Goal: Task Accomplishment & Management: Contribute content

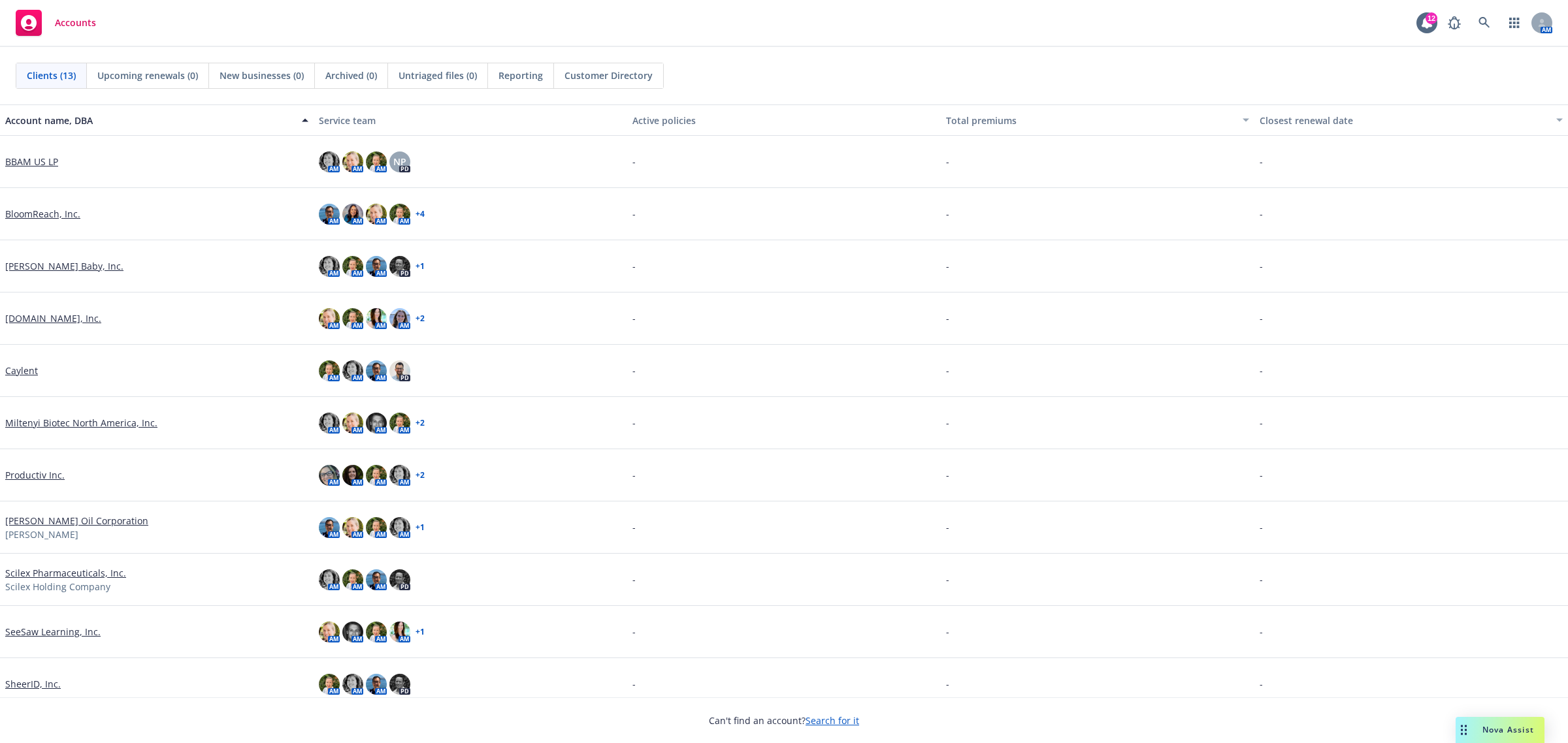
click at [54, 418] on link "Miltenyi Biotec North America, Inc." at bounding box center [81, 423] width 152 height 14
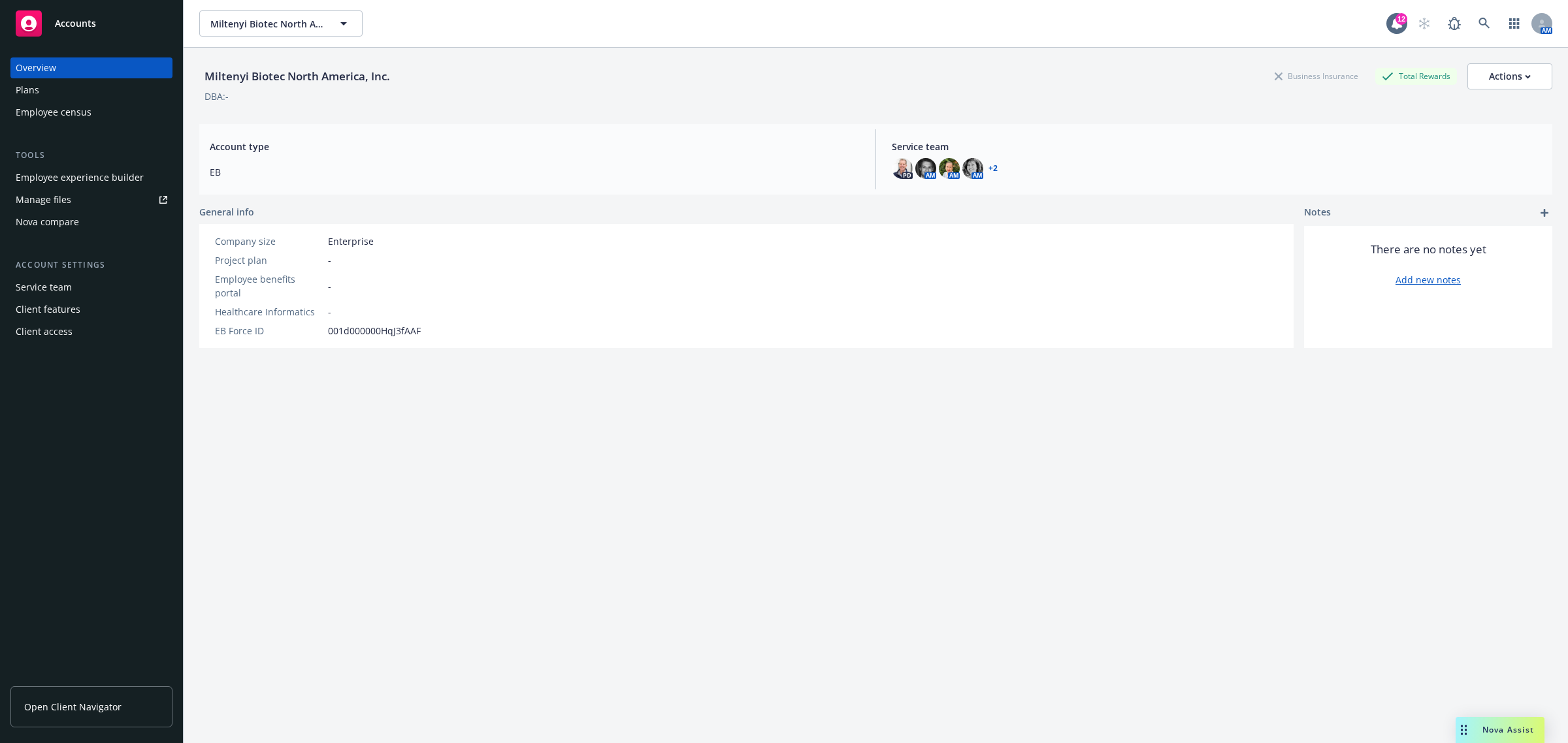
click at [86, 88] on div "Plans" at bounding box center [91, 90] width 152 height 21
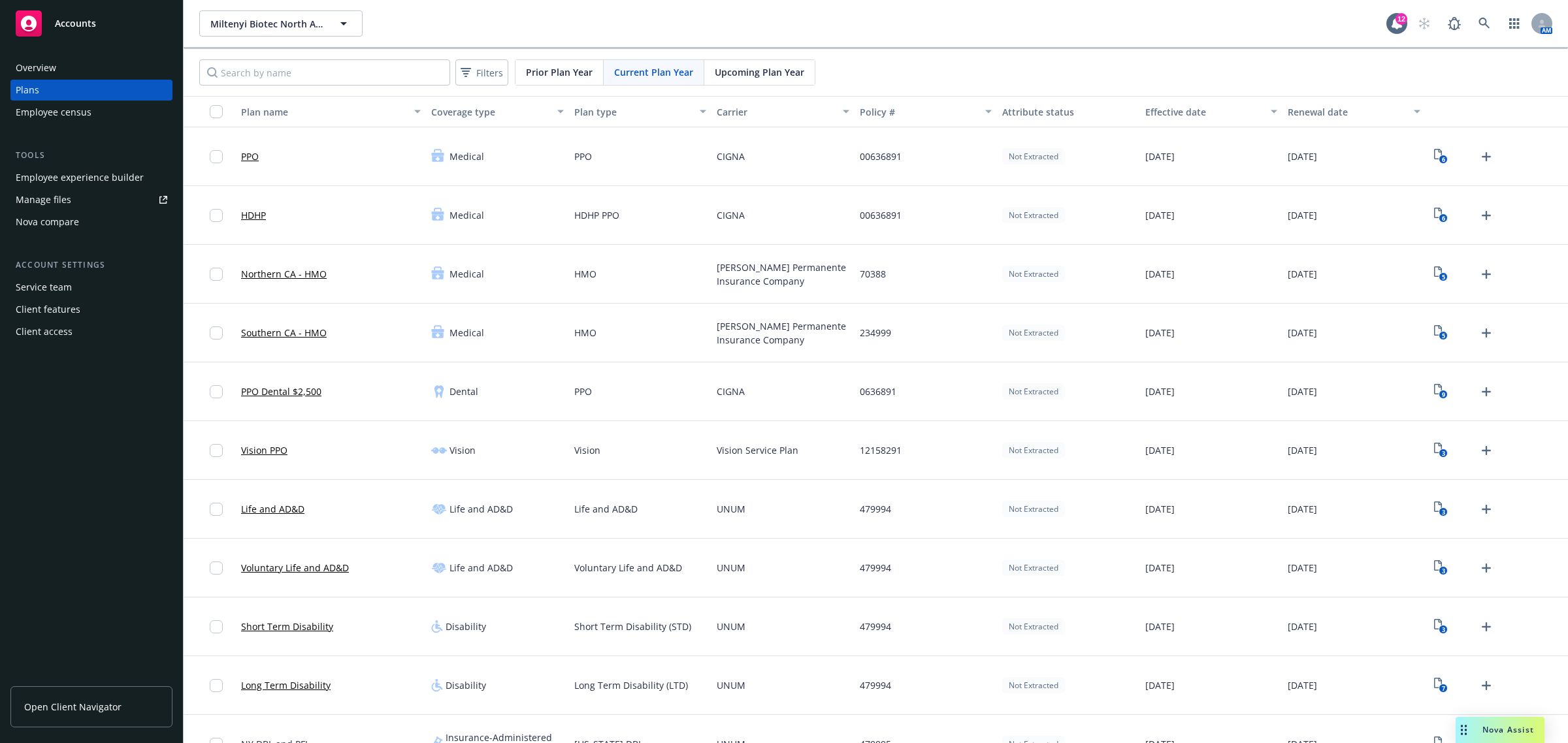
click at [770, 59] on div "Filters Prior Plan Year Current Plan Year Upcoming Plan Year" at bounding box center [876, 72] width 1384 height 47
click at [784, 76] on span "Upcoming Plan Year" at bounding box center [760, 72] width 90 height 14
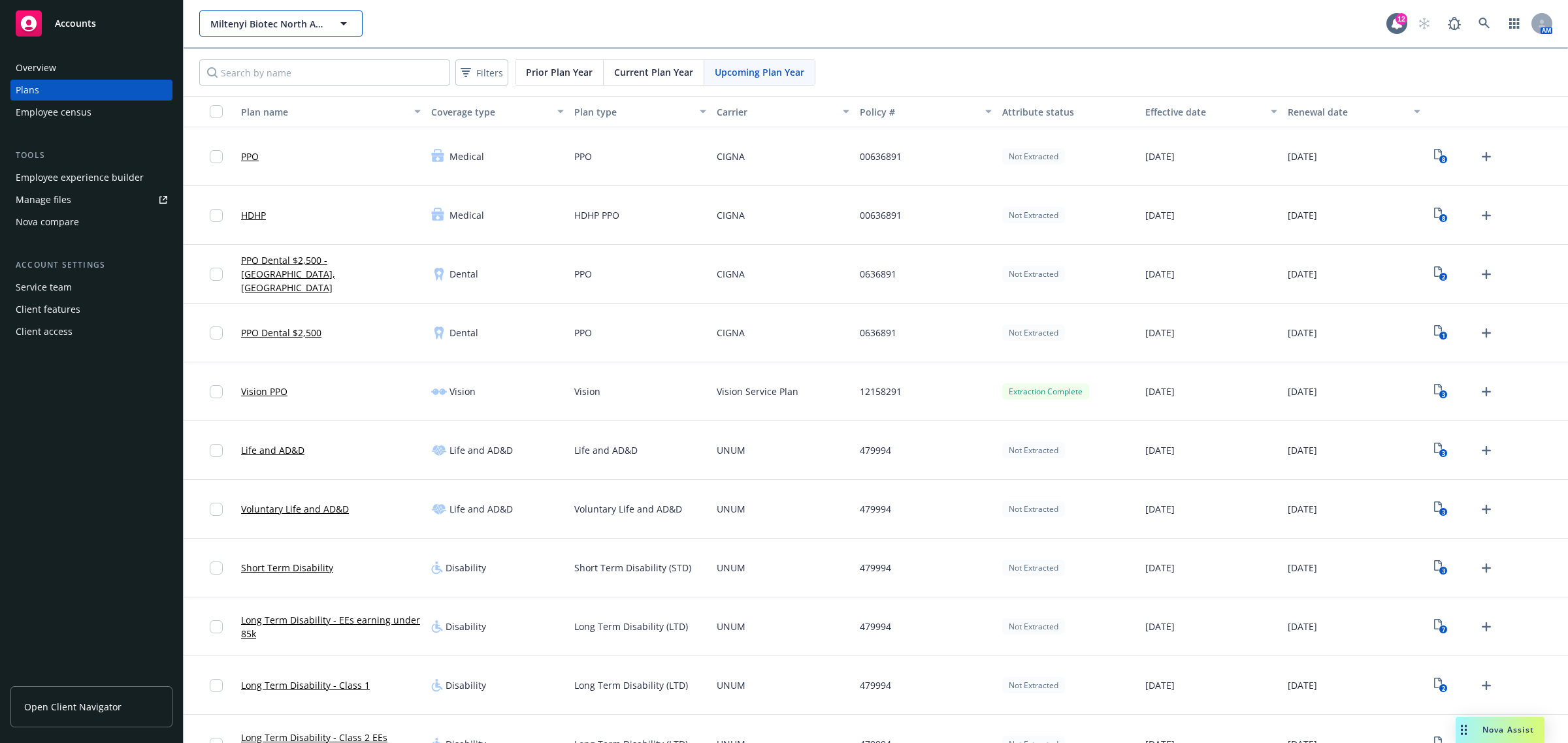
click at [321, 21] on span "Miltenyi Biotec North America, Inc." at bounding box center [267, 24] width 113 height 14
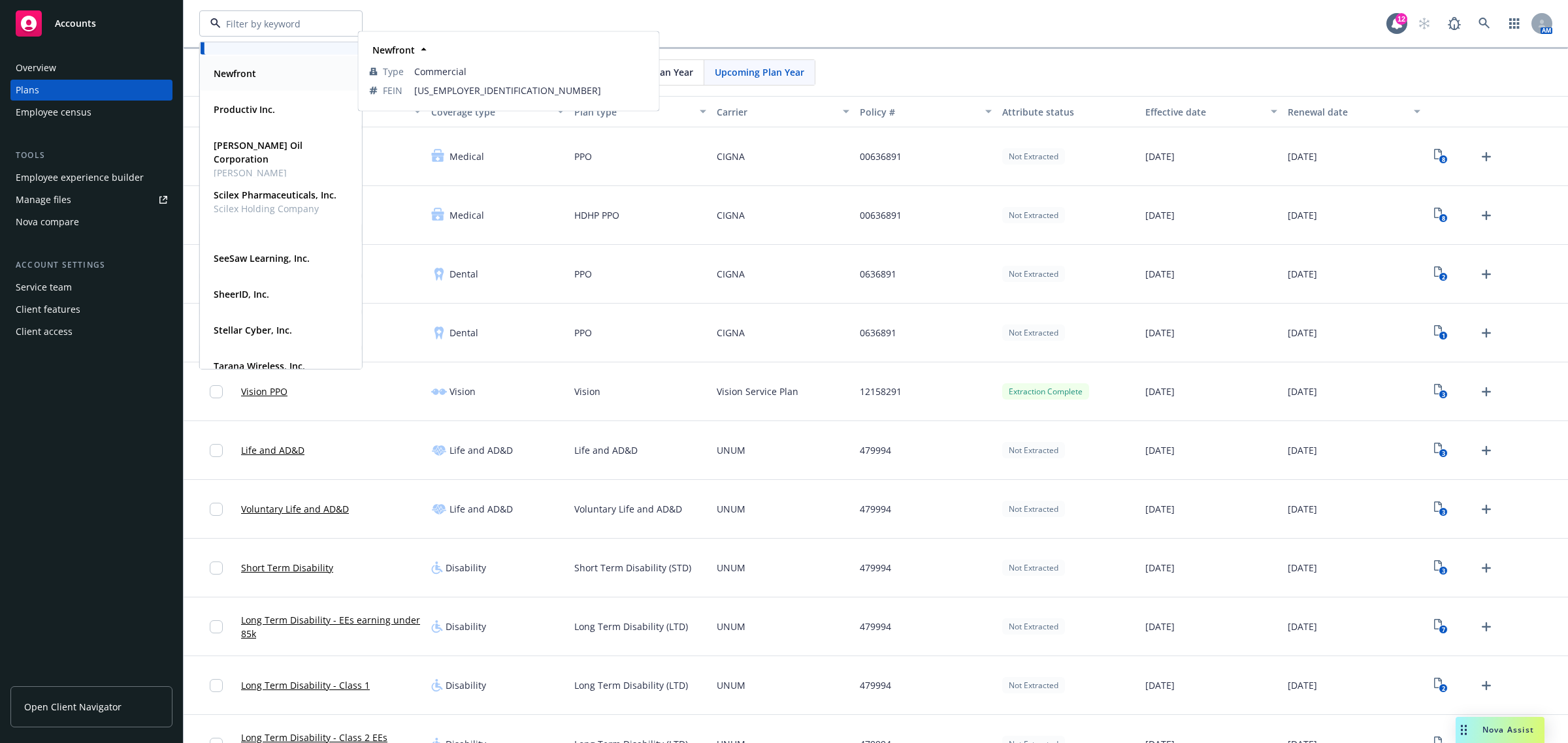
scroll to position [218, 0]
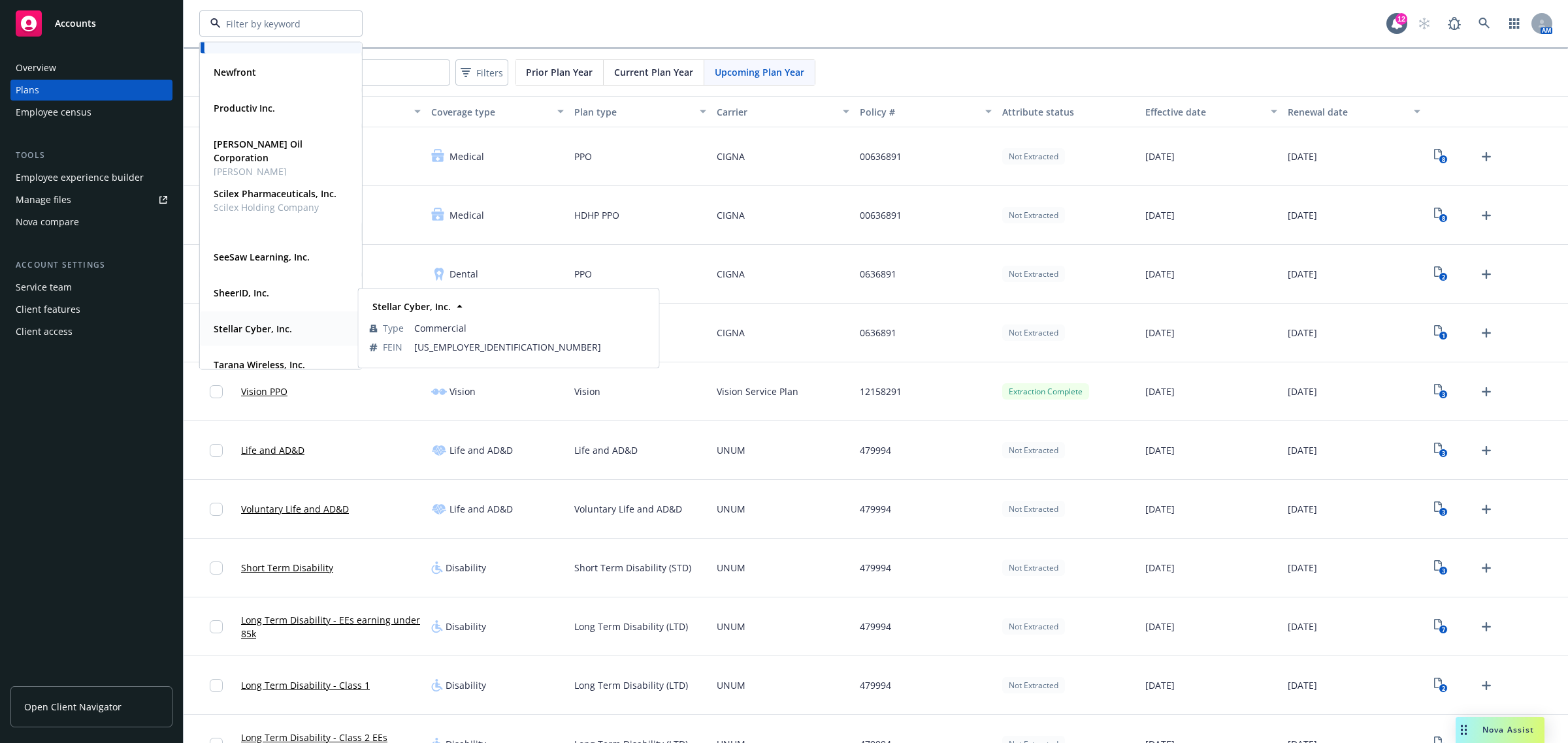
click at [234, 324] on strong "Stellar Cyber, Inc." at bounding box center [253, 329] width 78 height 12
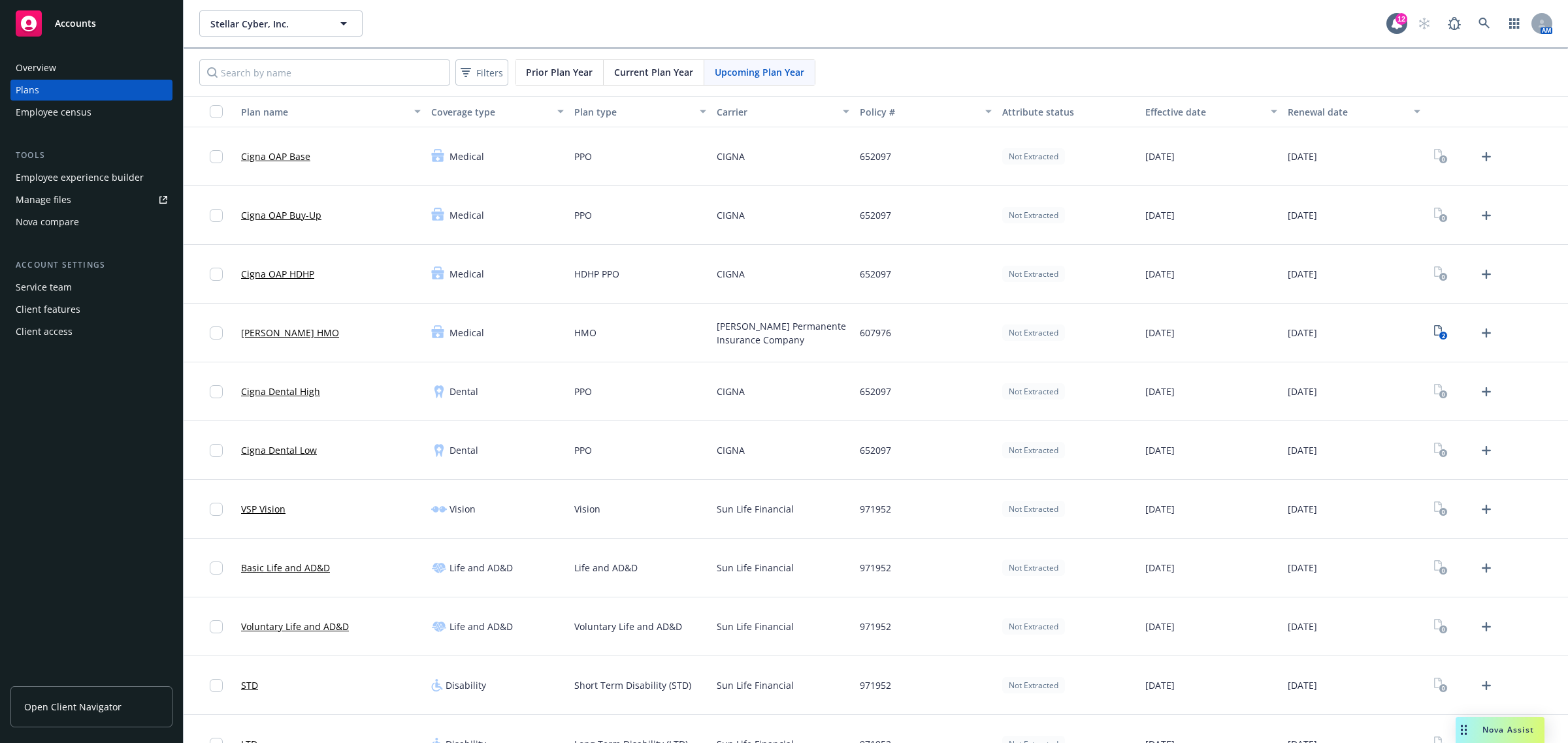
click at [658, 79] on span "Current Plan Year" at bounding box center [653, 72] width 79 height 14
click at [375, 74] on input "Search by name" at bounding box center [324, 72] width 251 height 26
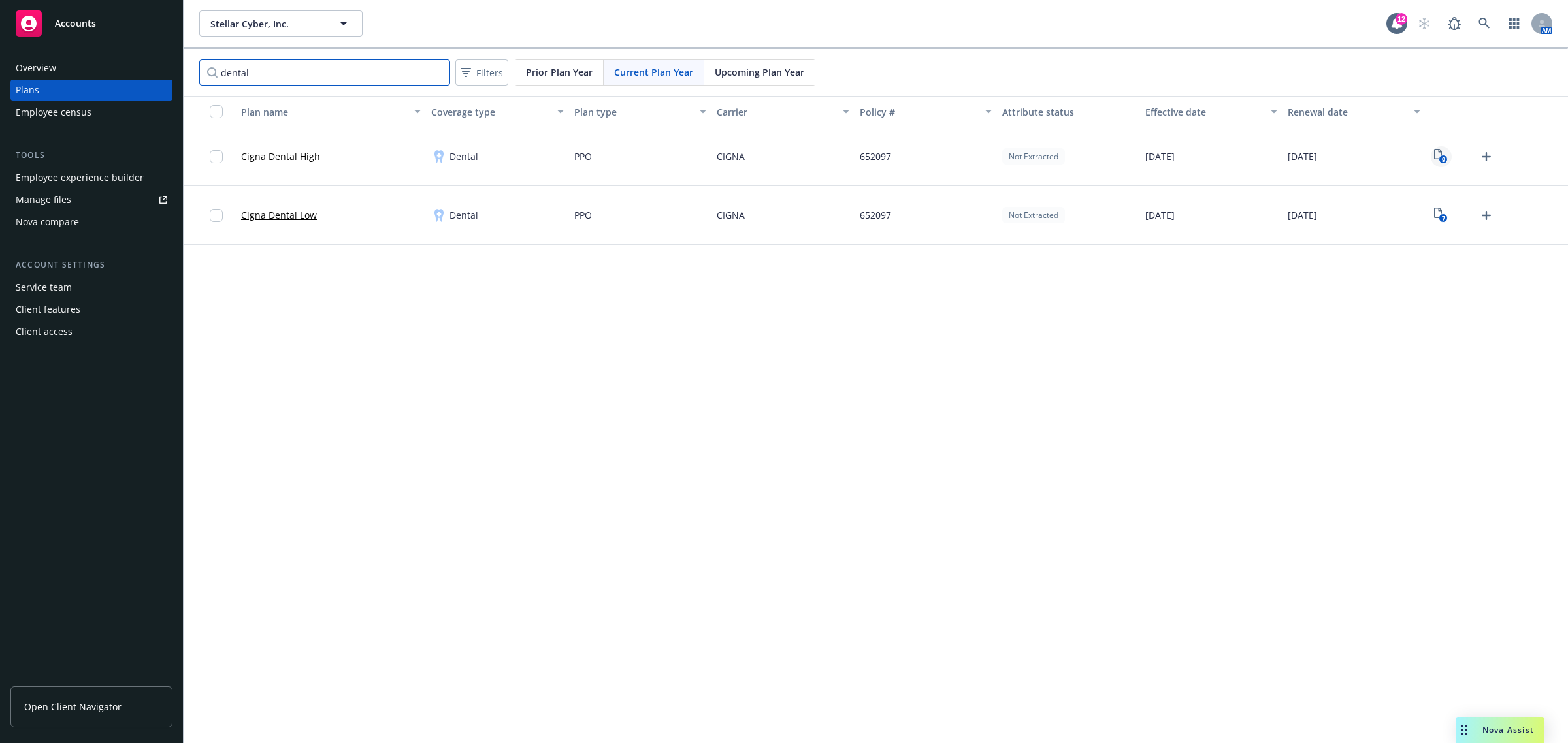
type input "dental"
click at [1441, 155] on rect "View Plan Documents" at bounding box center [1443, 159] width 8 height 8
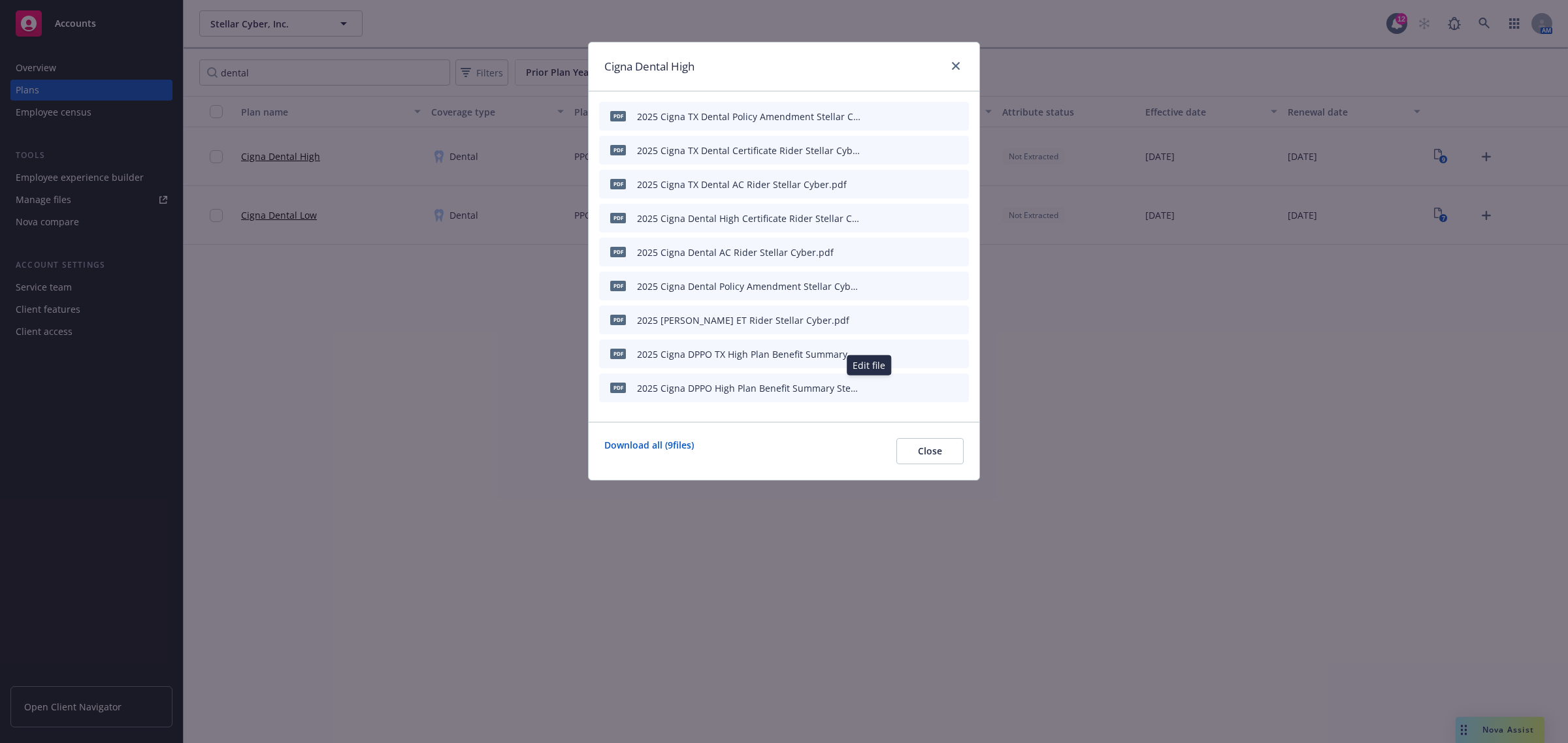
click at [871, 385] on icon "button" at bounding box center [870, 385] width 3 height 3
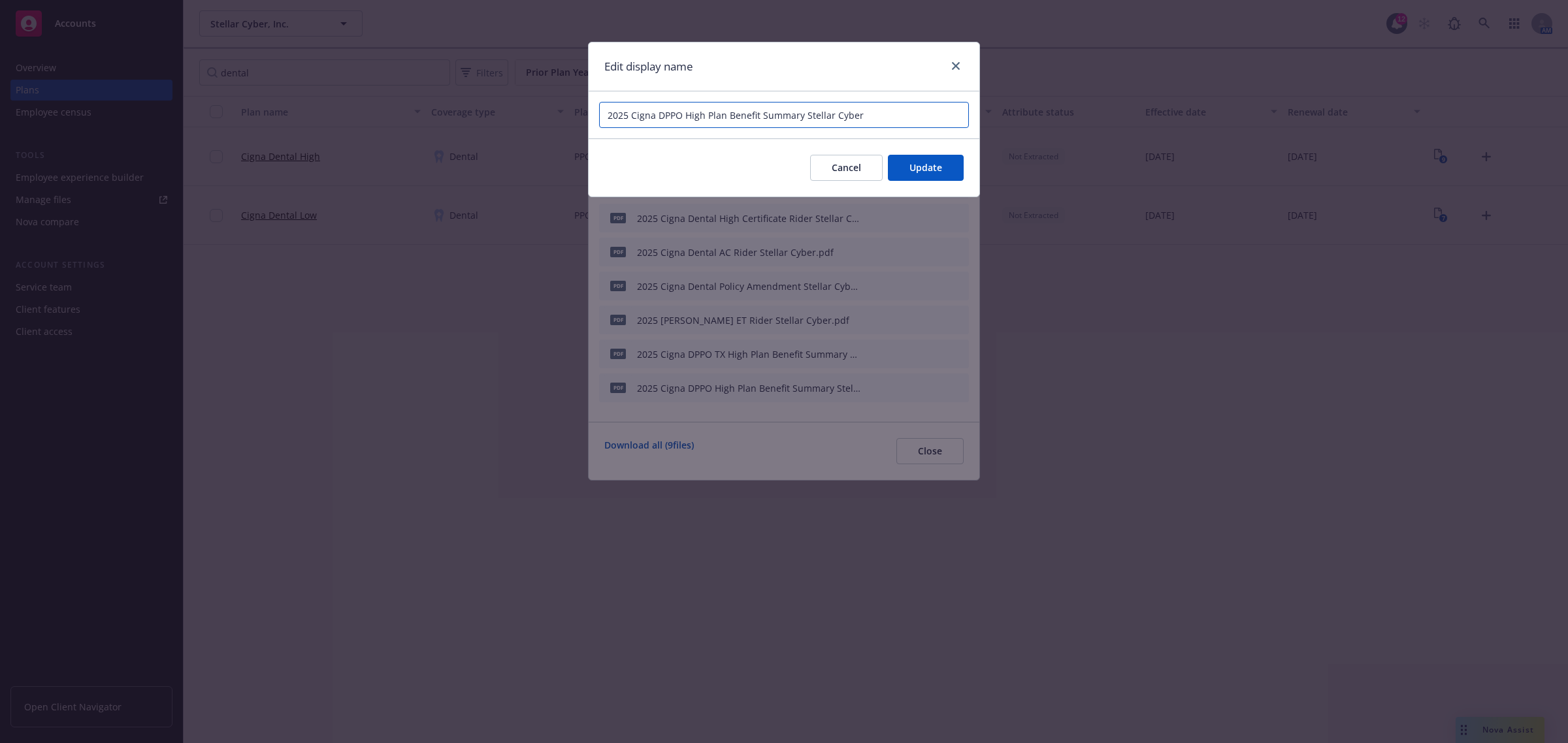
drag, startPoint x: 864, startPoint y: 108, endPoint x: 557, endPoint y: 101, distance: 307.1
click at [557, 101] on div "Edit display name 2025 Cigna DPPO High Plan Benefit Summary Stellar Cyber Cance…" at bounding box center [784, 372] width 1568 height 743
type input "2025 Cigna DPPO High Plan Benefit Summary Stellar Cyber"
click at [844, 163] on span "Cancel" at bounding box center [846, 167] width 30 height 12
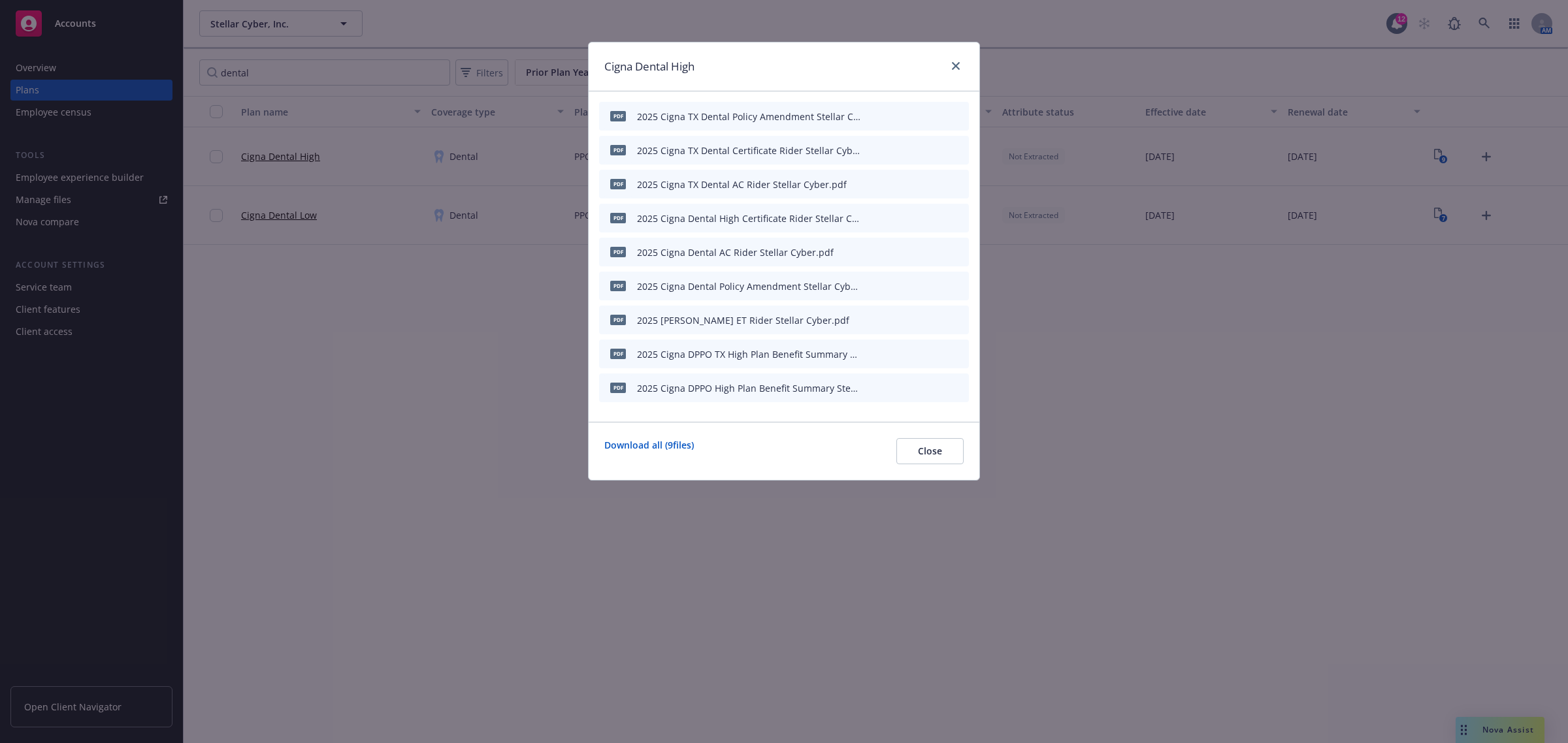
click at [867, 387] on icon "button" at bounding box center [867, 388] width 7 height 7
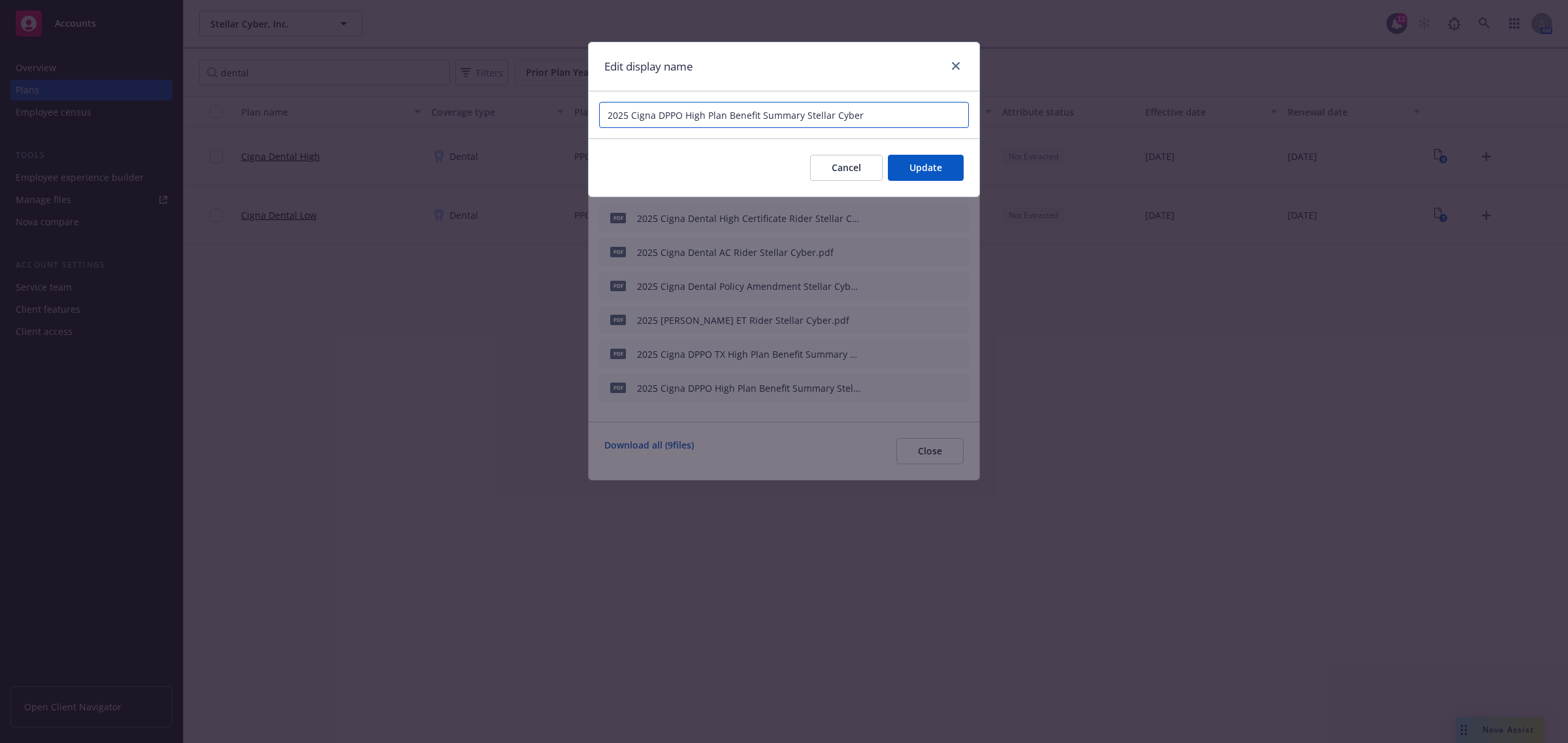
click at [880, 114] on input "2025 Cigna DPPO High Plan Benefit Summary Stellar Cyber" at bounding box center [784, 115] width 370 height 26
click at [849, 167] on span "Cancel" at bounding box center [846, 167] width 30 height 12
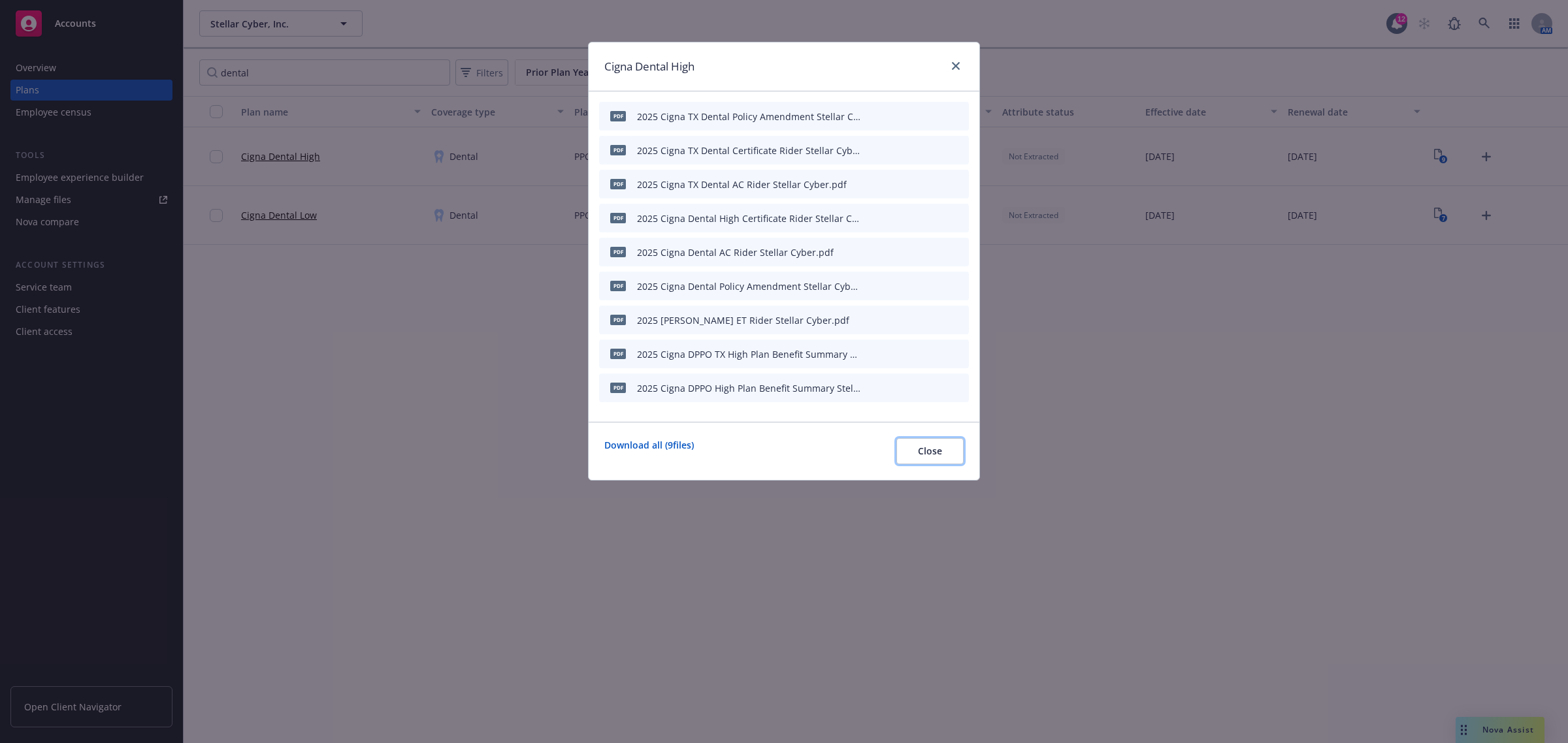
click at [941, 452] on span "Close" at bounding box center [930, 451] width 24 height 12
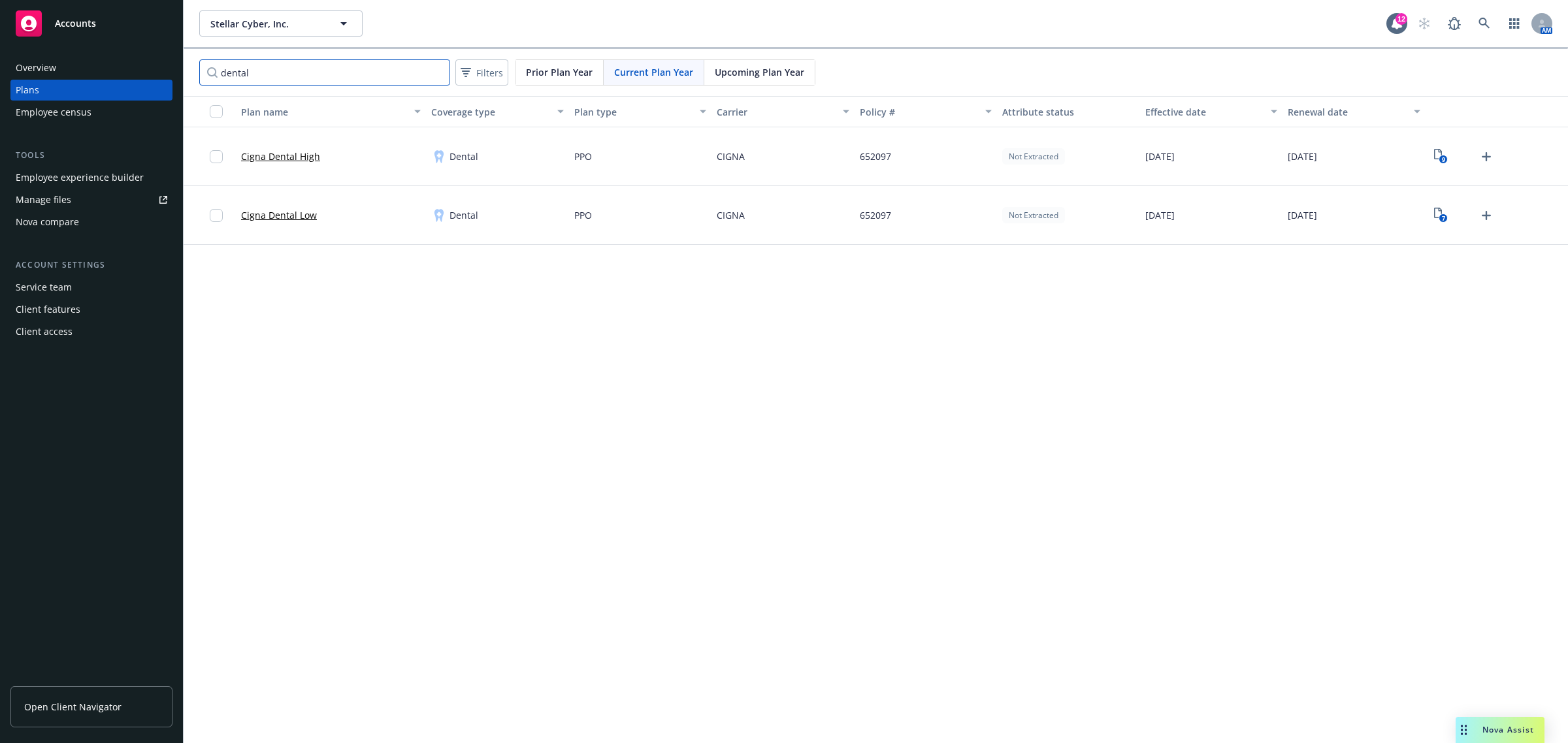
click at [392, 80] on input "dental" at bounding box center [324, 72] width 251 height 26
type input "hdhp"
click at [1442, 158] on text "7" at bounding box center [1443, 159] width 3 height 8
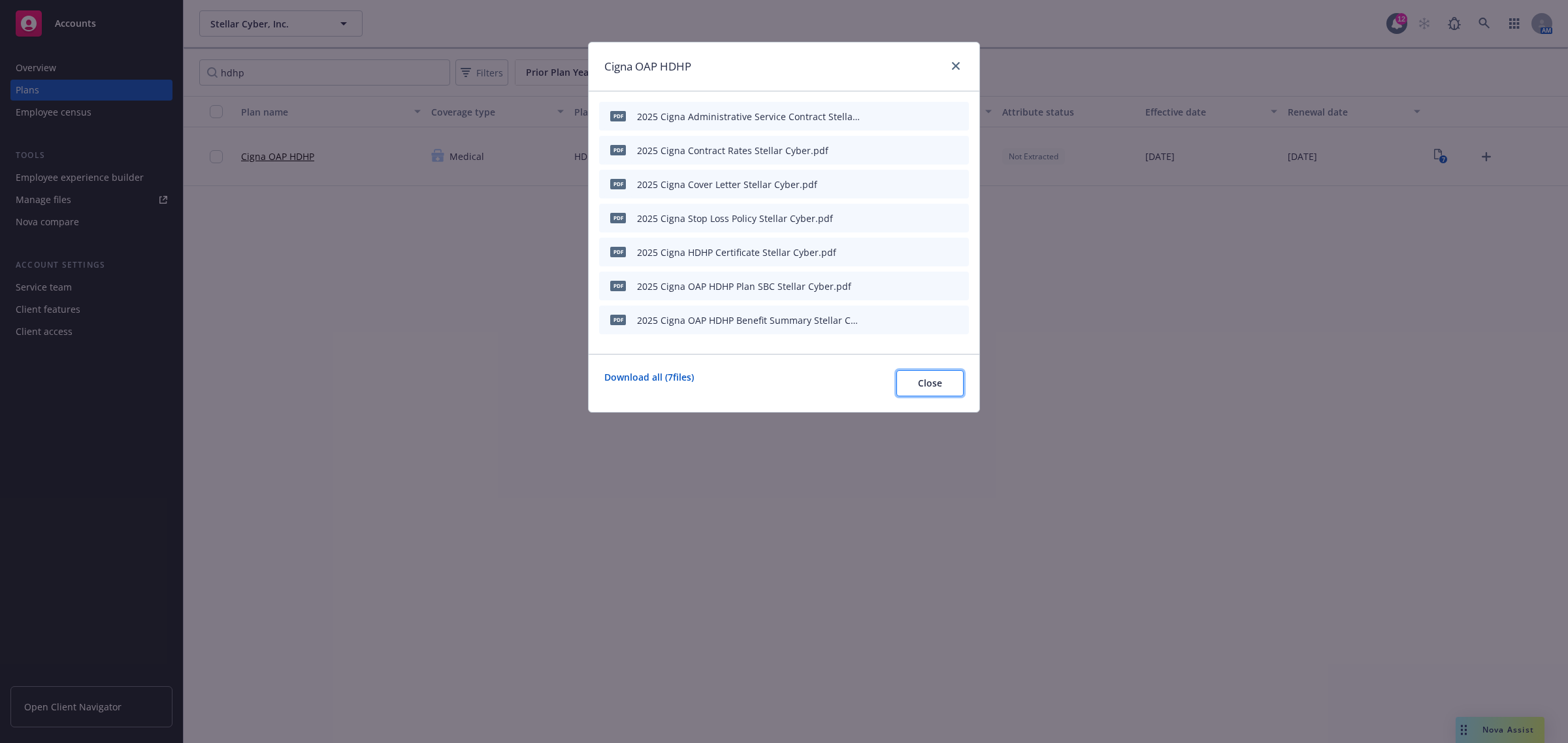
click at [938, 378] on span "Close" at bounding box center [930, 383] width 24 height 12
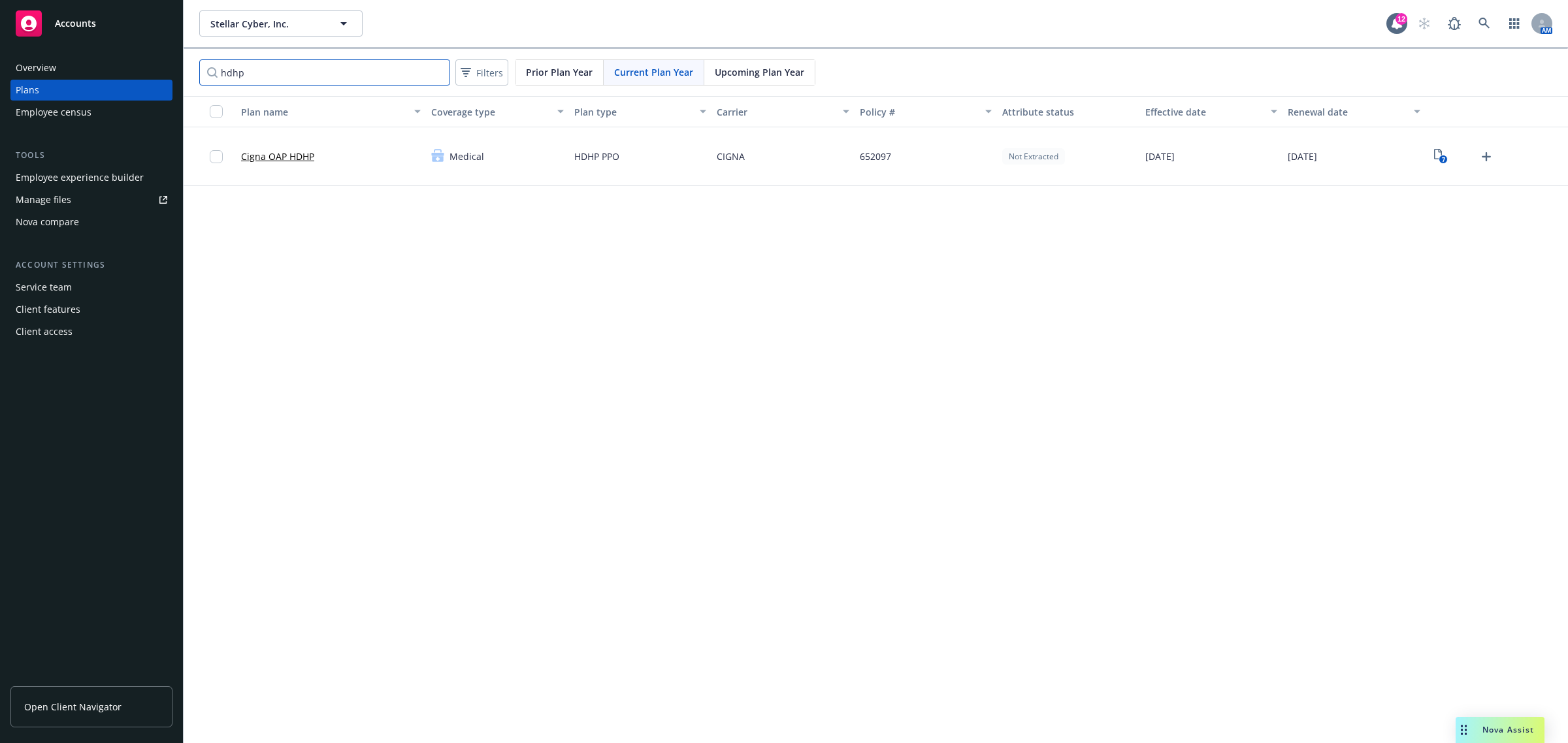
click at [347, 64] on input "hdhp" at bounding box center [324, 72] width 251 height 26
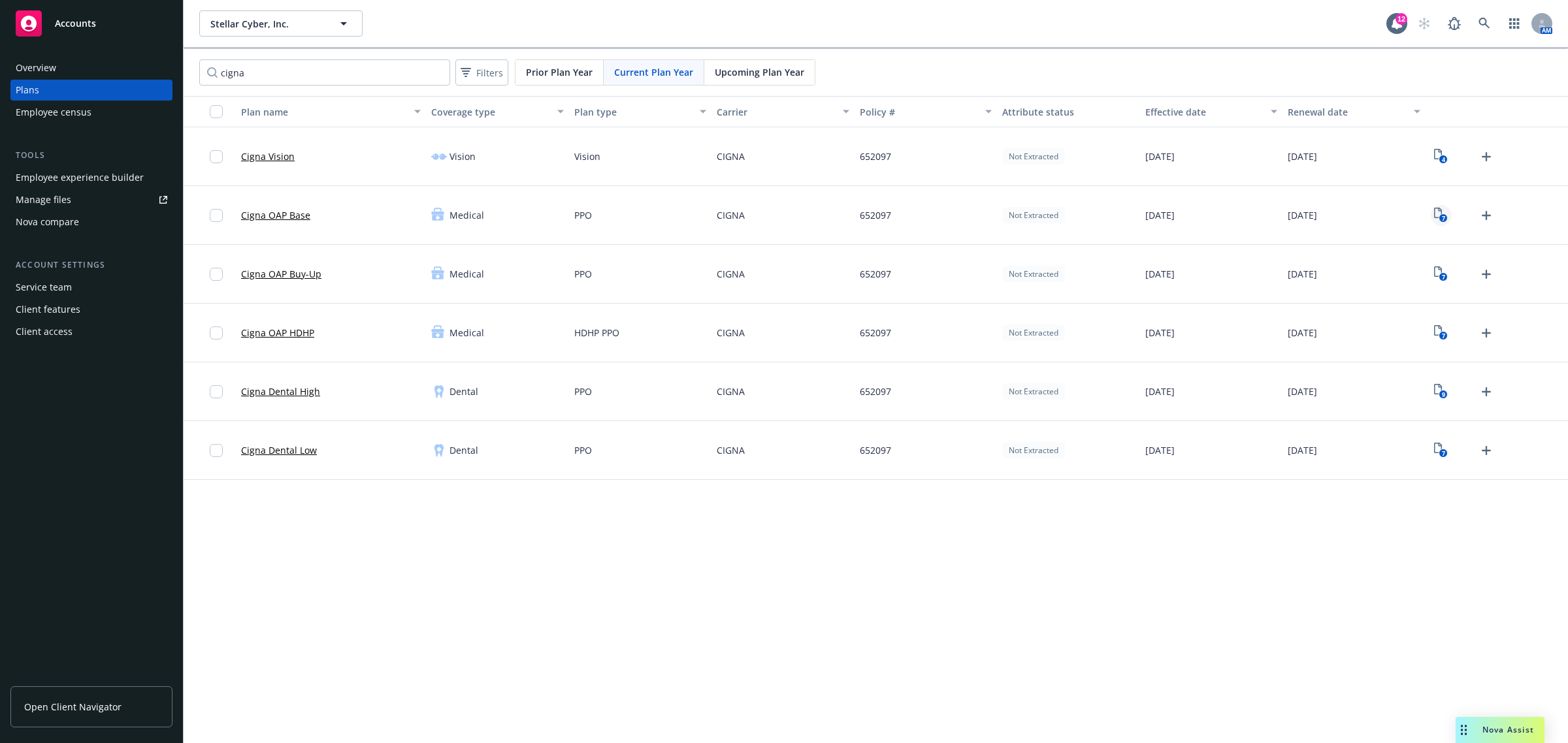
click at [1442, 207] on link "7" at bounding box center [1441, 215] width 21 height 21
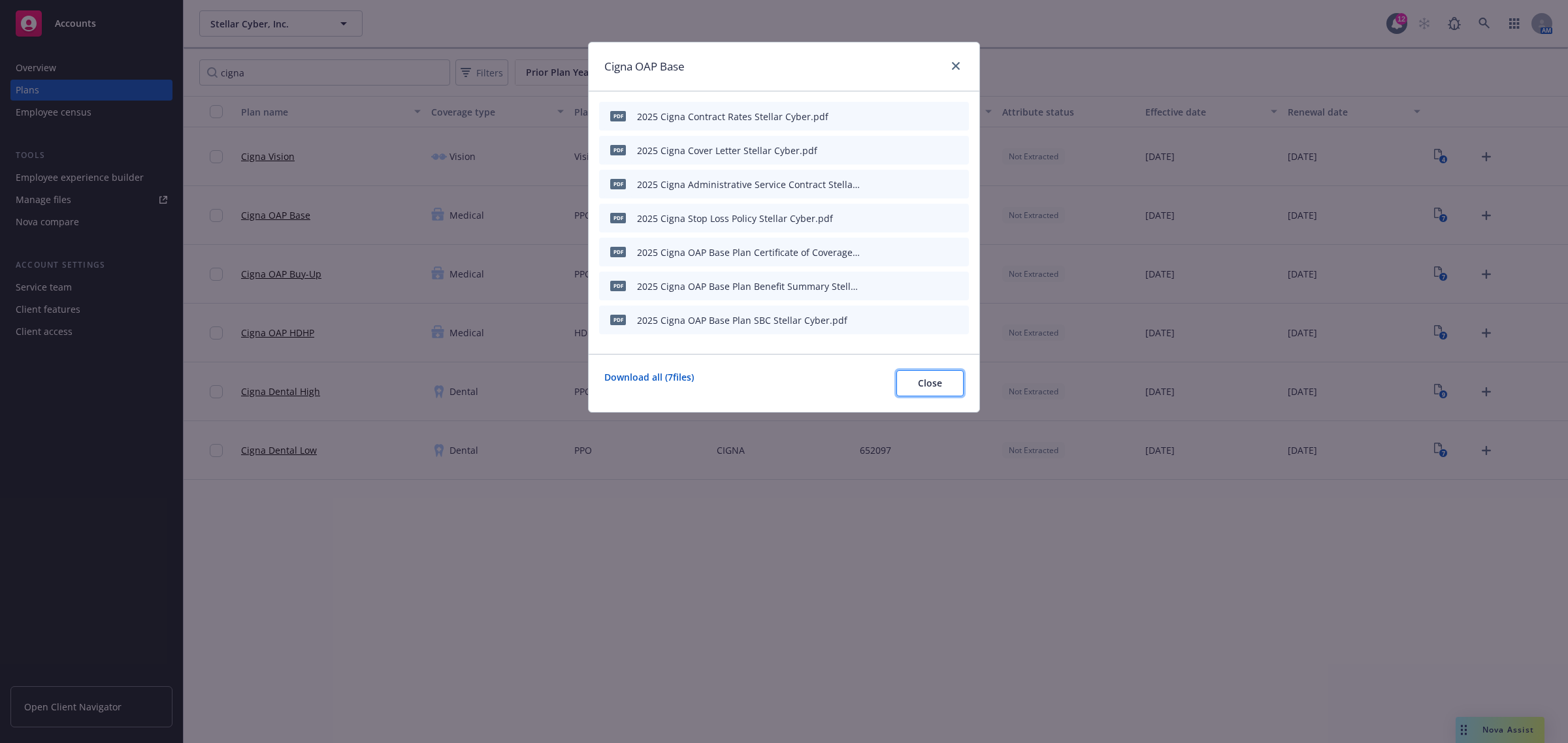
click at [930, 393] on button "Close" at bounding box center [930, 383] width 67 height 26
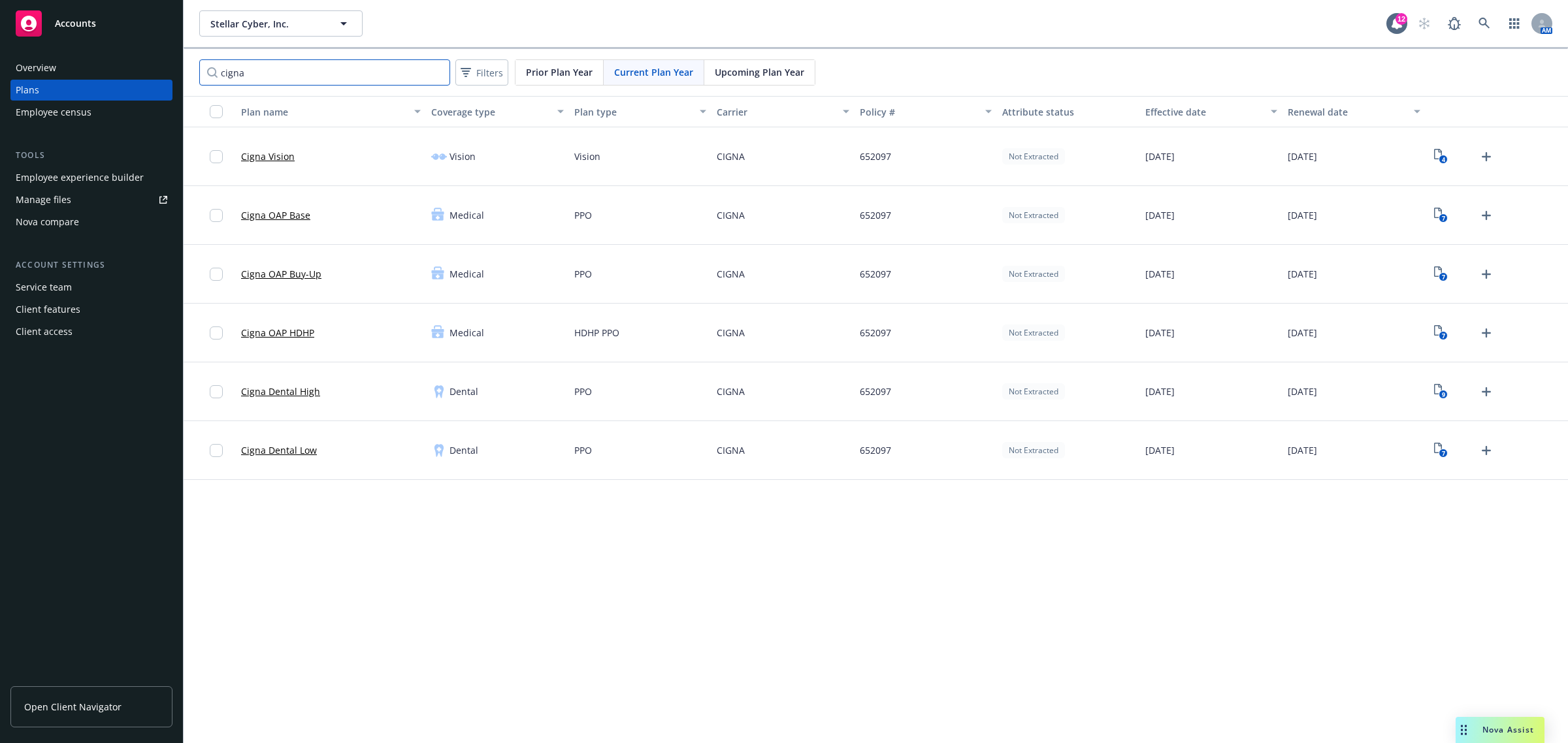
click at [262, 74] on input "cigna" at bounding box center [324, 72] width 251 height 26
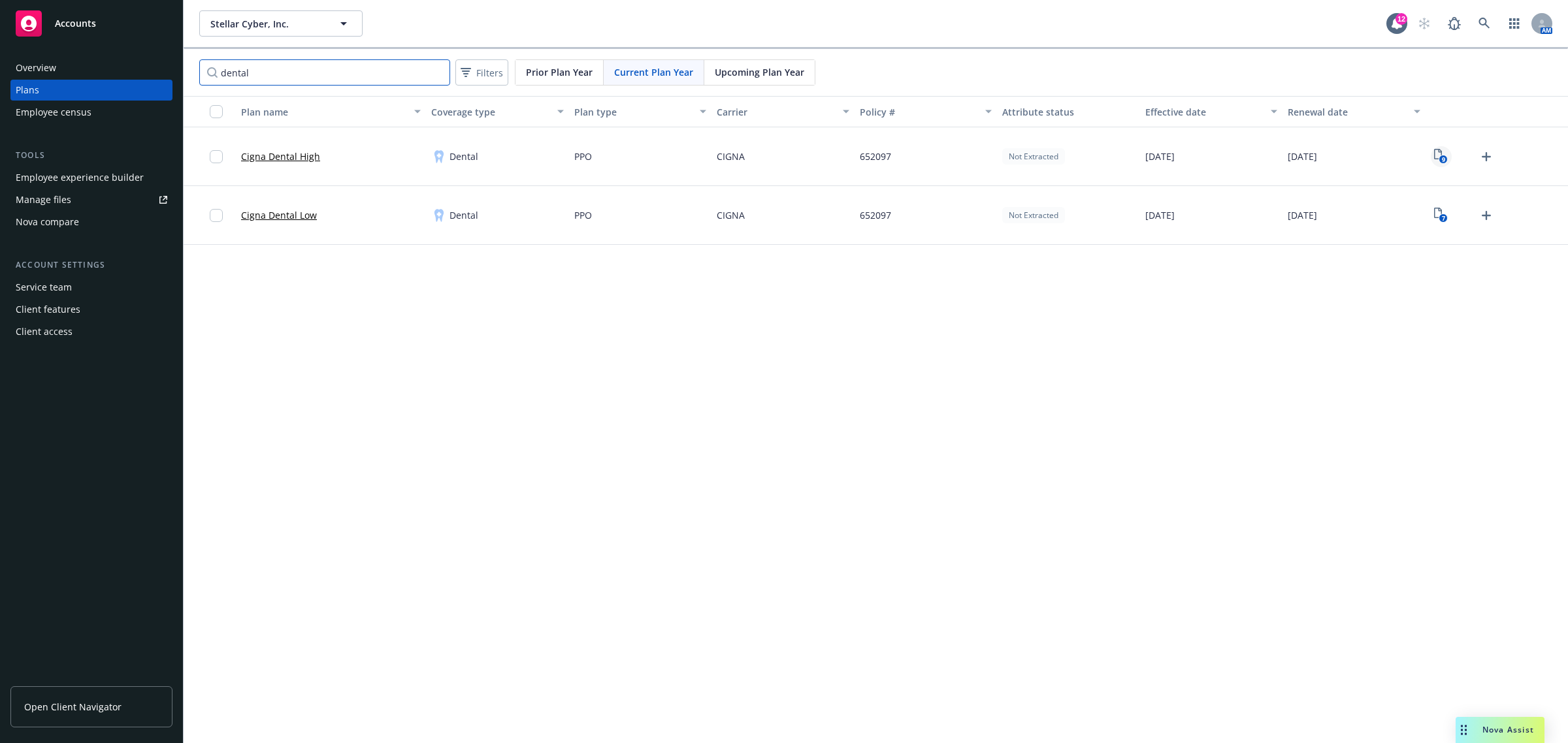
type input "dental"
click at [1445, 155] on icon "9" at bounding box center [1441, 157] width 14 height 15
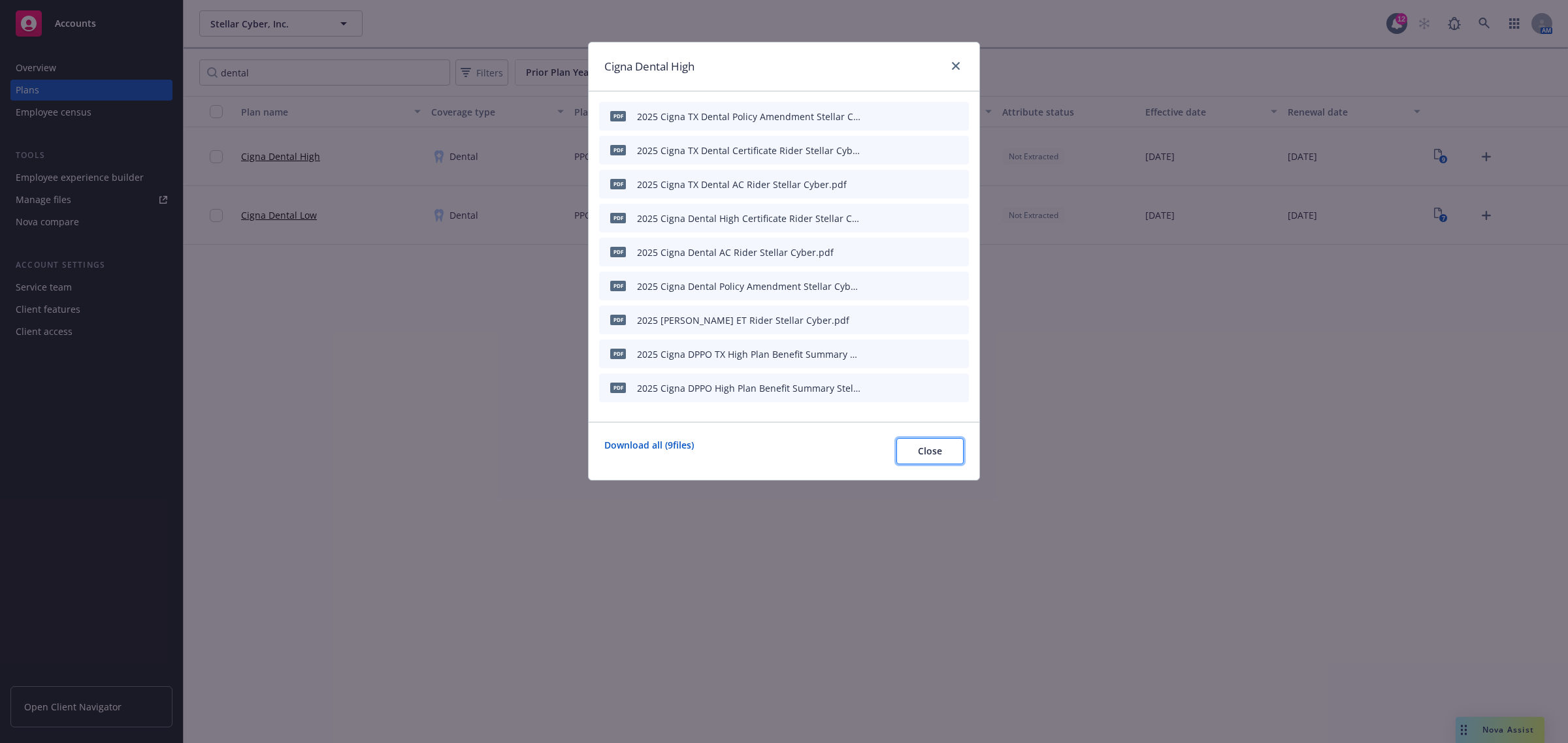
click at [919, 448] on span "Close" at bounding box center [930, 451] width 24 height 12
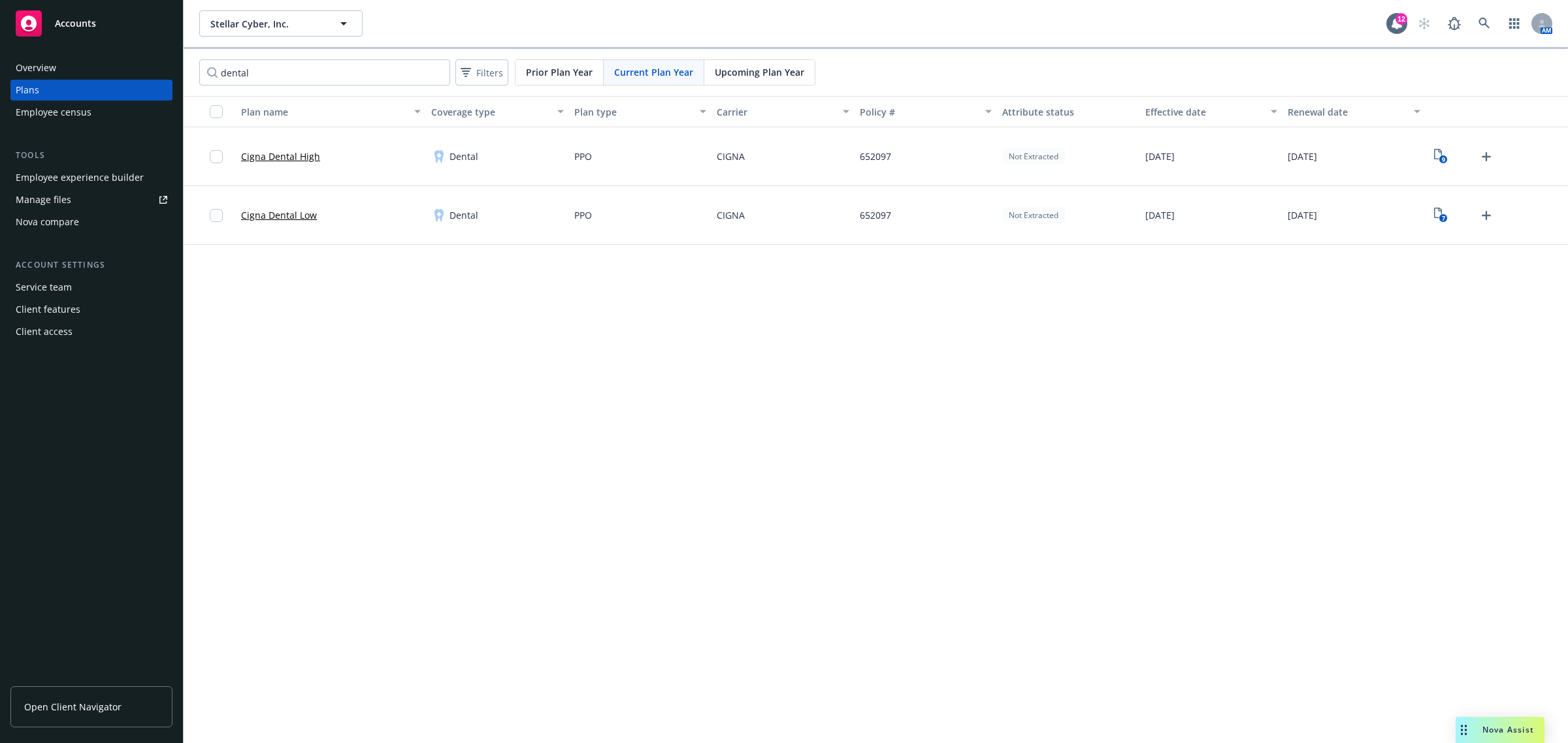
click at [765, 67] on span "Upcoming Plan Year" at bounding box center [760, 72] width 90 height 14
click at [1483, 161] on icon "Upload Plan Documents" at bounding box center [1486, 157] width 16 height 16
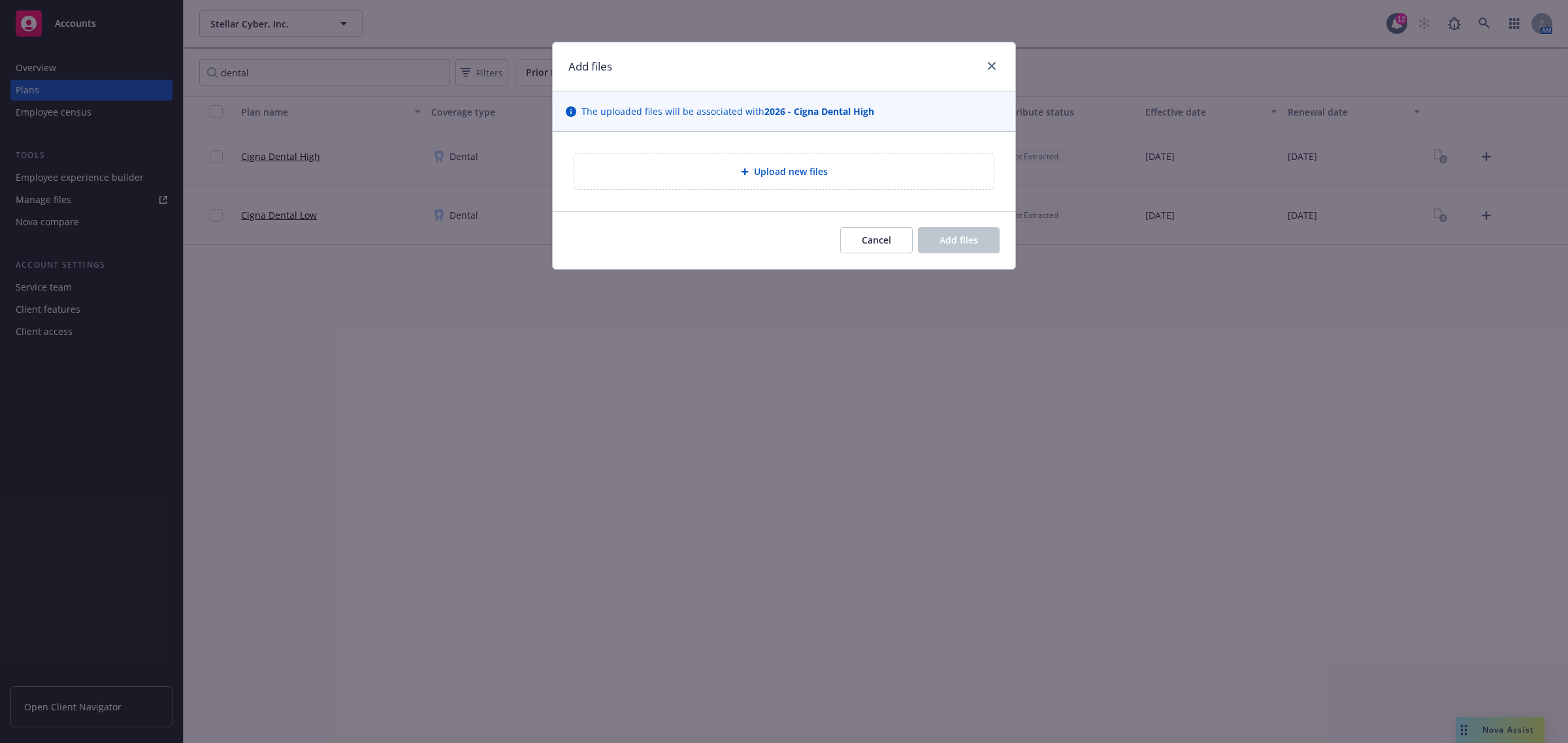
click at [807, 171] on span "Upload new files" at bounding box center [790, 171] width 74 height 14
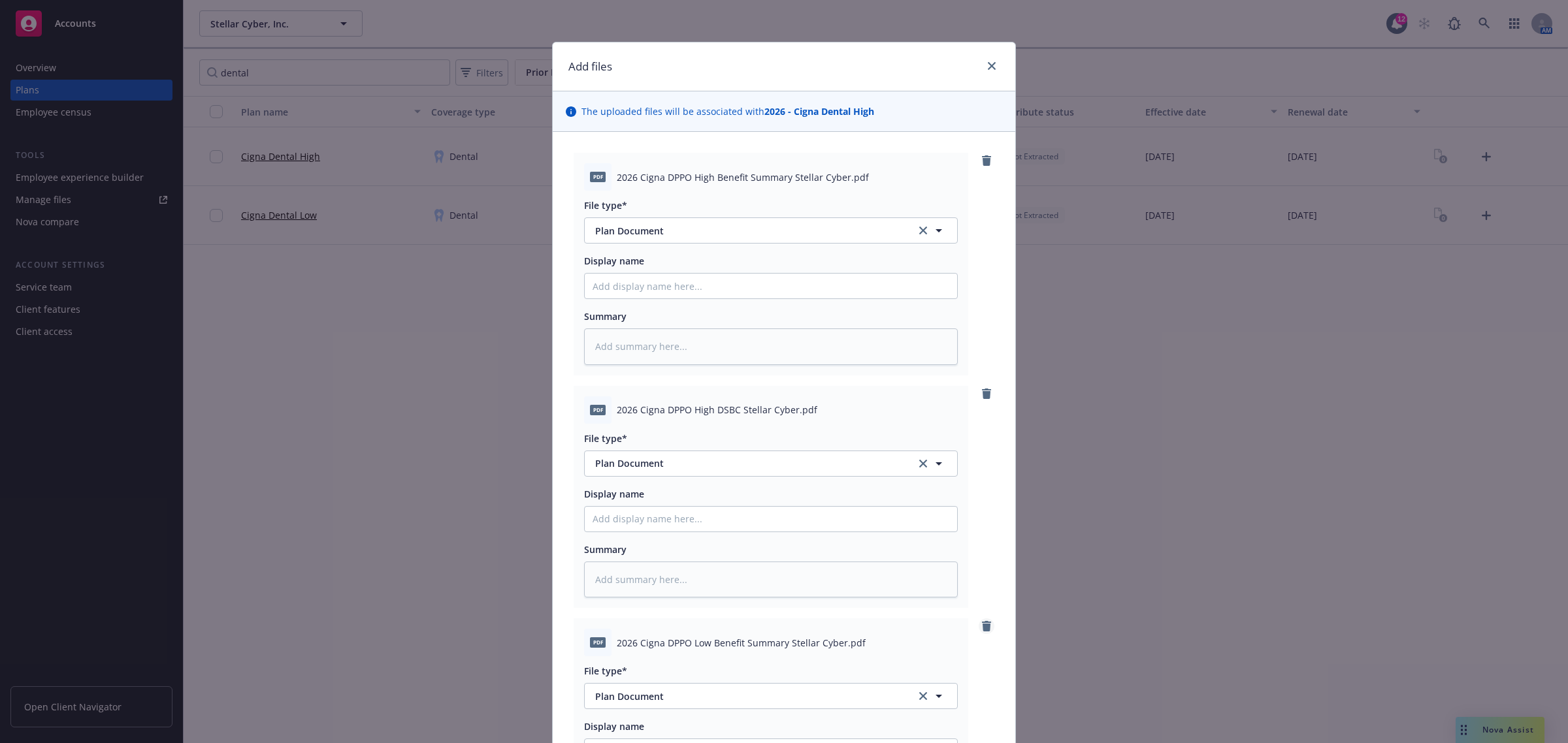
click at [982, 626] on icon "remove" at bounding box center [986, 627] width 9 height 11
click at [982, 627] on icon "remove" at bounding box center [986, 627] width 9 height 11
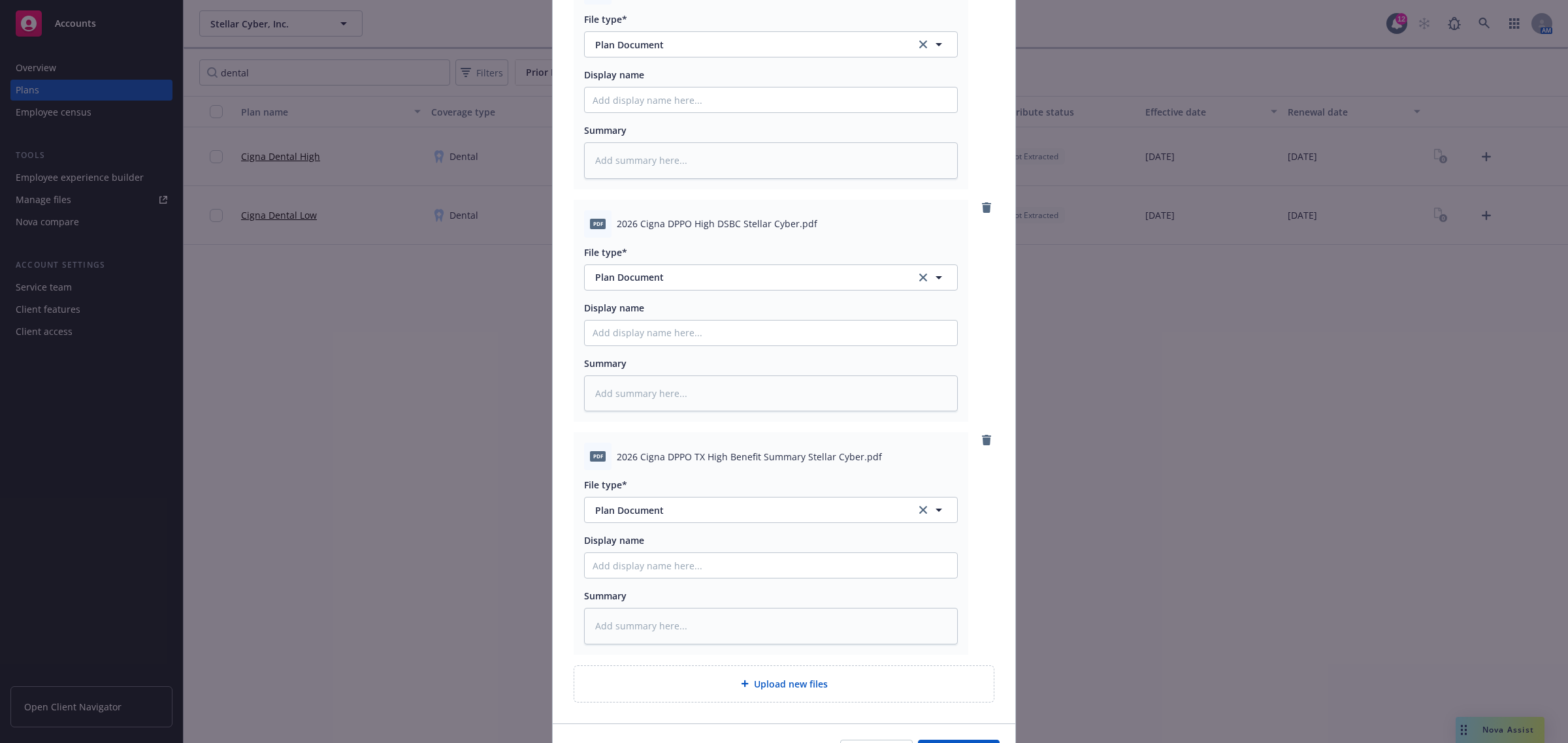
scroll to position [218, 0]
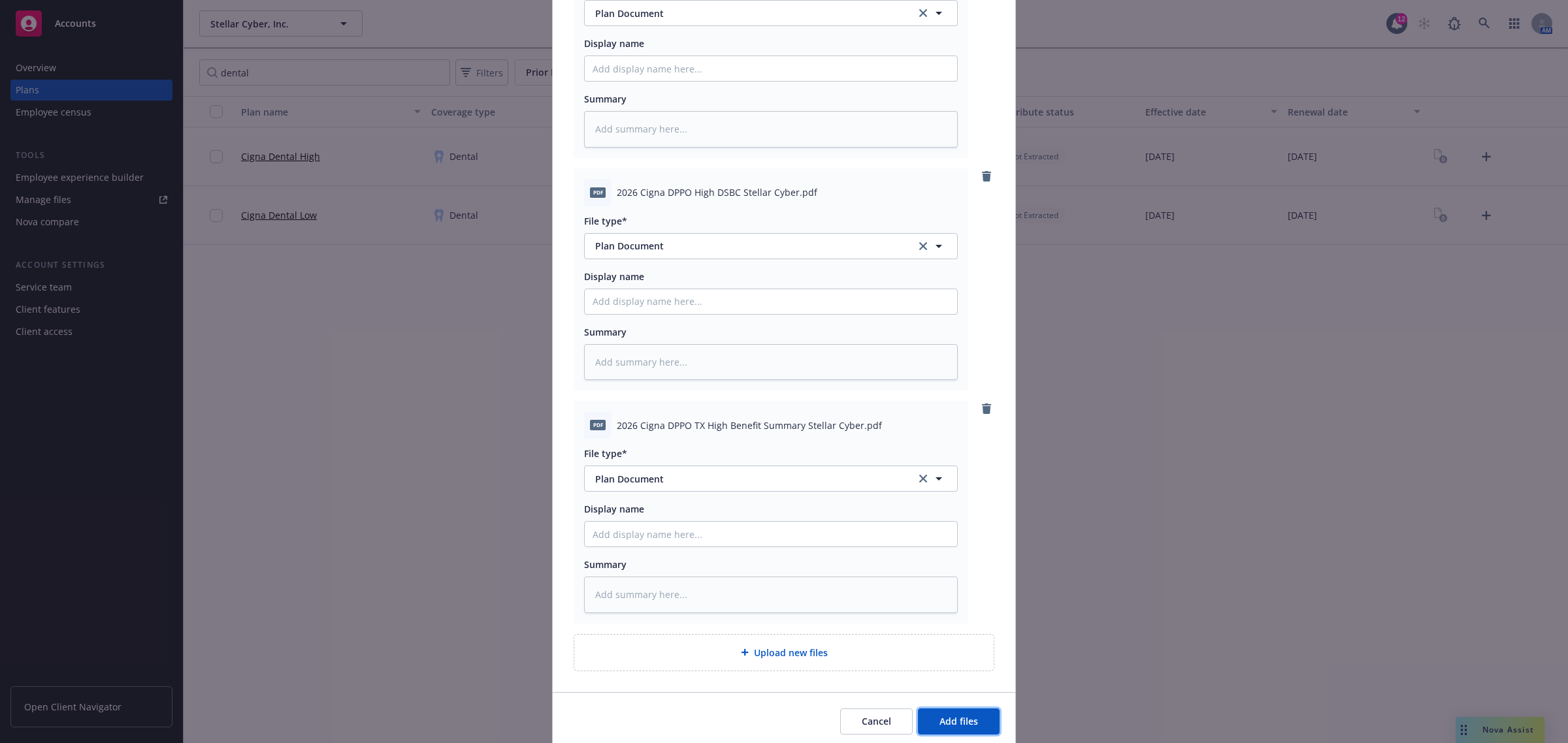
click at [949, 725] on span "Add files" at bounding box center [959, 721] width 39 height 12
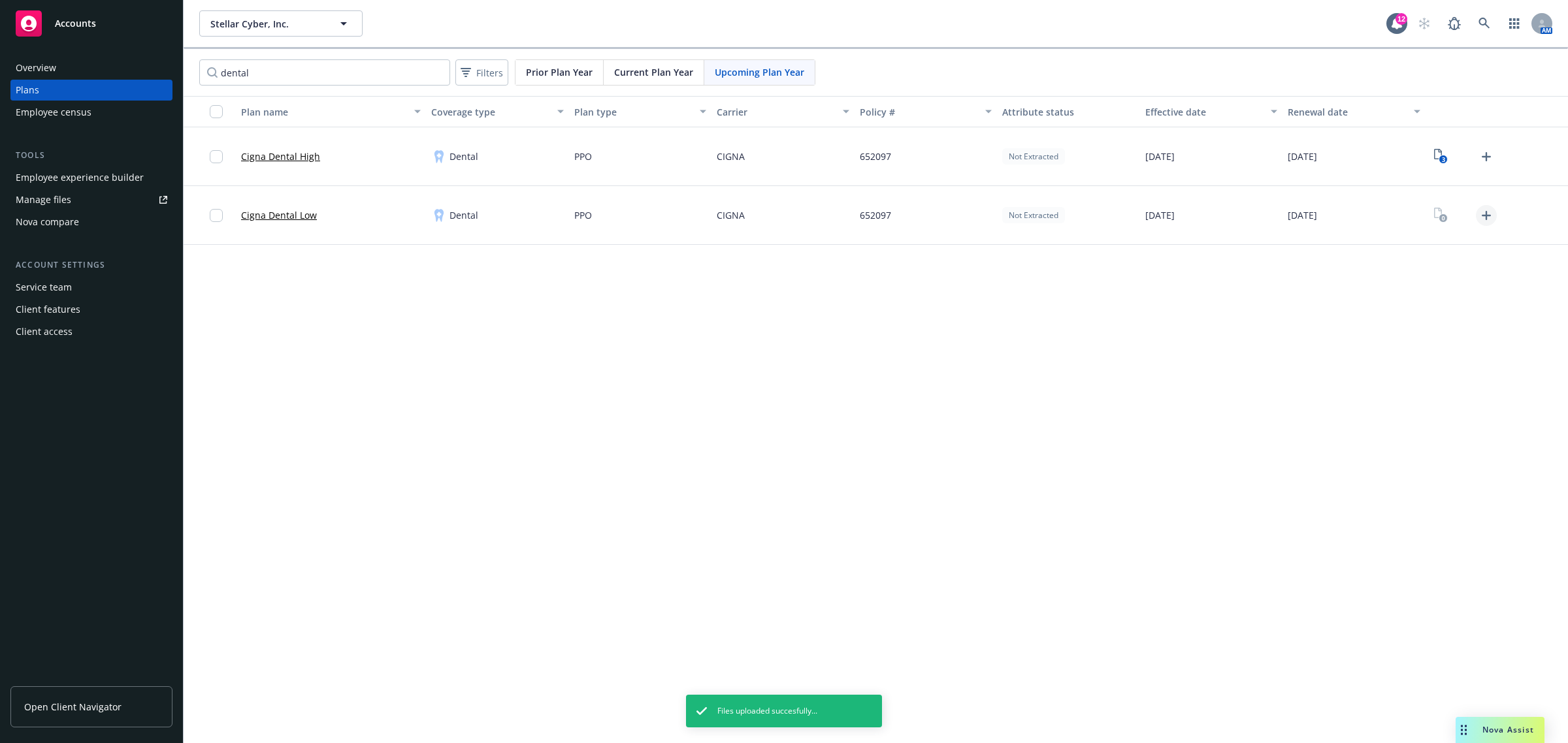
click at [1484, 216] on icon "Upload Plan Documents" at bounding box center [1487, 215] width 9 height 9
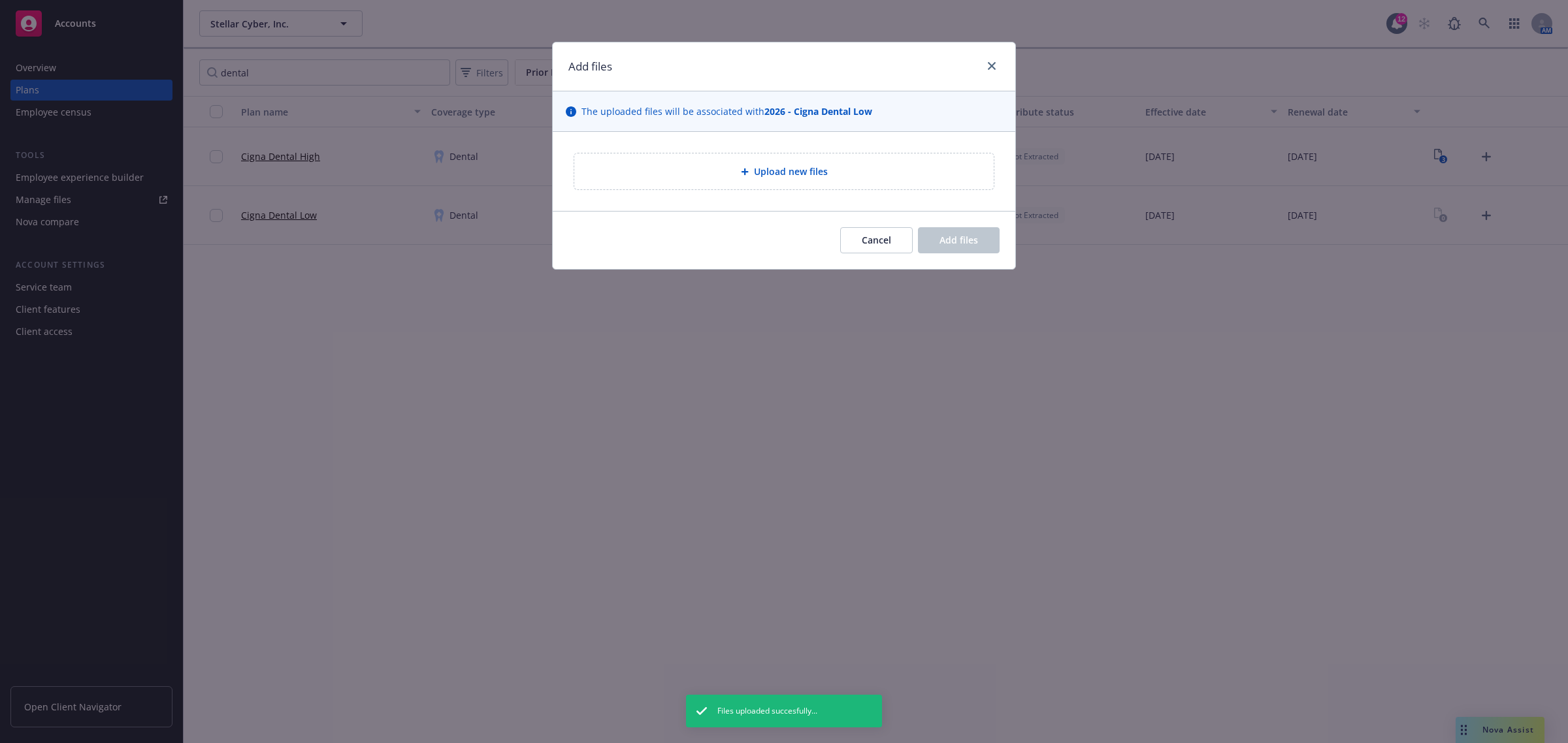
click at [871, 171] on div "Upload new files" at bounding box center [784, 171] width 398 height 15
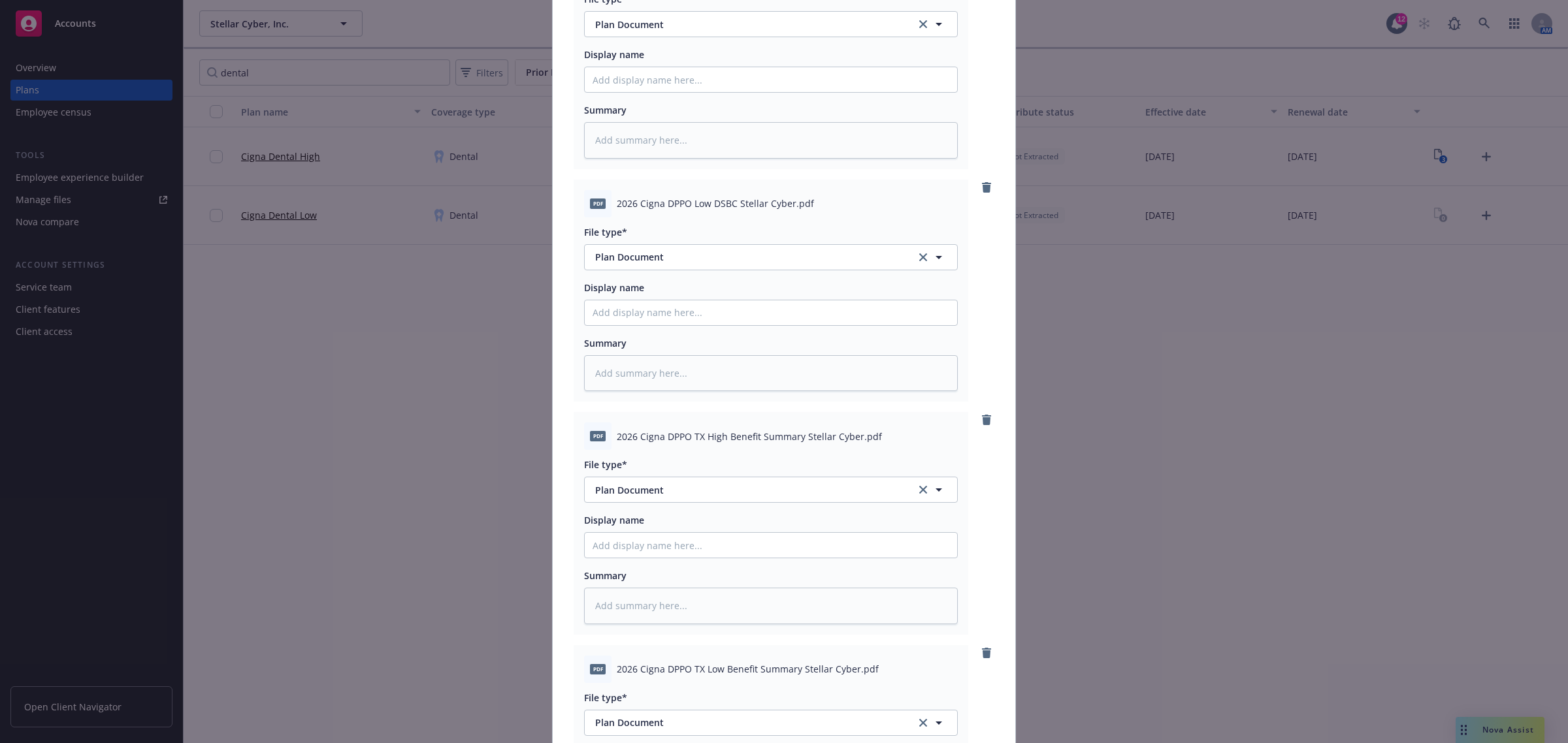
scroll to position [218, 0]
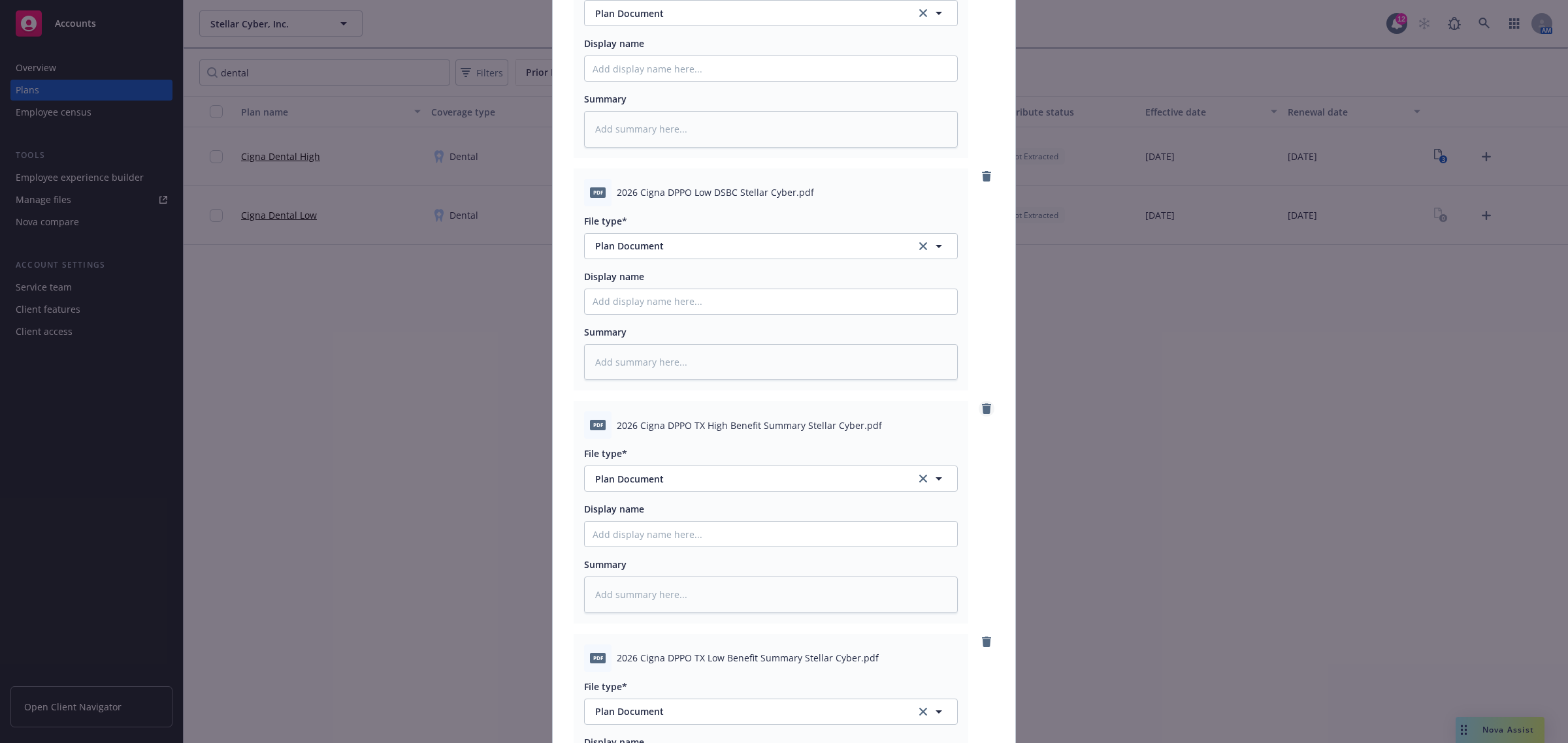
click at [982, 409] on icon "remove" at bounding box center [986, 409] width 9 height 11
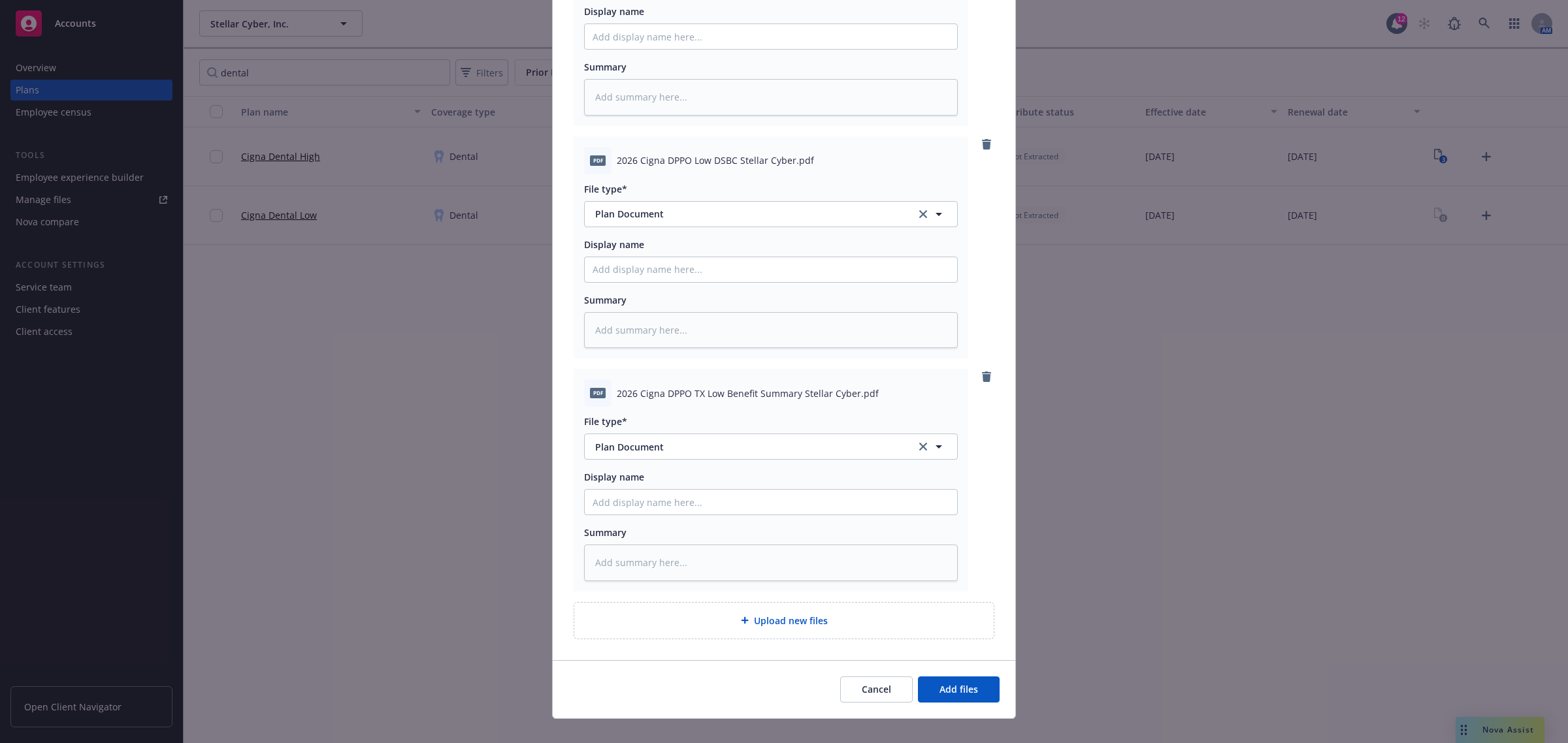
scroll to position [268, 0]
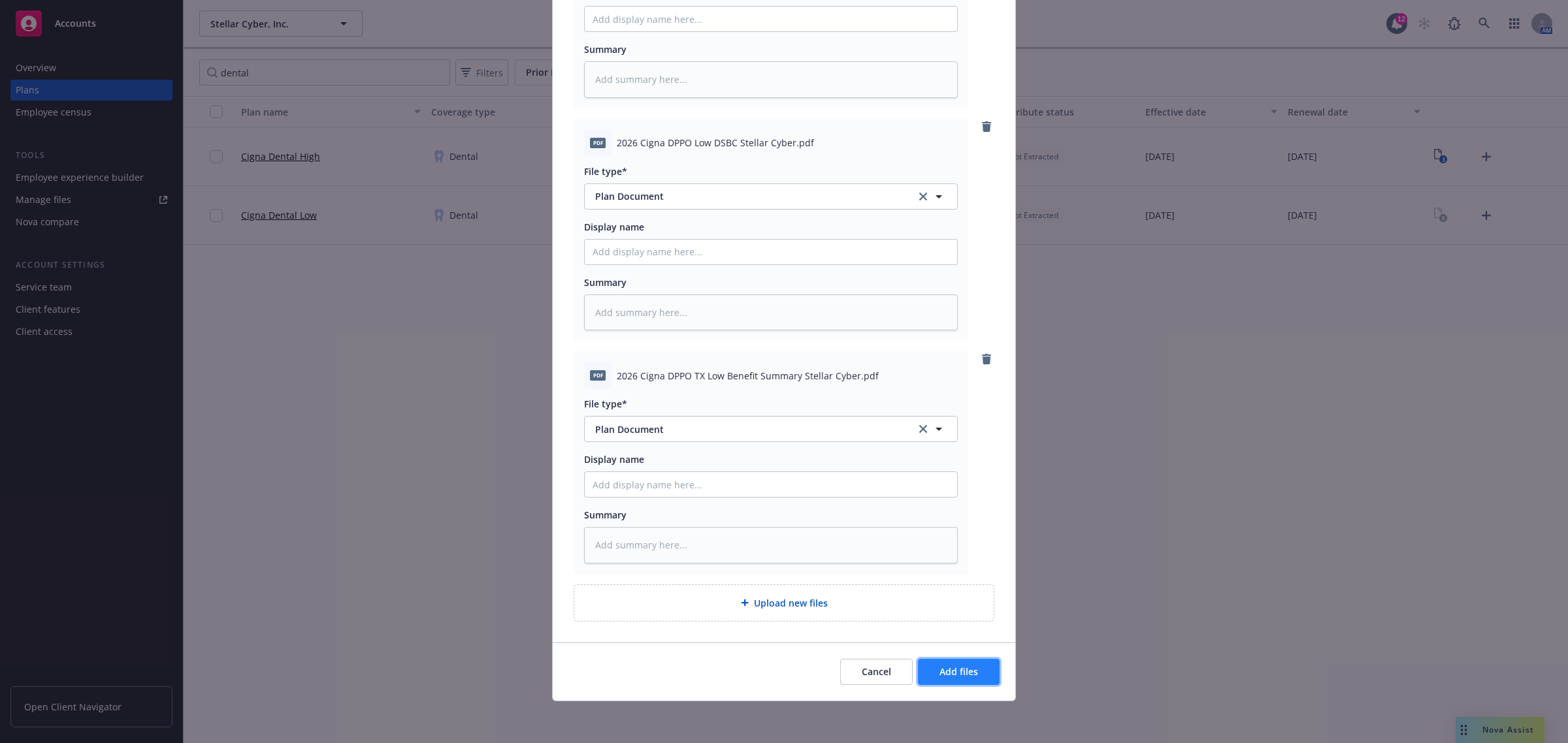
click at [967, 682] on button "Add files" at bounding box center [958, 672] width 81 height 26
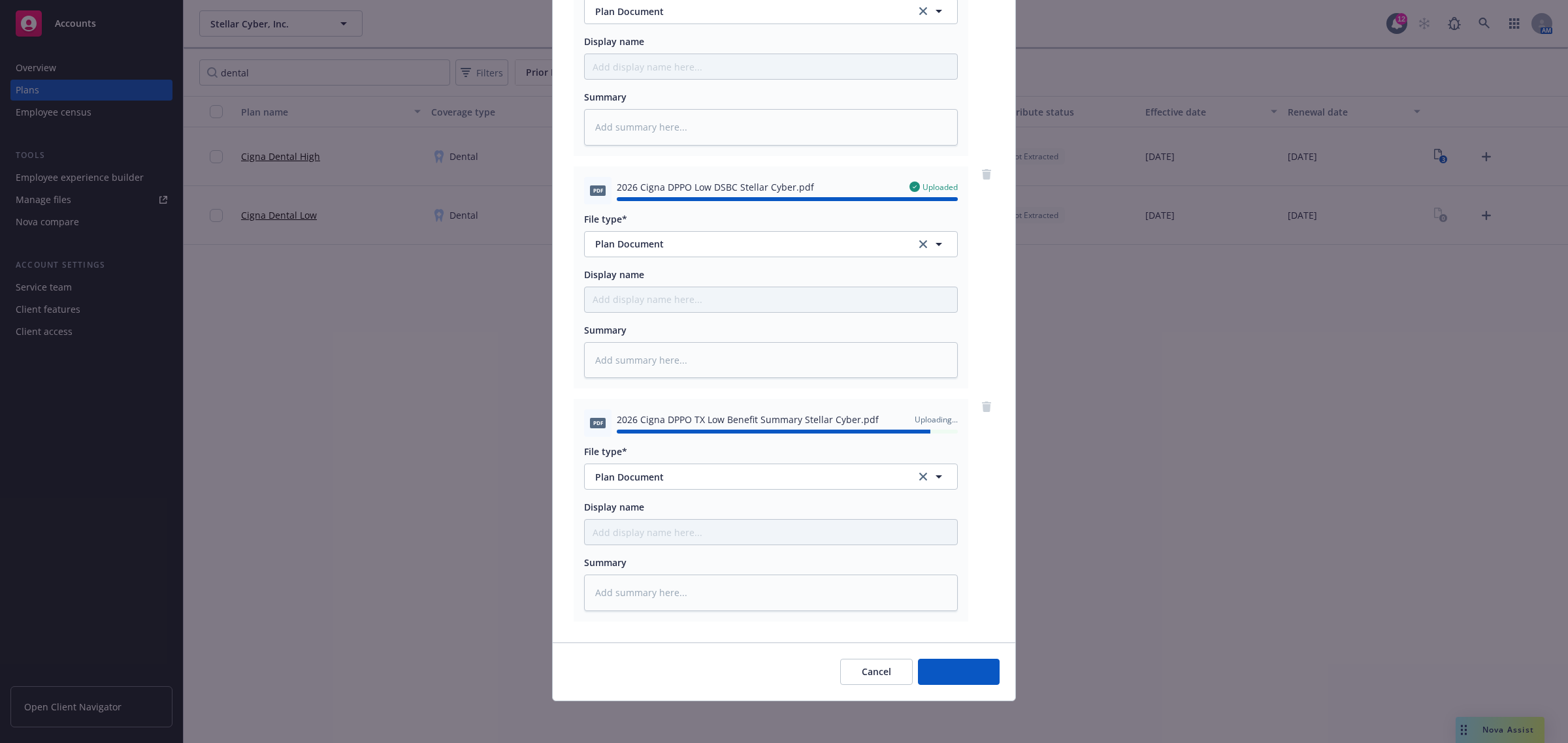
type textarea "x"
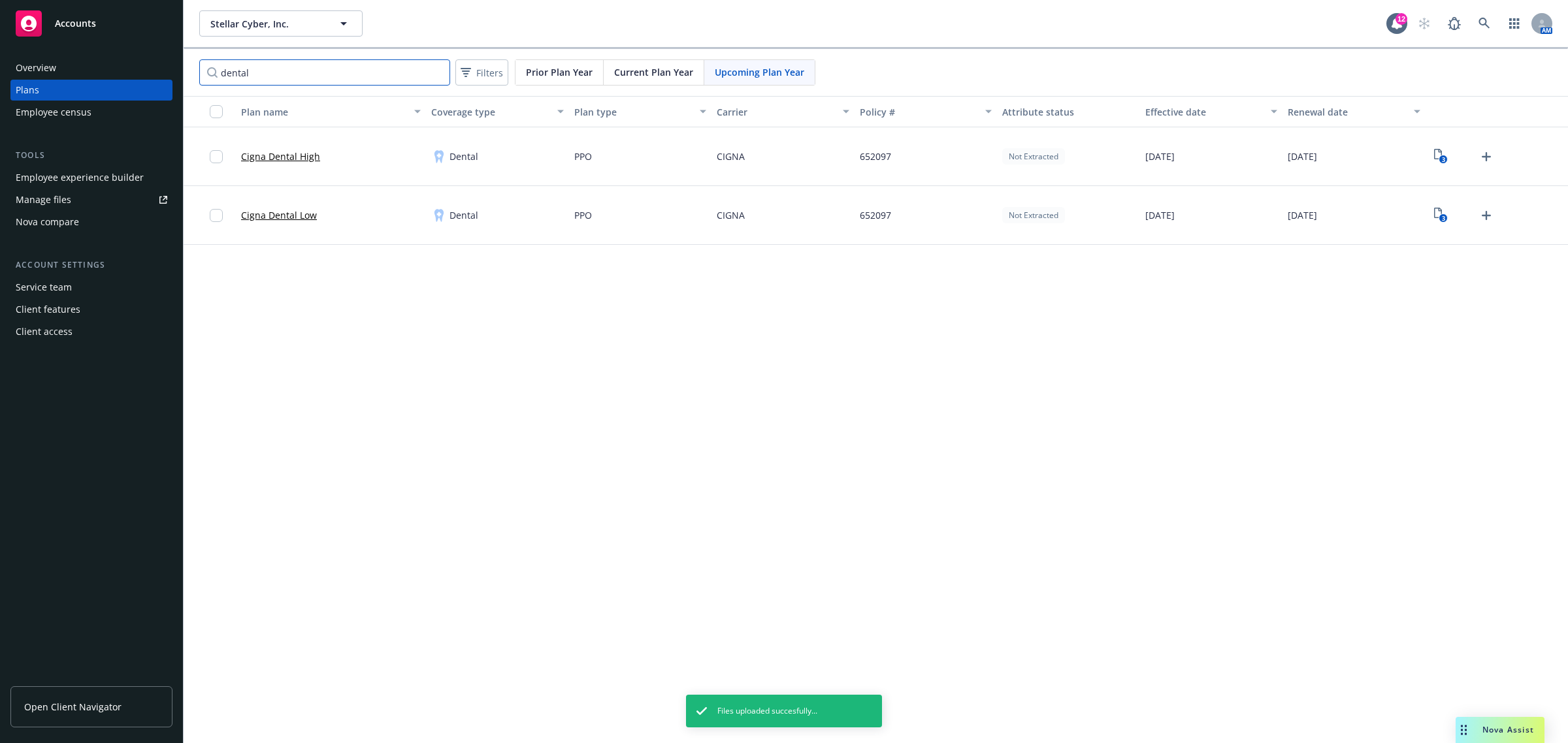
click at [321, 70] on input "dental" at bounding box center [324, 72] width 251 height 26
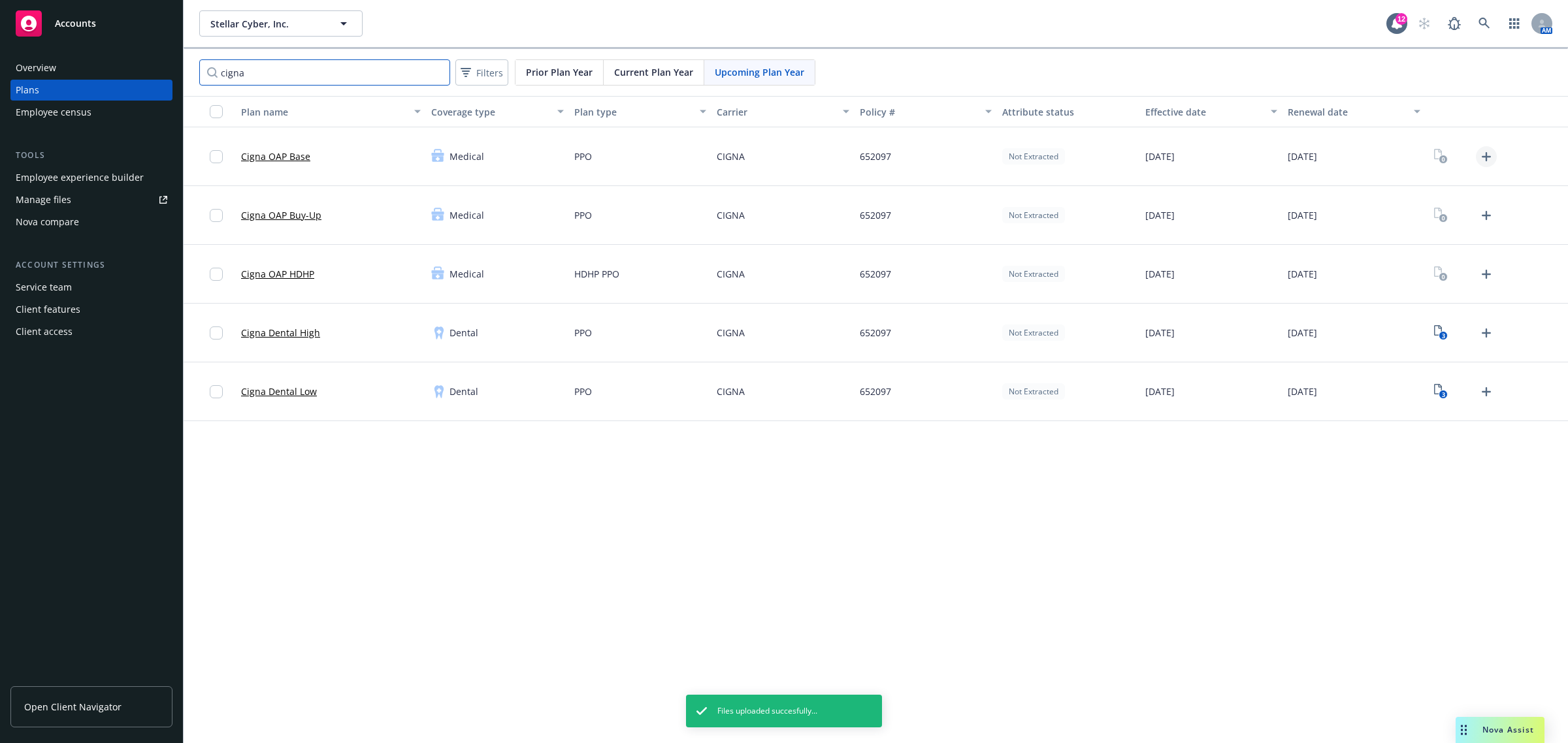
type input "cigna"
click at [1491, 157] on icon "Upload Plan Documents" at bounding box center [1486, 157] width 16 height 16
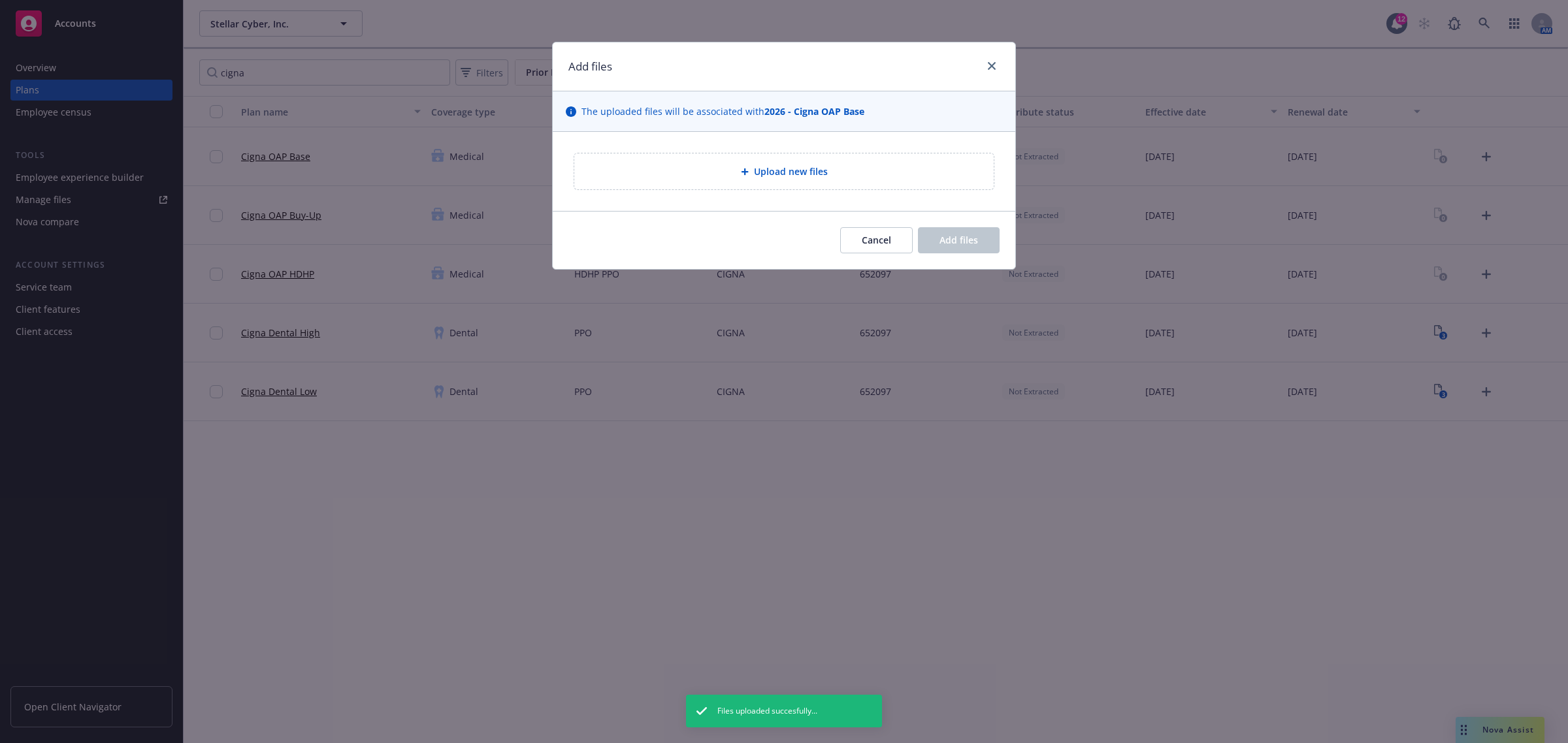
click at [797, 167] on span "Upload new files" at bounding box center [790, 171] width 74 height 14
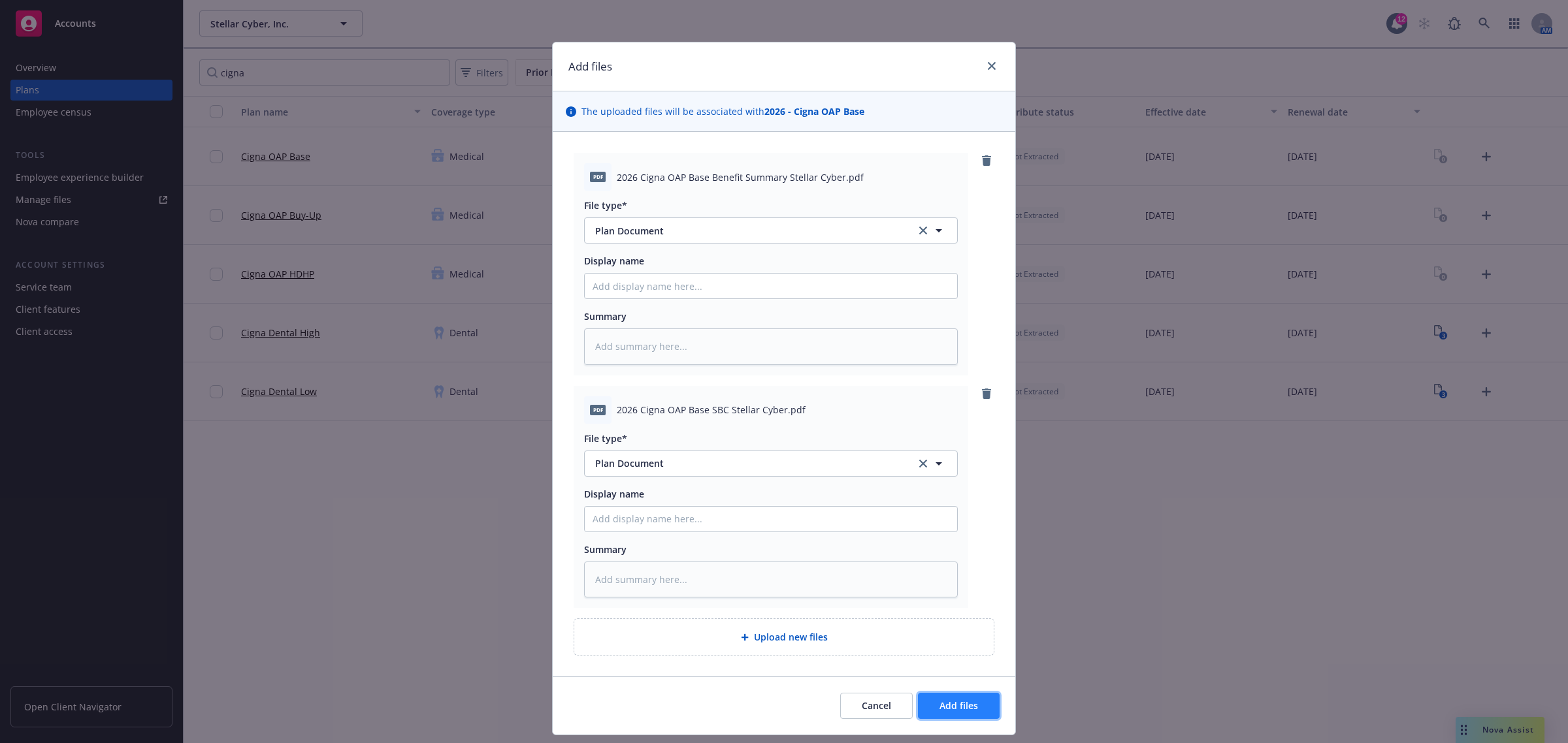
click at [954, 710] on span "Add files" at bounding box center [959, 706] width 39 height 12
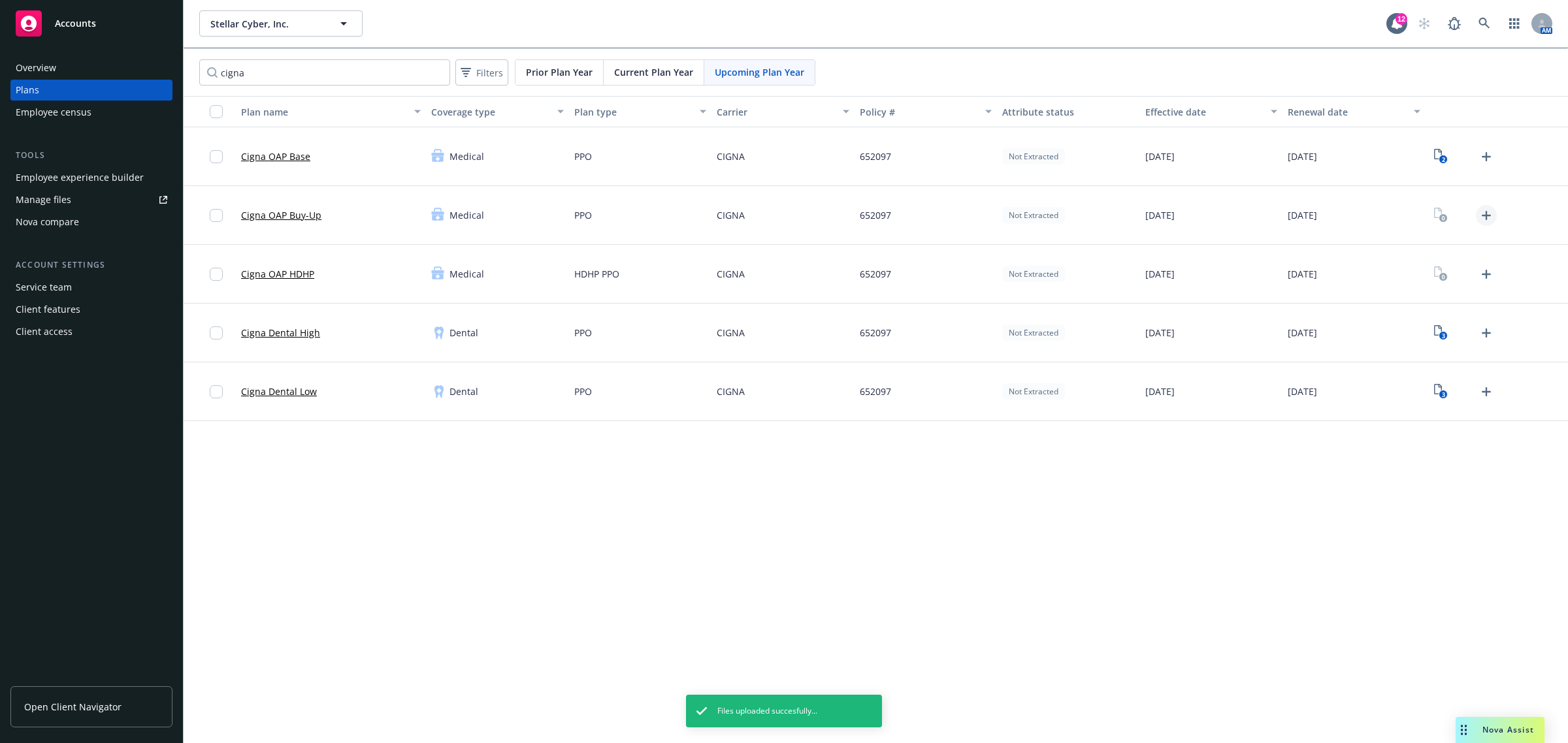
click at [1481, 213] on icon "Upload Plan Documents" at bounding box center [1486, 215] width 16 height 16
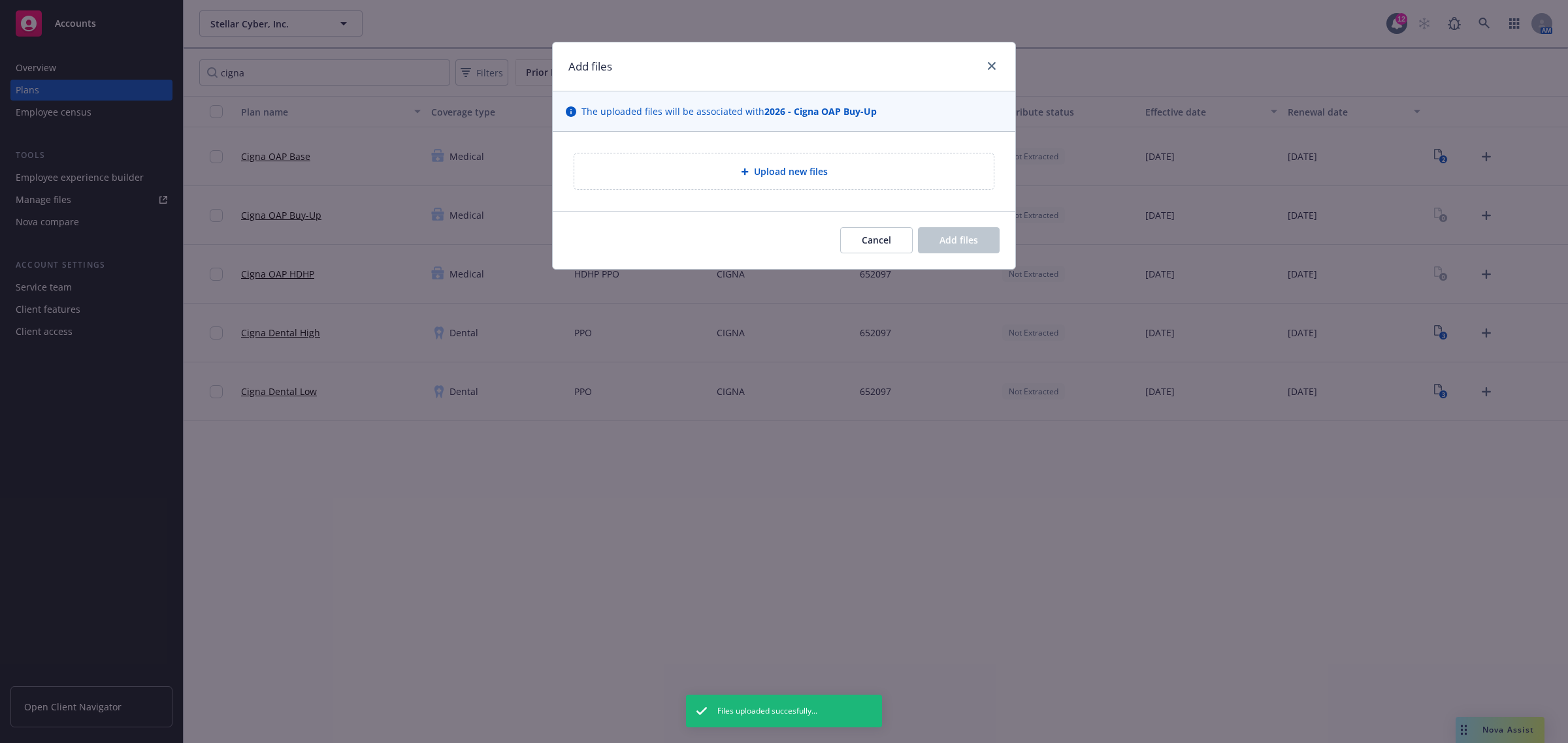
click at [844, 174] on div "Upload new files" at bounding box center [784, 171] width 398 height 15
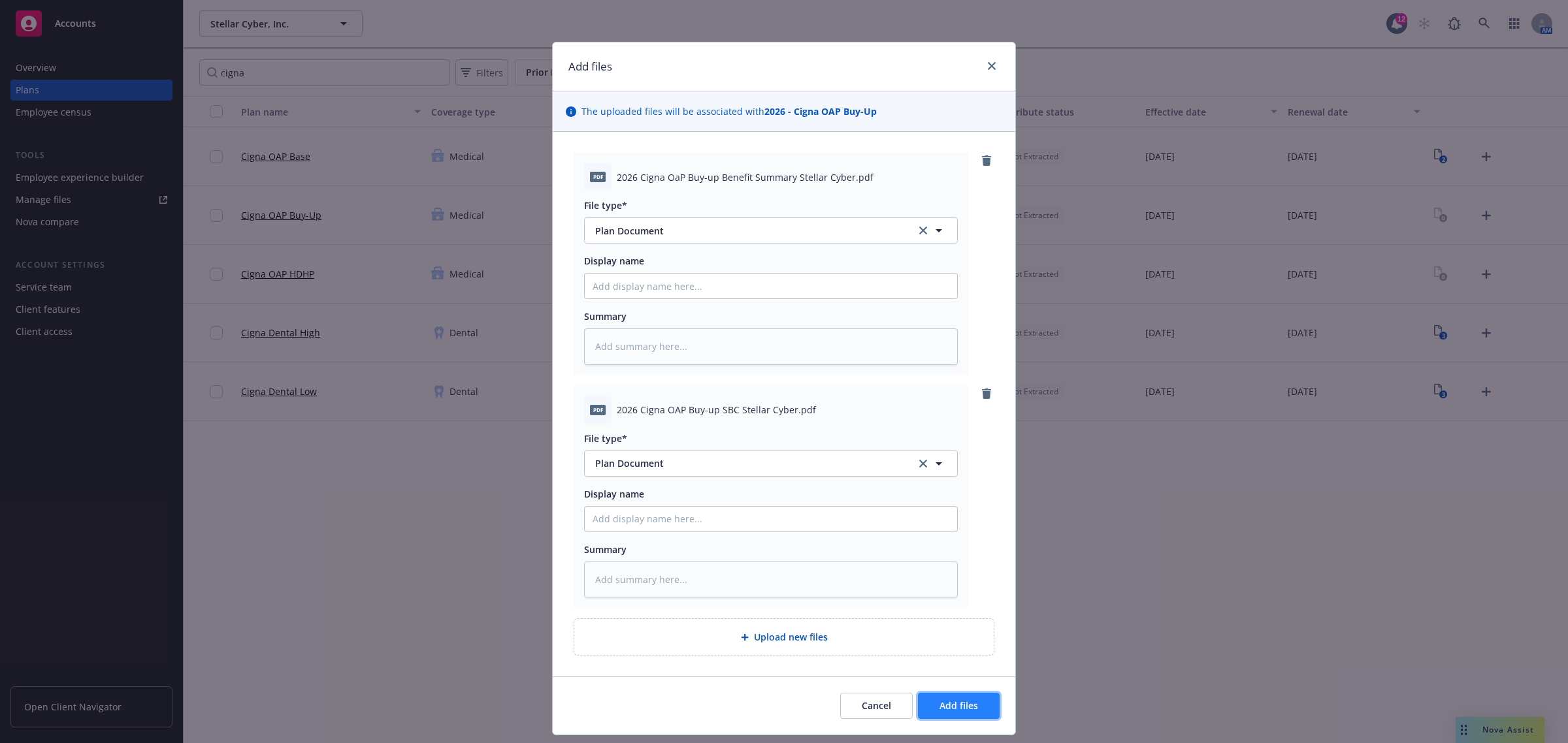
click at [951, 712] on span "Add files" at bounding box center [959, 706] width 39 height 12
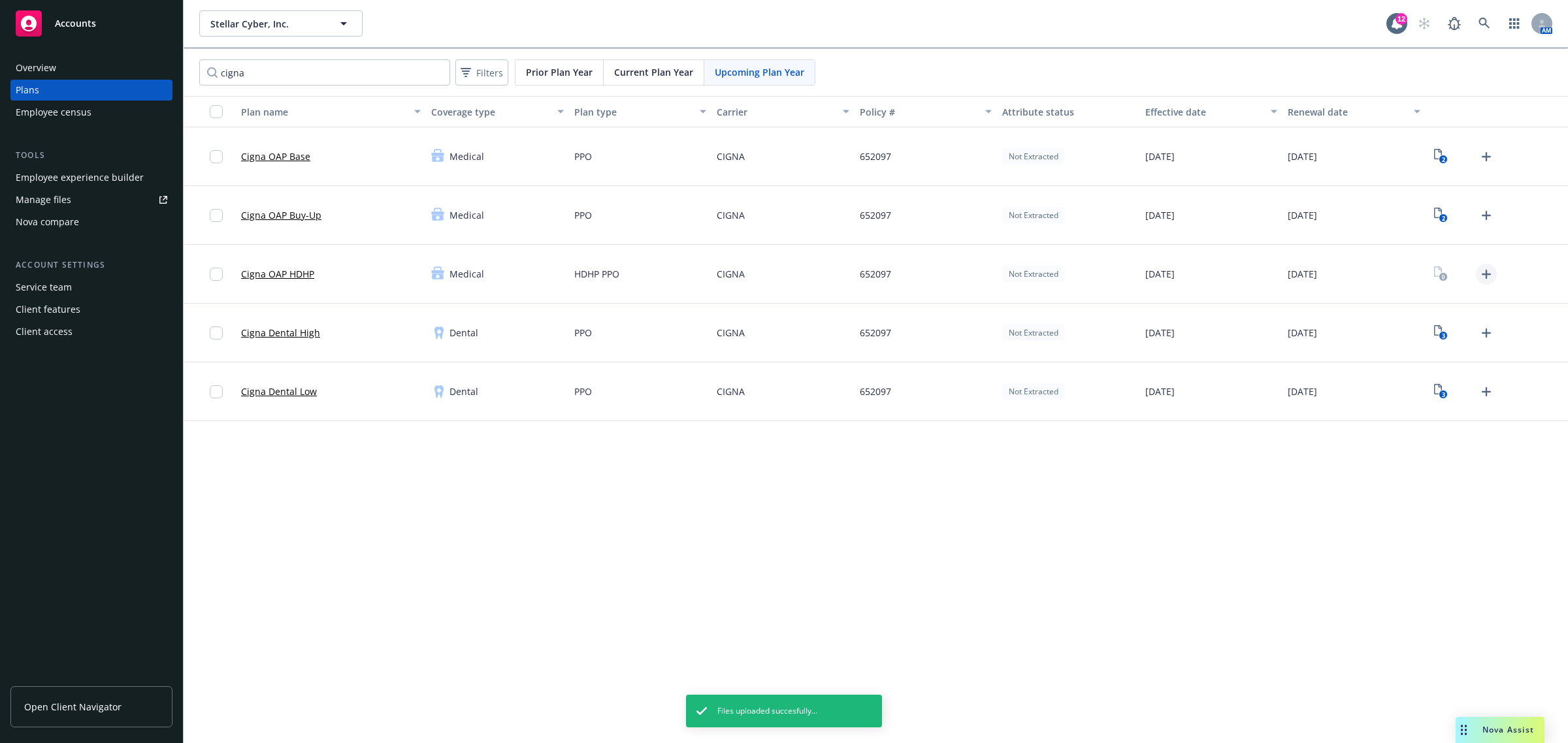
click at [1485, 271] on icon "Upload Plan Documents" at bounding box center [1487, 274] width 9 height 9
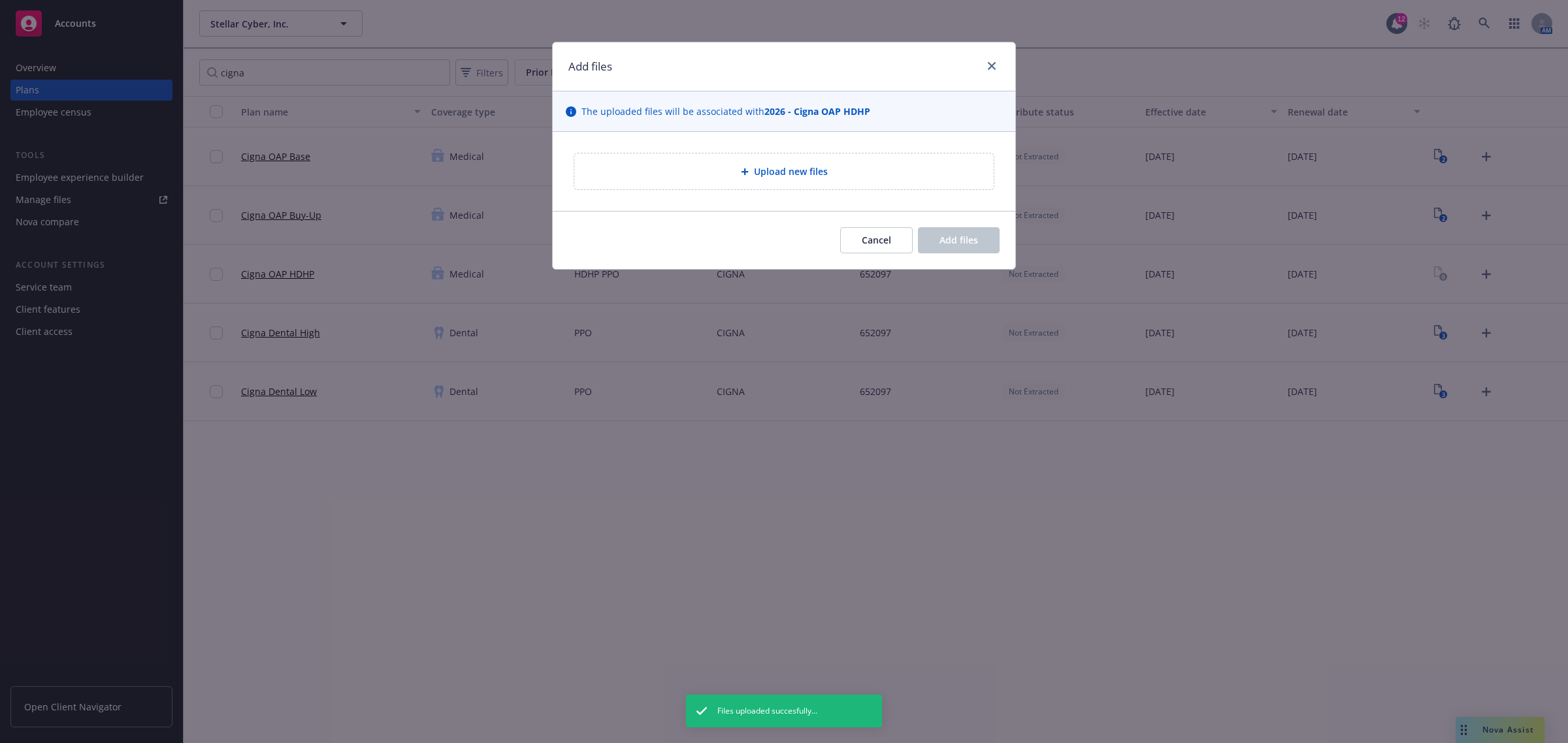
click at [810, 167] on span "Upload new files" at bounding box center [790, 171] width 74 height 14
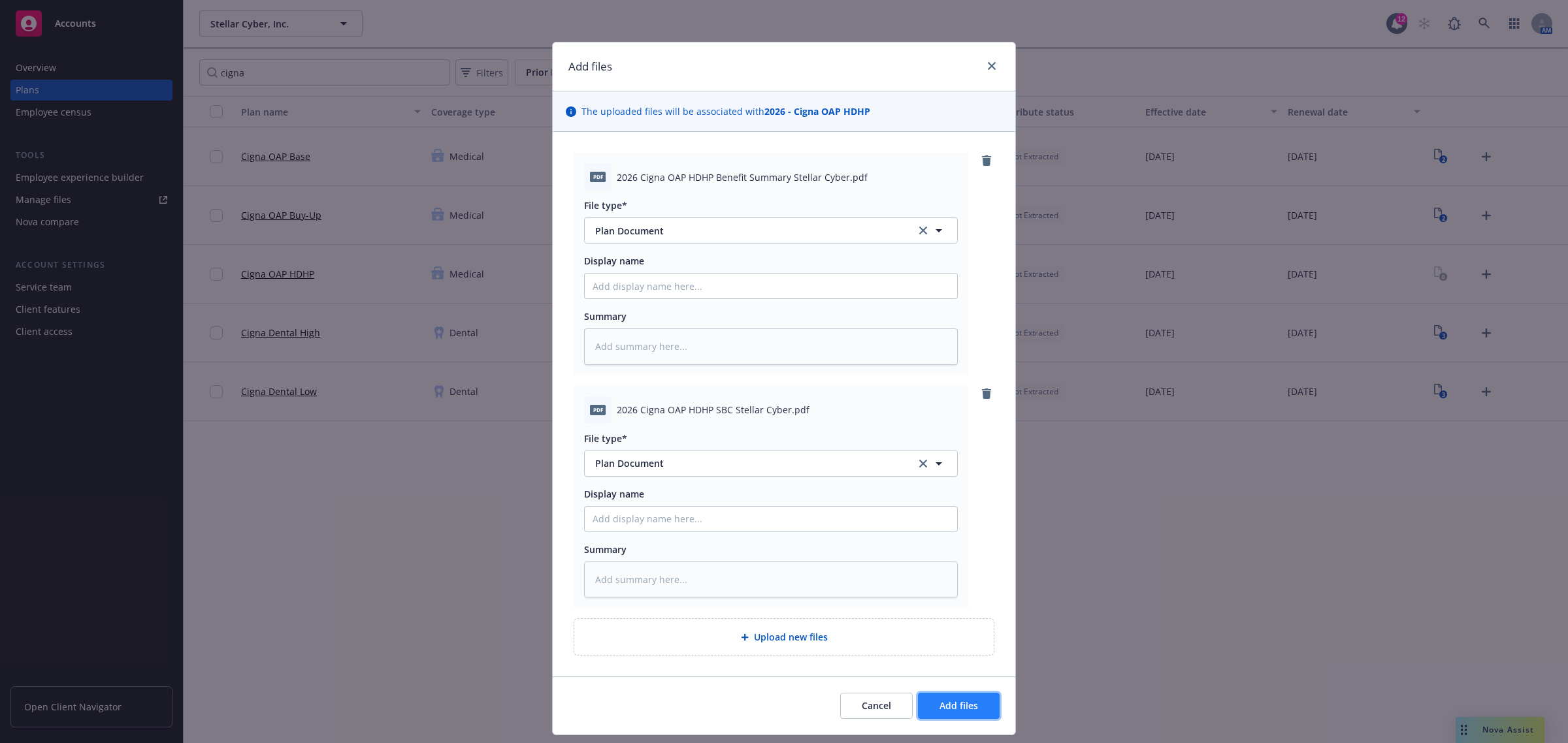
click at [930, 704] on button "Add files" at bounding box center [958, 706] width 81 height 26
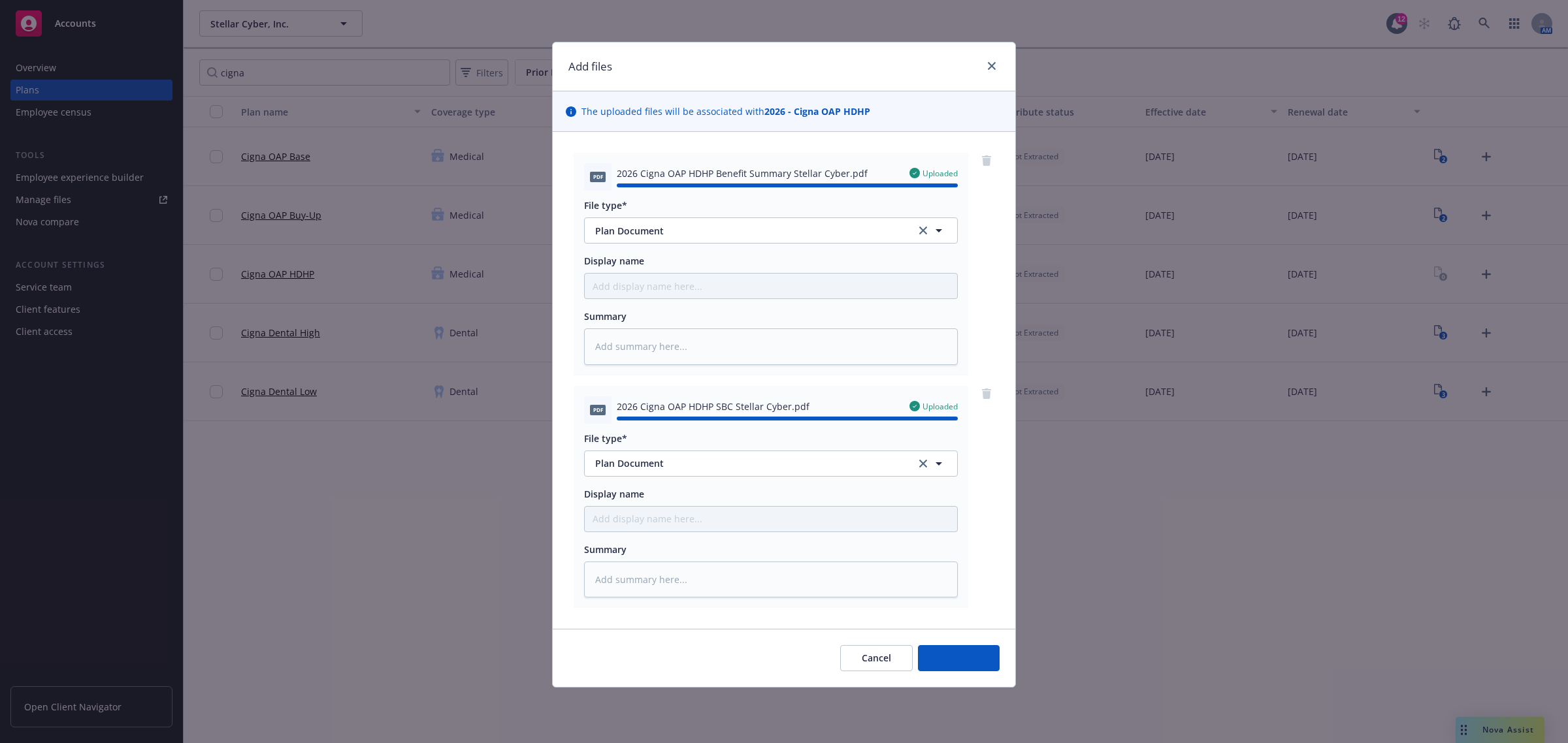
type textarea "x"
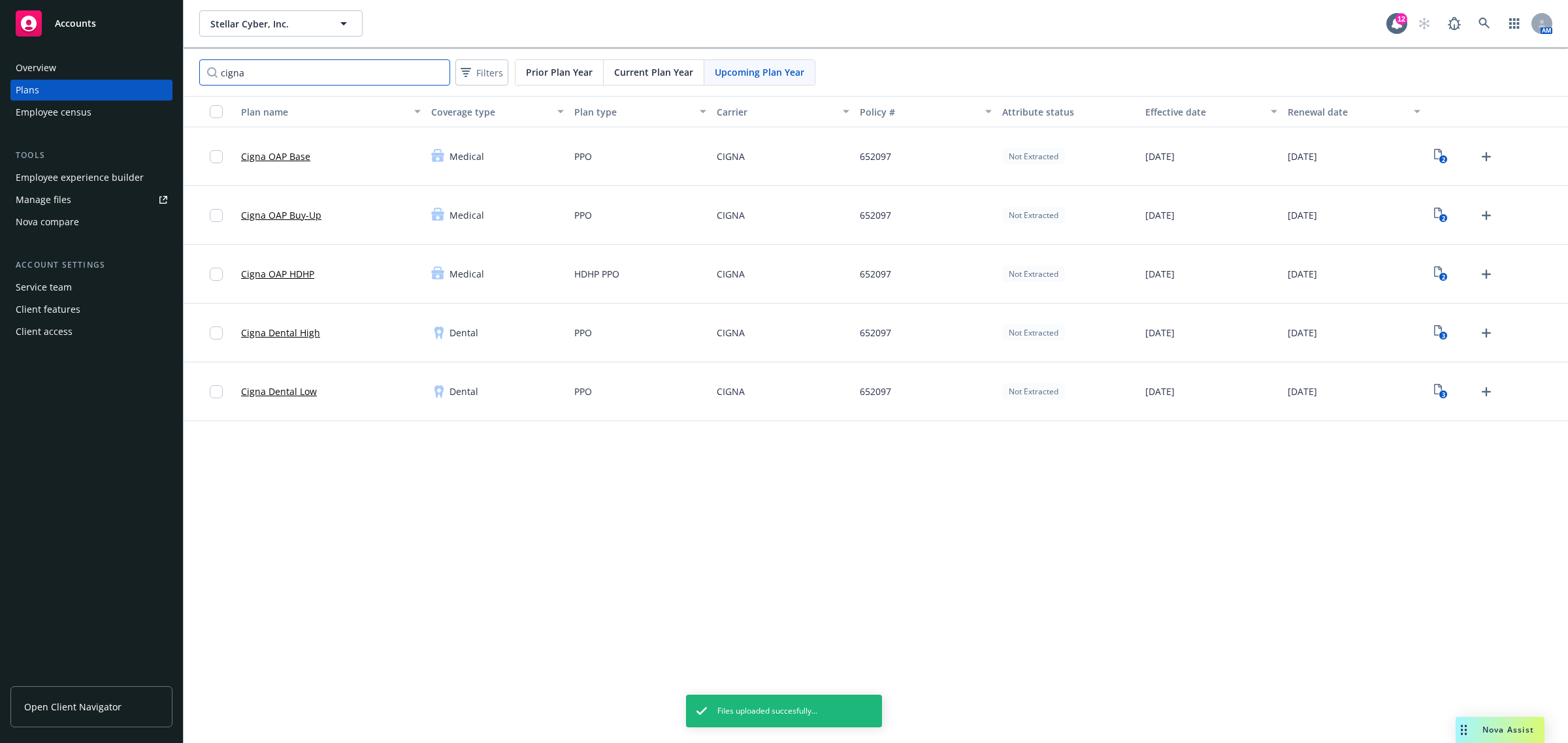
click at [295, 69] on input "cigna" at bounding box center [324, 72] width 251 height 26
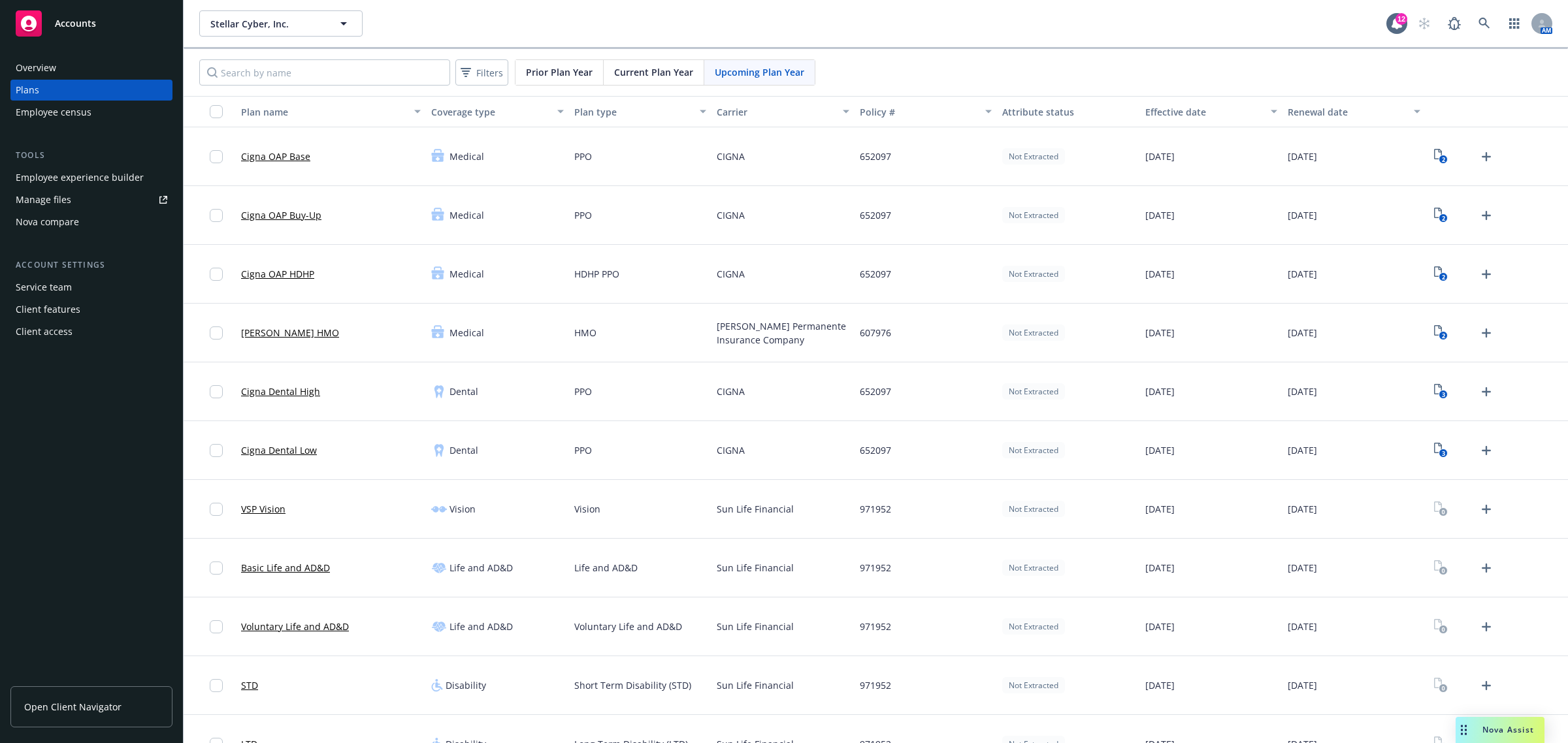
click at [96, 171] on div "Employee experience builder" at bounding box center [80, 177] width 128 height 21
click at [71, 228] on div "Nova compare" at bounding box center [47, 222] width 63 height 21
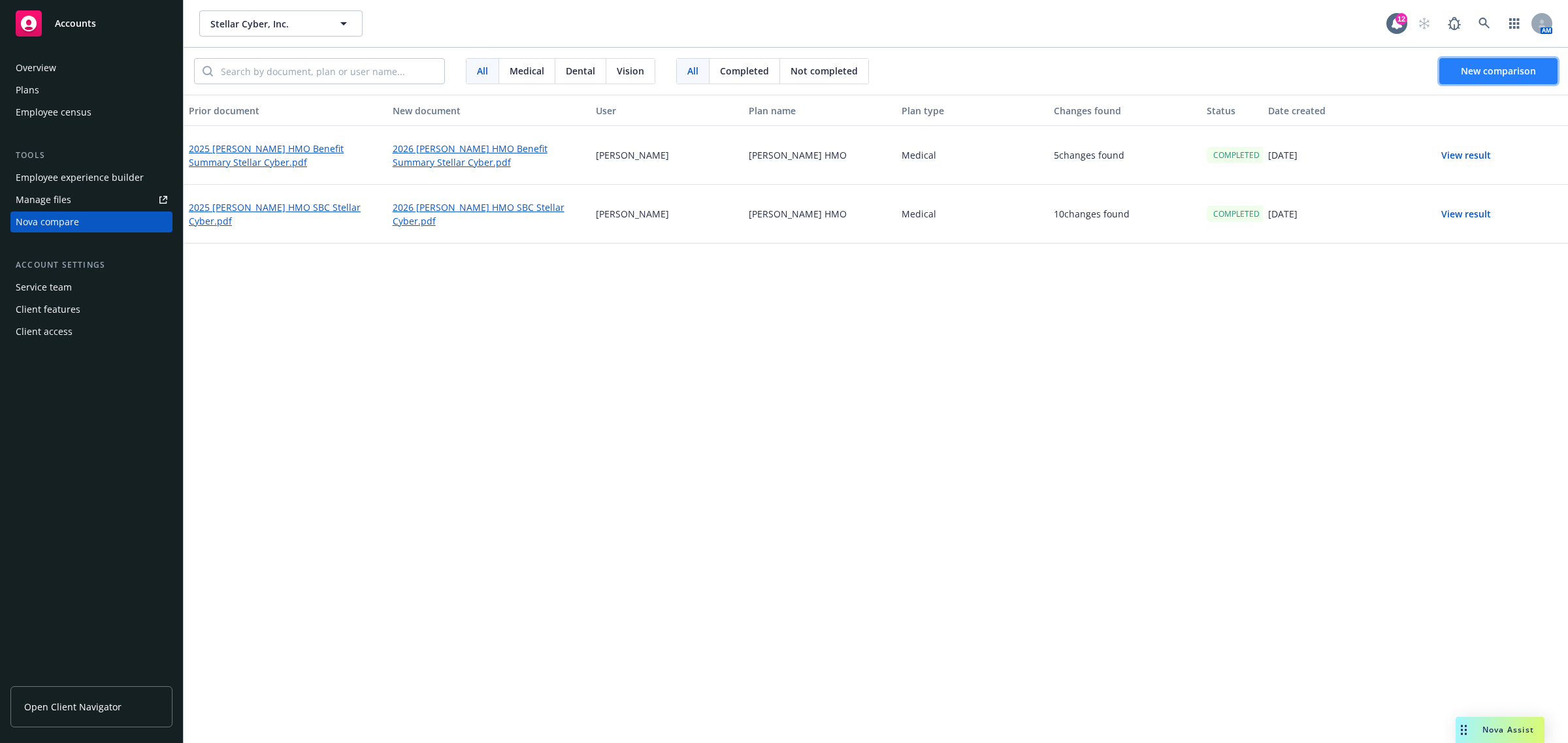
click at [1487, 60] on button "New comparison" at bounding box center [1498, 71] width 118 height 26
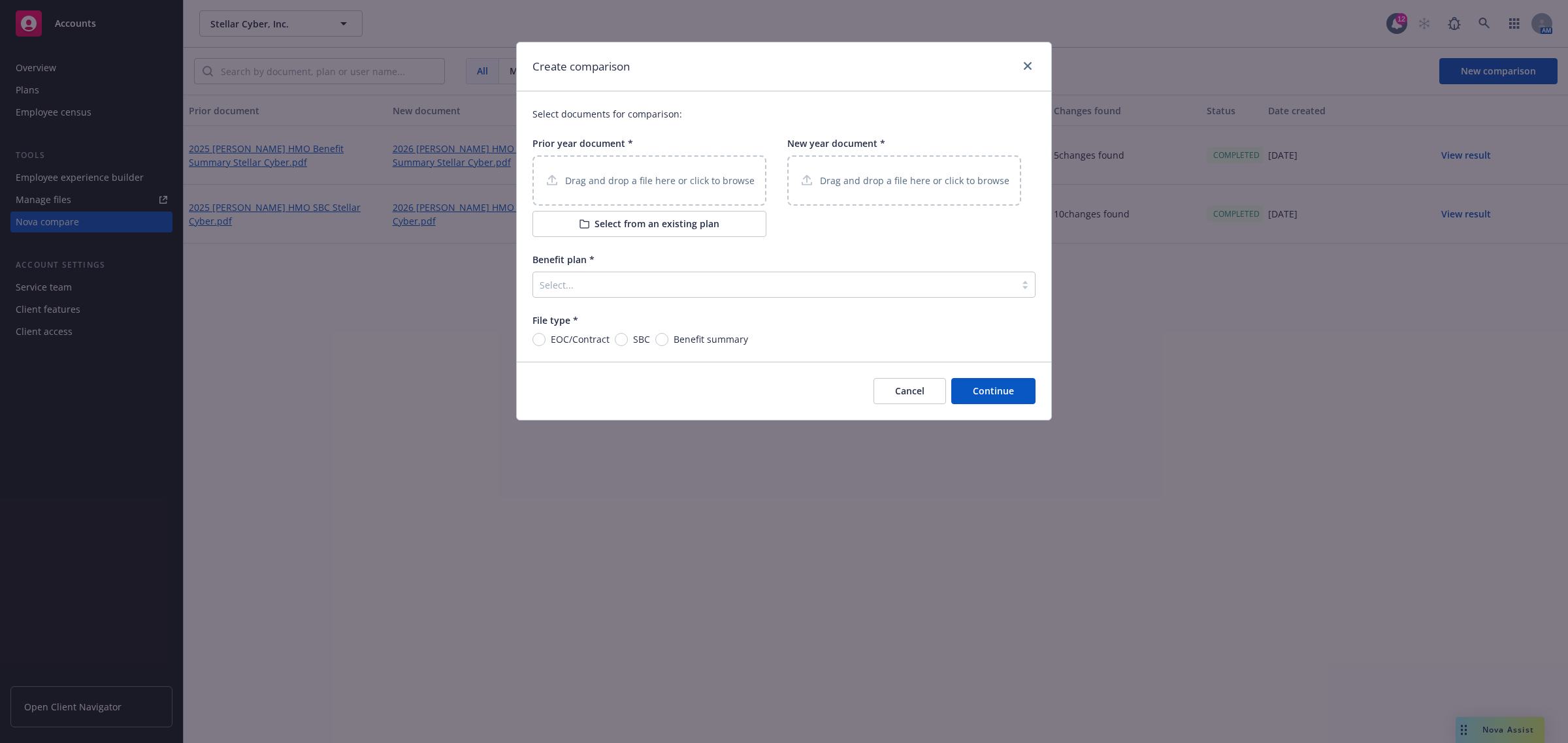
click at [623, 228] on button "Select from an existing plan" at bounding box center [649, 224] width 234 height 26
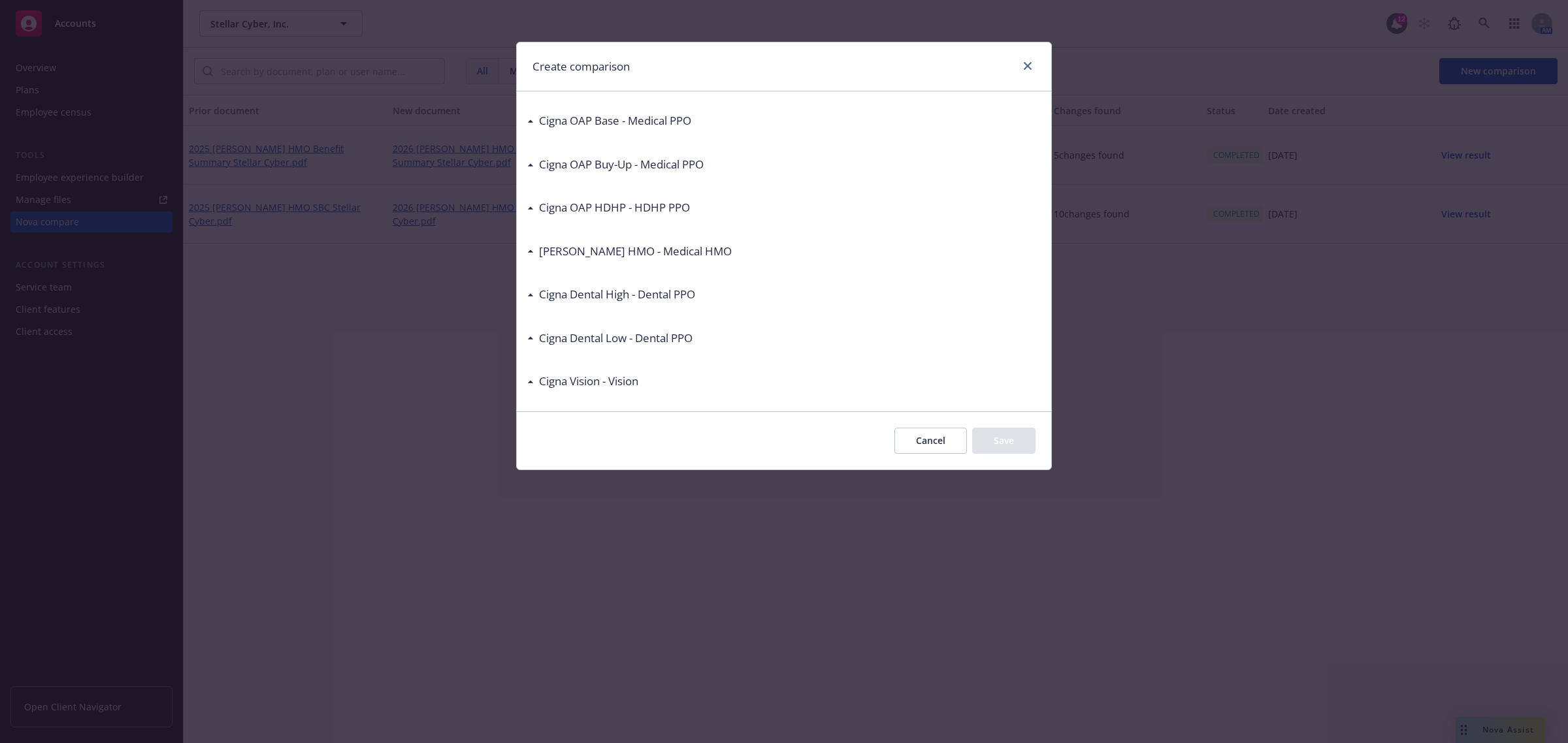
click at [531, 122] on icon at bounding box center [530, 121] width 5 height 2
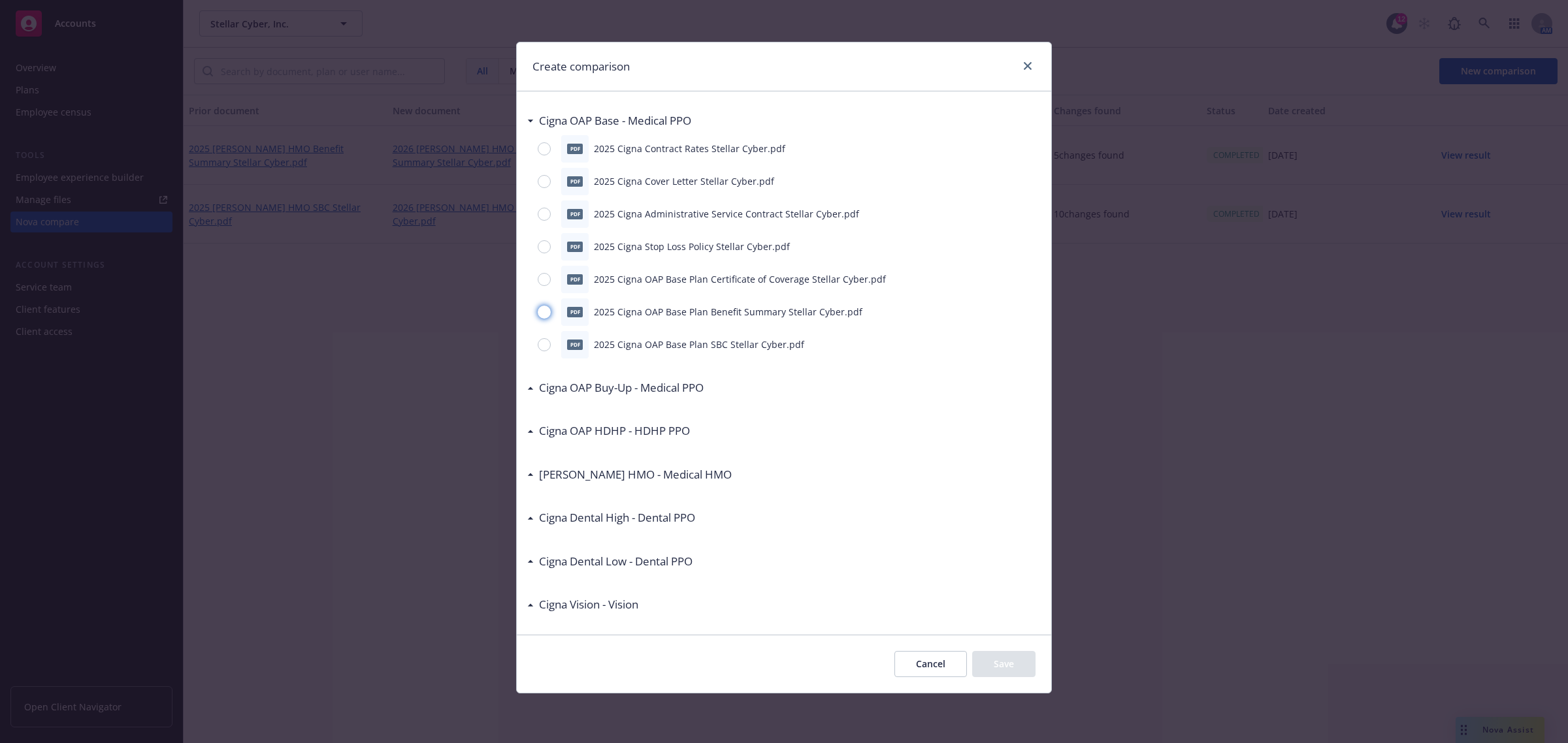
click at [546, 311] on input "radio" at bounding box center [544, 311] width 13 height 13
radio input "true"
click at [1006, 662] on button "Save" at bounding box center [1004, 664] width 63 height 26
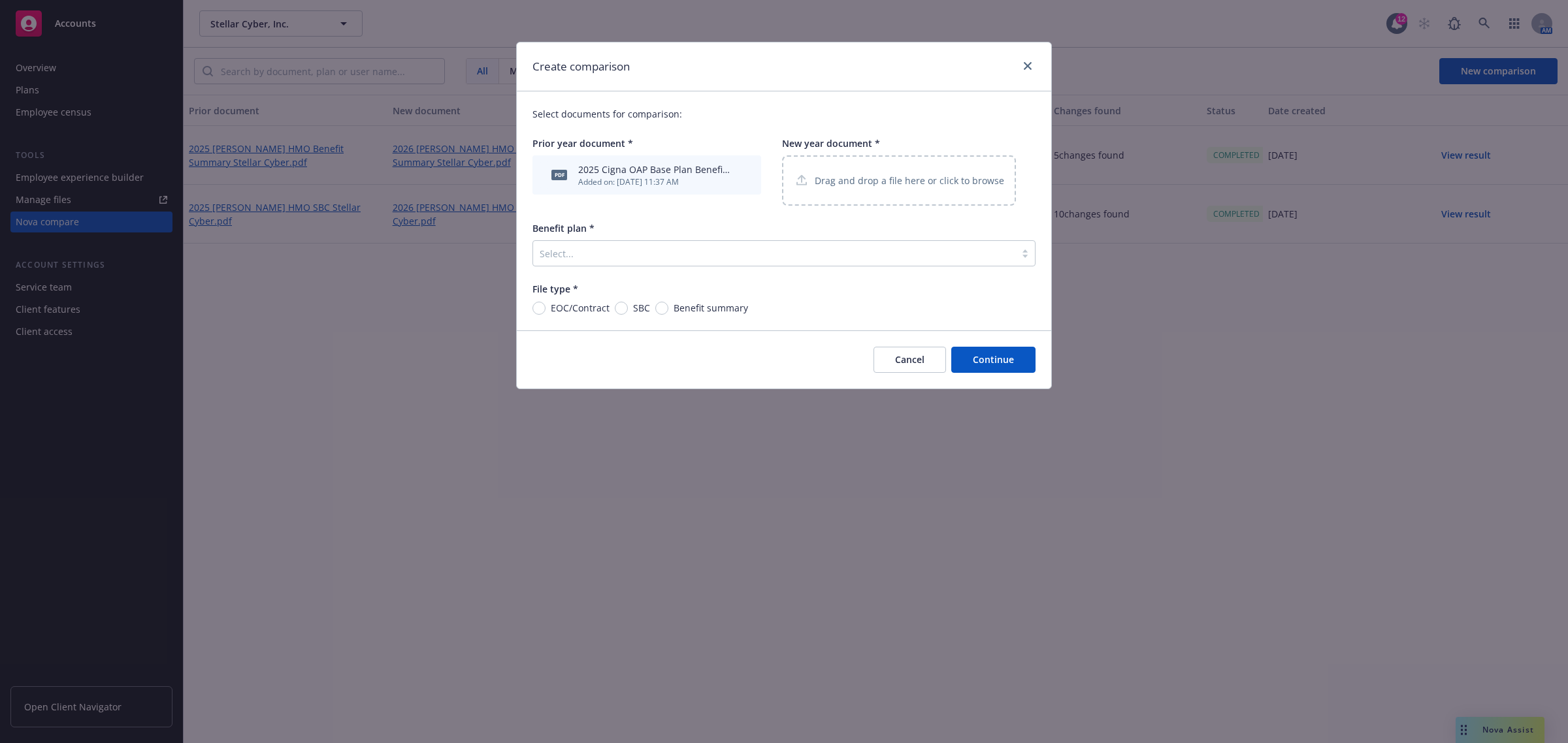
click at [884, 174] on p "Drag and drop a file here or click to browse" at bounding box center [909, 180] width 190 height 14
click at [840, 178] on p "Drag and drop a file here or click to browse" at bounding box center [909, 180] width 190 height 14
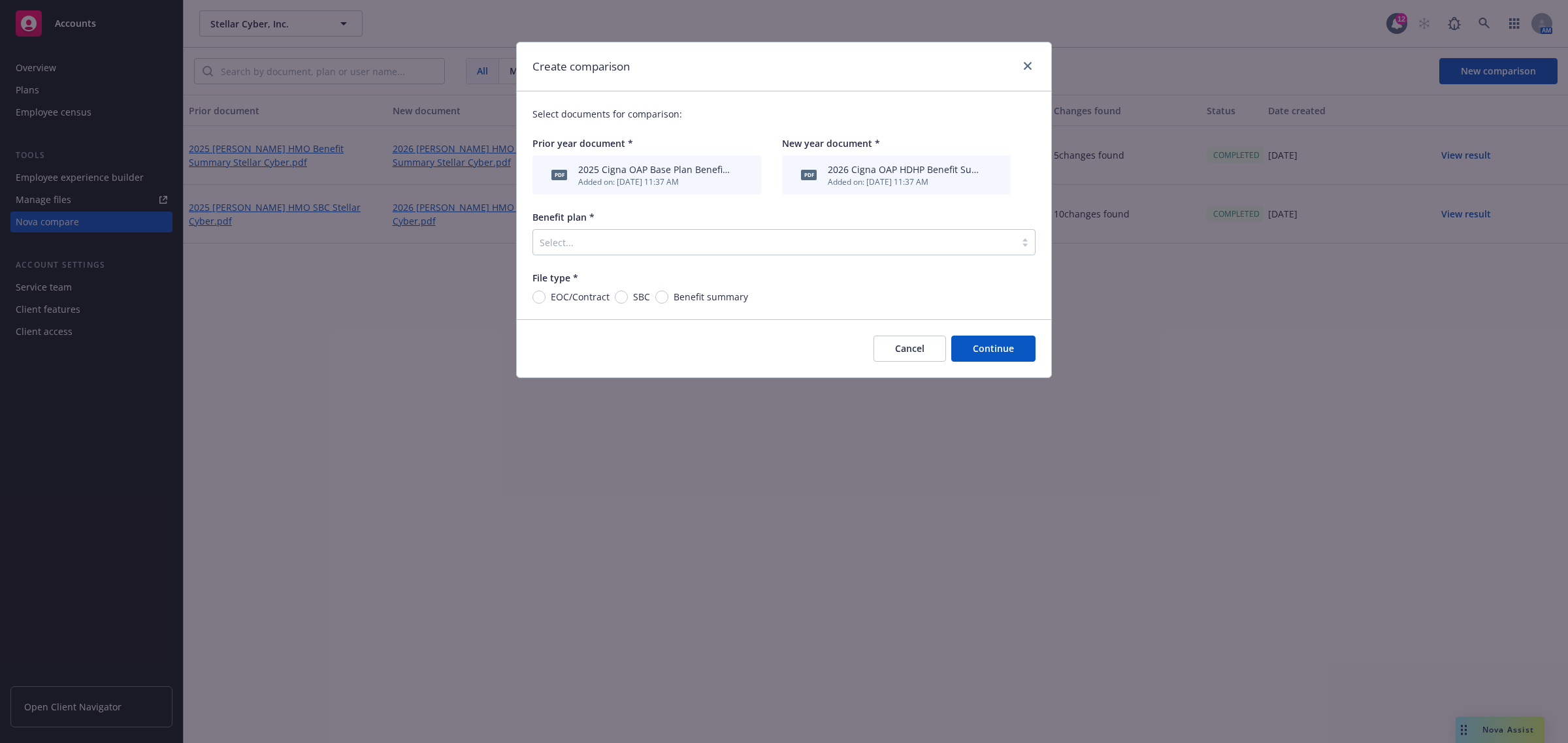
click at [624, 248] on div at bounding box center [774, 242] width 469 height 16
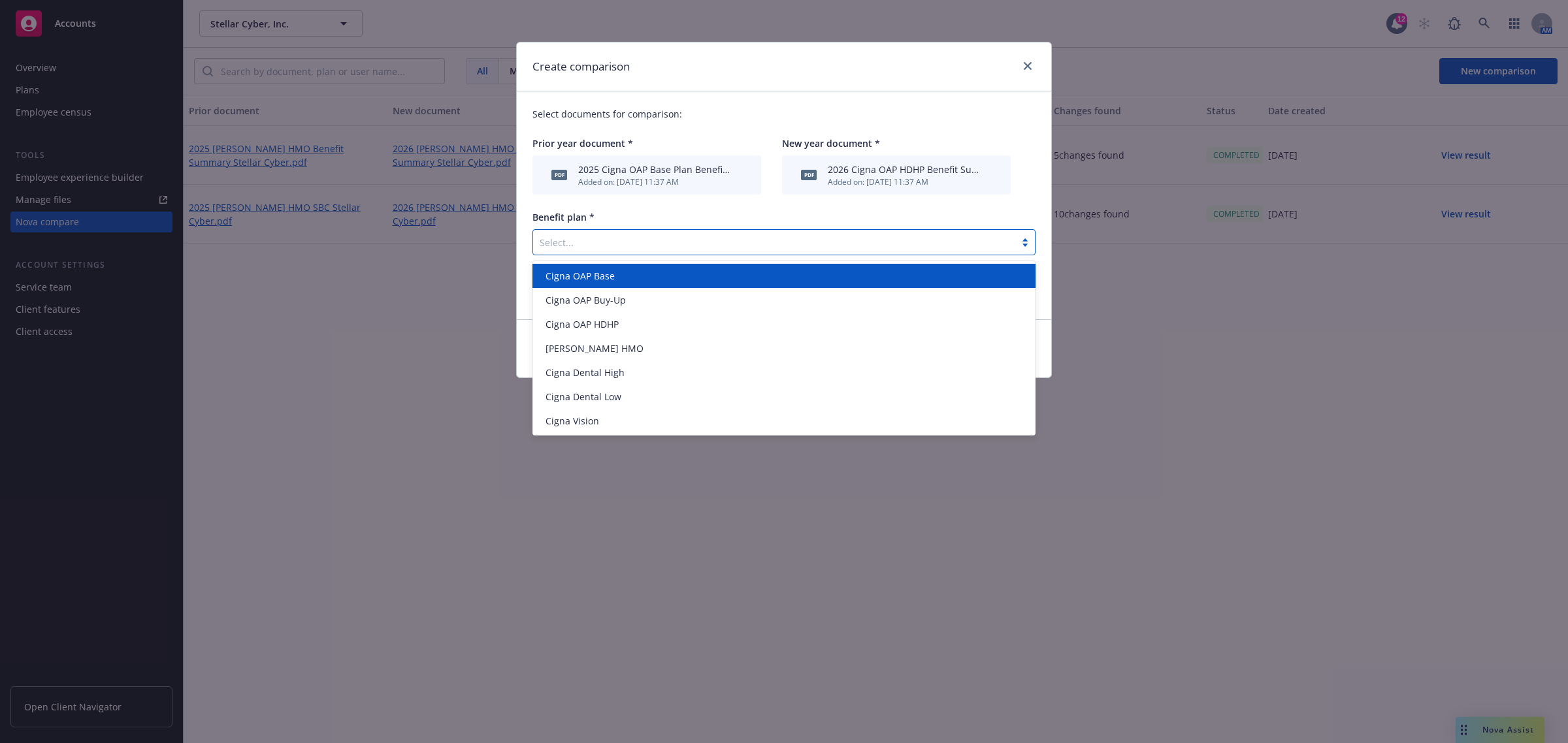
click at [624, 276] on div "Cigna OAP Base" at bounding box center [784, 276] width 487 height 14
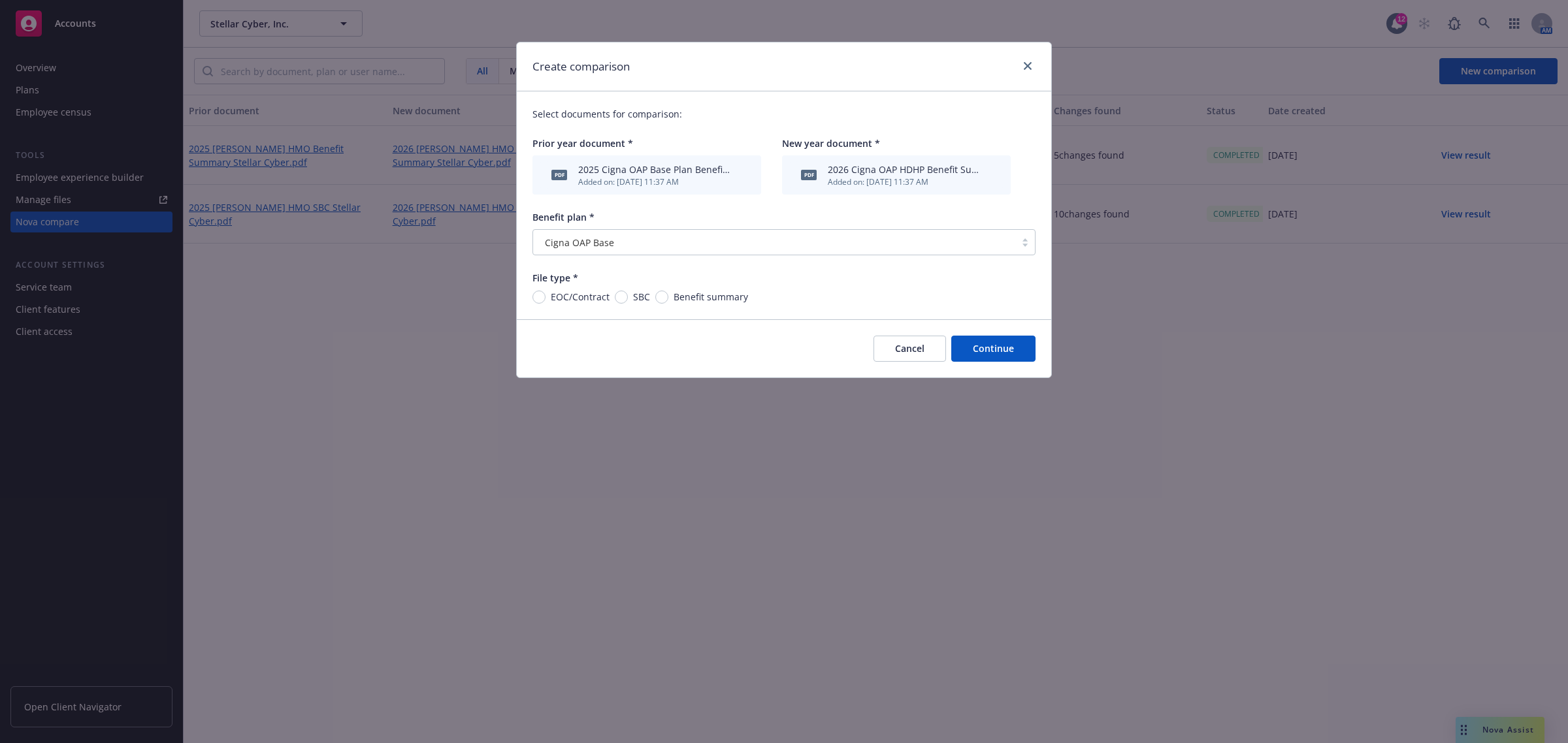
click at [994, 170] on icon "archive file" at bounding box center [991, 174] width 9 height 11
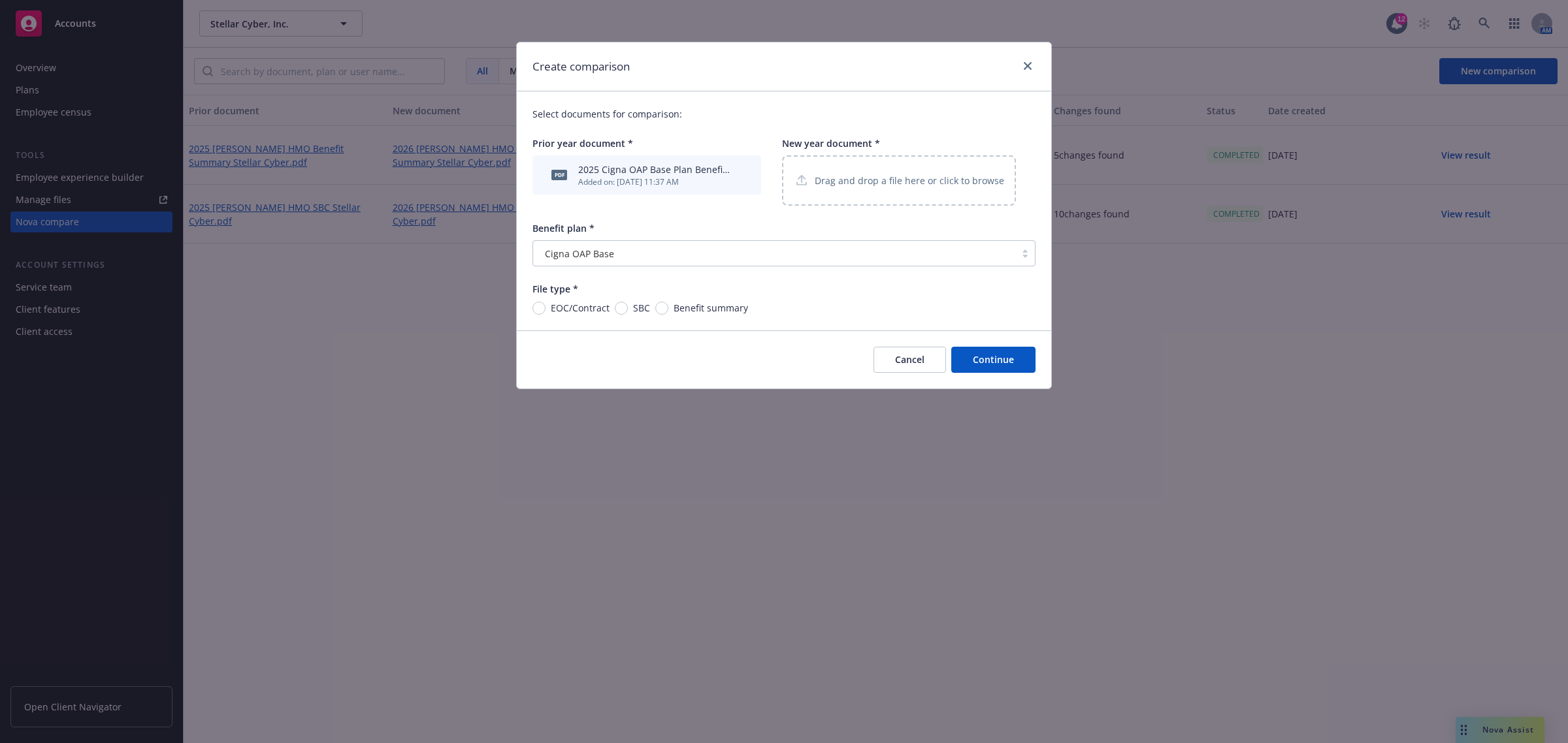
click at [917, 171] on div "Drag and drop a file here or click to browse" at bounding box center [899, 180] width 234 height 50
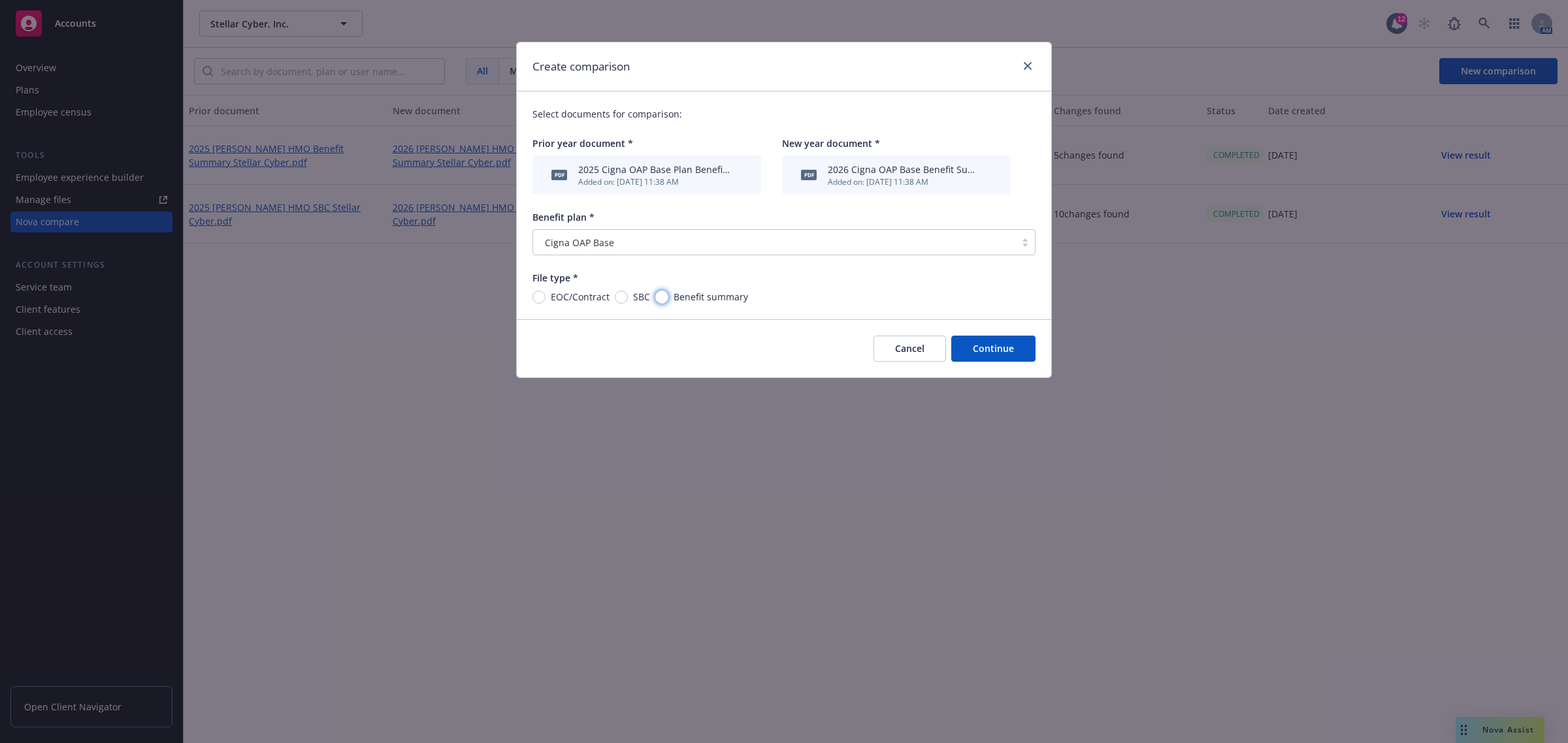
click at [661, 298] on input "Benefit summary" at bounding box center [661, 297] width 13 height 13
radio input "true"
click at [975, 343] on button "Continue" at bounding box center [993, 349] width 85 height 26
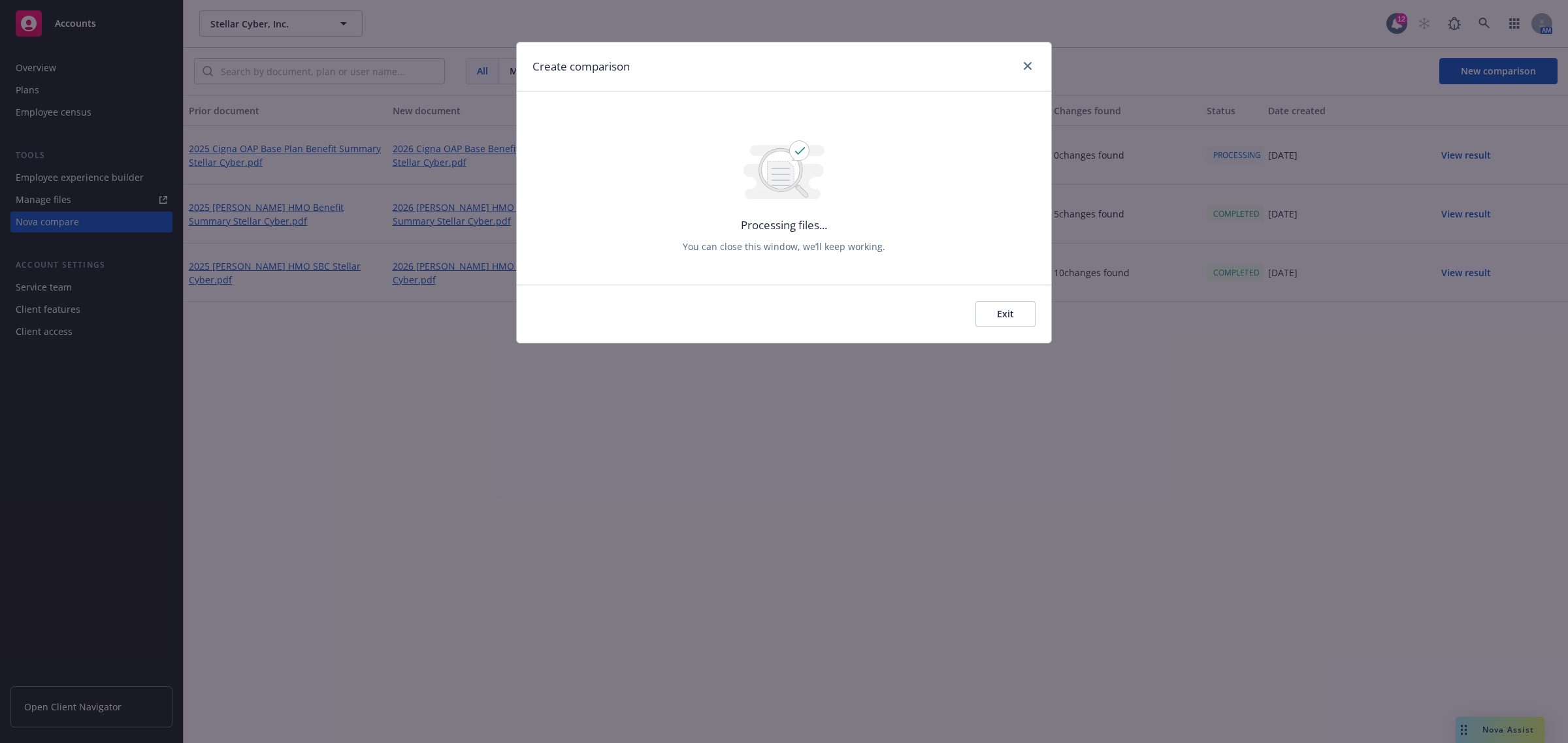
click at [1013, 315] on button "Exit" at bounding box center [1005, 314] width 60 height 26
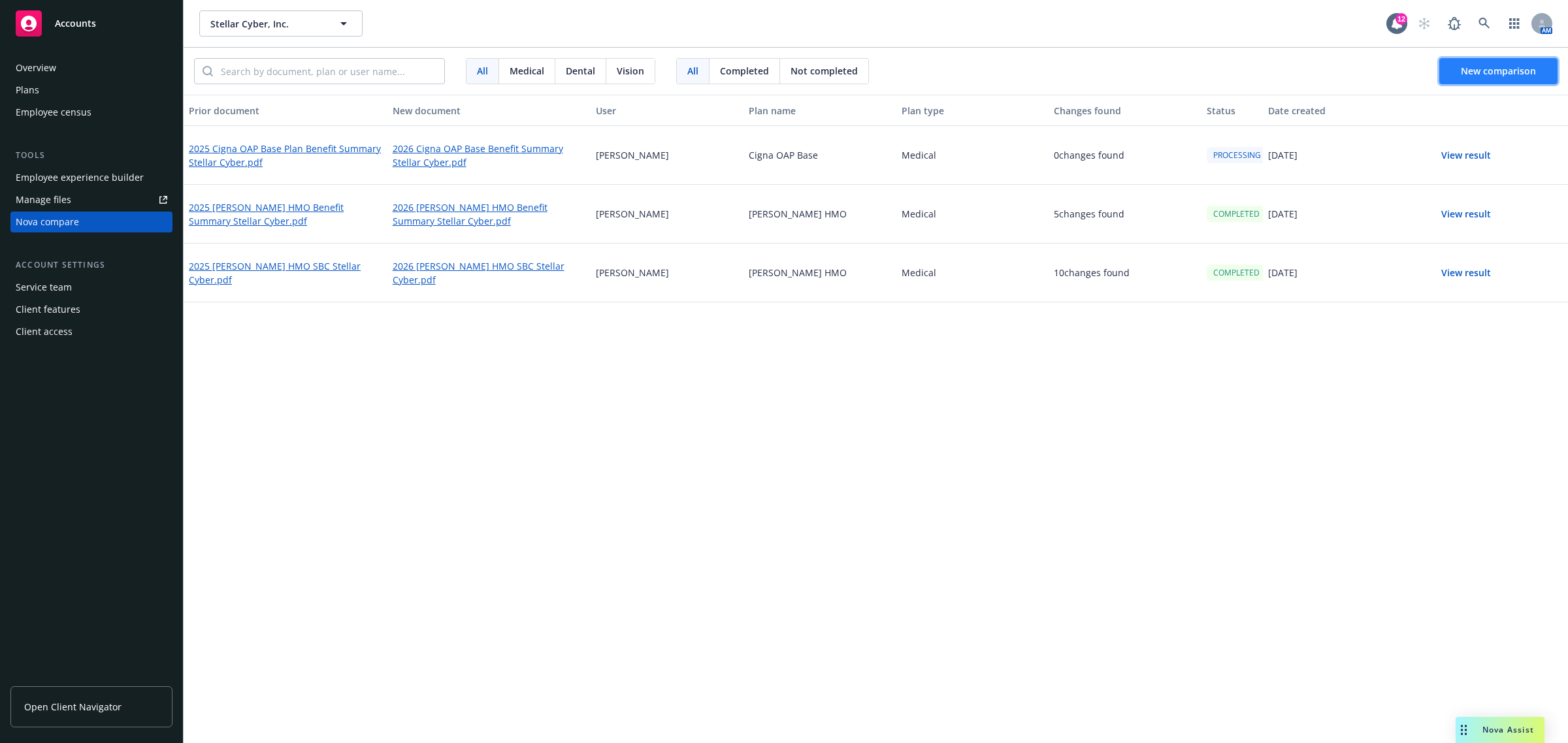
click at [1515, 72] on span "New comparison" at bounding box center [1498, 71] width 75 height 12
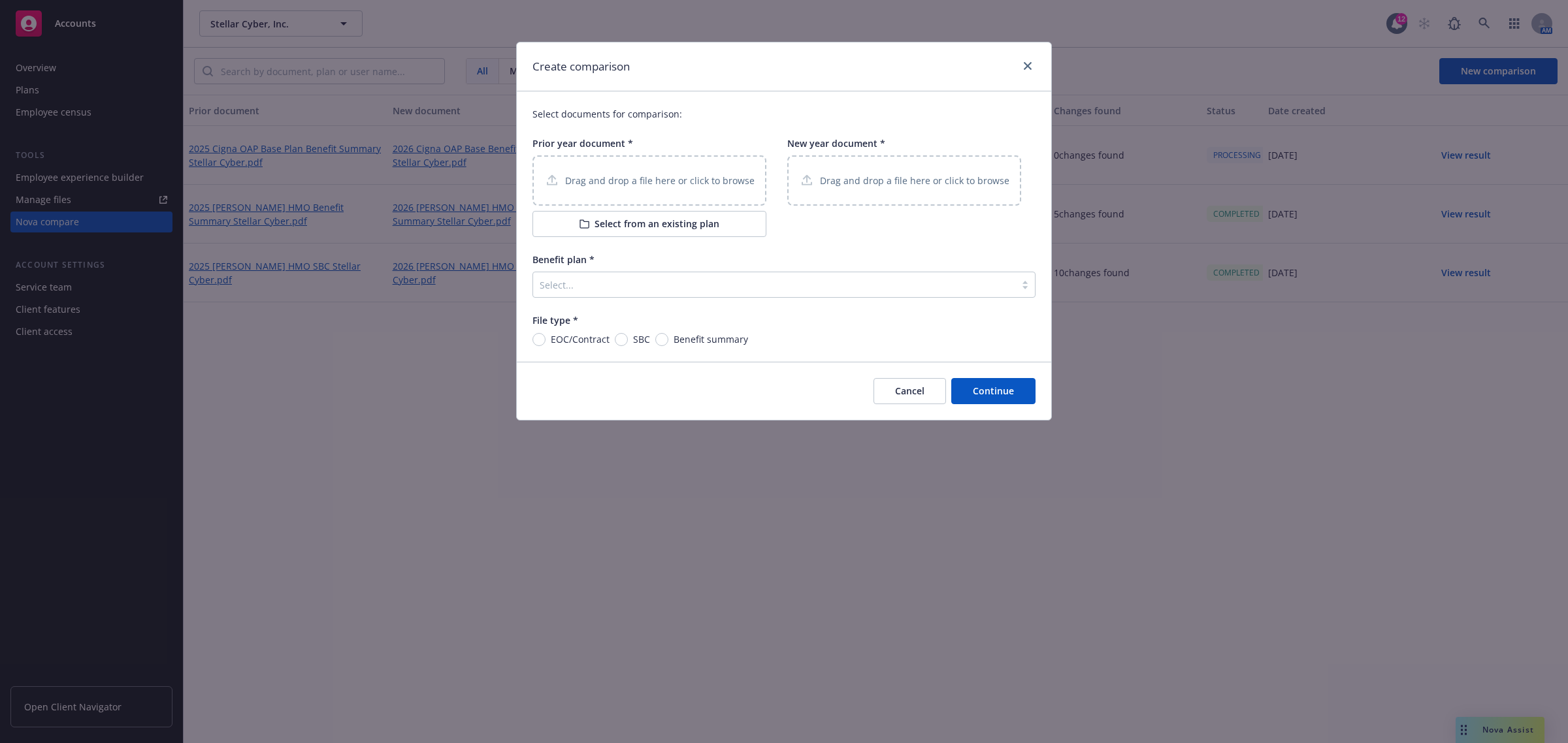
click at [634, 217] on button "Select from an existing plan" at bounding box center [649, 224] width 234 height 26
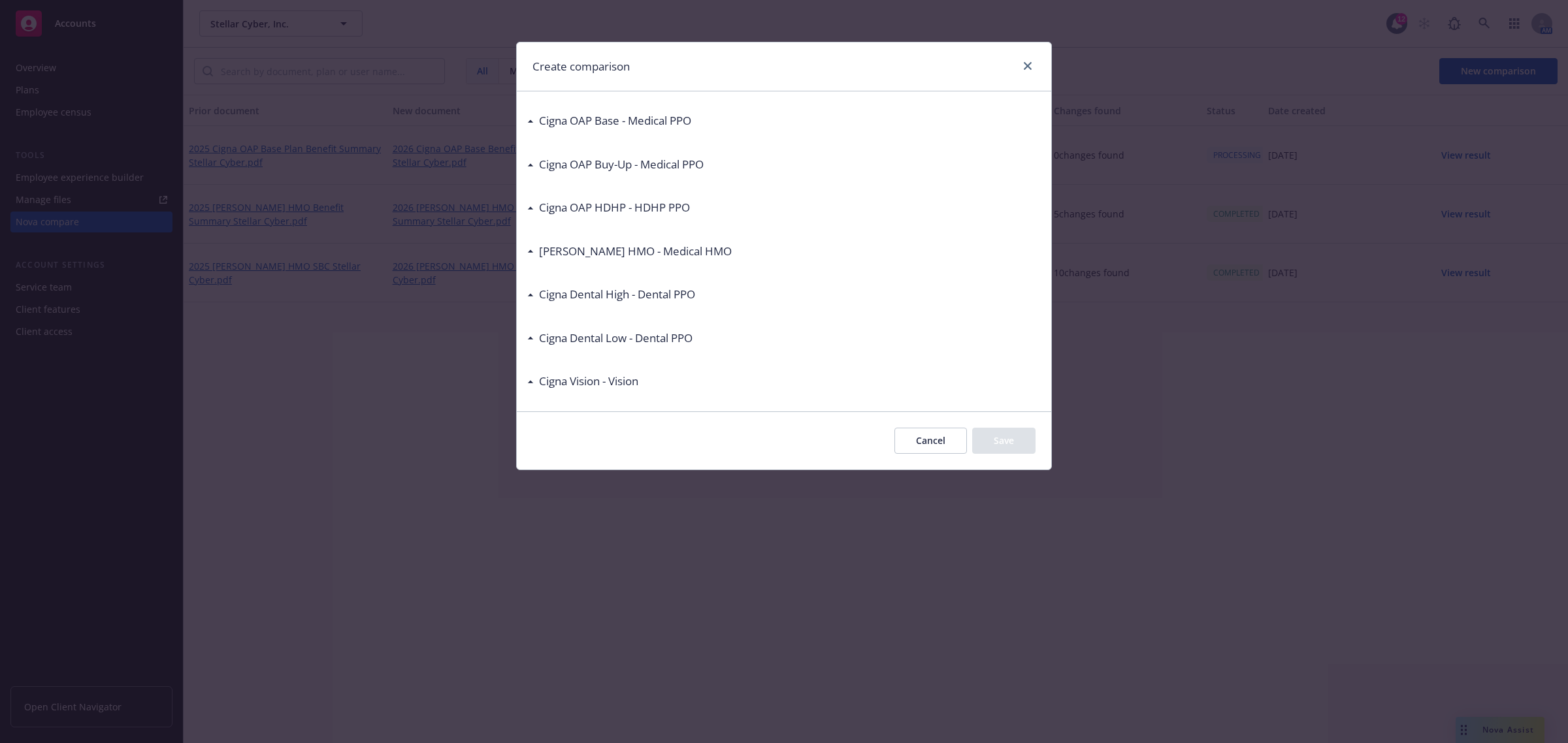
click at [530, 119] on div "Cigna OAP Base - Medical PPO" at bounding box center [608, 121] width 164 height 17
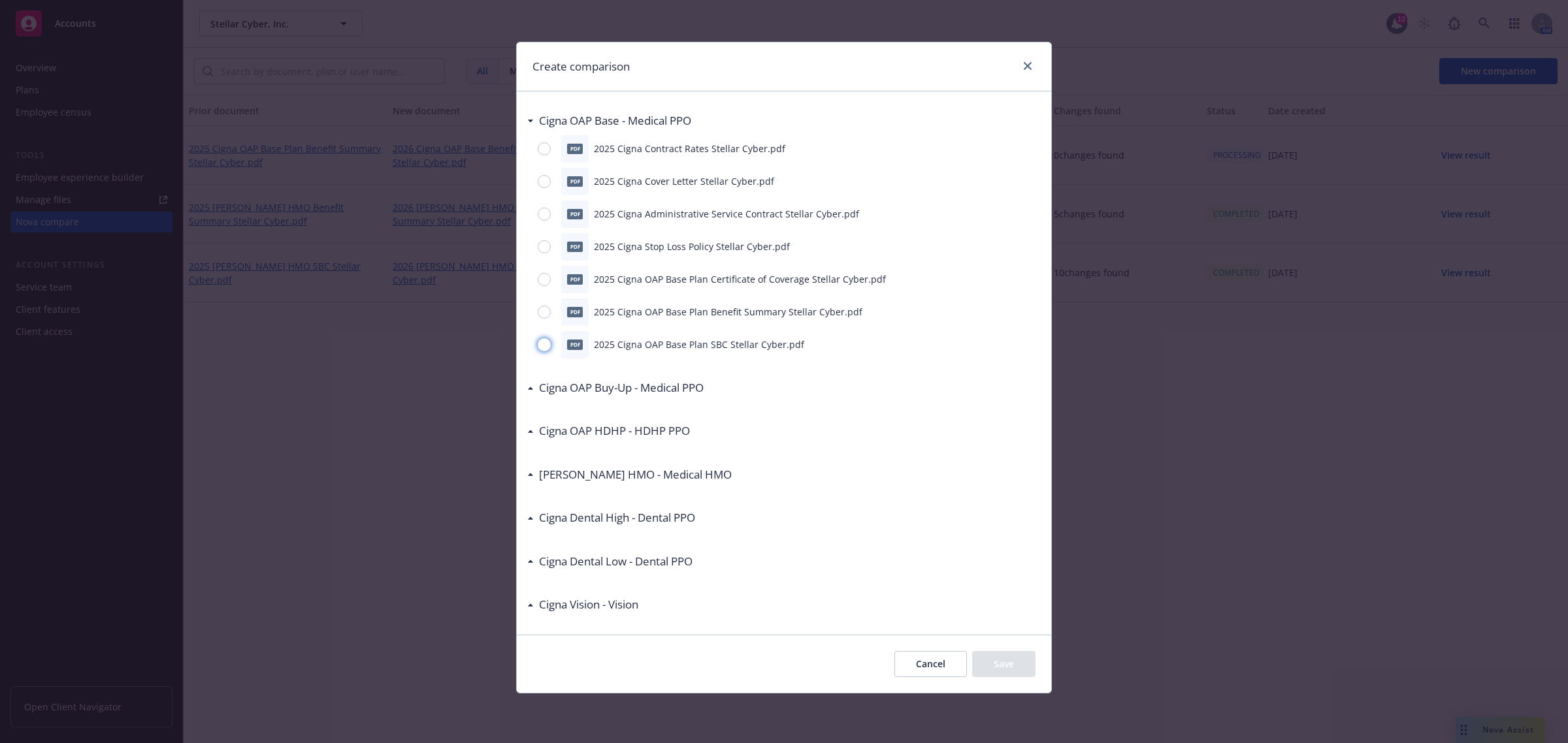
click at [545, 346] on input "radio" at bounding box center [544, 344] width 13 height 13
radio input "true"
click at [1000, 674] on button "Save" at bounding box center [1004, 664] width 63 height 26
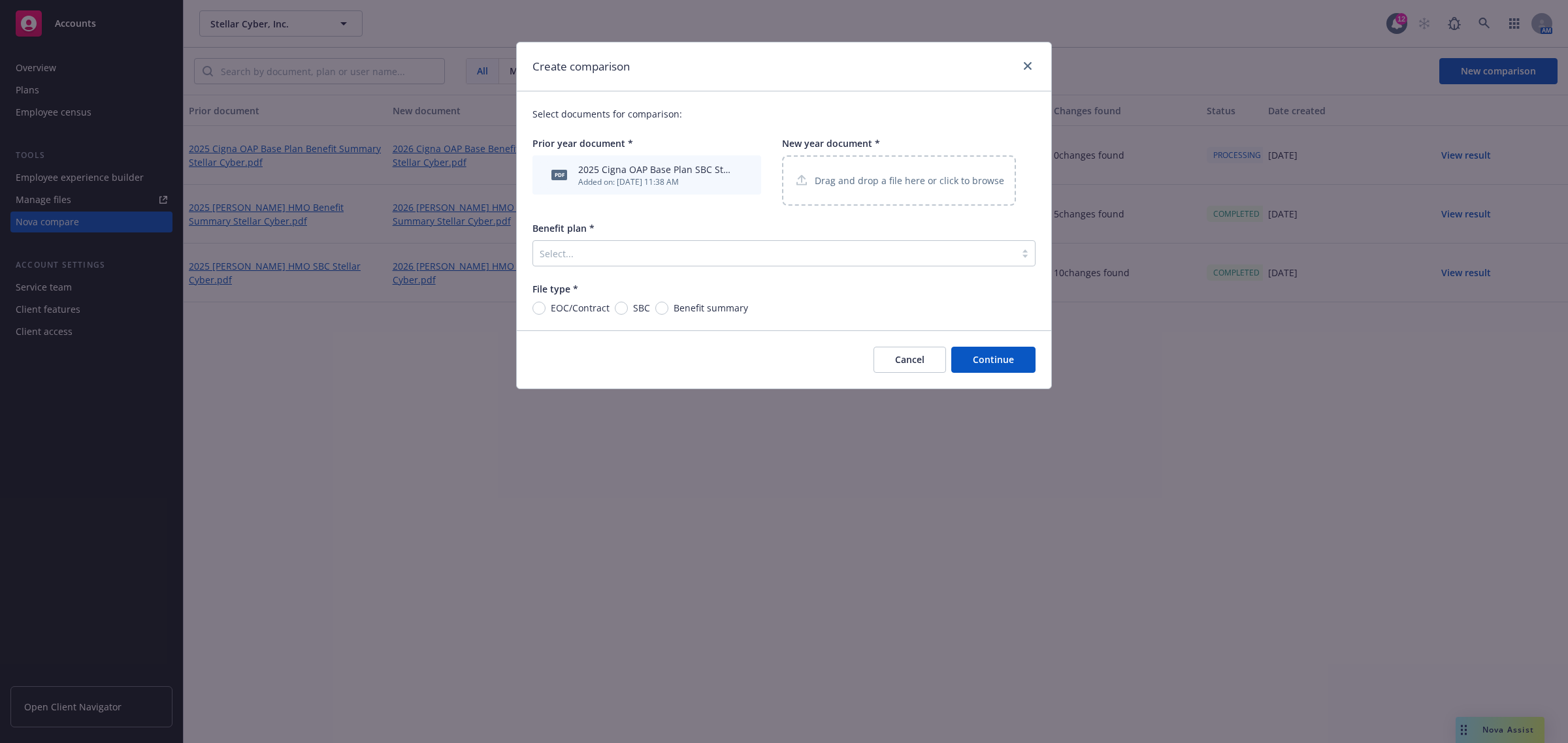
click at [885, 178] on p "Drag and drop a file here or click to browse" at bounding box center [909, 180] width 190 height 14
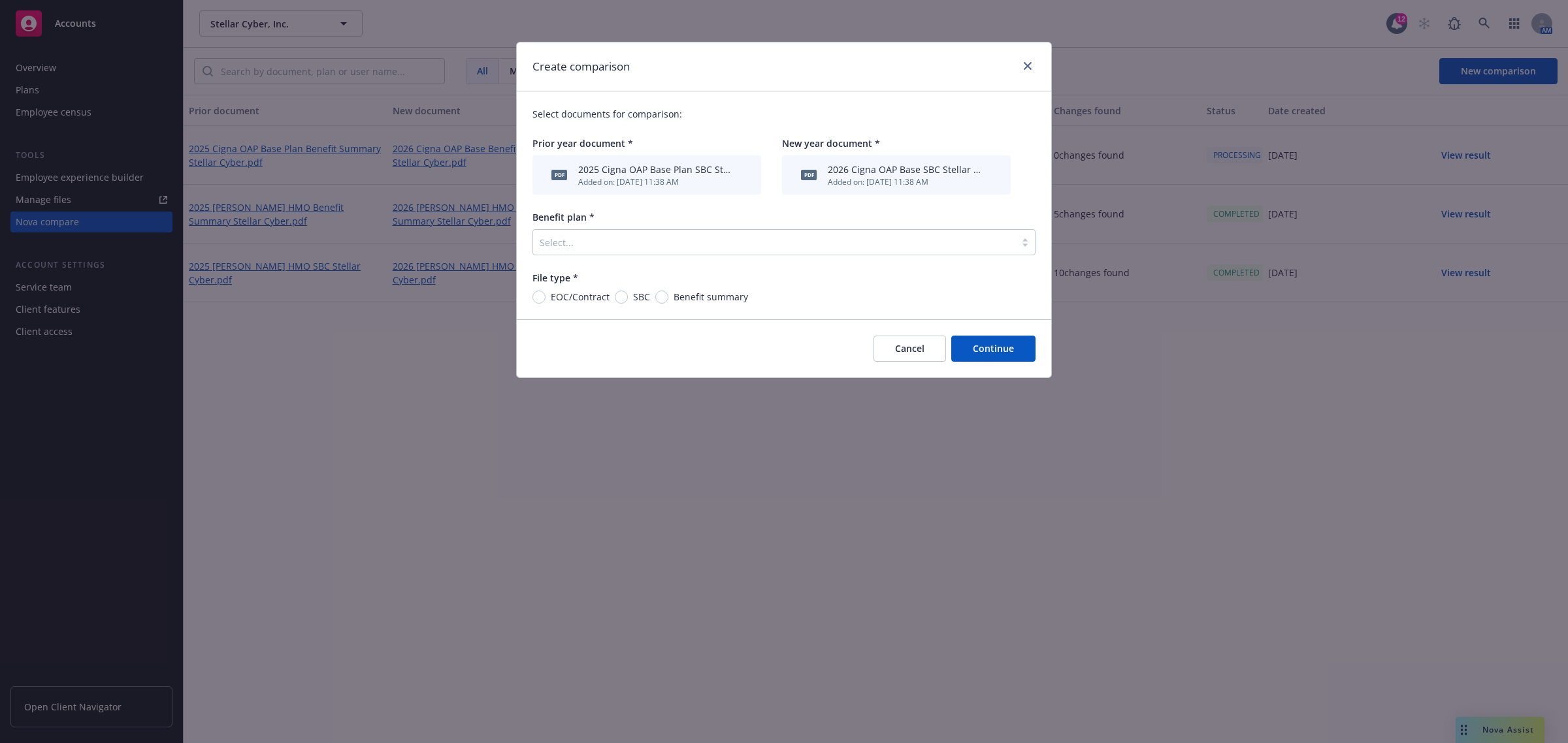
click at [733, 239] on div at bounding box center [774, 242] width 469 height 16
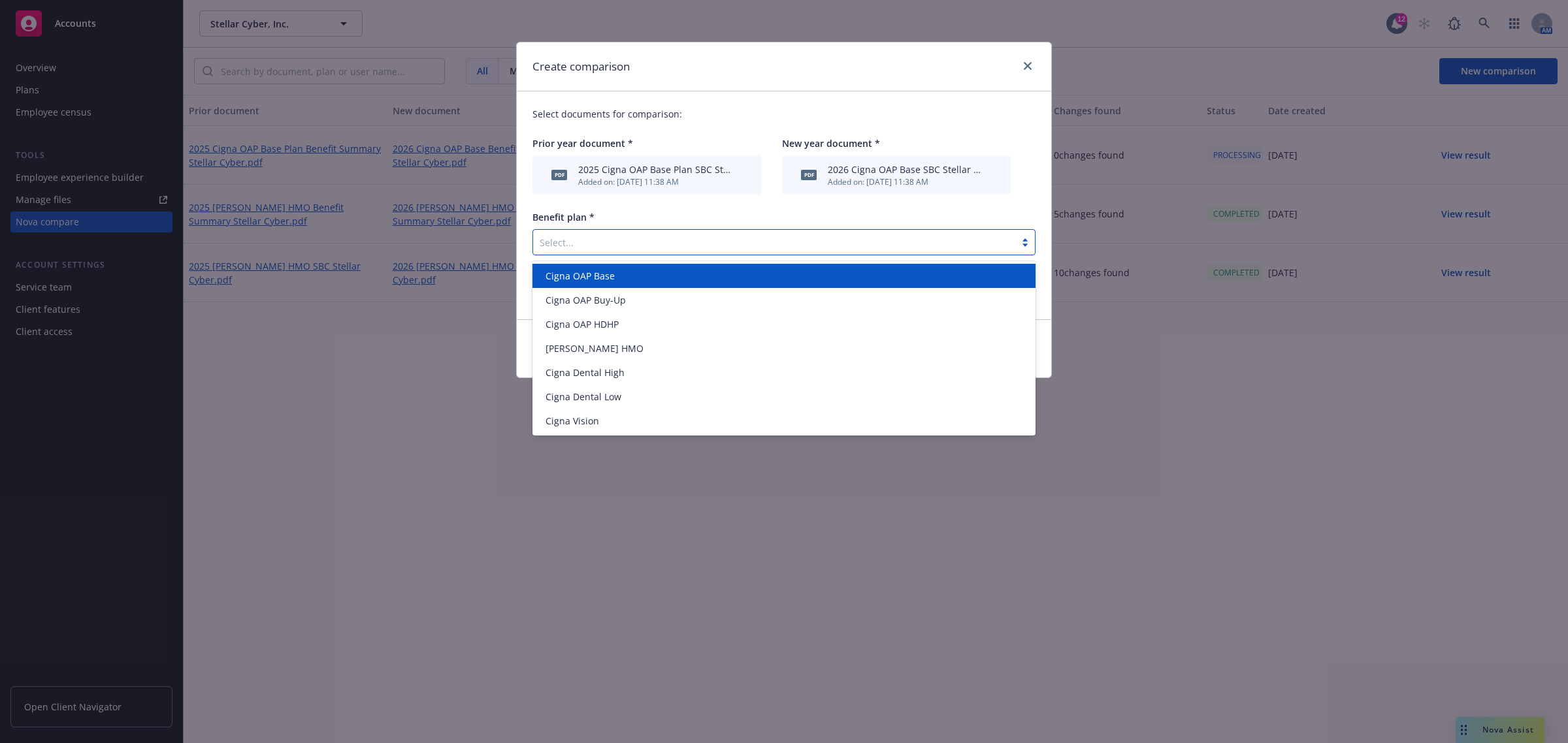
click at [593, 278] on span "Cigna OAP Base" at bounding box center [580, 276] width 69 height 14
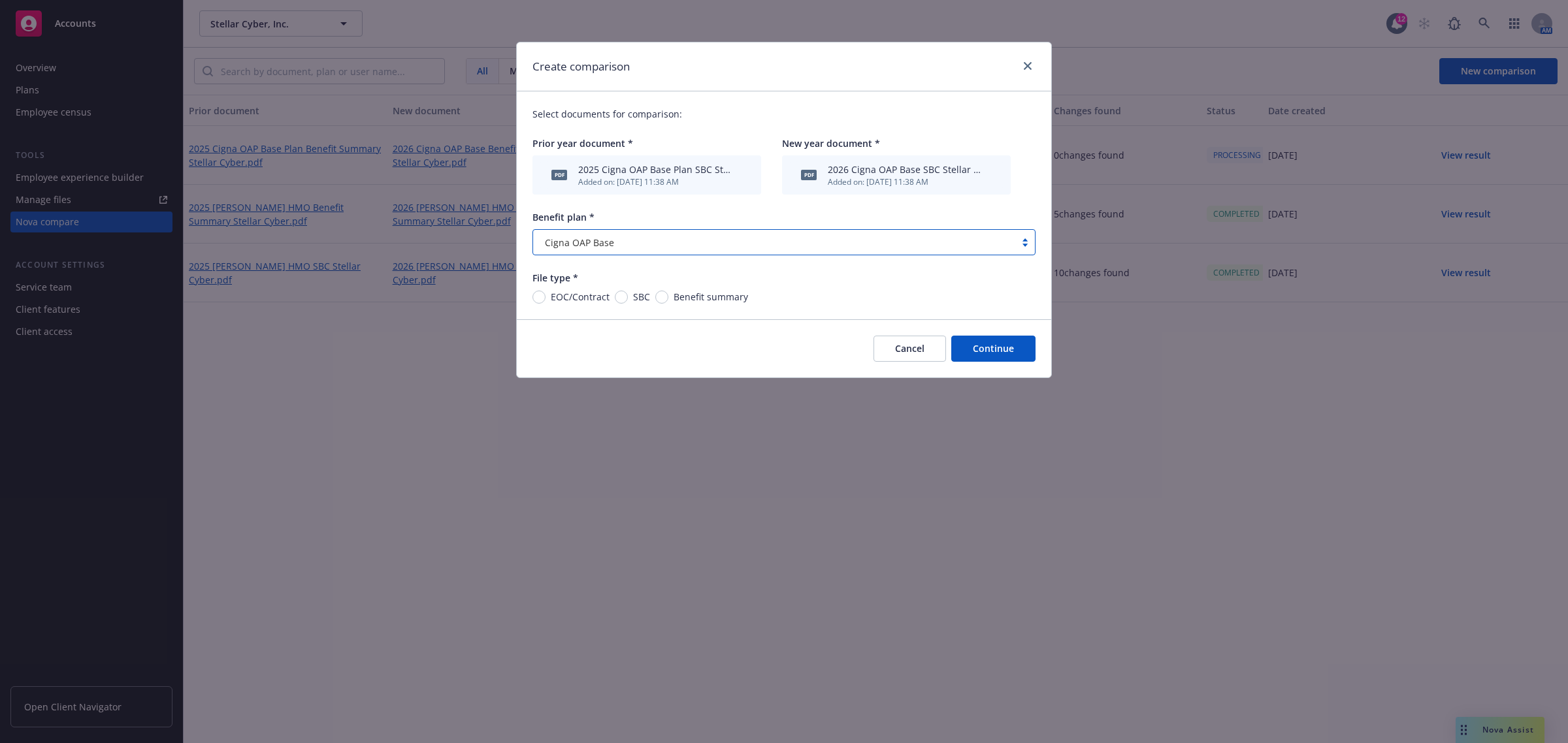
click at [628, 294] on span "SBC" at bounding box center [638, 297] width 22 height 14
click at [626, 294] on input "SBC" at bounding box center [621, 297] width 13 height 13
radio input "true"
click at [982, 356] on button "Continue" at bounding box center [993, 349] width 85 height 26
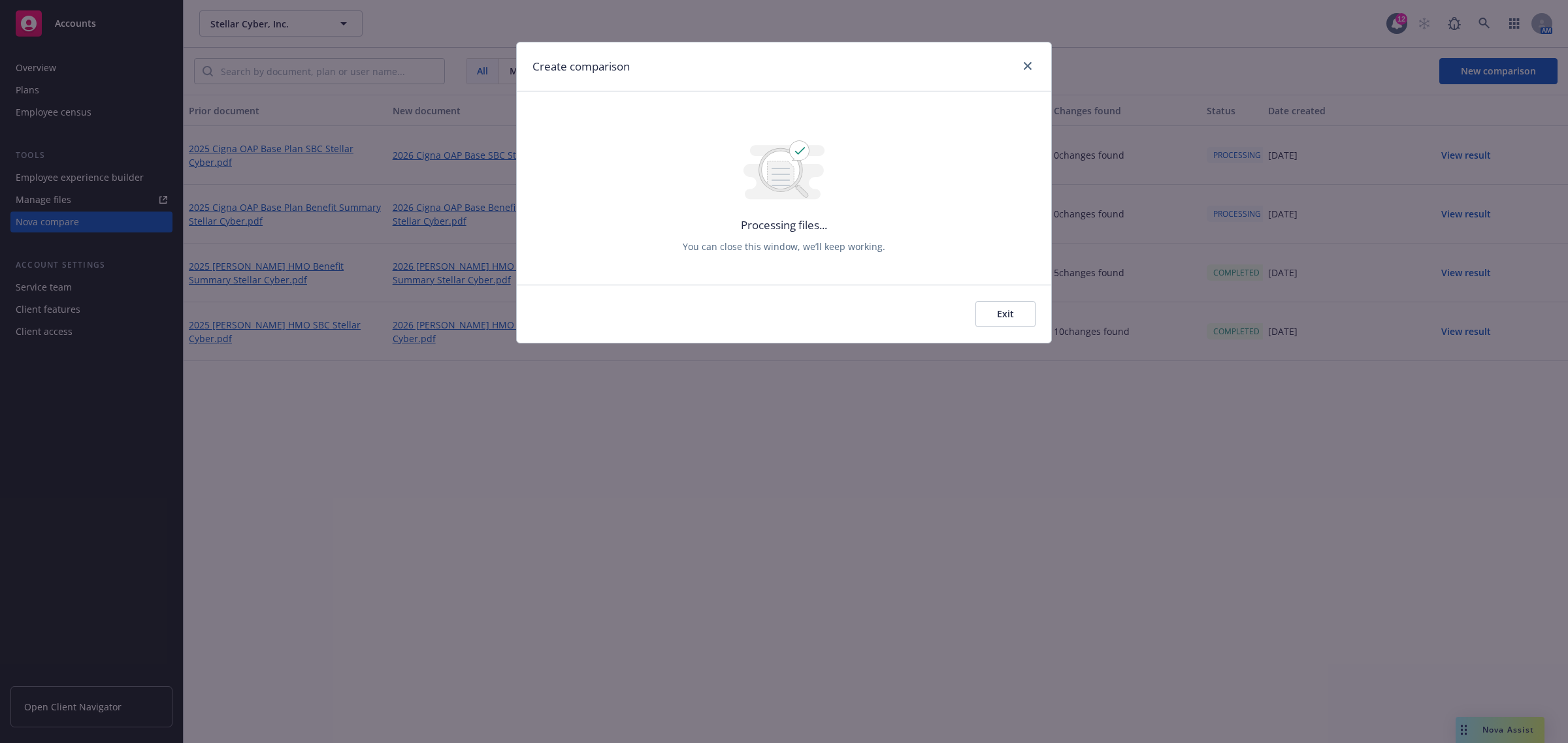
click at [1001, 312] on button "Exit" at bounding box center [1005, 314] width 60 height 26
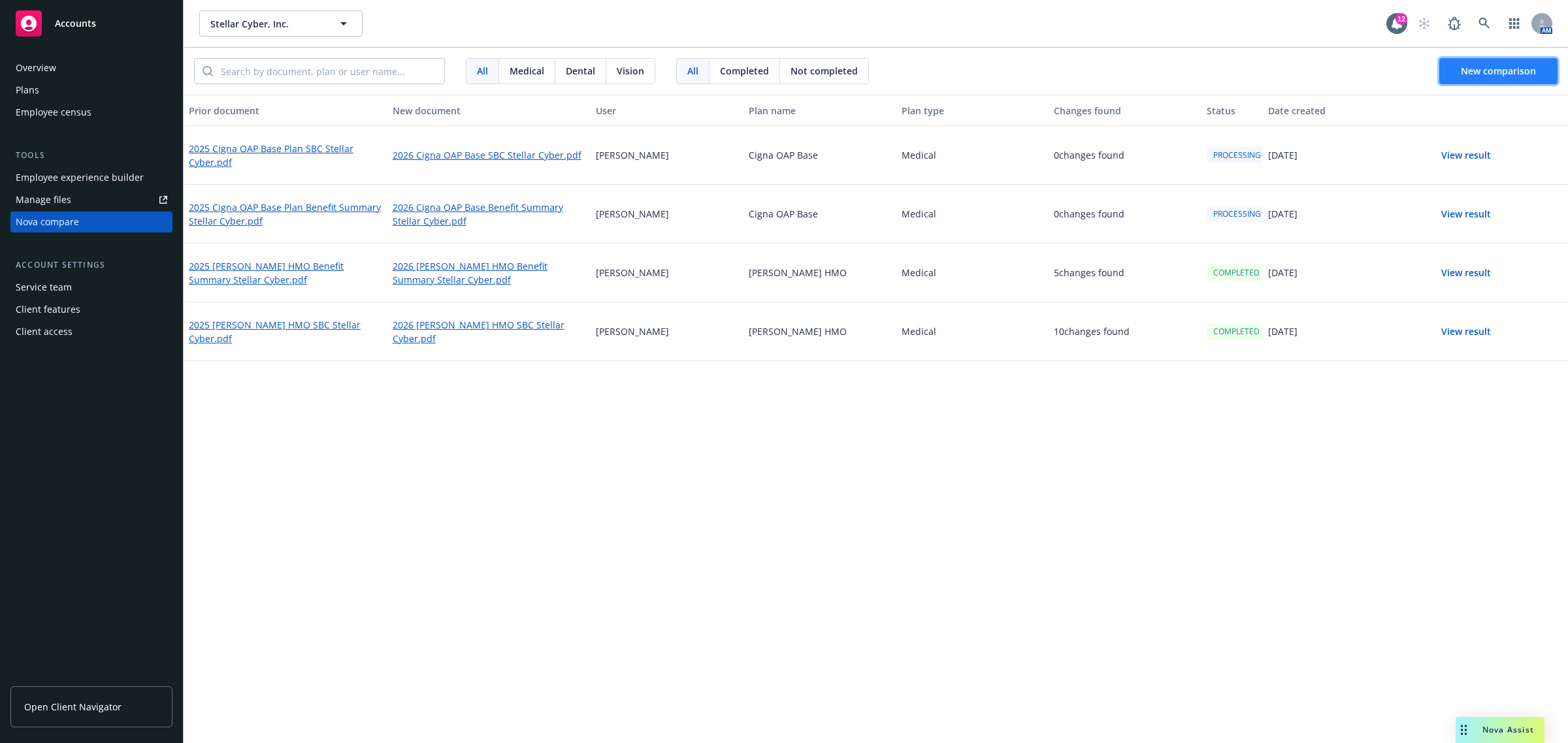
click at [1467, 67] on span "New comparison" at bounding box center [1498, 71] width 75 height 12
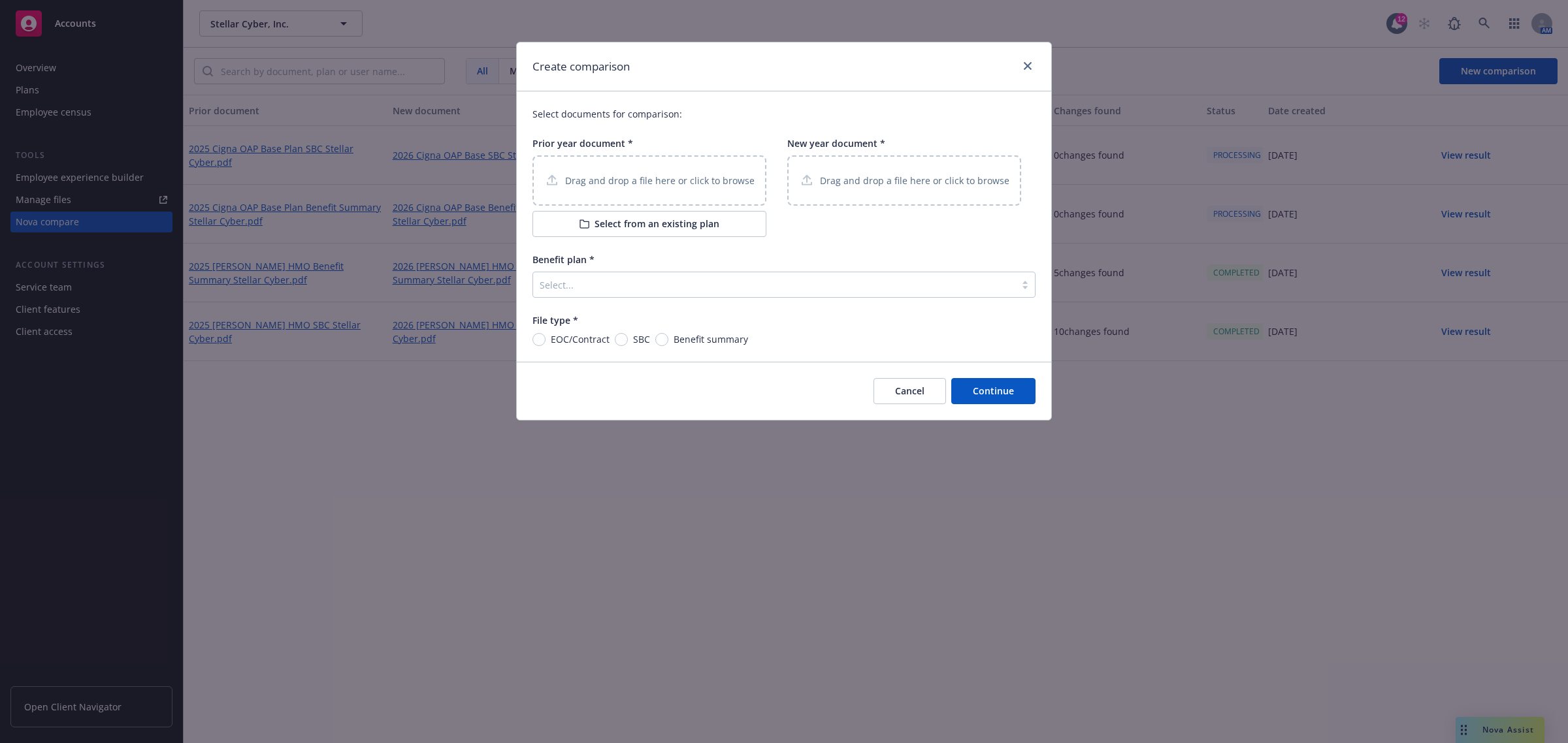
click at [651, 216] on button "Select from an existing plan" at bounding box center [649, 224] width 234 height 26
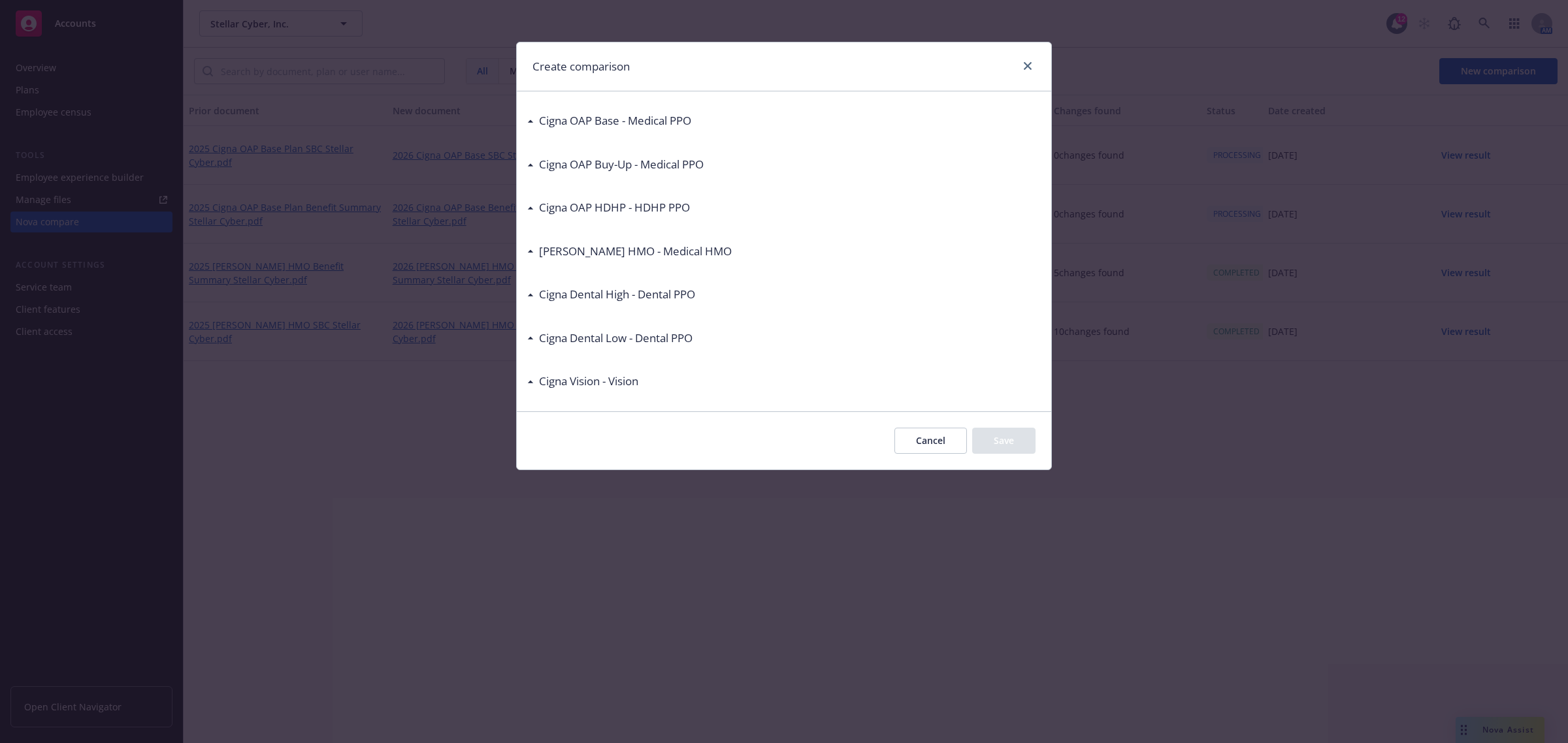
click at [535, 170] on div "Cigna OAP Buy-Up - Medical PPO" at bounding box center [618, 164] width 170 height 17
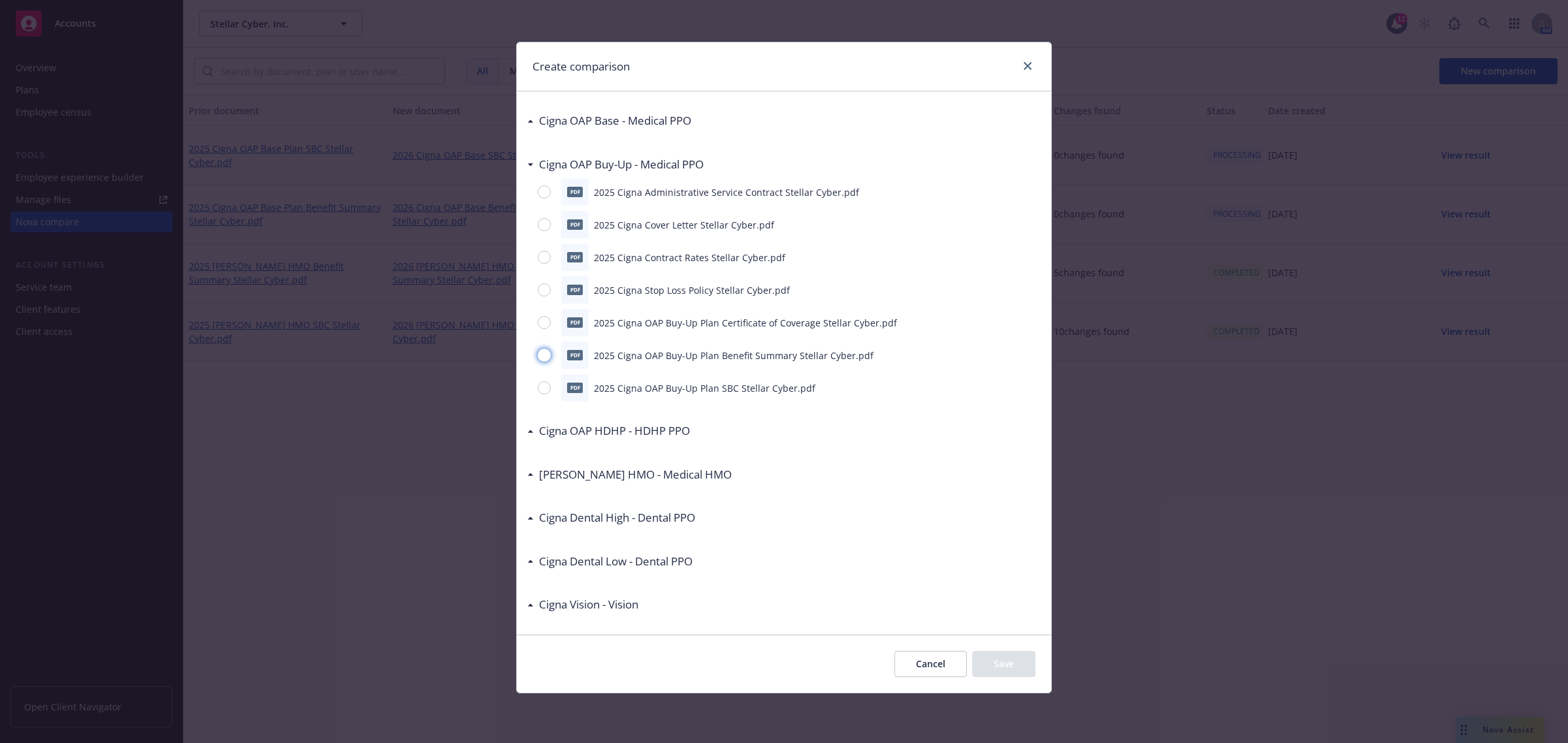
click at [543, 351] on input "radio" at bounding box center [544, 355] width 13 height 13
radio input "true"
click at [998, 664] on button "Save" at bounding box center [1004, 664] width 63 height 26
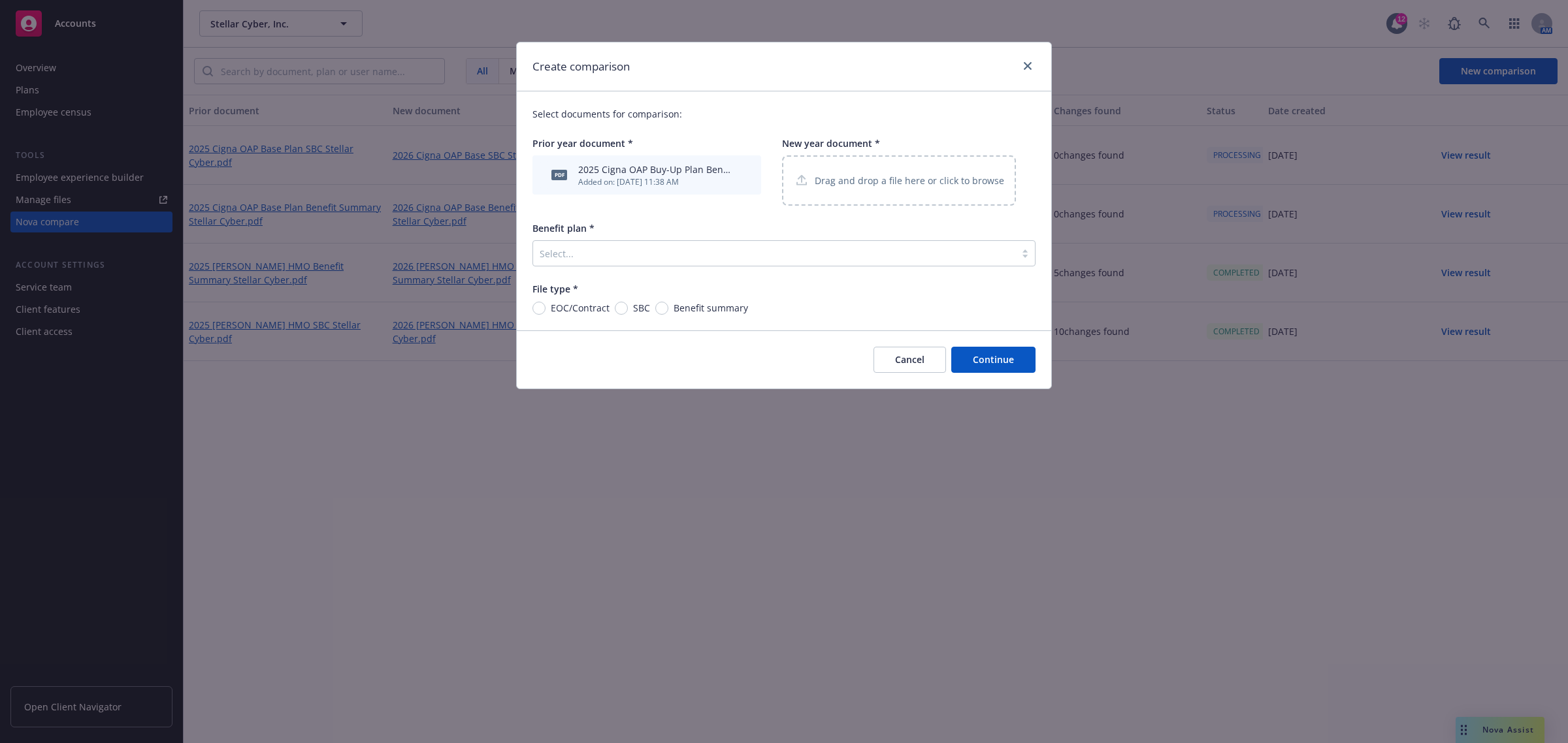
click at [843, 158] on div "Drag and drop a file here or click to browse" at bounding box center [899, 180] width 234 height 50
click at [632, 259] on div at bounding box center [774, 254] width 469 height 16
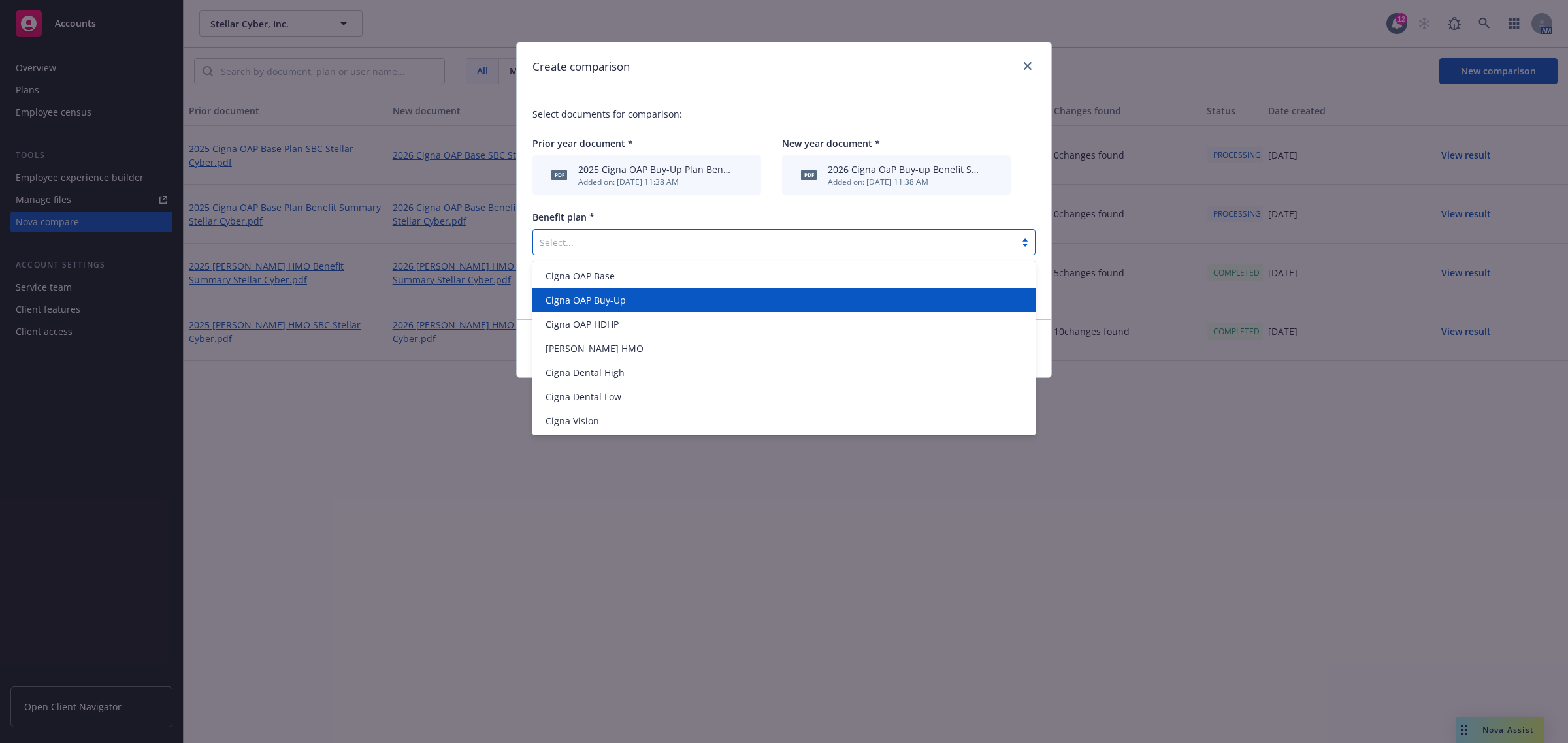
click at [628, 308] on div "Cigna OAP Buy-Up" at bounding box center [784, 300] width 503 height 24
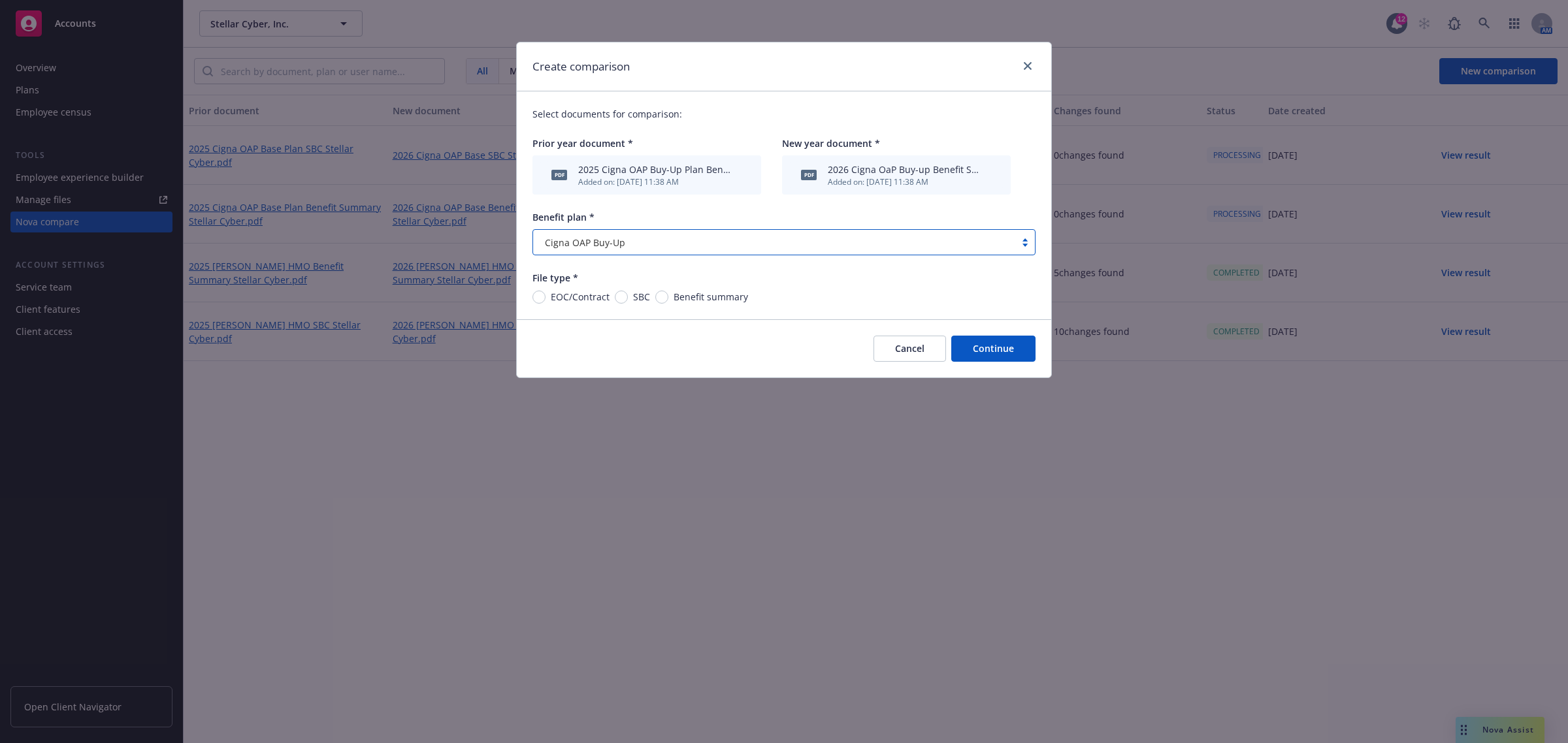
click at [666, 301] on div "Benefit summary" at bounding box center [701, 297] width 93 height 14
click at [666, 301] on input "Benefit summary" at bounding box center [661, 297] width 13 height 13
radio input "true"
click at [986, 353] on button "Continue" at bounding box center [993, 349] width 85 height 26
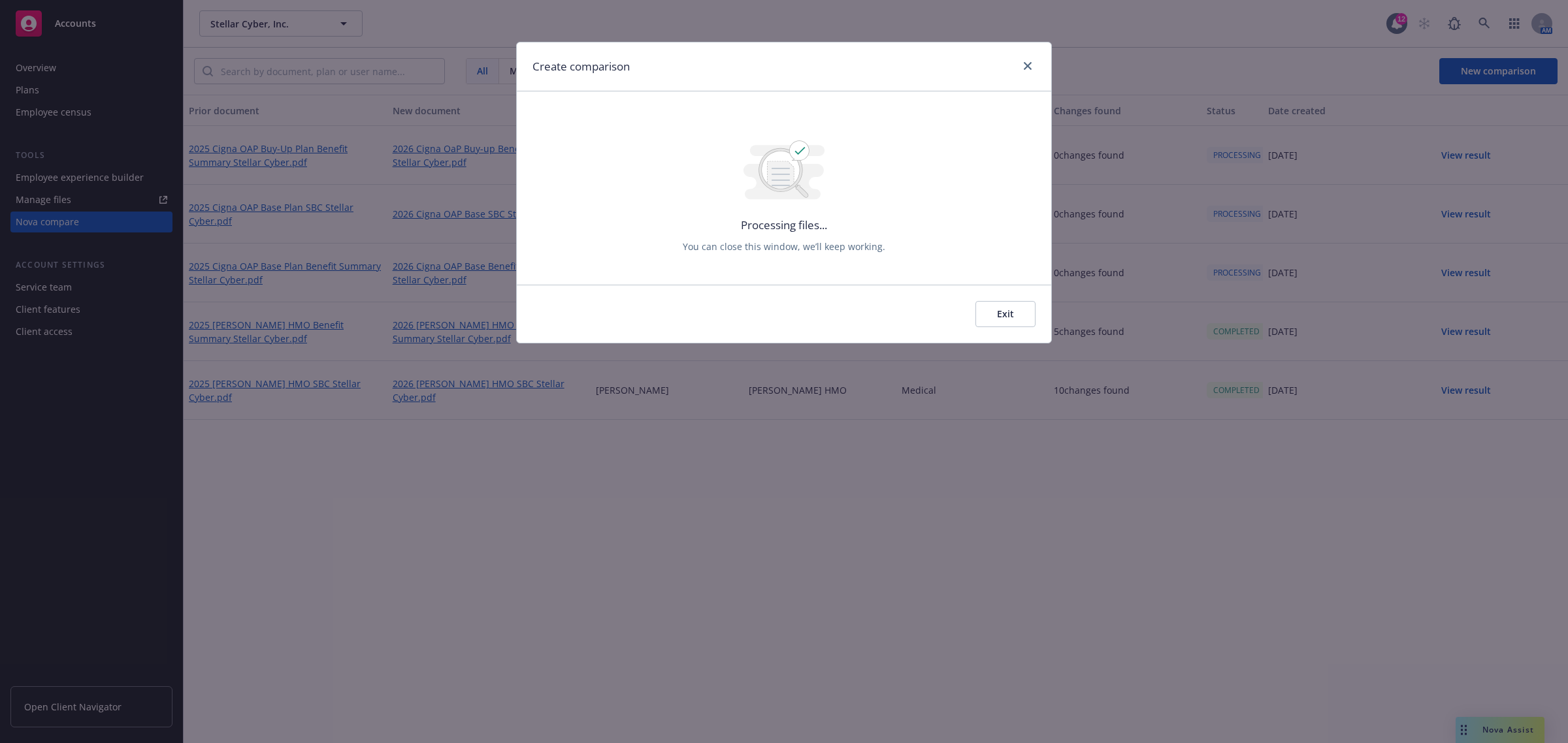
click at [1026, 315] on button "Exit" at bounding box center [1005, 314] width 60 height 26
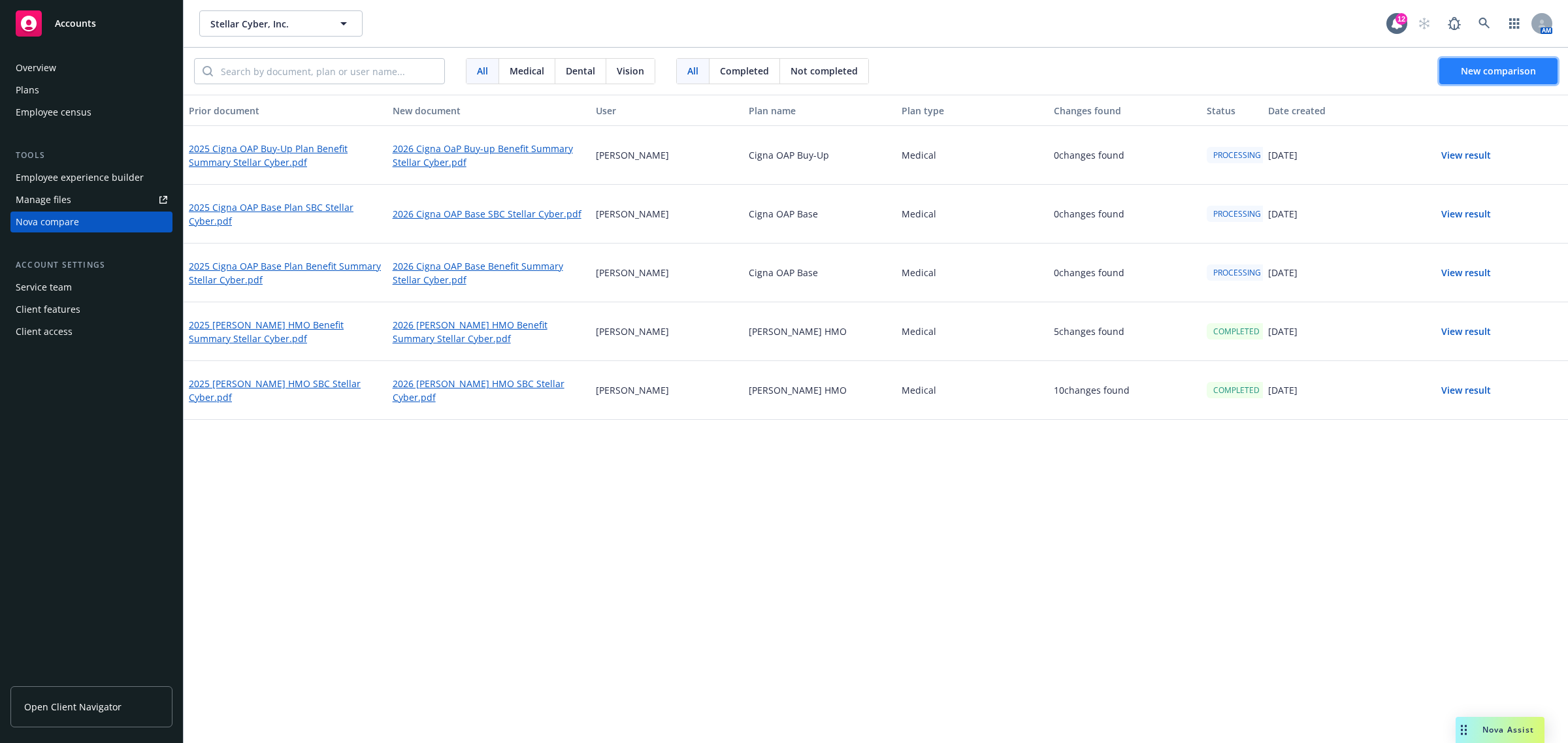
click at [1480, 61] on button "New comparison" at bounding box center [1498, 71] width 118 height 26
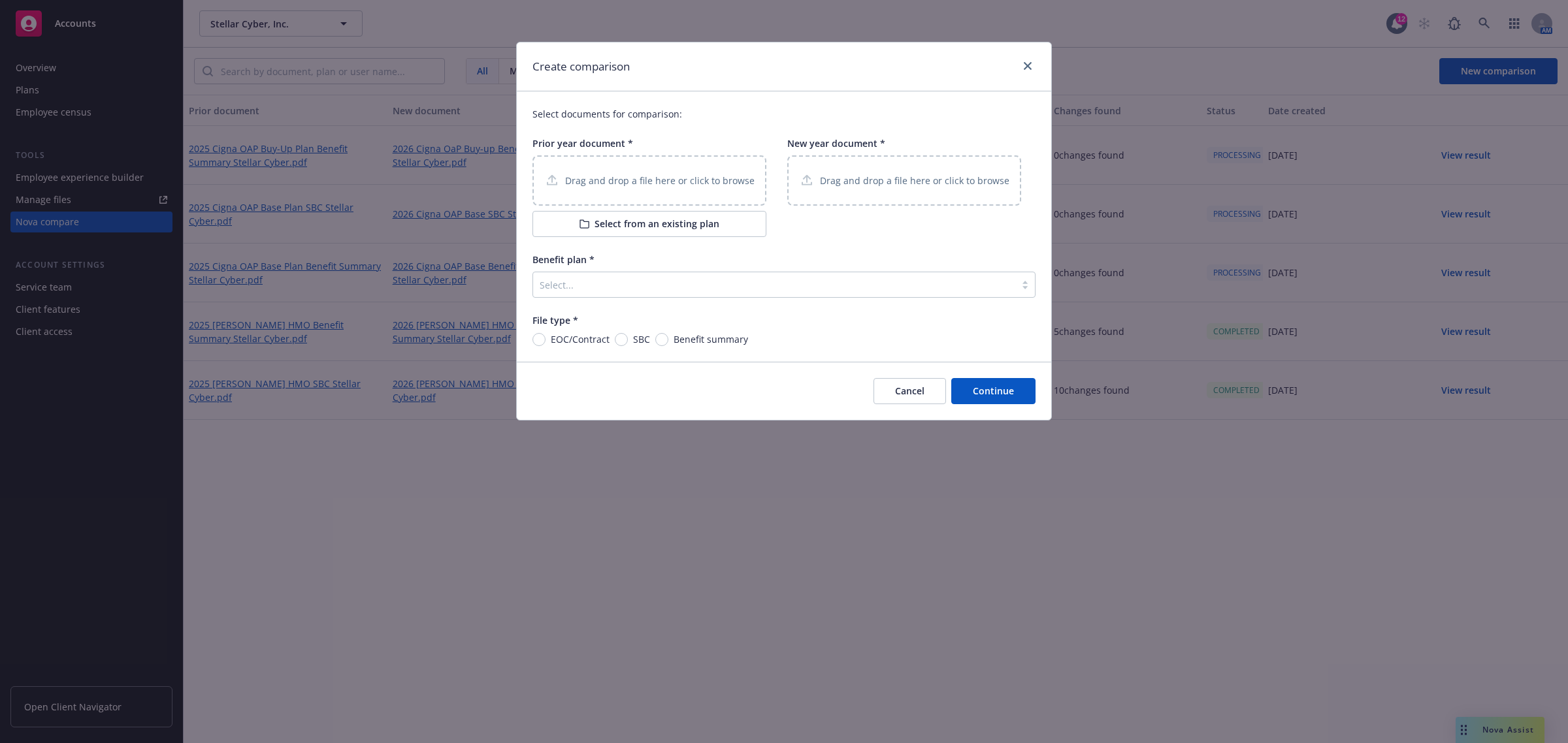
click at [625, 225] on button "Select from an existing plan" at bounding box center [649, 224] width 234 height 26
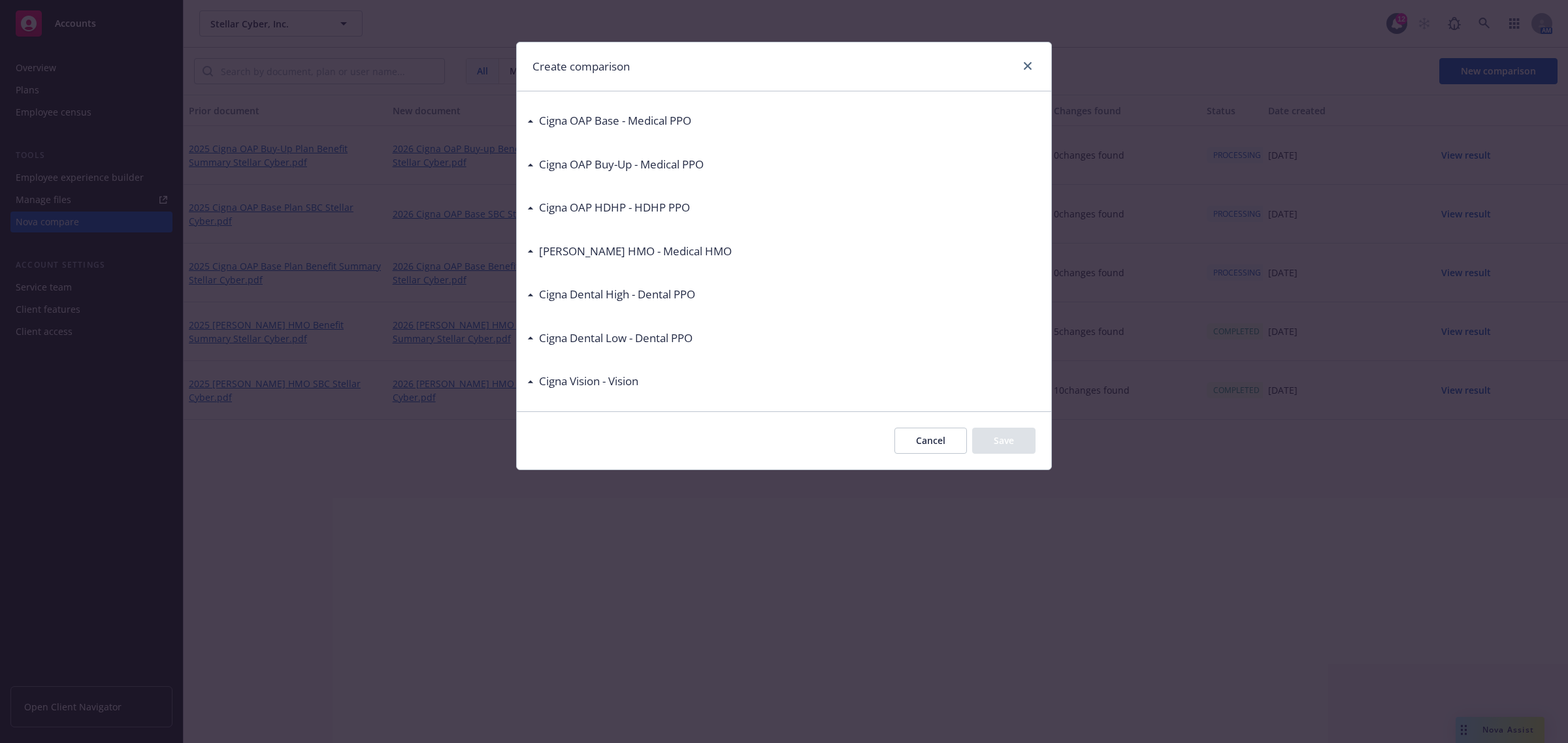
click at [527, 171] on div "Cigna OAP Buy-Up - Medical PPO" at bounding box center [615, 164] width 177 height 17
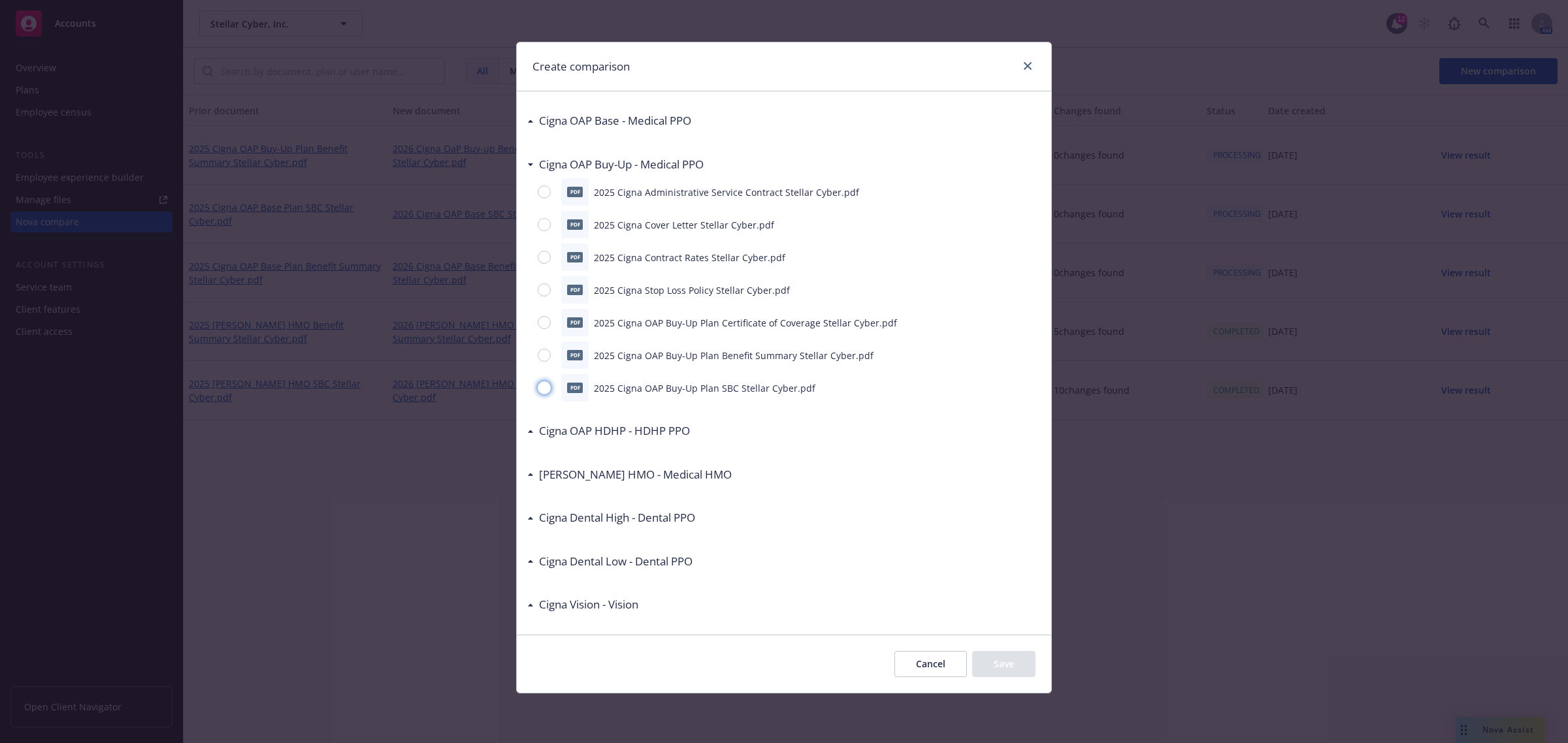
click at [540, 392] on input "radio" at bounding box center [544, 387] width 13 height 13
radio input "true"
click at [1004, 668] on button "Save" at bounding box center [1004, 664] width 63 height 26
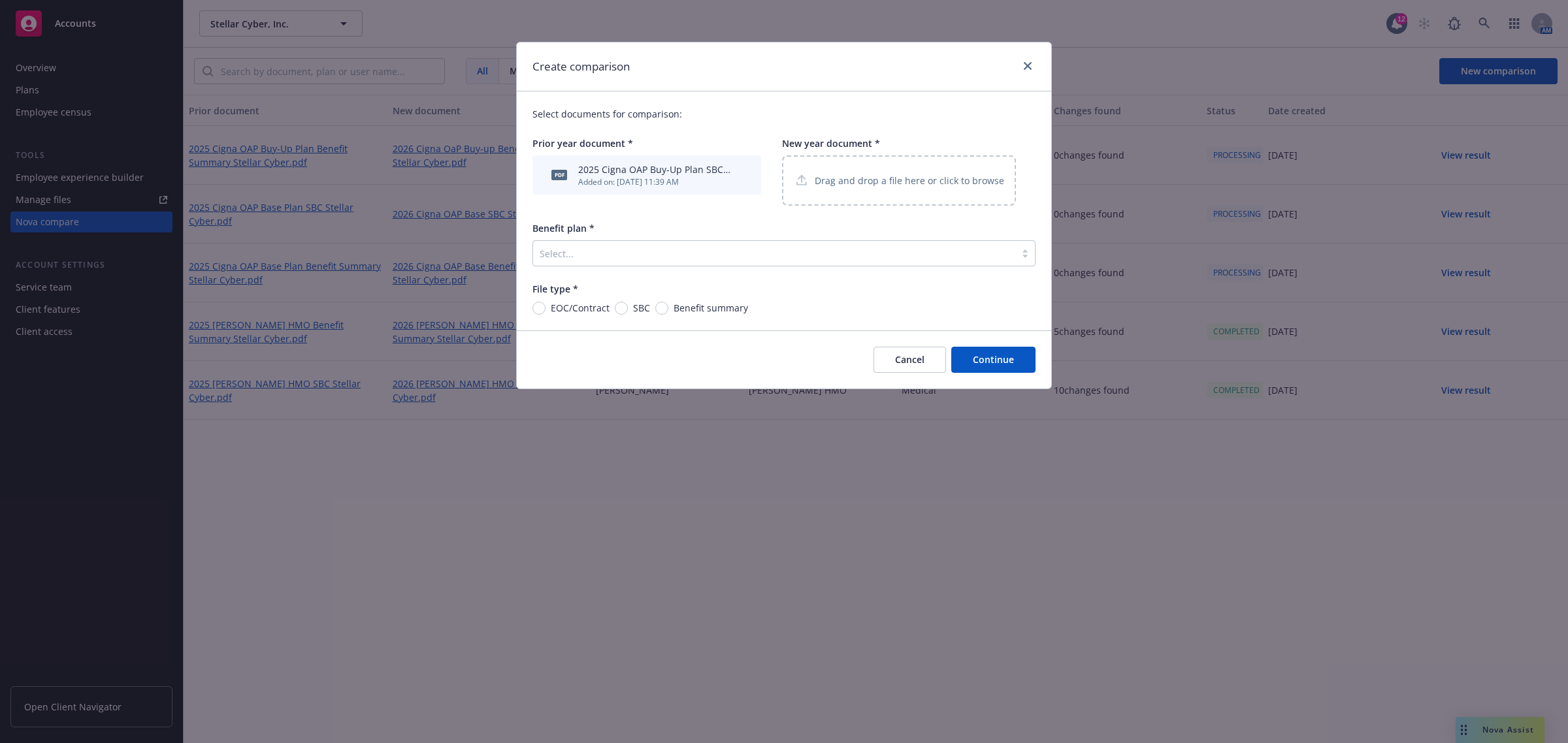
click at [857, 180] on p "Drag and drop a file here or click to browse" at bounding box center [909, 180] width 190 height 14
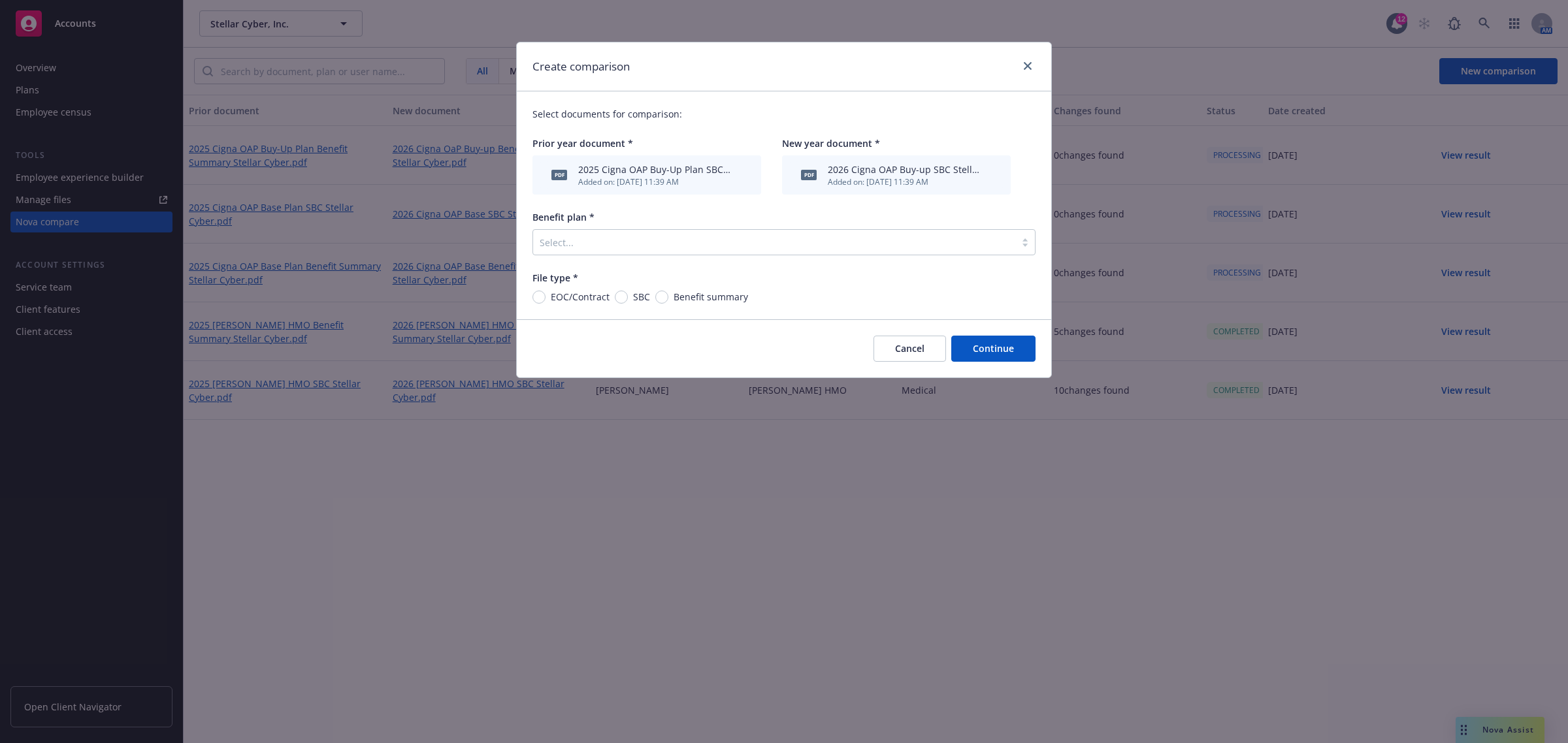
click at [606, 246] on div at bounding box center [774, 242] width 469 height 16
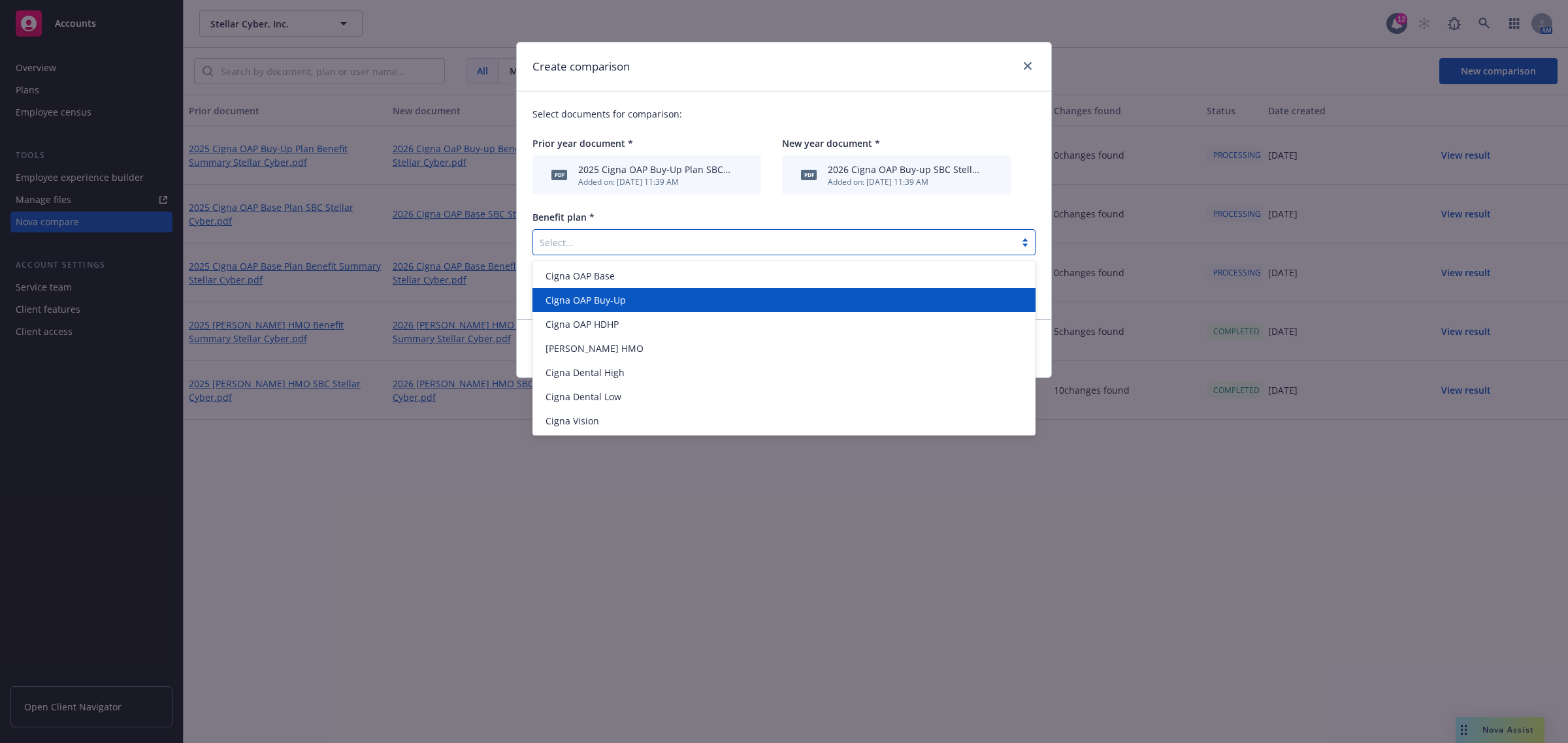
click at [602, 305] on span "Cigna OAP Buy-Up" at bounding box center [586, 300] width 81 height 14
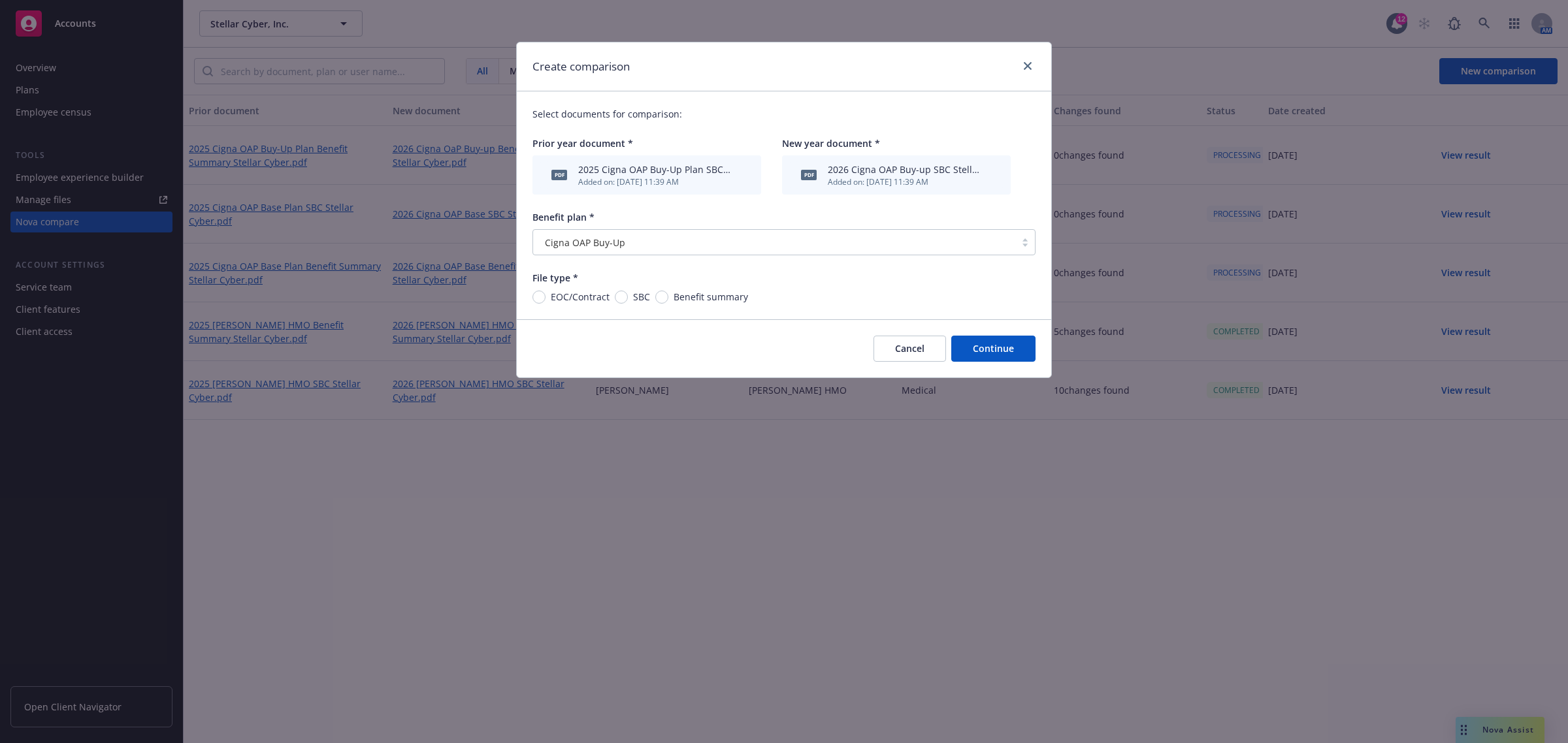
click at [636, 295] on span "SBC" at bounding box center [641, 297] width 17 height 14
click at [628, 295] on input "SBC" at bounding box center [621, 297] width 13 height 13
radio input "true"
click at [974, 347] on button "Continue" at bounding box center [993, 349] width 85 height 26
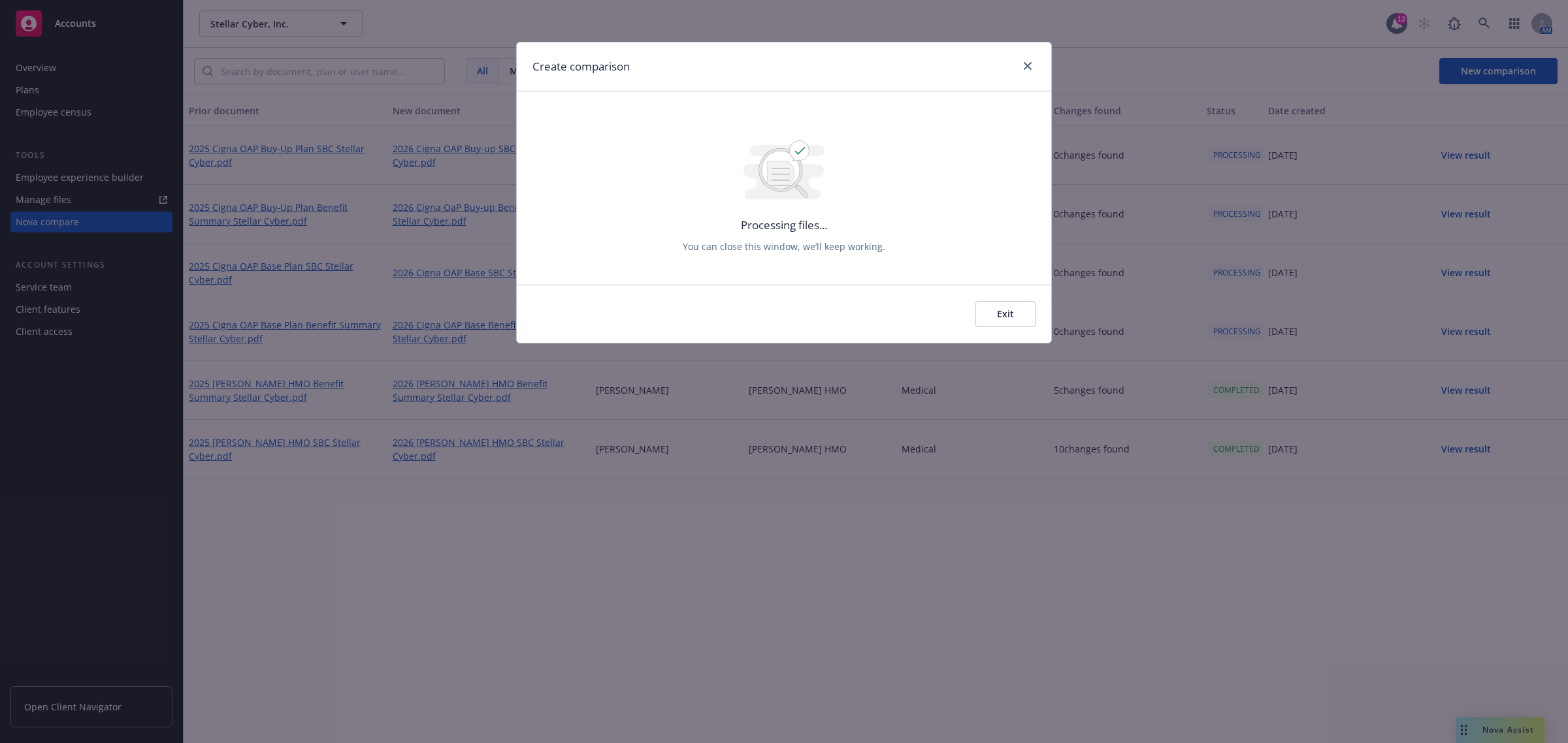
click at [990, 324] on button "Exit" at bounding box center [1005, 314] width 60 height 26
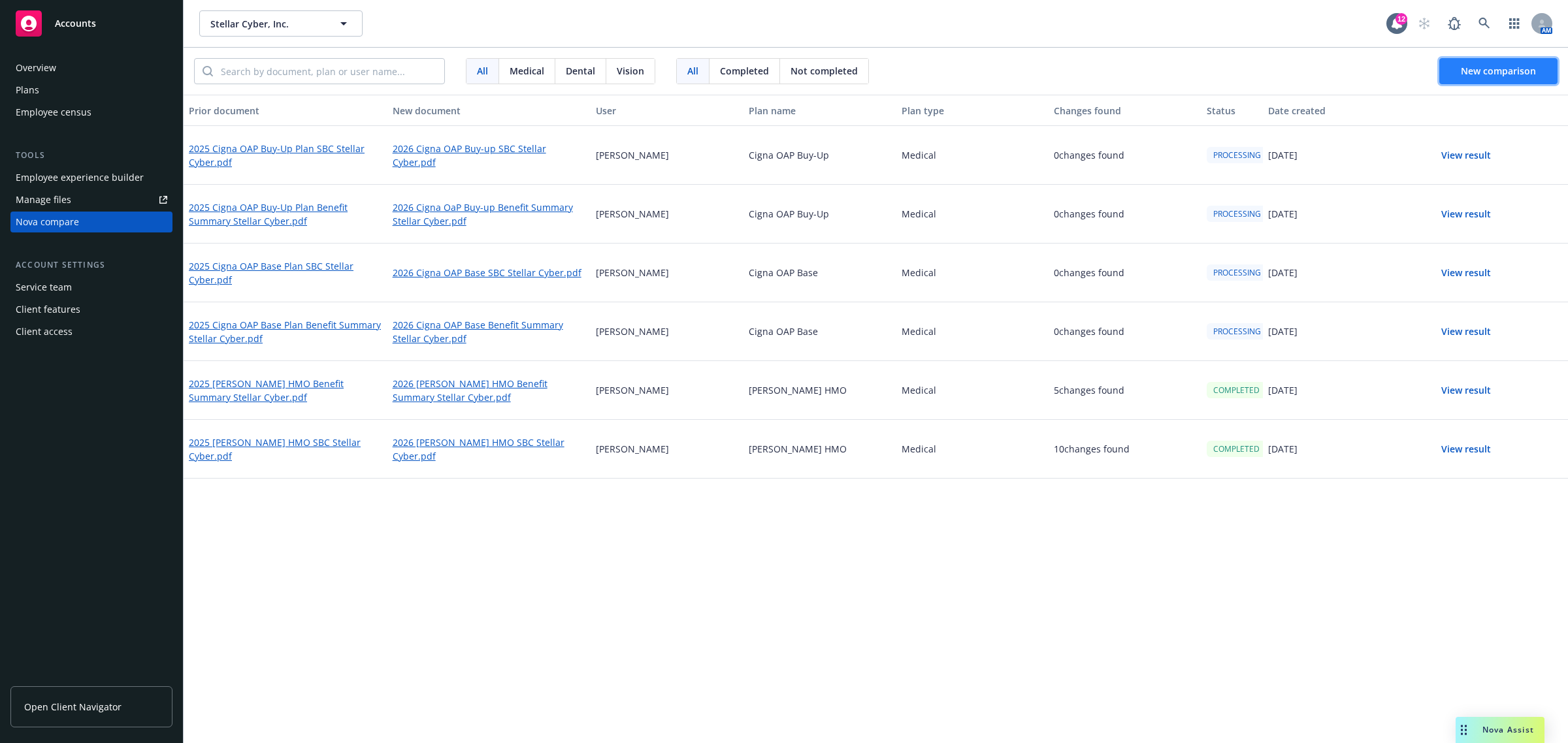
click at [1478, 67] on span "New comparison" at bounding box center [1498, 71] width 75 height 12
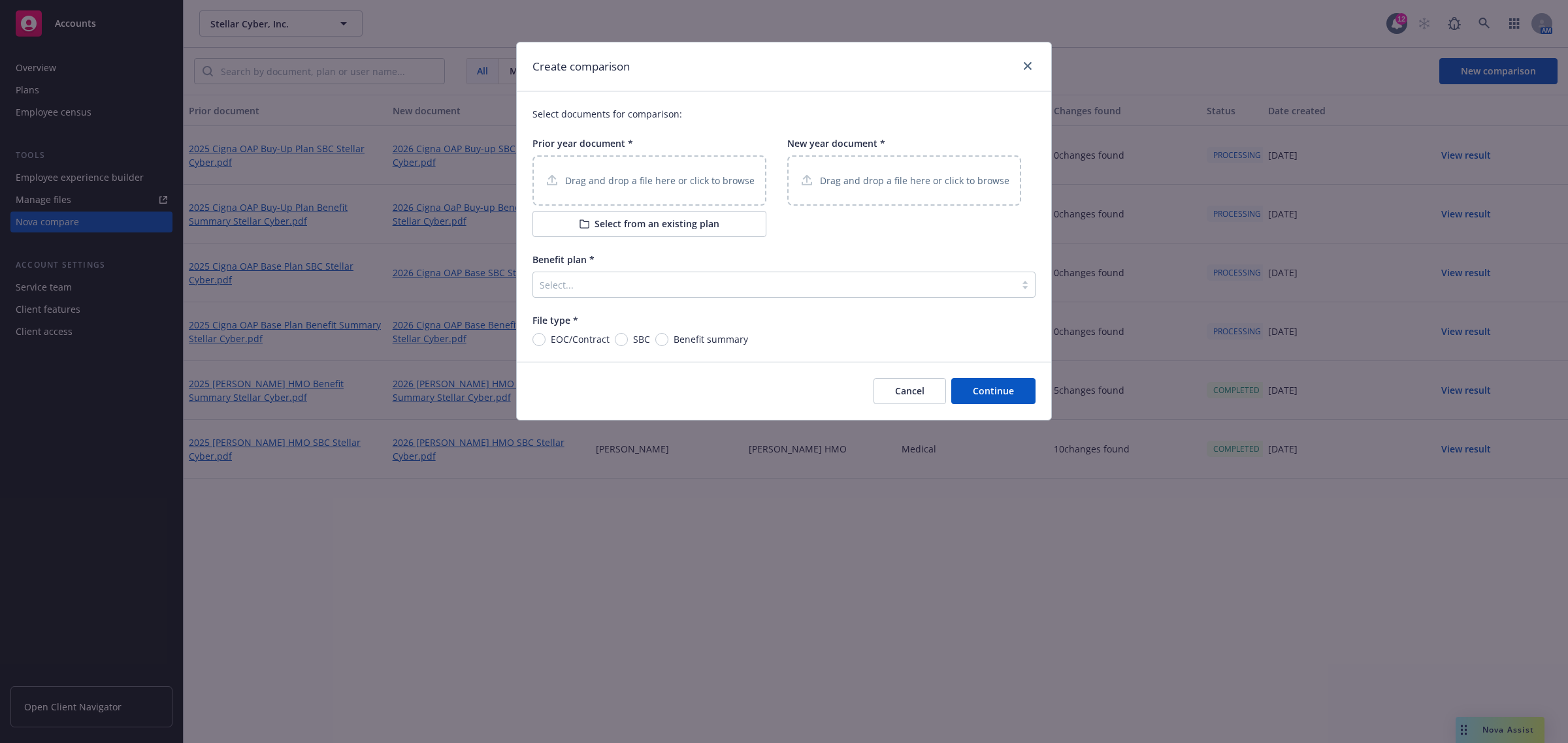
click at [653, 218] on button "Select from an existing plan" at bounding box center [649, 224] width 234 height 26
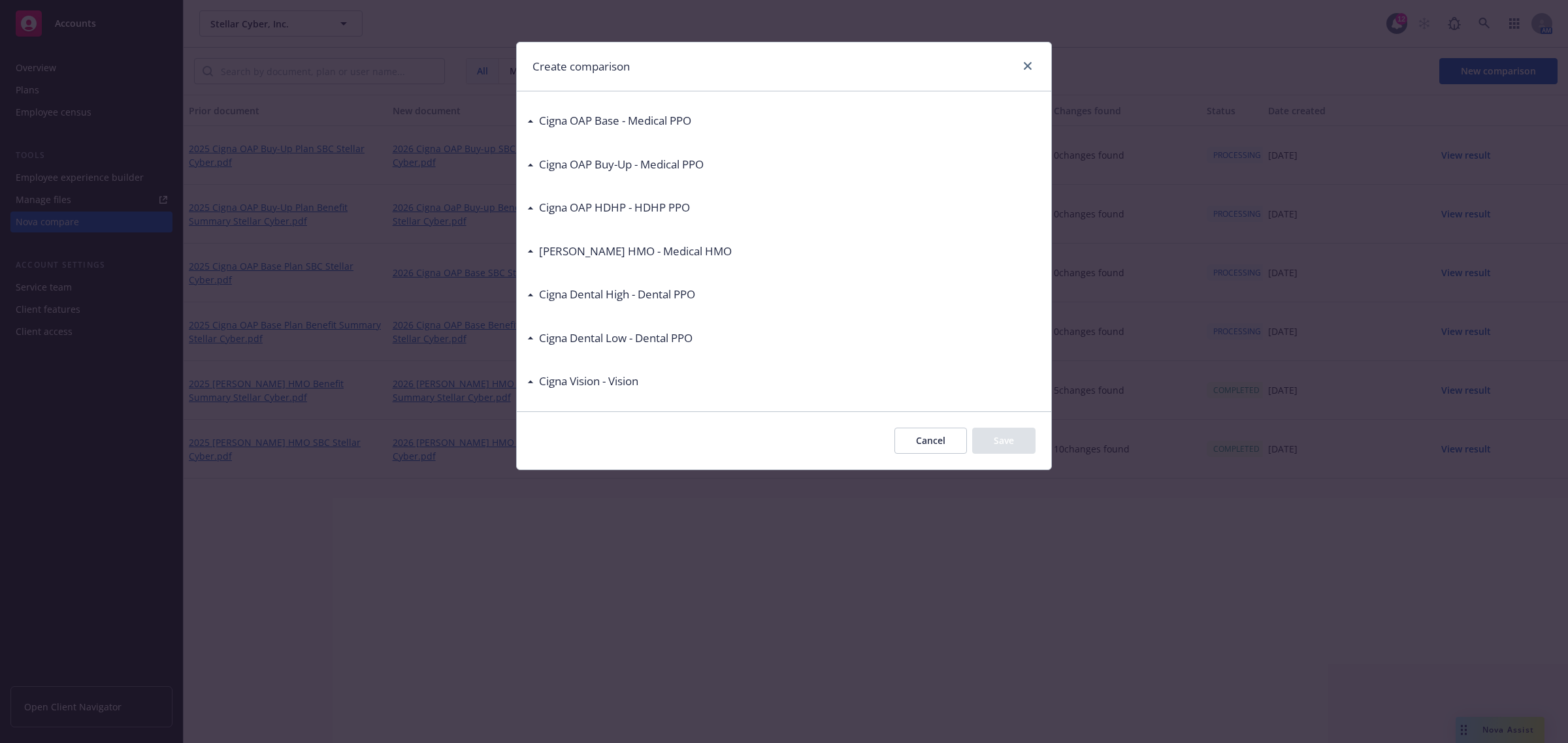
click at [534, 206] on div "Cigna OAP HDHP - HDHP PPO" at bounding box center [612, 208] width 156 height 17
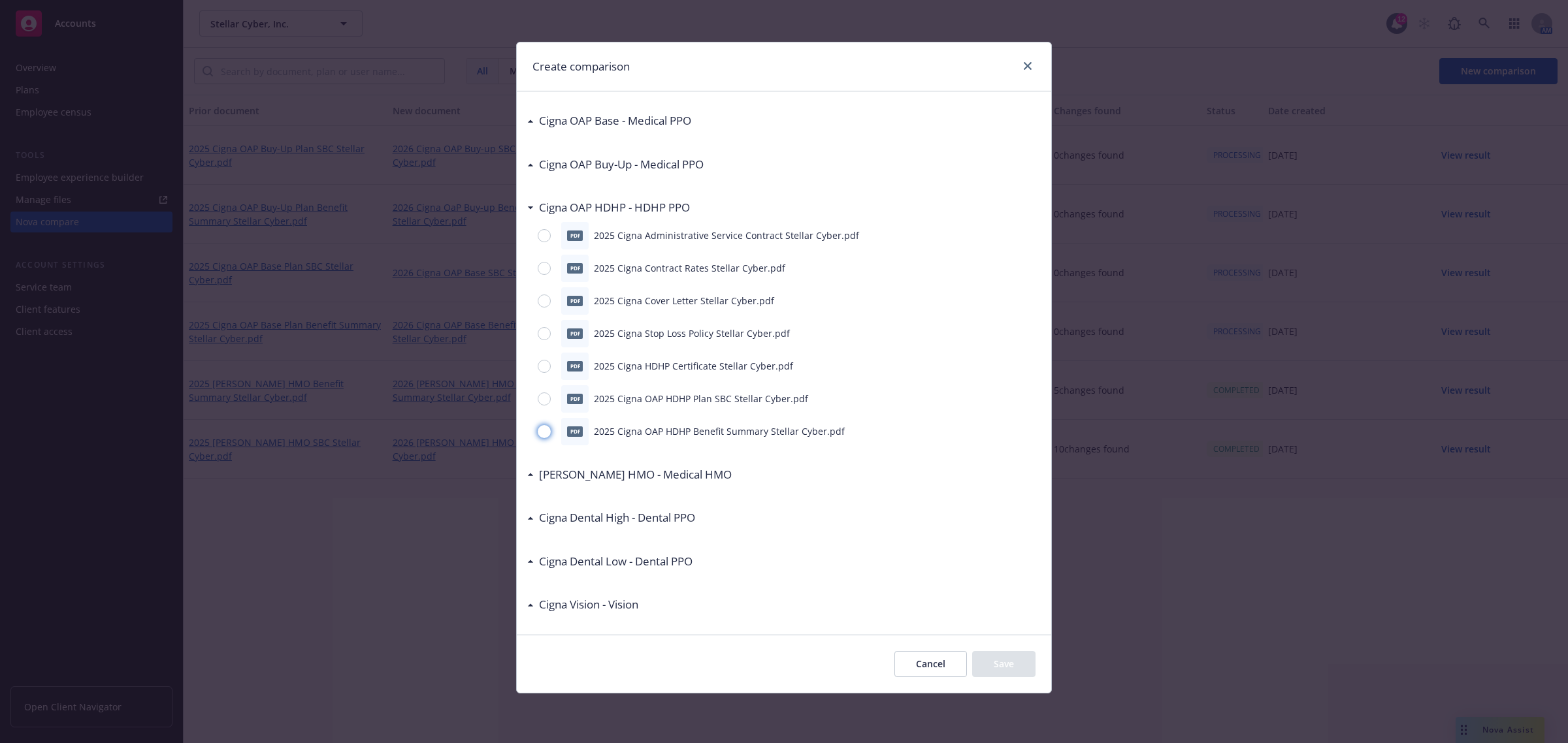
click at [542, 431] on input "radio" at bounding box center [544, 431] width 13 height 13
radio input "true"
click at [1020, 668] on button "Save" at bounding box center [1004, 664] width 63 height 26
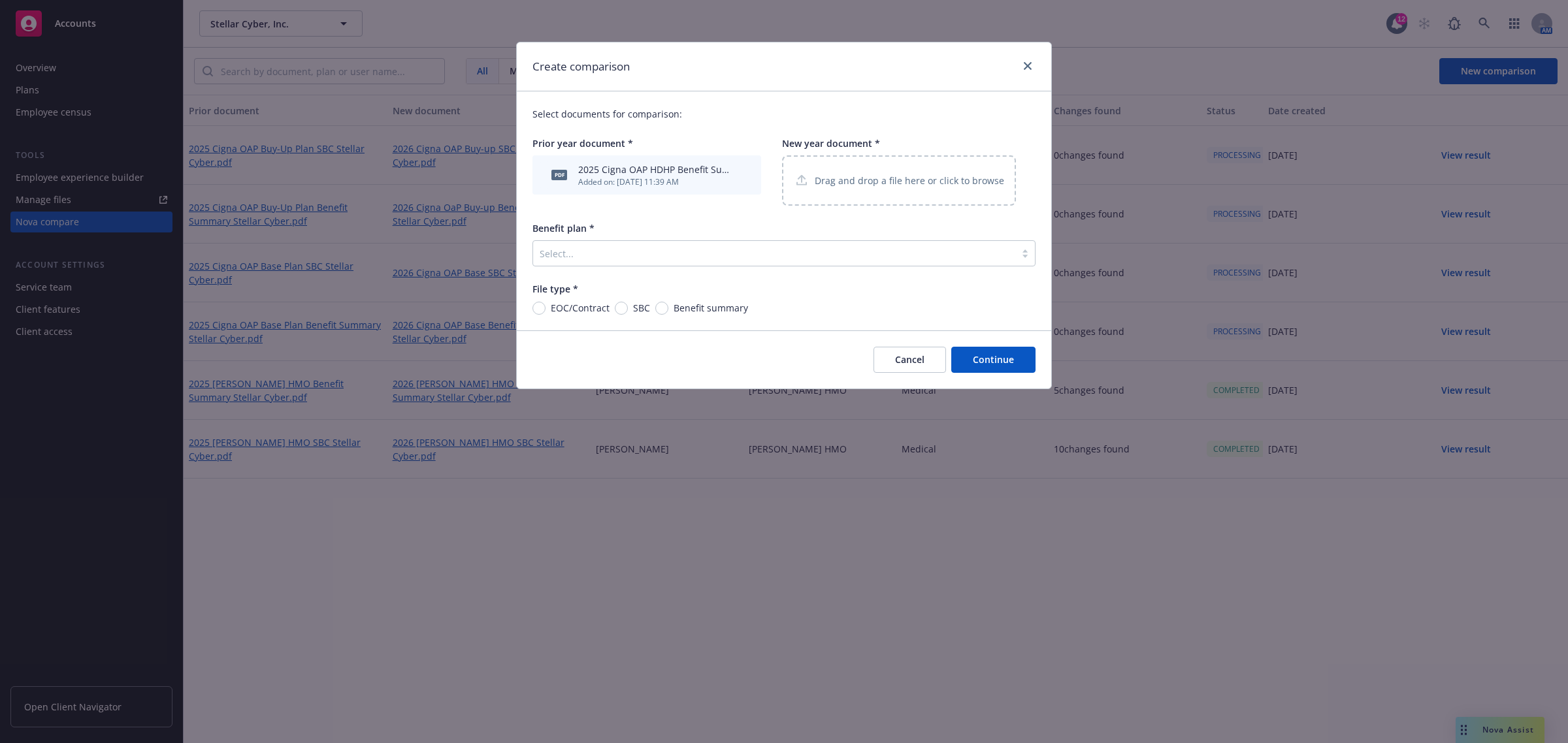
click at [907, 175] on p "Drag and drop a file here or click to browse" at bounding box center [909, 180] width 190 height 14
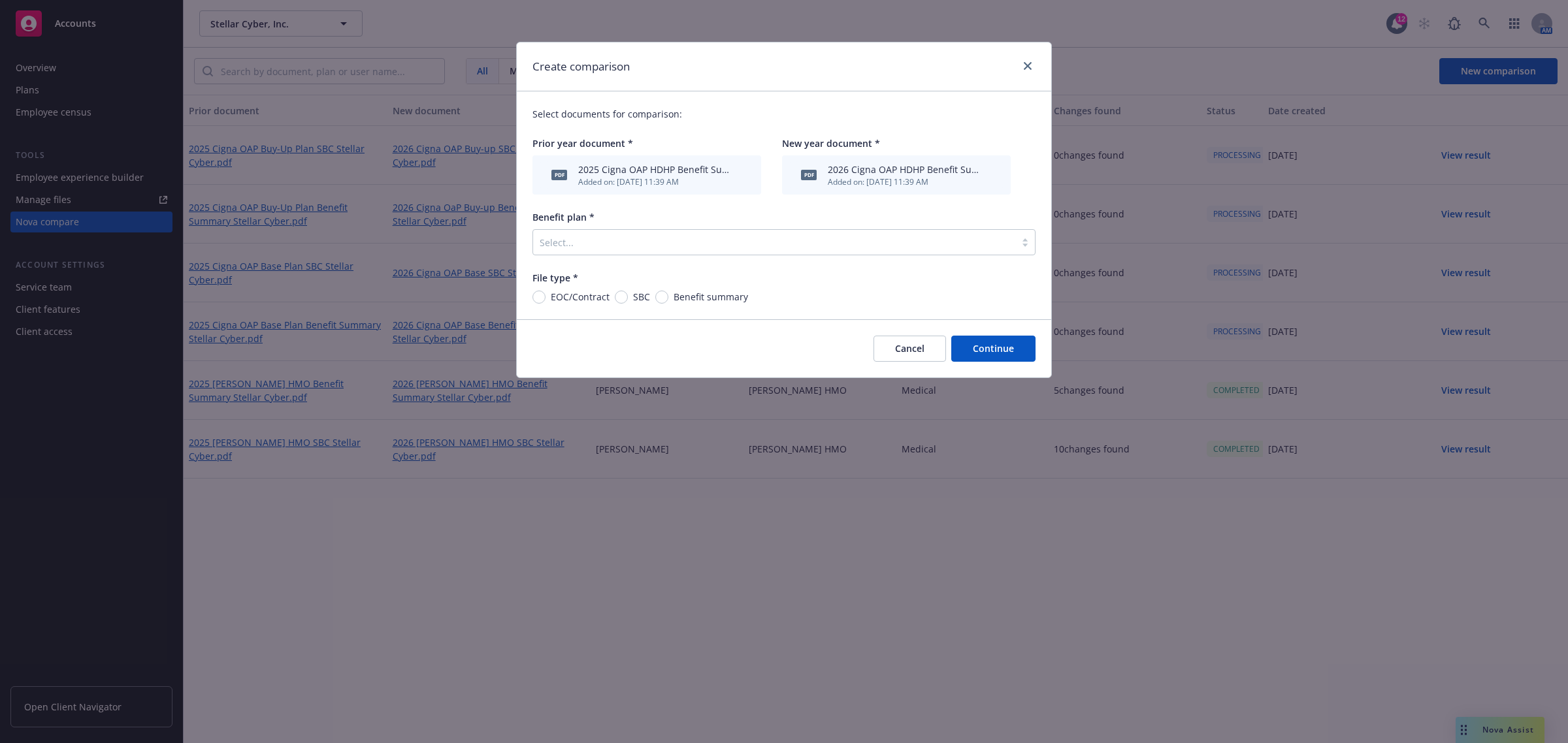
click at [720, 255] on div "Select..." at bounding box center [784, 242] width 503 height 26
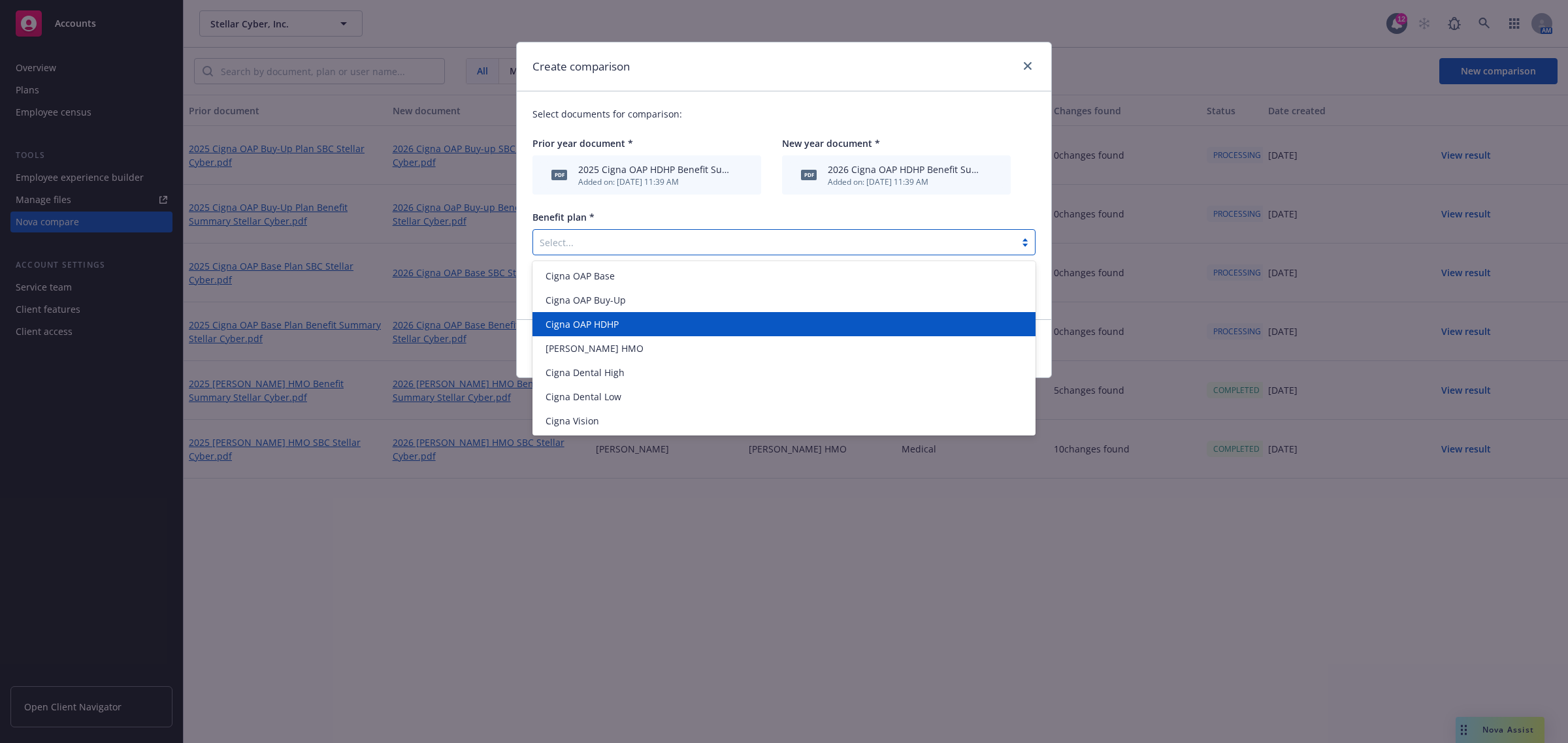
click at [667, 317] on div "Cigna OAP HDHP" at bounding box center [784, 324] width 487 height 14
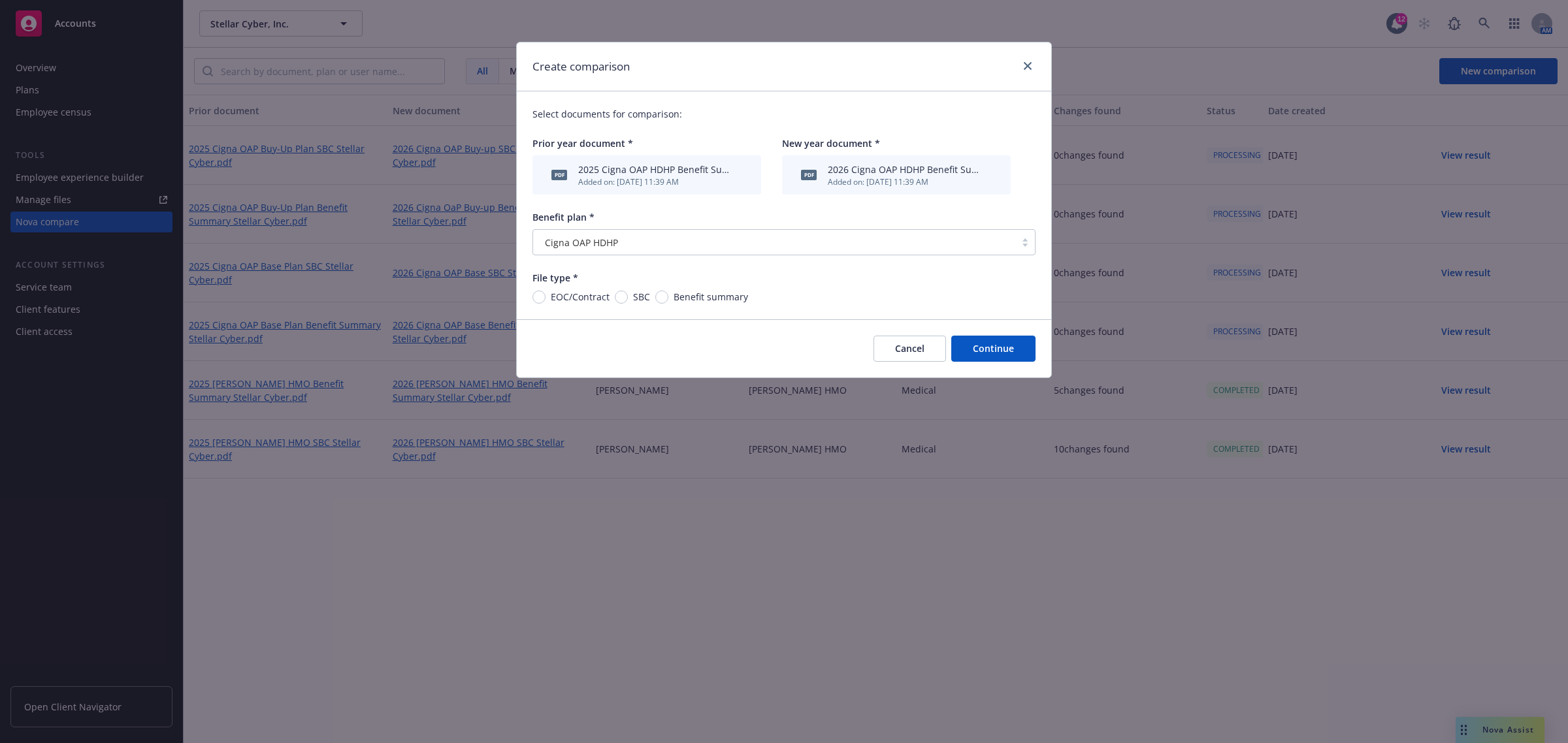
click at [695, 297] on span "Benefit summary" at bounding box center [711, 297] width 75 height 14
click at [669, 297] on input "Benefit summary" at bounding box center [661, 297] width 13 height 13
radio input "true"
click at [972, 349] on button "Continue" at bounding box center [993, 349] width 85 height 26
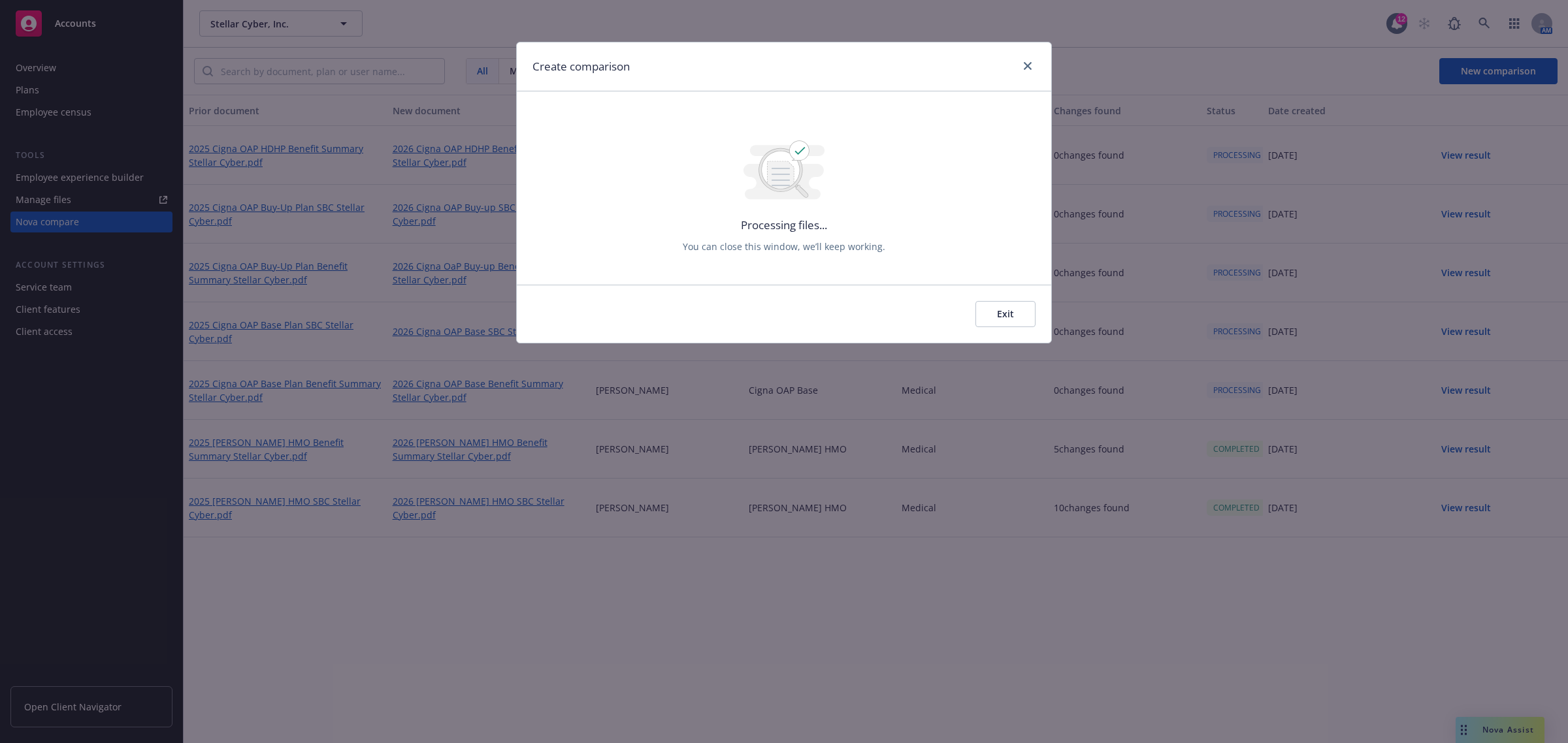
click at [1010, 312] on button "Exit" at bounding box center [1005, 314] width 60 height 26
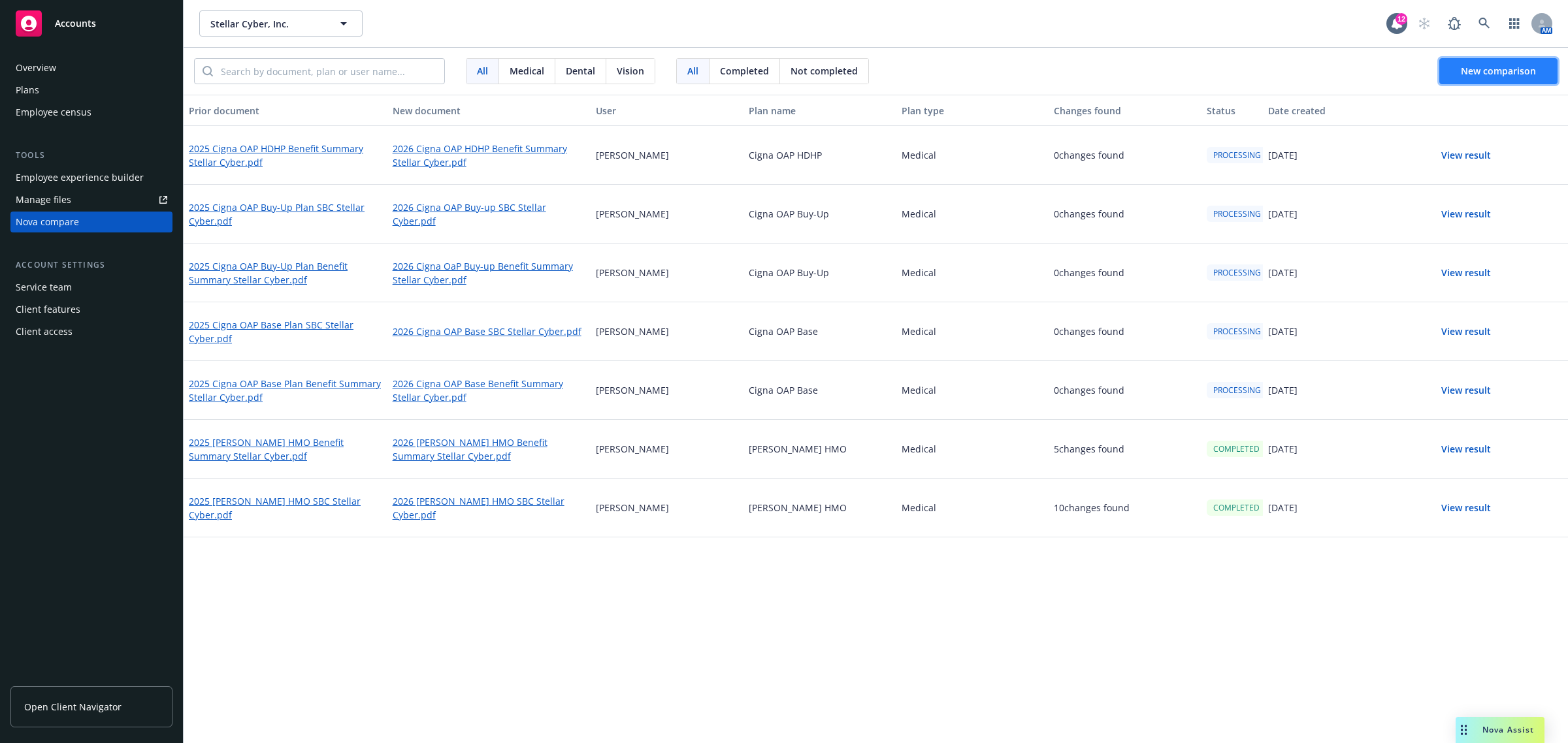
click at [1472, 65] on span "New comparison" at bounding box center [1498, 71] width 75 height 12
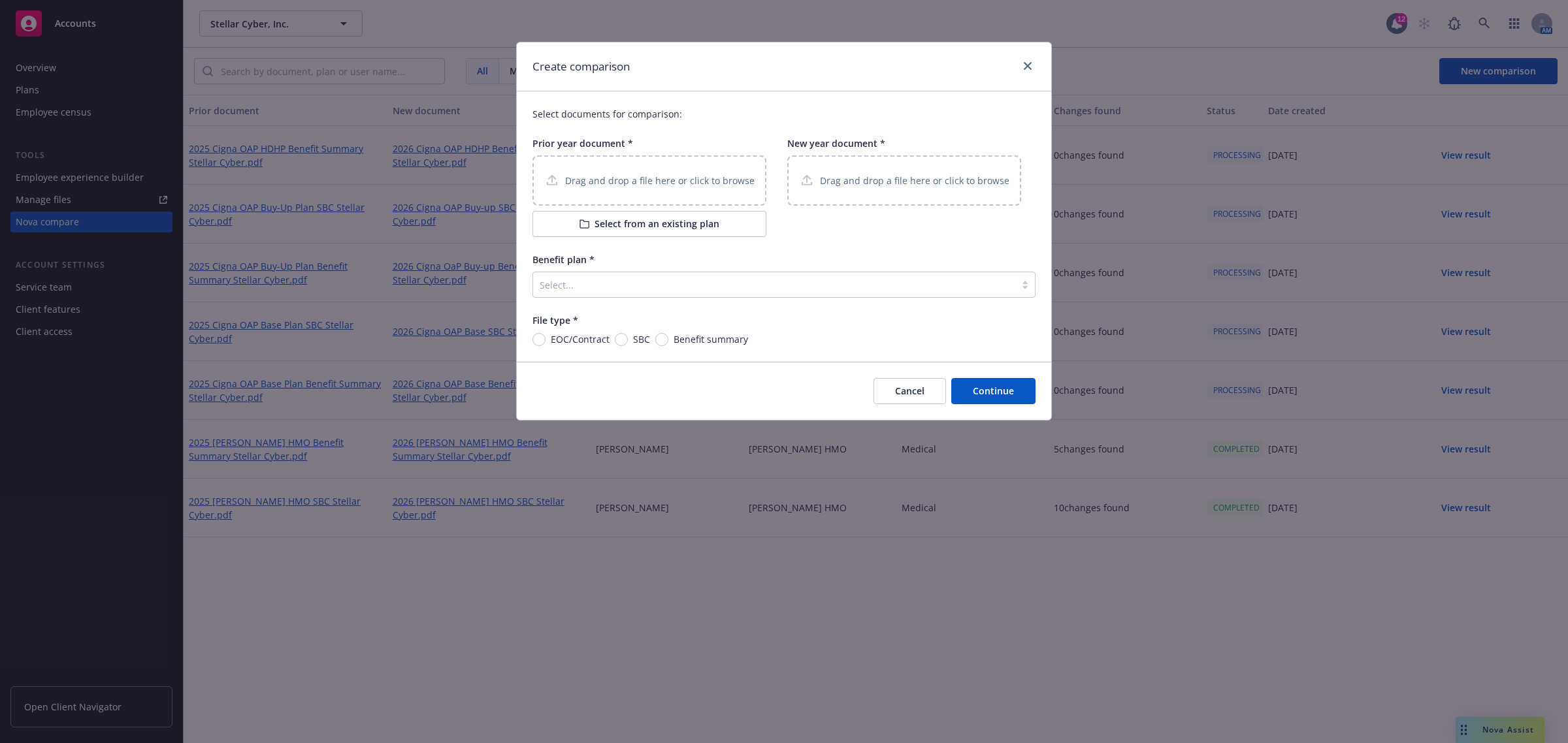
click at [640, 223] on button "Select from an existing plan" at bounding box center [649, 224] width 234 height 26
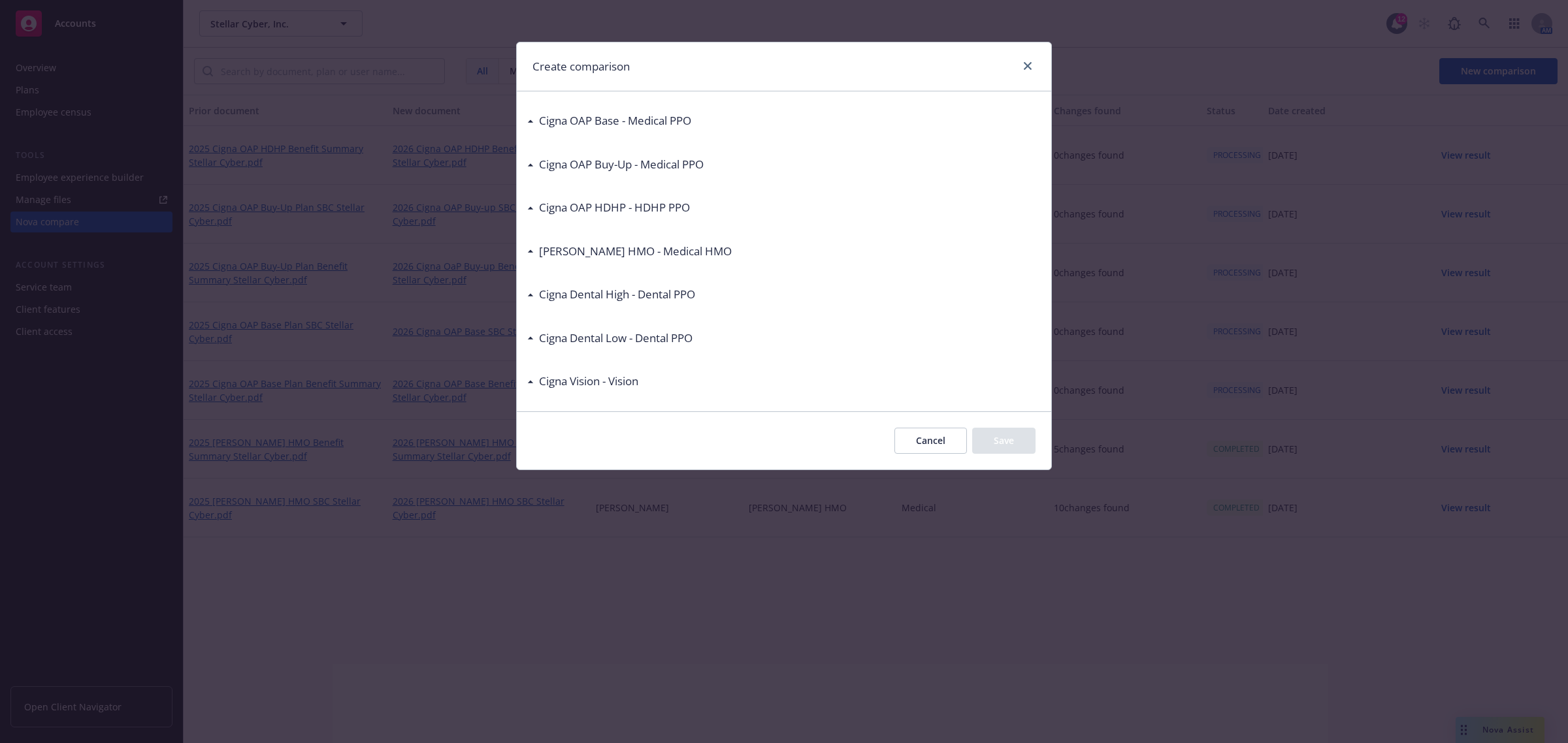
click at [626, 210] on h3 "Cigna OAP HDHP - HDHP PPO" at bounding box center [615, 208] width 151 height 17
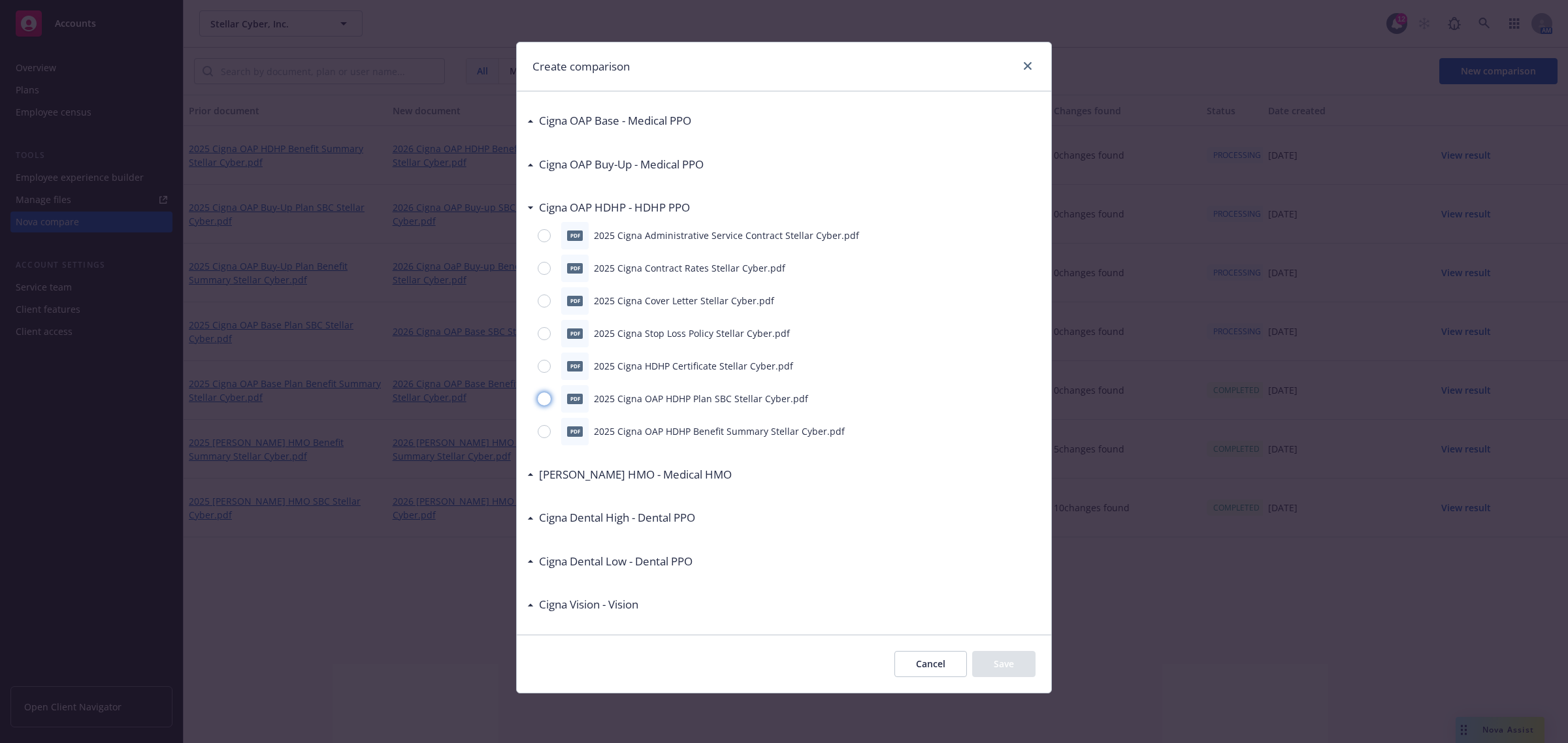
click at [546, 397] on input "radio" at bounding box center [544, 399] width 13 height 13
radio input "true"
click at [1004, 660] on button "Save" at bounding box center [1004, 664] width 63 height 26
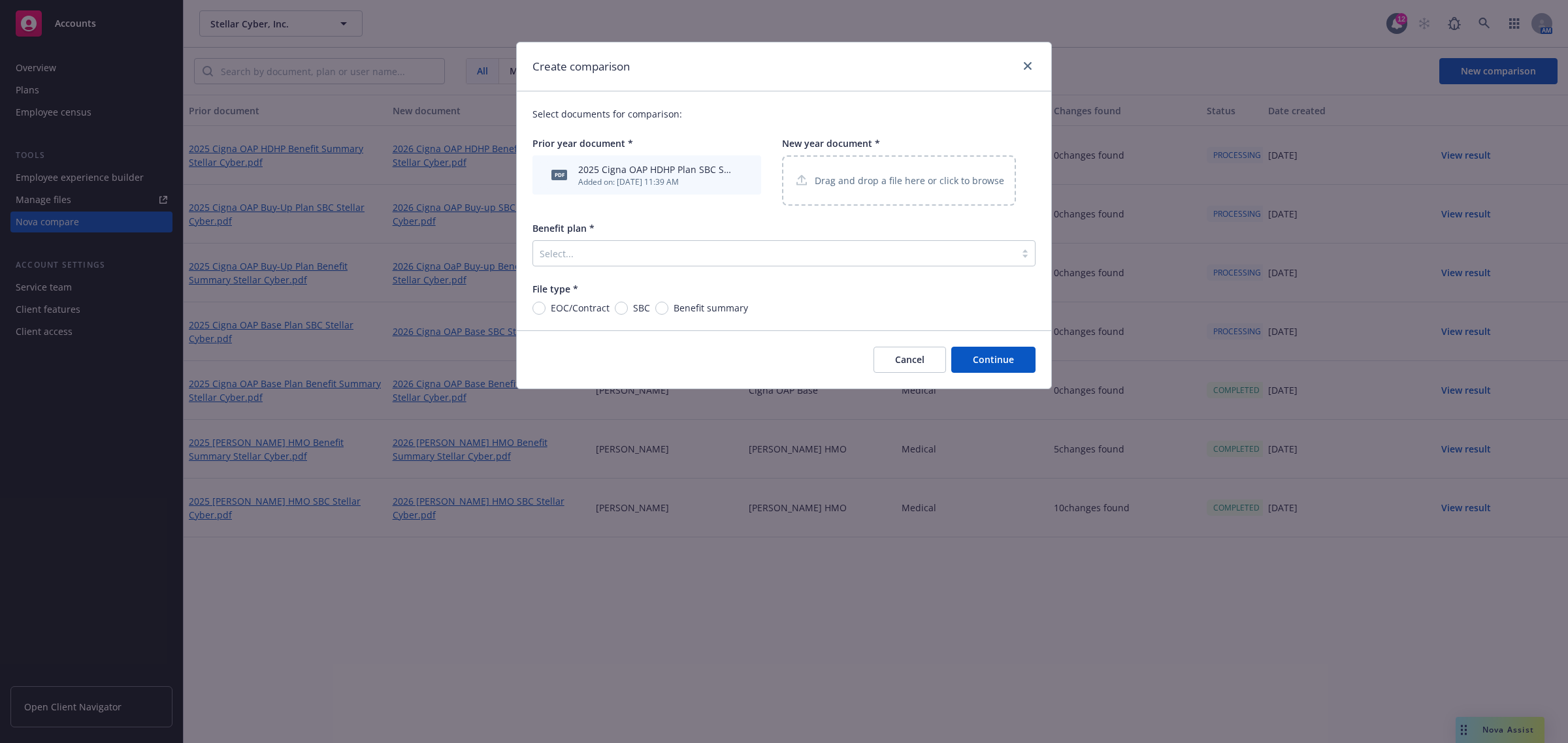
click at [845, 180] on p "Drag and drop a file here or click to browse" at bounding box center [909, 180] width 190 height 14
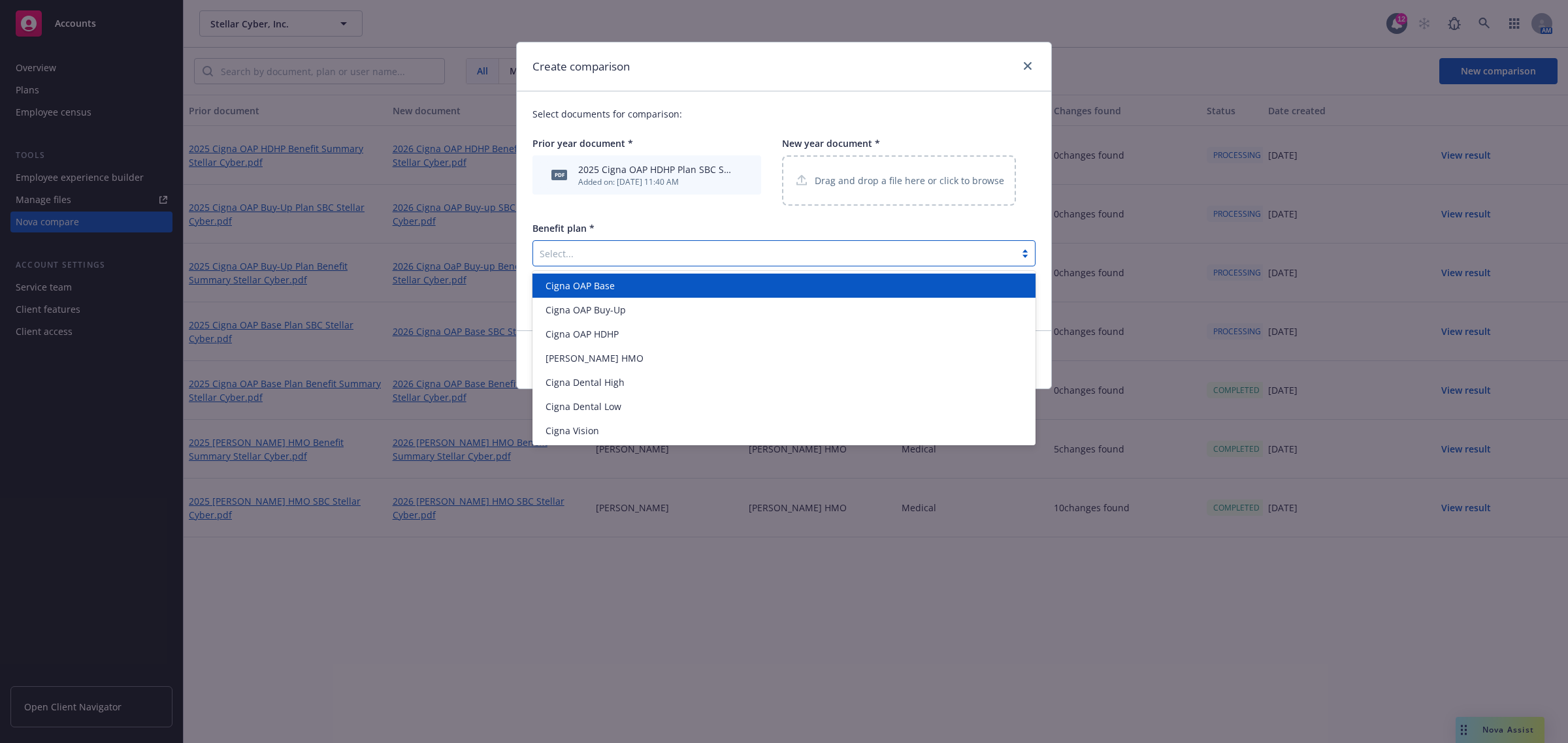
click at [606, 255] on div at bounding box center [774, 254] width 469 height 16
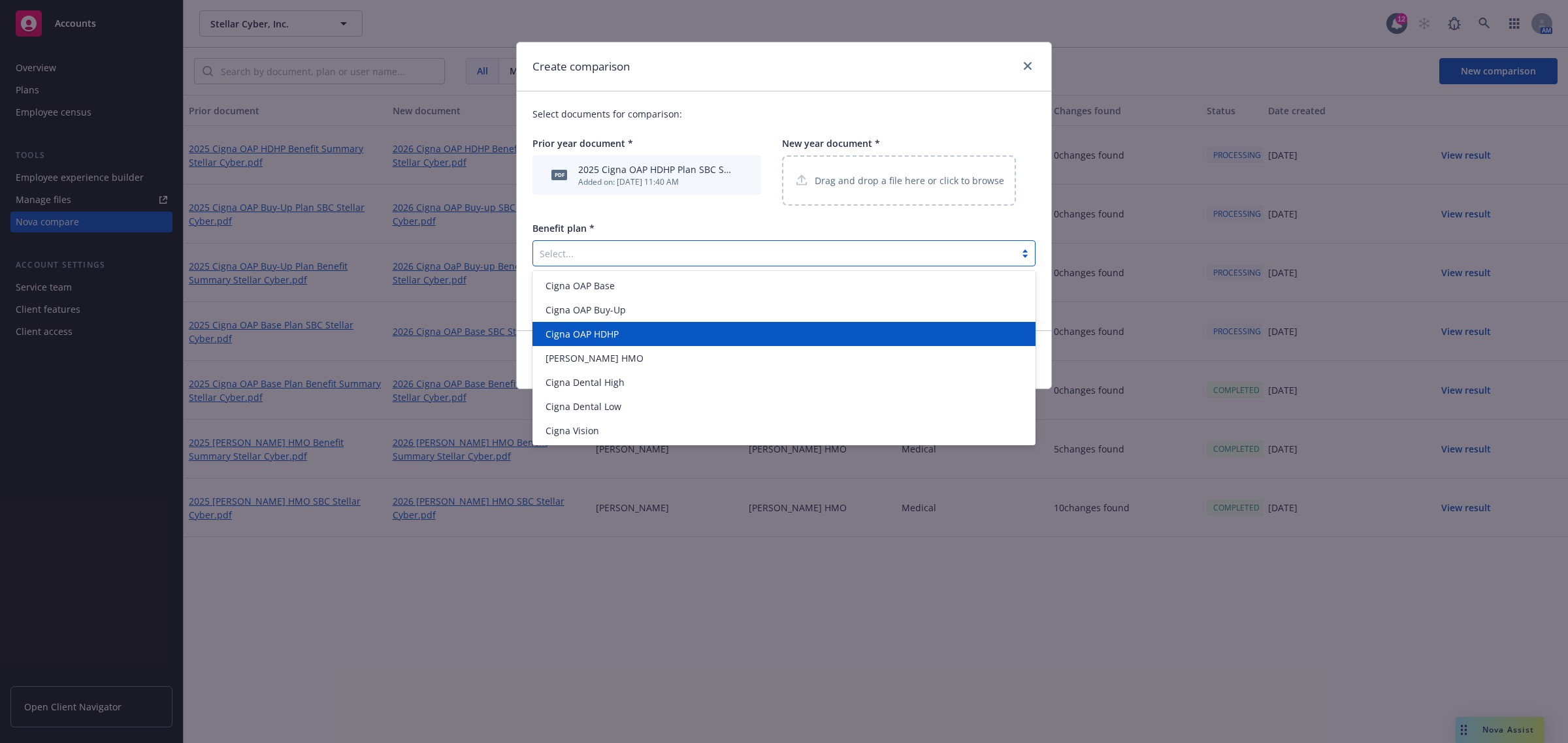
click at [624, 334] on div "Cigna OAP HDHP" at bounding box center [784, 334] width 487 height 14
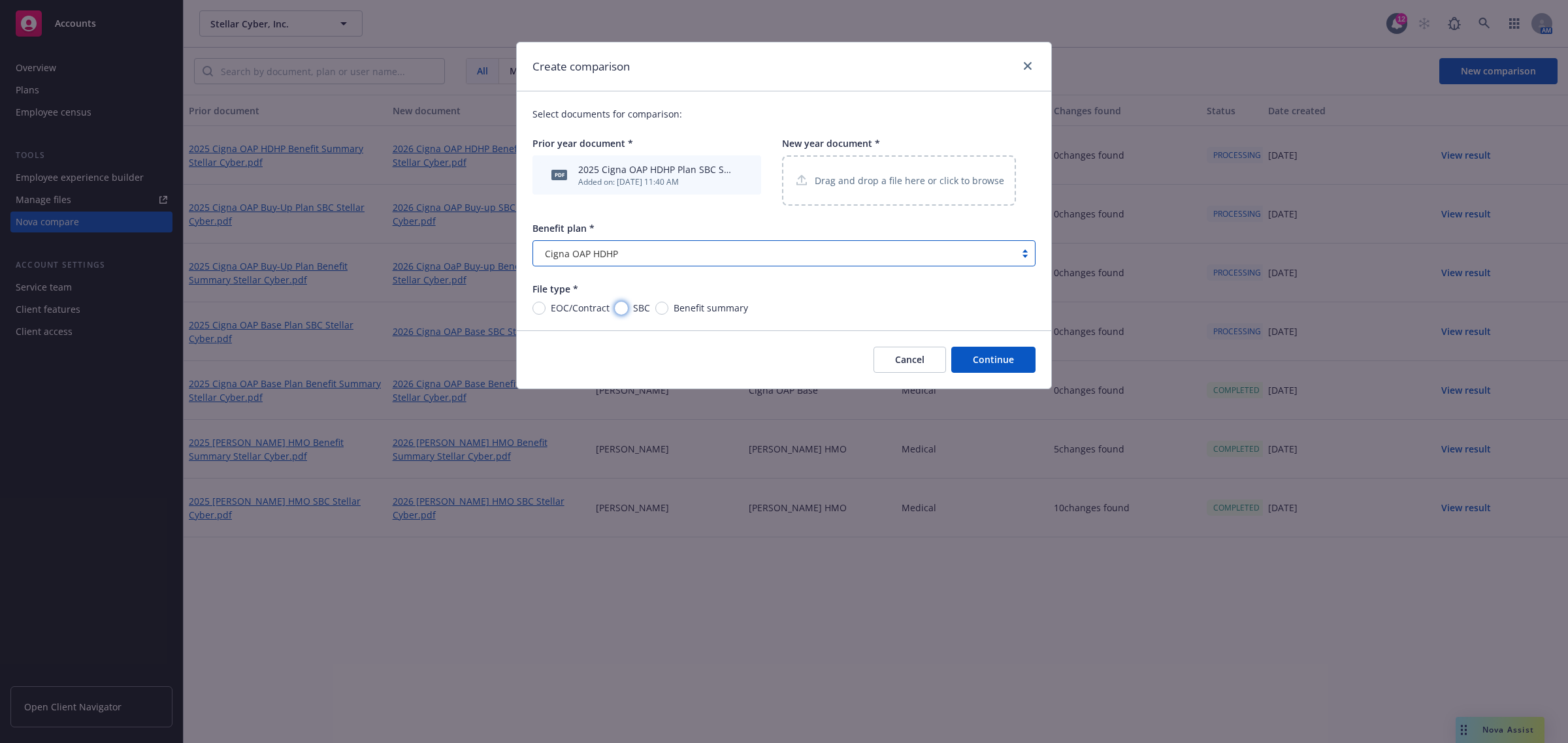
click at [624, 305] on input "SBC" at bounding box center [621, 308] width 13 height 13
radio input "true"
click at [925, 186] on p "Drag and drop a file here or click to browse" at bounding box center [909, 180] width 190 height 14
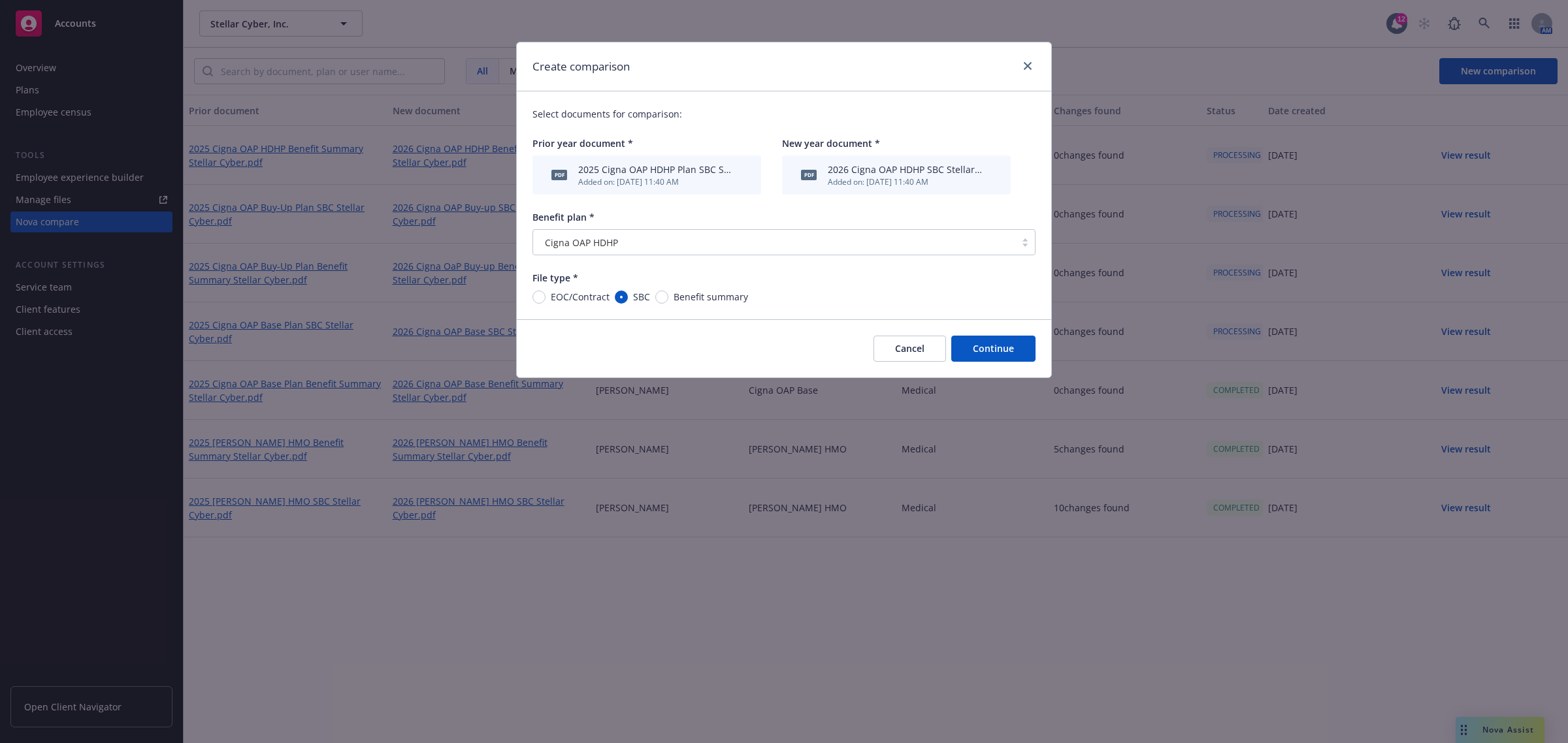
click at [1014, 358] on button "Continue" at bounding box center [993, 349] width 85 height 26
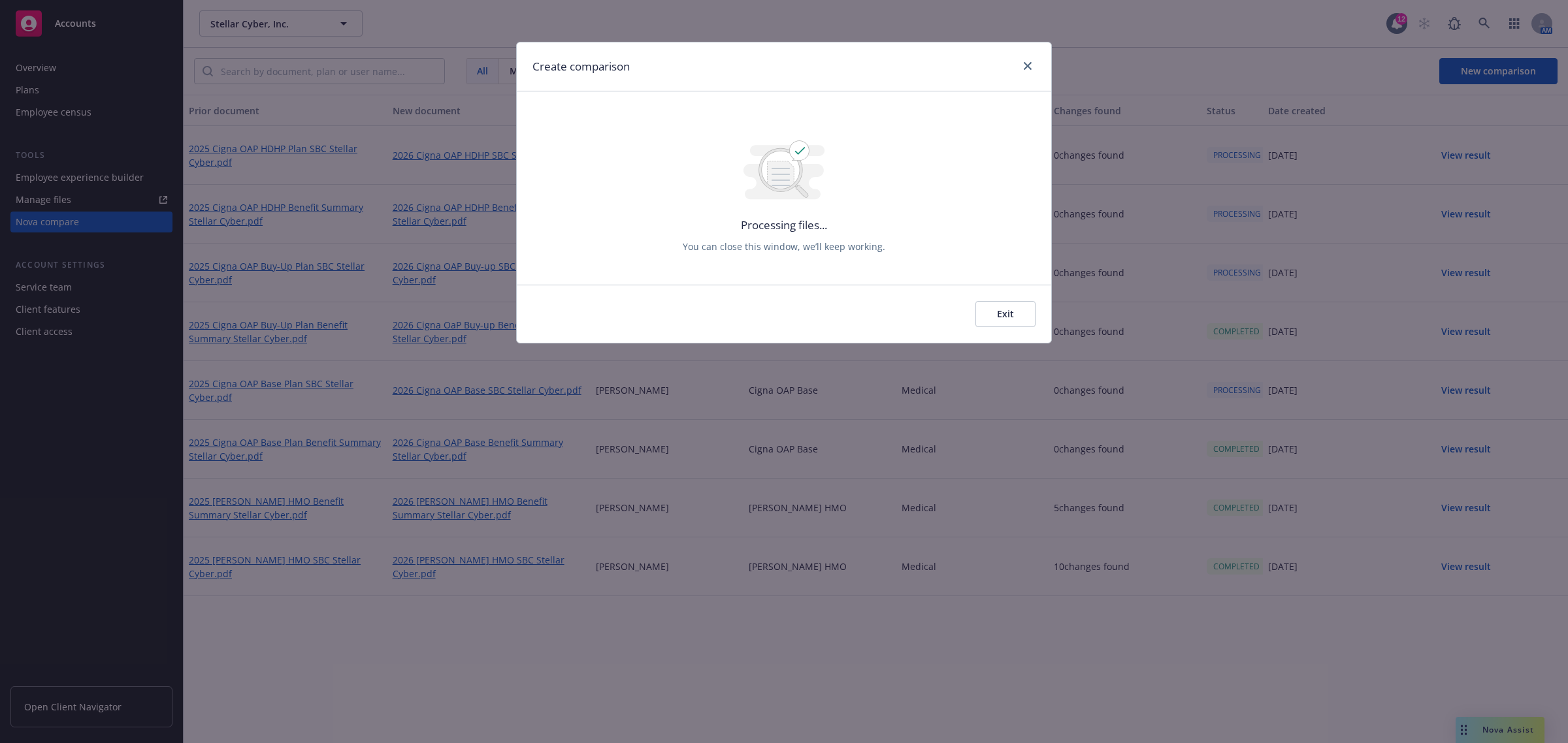
click at [1000, 307] on button "Exit" at bounding box center [1005, 314] width 60 height 26
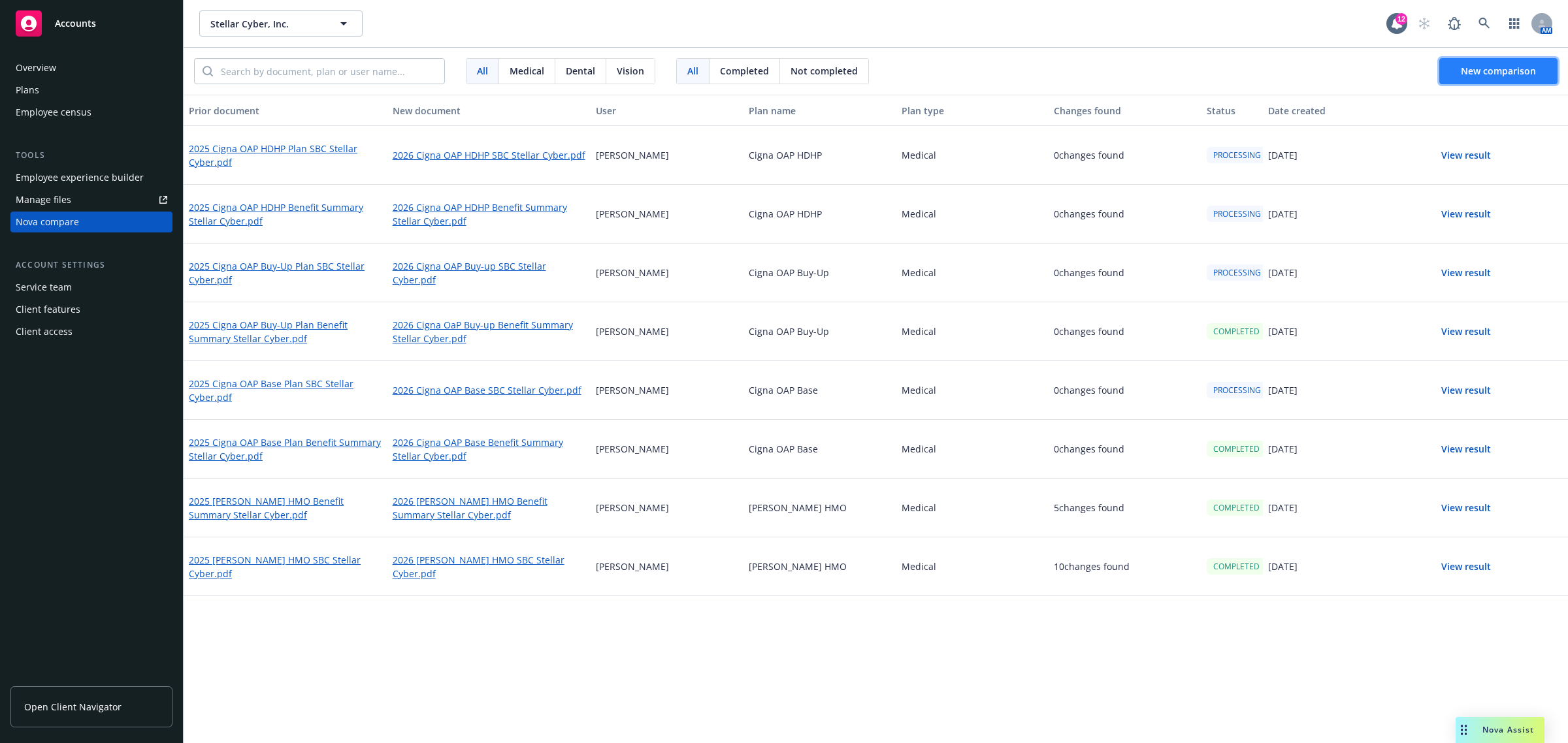
click at [1483, 62] on button "New comparison" at bounding box center [1498, 71] width 118 height 26
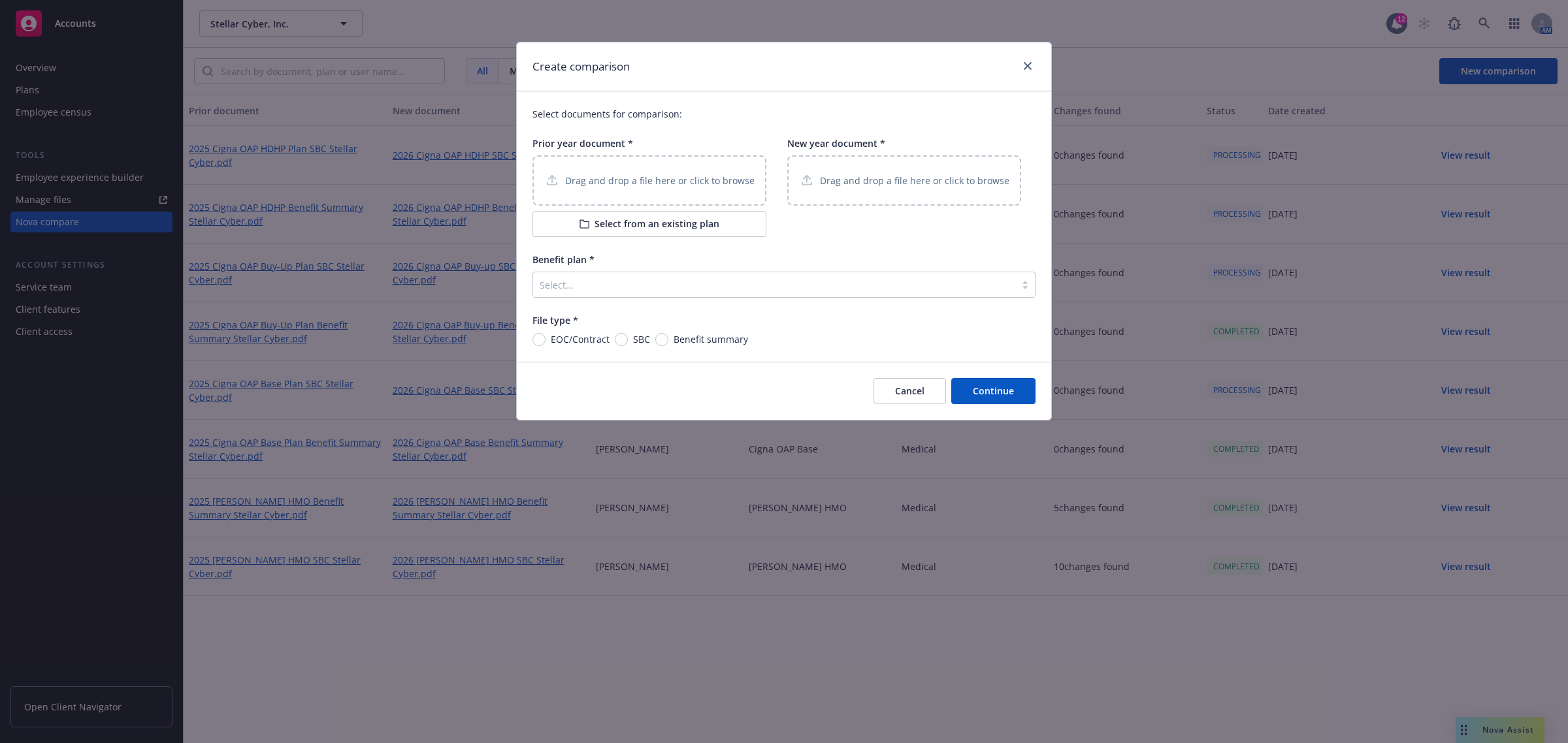
click at [682, 228] on button "Select from an existing plan" at bounding box center [649, 224] width 234 height 26
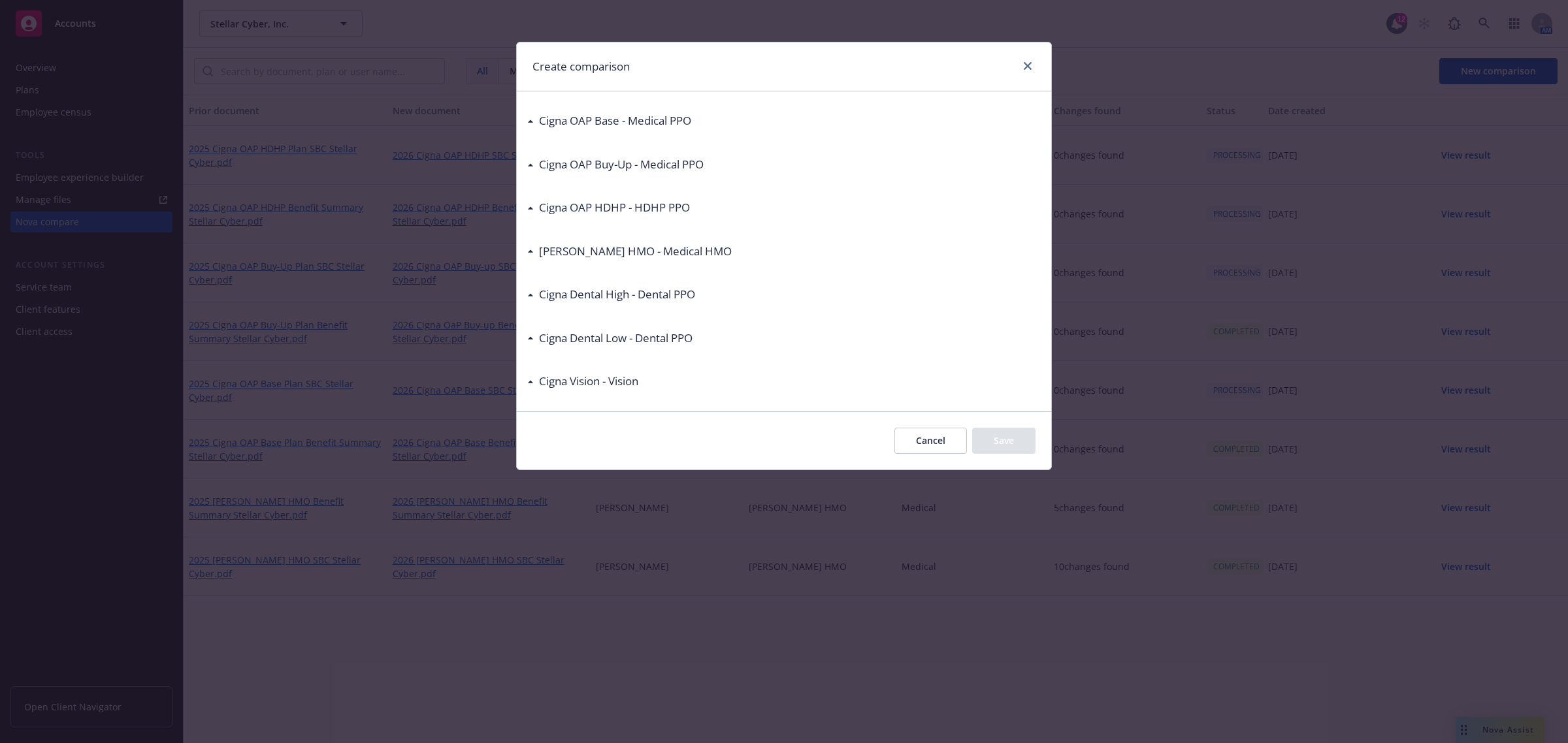
click at [531, 296] on div "Cigna Dental High - Dental PPO" at bounding box center [611, 295] width 168 height 17
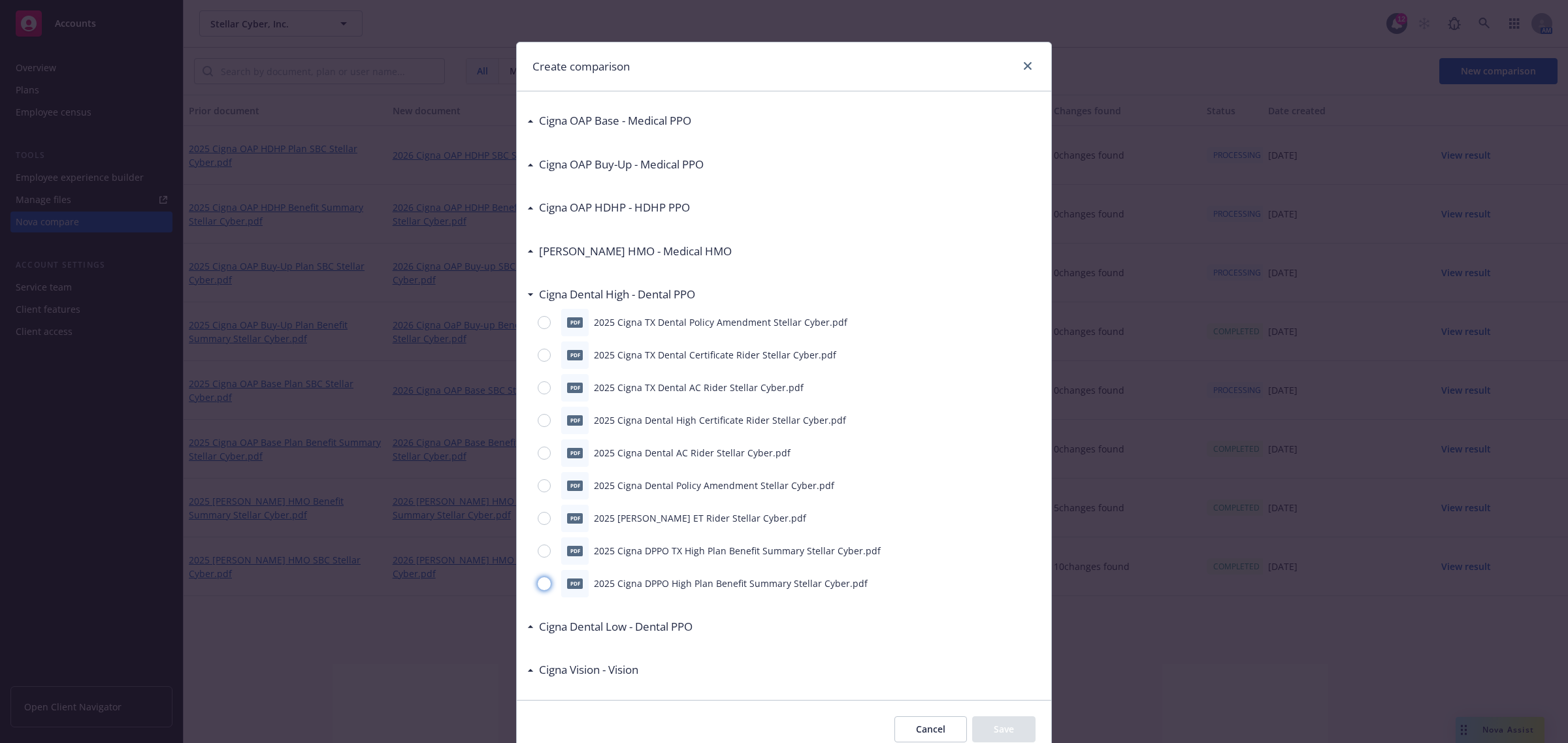
click at [539, 579] on input "radio" at bounding box center [544, 583] width 13 height 13
radio input "true"
click at [1003, 722] on button "Save" at bounding box center [1004, 729] width 63 height 26
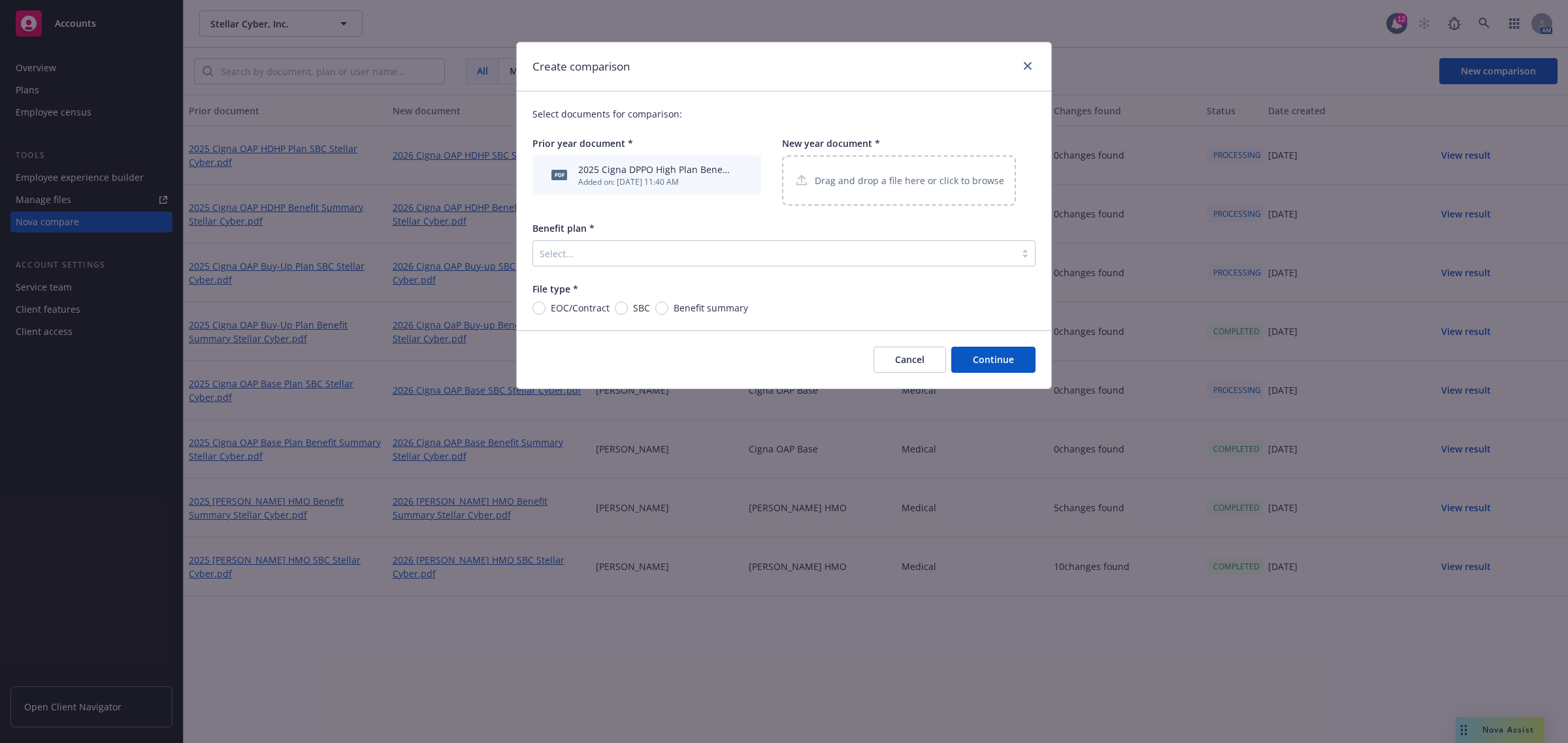
click at [929, 167] on div "Drag and drop a file here or click to browse" at bounding box center [899, 180] width 234 height 50
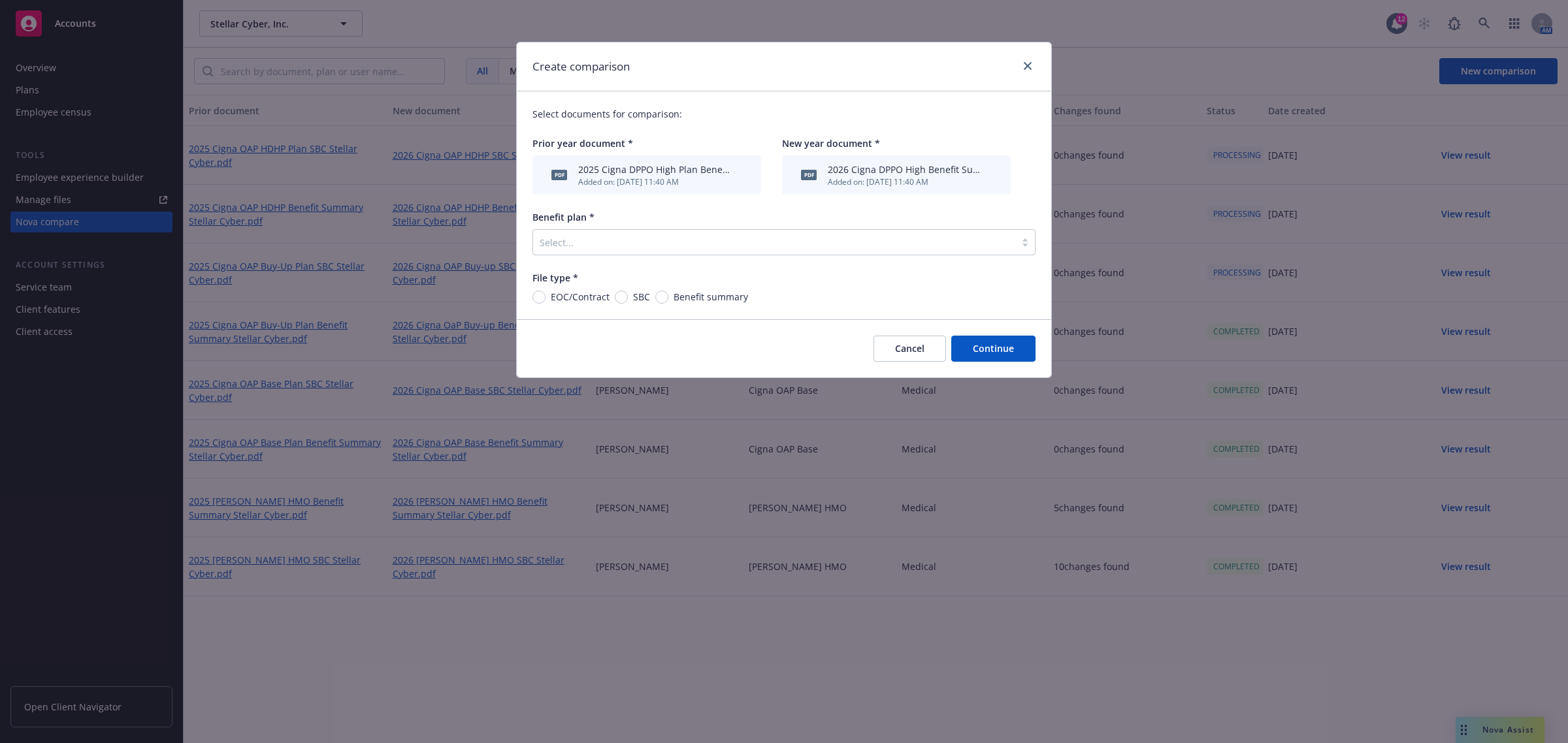
click at [681, 295] on span "Benefit summary" at bounding box center [711, 297] width 75 height 14
click at [669, 295] on input "Benefit summary" at bounding box center [661, 297] width 13 height 13
radio input "true"
click at [706, 241] on div at bounding box center [774, 242] width 469 height 16
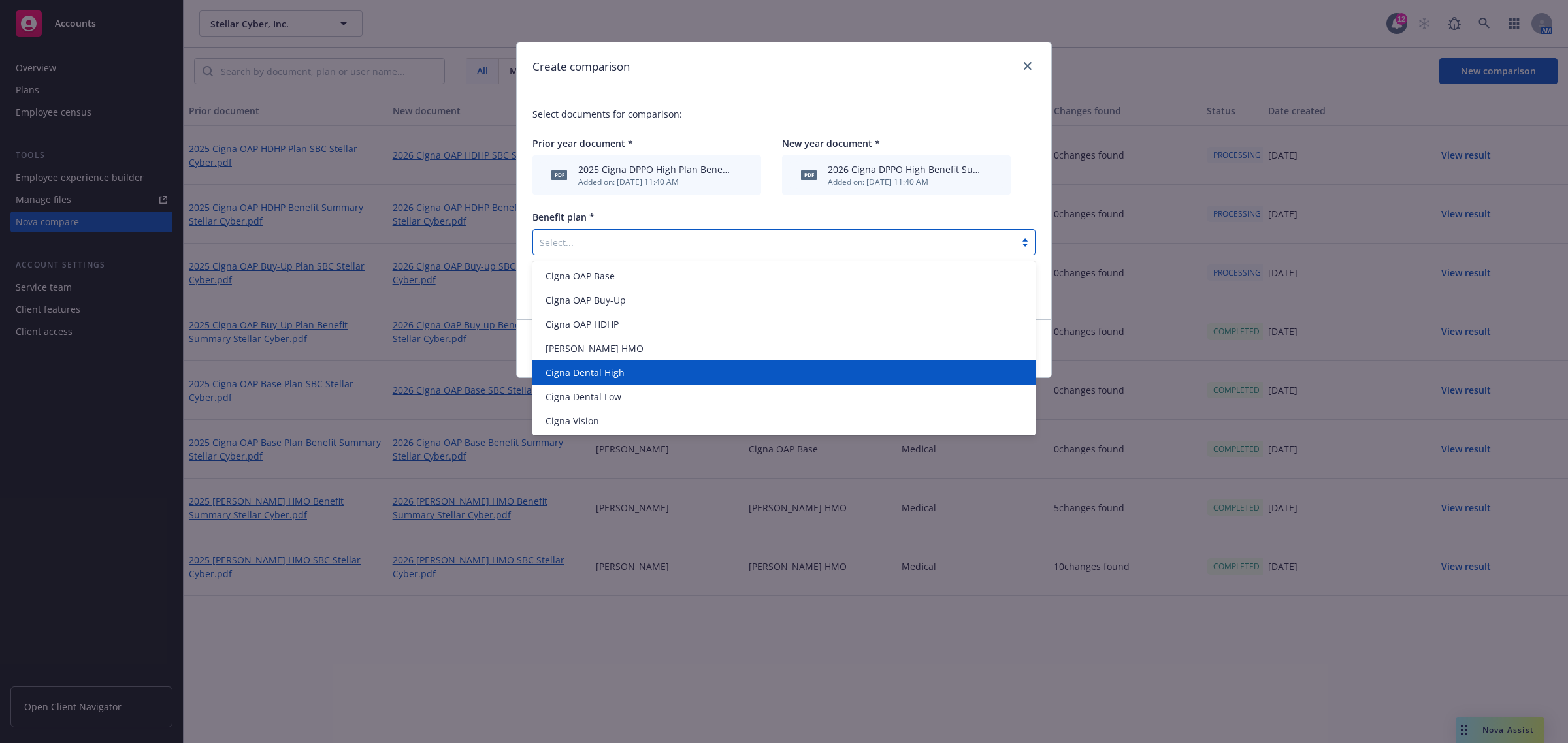
click at [685, 366] on div "Cigna Dental High" at bounding box center [784, 372] width 487 height 14
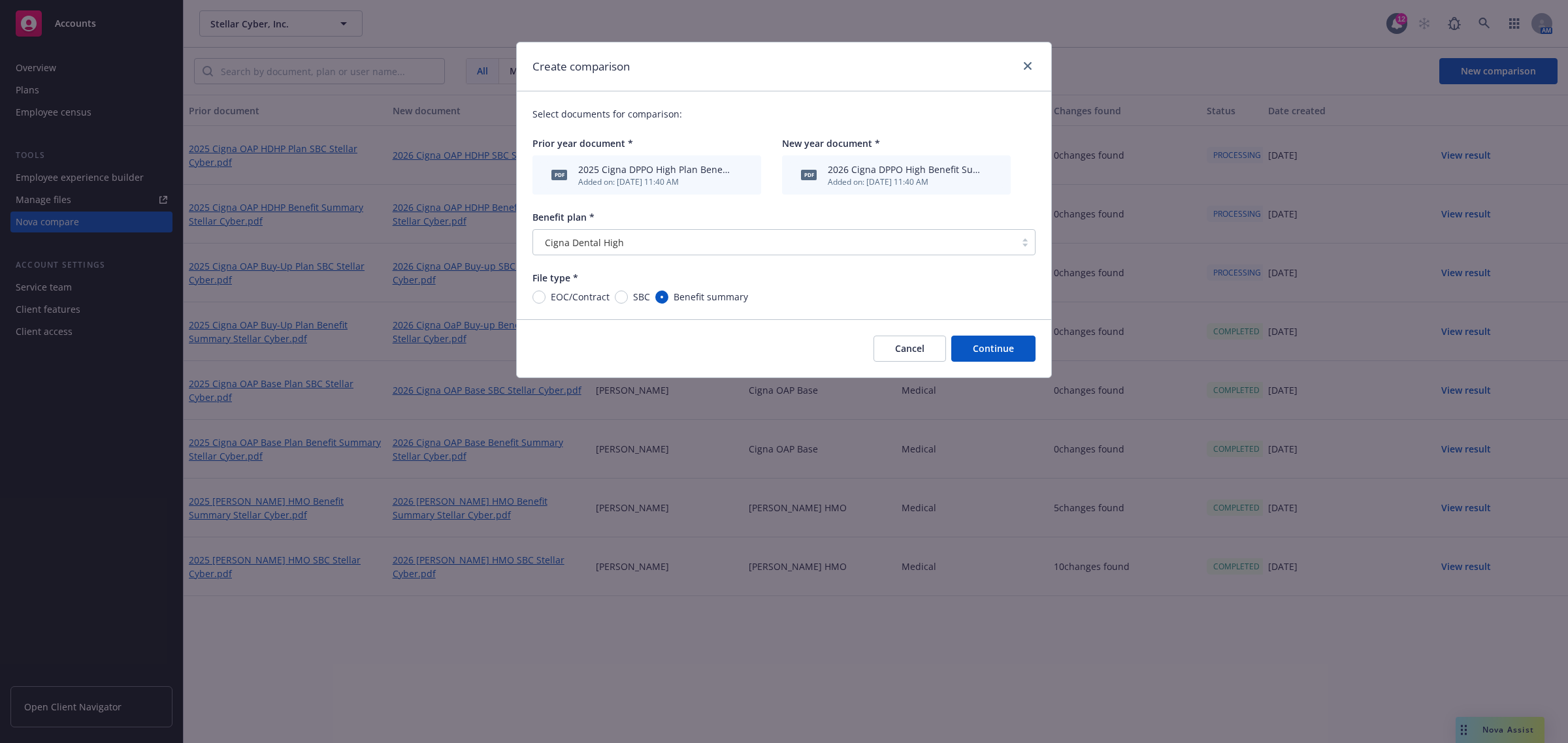
click at [990, 343] on button "Continue" at bounding box center [993, 349] width 85 height 26
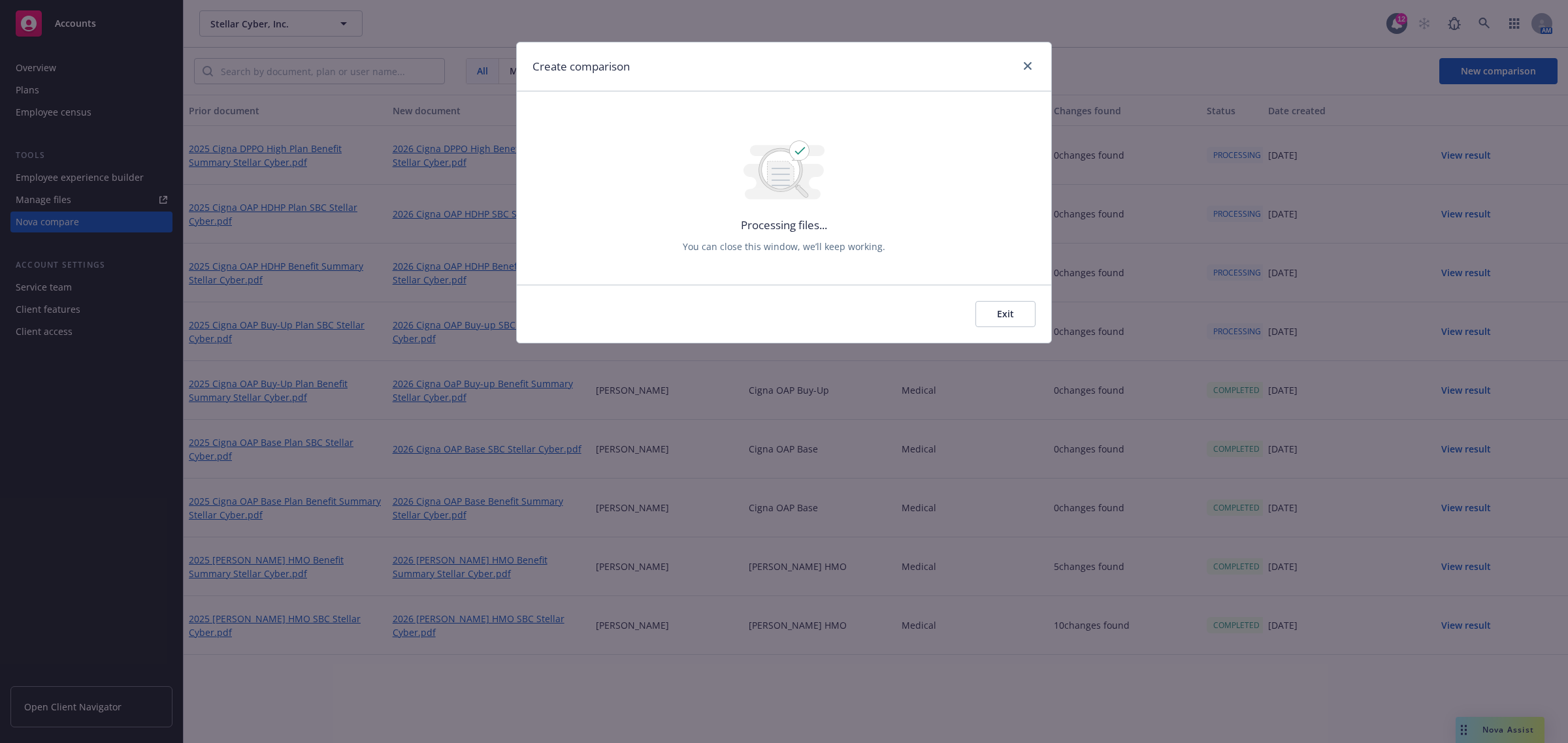
click at [994, 312] on button "Exit" at bounding box center [1005, 314] width 60 height 26
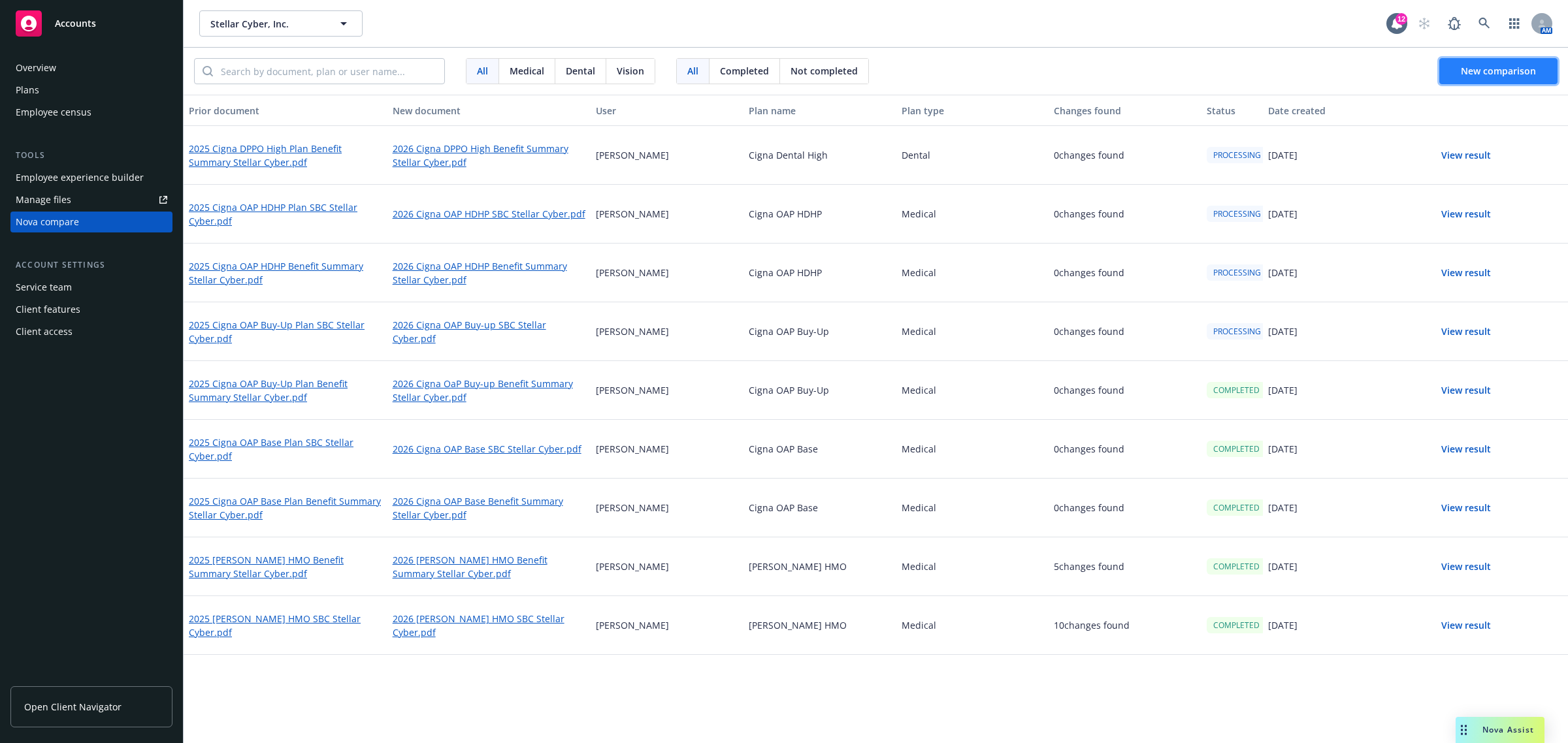
click at [1487, 61] on button "New comparison" at bounding box center [1498, 71] width 118 height 26
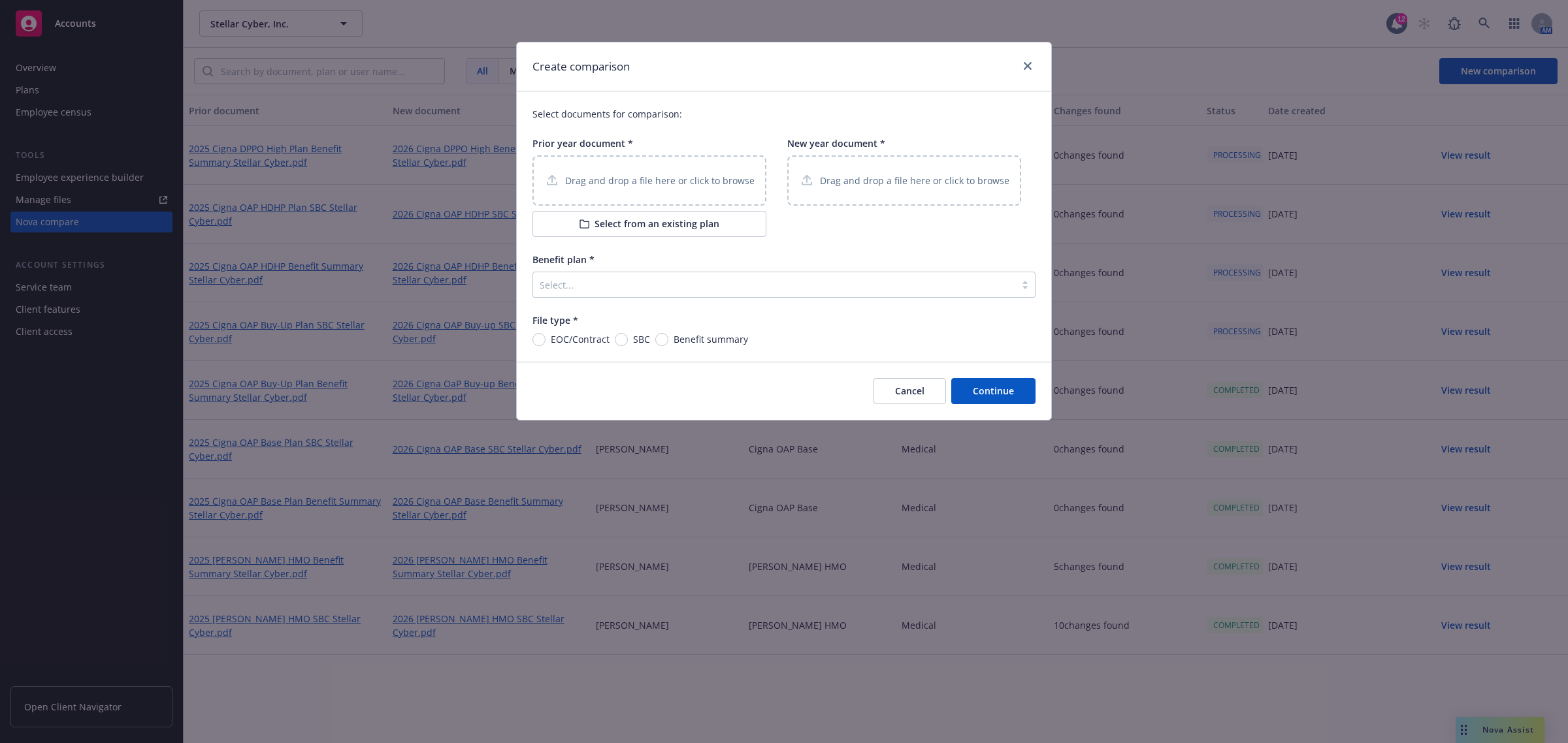
click at [632, 218] on button "Select from an existing plan" at bounding box center [649, 224] width 234 height 26
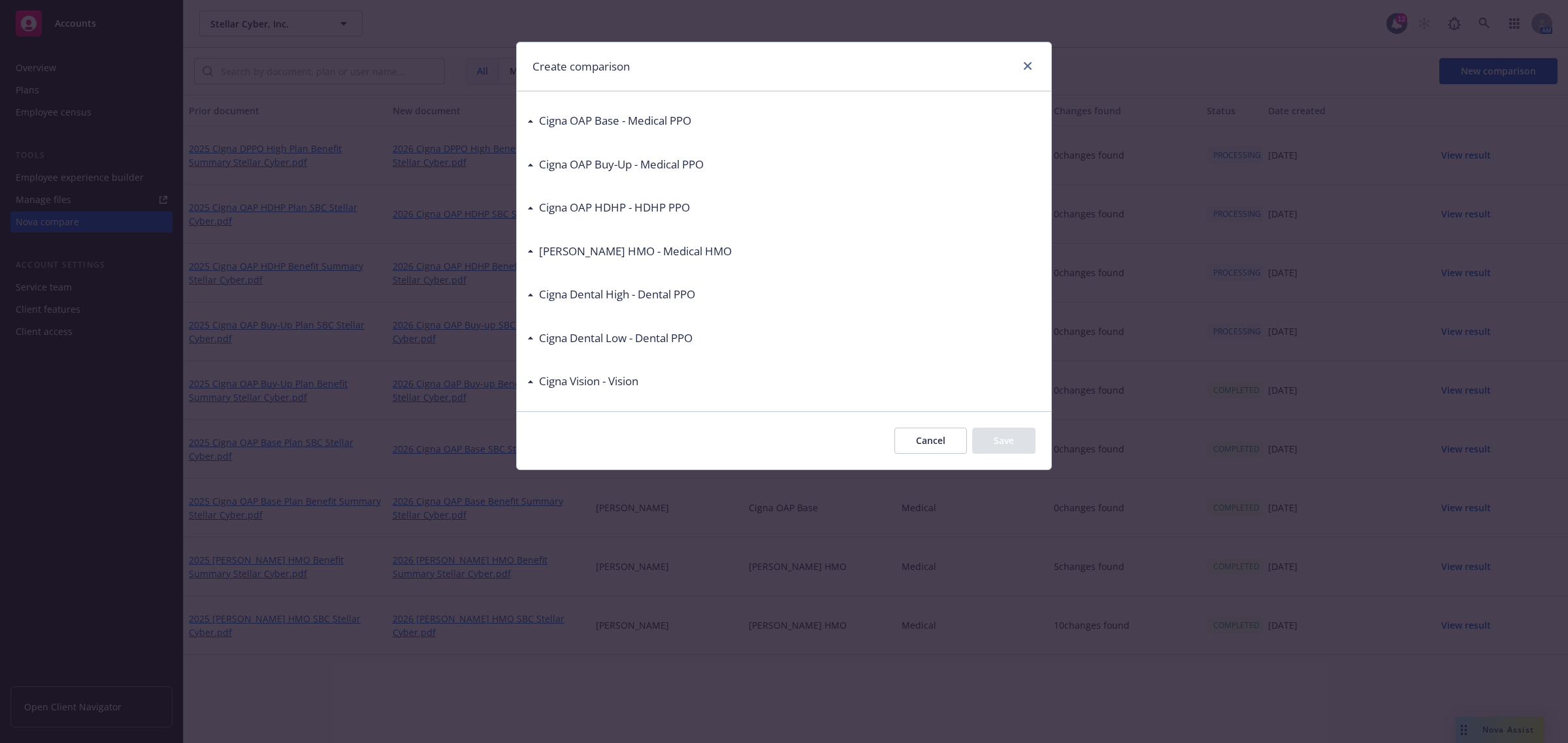
click at [532, 338] on icon at bounding box center [530, 338] width 5 height 2
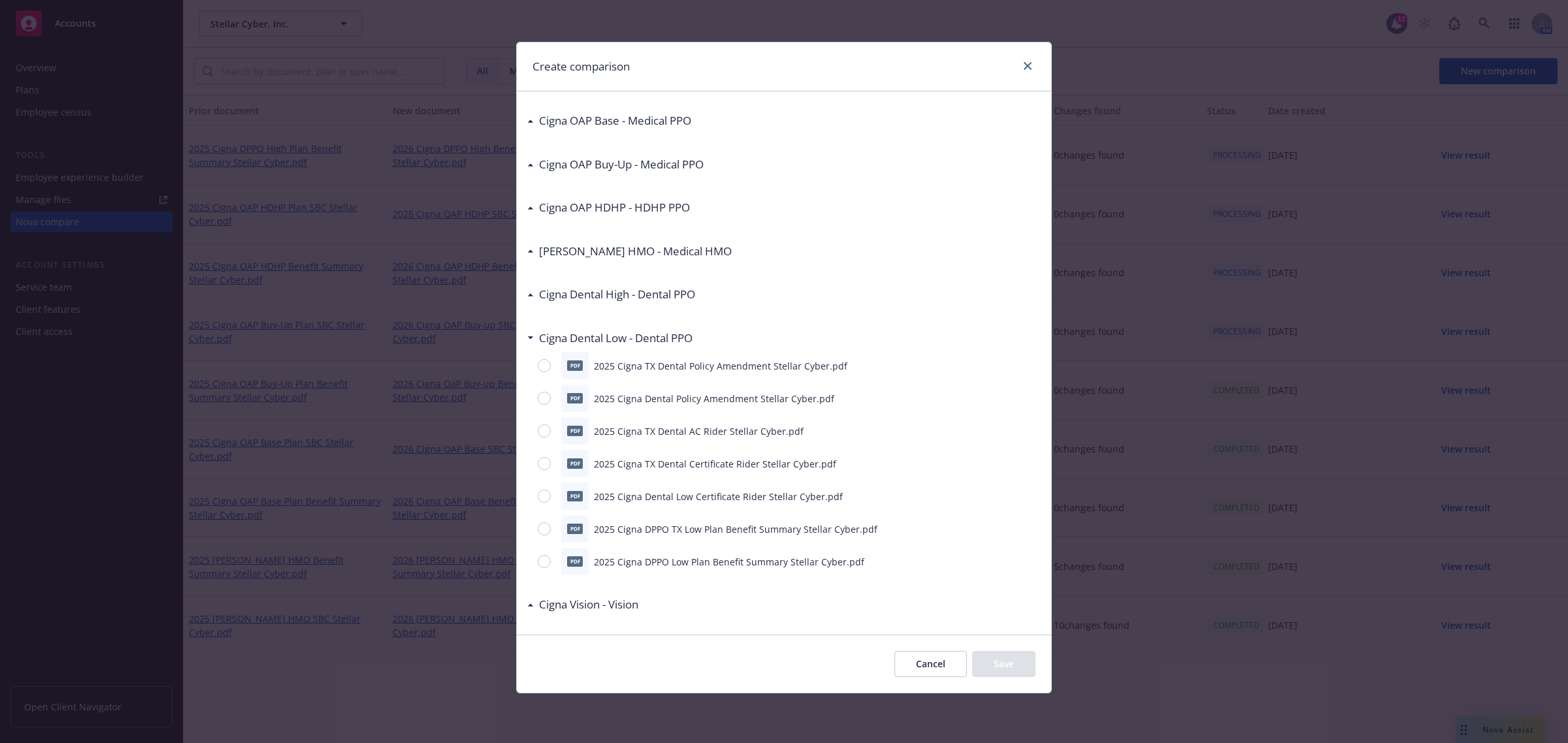
click at [679, 530] on p "2025 Cigna DPPO TX Low Plan Benefit Summary Stellar Cyber.pdf" at bounding box center [736, 529] width 283 height 14
click at [543, 529] on input "radio" at bounding box center [544, 528] width 13 height 13
radio input "true"
click at [1017, 665] on button "Save" at bounding box center [1004, 664] width 63 height 26
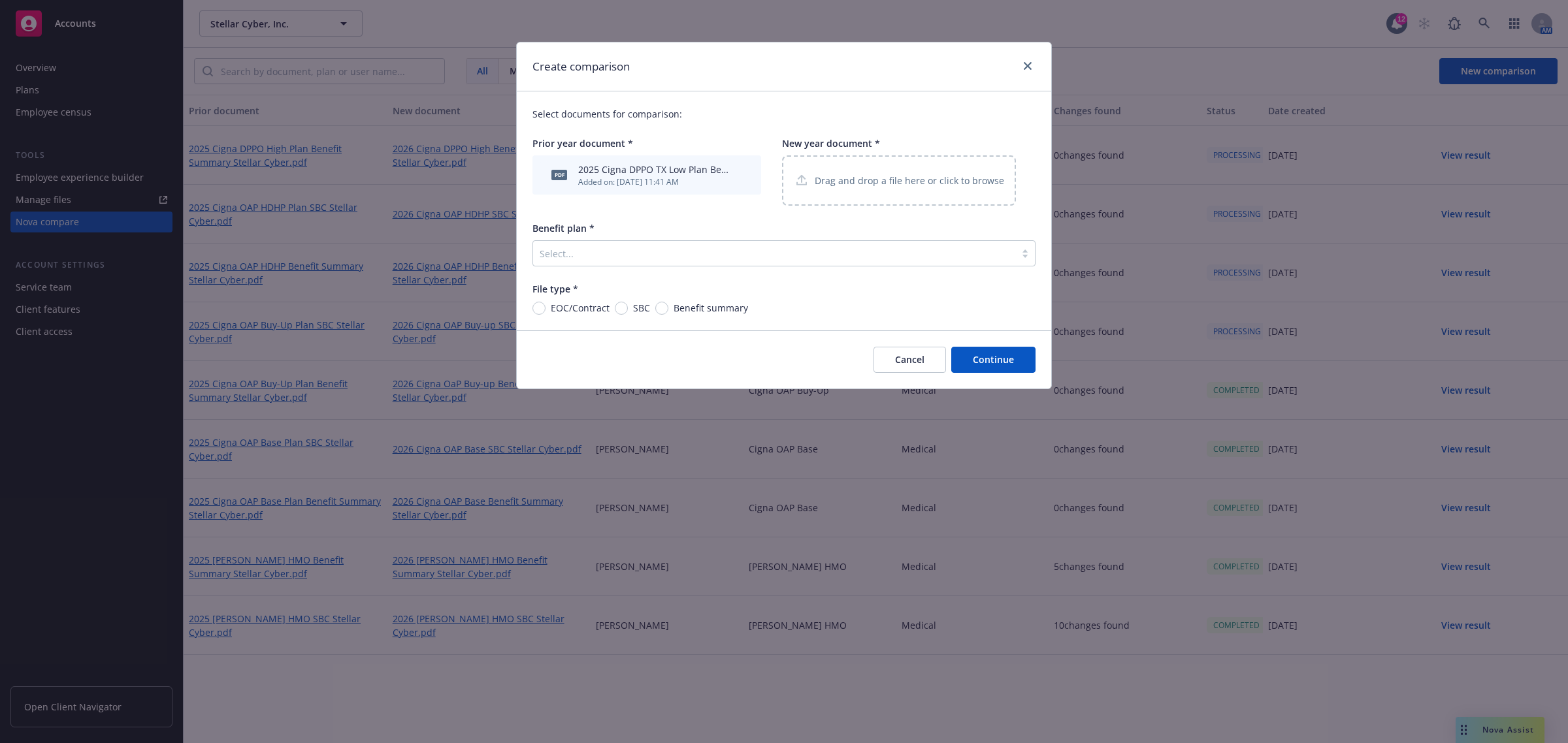
click at [925, 183] on p "Drag and drop a file here or click to browse" at bounding box center [909, 180] width 190 height 14
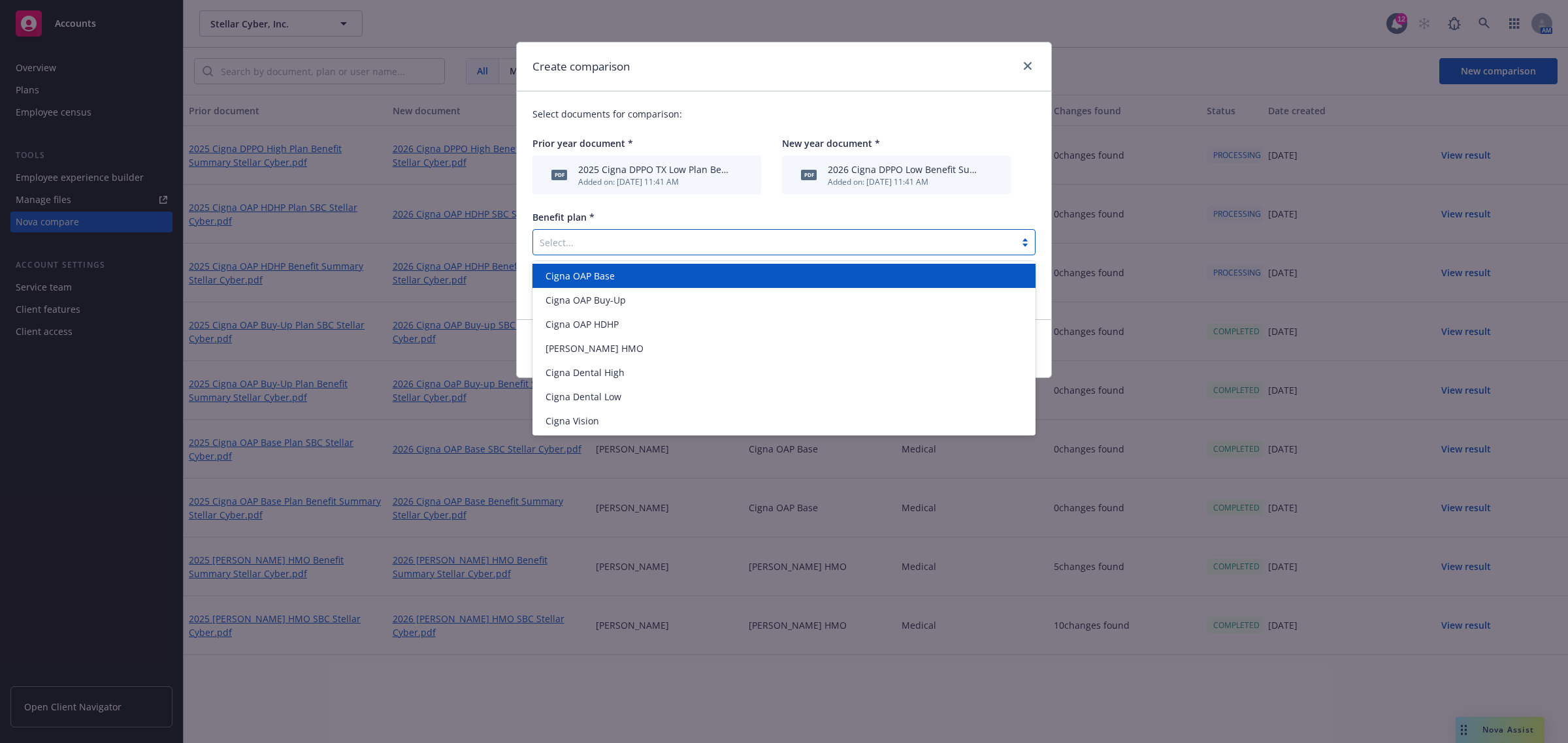
click at [682, 246] on div at bounding box center [774, 242] width 469 height 16
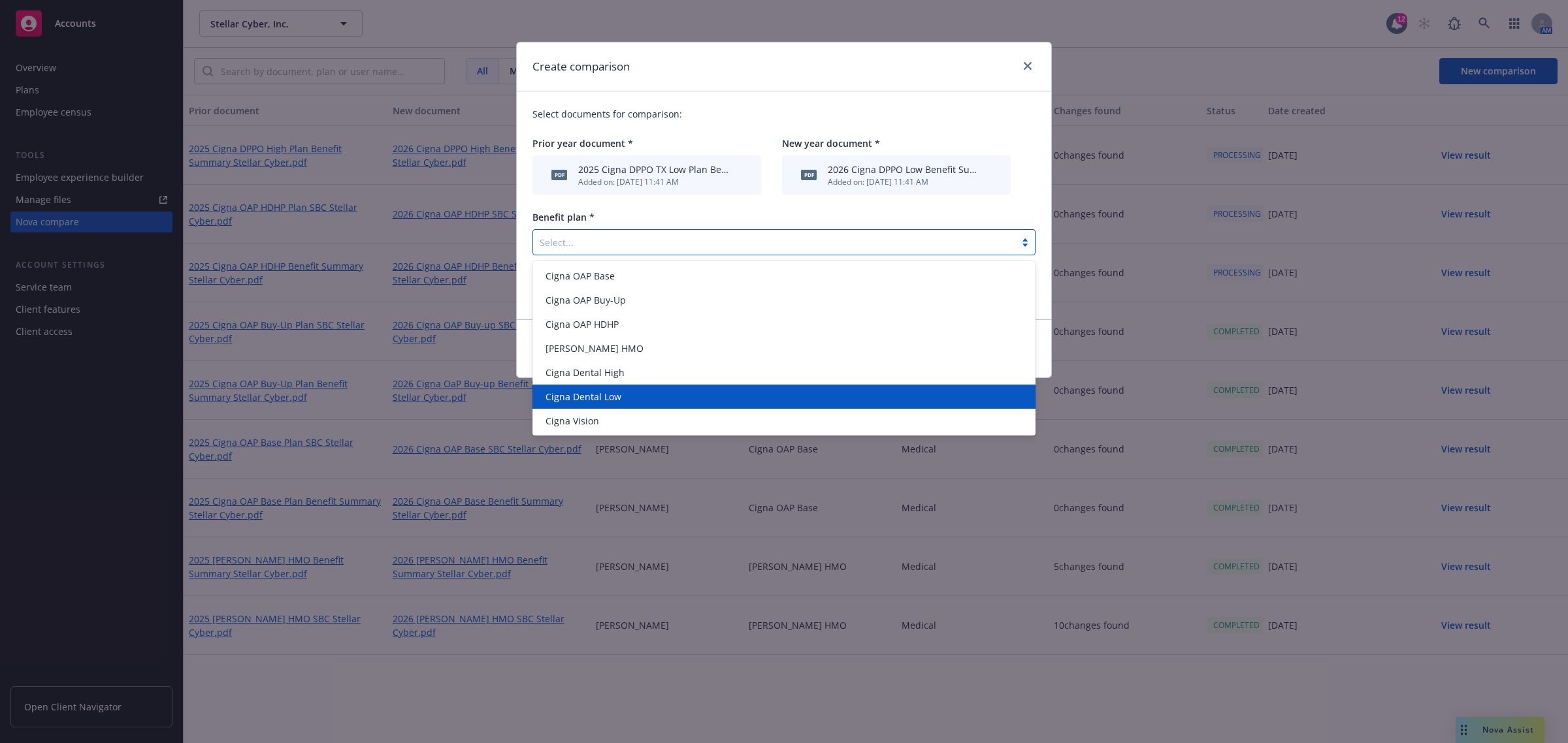
click at [670, 394] on div "Cigna Dental Low" at bounding box center [784, 397] width 487 height 14
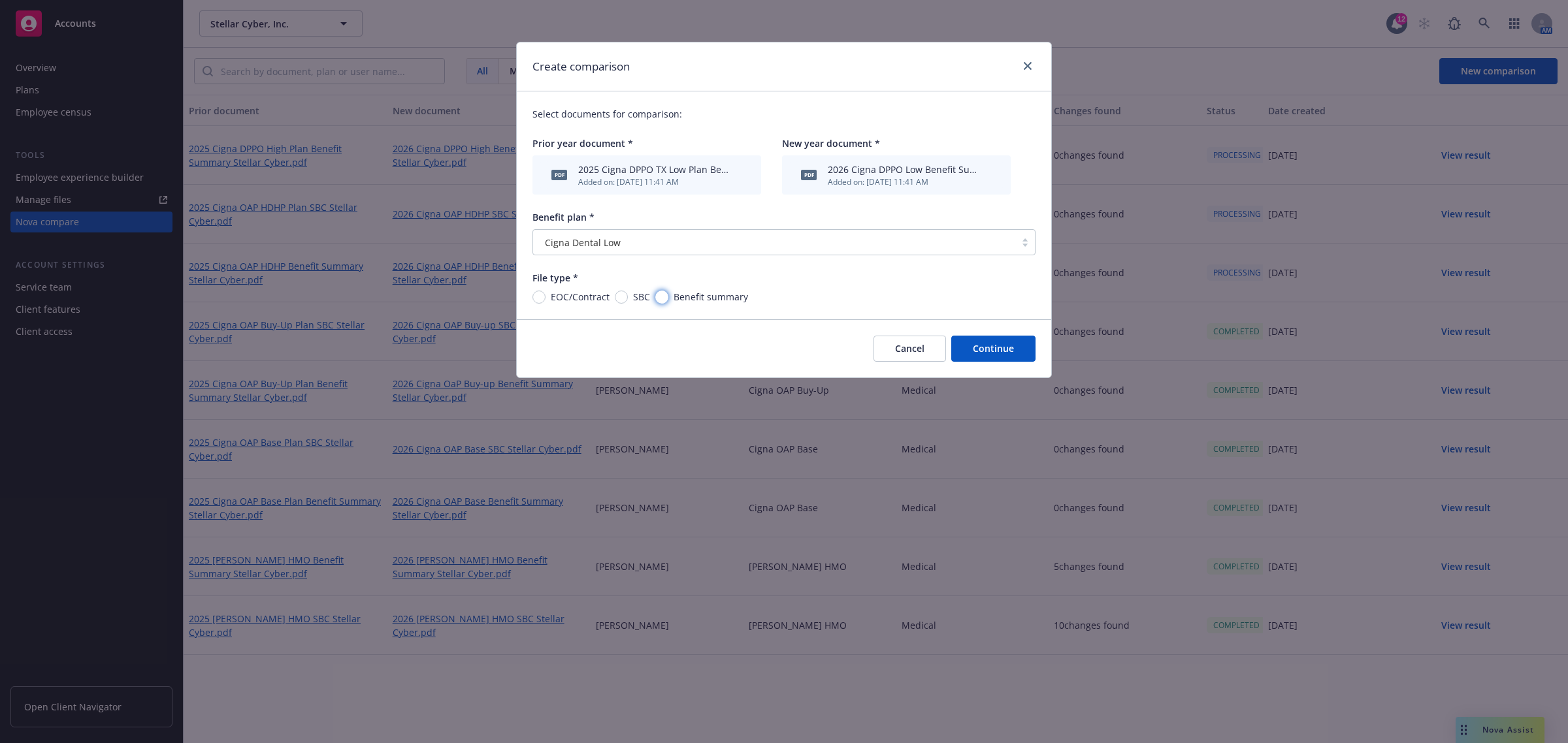
click at [665, 295] on input "Benefit summary" at bounding box center [661, 297] width 13 height 13
radio input "true"
click at [967, 347] on button "Continue" at bounding box center [993, 349] width 85 height 26
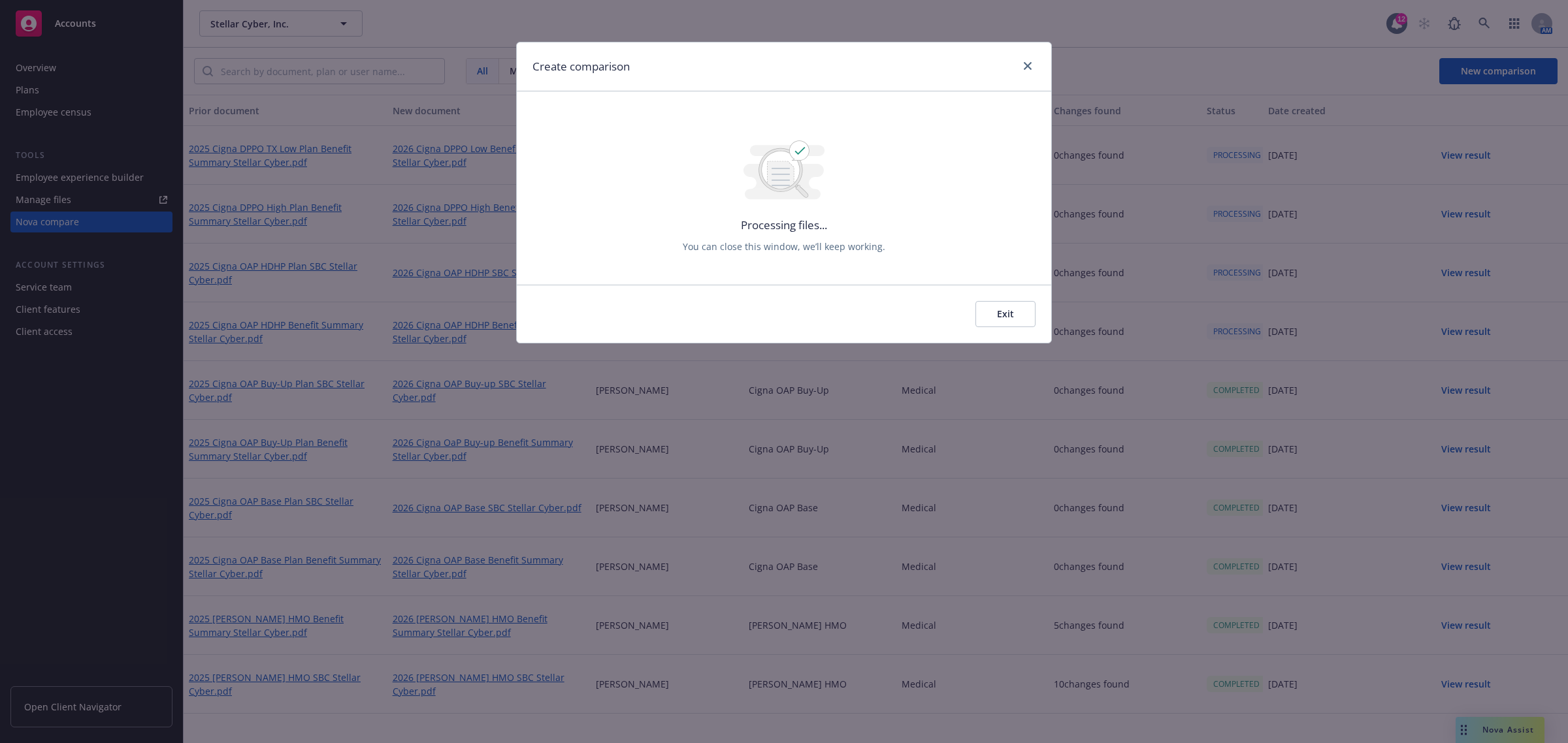
click at [1003, 311] on button "Exit" at bounding box center [1005, 314] width 60 height 26
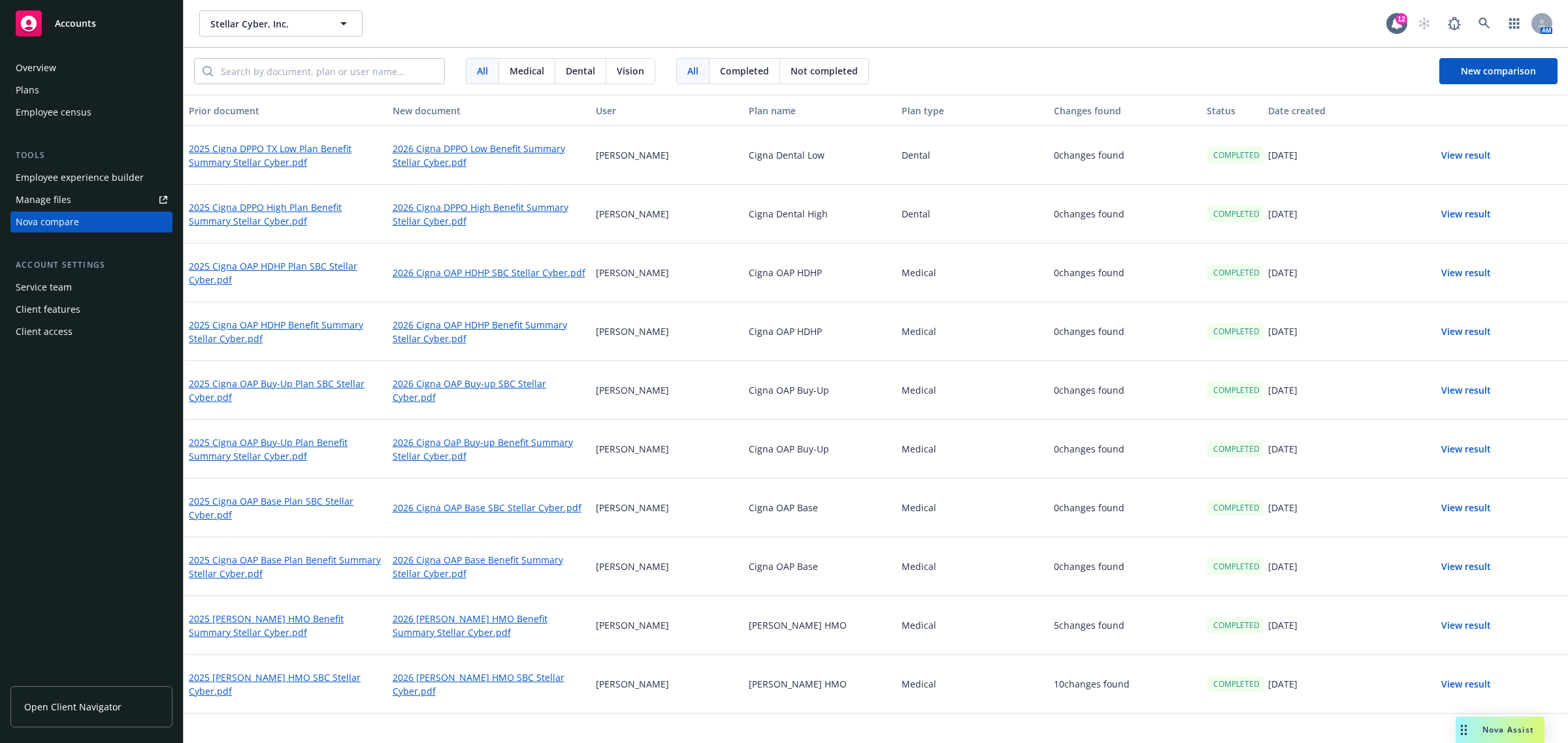
click at [1490, 729] on span "Nova Assist" at bounding box center [1509, 729] width 52 height 11
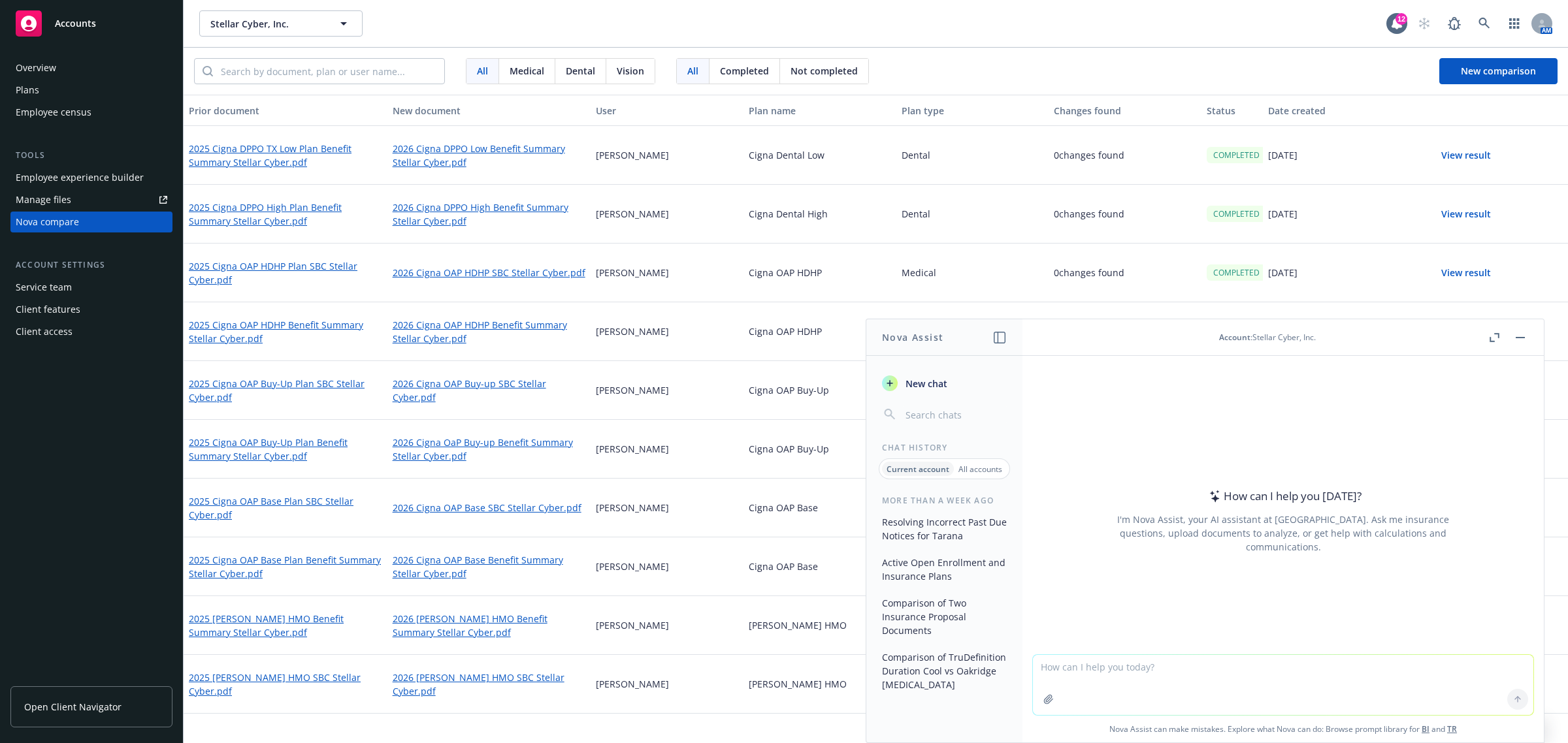
click at [1153, 664] on textarea at bounding box center [1282, 684] width 500 height 60
paste textarea "Hi, Do we have any updates on this? Can this please be escalated as it's been a…"
type textarea "Hi, Do we have any updates on this? Can this please be escalated as it's been a…"
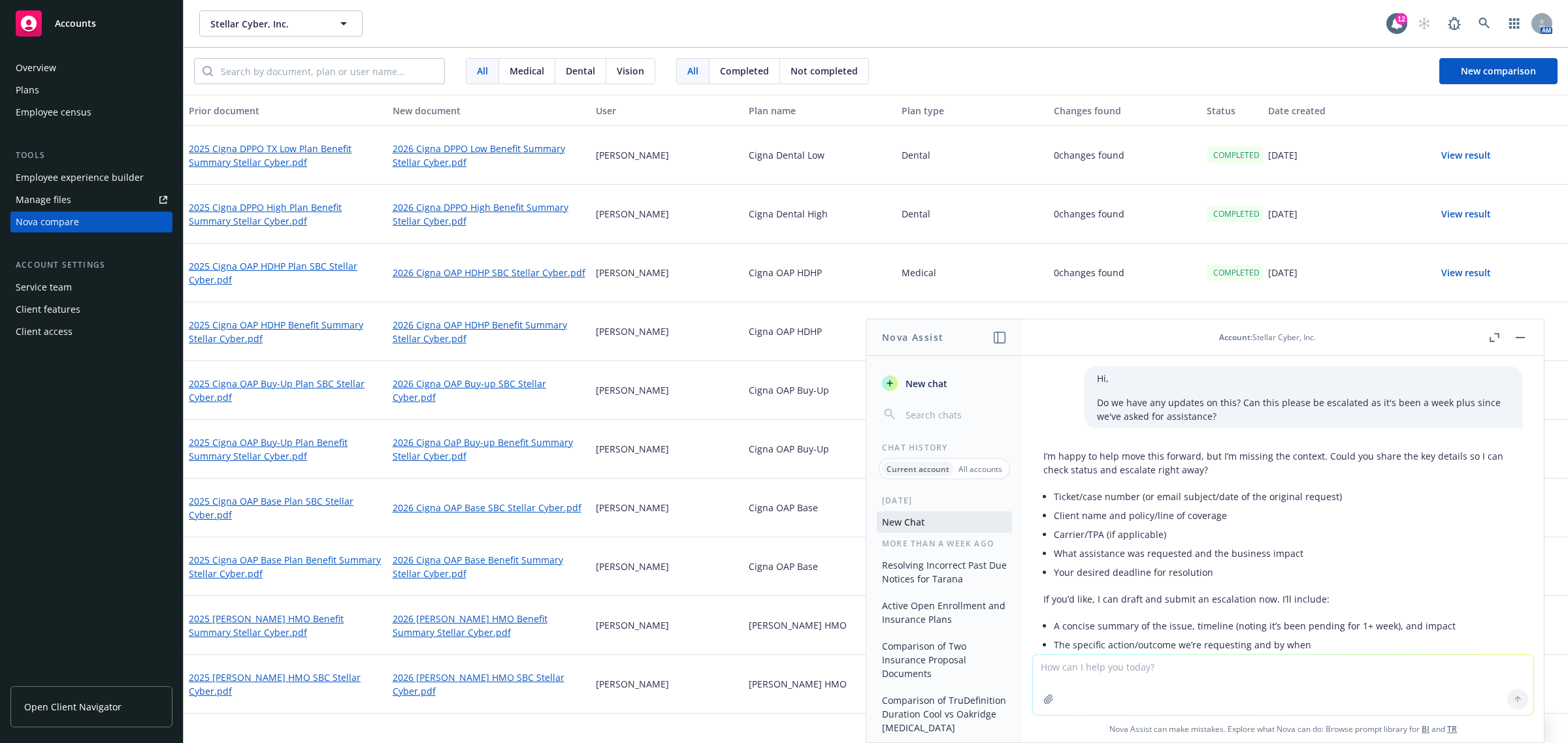
scroll to position [136, 0]
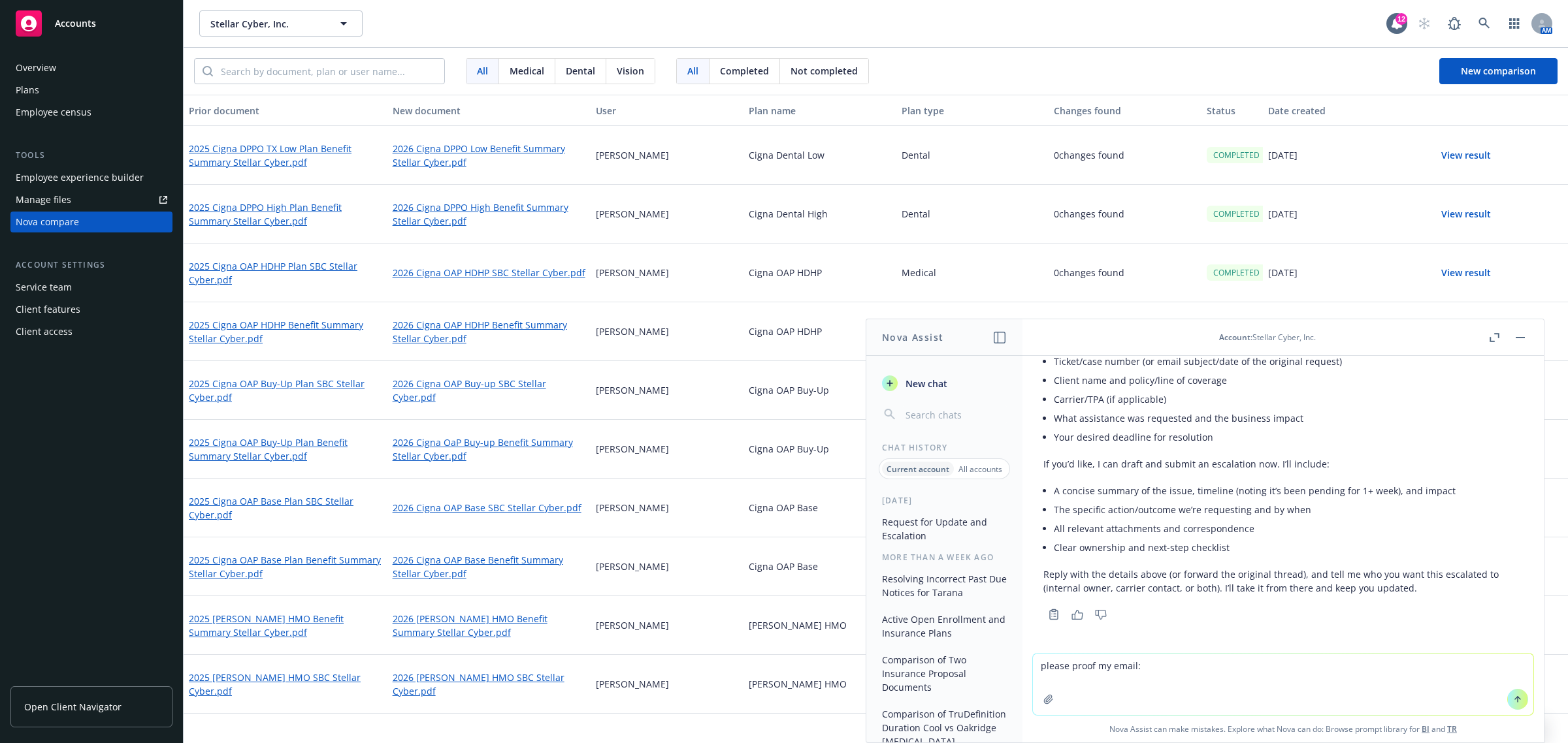
paste textarea "Hi, Do we have any updates on this? Can this please be escalated as it's been a…"
type textarea "please proof my email: Hi, Do we have any updates on this? Can this please be e…"
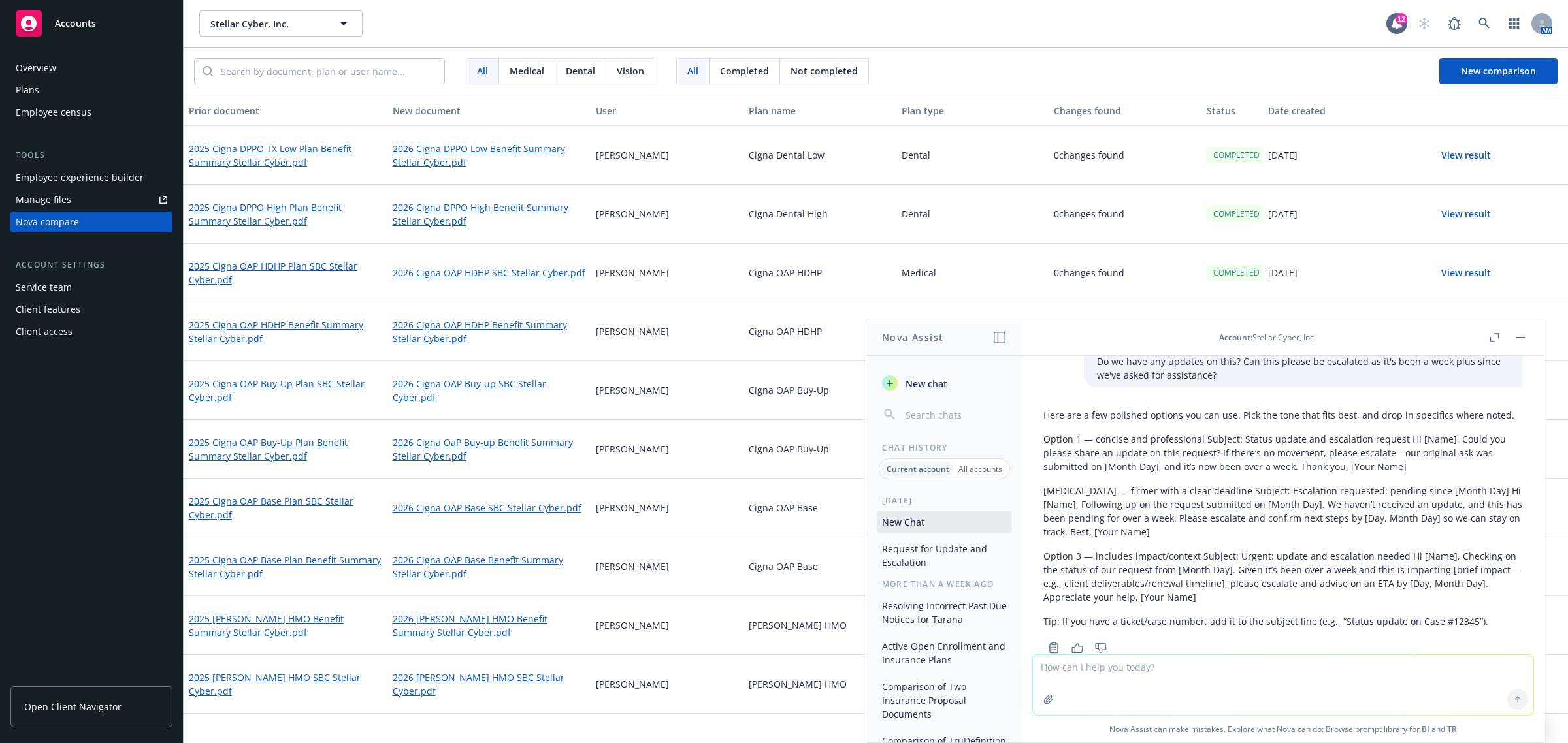
scroll to position [497, 0]
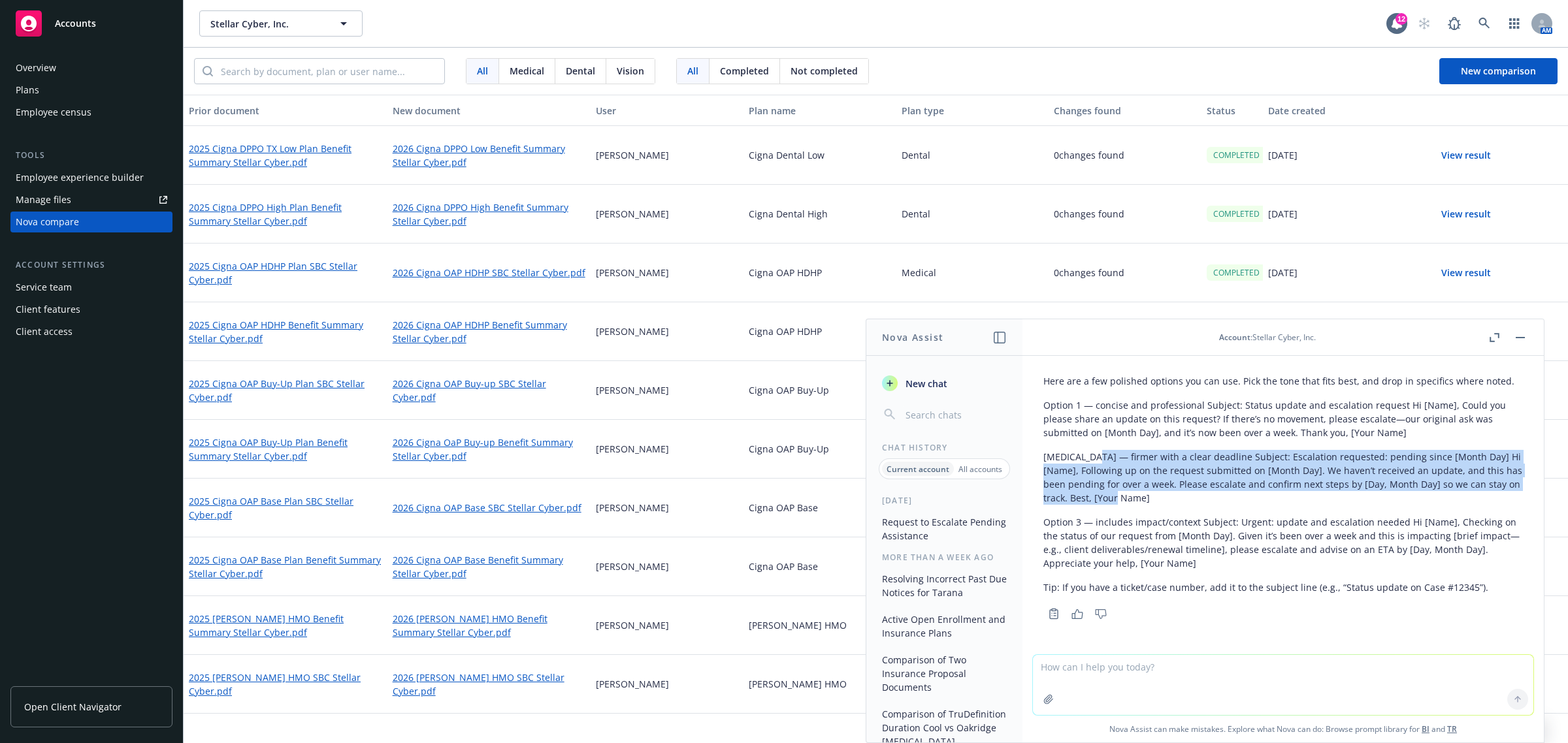
drag, startPoint x: 1094, startPoint y: 453, endPoint x: 1193, endPoint y: 496, distance: 107.9
click at [1193, 496] on p "[MEDICAL_DATA] — firmer with a clear deadline Subject: Escalation requested: pe…" at bounding box center [1283, 477] width 480 height 55
copy p "firmer with a clear deadline Subject: Escalation requested: pending since [Mont…"
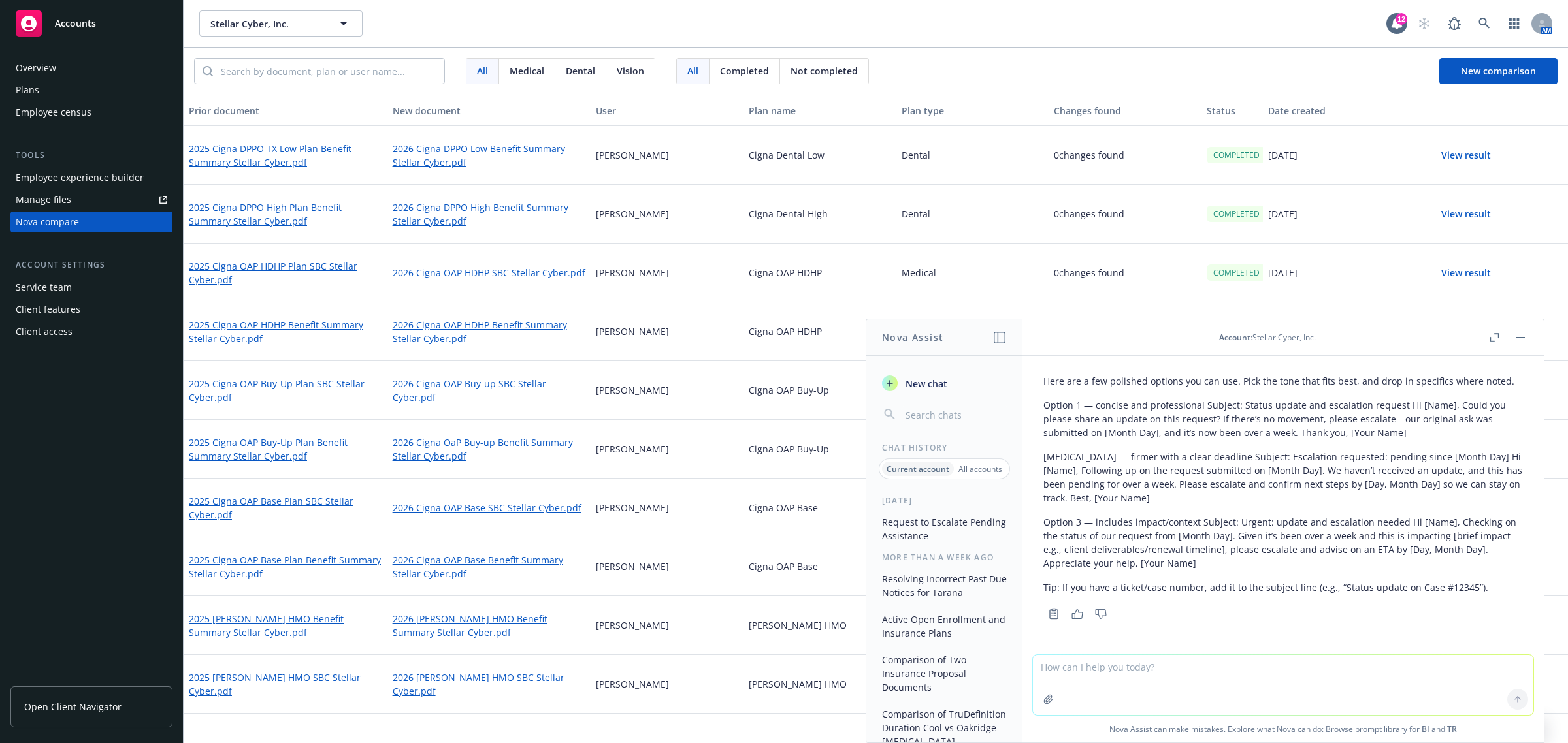
click at [1317, 659] on textarea at bounding box center [1282, 684] width 500 height 60
click at [1517, 333] on button "button" at bounding box center [1520, 337] width 16 height 16
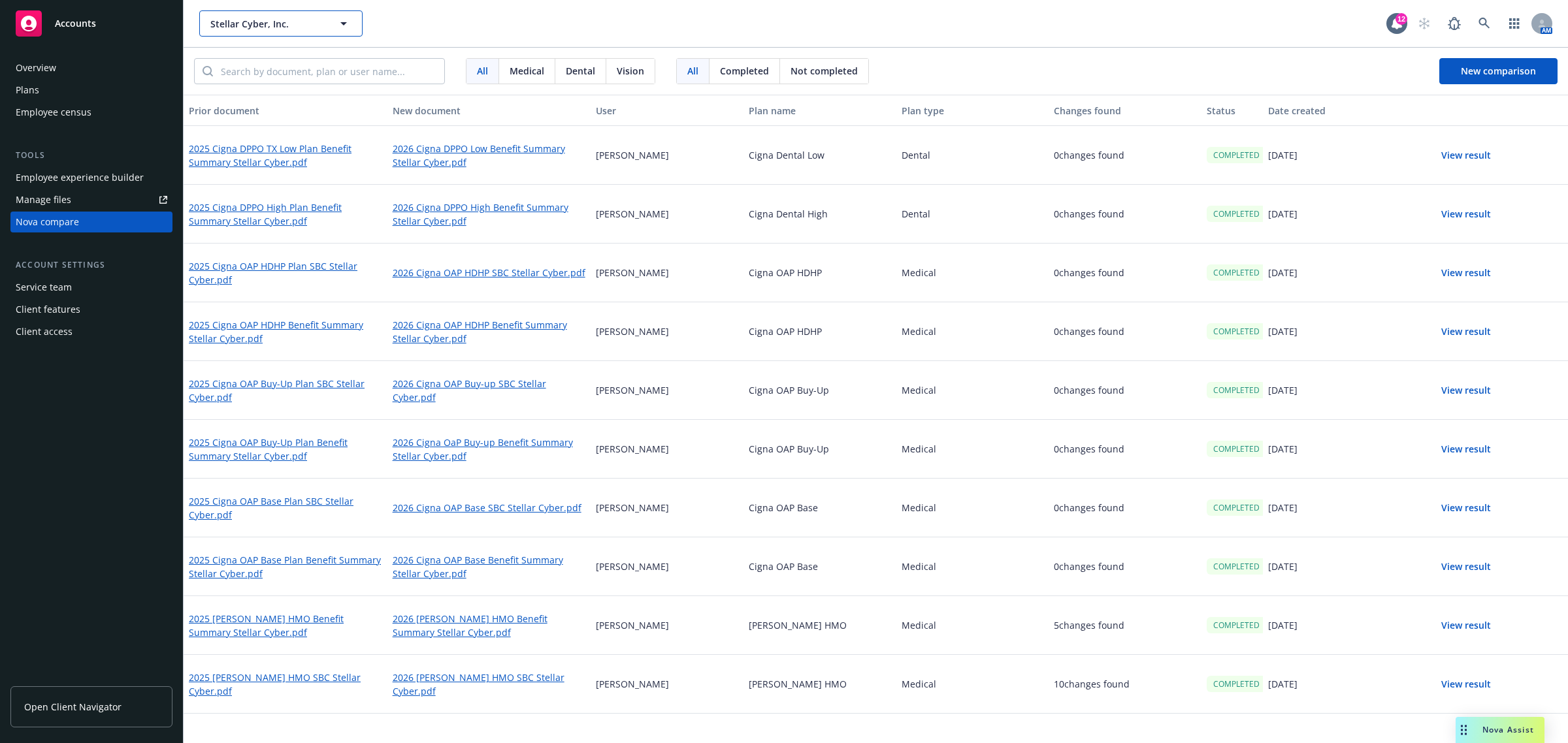
click at [311, 24] on span "Stellar Cyber, Inc." at bounding box center [267, 24] width 113 height 14
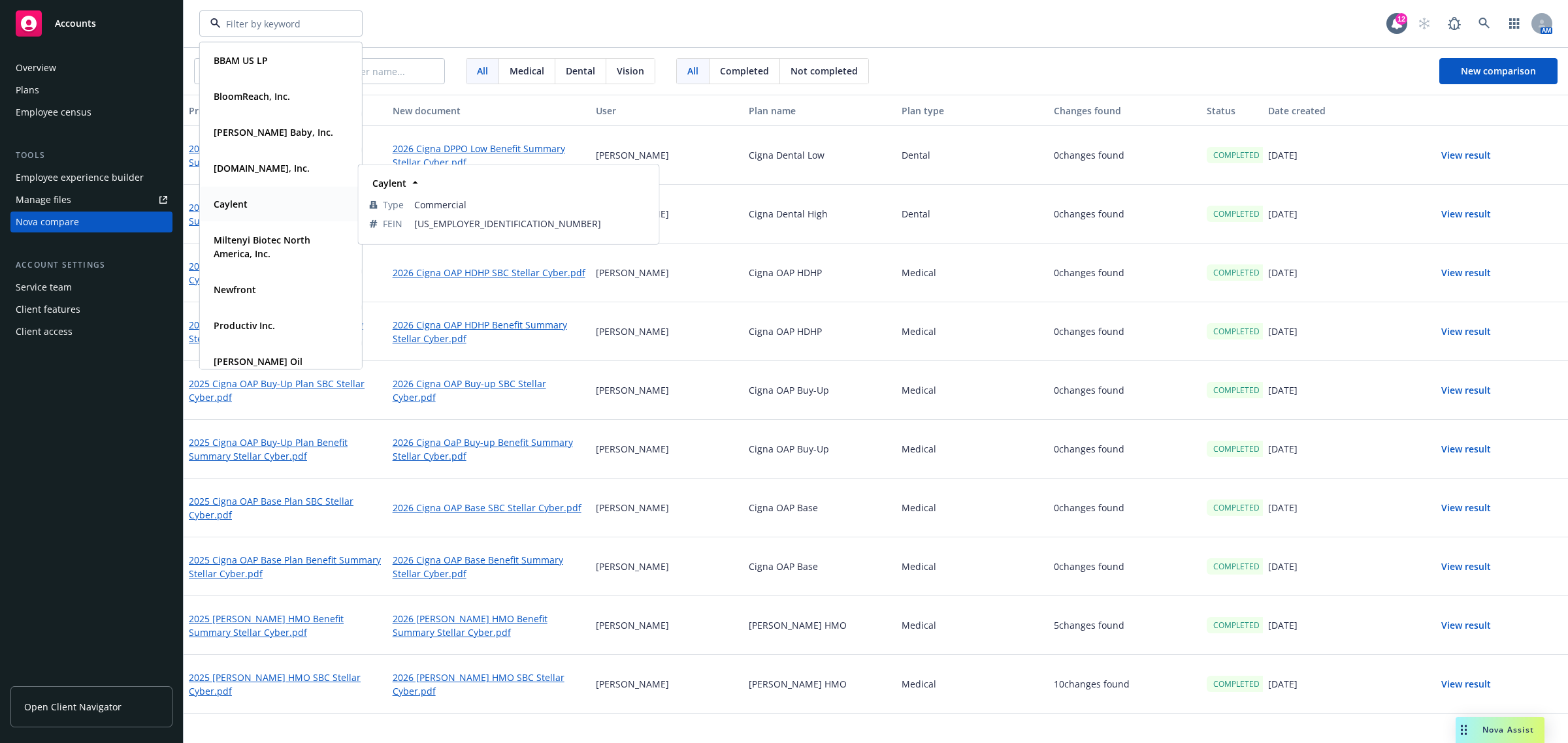
click at [244, 210] on span "Caylent" at bounding box center [231, 204] width 34 height 14
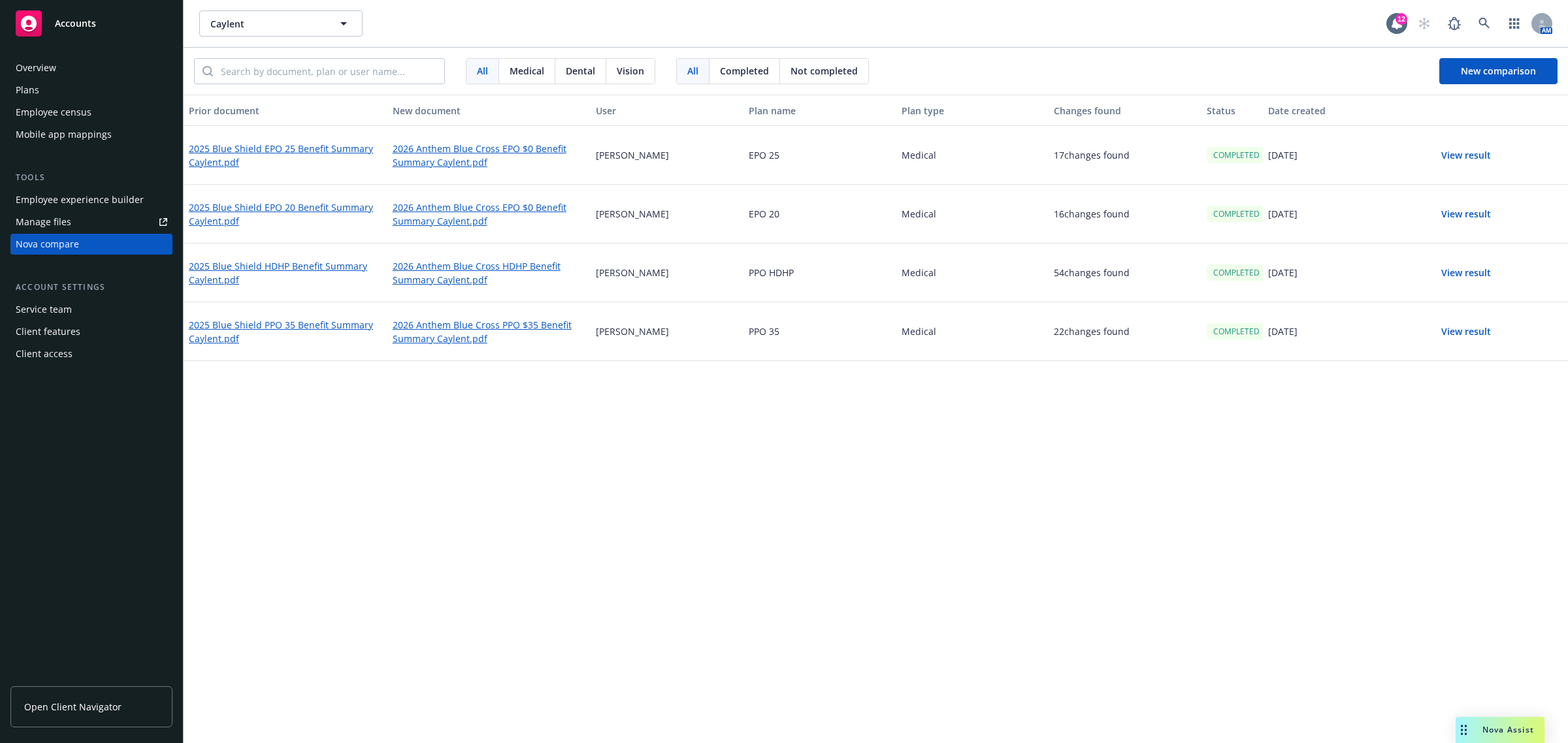
click at [40, 91] on div "Plans" at bounding box center [91, 90] width 152 height 21
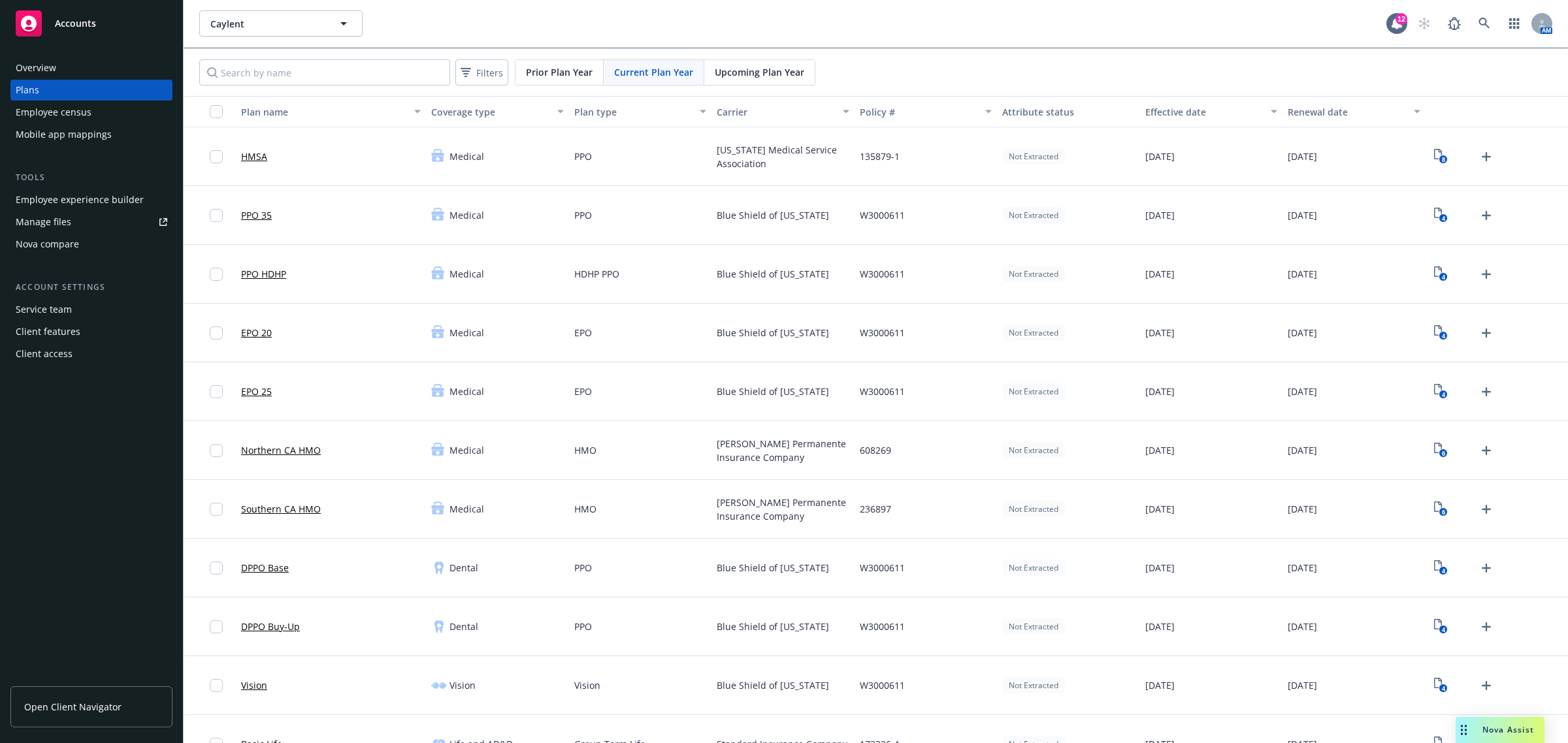
click at [742, 72] on span "Upcoming Plan Year" at bounding box center [760, 72] width 90 height 14
click at [330, 74] on input "Search by name" at bounding box center [324, 72] width 251 height 26
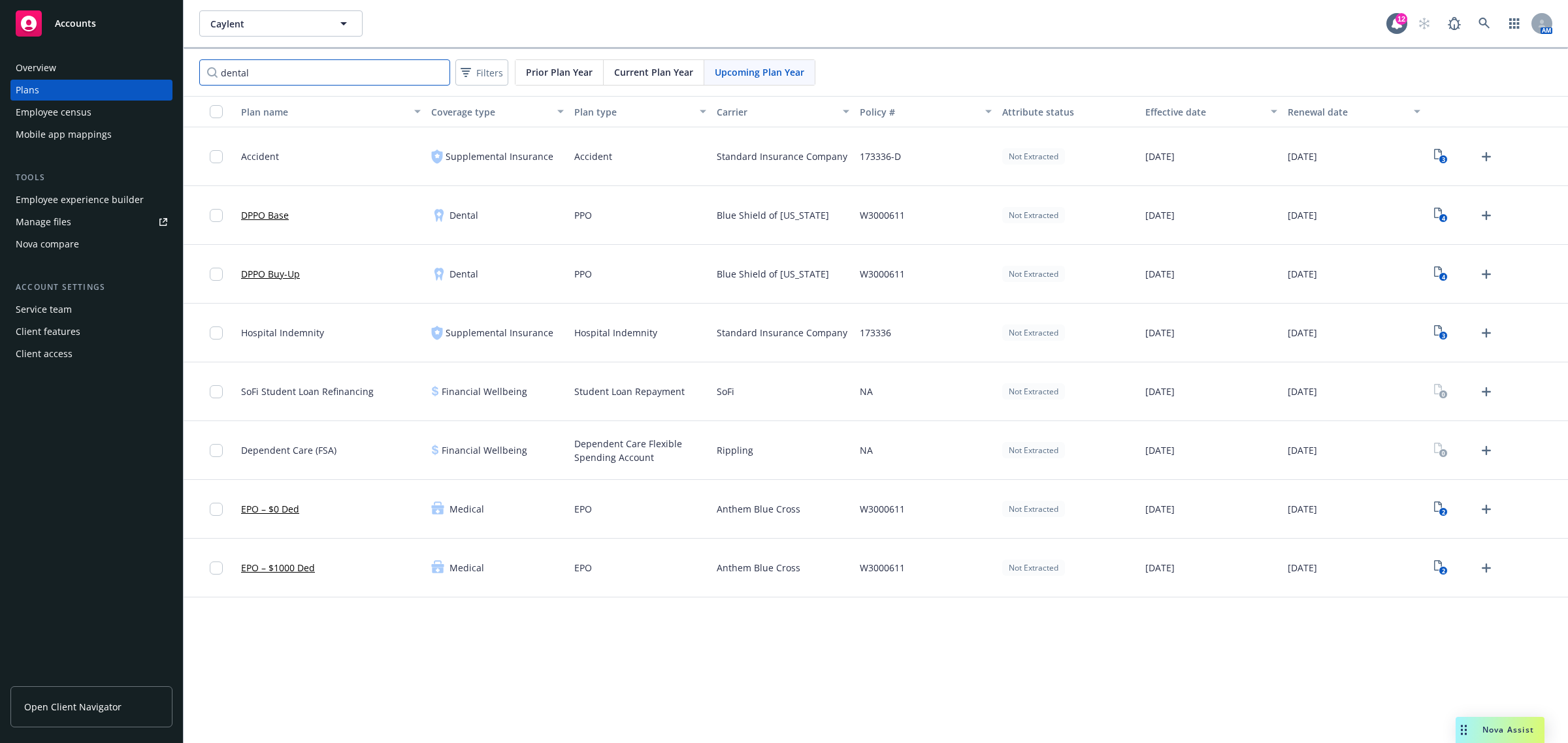
type input "dental"
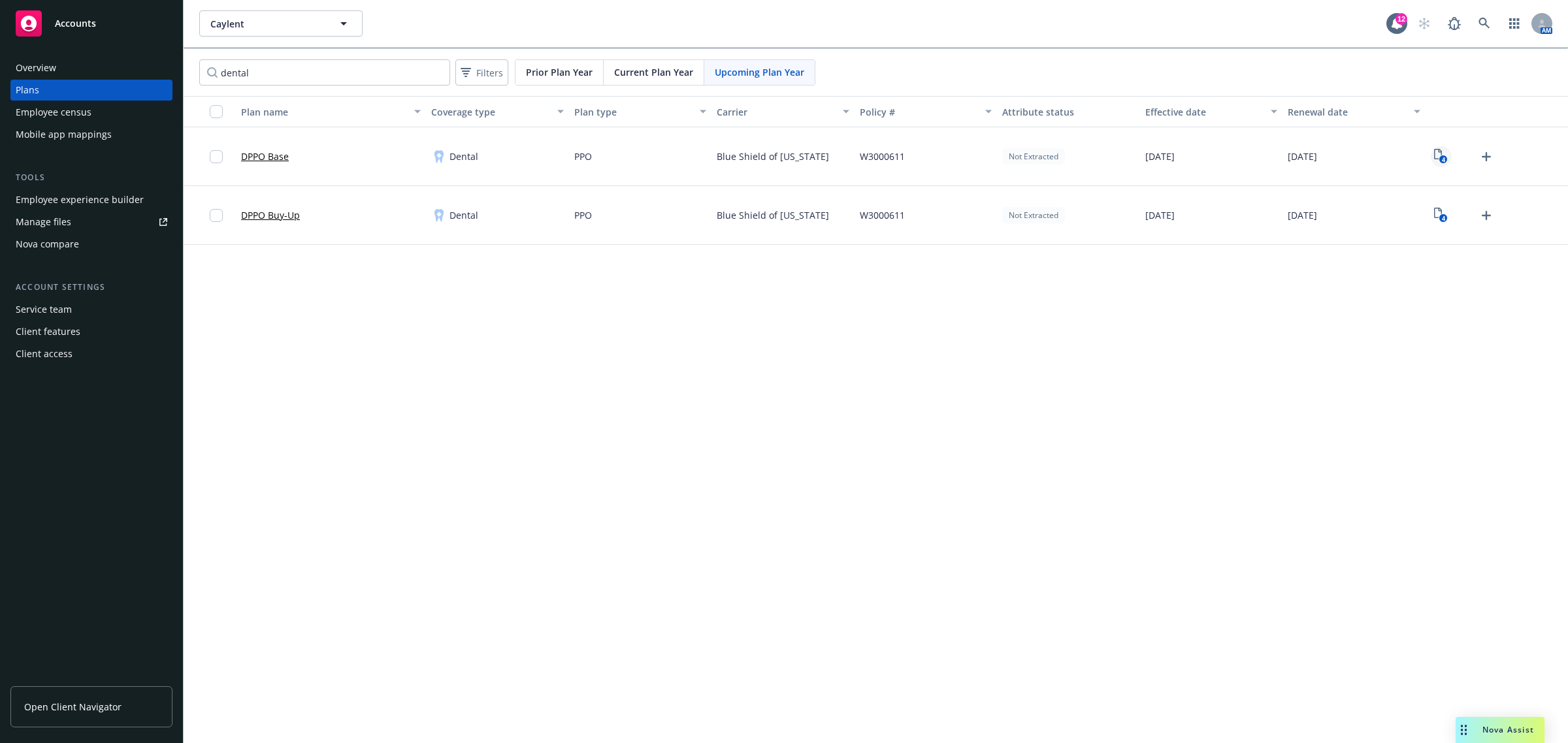
click at [1442, 158] on text "4" at bounding box center [1443, 159] width 3 height 8
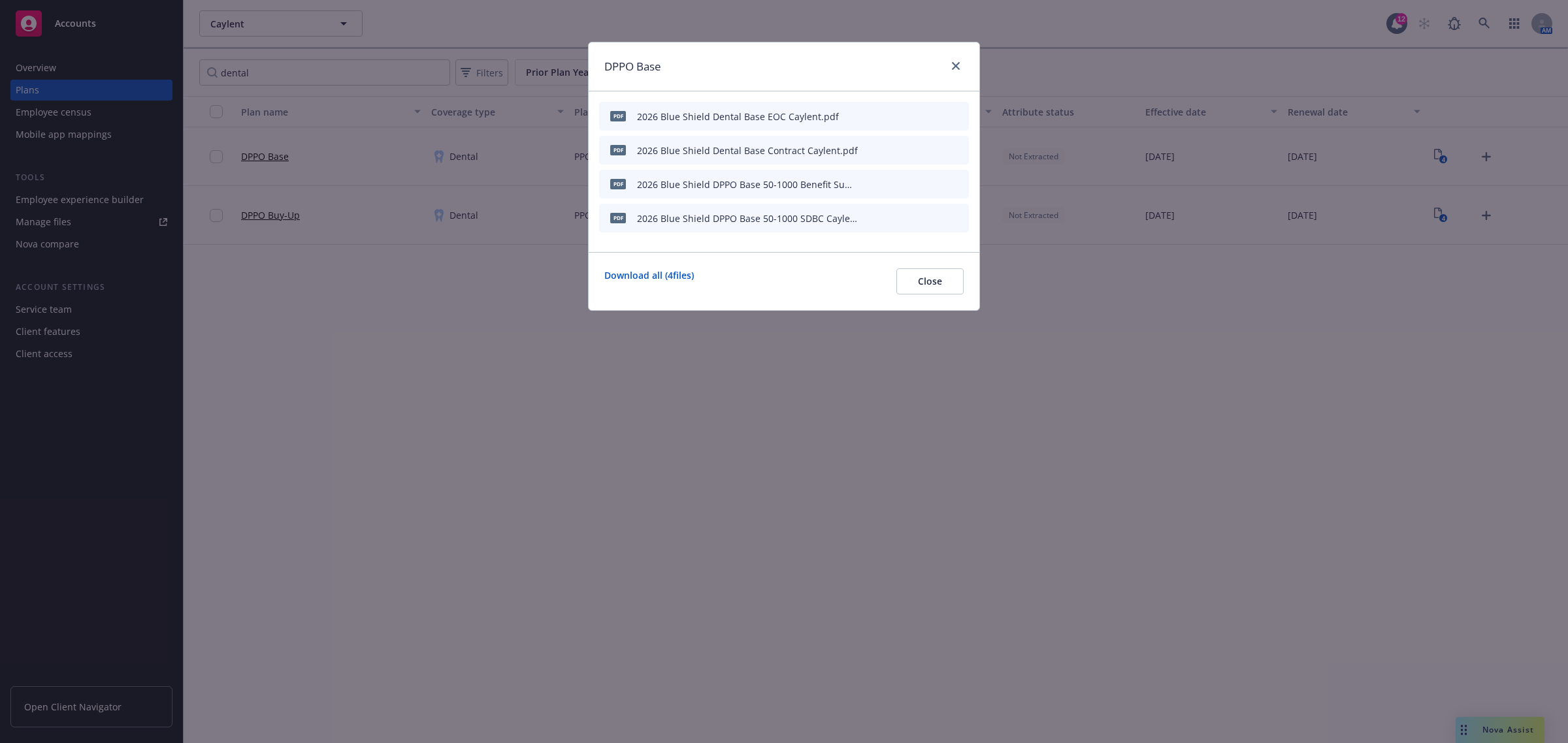
click at [938, 181] on icon "preview file" at bounding box center [935, 183] width 11 height 9
click at [931, 114] on icon "preview file" at bounding box center [935, 116] width 11 height 9
click at [957, 113] on icon "archive file" at bounding box center [957, 116] width 9 height 11
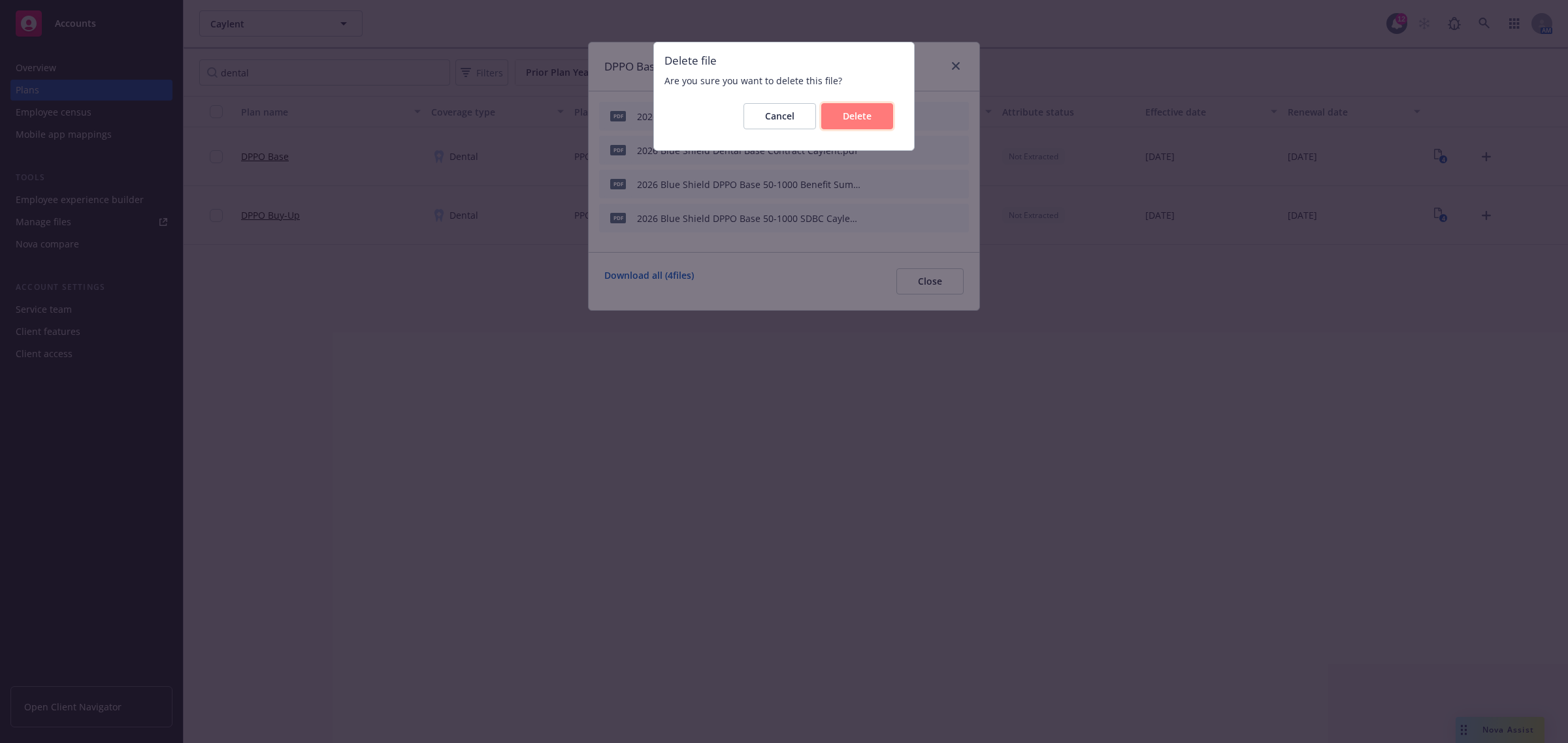
click at [866, 121] on span "Delete" at bounding box center [857, 116] width 29 height 12
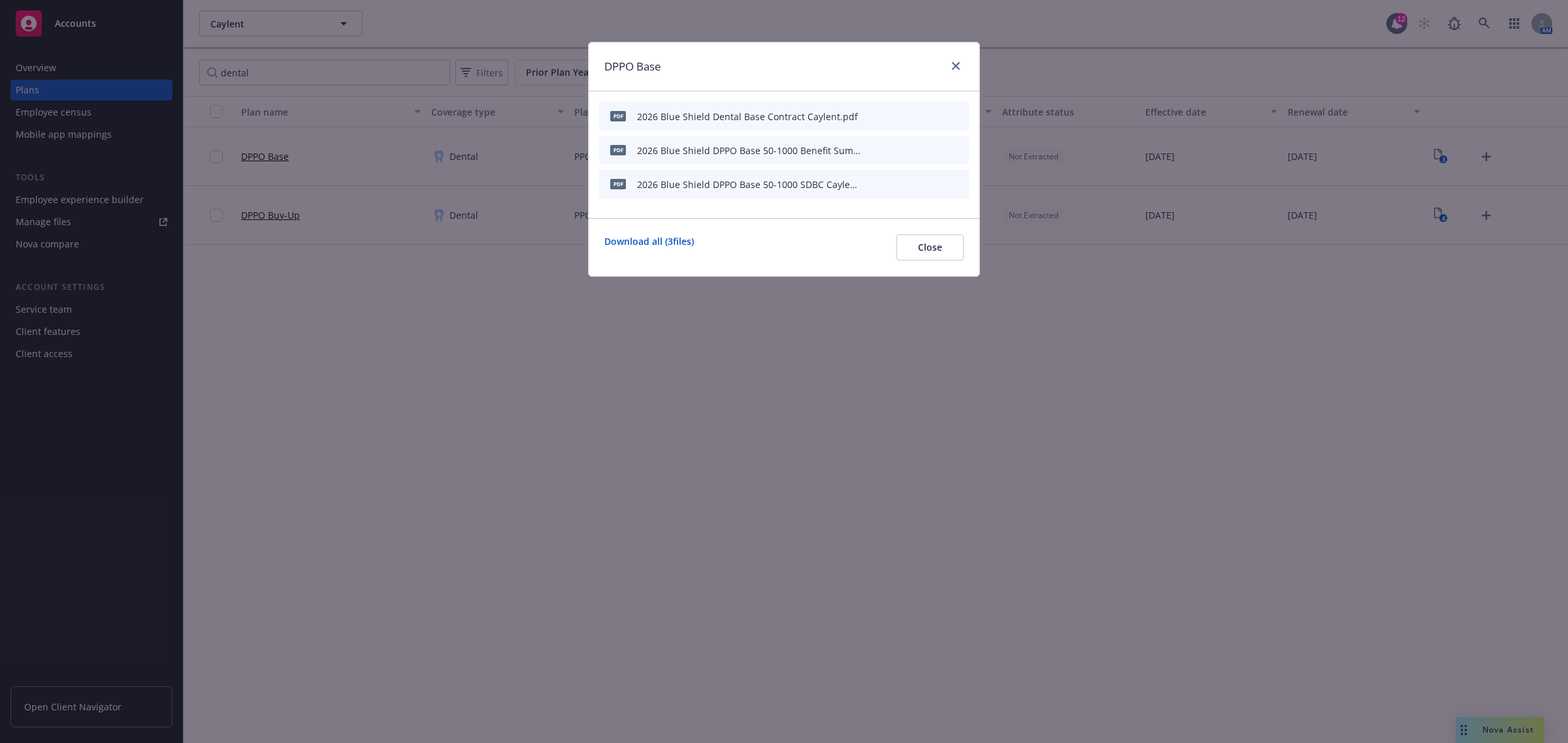
click at [961, 113] on icon "archive file" at bounding box center [957, 116] width 9 height 11
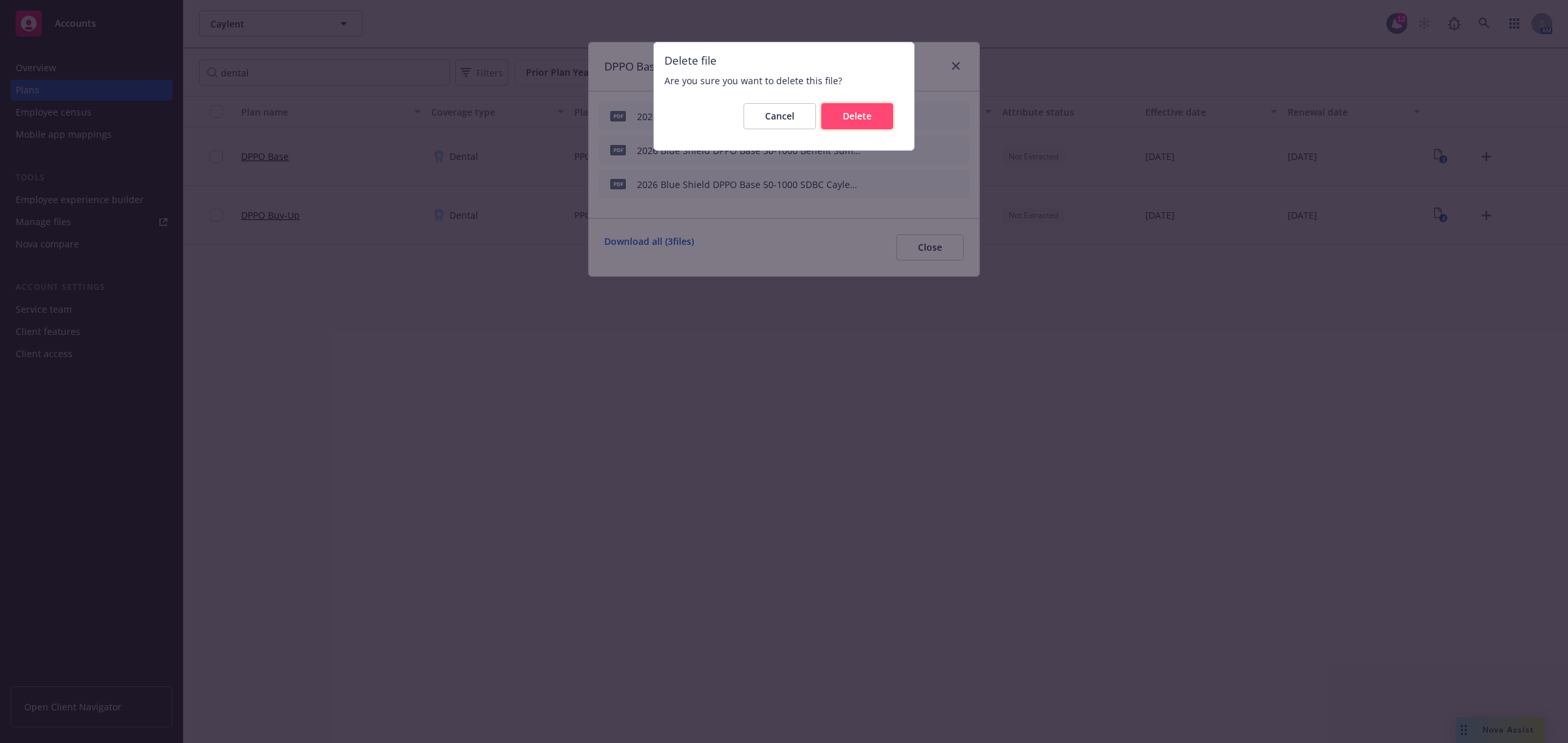
drag, startPoint x: 851, startPoint y: 113, endPoint x: 926, endPoint y: 116, distance: 75.1
click at [853, 114] on span "Delete" at bounding box center [857, 116] width 29 height 12
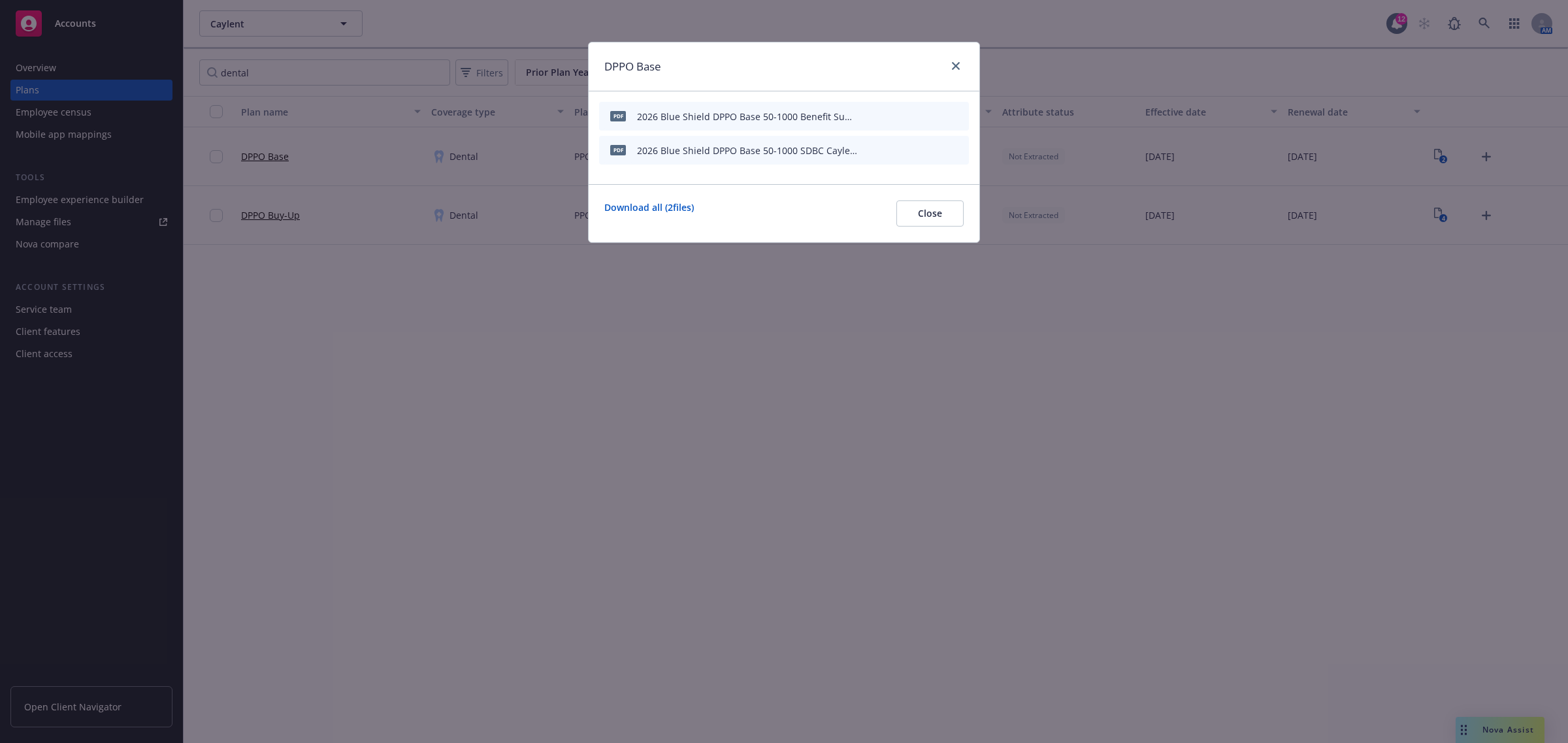
click at [957, 114] on icon "archive file" at bounding box center [957, 116] width 9 height 11
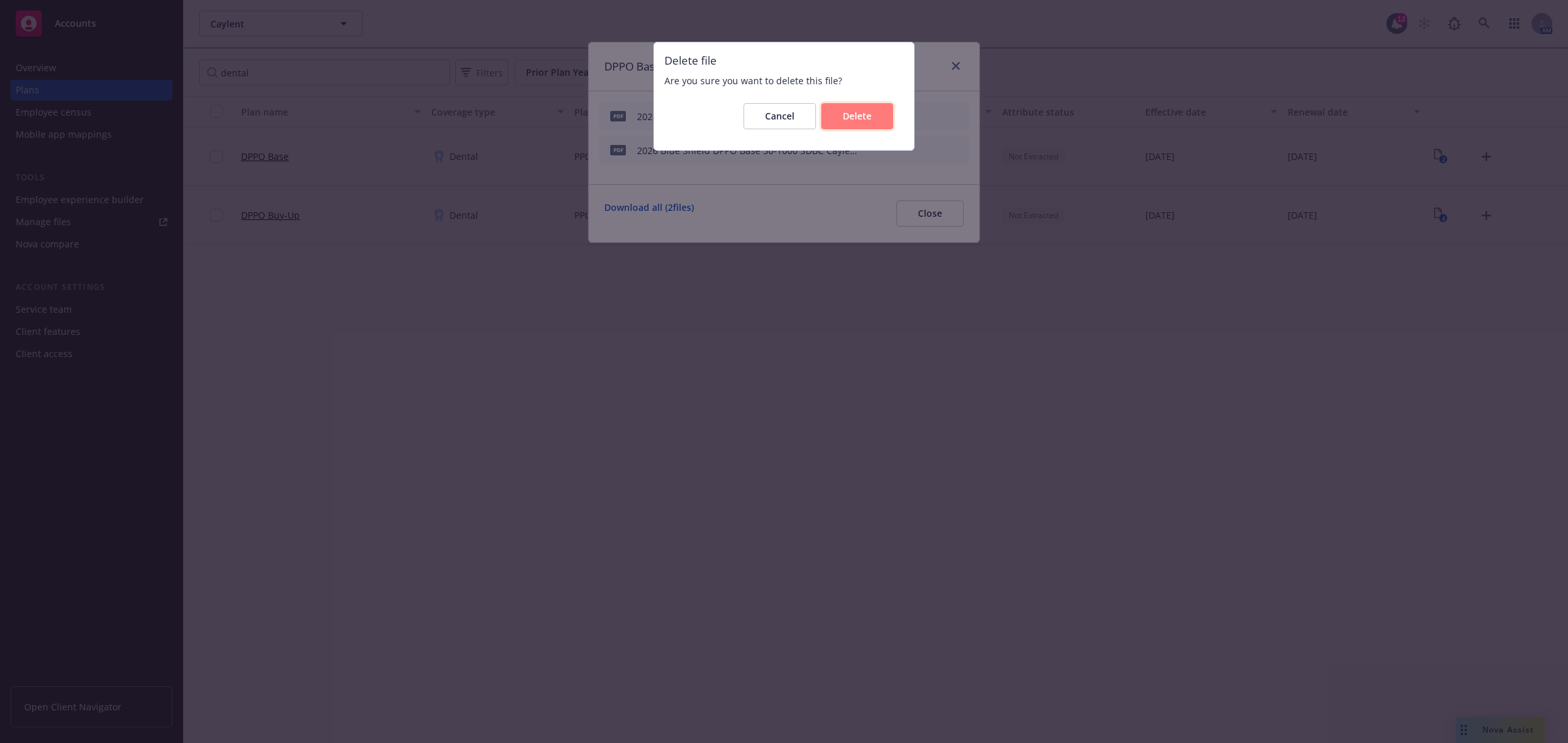
click at [843, 114] on span "Delete" at bounding box center [857, 116] width 29 height 12
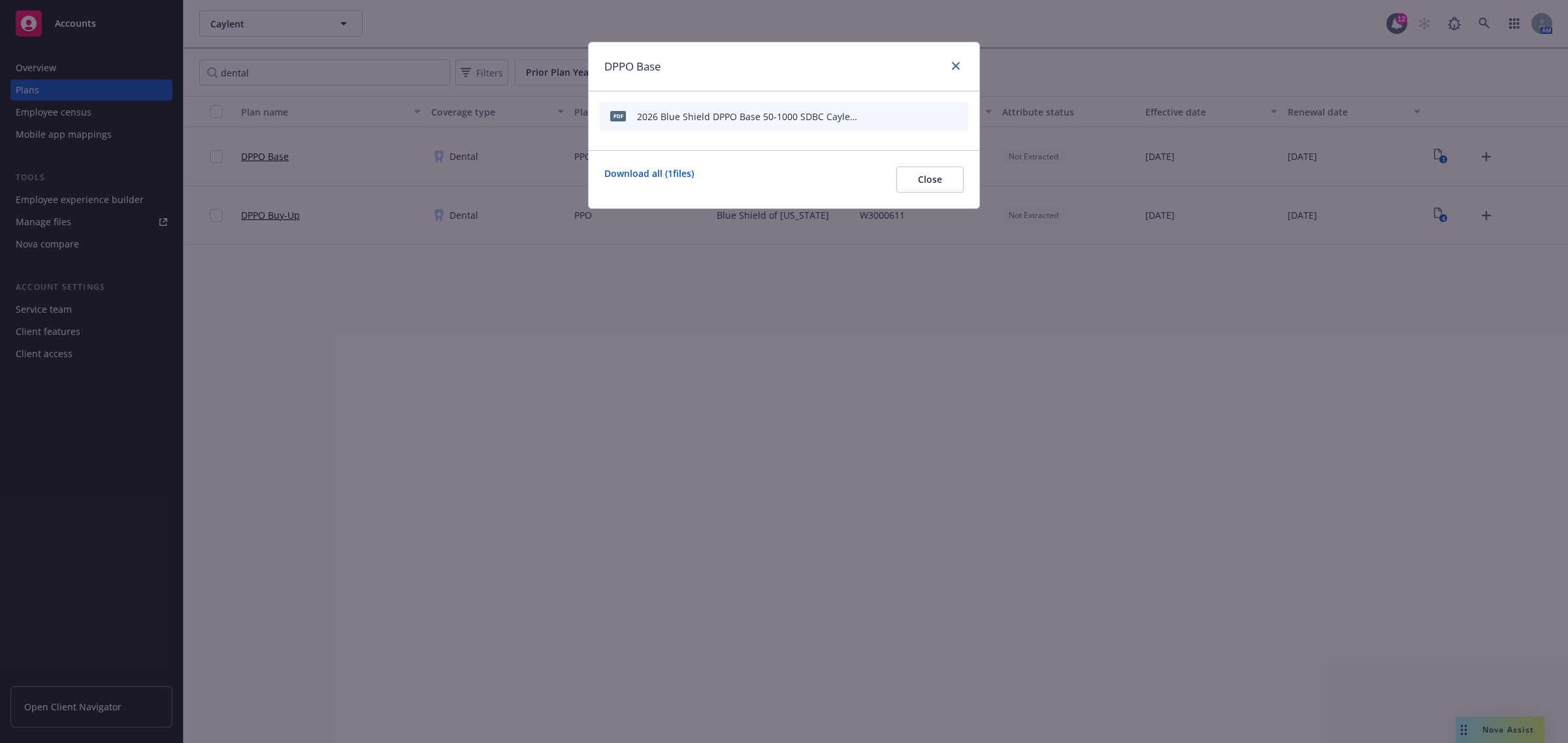
click at [954, 115] on icon "archive file" at bounding box center [957, 116] width 11 height 11
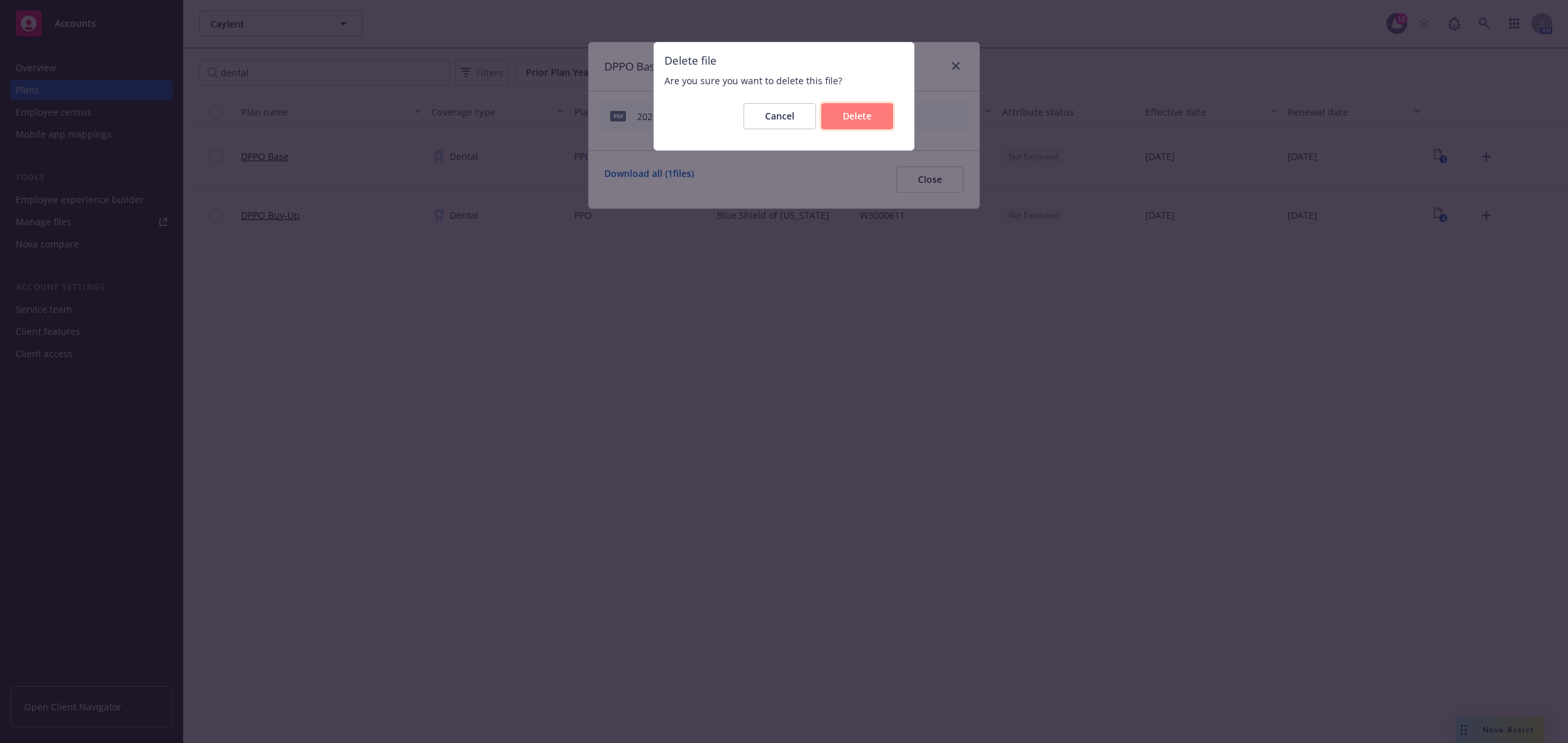
click at [871, 117] on button "Delete" at bounding box center [857, 116] width 72 height 26
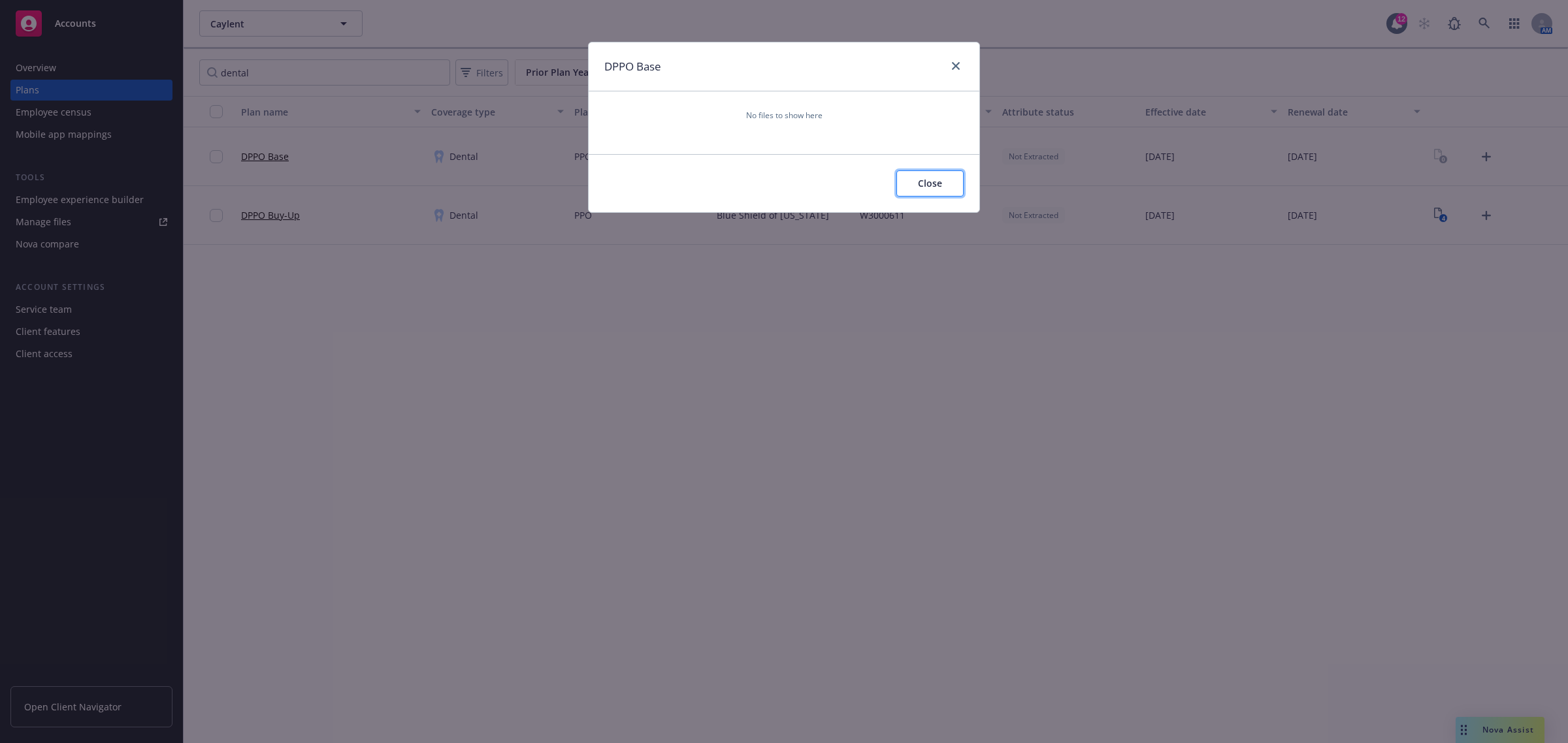
click at [926, 183] on span "Close" at bounding box center [930, 183] width 24 height 12
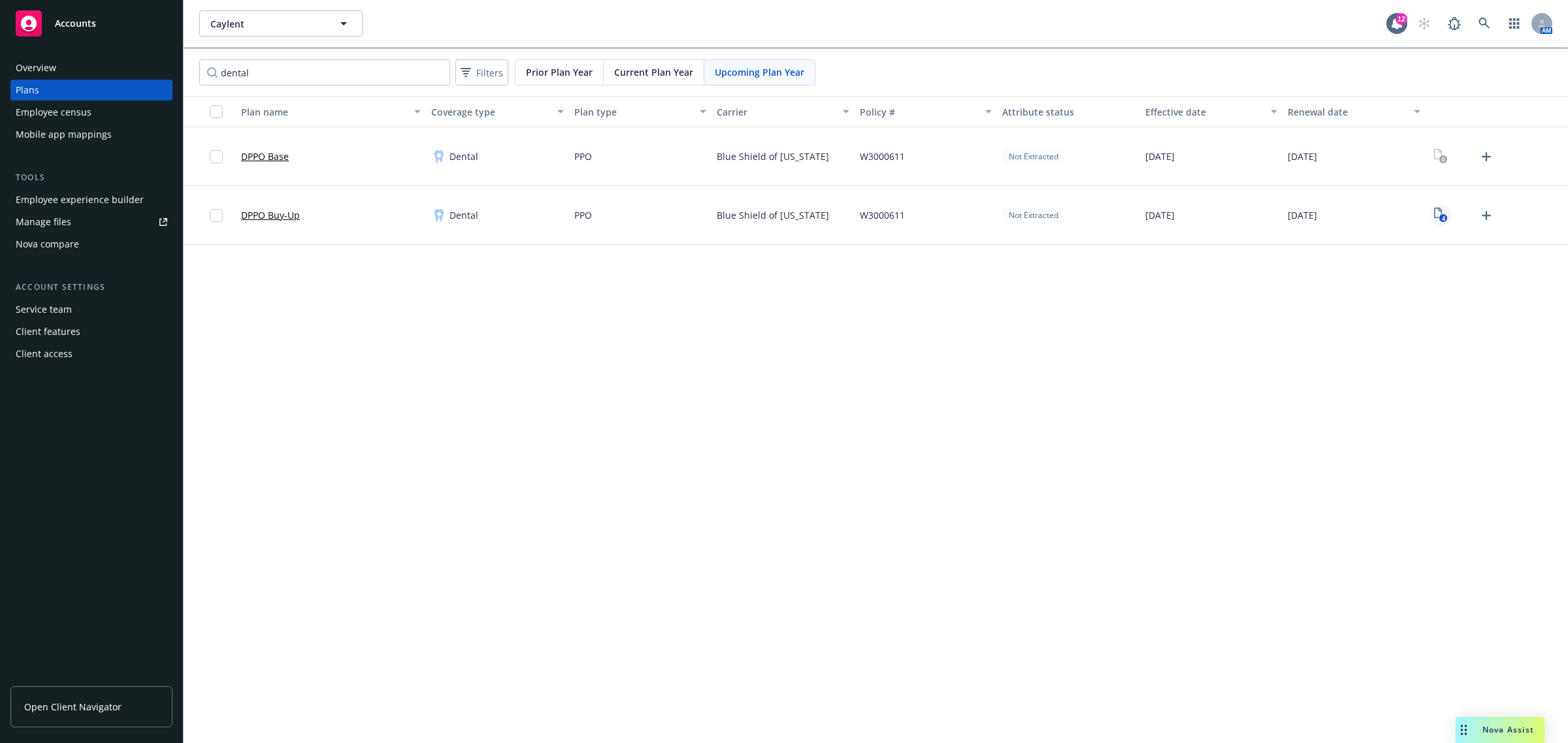
click at [1441, 217] on rect "View Plan Documents" at bounding box center [1443, 218] width 8 height 8
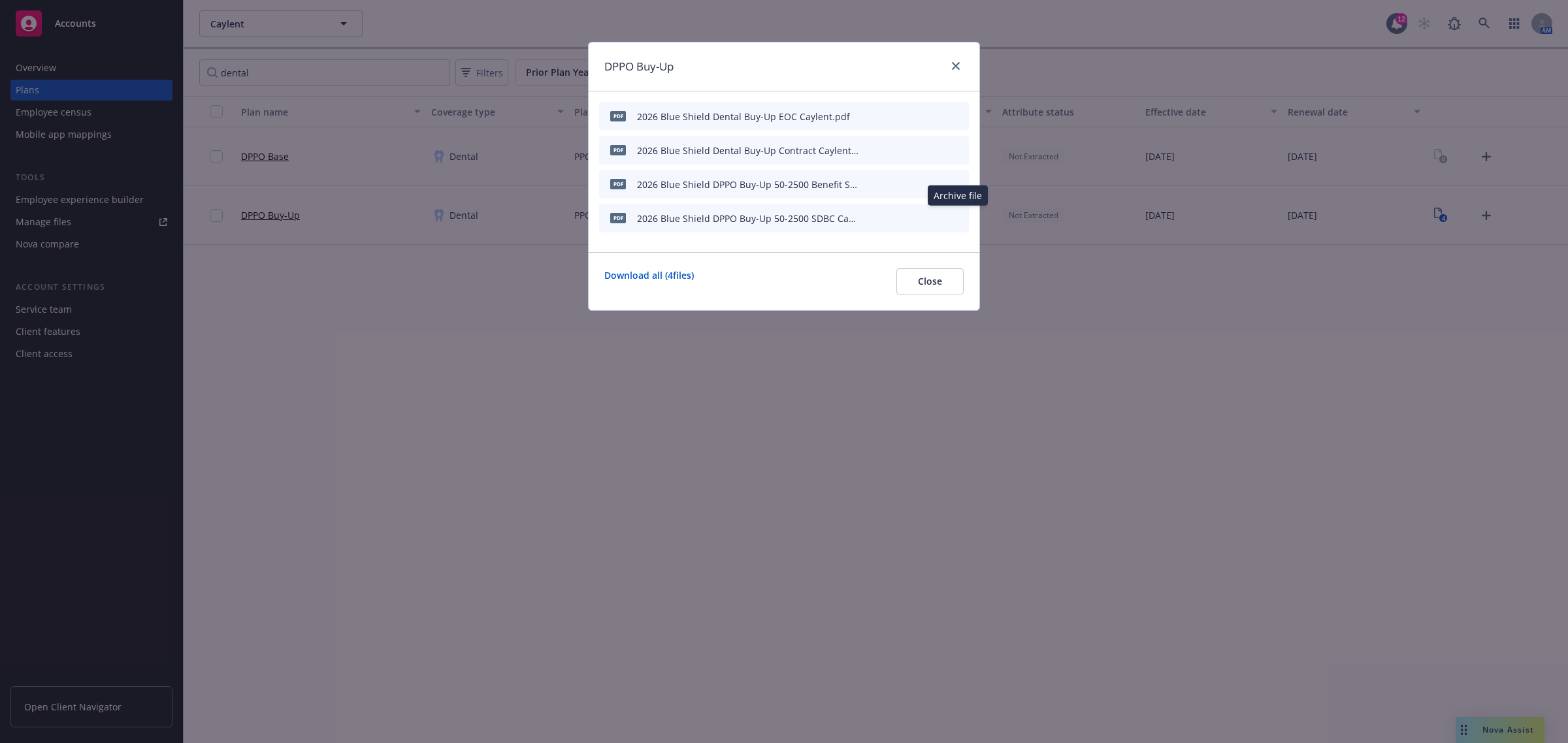
click at [958, 215] on icon "archive file" at bounding box center [957, 218] width 9 height 11
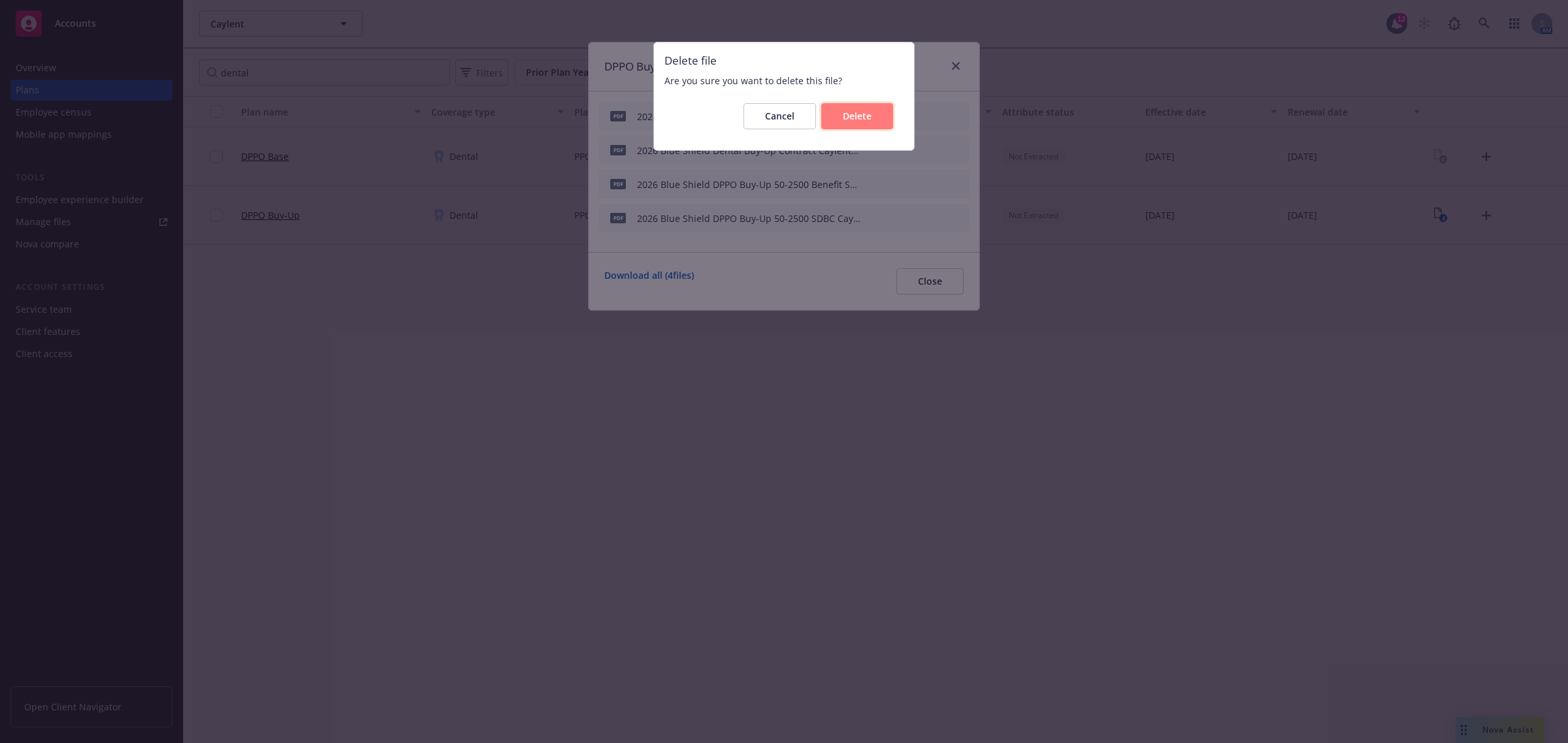
click at [867, 121] on span "Delete" at bounding box center [857, 116] width 29 height 12
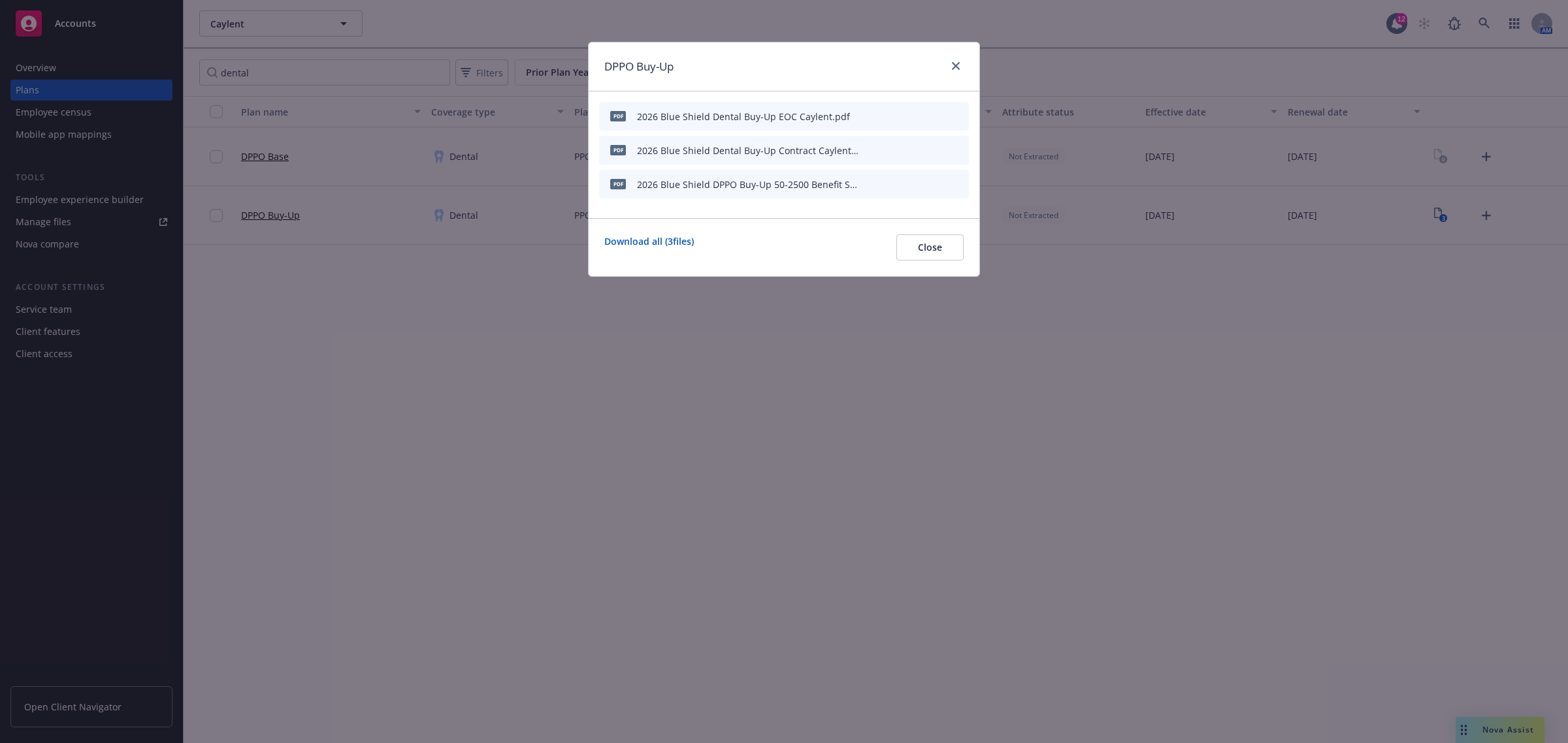
click at [957, 180] on icon "archive file" at bounding box center [957, 183] width 11 height 11
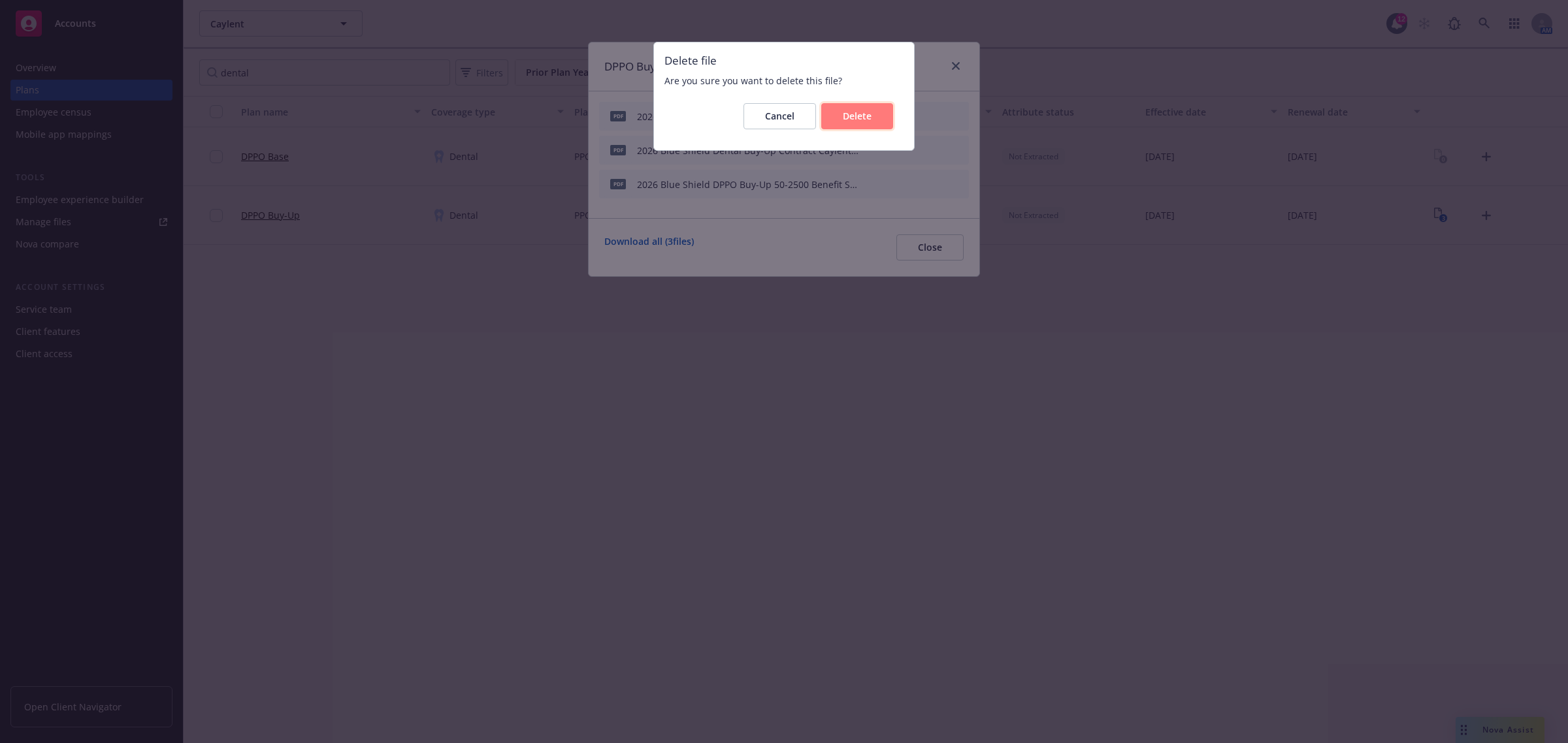
click at [848, 126] on button "Delete" at bounding box center [857, 116] width 72 height 26
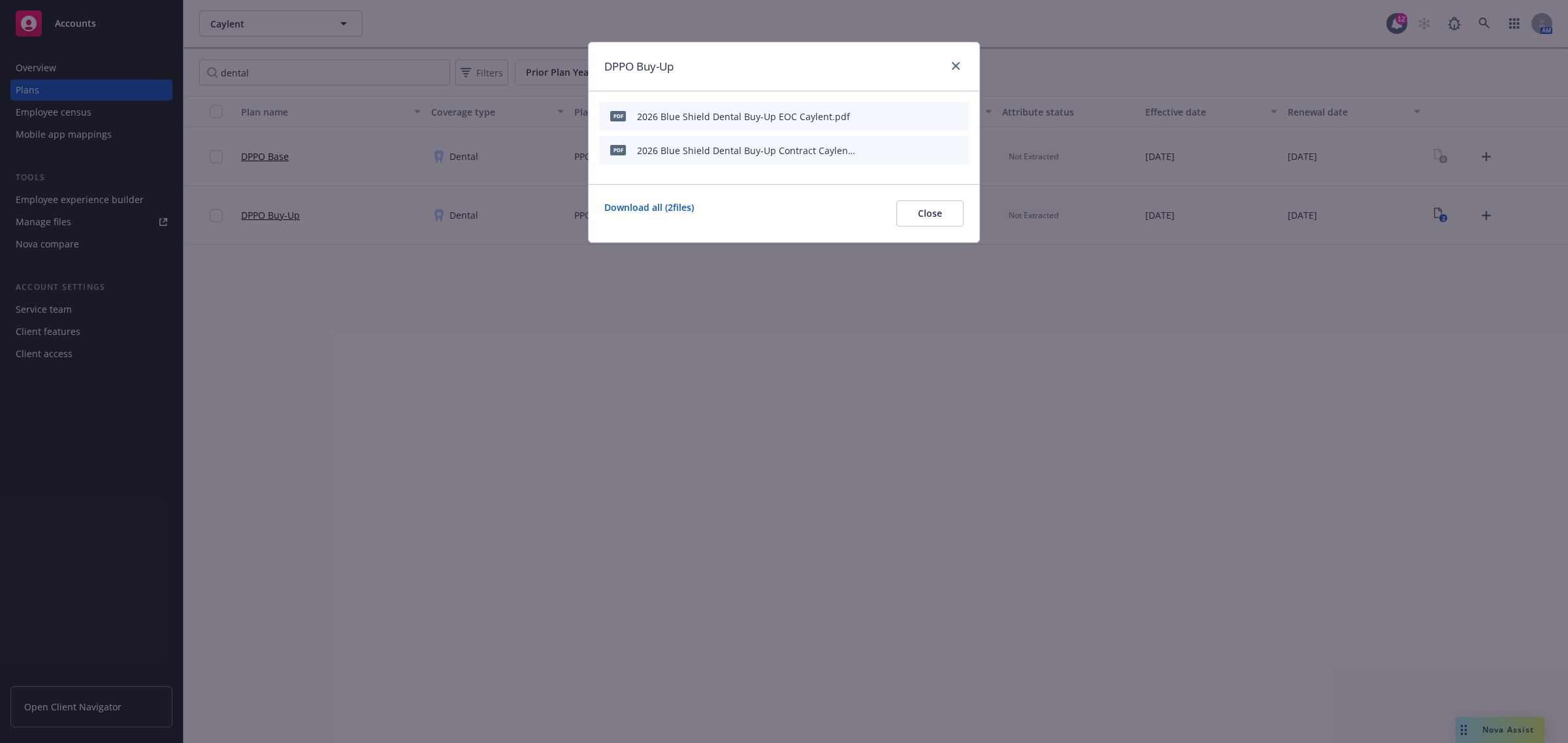
click at [957, 149] on icon "archive file" at bounding box center [957, 150] width 9 height 11
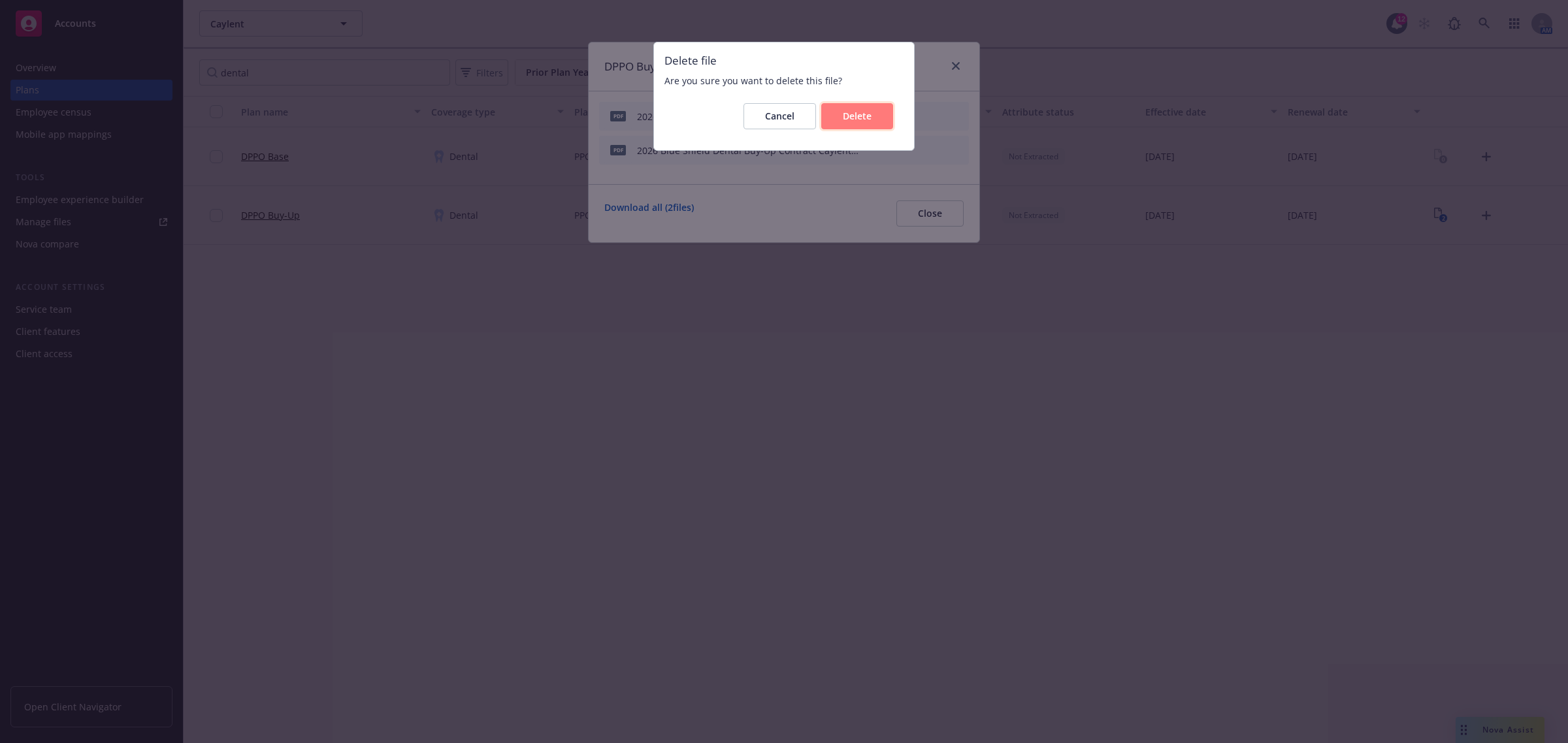
click at [854, 113] on span "Delete" at bounding box center [857, 116] width 29 height 12
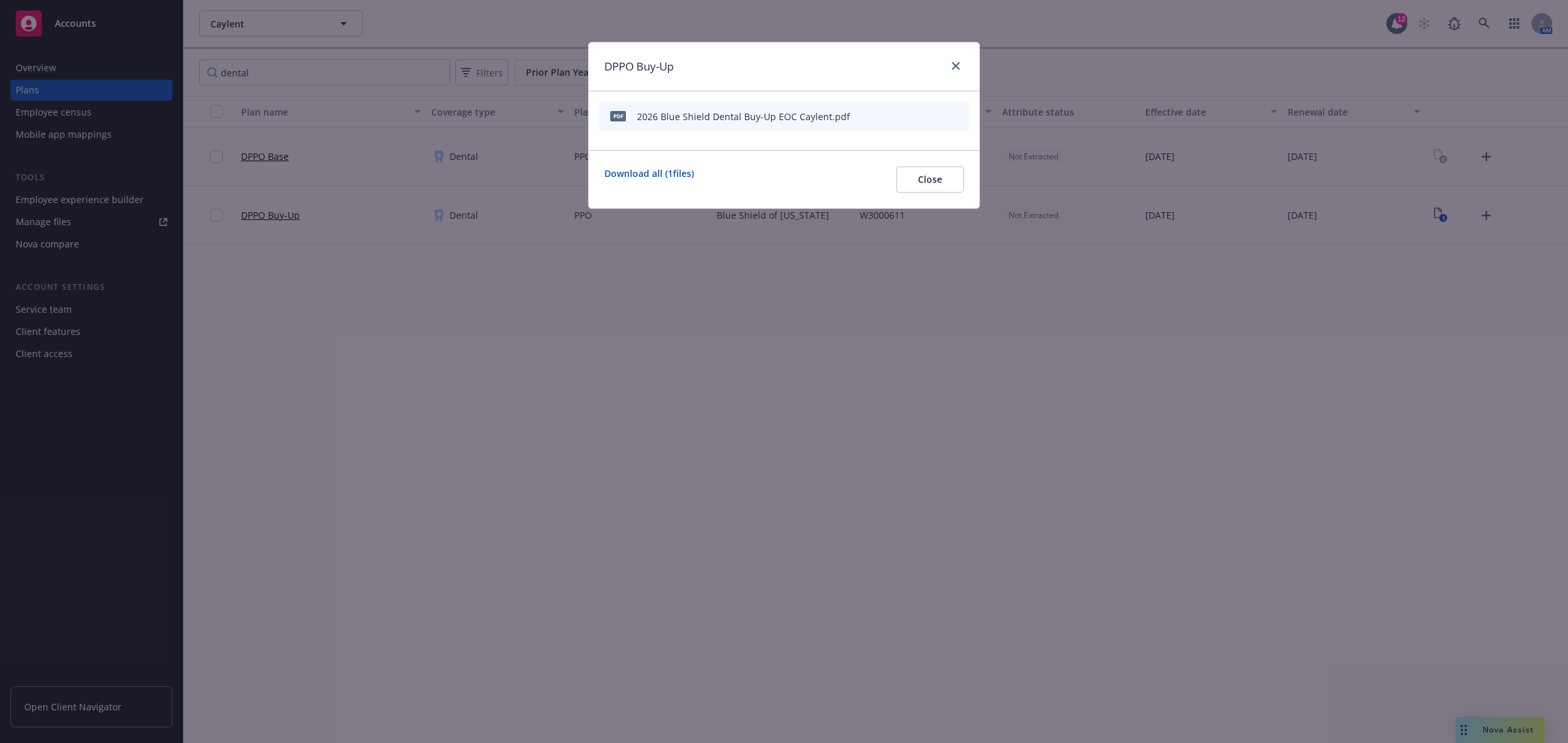
click at [955, 114] on icon "archive file" at bounding box center [957, 116] width 9 height 11
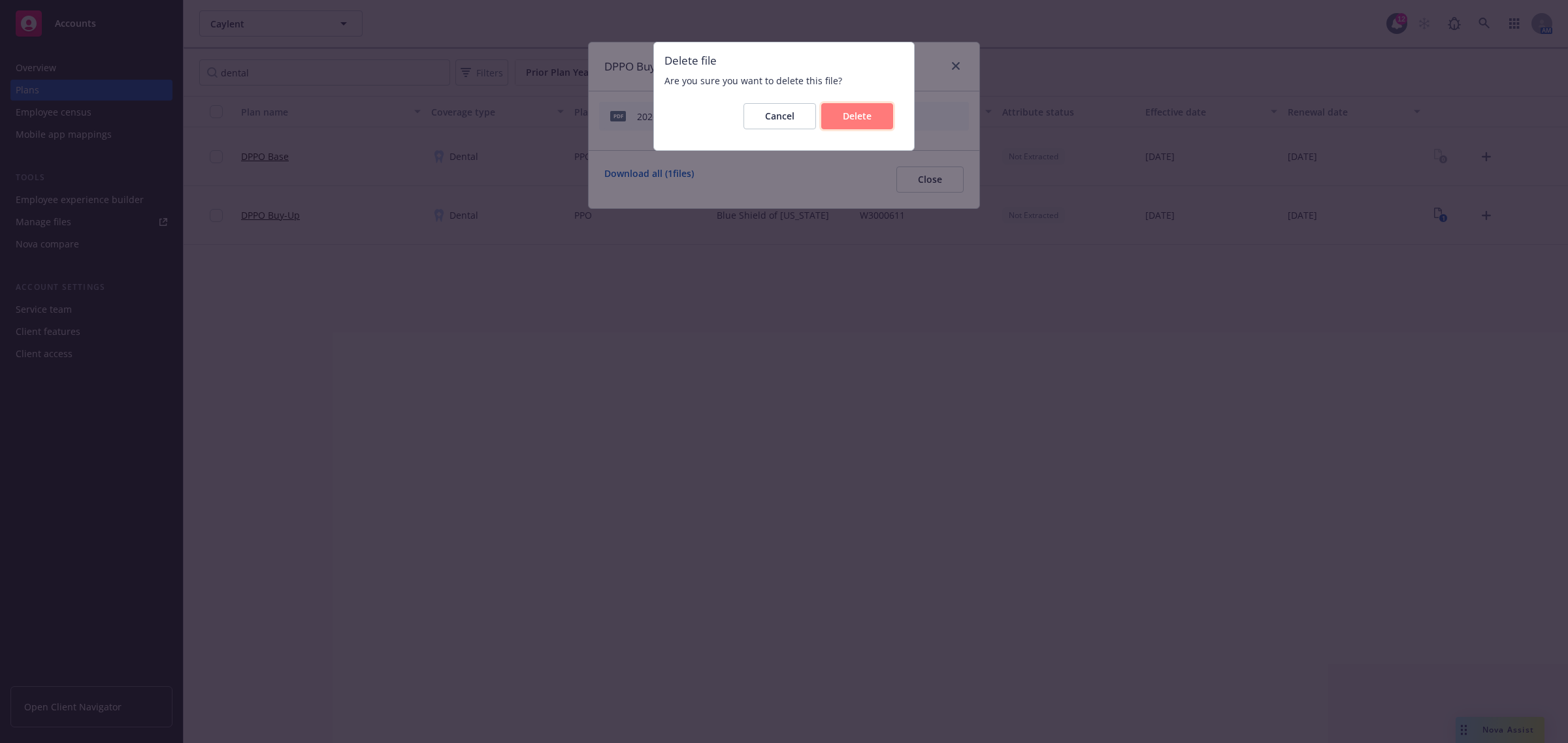
click at [836, 110] on button "Delete" at bounding box center [857, 116] width 72 height 26
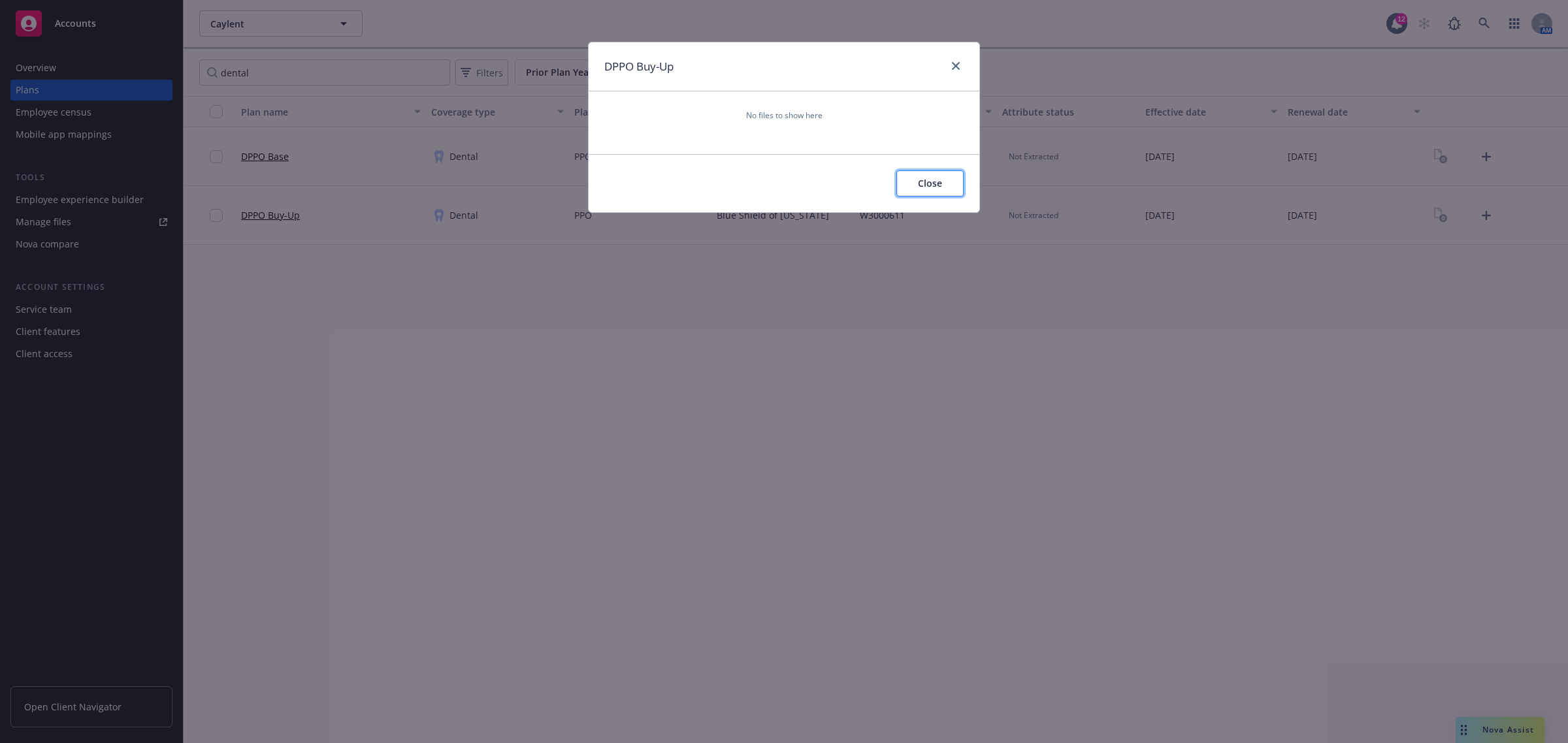
click at [943, 183] on button "Close" at bounding box center [930, 183] width 67 height 26
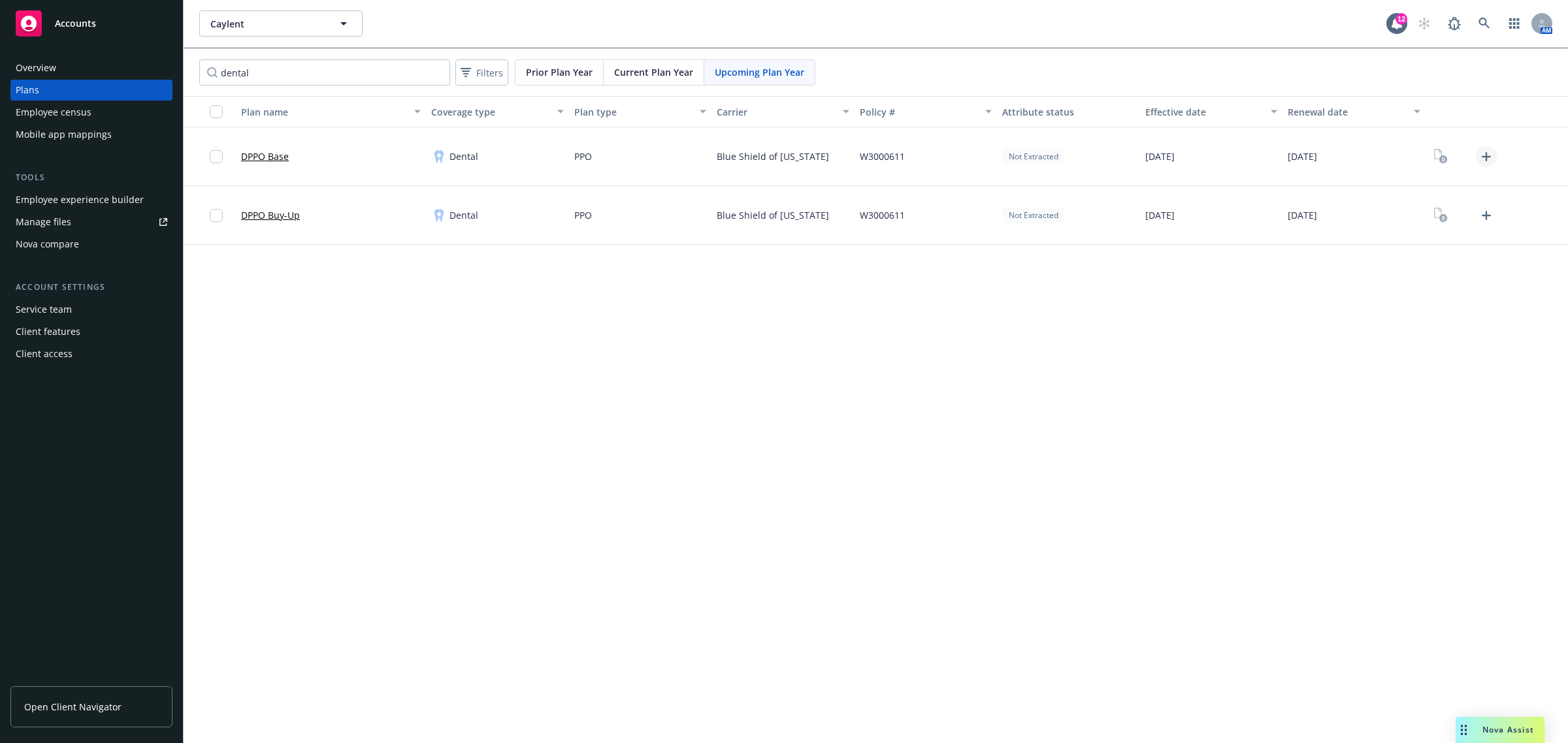
click at [1485, 155] on icon "Upload Plan Documents" at bounding box center [1487, 157] width 9 height 9
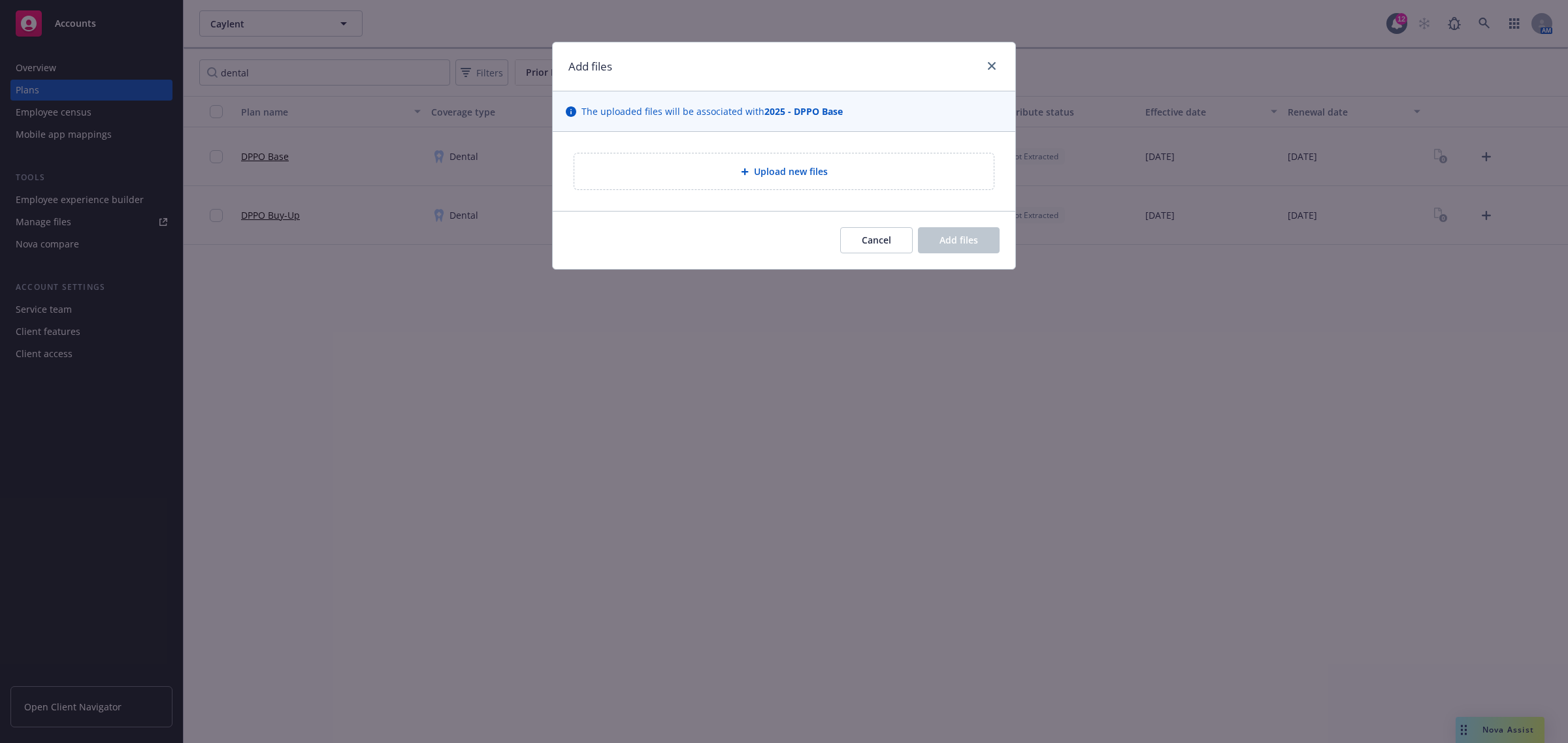
click at [832, 162] on div "Upload new files" at bounding box center [784, 171] width 420 height 36
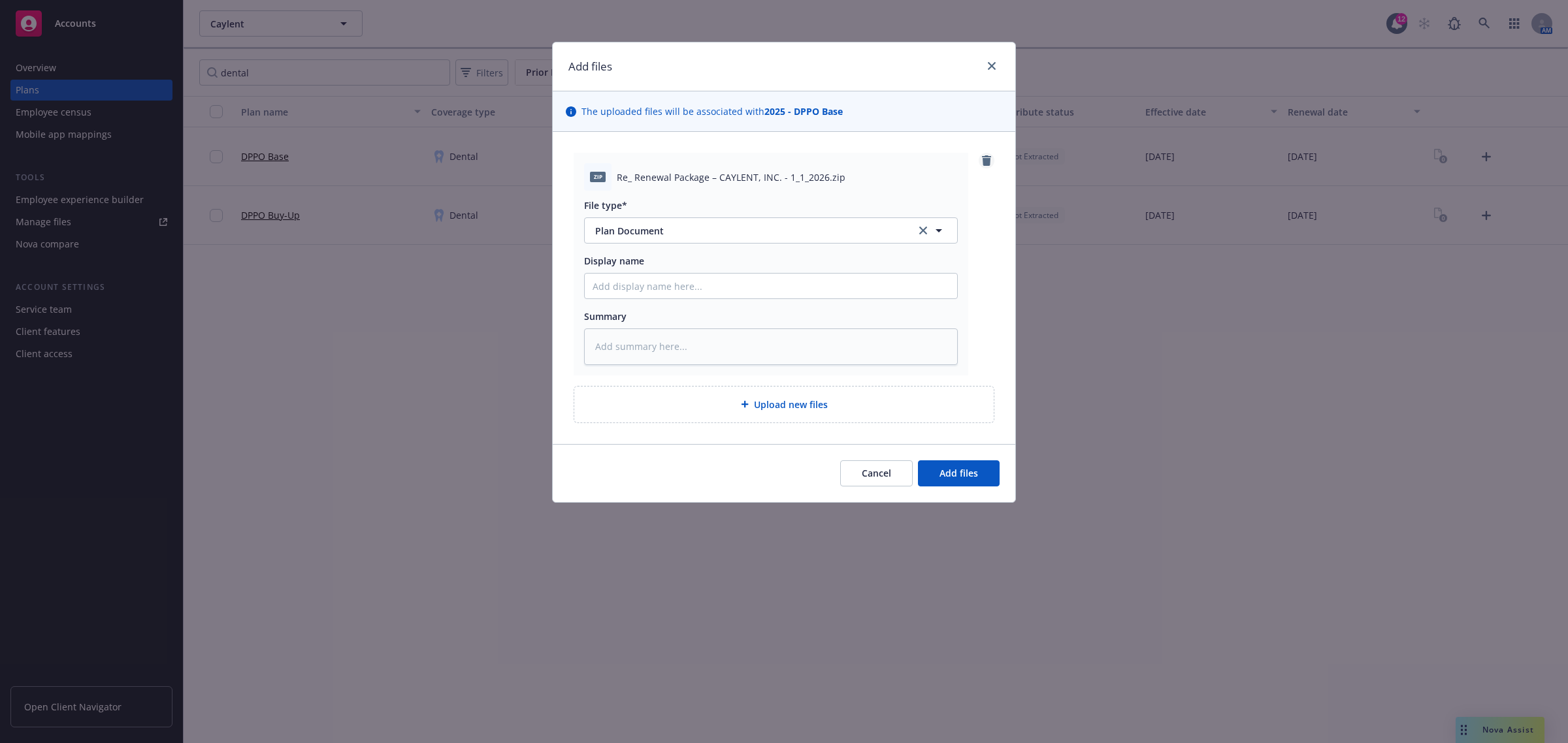
click at [983, 161] on icon "remove" at bounding box center [986, 161] width 9 height 11
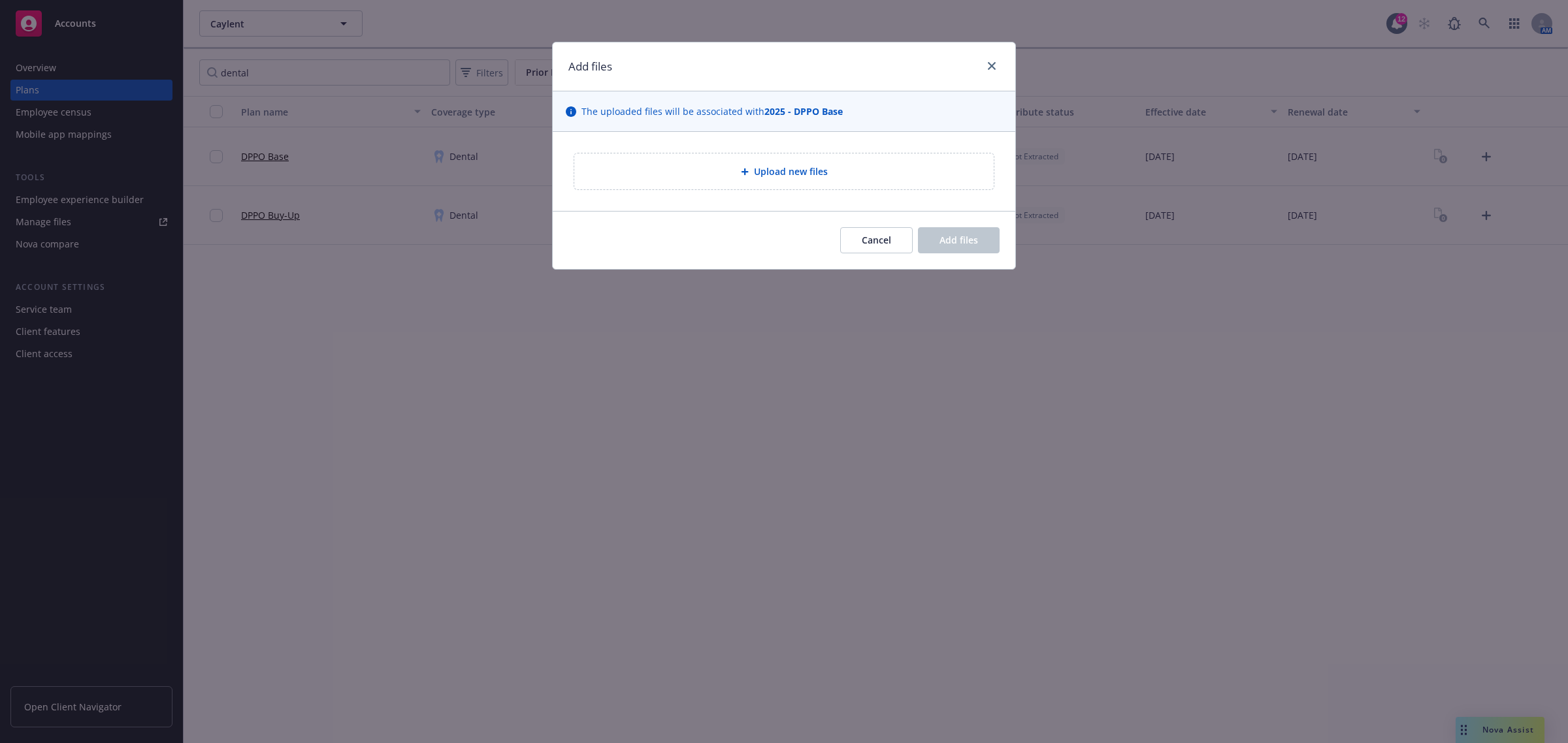
click at [869, 168] on div "Upload new files" at bounding box center [784, 171] width 398 height 15
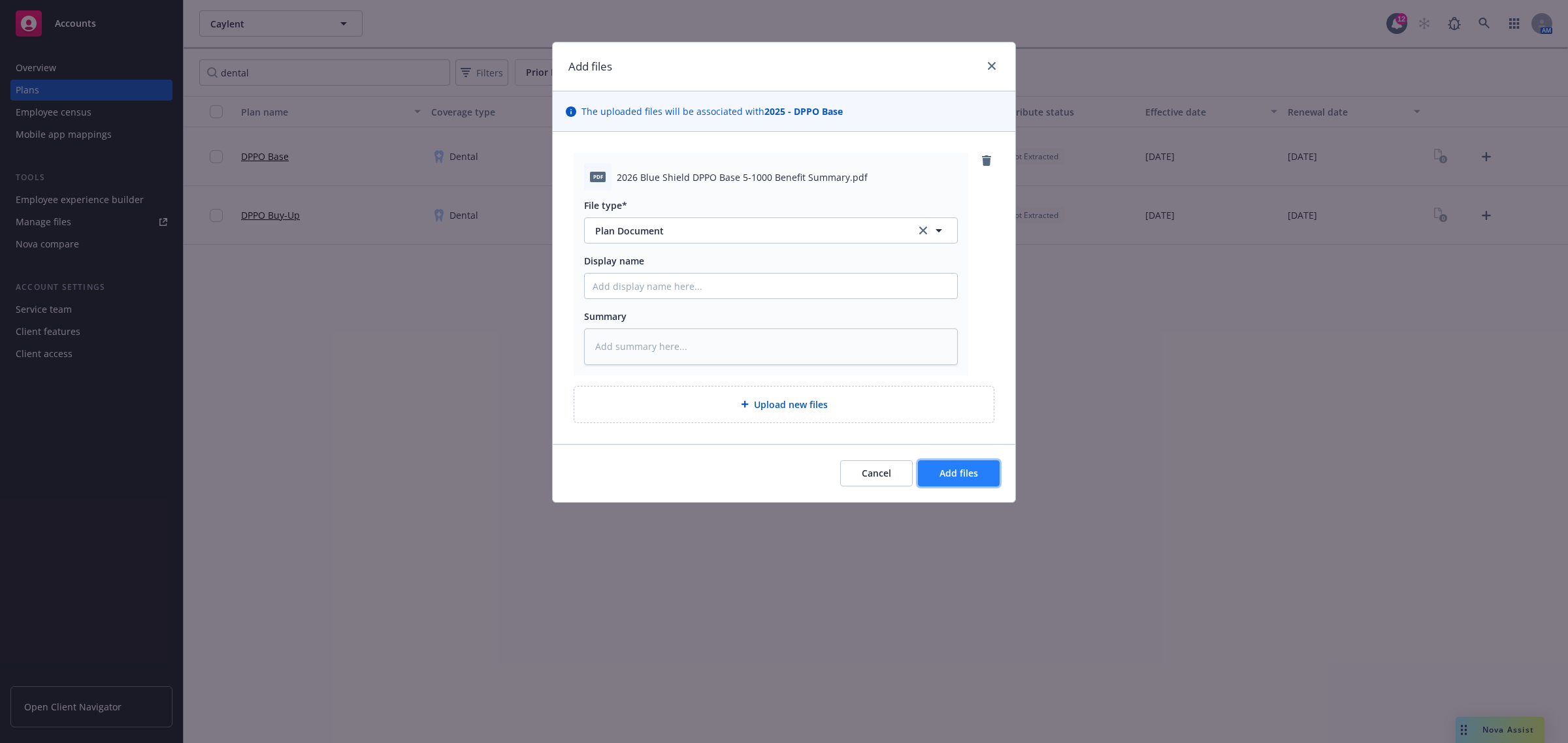
click at [942, 464] on button "Add files" at bounding box center [958, 474] width 81 height 26
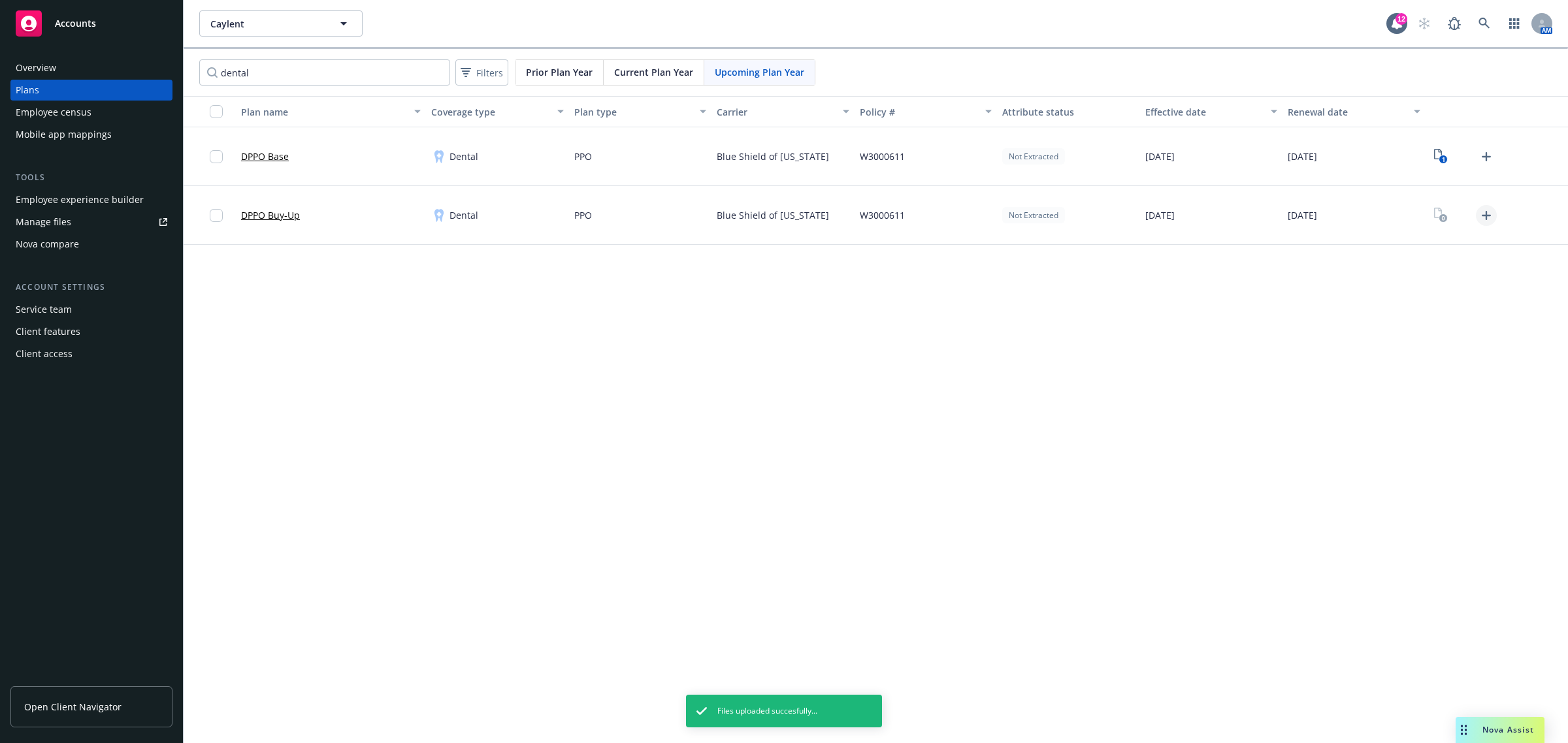
click at [1484, 214] on icon "Upload Plan Documents" at bounding box center [1486, 215] width 16 height 16
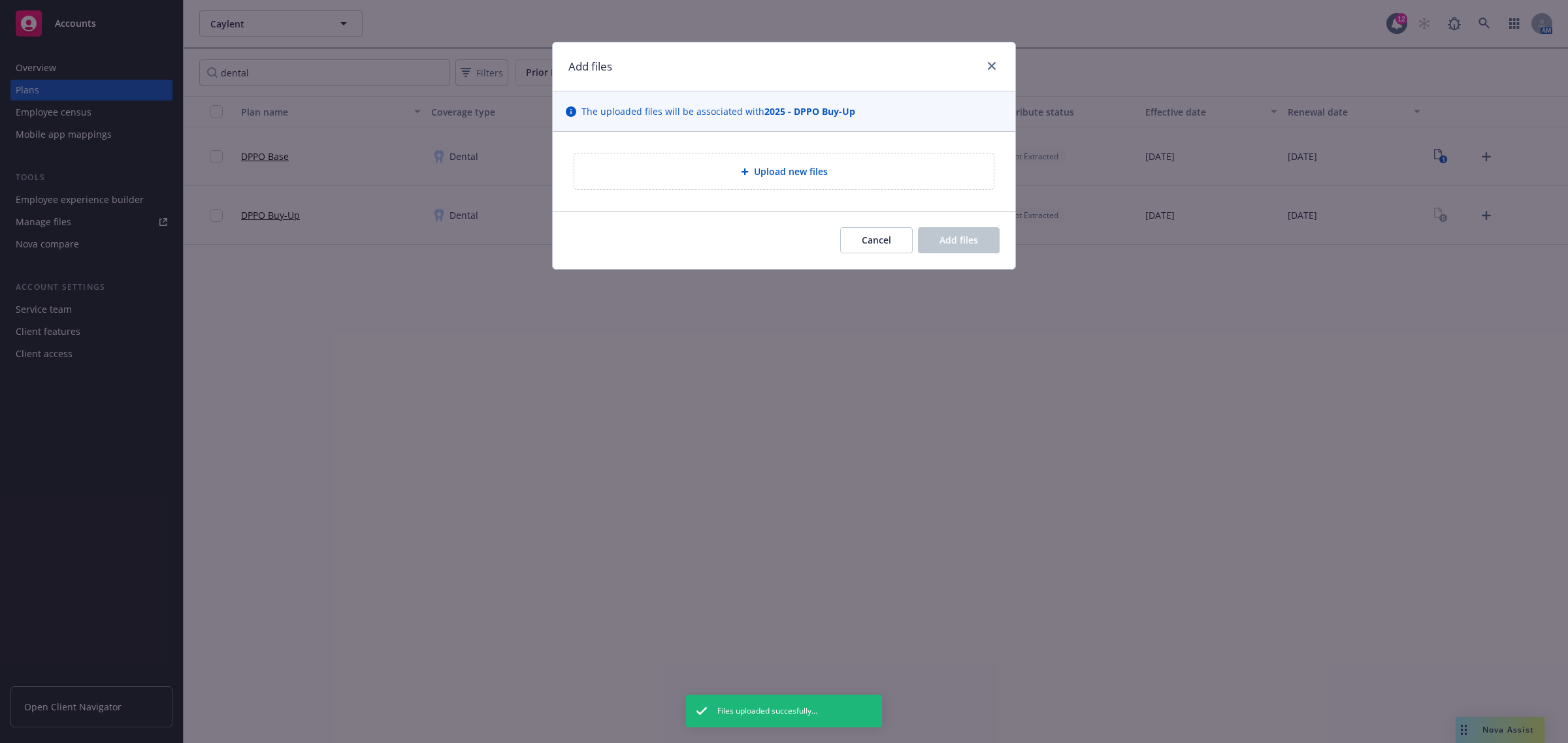
click at [841, 174] on div "Upload new files" at bounding box center [784, 171] width 398 height 15
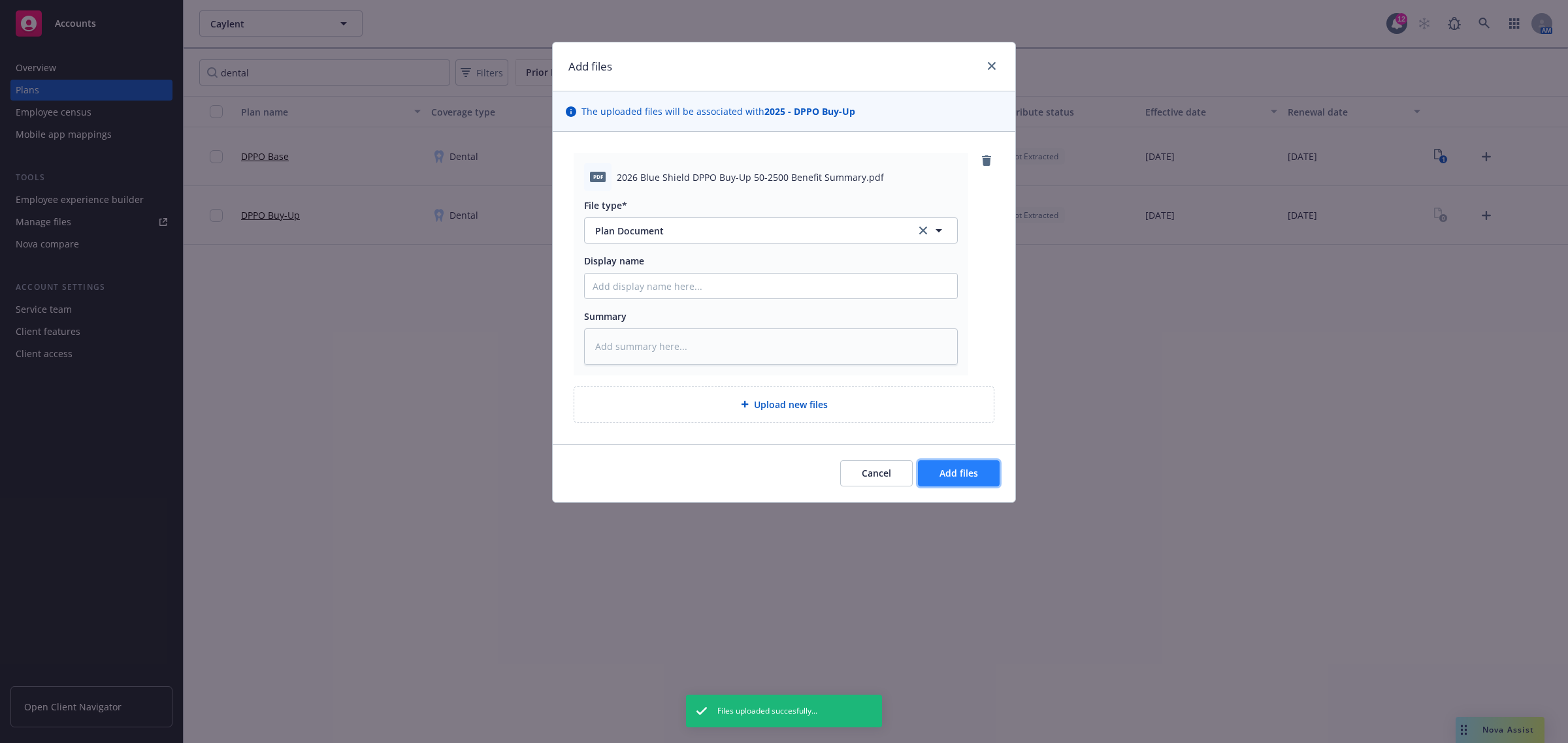
click at [955, 468] on span "Add files" at bounding box center [959, 473] width 39 height 12
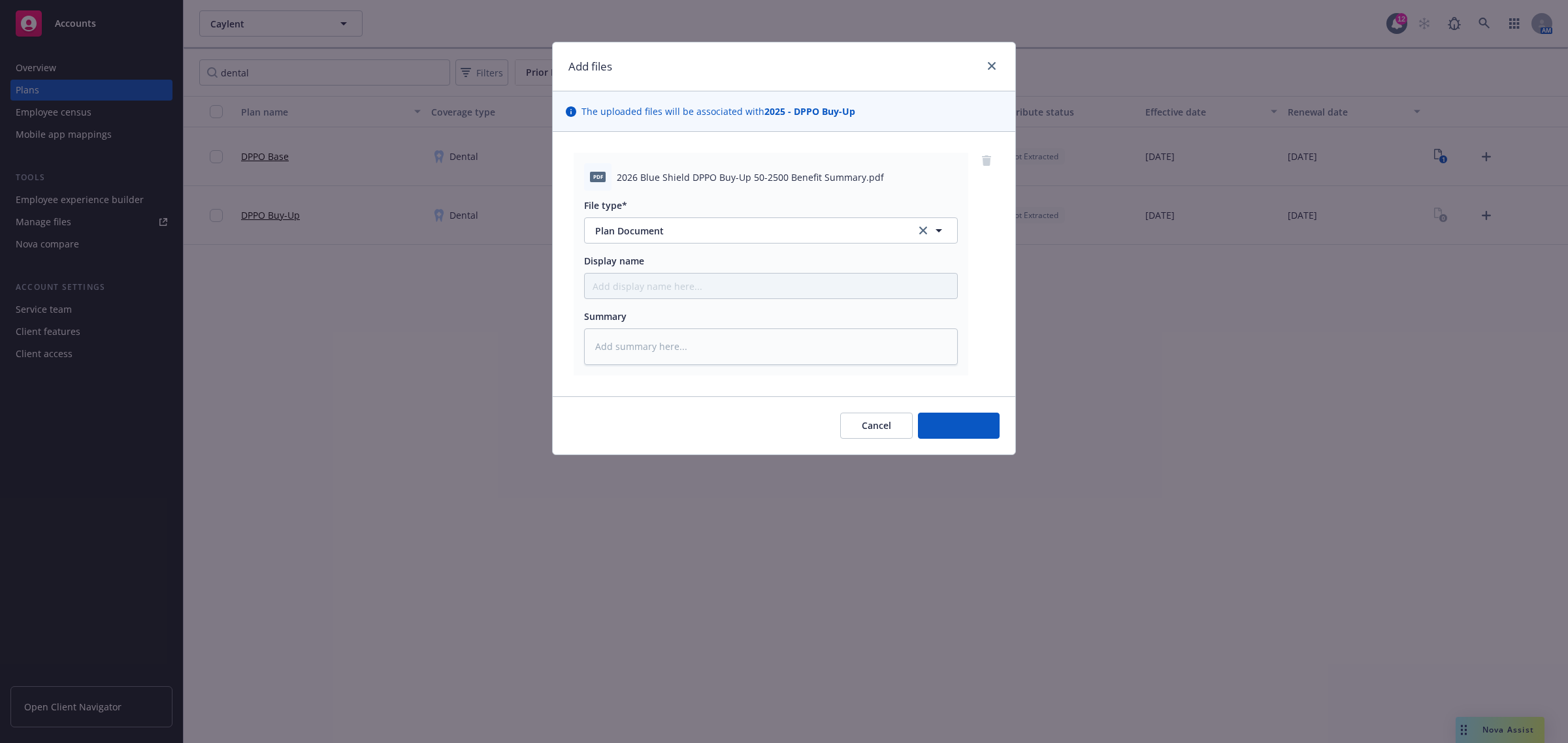
type textarea "x"
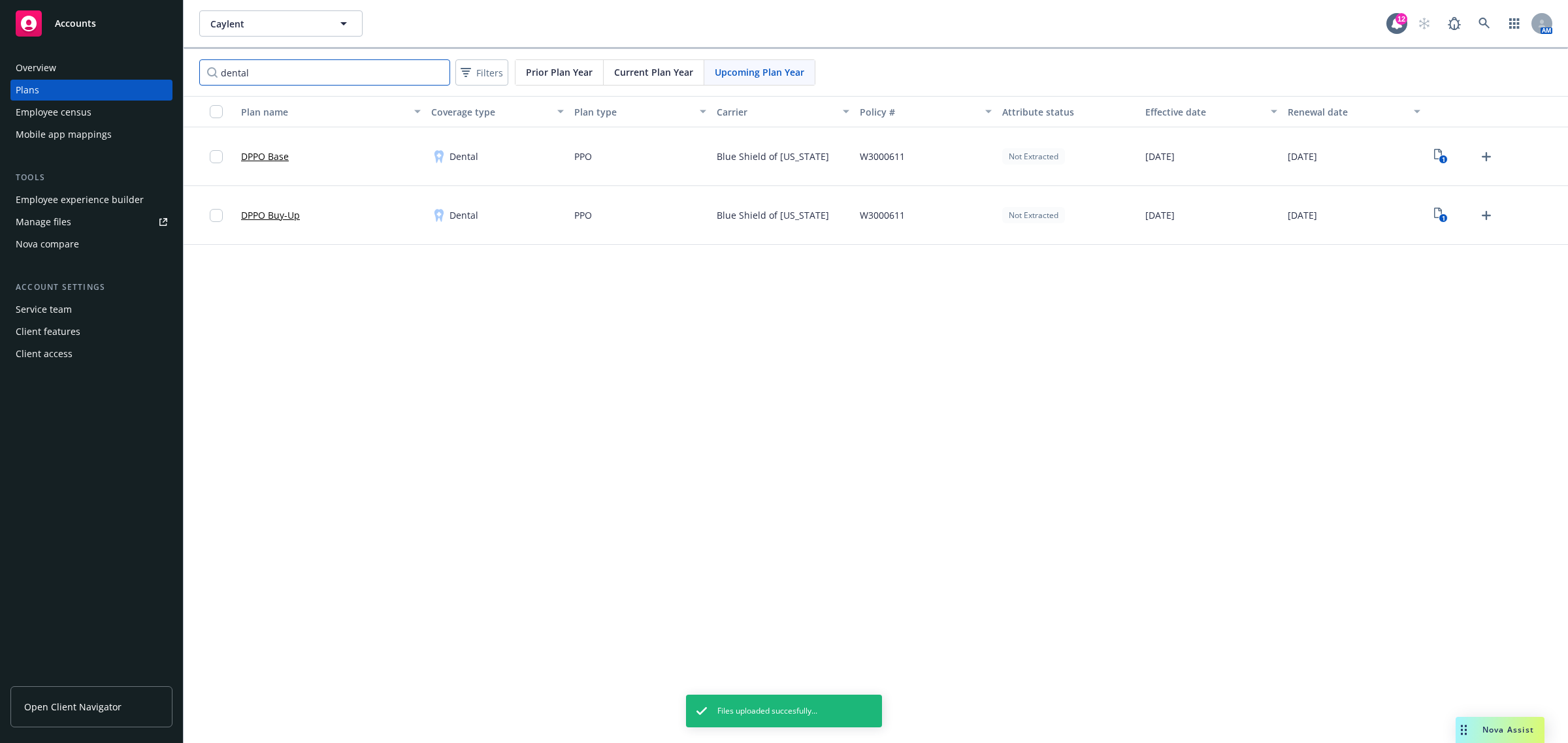
click at [264, 65] on input "dental" at bounding box center [324, 72] width 251 height 26
type input "vision"
click at [1441, 161] on icon "4" at bounding box center [1441, 157] width 14 height 15
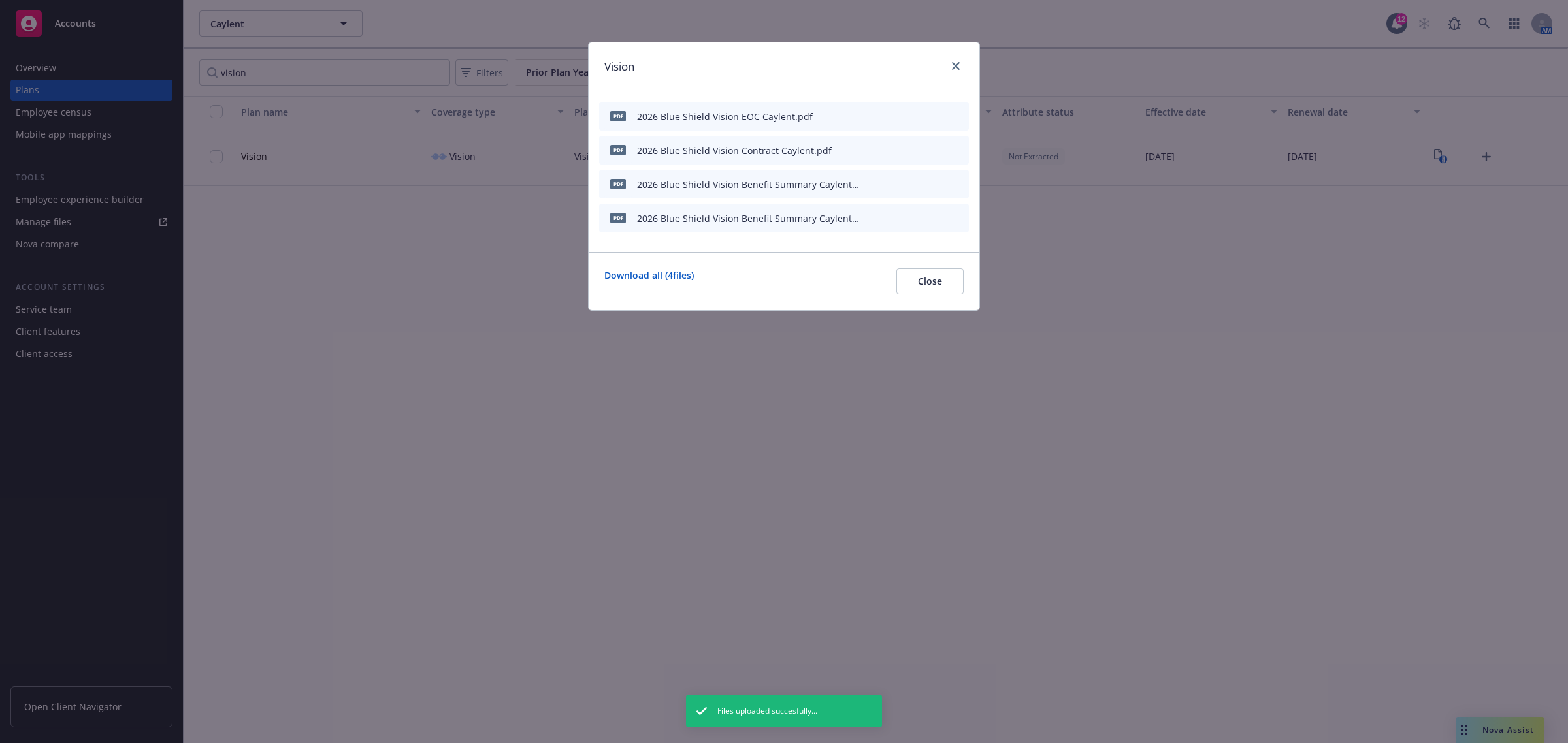
click at [958, 118] on icon "archive file" at bounding box center [957, 116] width 9 height 11
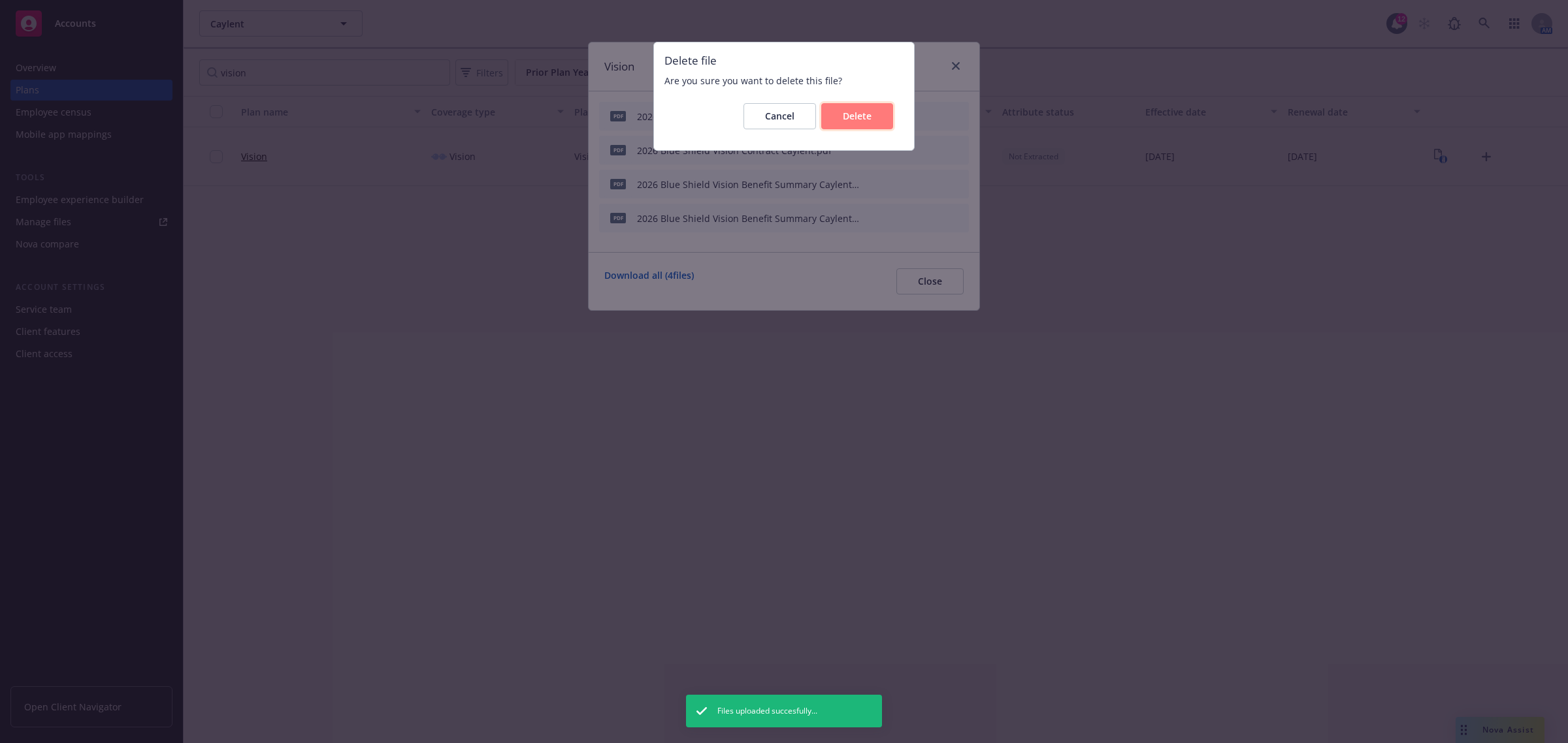
click at [853, 122] on button "Delete" at bounding box center [857, 116] width 72 height 26
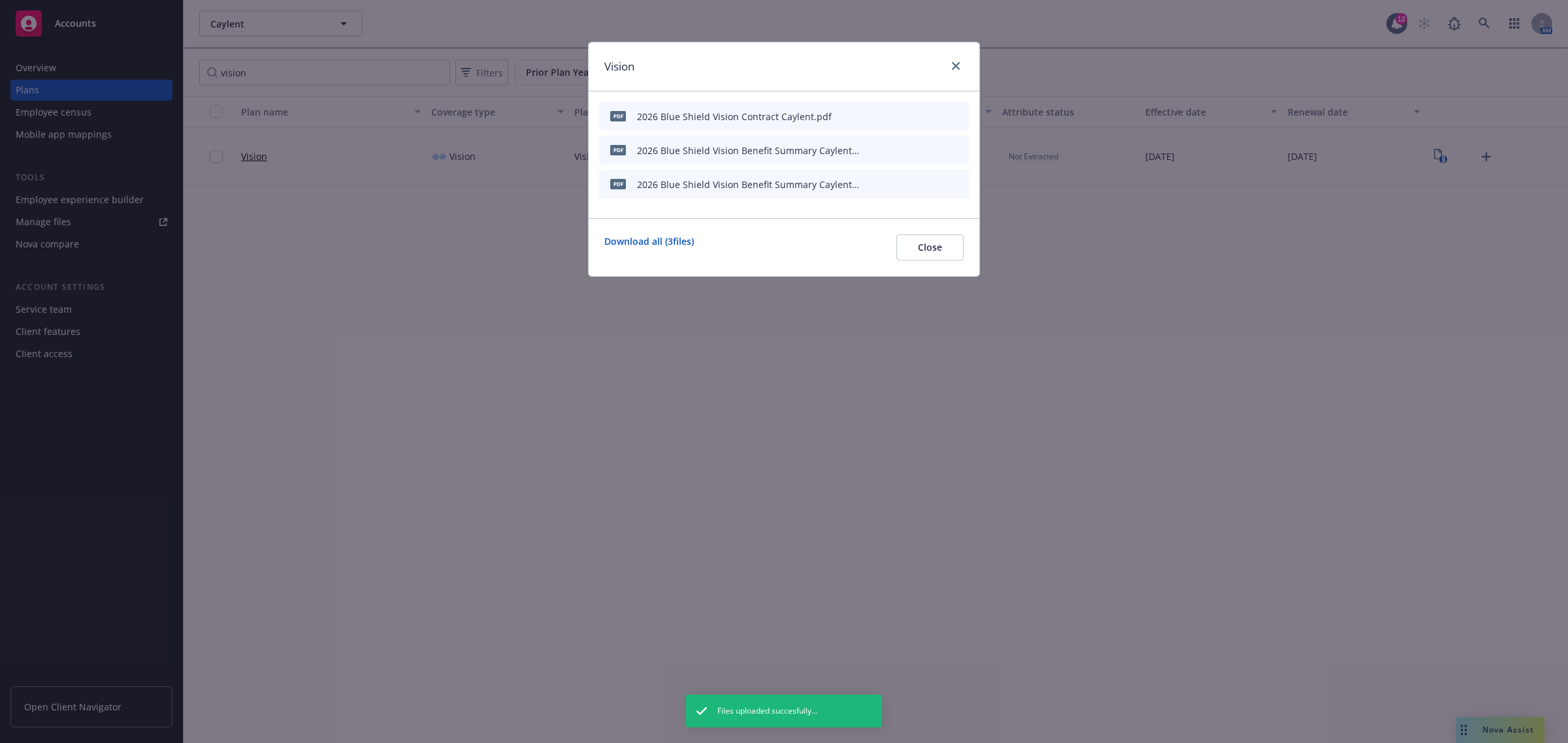
click at [955, 111] on icon "archive file" at bounding box center [957, 116] width 9 height 11
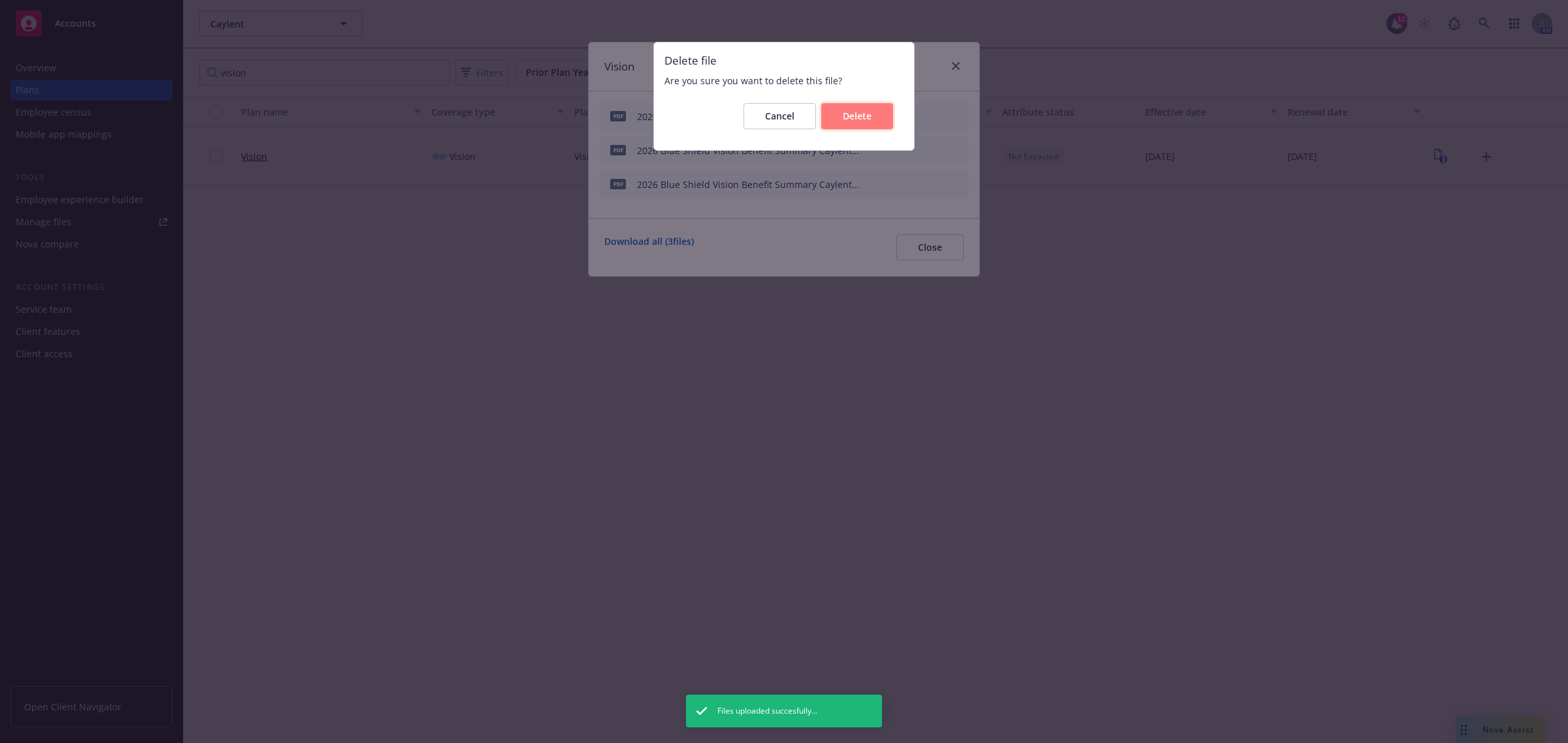
click at [864, 116] on span "Delete" at bounding box center [857, 116] width 29 height 12
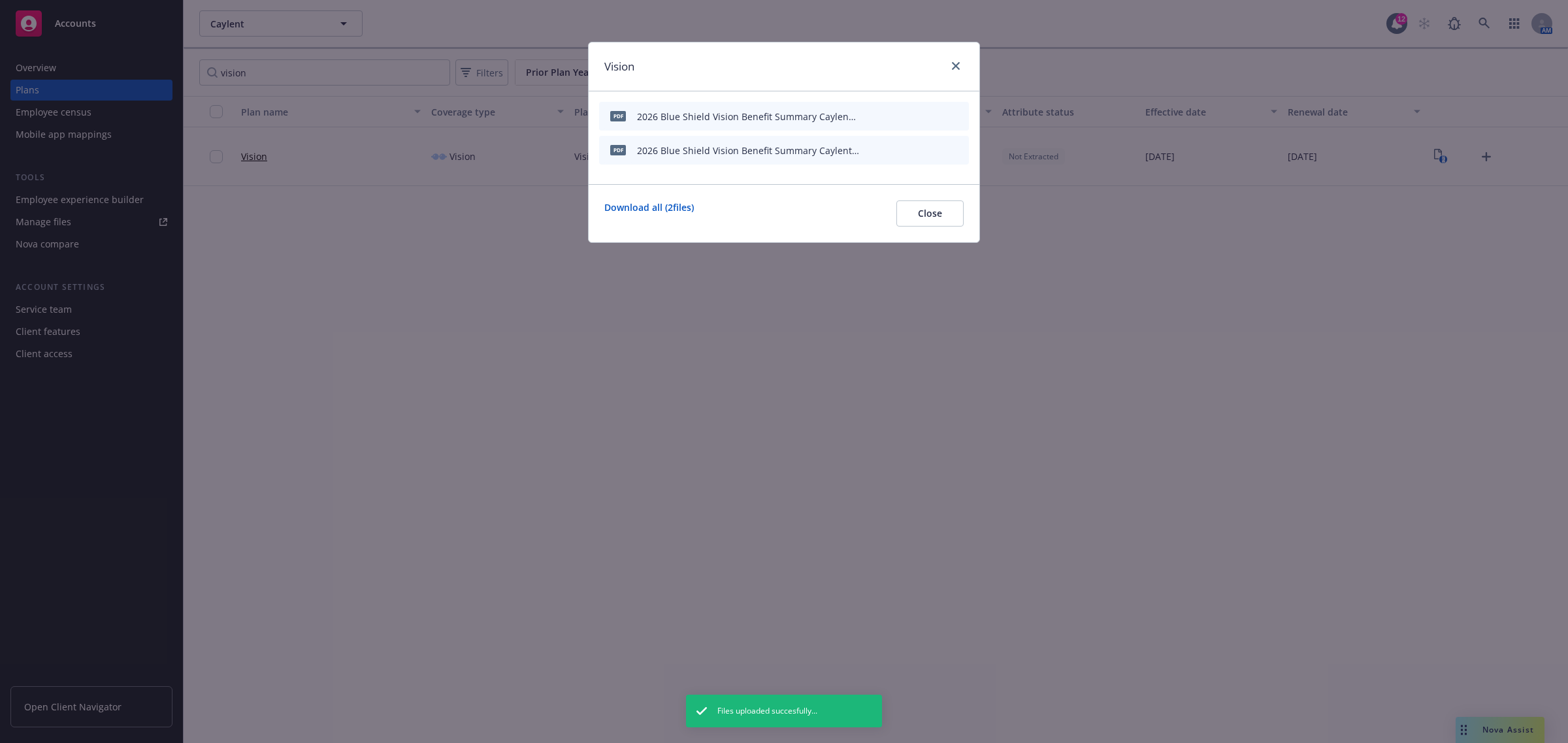
click at [960, 113] on icon "archive file" at bounding box center [957, 116] width 9 height 11
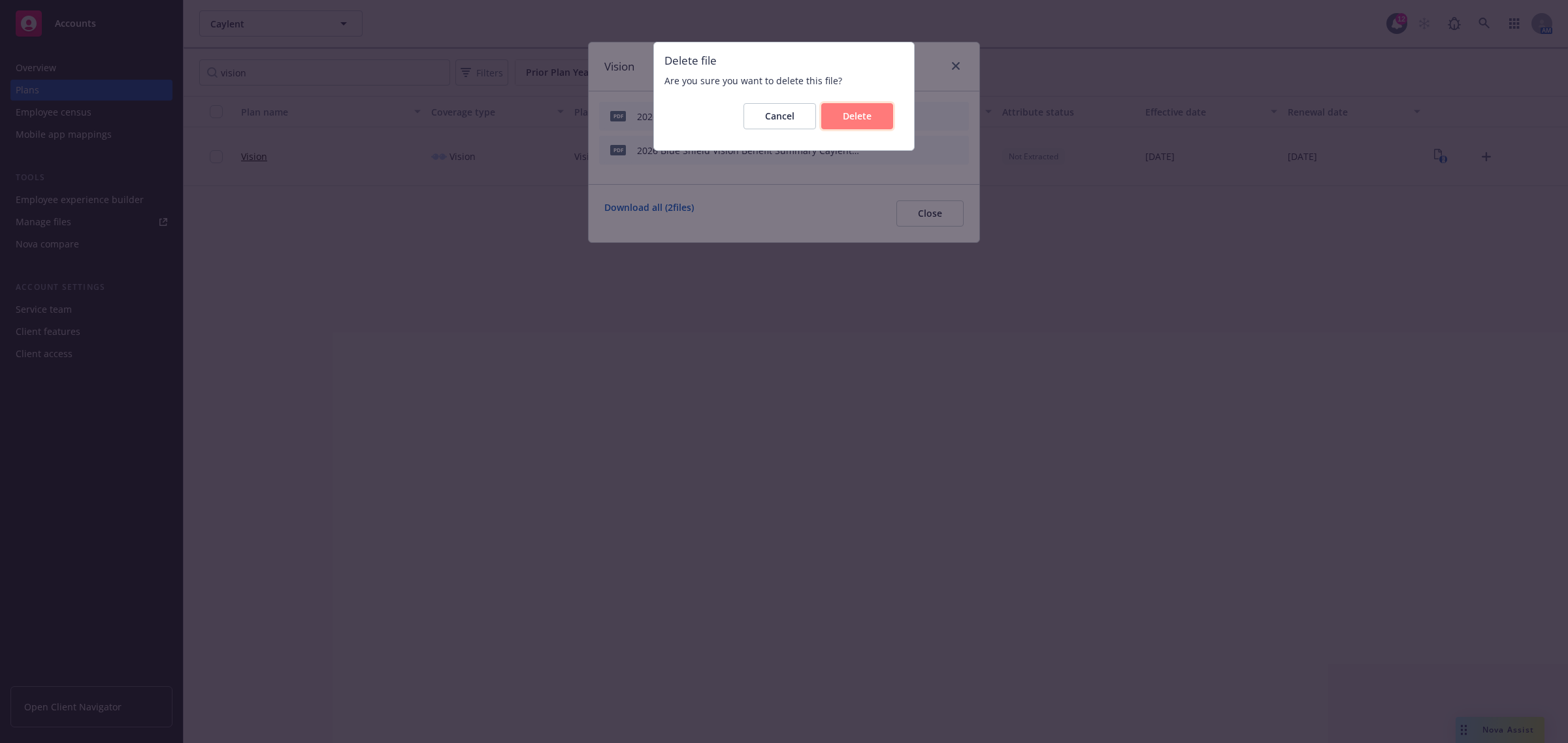
click at [851, 117] on span "Delete" at bounding box center [857, 116] width 29 height 12
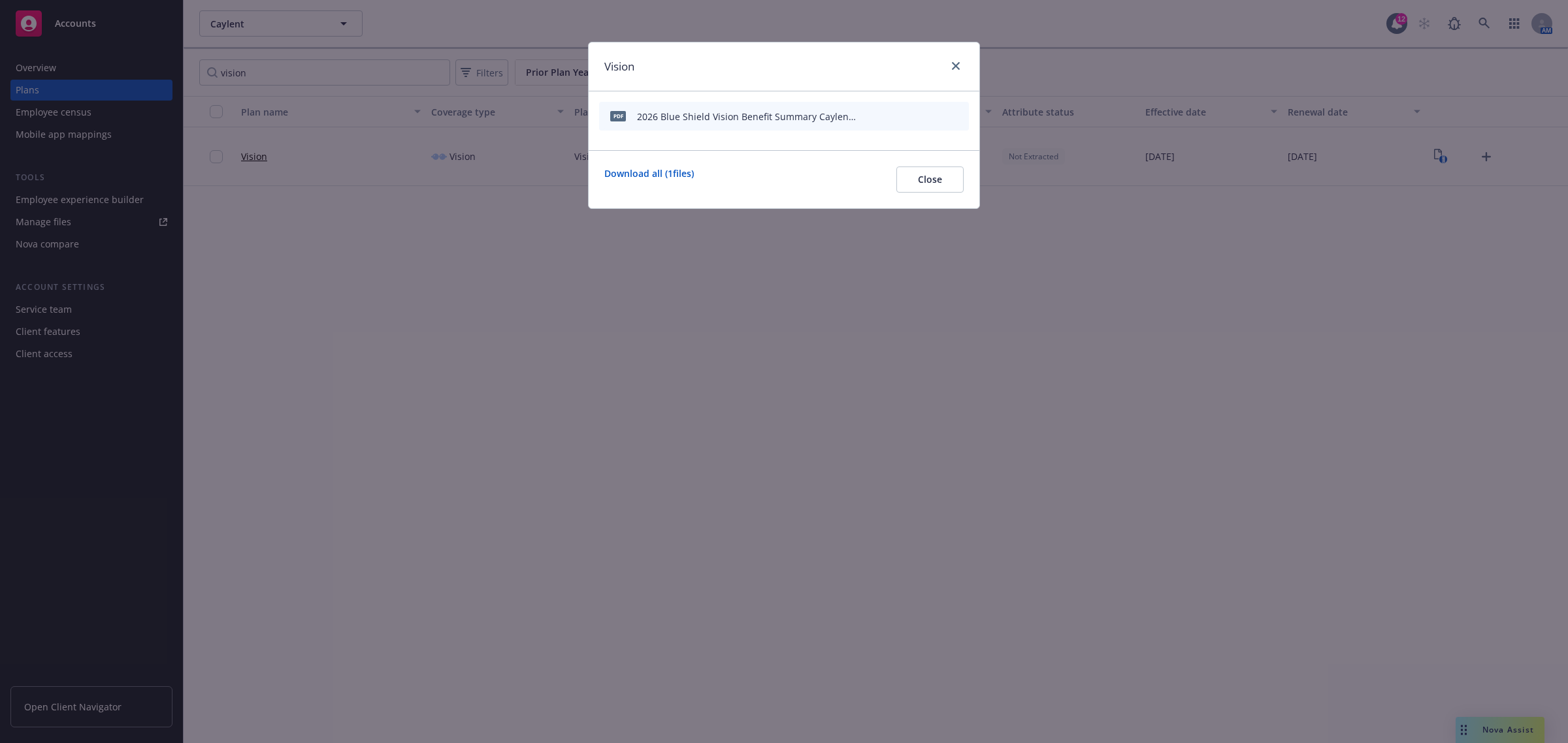
click at [954, 114] on icon "archive file" at bounding box center [957, 116] width 9 height 11
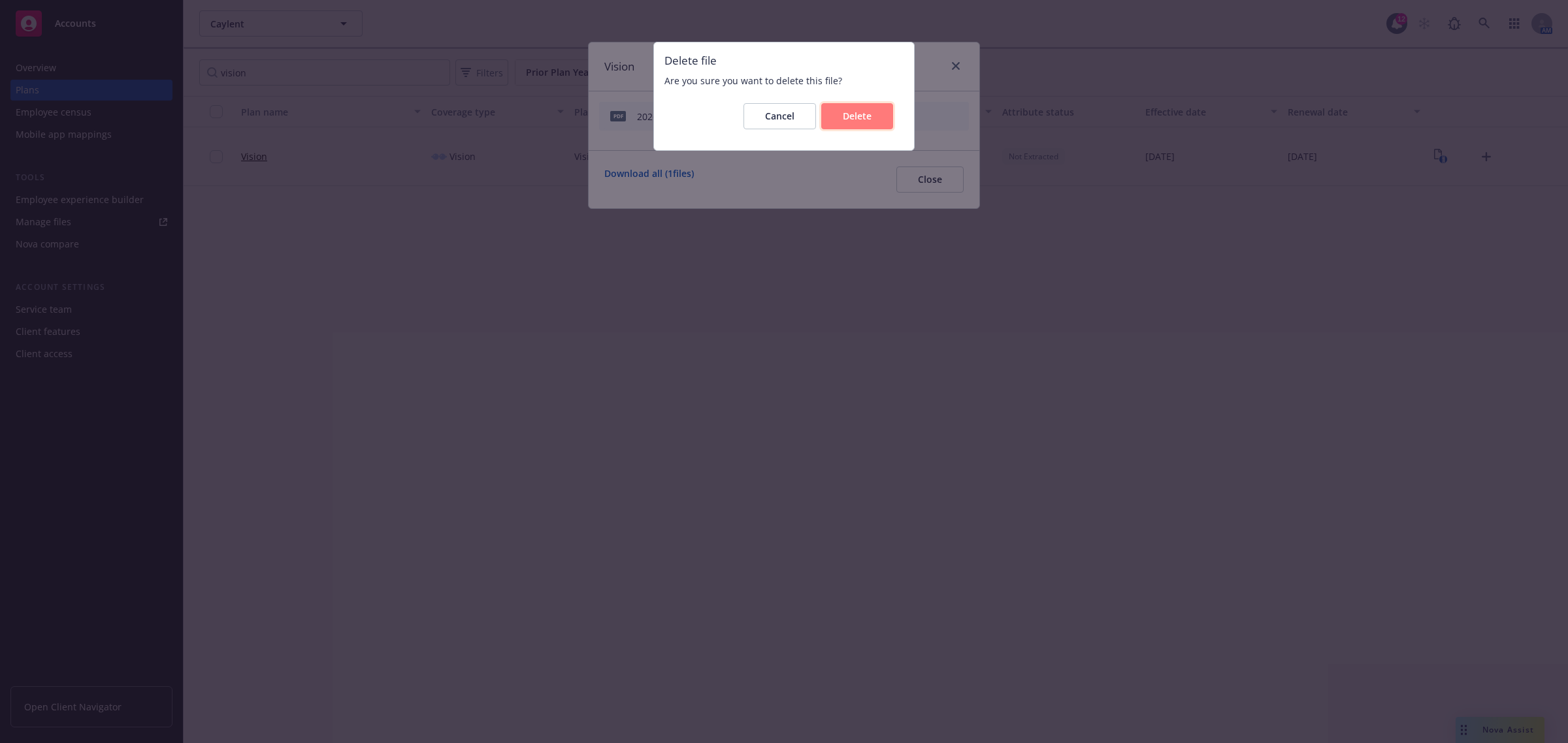
click at [834, 121] on button "Delete" at bounding box center [857, 116] width 72 height 26
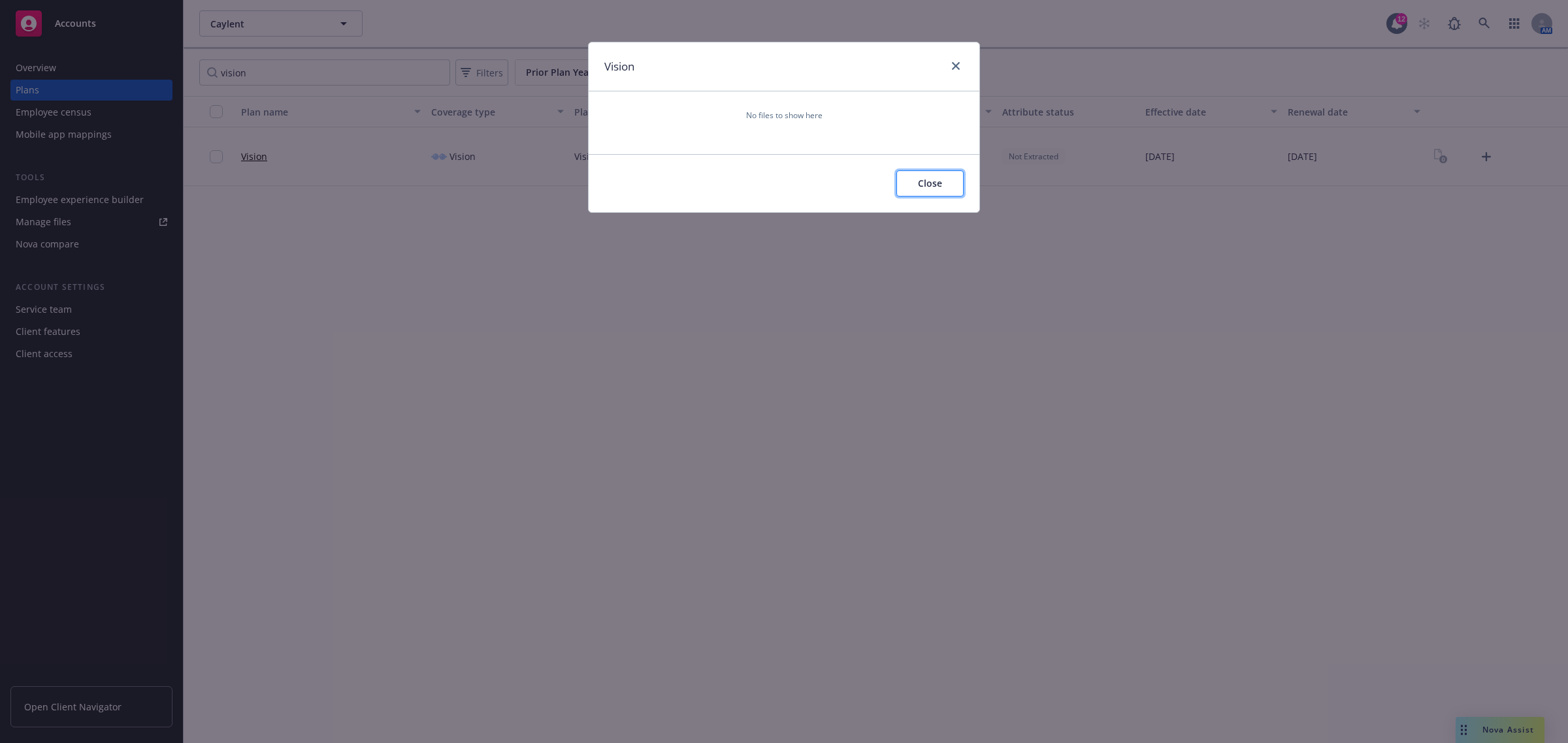
click at [929, 184] on span "Close" at bounding box center [930, 183] width 24 height 12
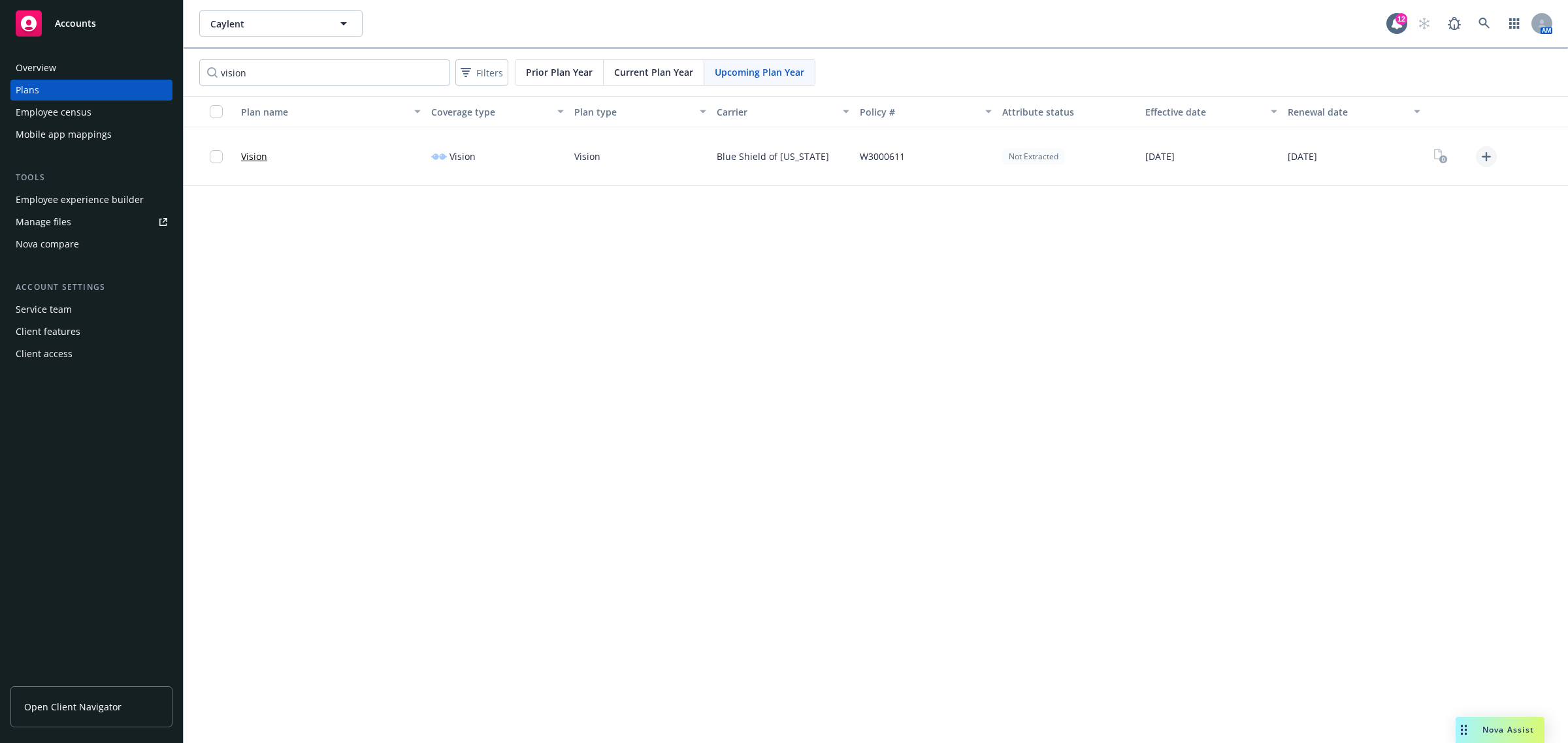
click at [1482, 155] on icon "Upload Plan Documents" at bounding box center [1486, 157] width 16 height 16
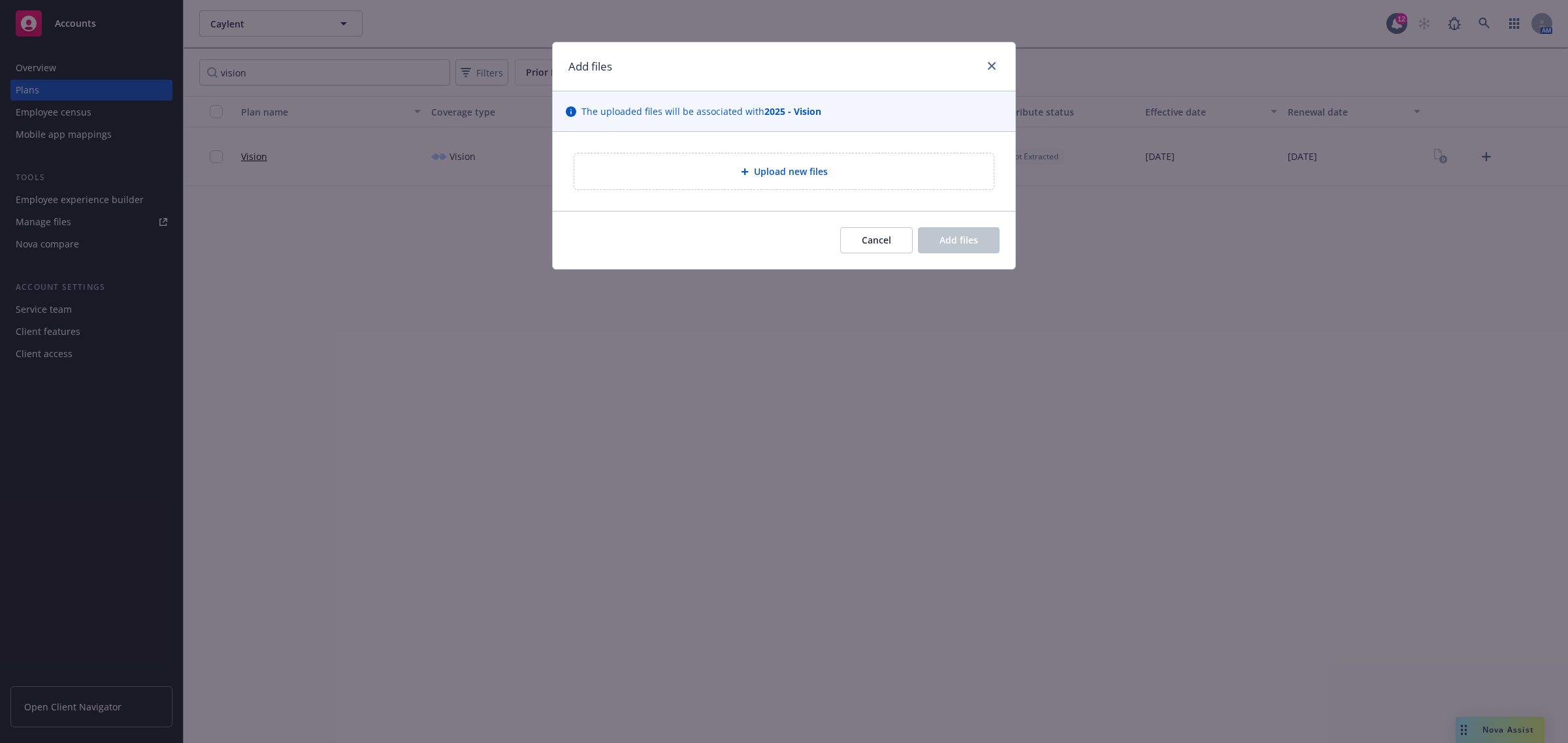
click at [803, 184] on div "Upload new files" at bounding box center [784, 171] width 420 height 36
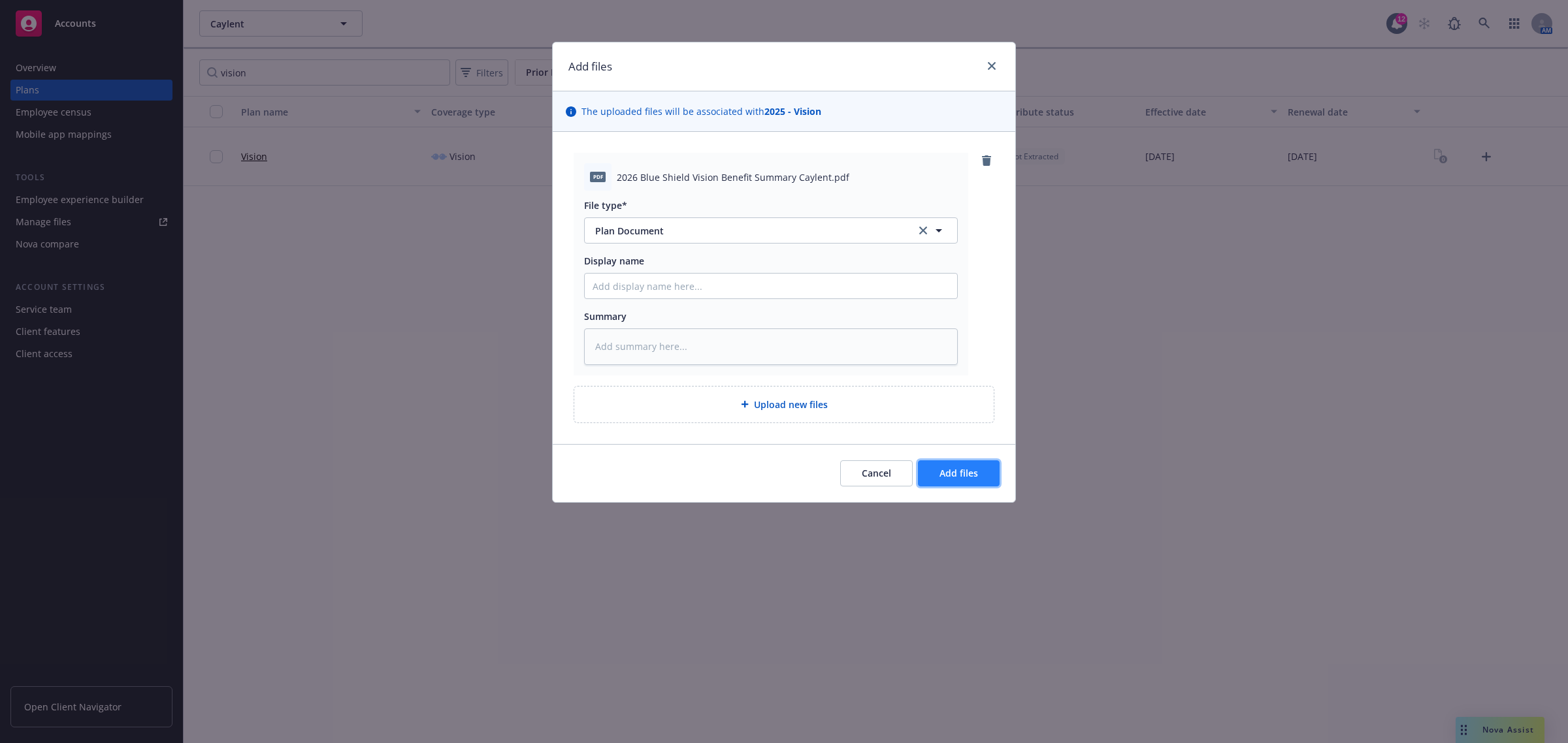
click at [970, 472] on span "Add files" at bounding box center [959, 473] width 39 height 12
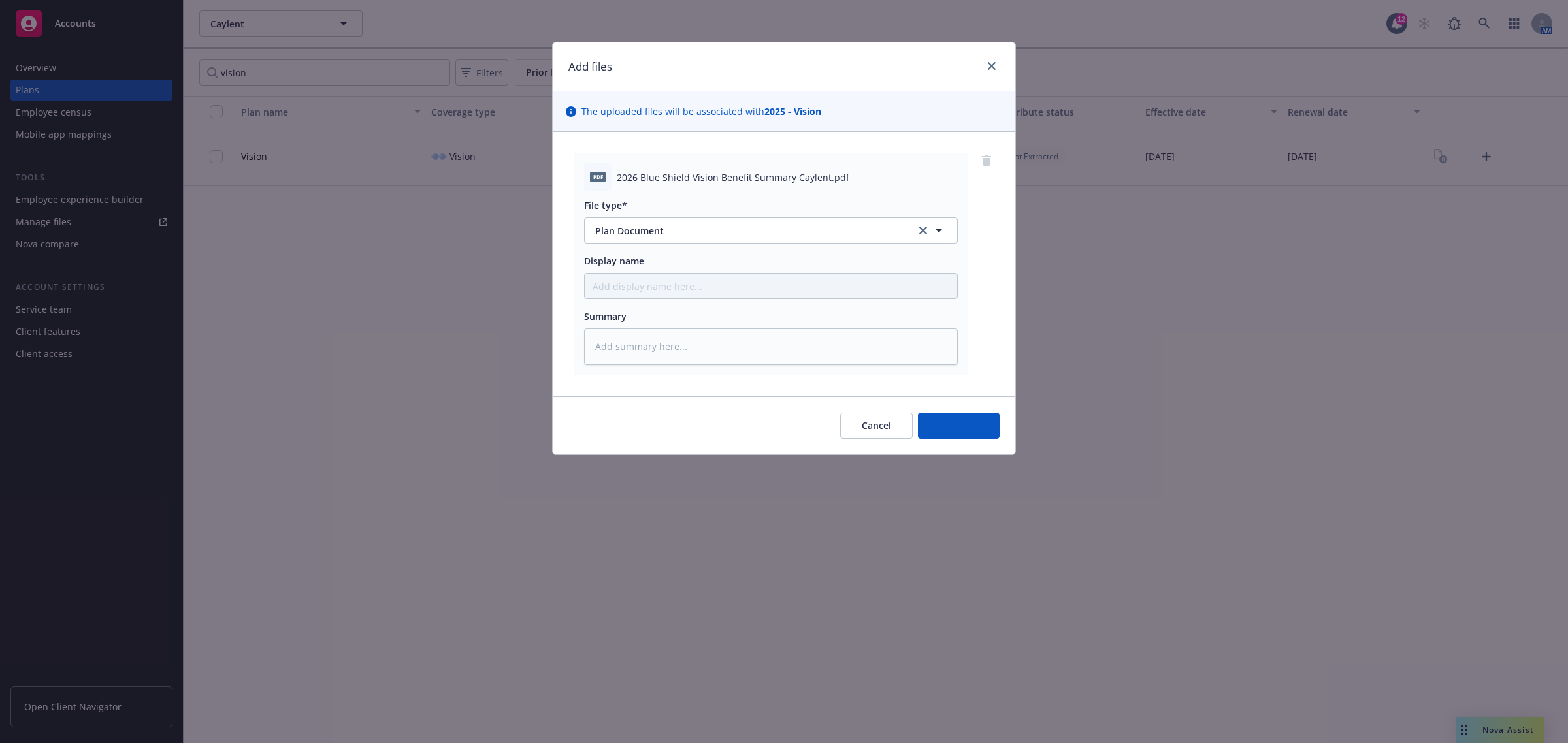
type textarea "x"
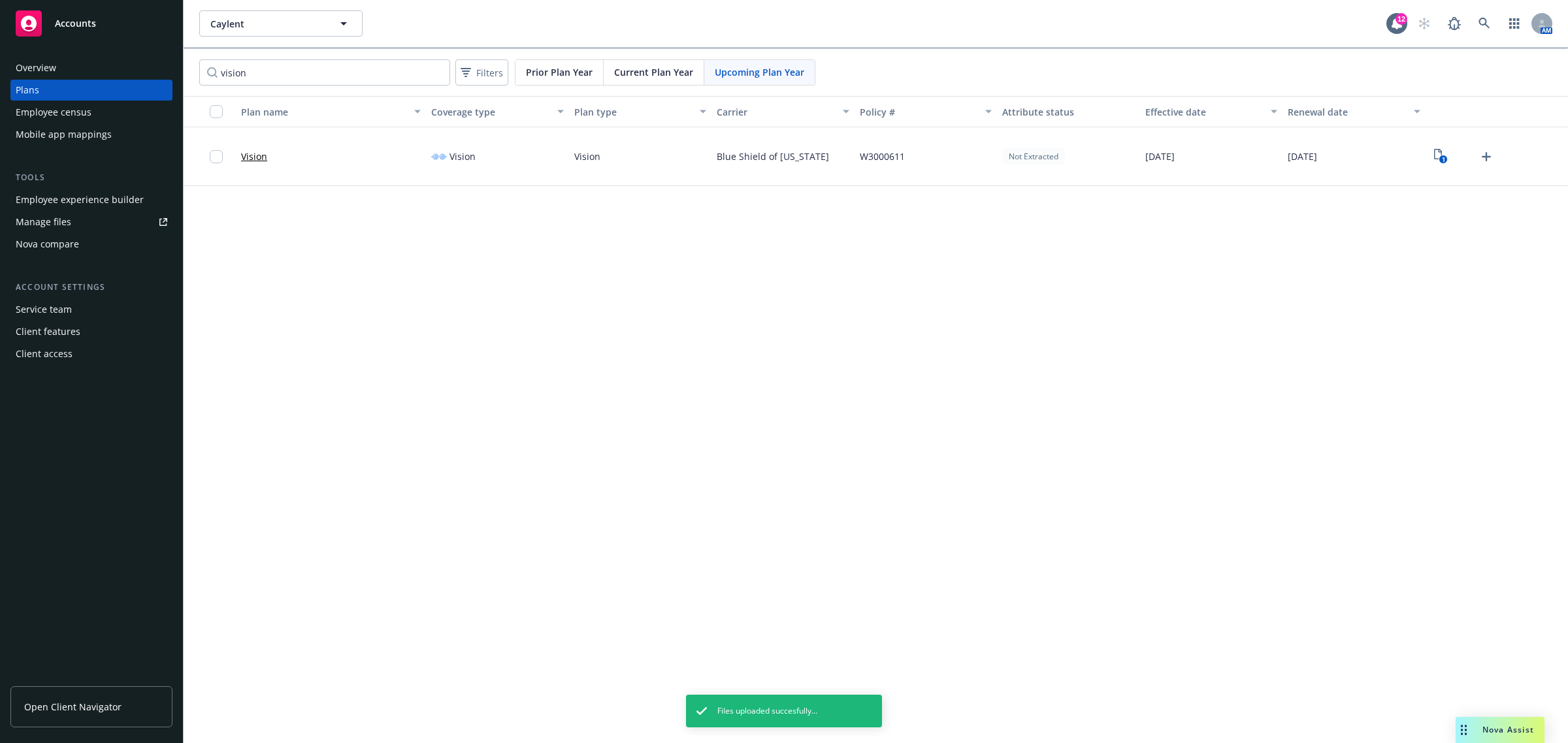
click at [122, 241] on div "Nova compare" at bounding box center [91, 244] width 152 height 21
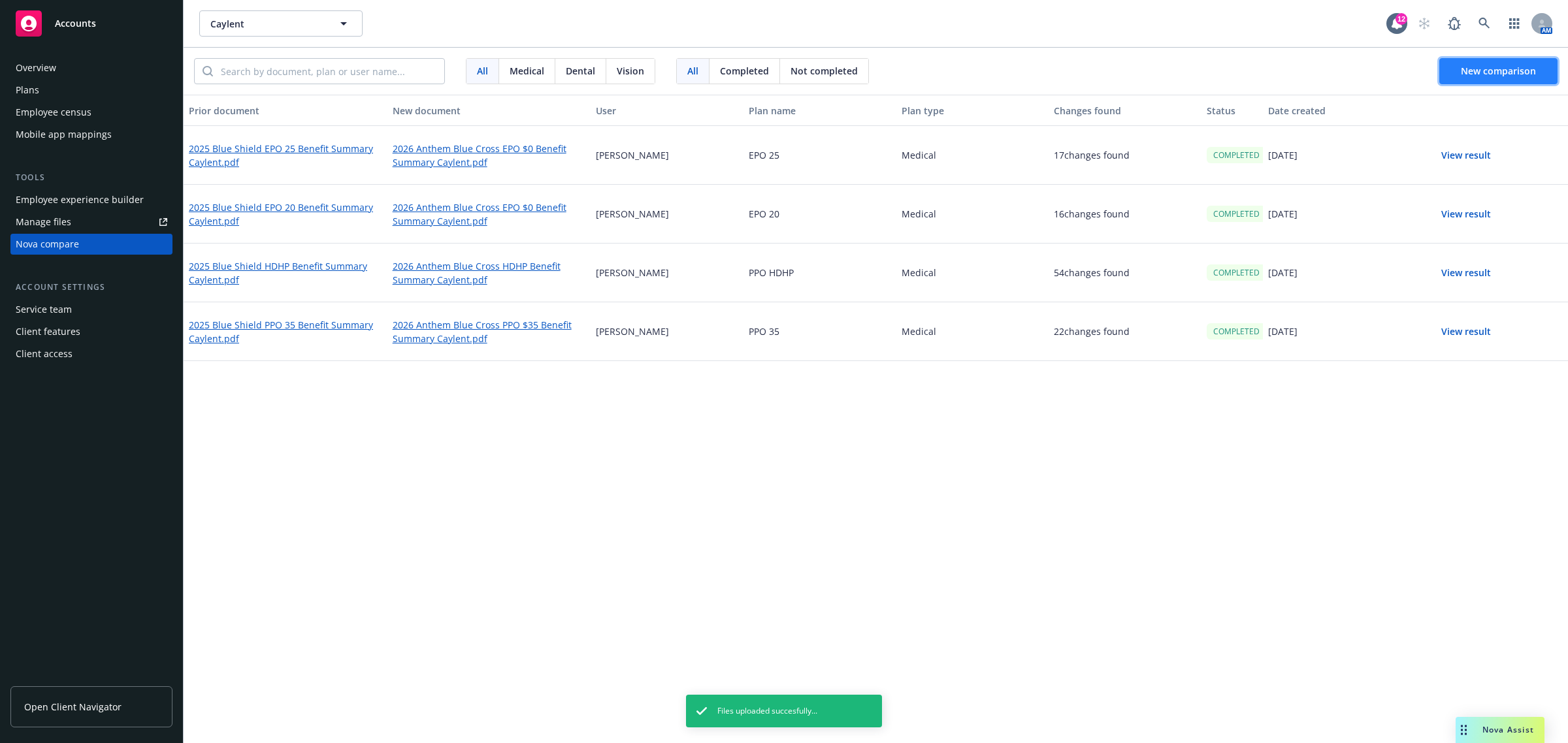
click at [1521, 66] on span "New comparison" at bounding box center [1498, 71] width 75 height 12
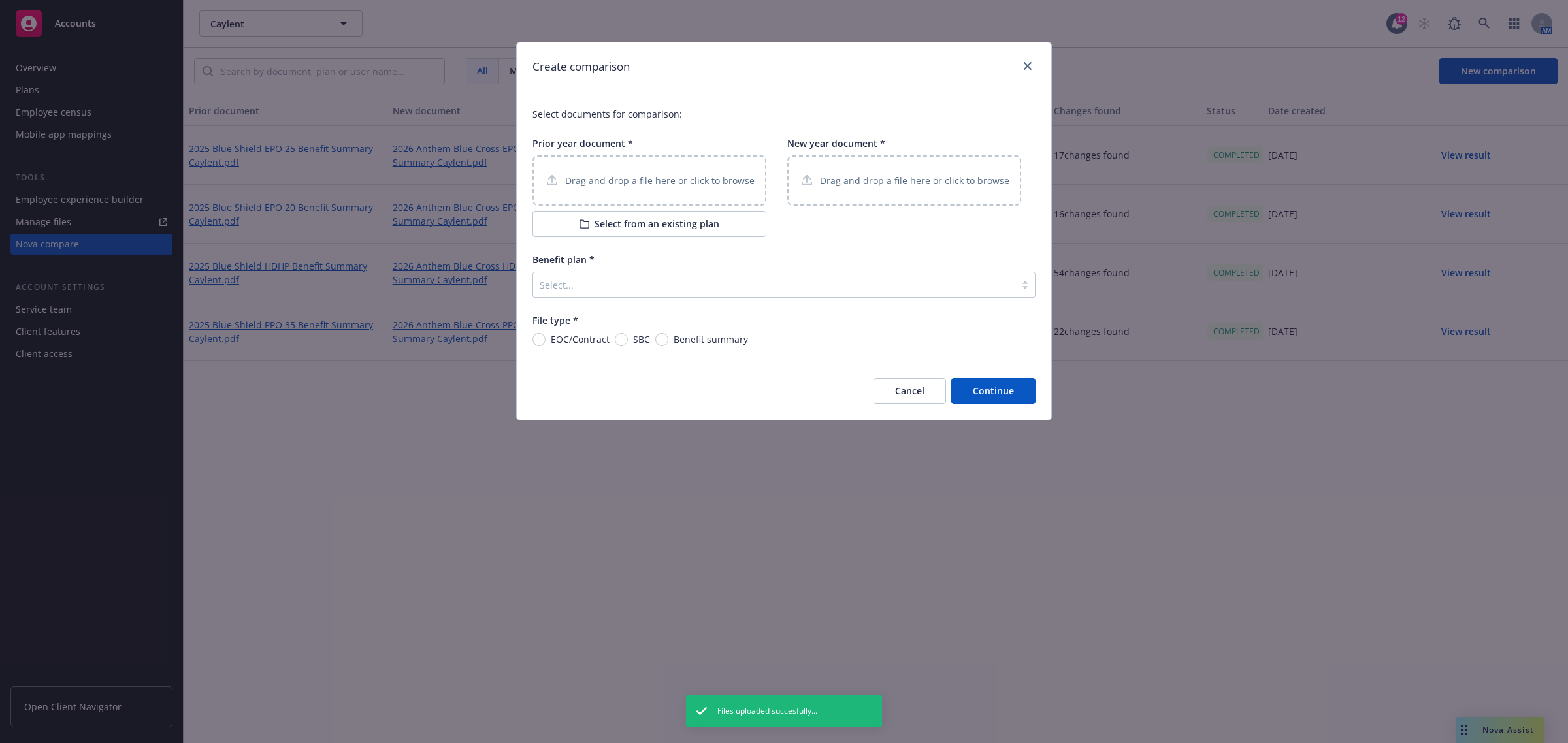
click at [644, 228] on button "Select from an existing plan" at bounding box center [649, 224] width 234 height 26
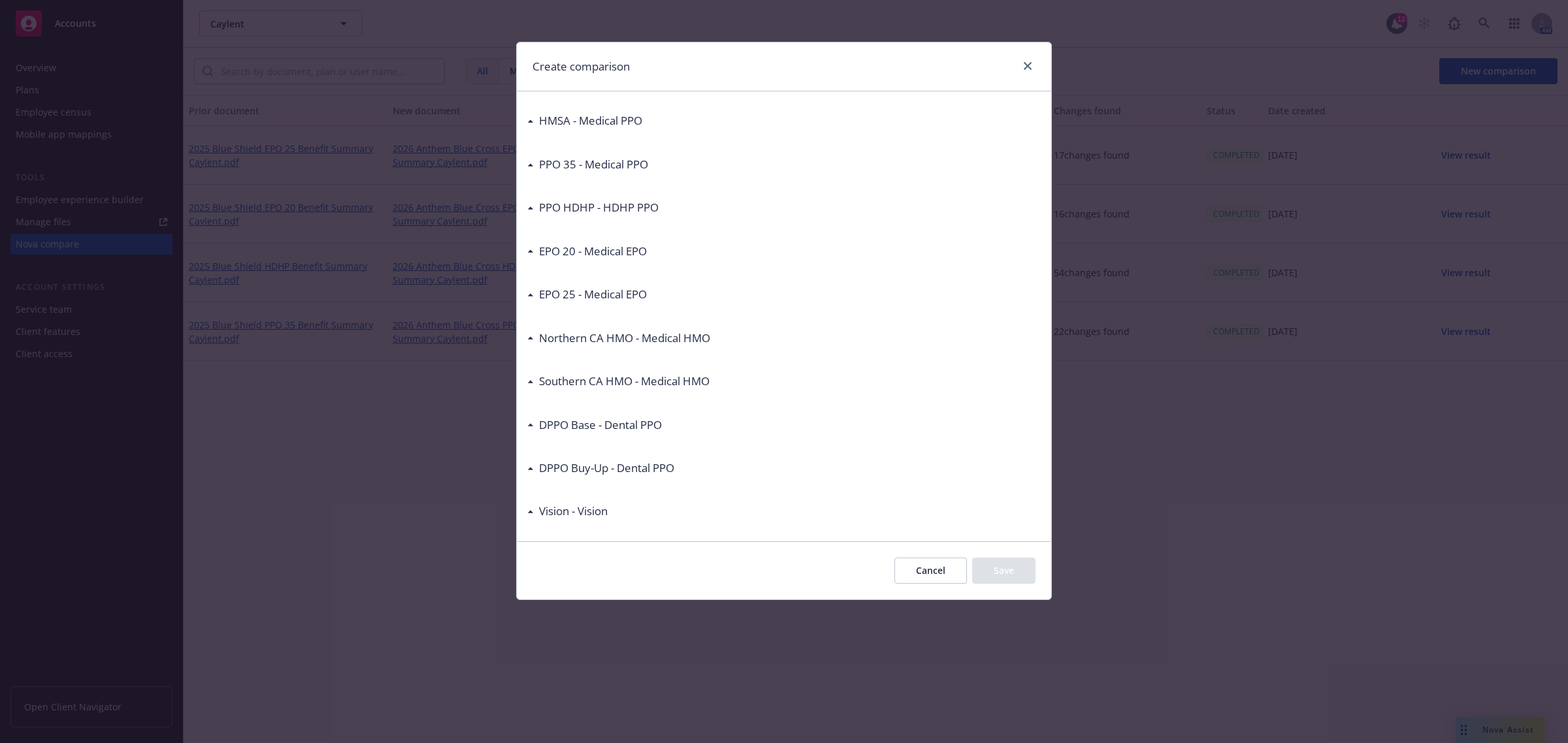
click at [530, 423] on div "DPPO Base - Dental PPO" at bounding box center [594, 425] width 135 height 17
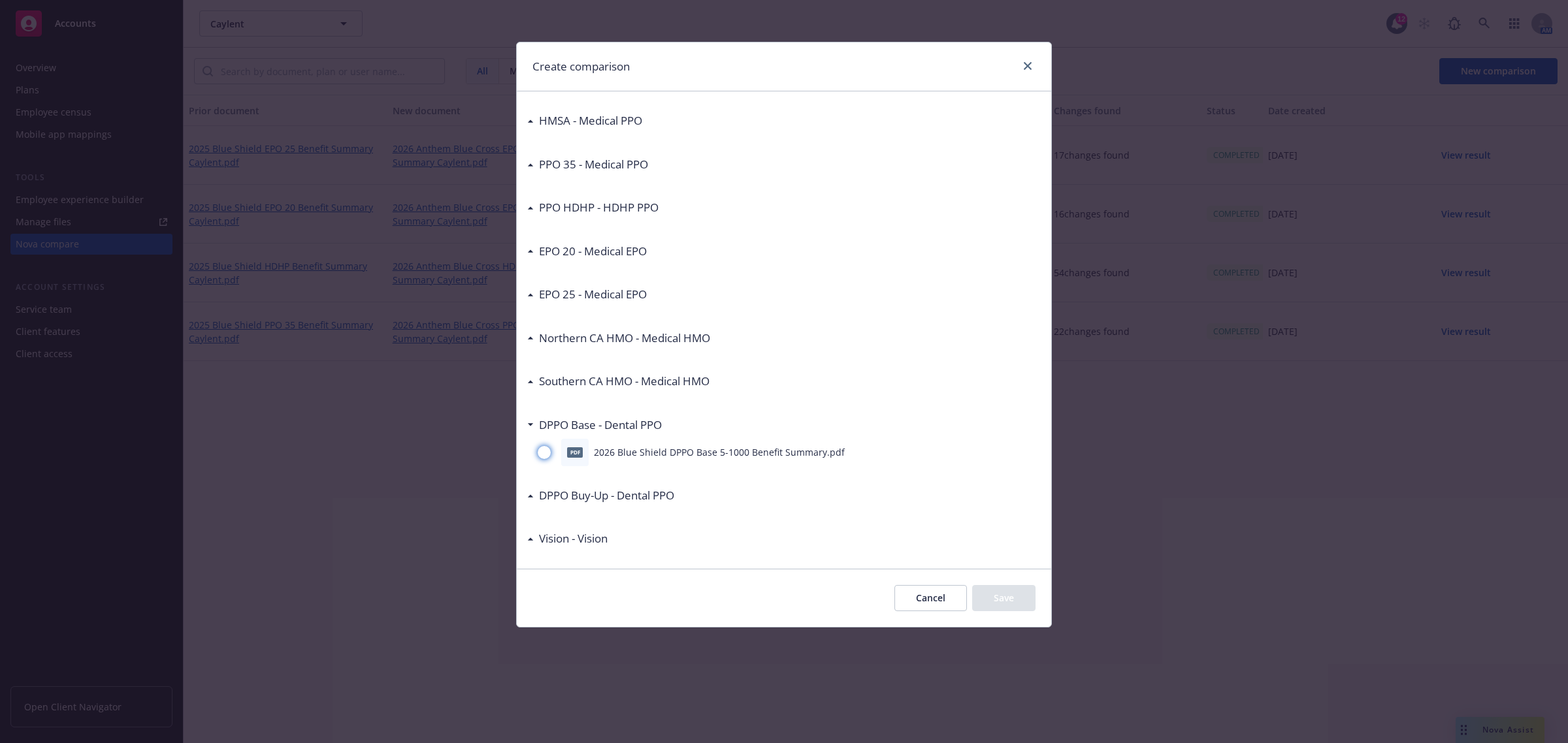
click at [546, 453] on input "radio" at bounding box center [544, 452] width 13 height 13
radio input "true"
click at [912, 599] on button "Cancel" at bounding box center [930, 598] width 72 height 26
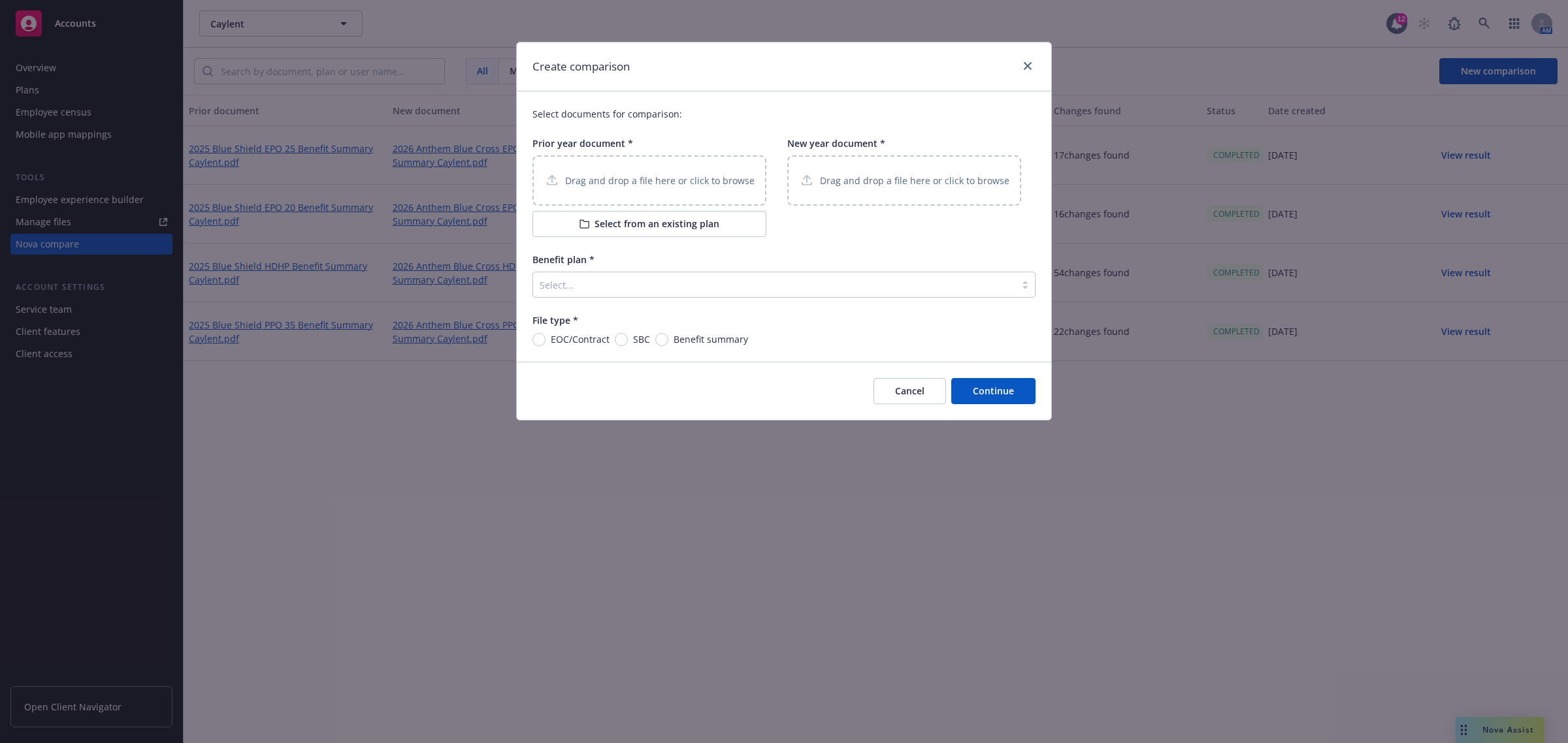
click at [918, 394] on button "Cancel" at bounding box center [909, 391] width 72 height 26
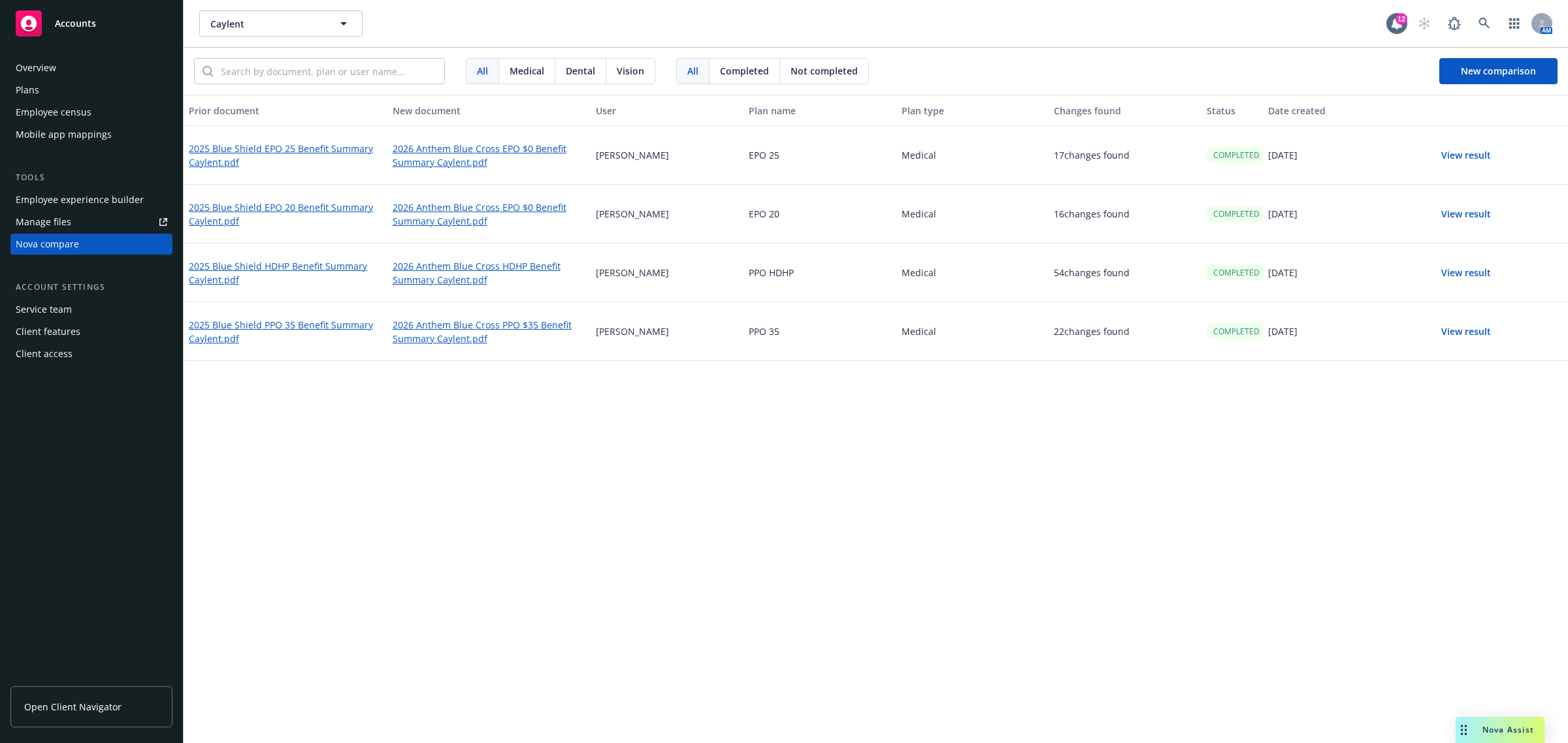
click at [73, 94] on div "Plans" at bounding box center [91, 90] width 152 height 21
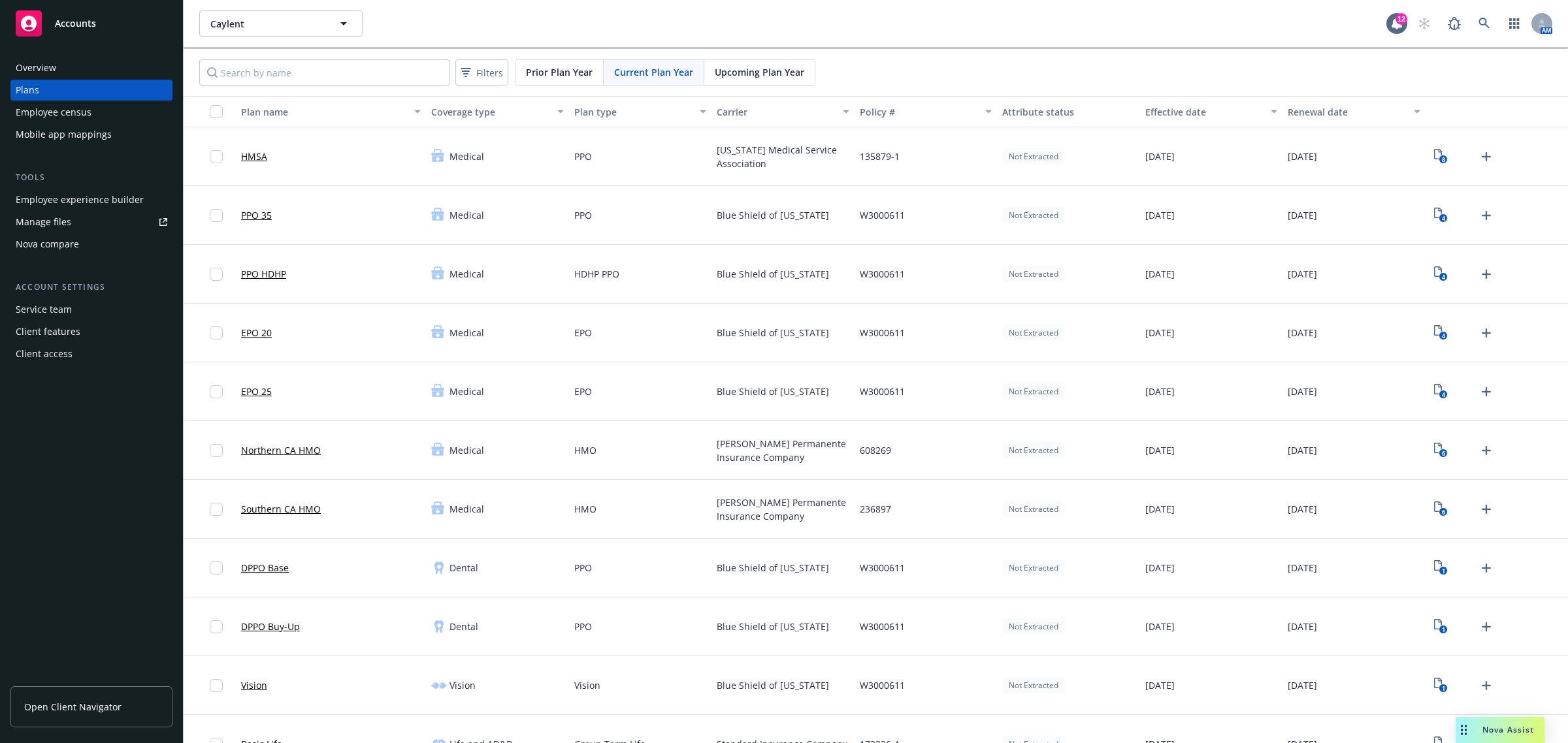
click at [762, 71] on span "Upcoming Plan Year" at bounding box center [760, 72] width 90 height 14
click at [628, 67] on span "Current Plan Year" at bounding box center [653, 72] width 79 height 14
click at [746, 73] on span "Upcoming Plan Year" at bounding box center [760, 72] width 90 height 14
click at [60, 243] on div "Nova compare" at bounding box center [47, 244] width 63 height 21
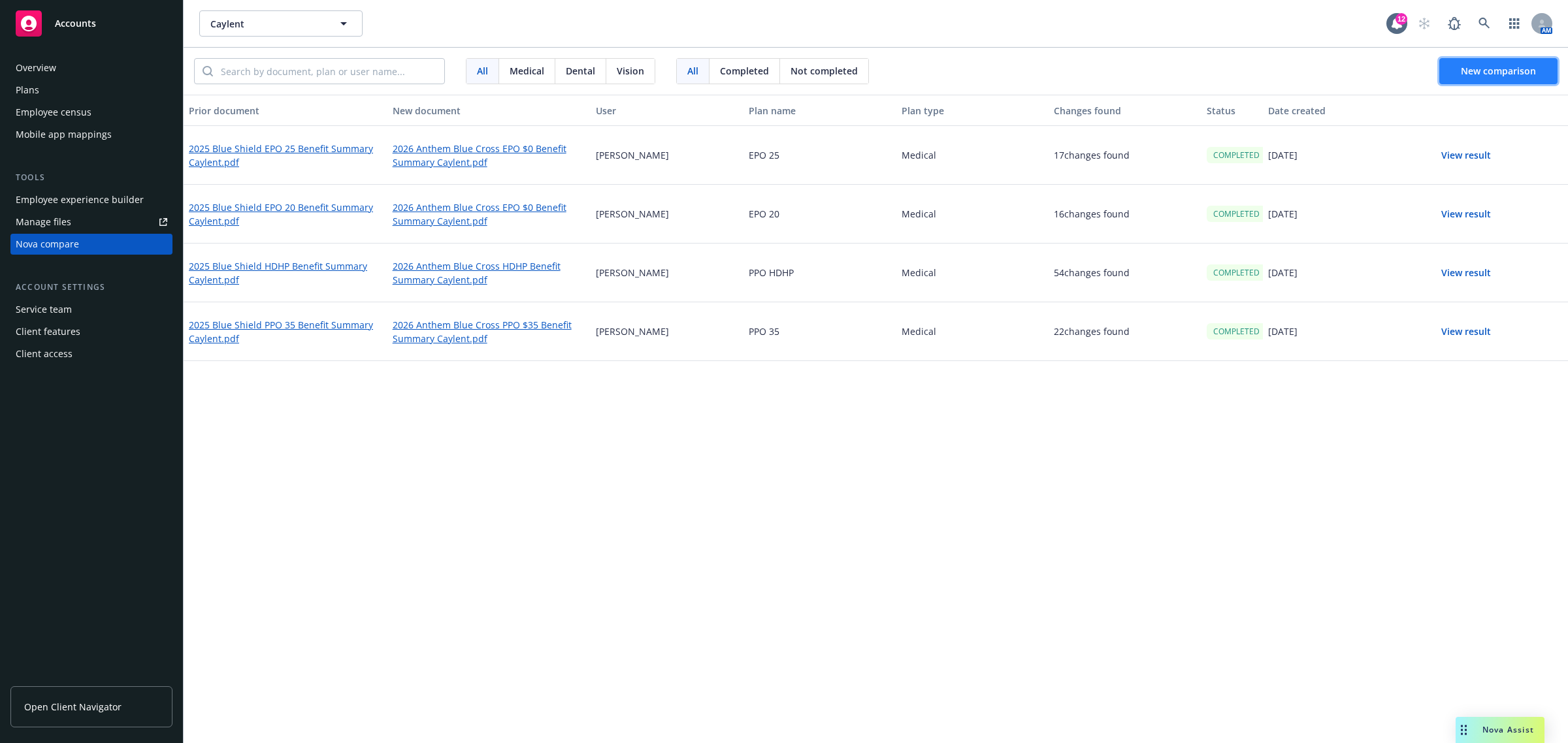
click at [1527, 76] on span "New comparison" at bounding box center [1498, 71] width 75 height 12
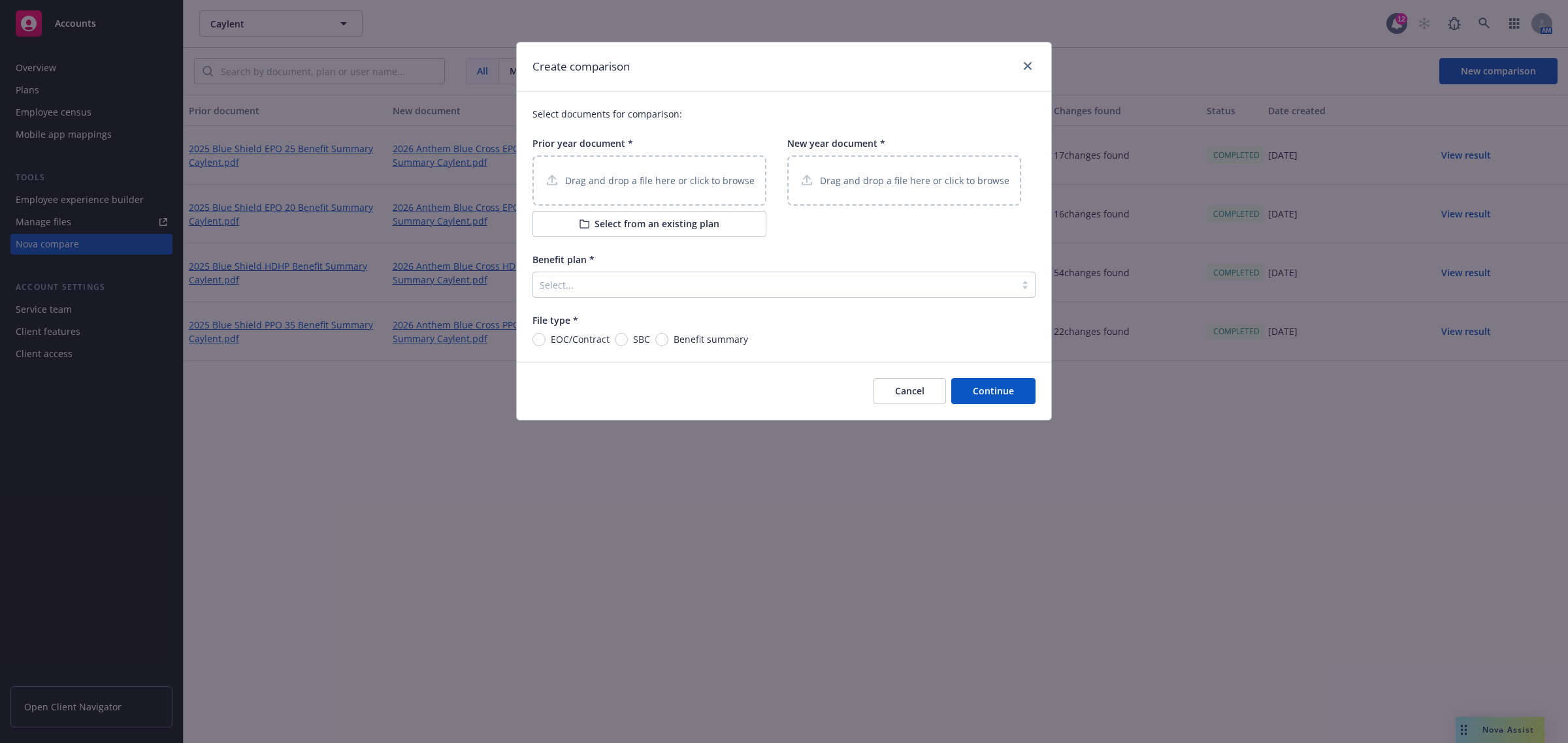
click at [652, 230] on button "Select from an existing plan" at bounding box center [649, 224] width 234 height 26
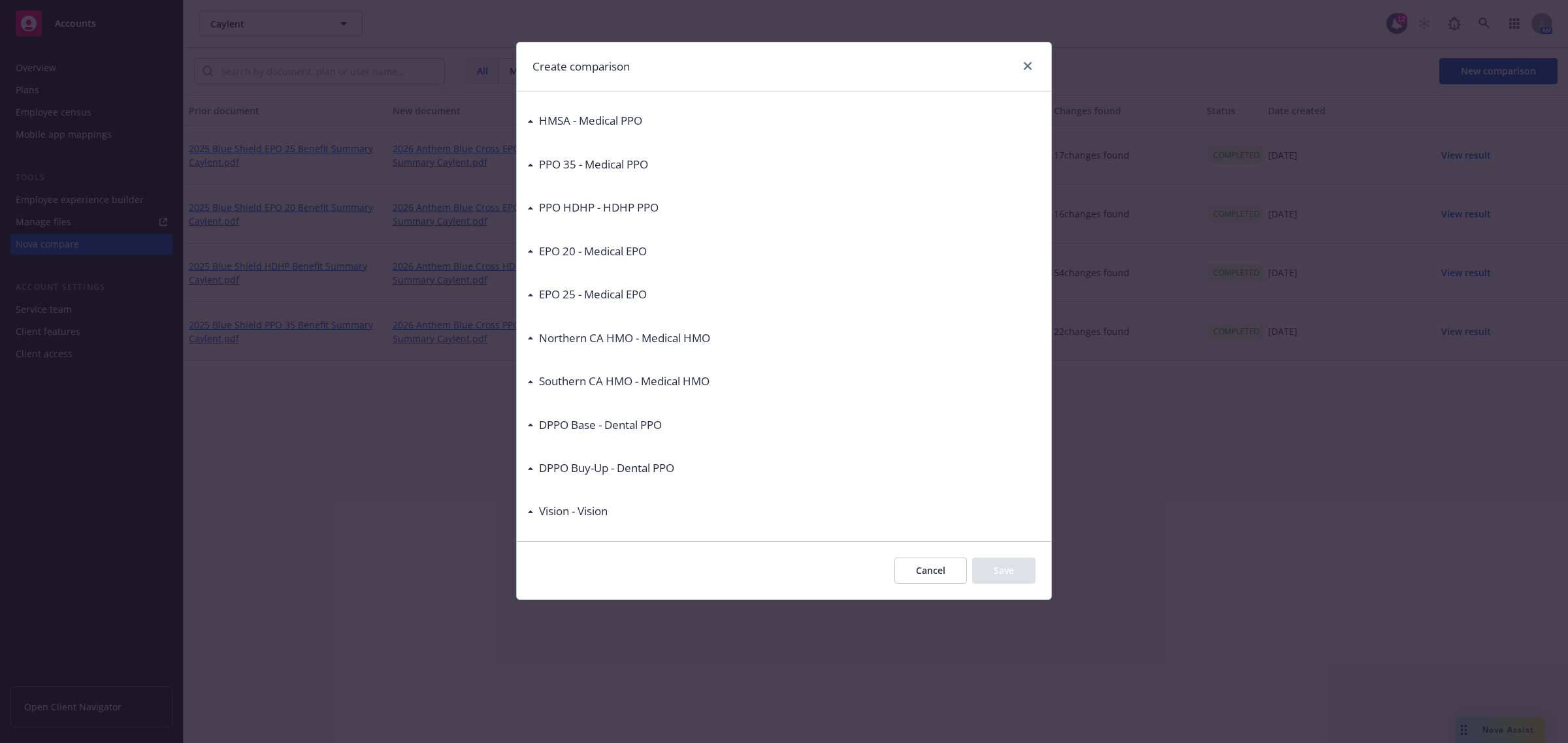
click at [531, 426] on icon at bounding box center [530, 425] width 5 height 2
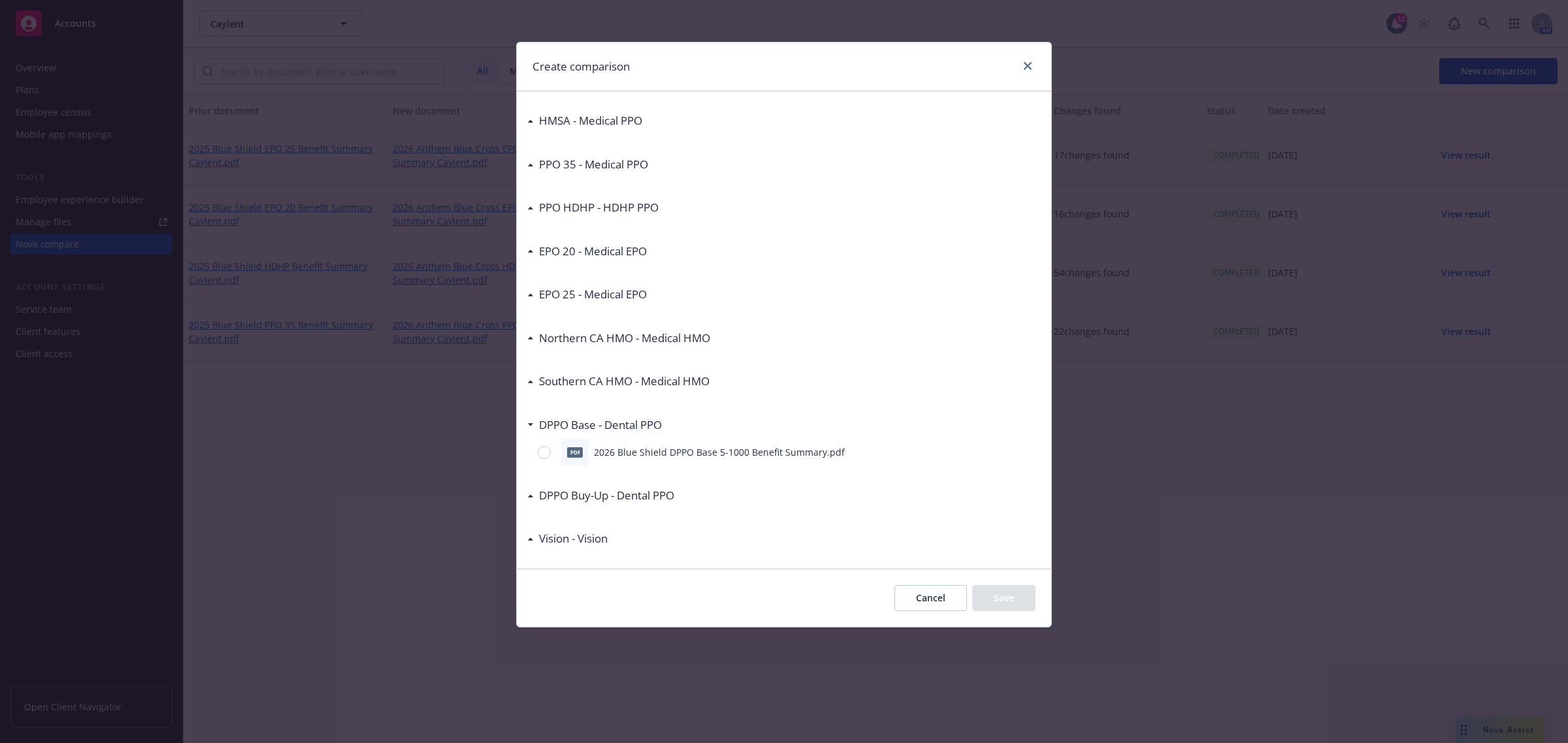
click at [531, 426] on icon at bounding box center [530, 425] width 7 height 3
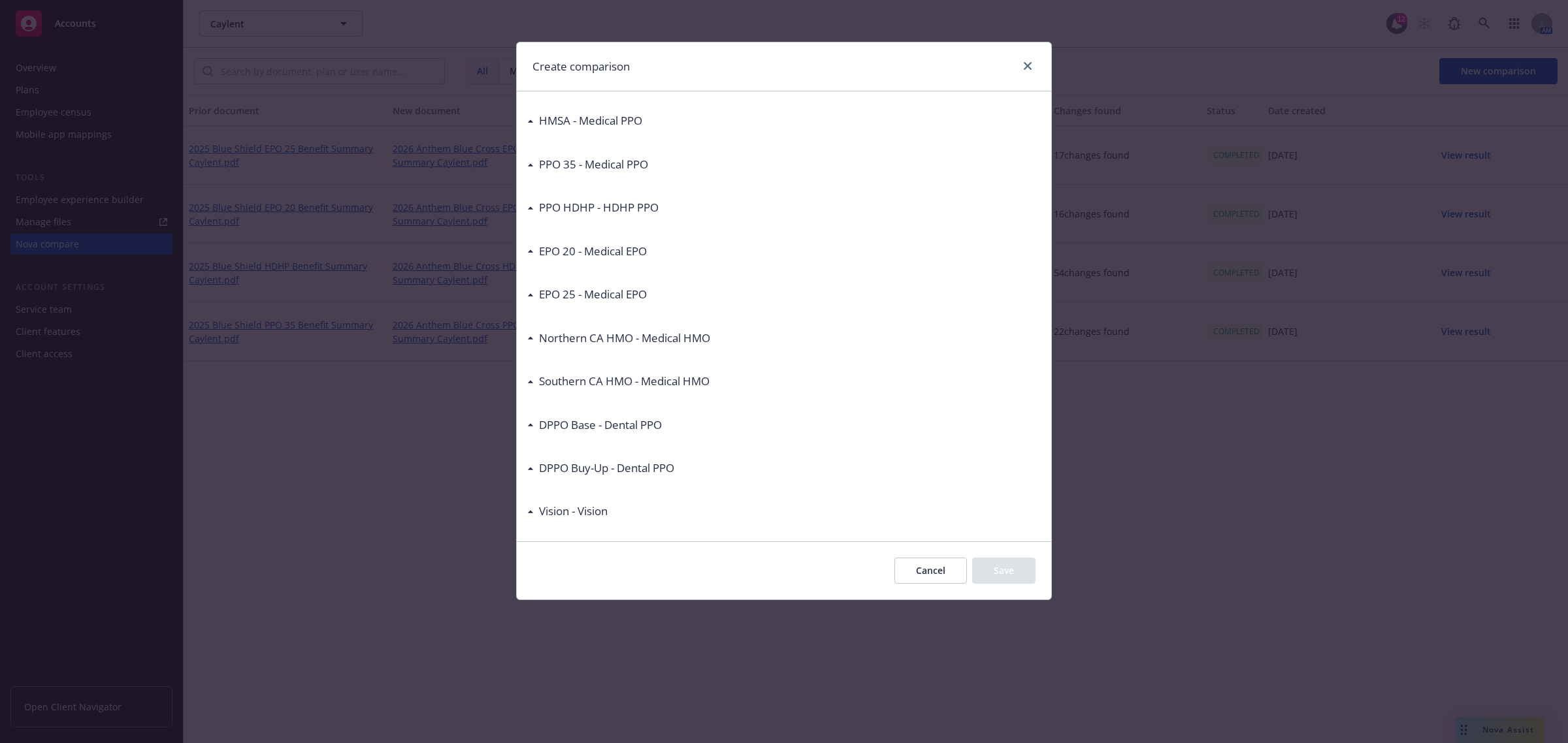
click at [527, 470] on div "DPPO Buy-Up - Dental PPO" at bounding box center [600, 468] width 147 height 17
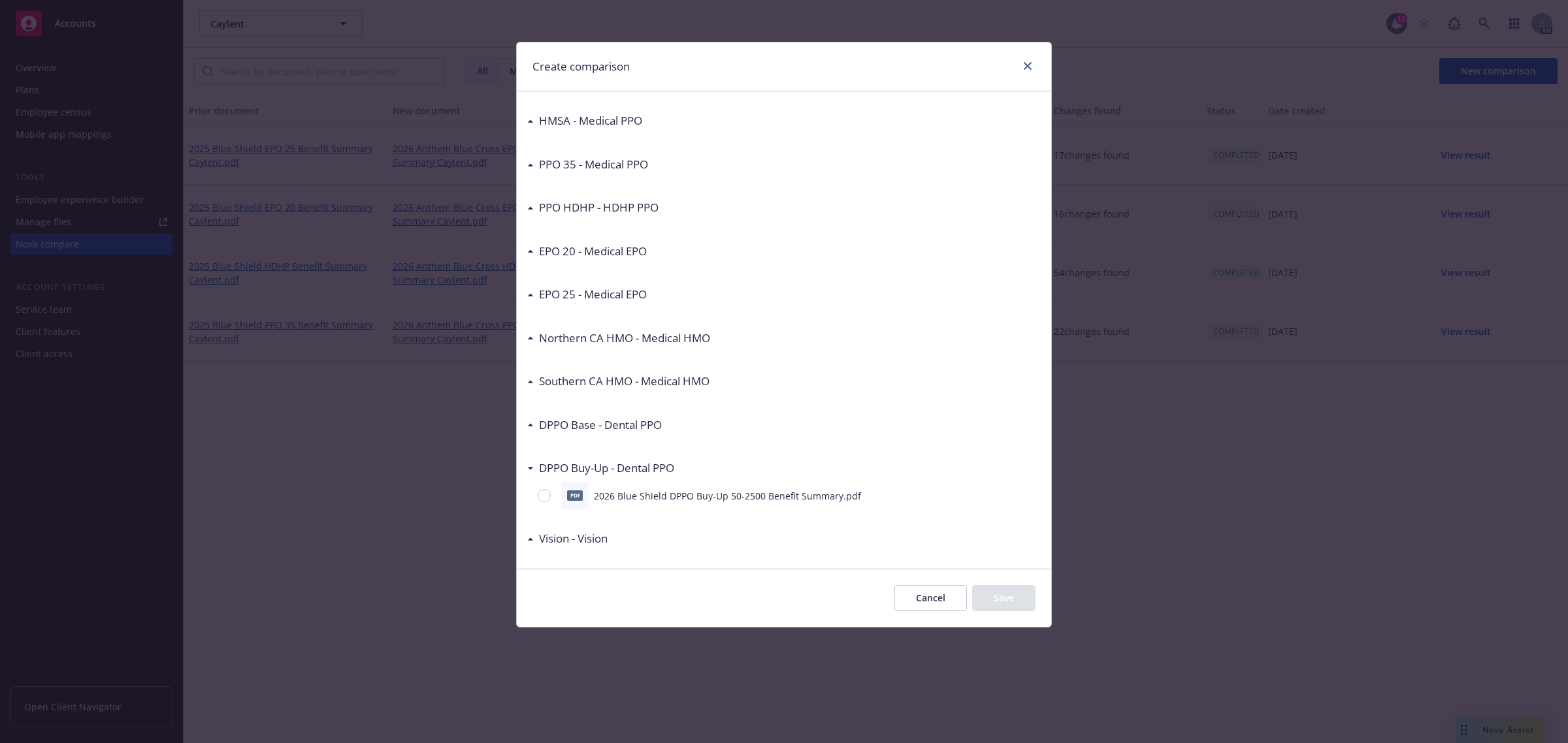
click at [527, 470] on div "DPPO Buy-Up - Dental PPO" at bounding box center [600, 468] width 147 height 17
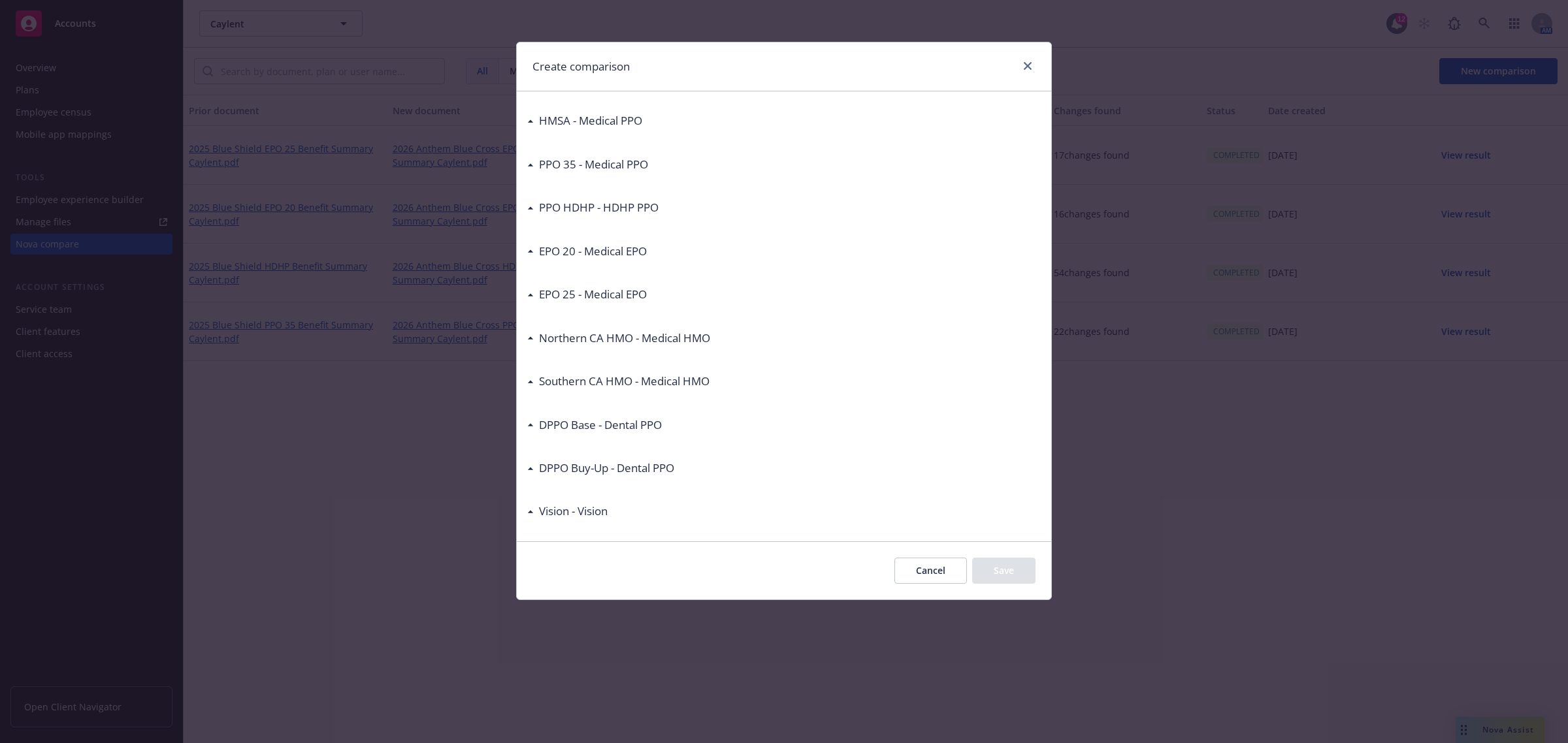
click at [534, 514] on div "Vision - Vision" at bounding box center [570, 512] width 74 height 17
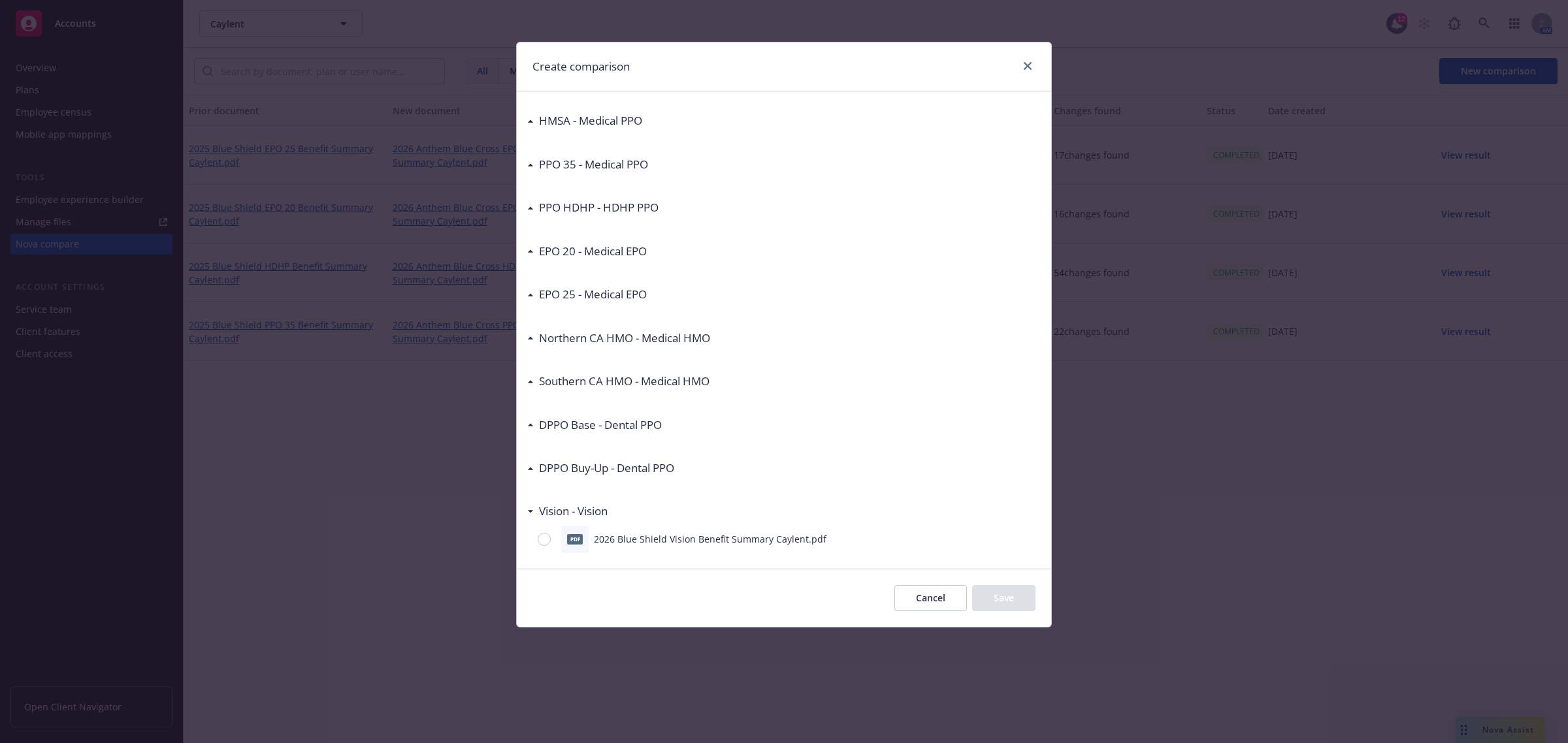
click at [534, 514] on div "Vision - Vision" at bounding box center [570, 512] width 74 height 17
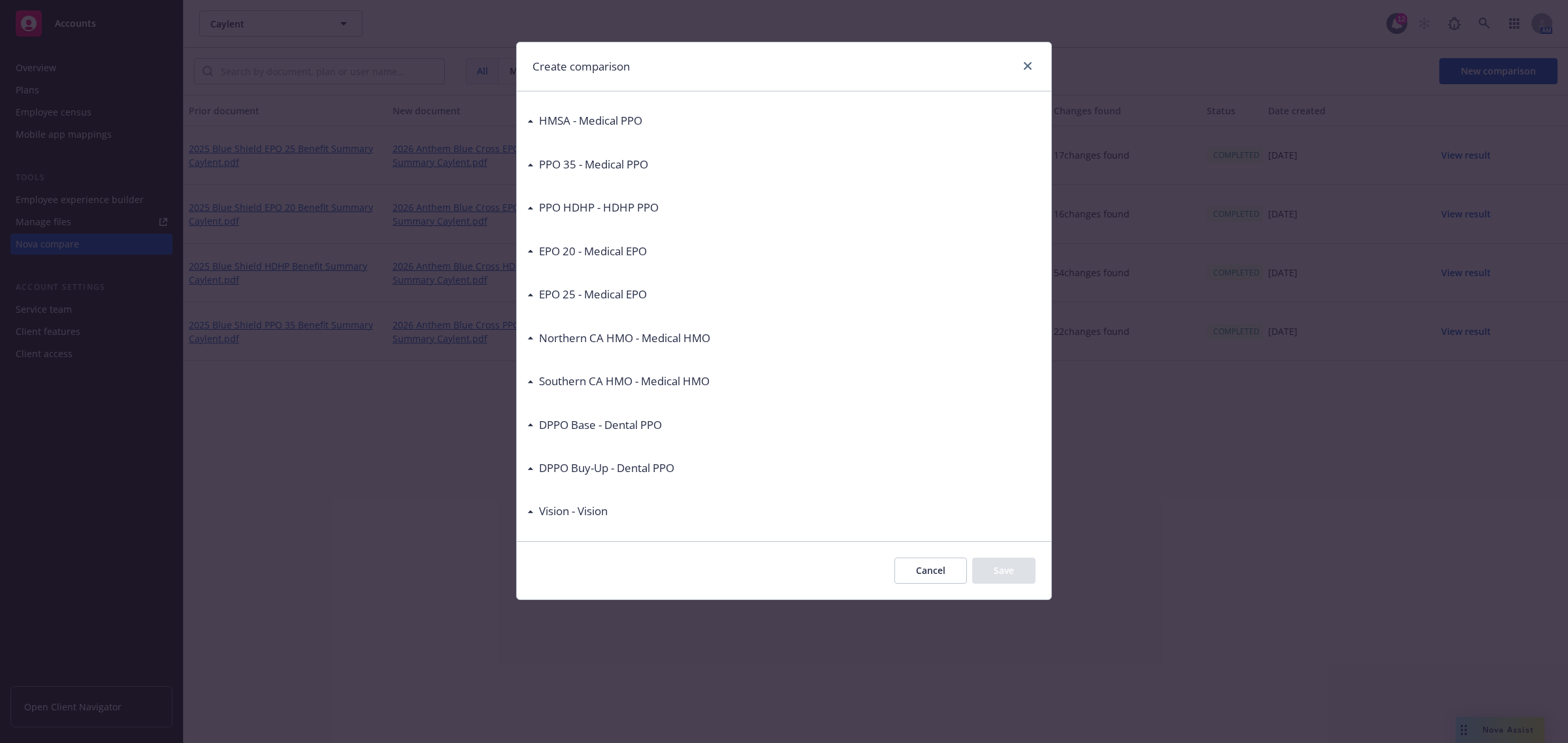
click at [925, 572] on button "Cancel" at bounding box center [930, 571] width 72 height 26
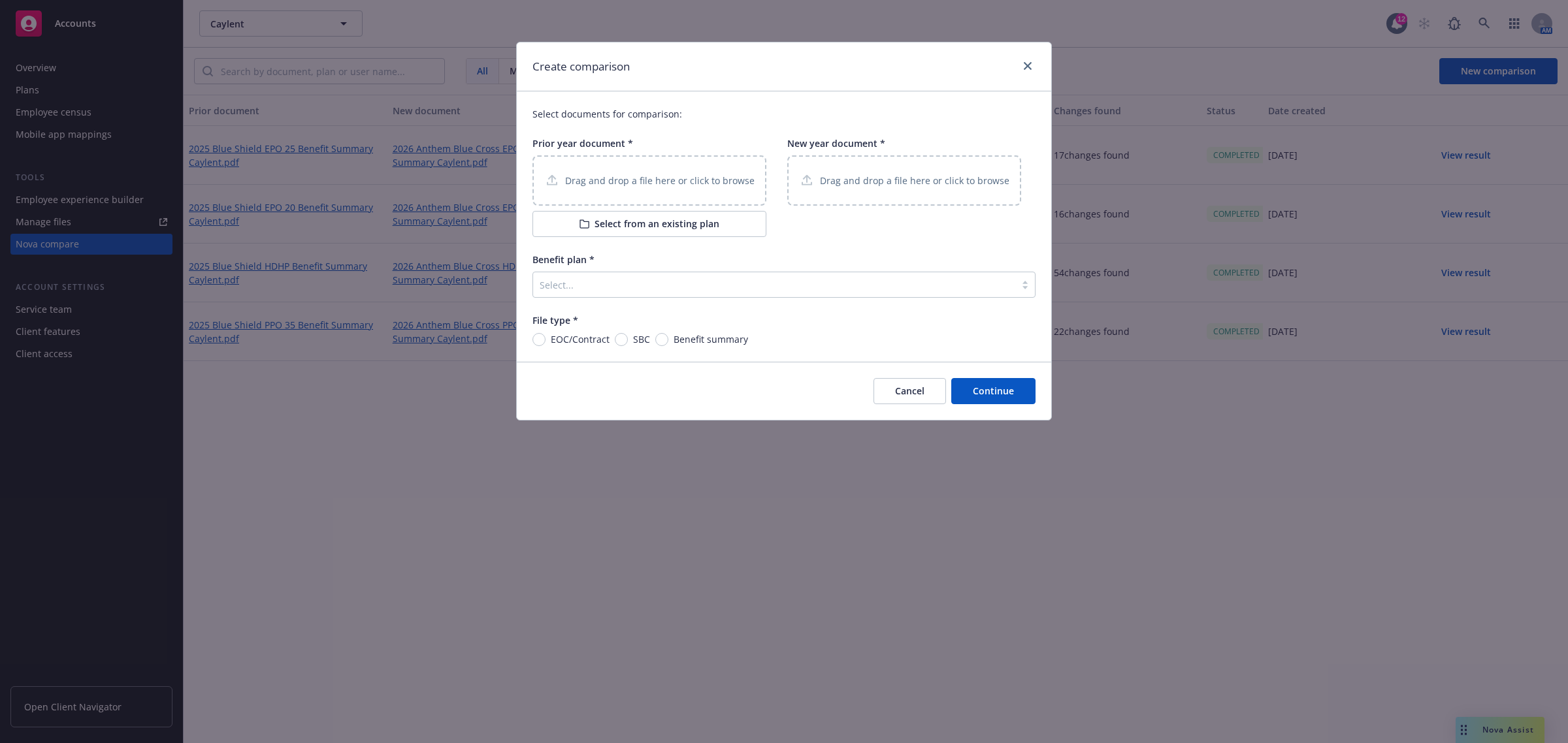
click at [909, 386] on button "Cancel" at bounding box center [909, 391] width 72 height 26
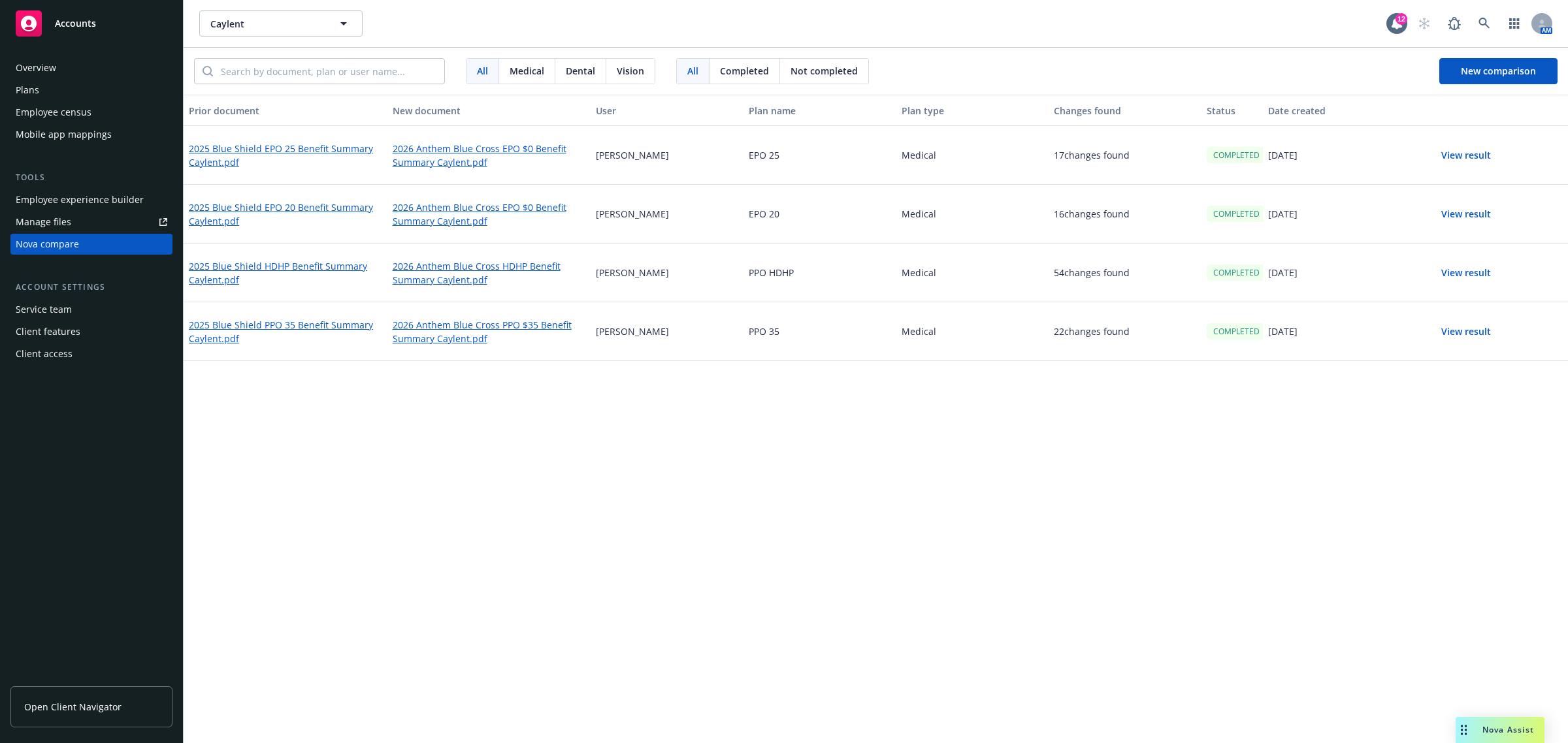
click at [124, 94] on div "Plans" at bounding box center [91, 90] width 152 height 21
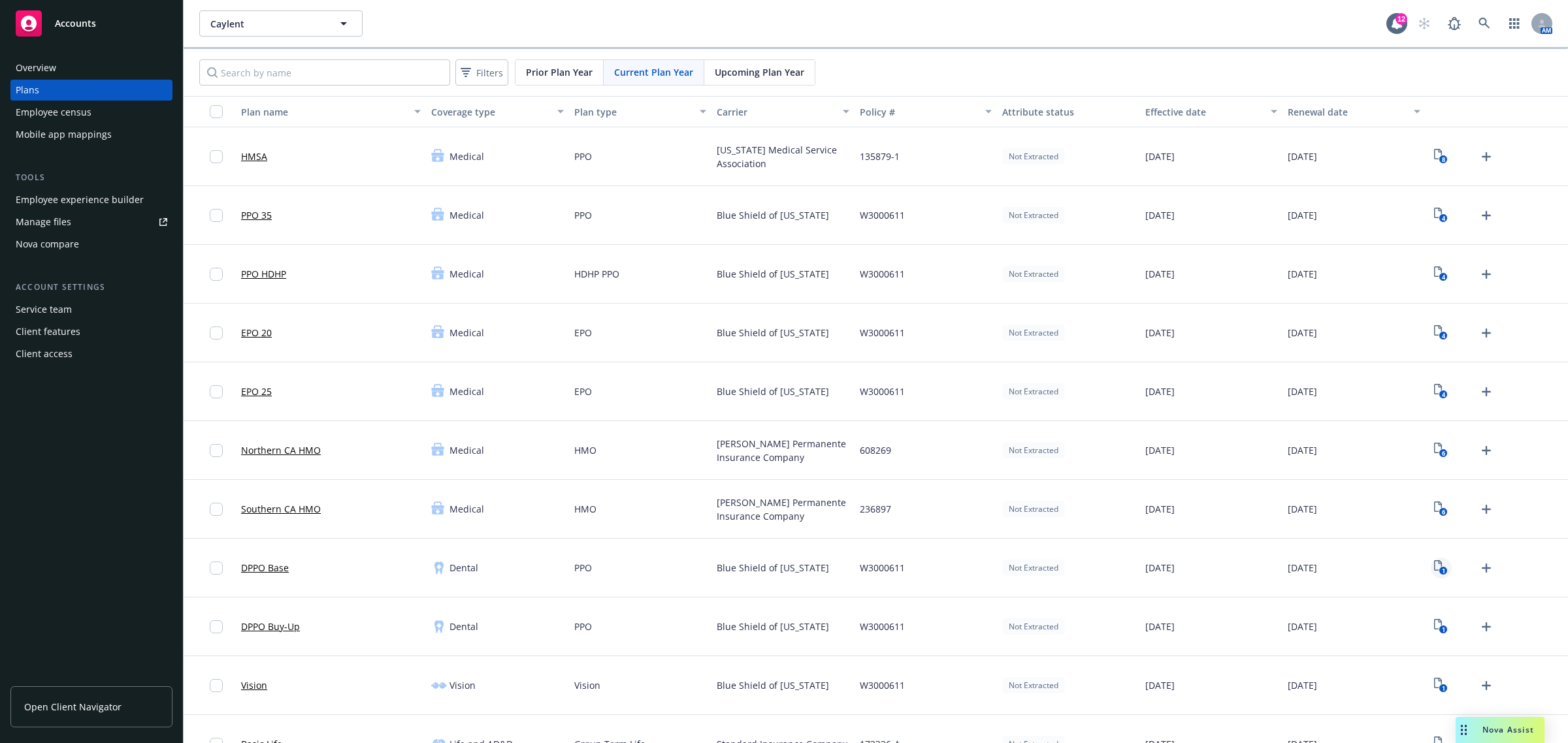
click at [1438, 567] on link "1" at bounding box center [1441, 568] width 21 height 21
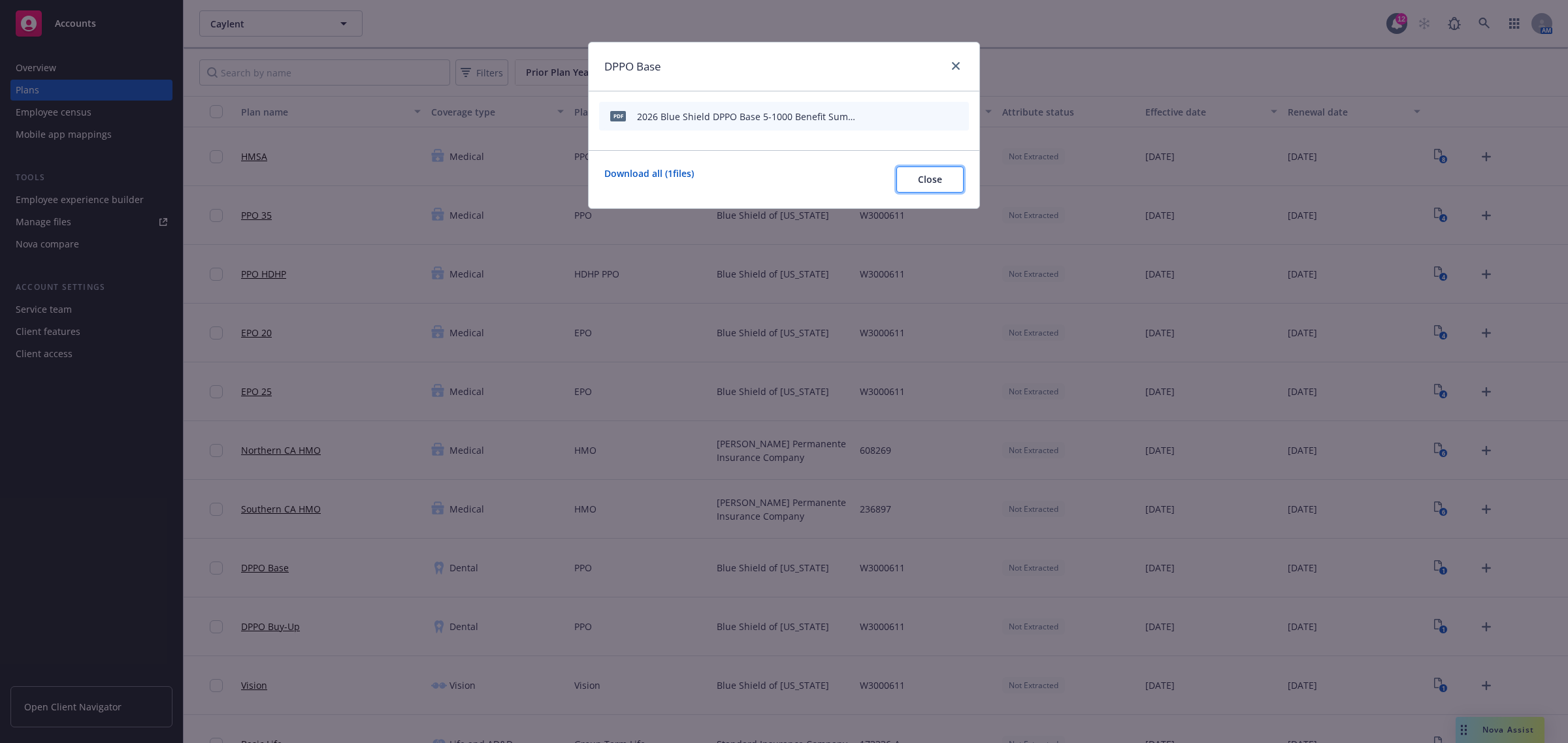
click at [945, 180] on button "Close" at bounding box center [930, 180] width 67 height 26
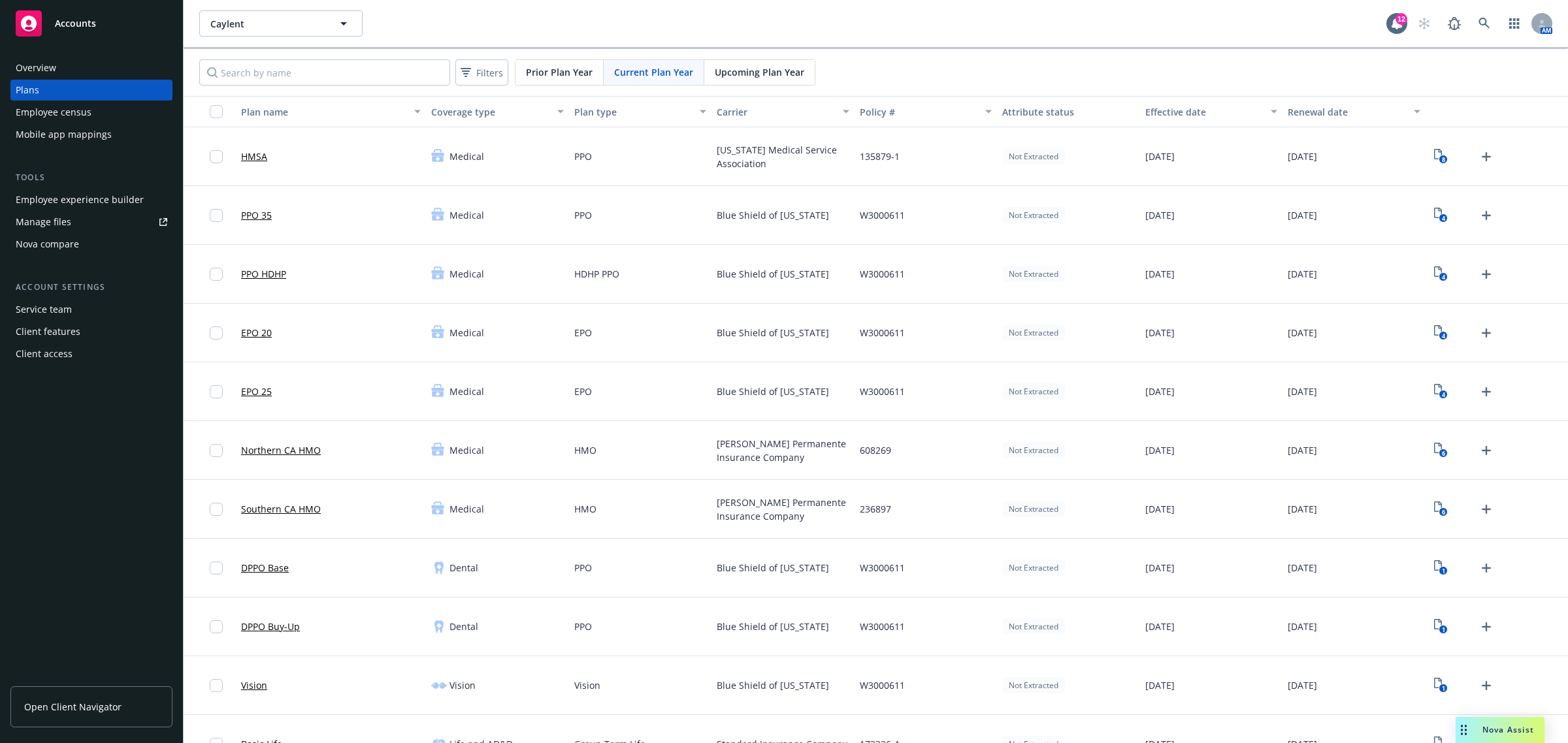
click at [677, 67] on span "Current Plan Year" at bounding box center [653, 72] width 79 height 14
click at [341, 77] on input "Search by name" at bounding box center [324, 72] width 251 height 26
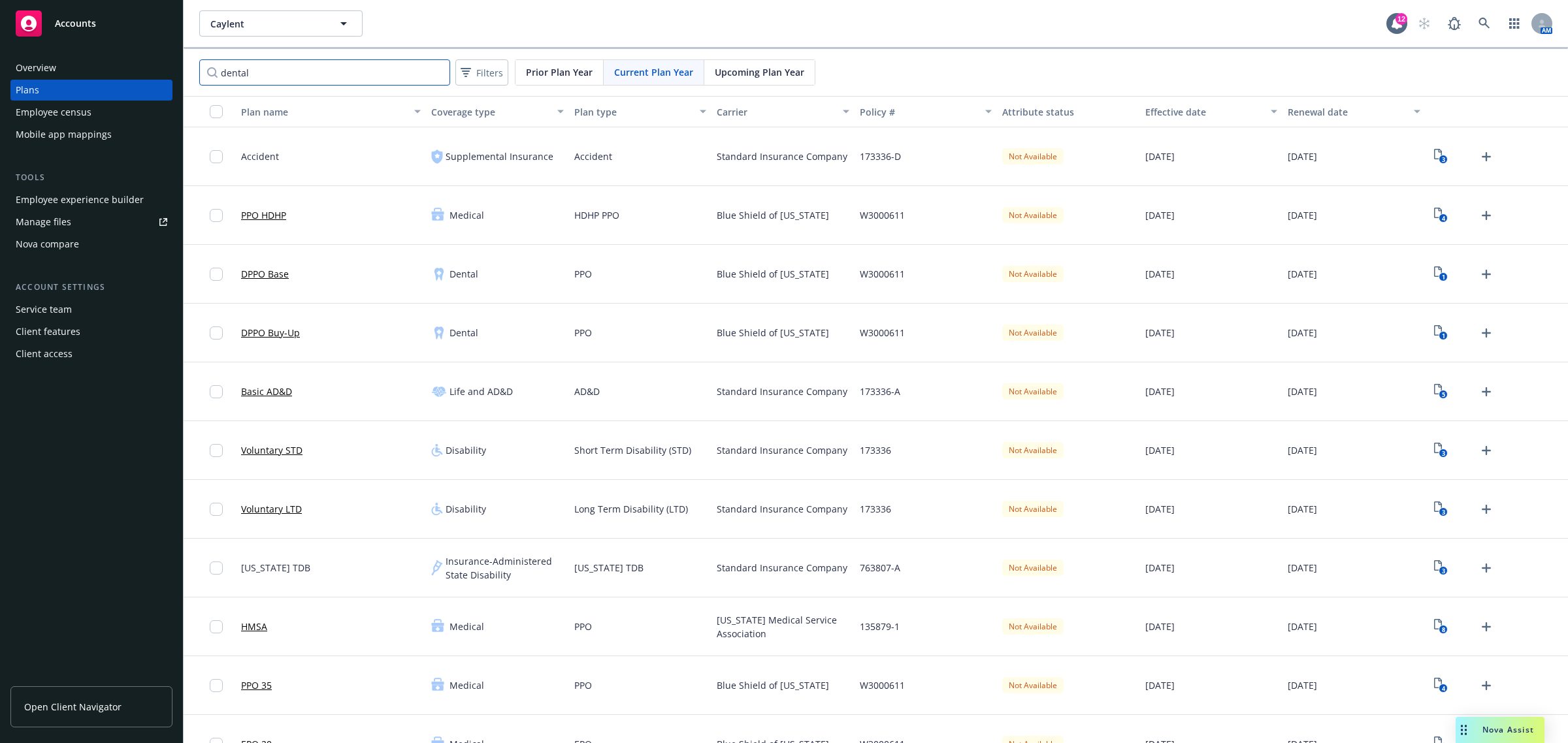
type input "dental"
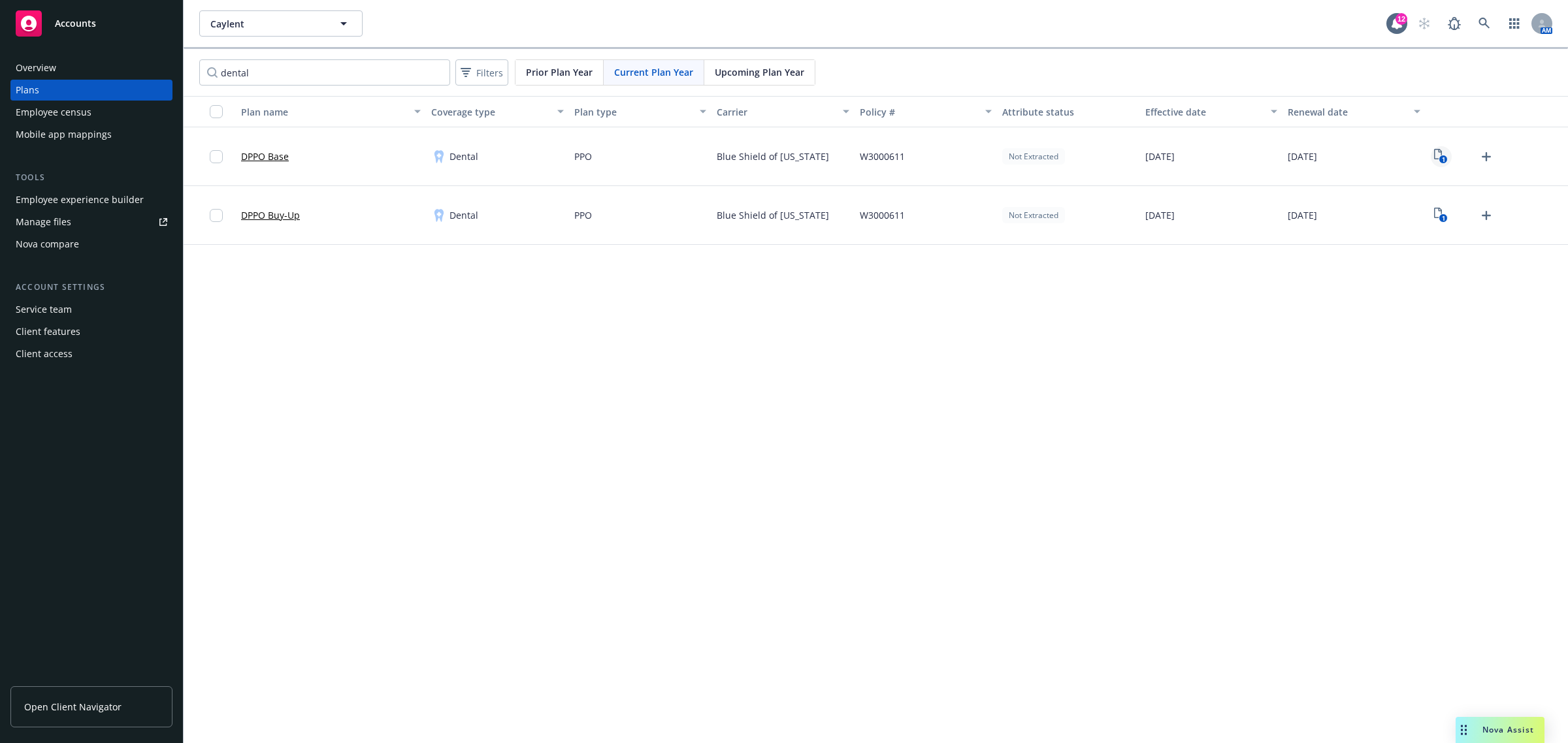
click at [1442, 155] on rect "View Plan Documents" at bounding box center [1443, 159] width 8 height 8
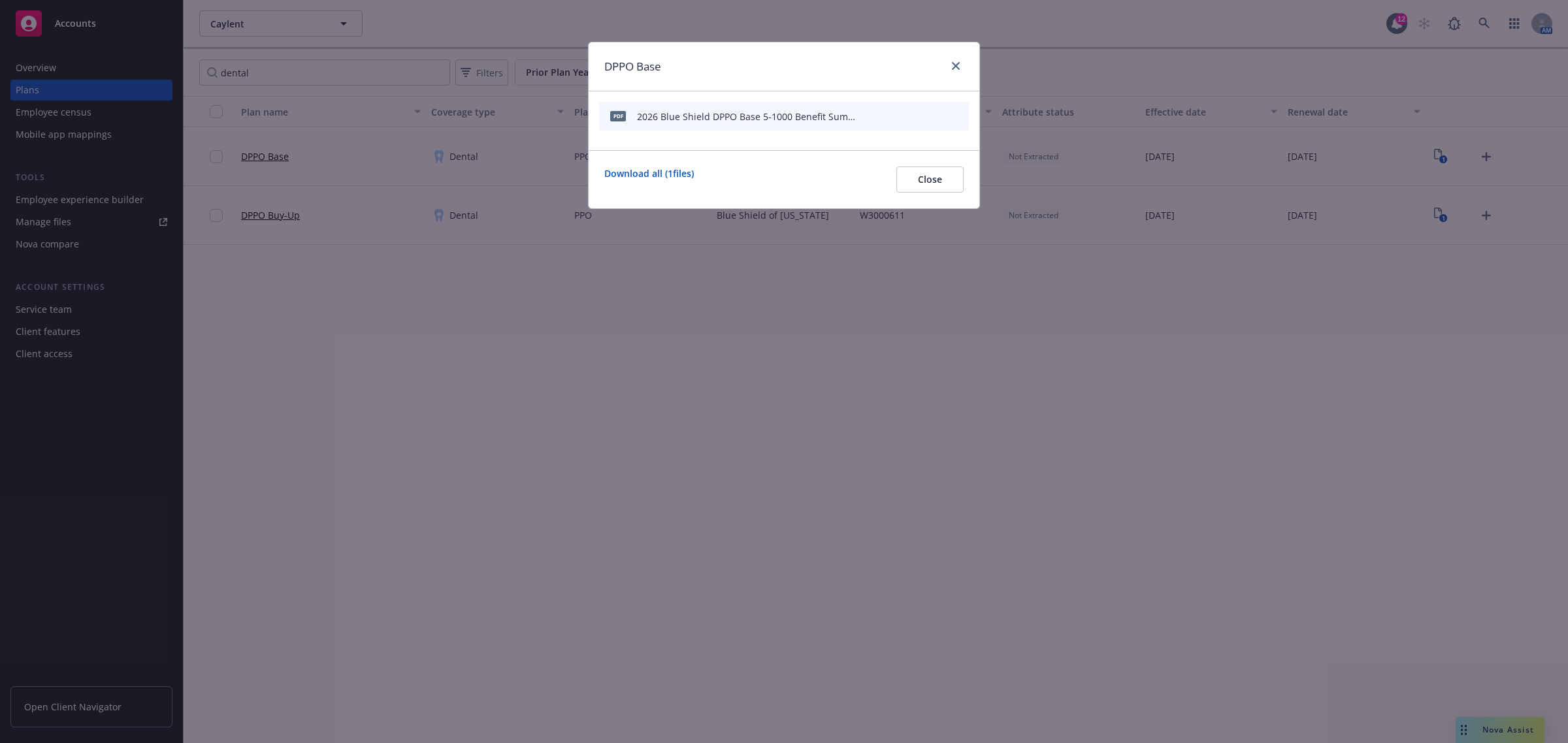
click at [954, 111] on icon "archive file" at bounding box center [957, 116] width 9 height 11
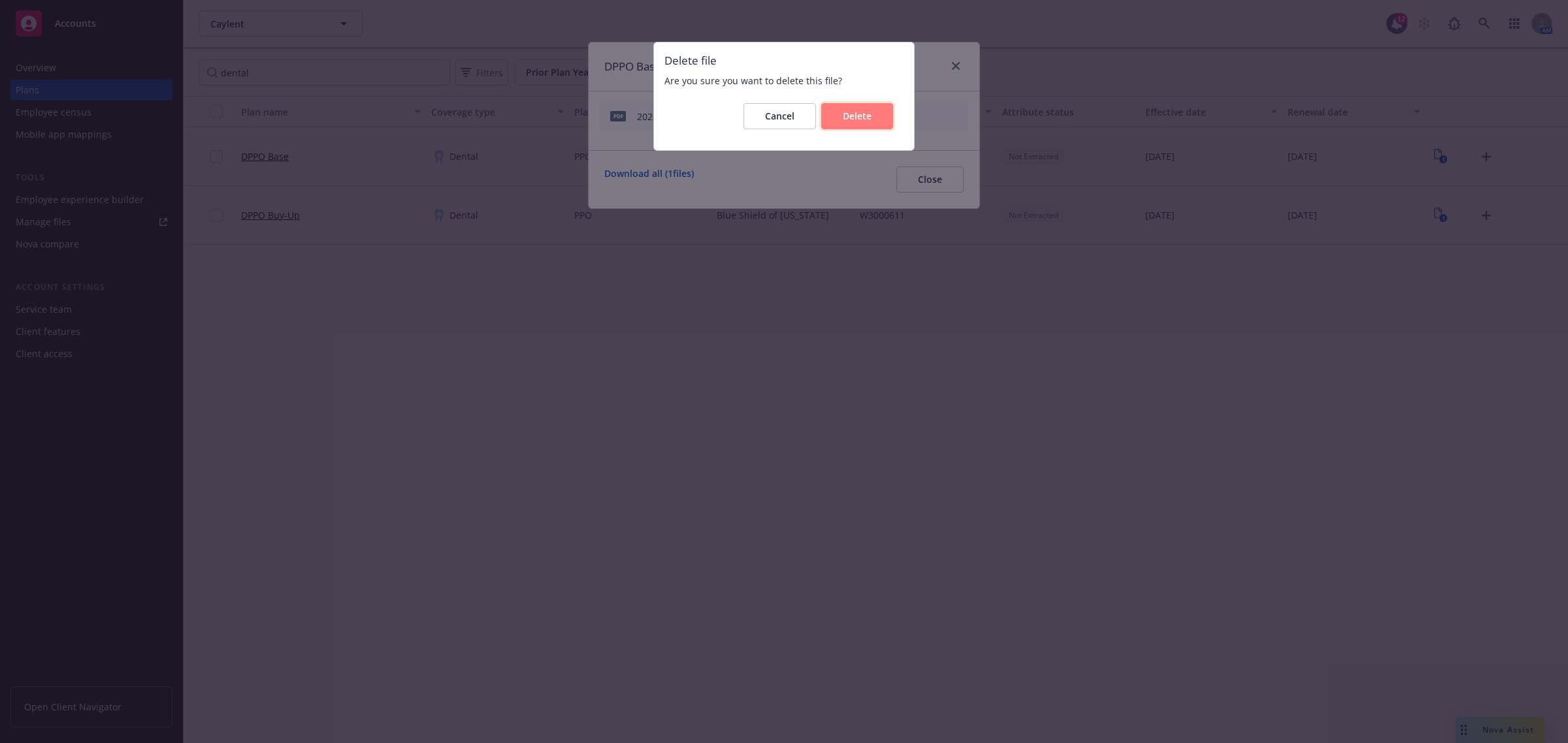
click at [864, 115] on span "Delete" at bounding box center [857, 116] width 29 height 12
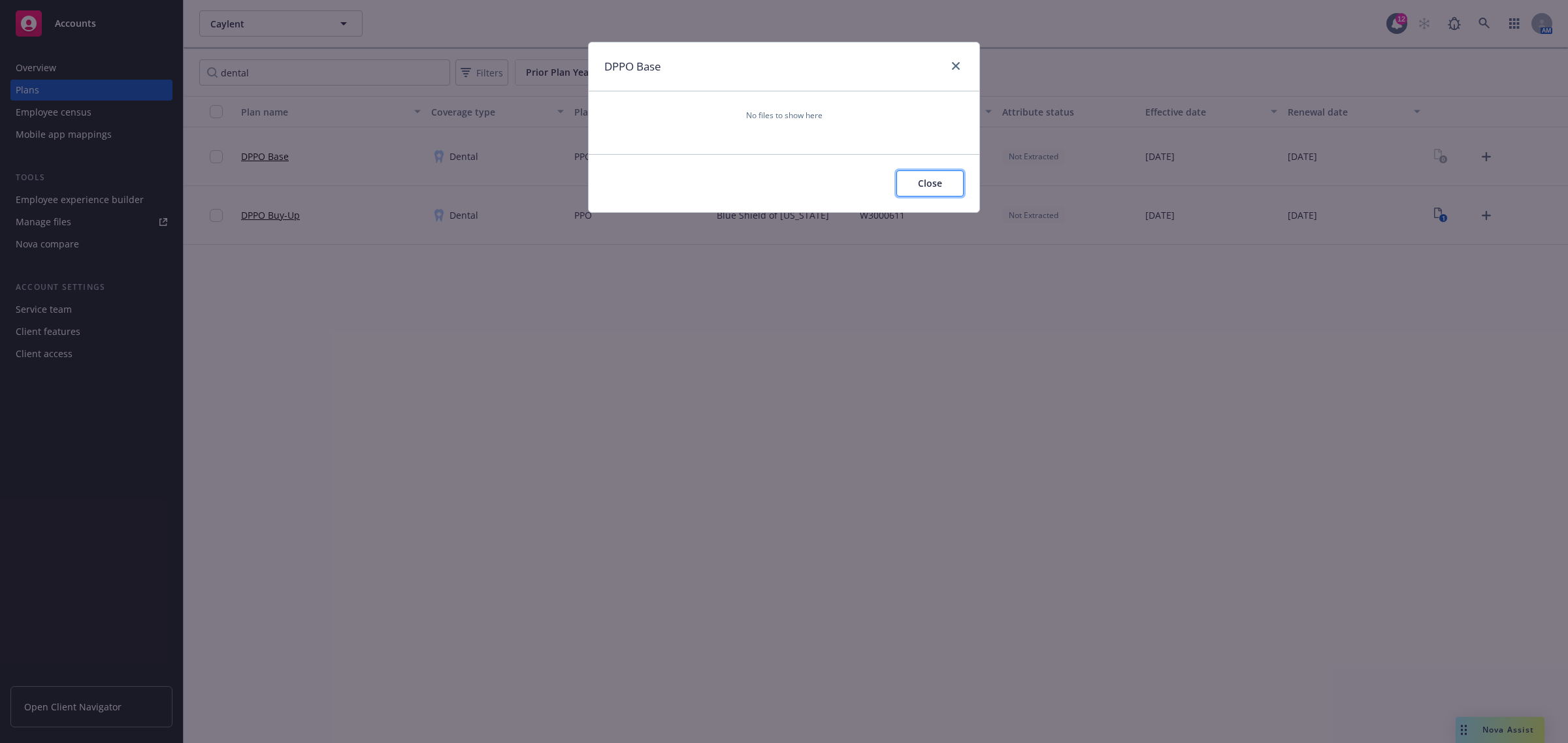
click at [926, 178] on span "Close" at bounding box center [930, 183] width 24 height 12
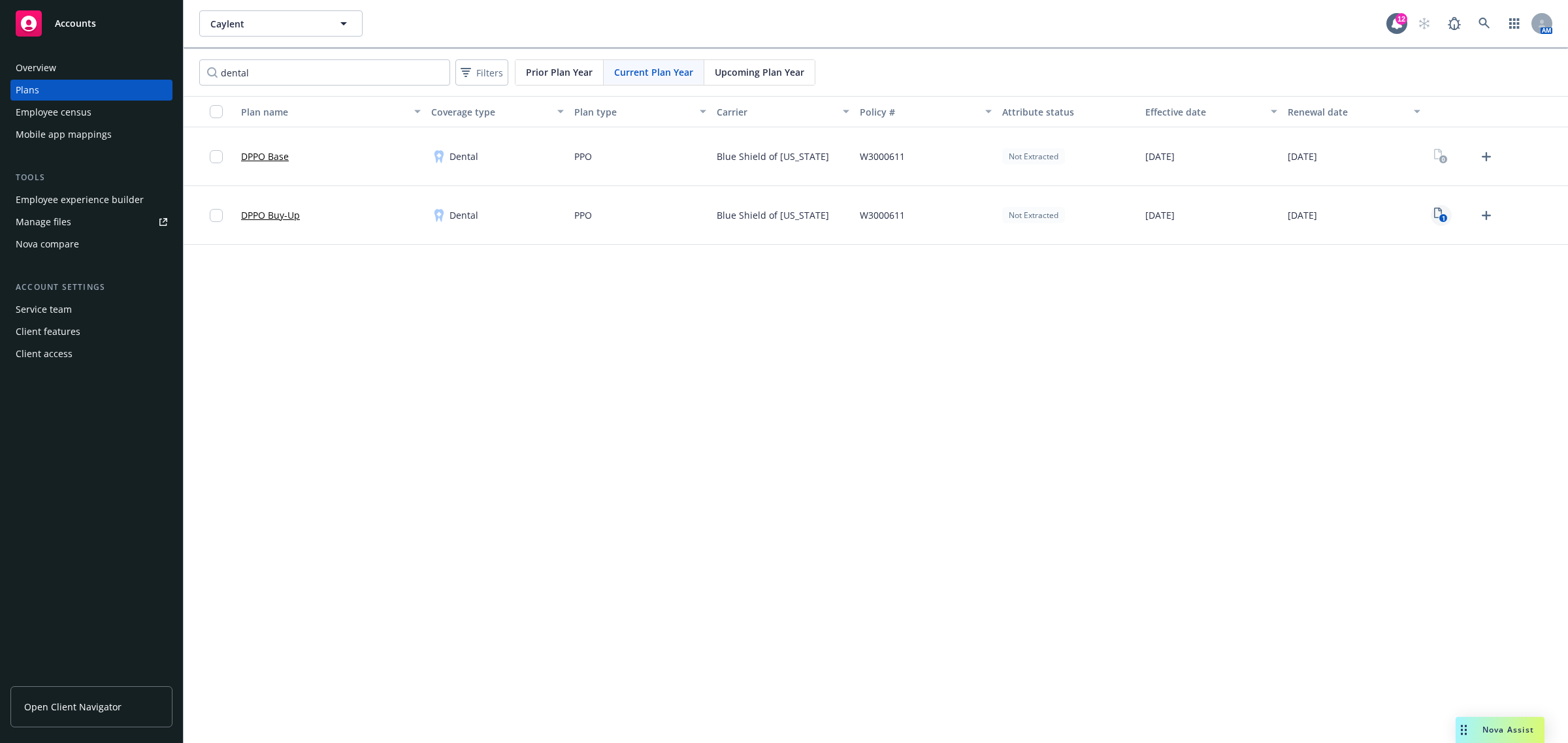
click at [1436, 220] on icon "1" at bounding box center [1441, 215] width 14 height 15
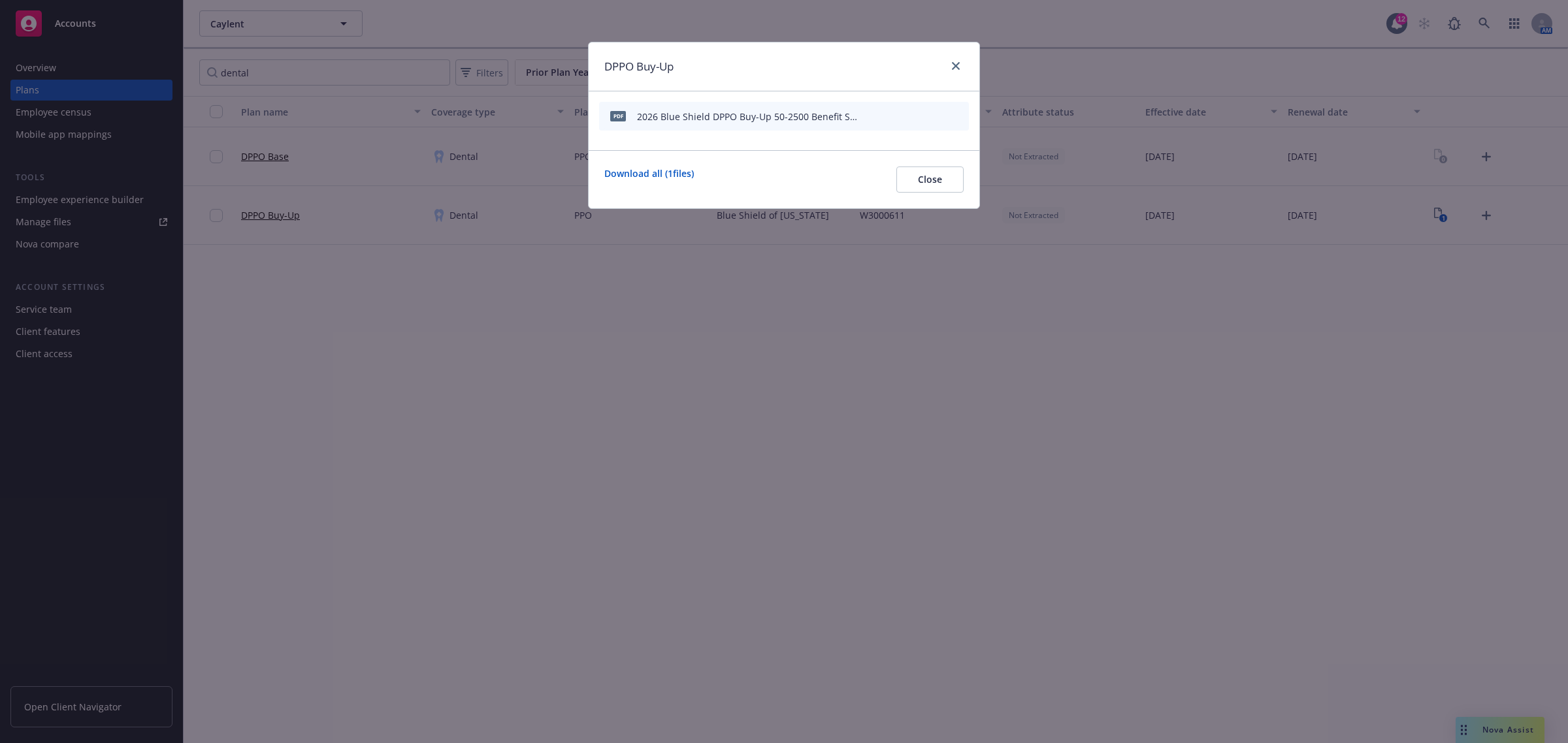
click at [959, 111] on icon "archive file" at bounding box center [957, 116] width 9 height 11
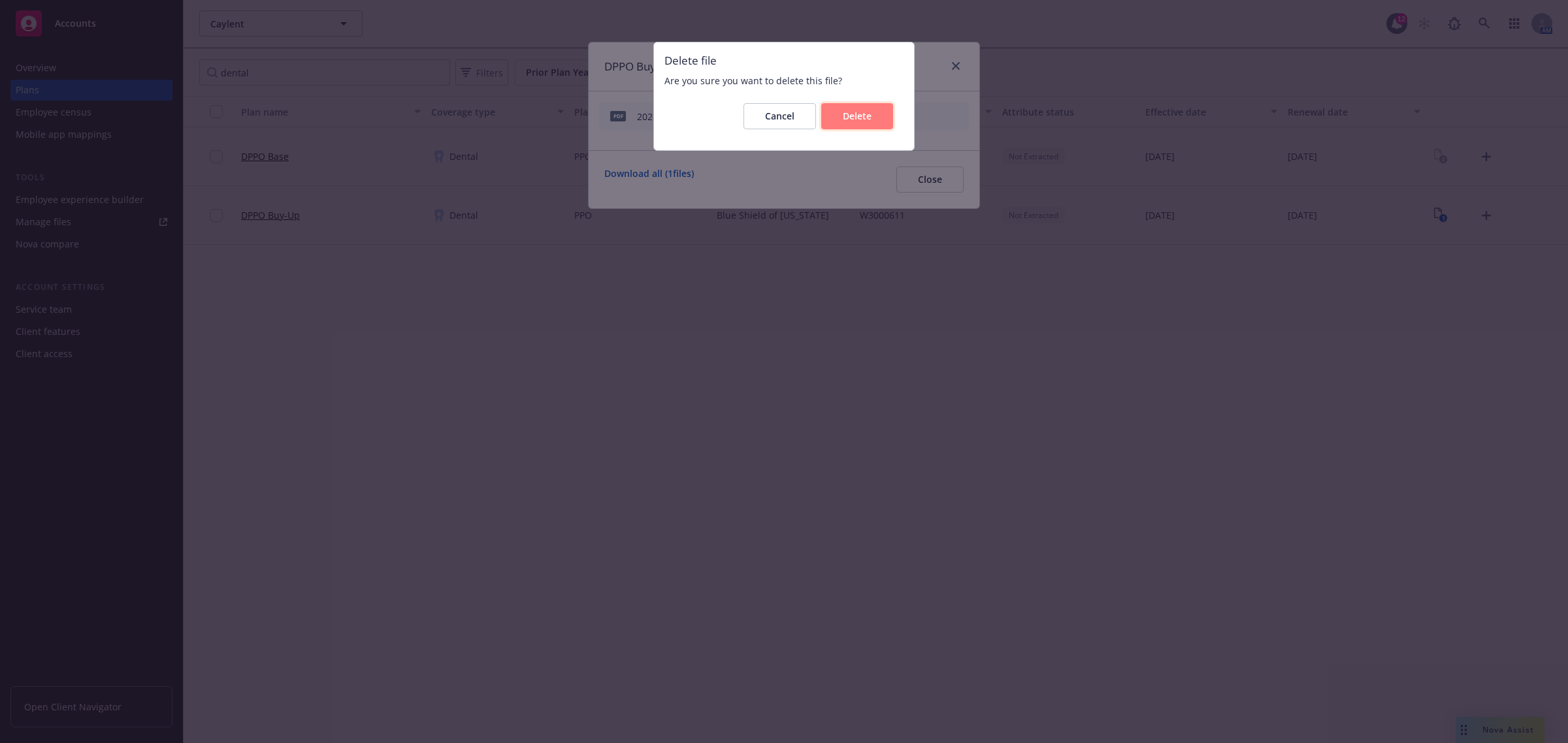
click at [882, 116] on button "Delete" at bounding box center [857, 116] width 72 height 26
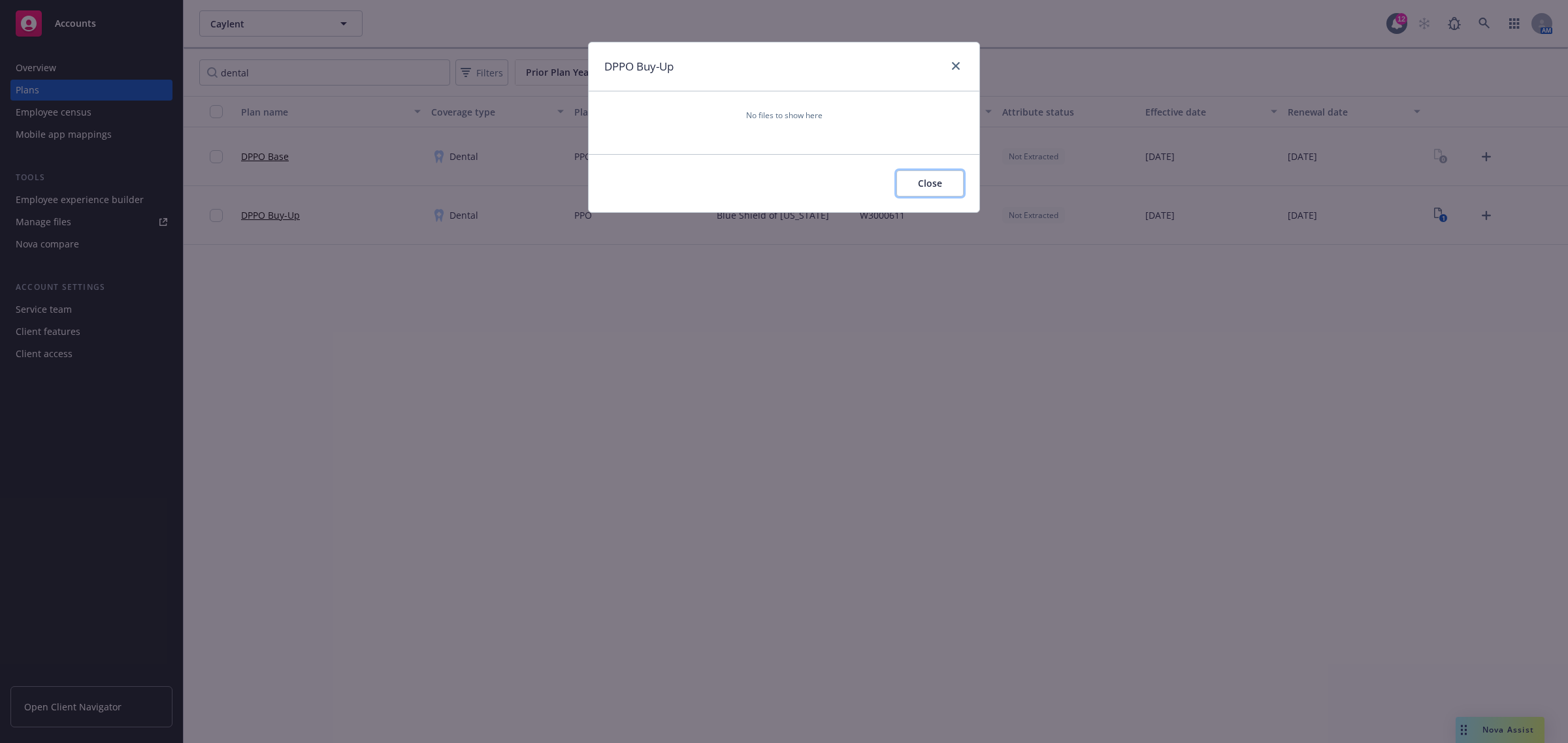
click at [915, 180] on button "Close" at bounding box center [930, 183] width 67 height 26
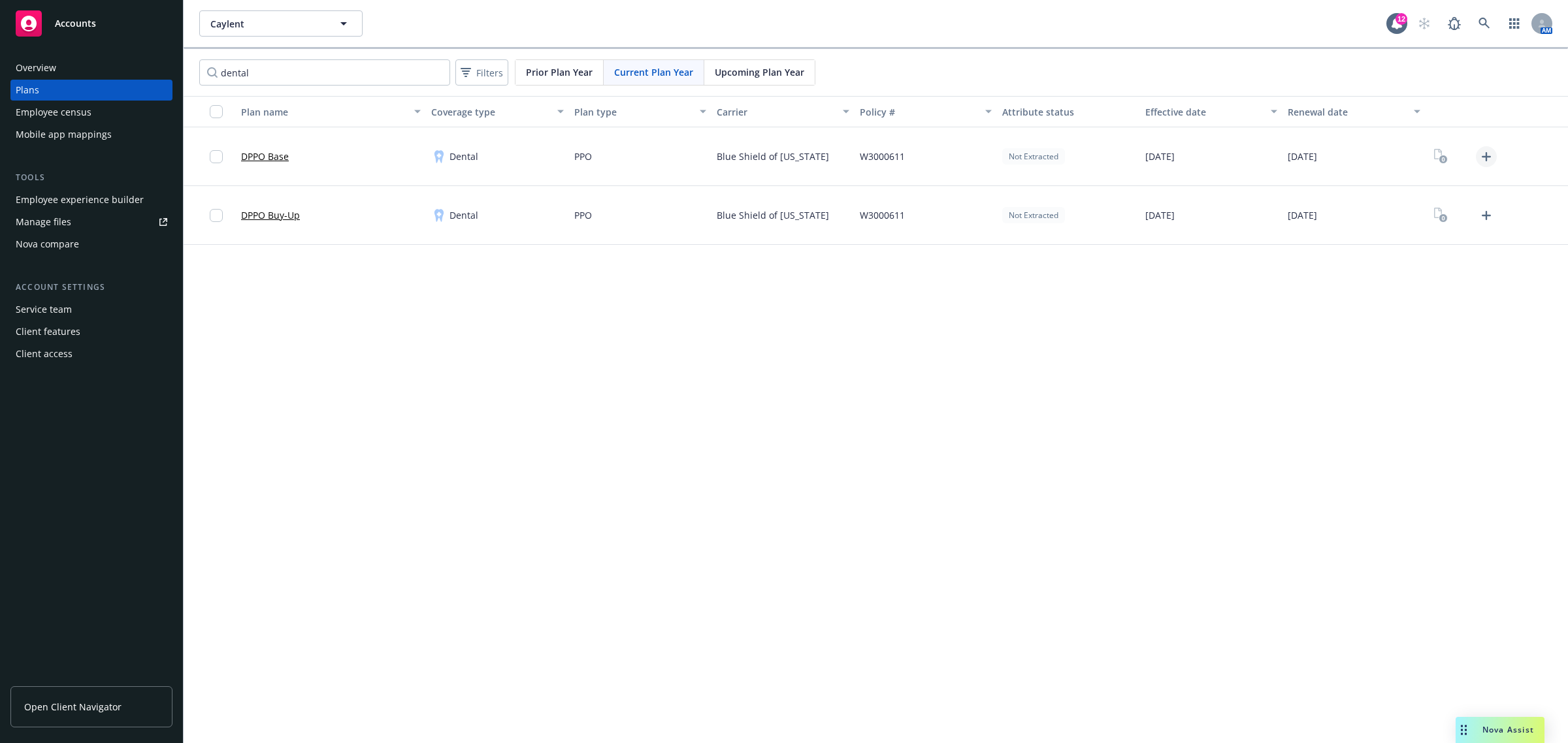
click at [1487, 155] on icon "Upload Plan Documents" at bounding box center [1486, 157] width 16 height 16
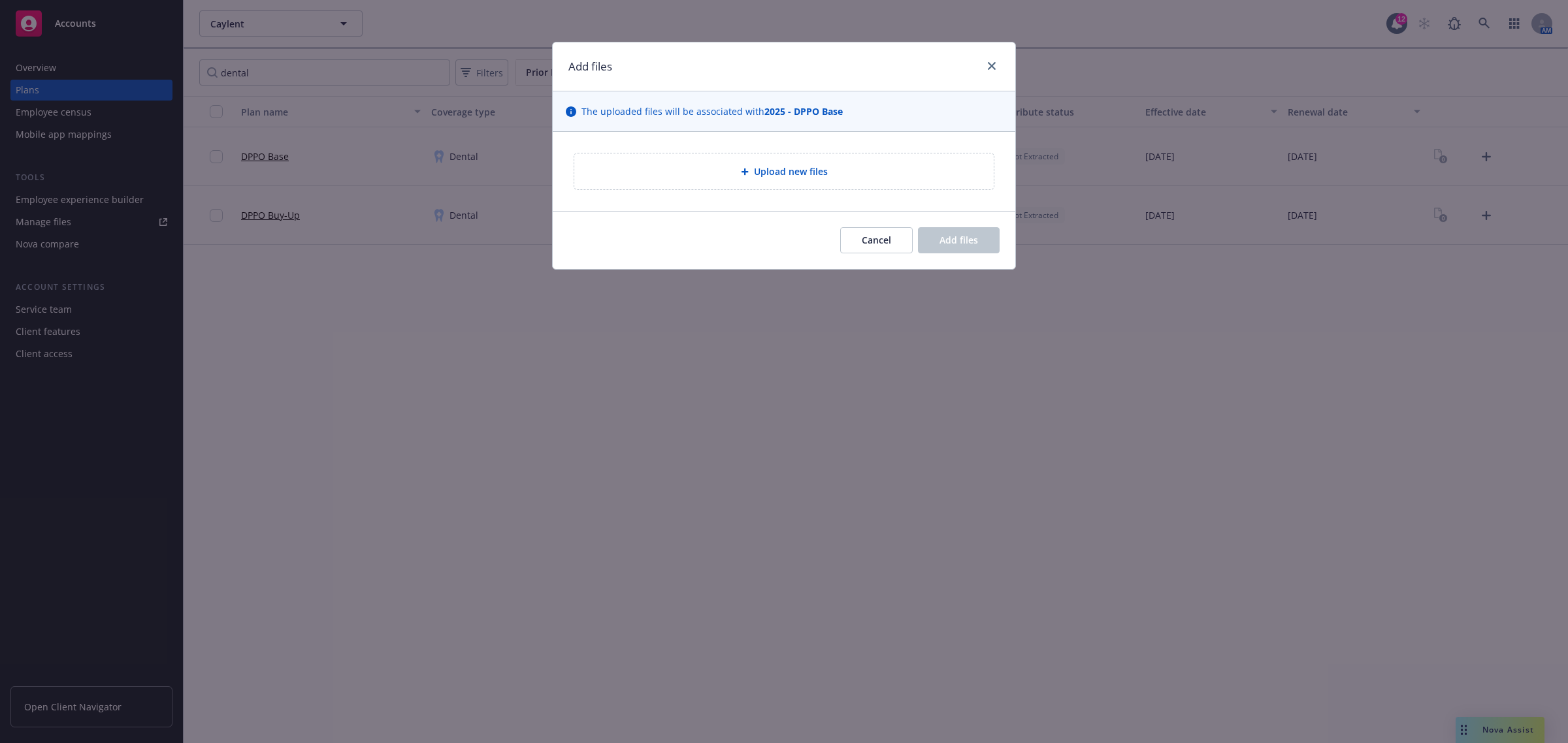
click at [794, 164] on span "Upload new files" at bounding box center [790, 171] width 74 height 14
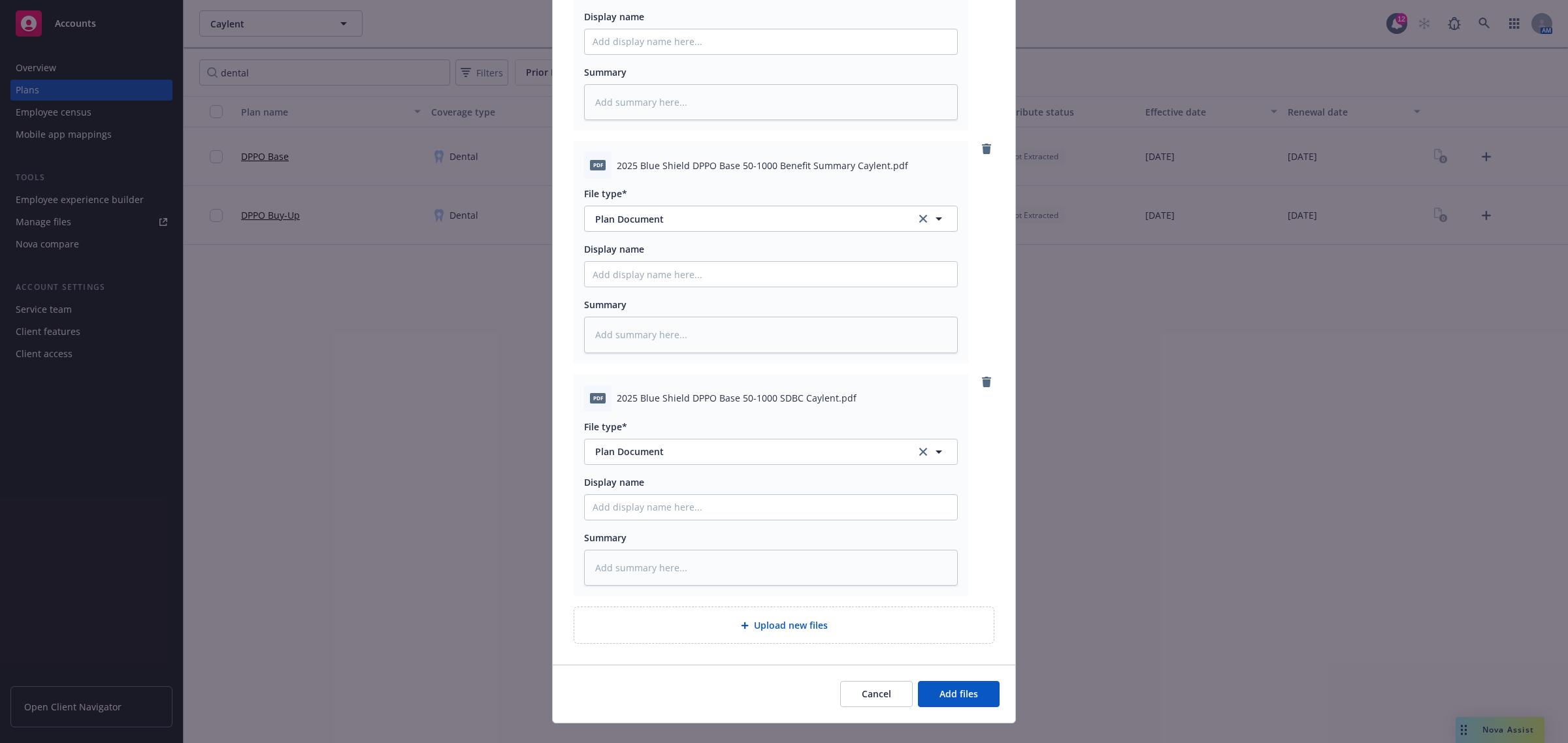
scroll to position [500, 0]
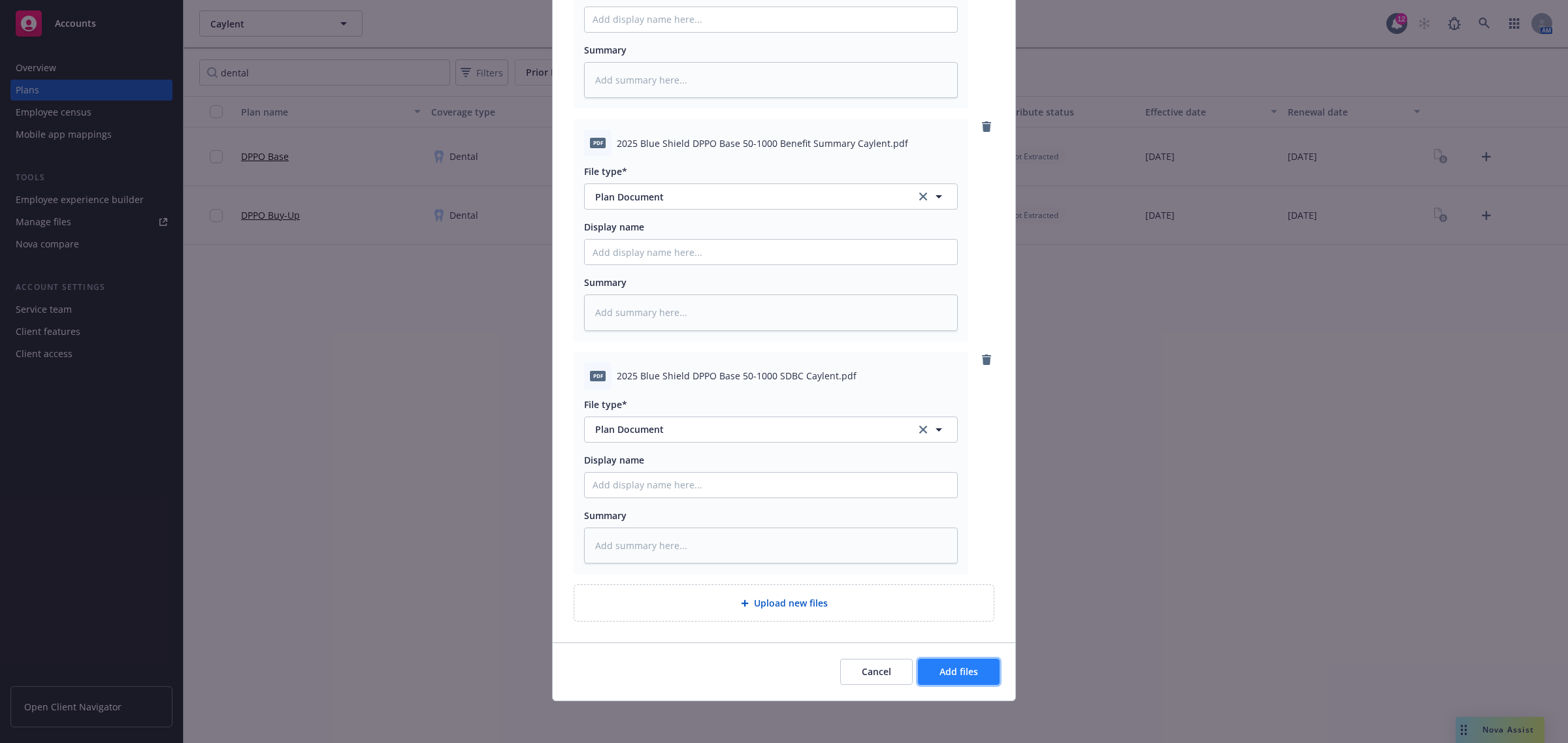
click at [945, 677] on span "Add files" at bounding box center [959, 671] width 39 height 12
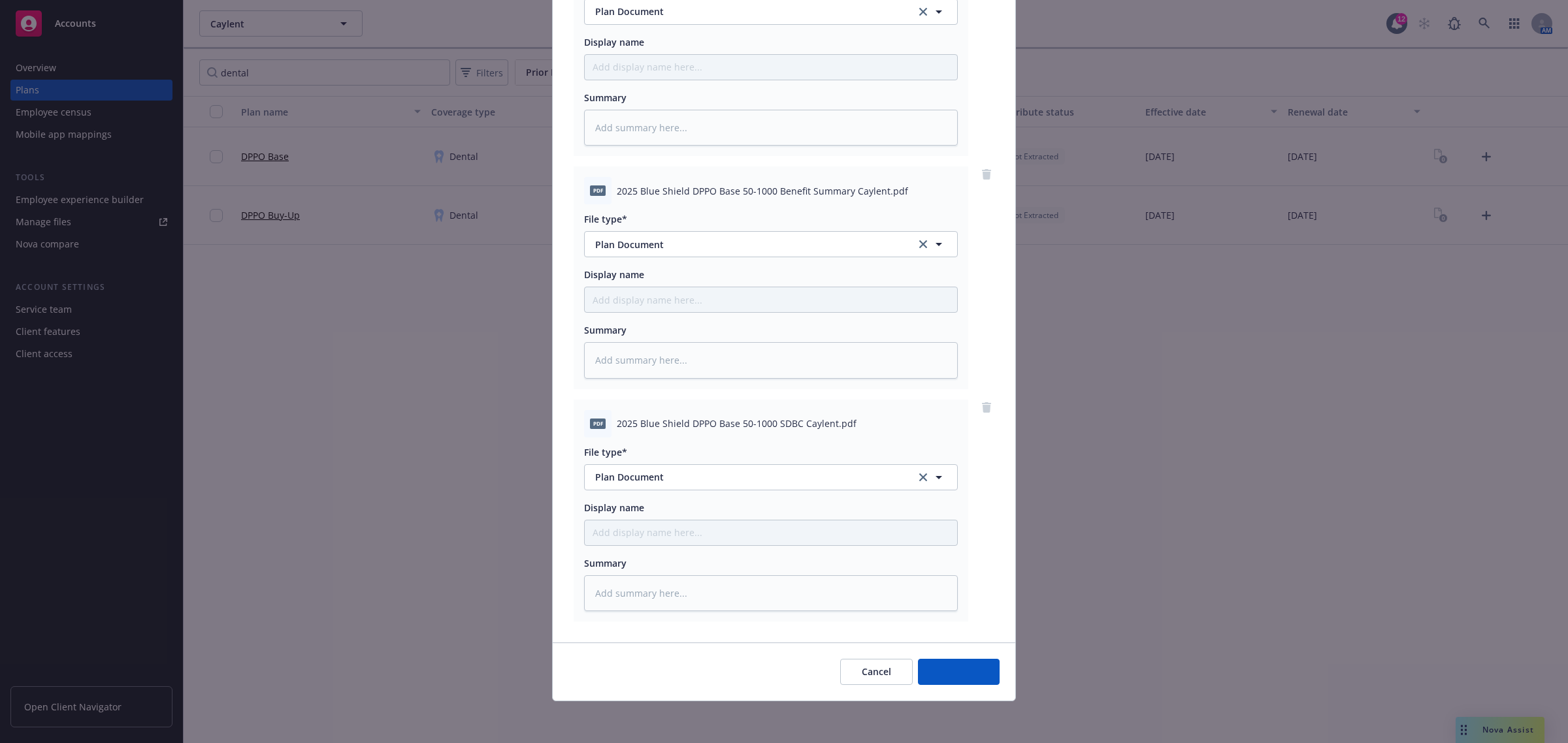
scroll to position [452, 0]
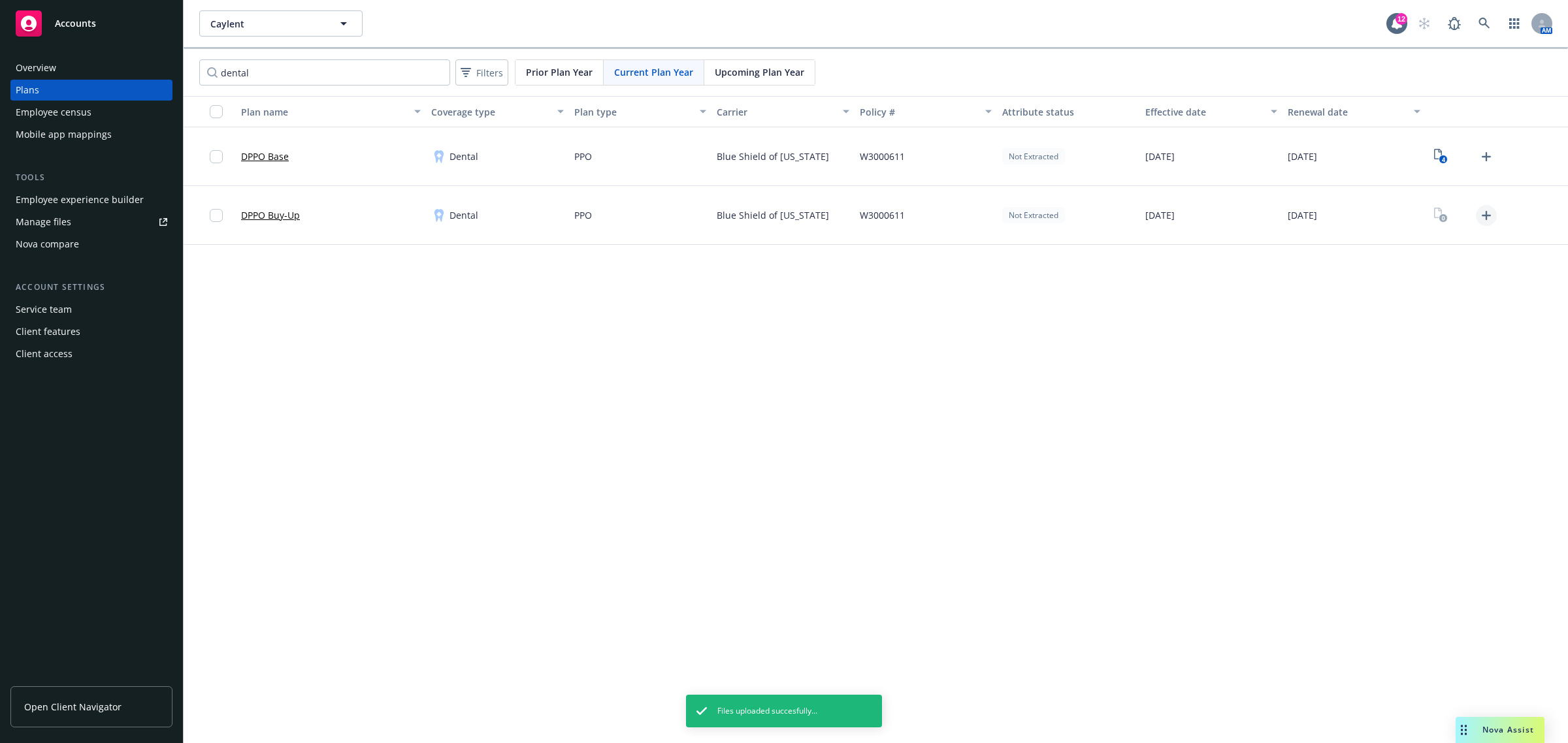
click at [1483, 217] on icon "Upload Plan Documents" at bounding box center [1486, 215] width 16 height 16
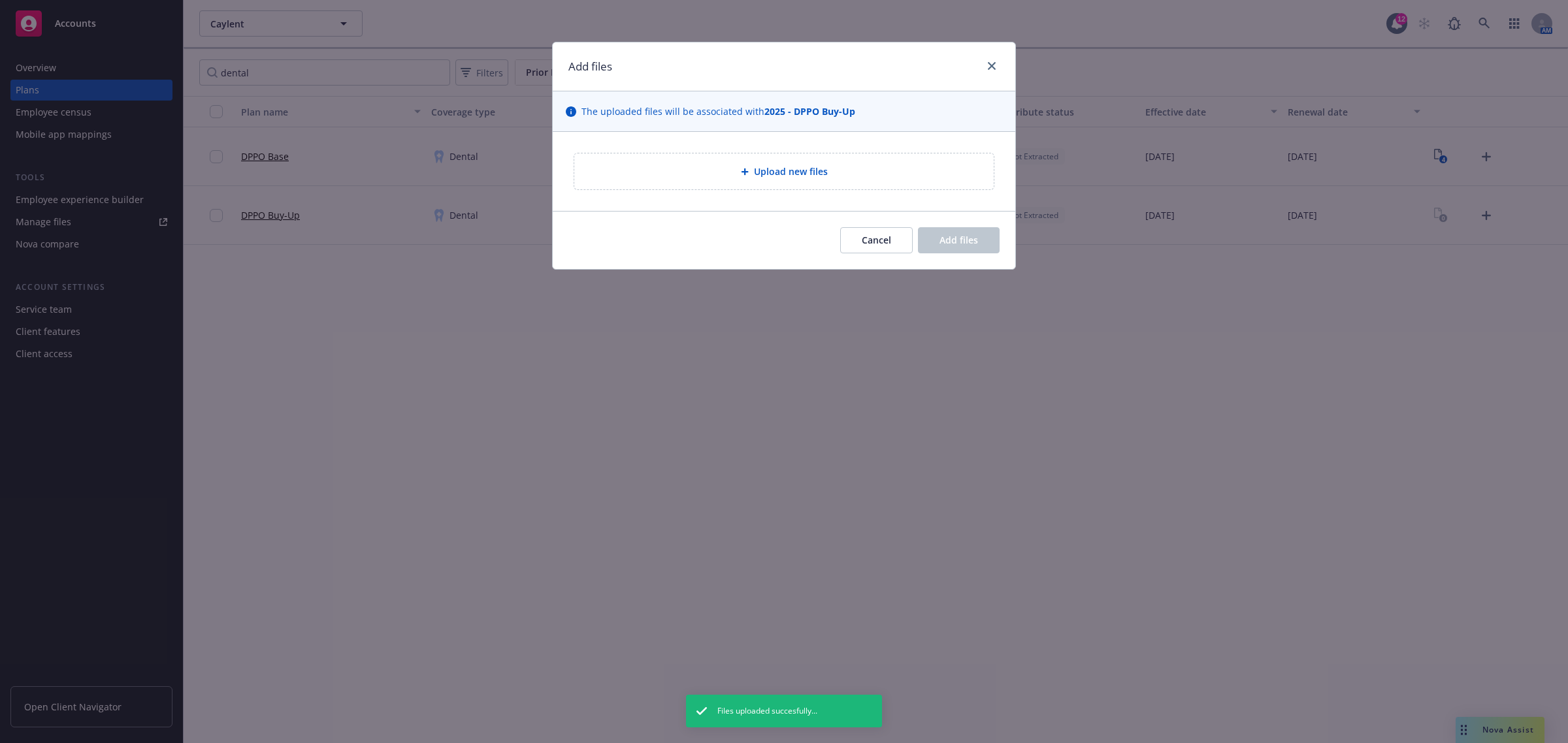
click at [772, 168] on span "Upload new files" at bounding box center [790, 171] width 74 height 14
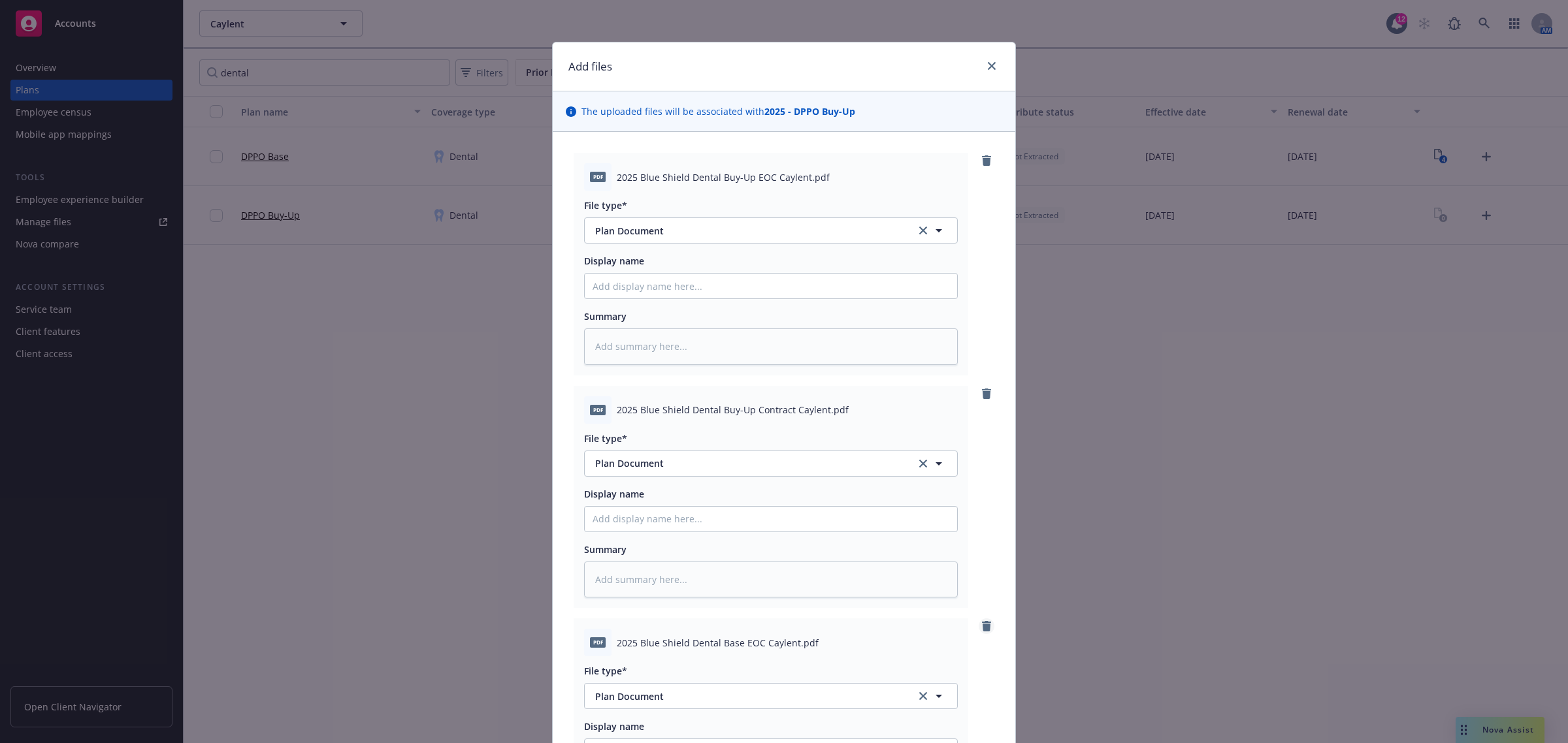
click at [982, 628] on icon "remove" at bounding box center [986, 627] width 9 height 11
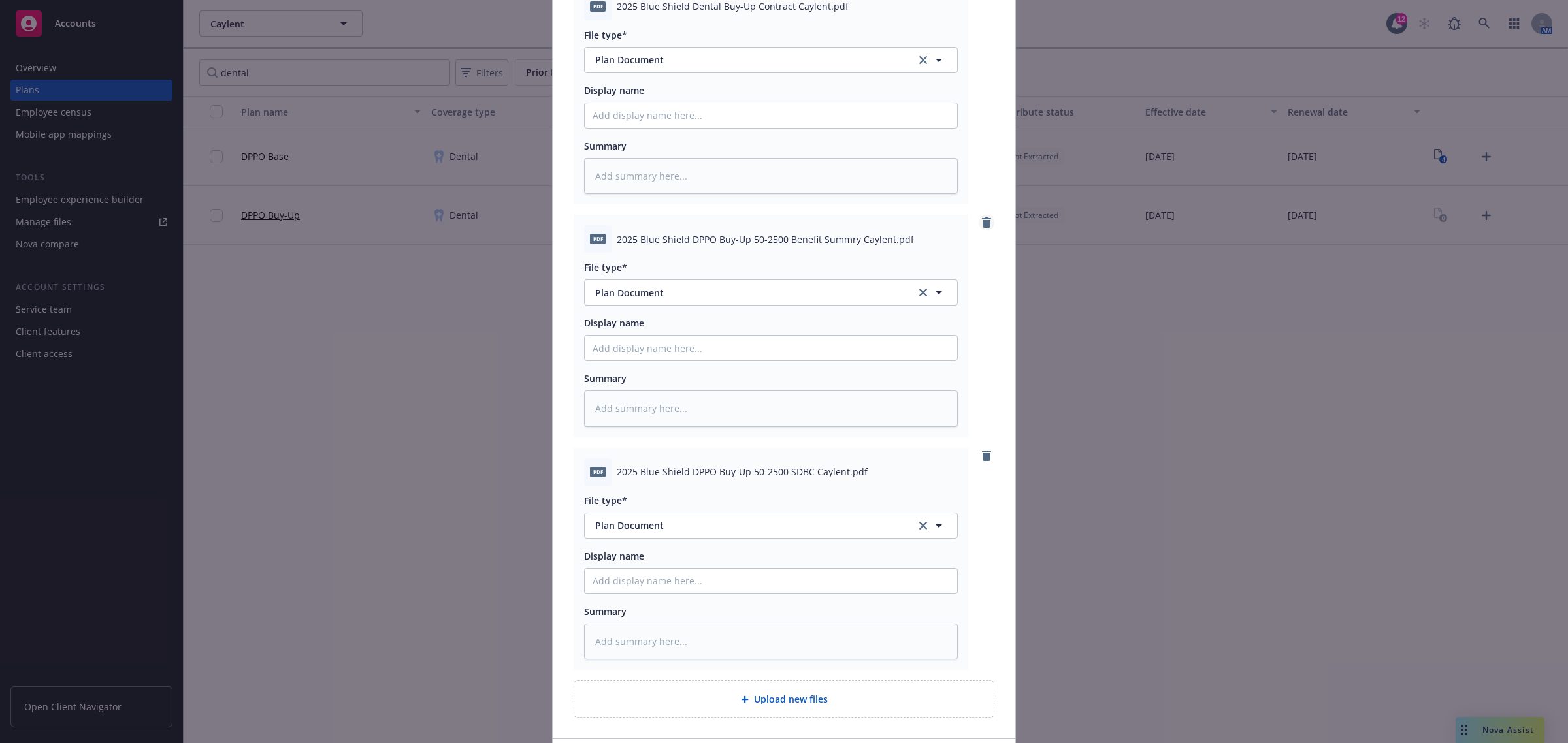
scroll to position [435, 0]
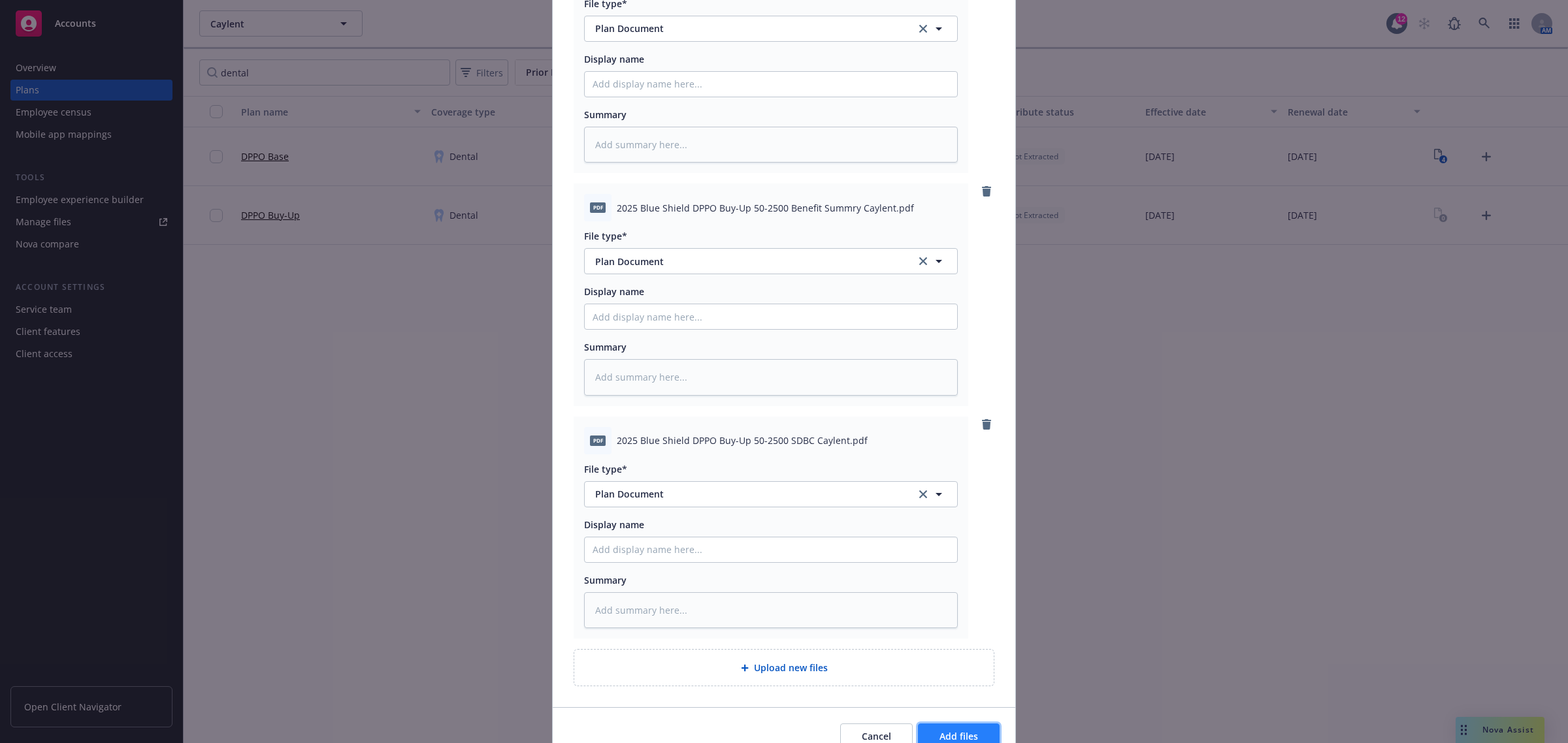
click at [962, 735] on span "Add files" at bounding box center [959, 736] width 39 height 12
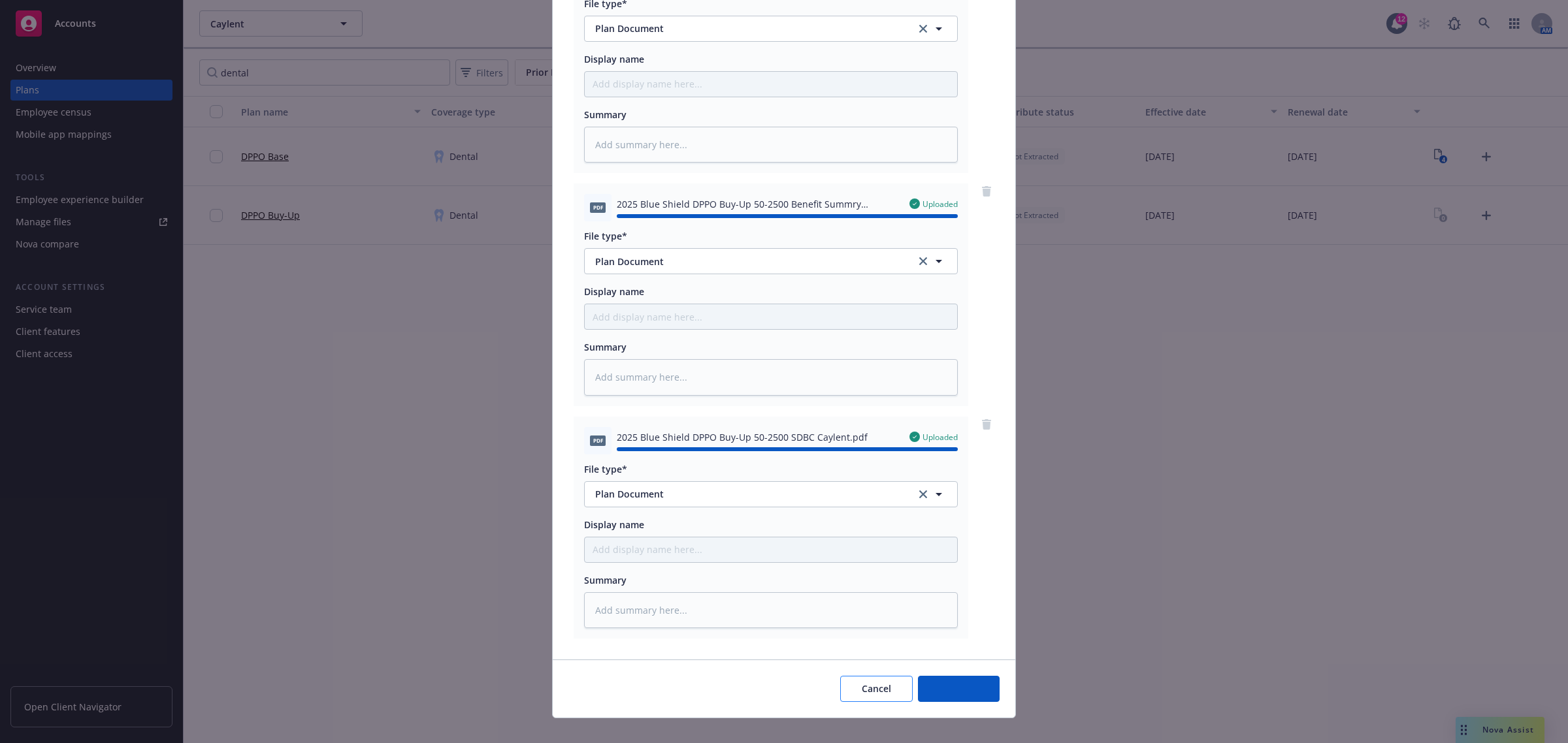
type textarea "x"
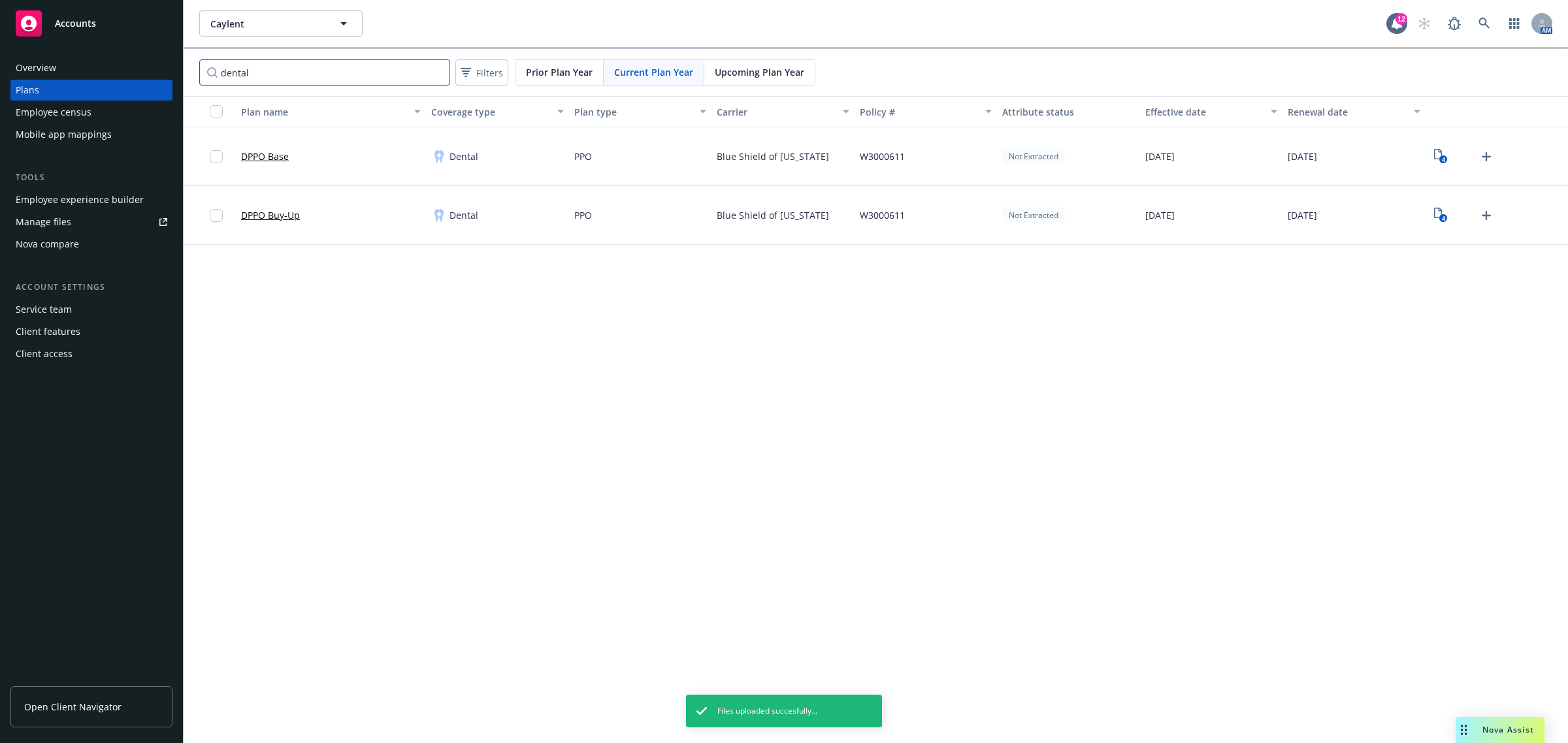
click at [272, 67] on input "dental" at bounding box center [324, 72] width 251 height 26
type input "vision"
click at [1442, 161] on text "1" at bounding box center [1443, 159] width 3 height 8
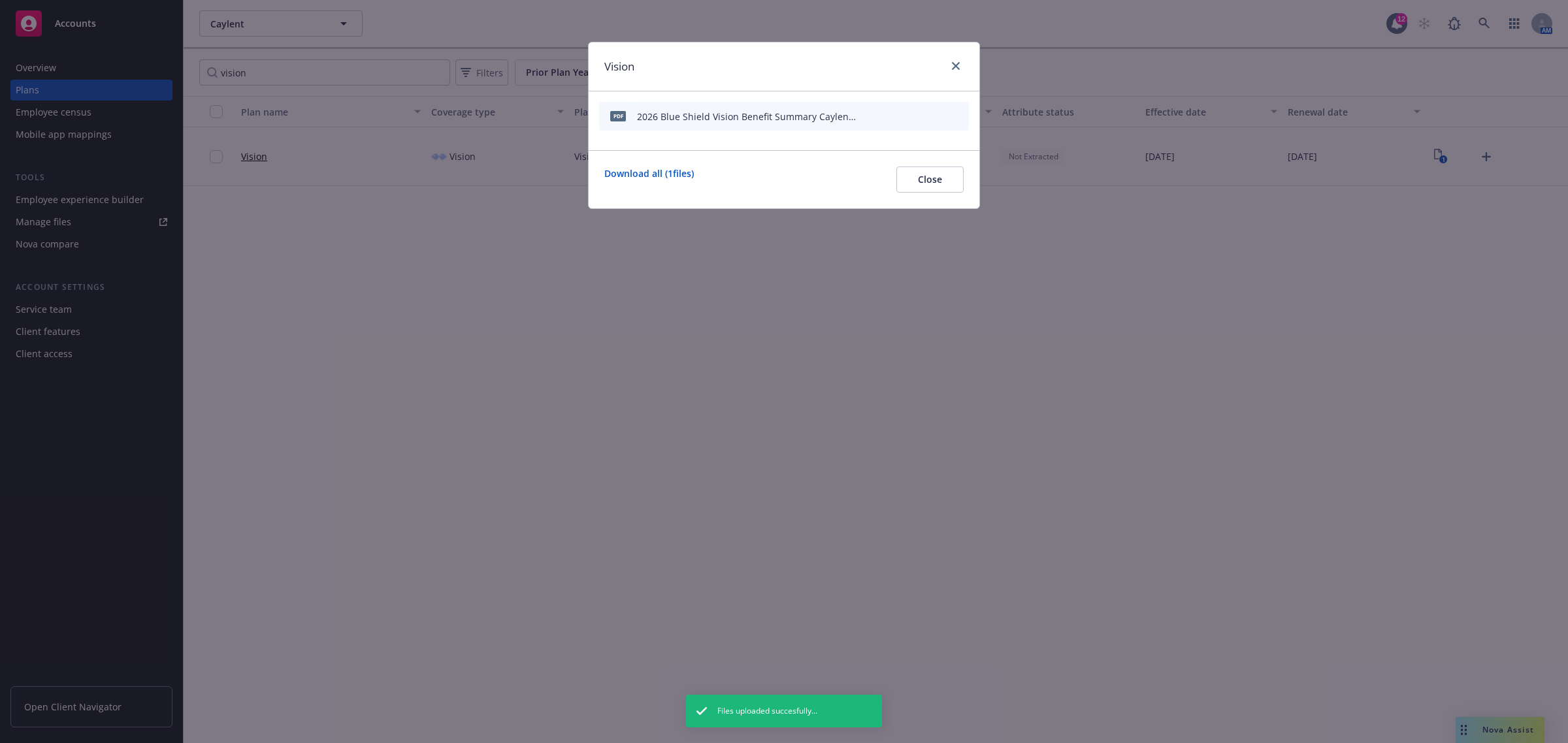
click at [955, 110] on icon "archive file" at bounding box center [957, 116] width 11 height 11
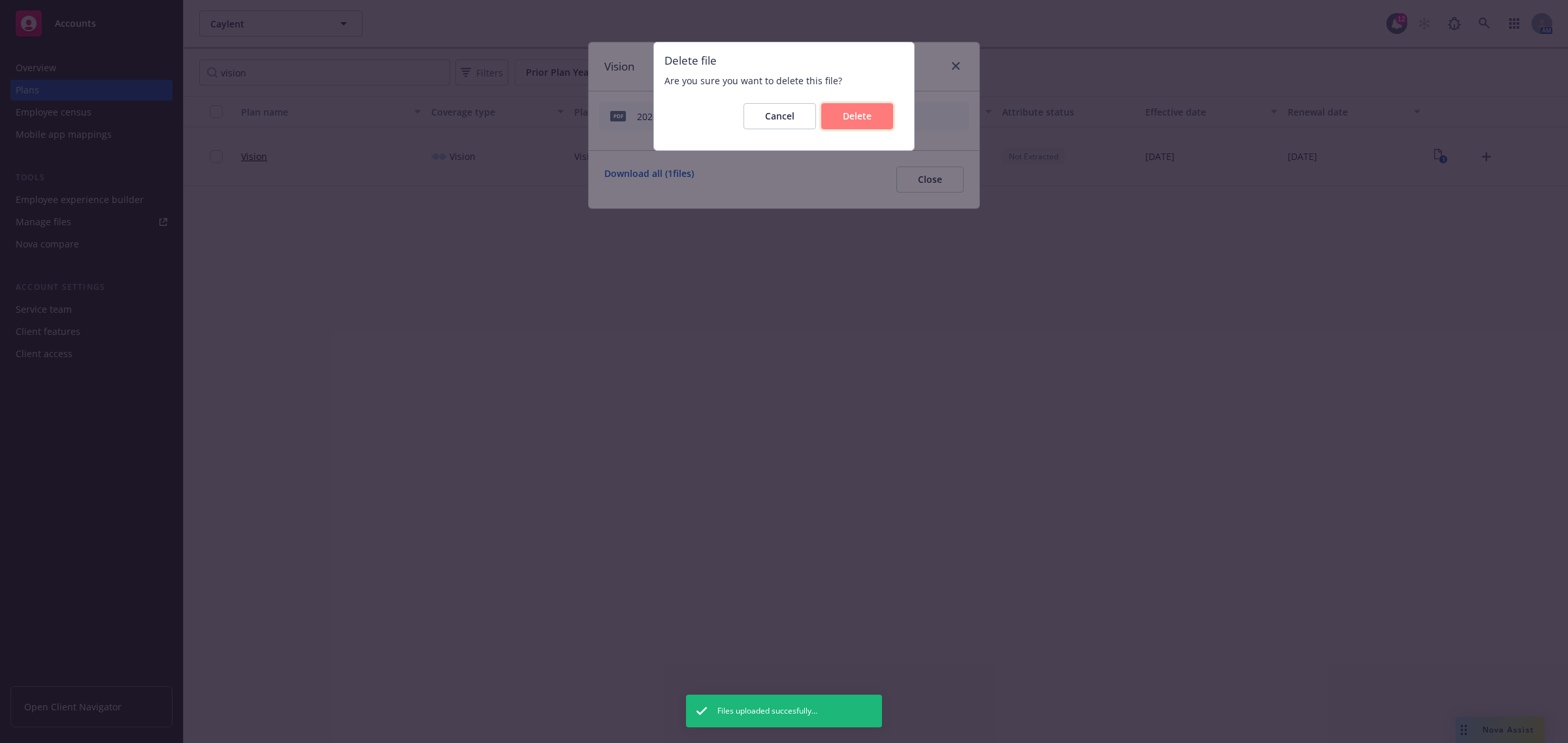
click at [864, 116] on span "Delete" at bounding box center [857, 116] width 29 height 12
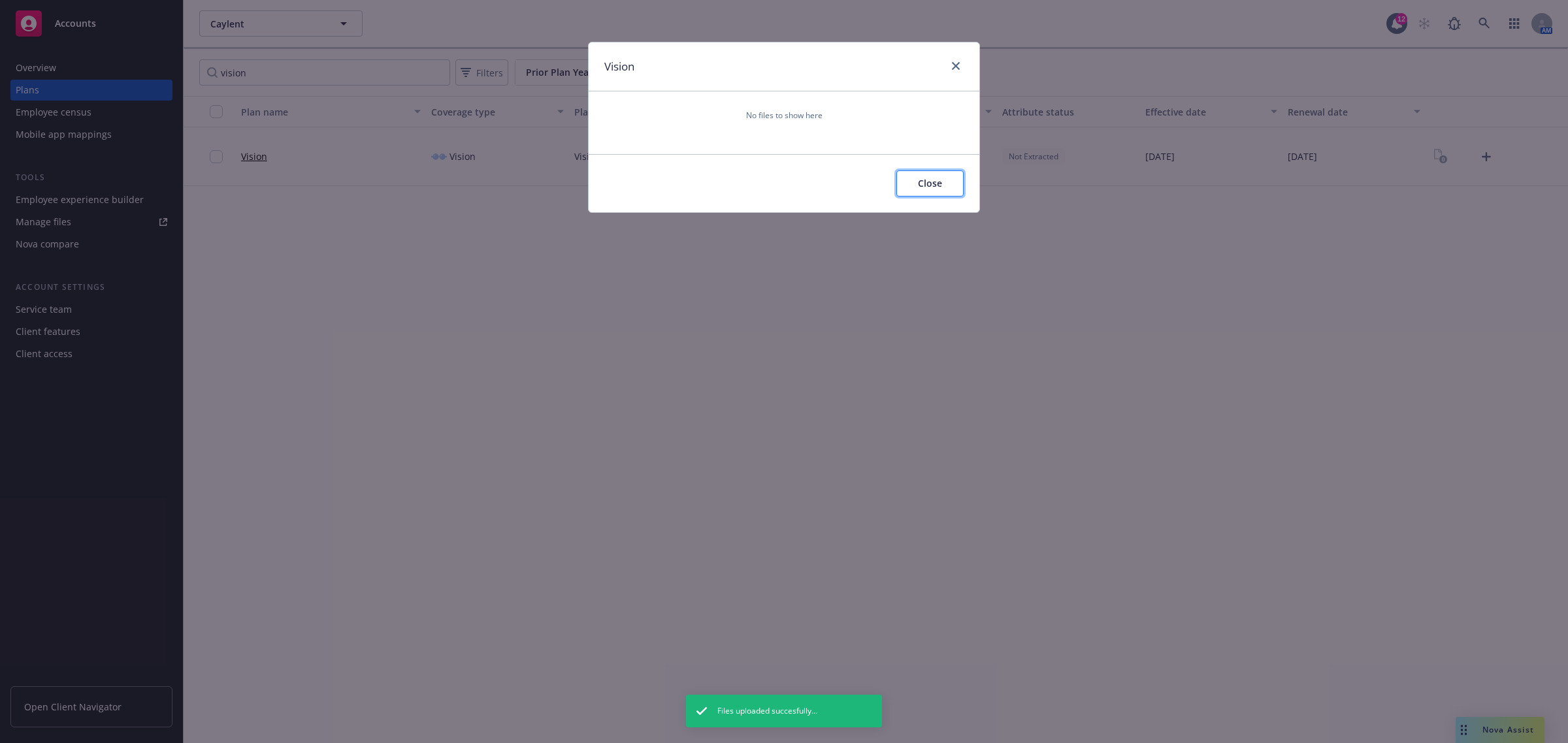
click at [945, 185] on button "Close" at bounding box center [930, 183] width 67 height 26
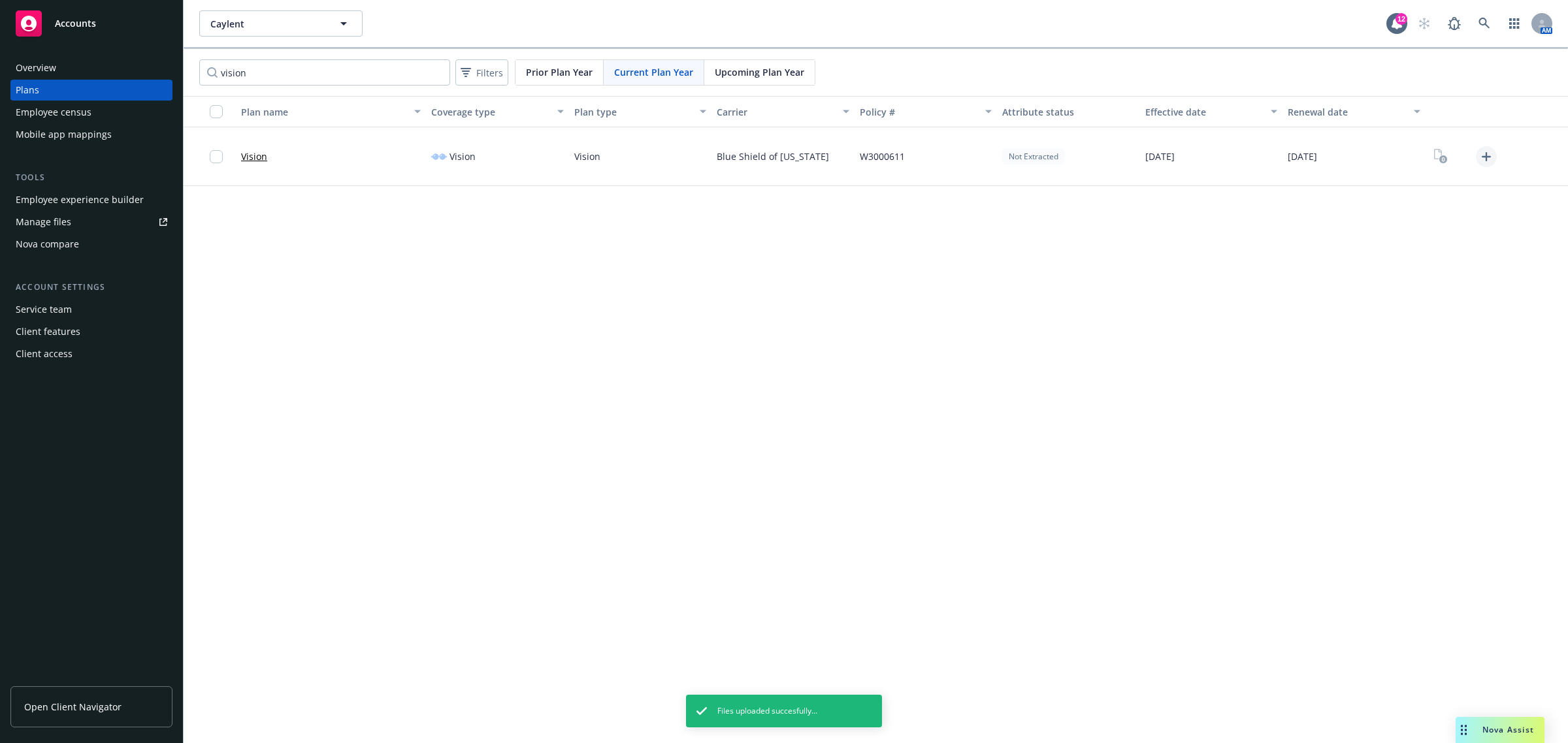
click at [1483, 157] on icon "Upload Plan Documents" at bounding box center [1487, 157] width 9 height 9
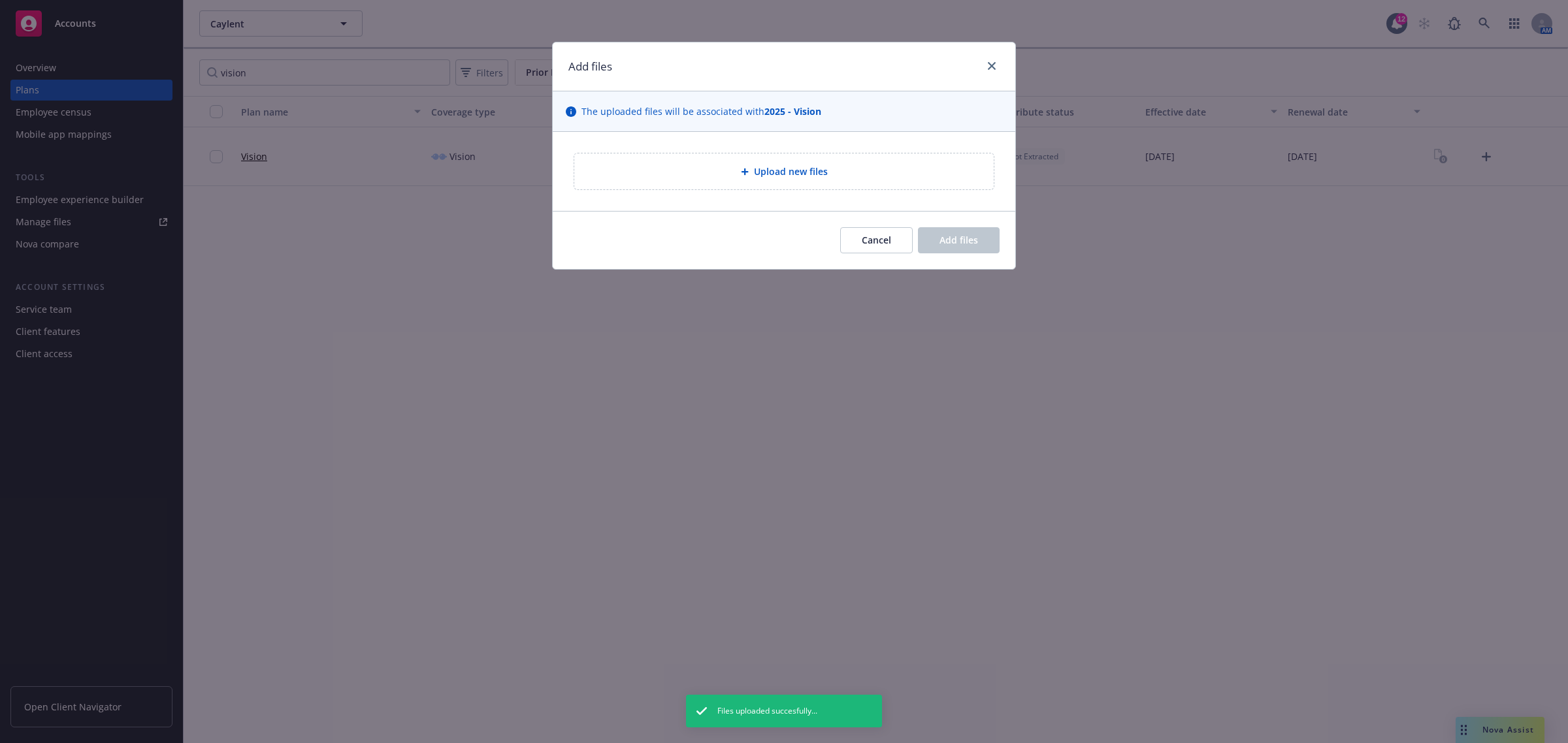
click at [652, 178] on div "Upload new files" at bounding box center [784, 171] width 398 height 15
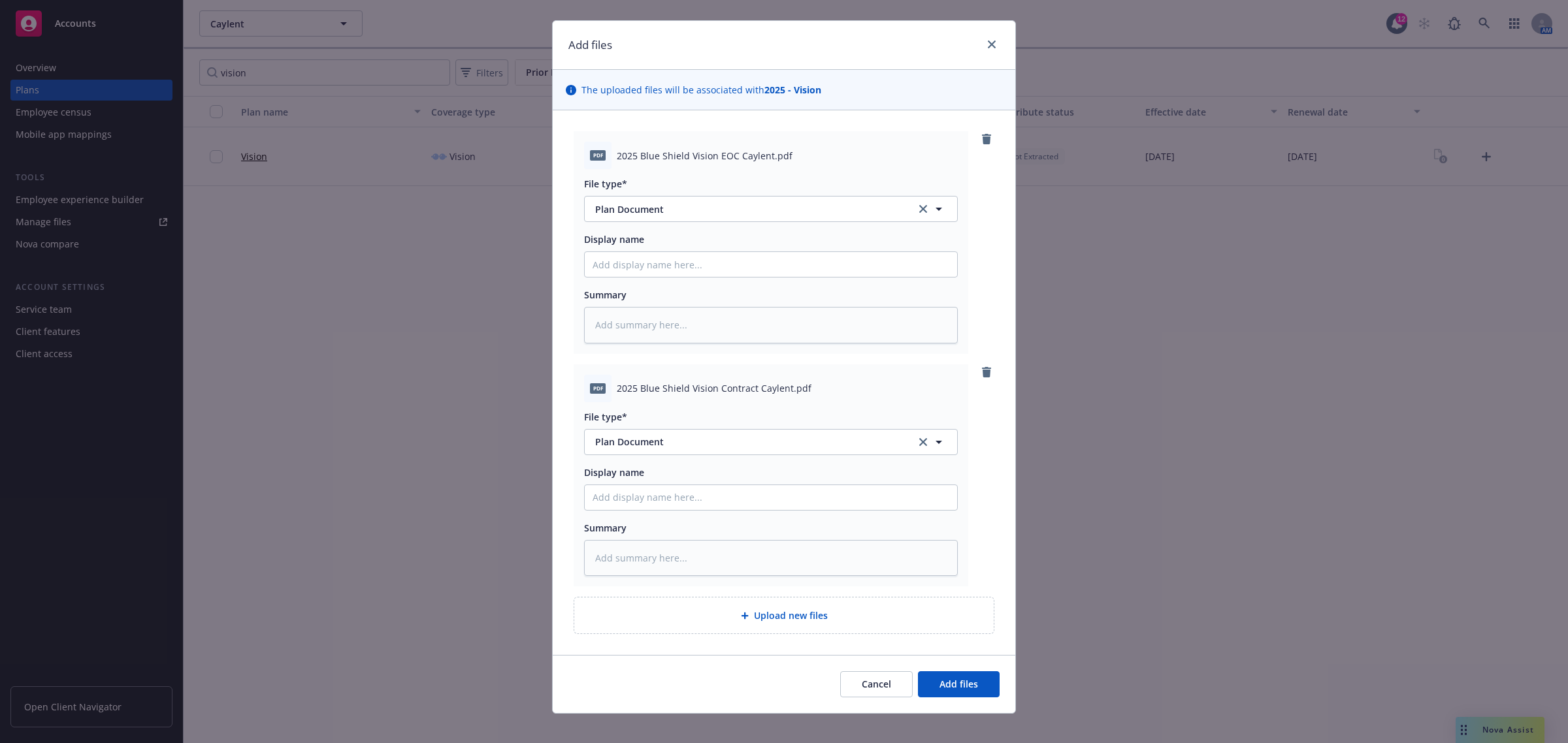
scroll to position [34, 0]
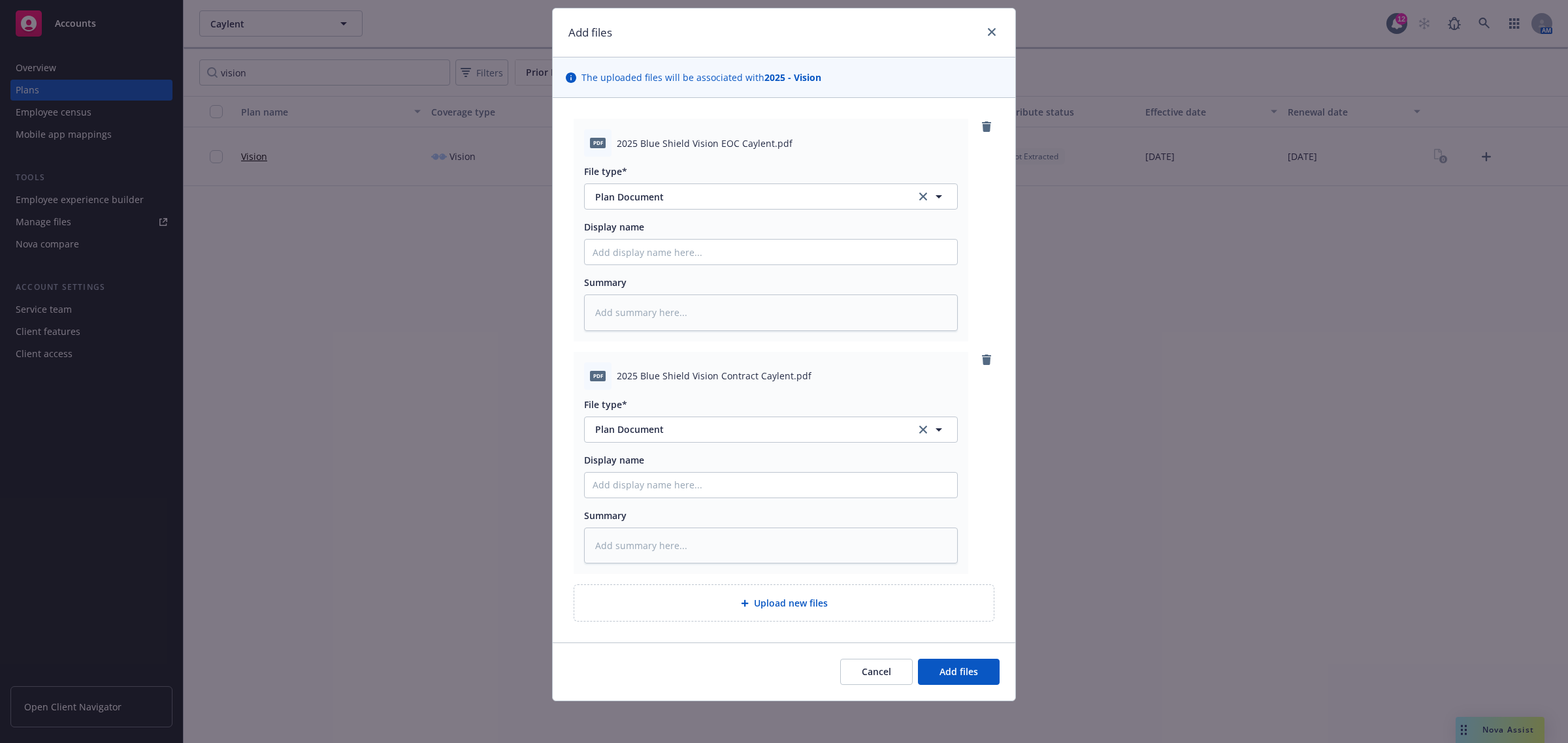
click at [798, 604] on span "Upload new files" at bounding box center [790, 603] width 74 height 14
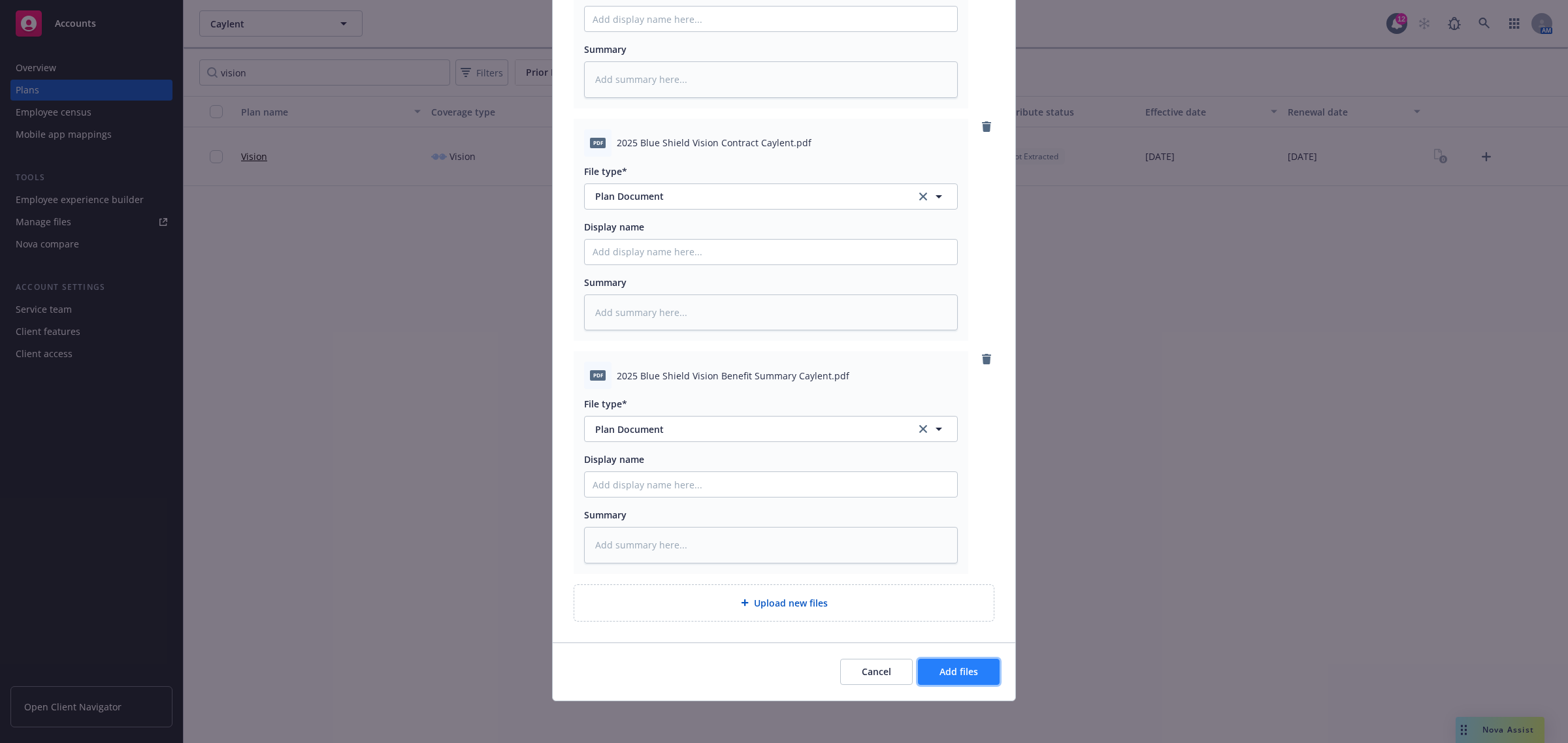
click at [948, 668] on span "Add files" at bounding box center [959, 671] width 39 height 12
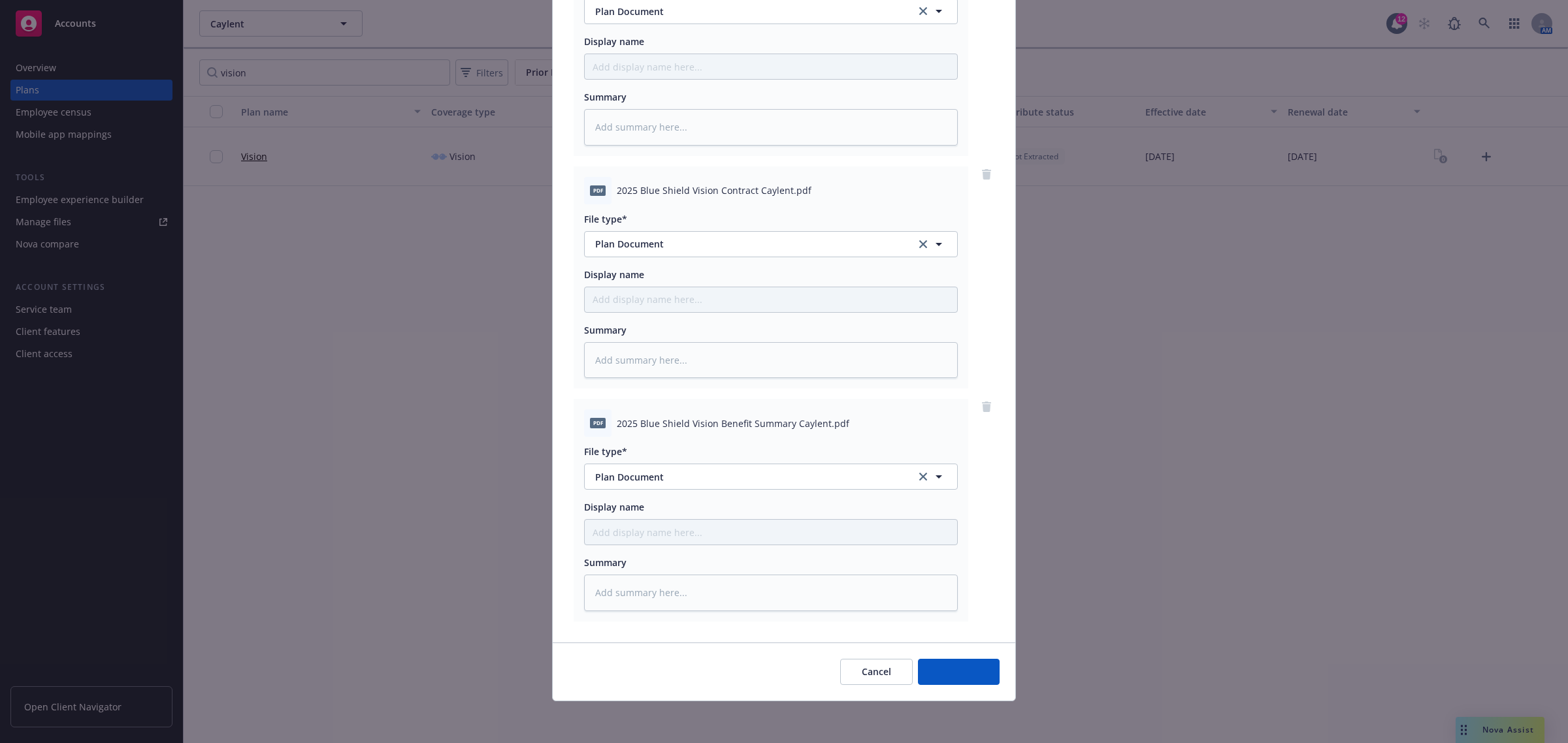
scroll to position [219, 0]
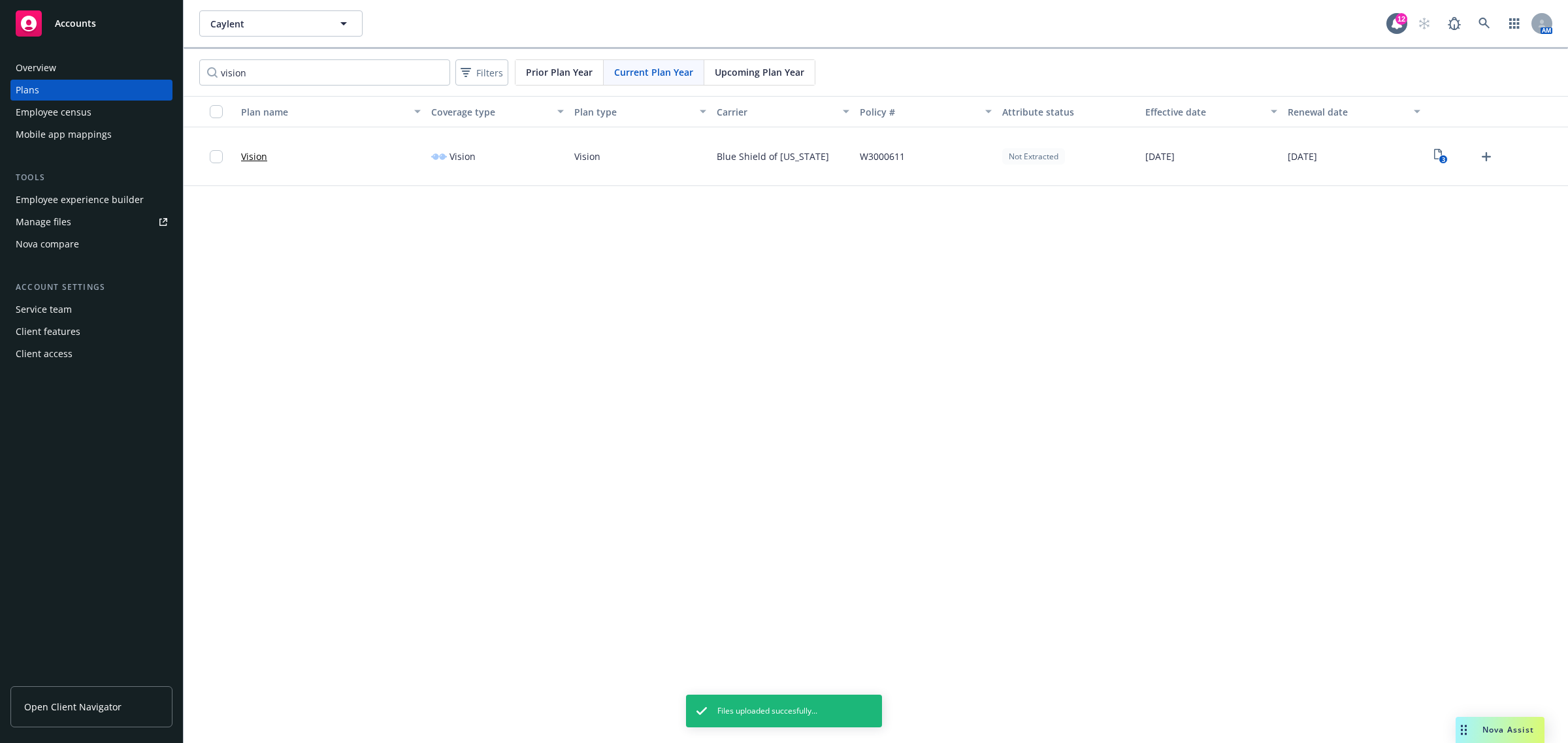
click at [733, 77] on span "Upcoming Plan Year" at bounding box center [760, 72] width 90 height 14
click at [1447, 154] on icon "3" at bounding box center [1441, 157] width 14 height 15
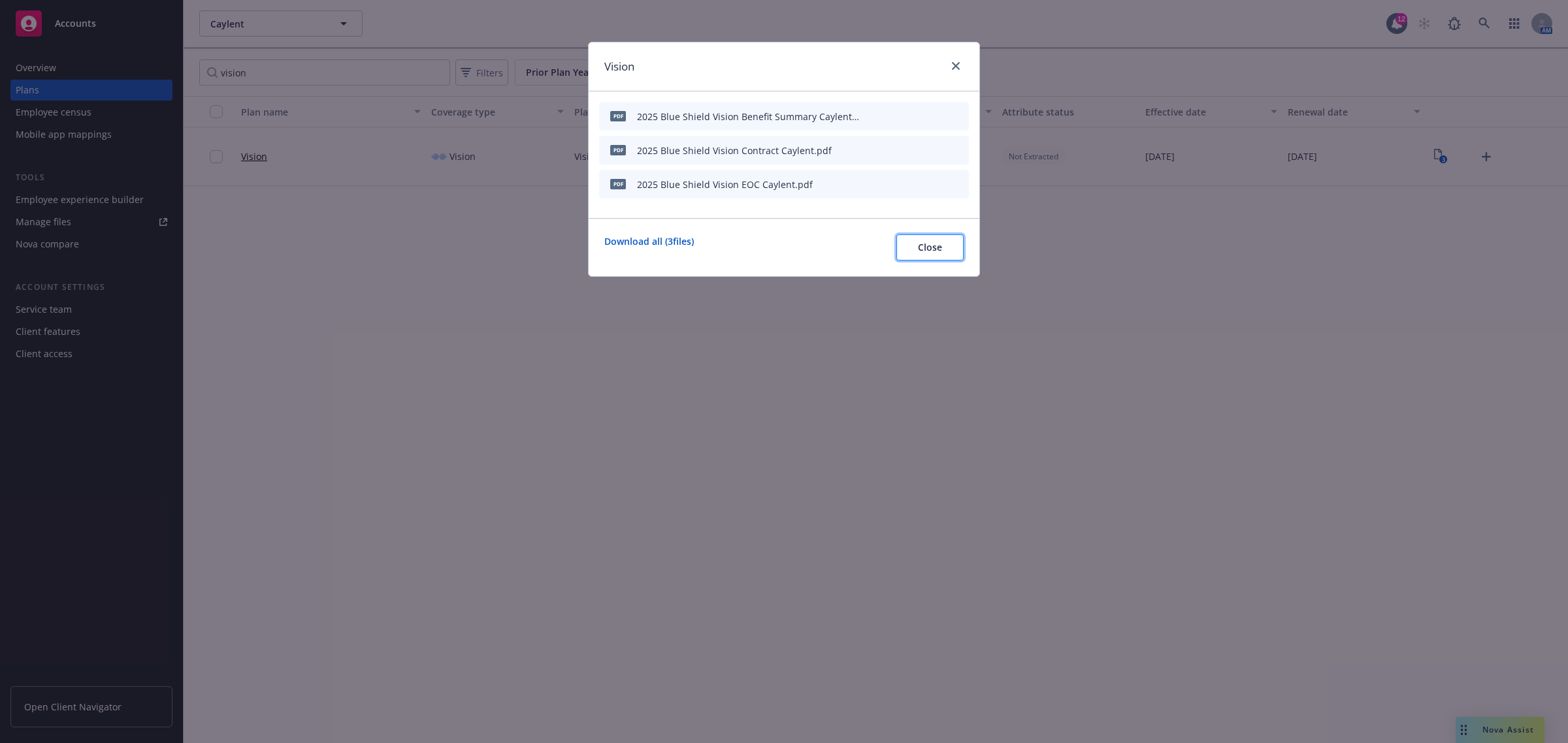
click at [917, 250] on button "Close" at bounding box center [930, 247] width 67 height 26
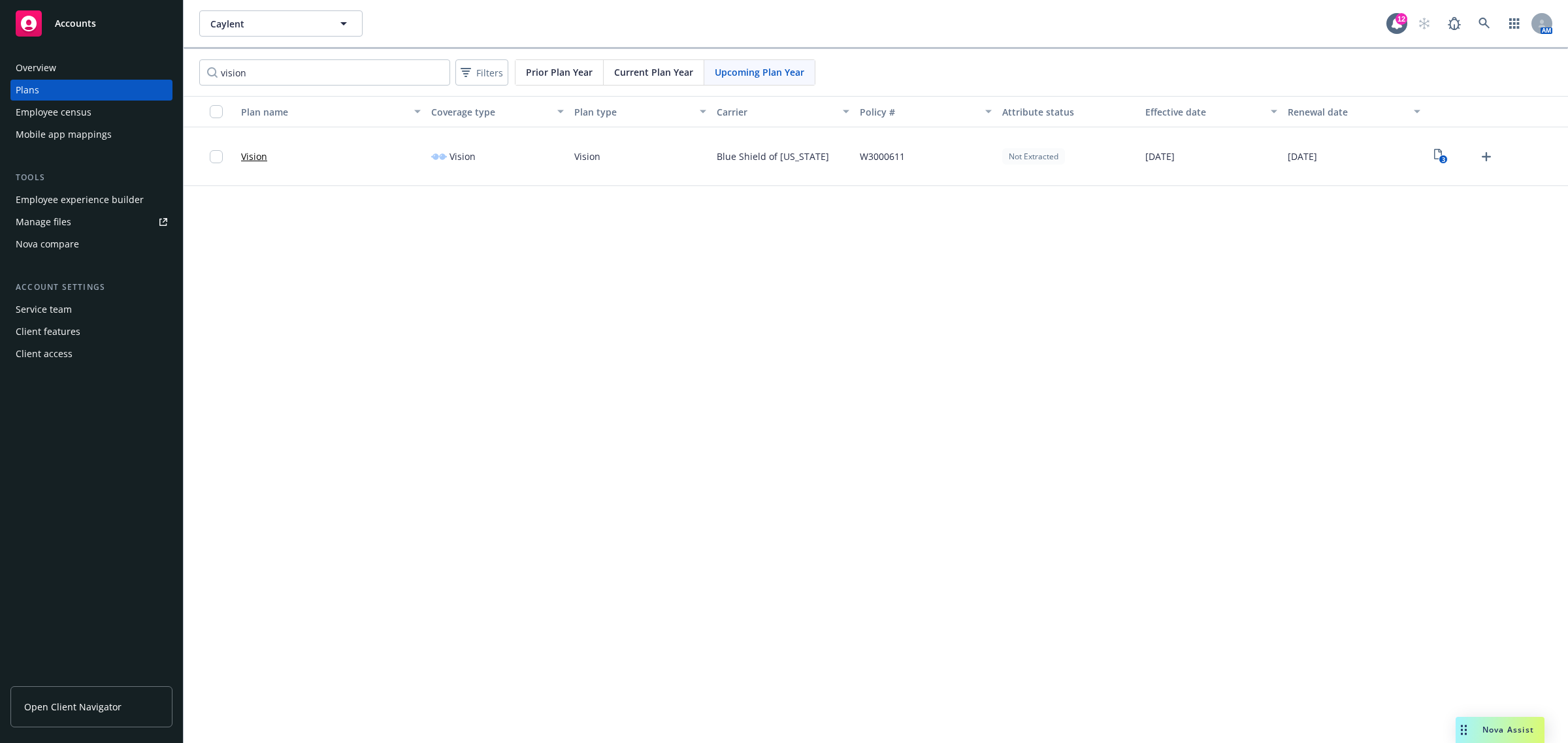
click at [618, 71] on span "Current Plan Year" at bounding box center [653, 72] width 79 height 14
click at [752, 76] on span "Upcoming Plan Year" at bounding box center [760, 72] width 90 height 14
click at [1441, 152] on icon "View Plan Documents" at bounding box center [1438, 155] width 8 height 11
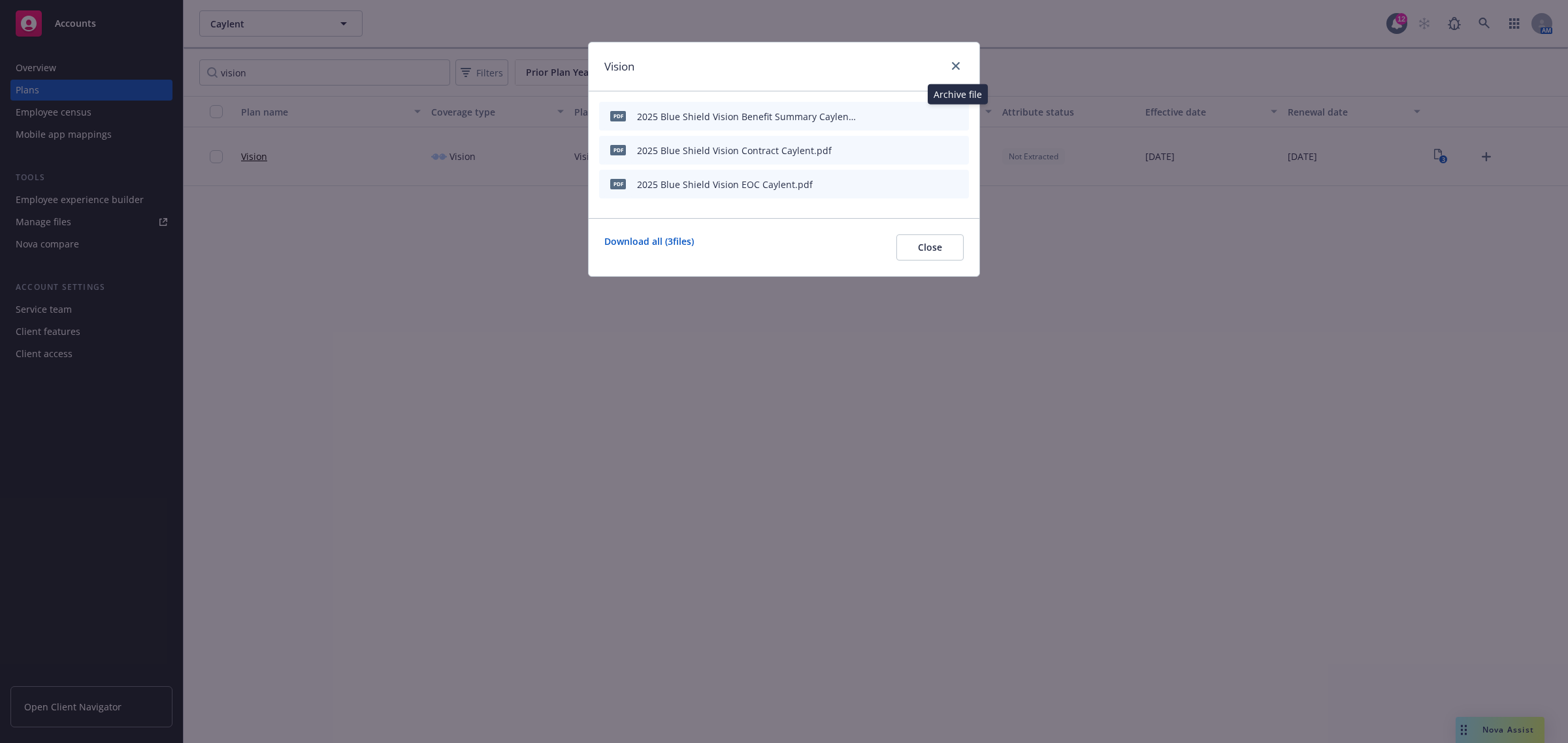
click at [954, 116] on icon "archive file" at bounding box center [957, 116] width 9 height 11
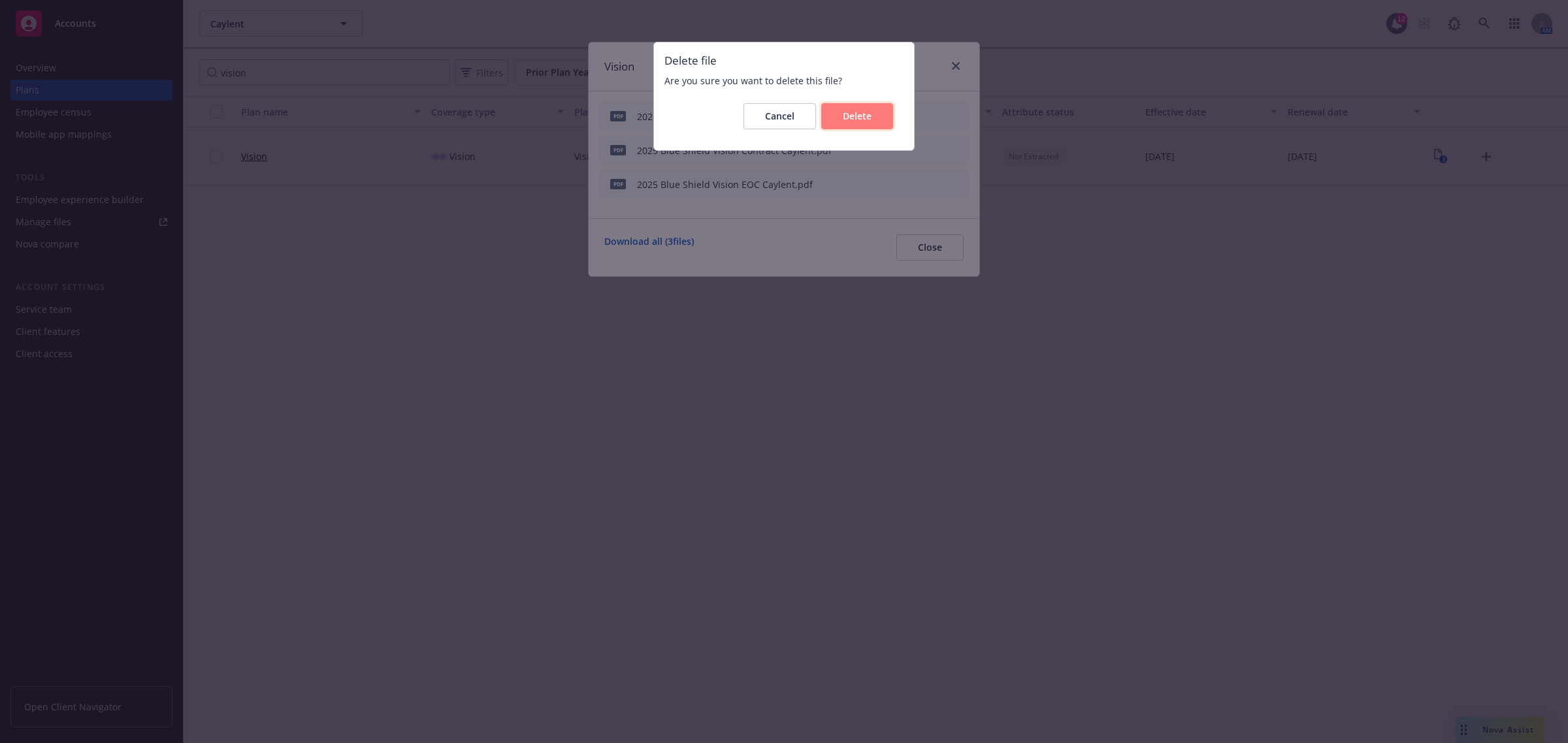
click at [844, 112] on span "Delete" at bounding box center [857, 116] width 29 height 12
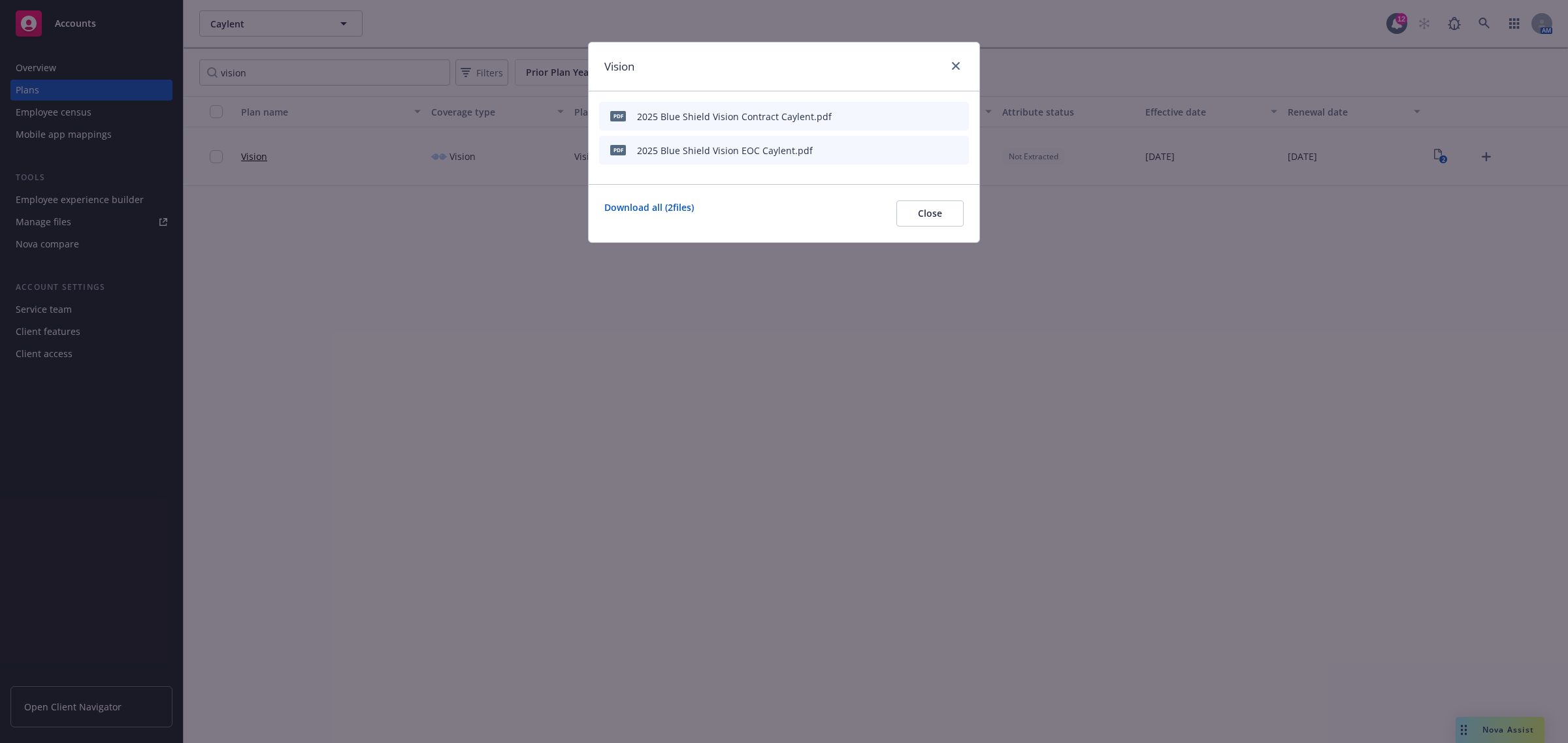
click at [867, 117] on icon "button" at bounding box center [867, 116] width 7 height 7
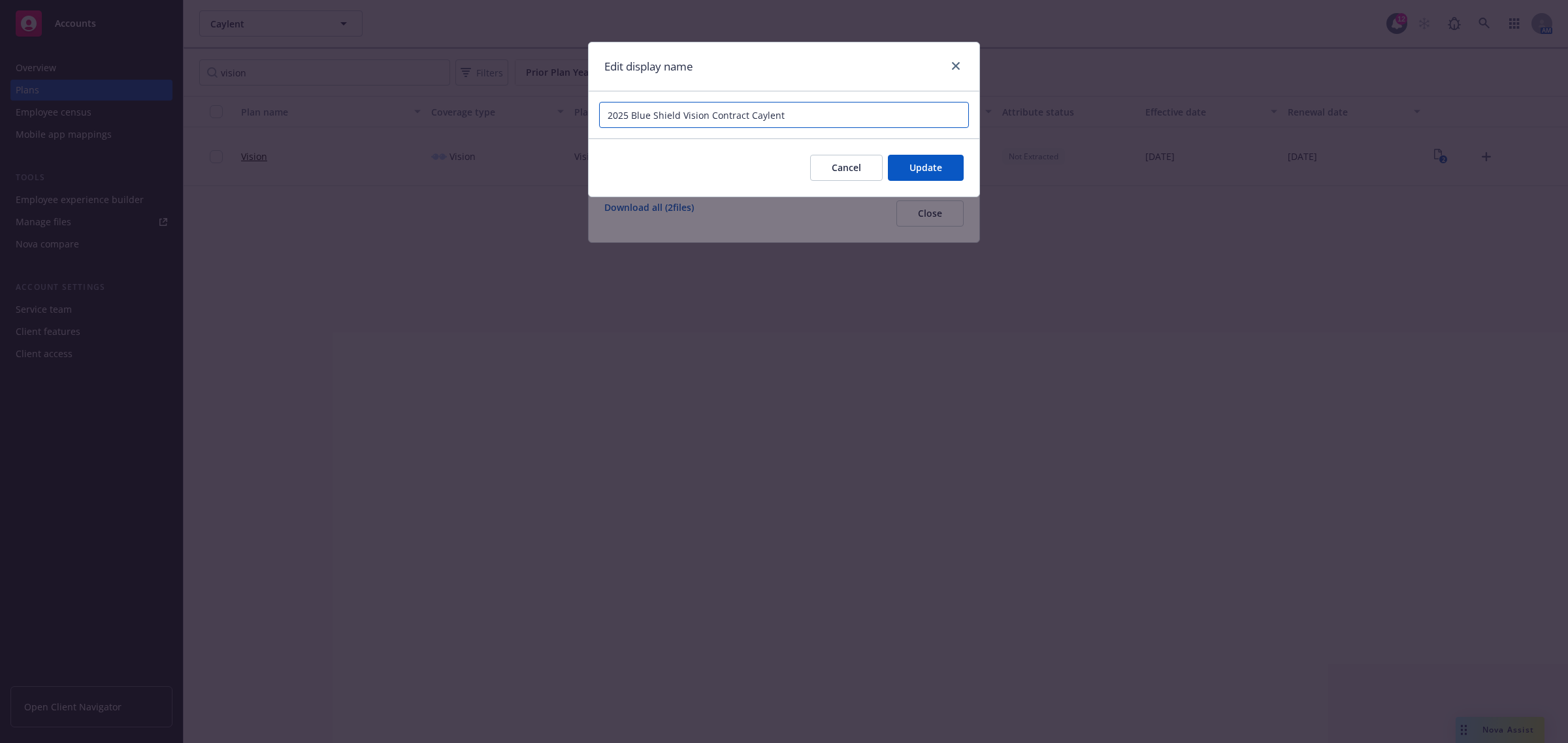
click at [622, 111] on input "2025 Blue Shield Vision Contract Caylent" at bounding box center [784, 115] width 370 height 26
click at [838, 170] on span "Cancel" at bounding box center [846, 167] width 30 height 12
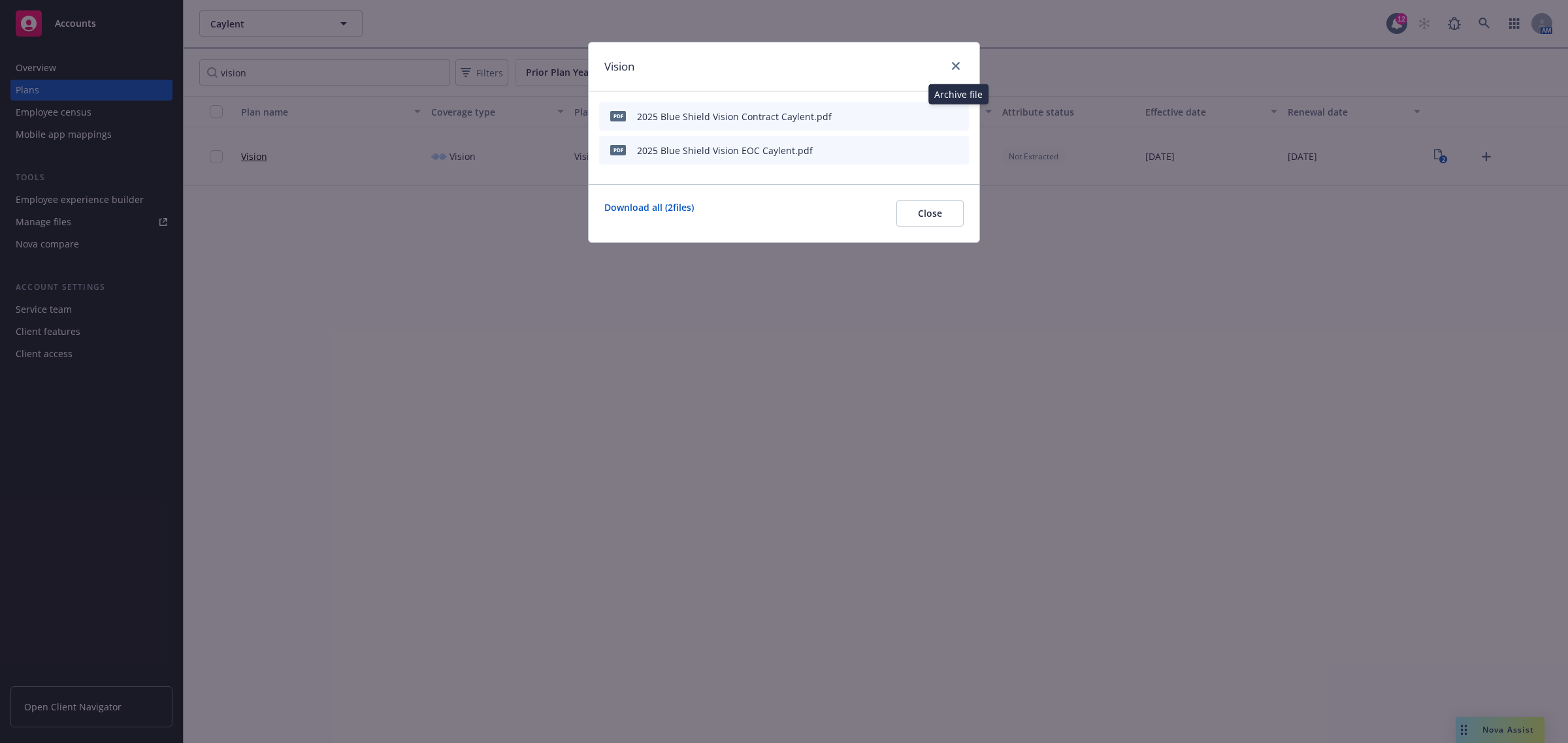
click at [957, 113] on icon "archive file" at bounding box center [957, 116] width 9 height 11
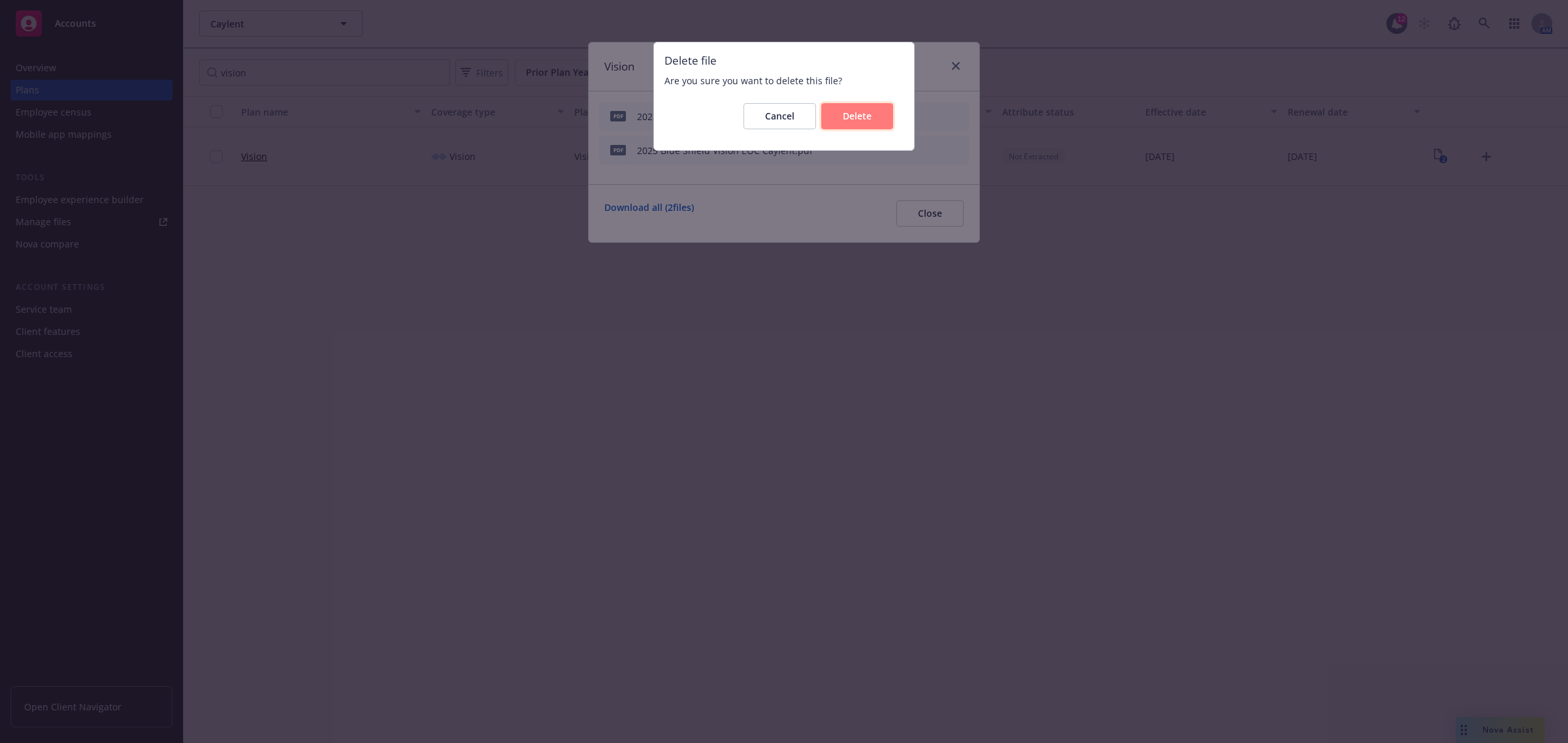
click at [853, 121] on span "Delete" at bounding box center [857, 116] width 29 height 12
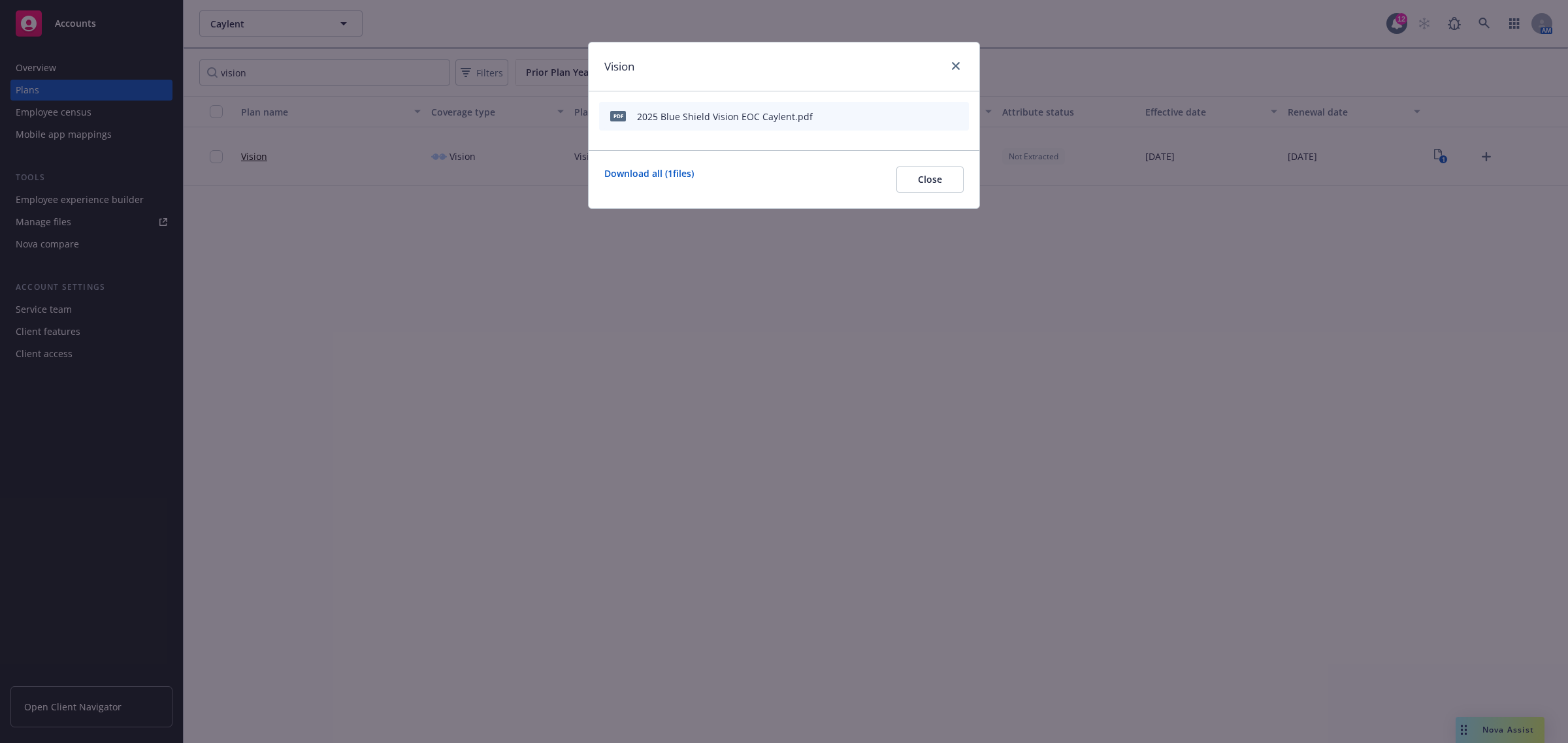
click at [959, 116] on icon "archive file" at bounding box center [957, 116] width 9 height 11
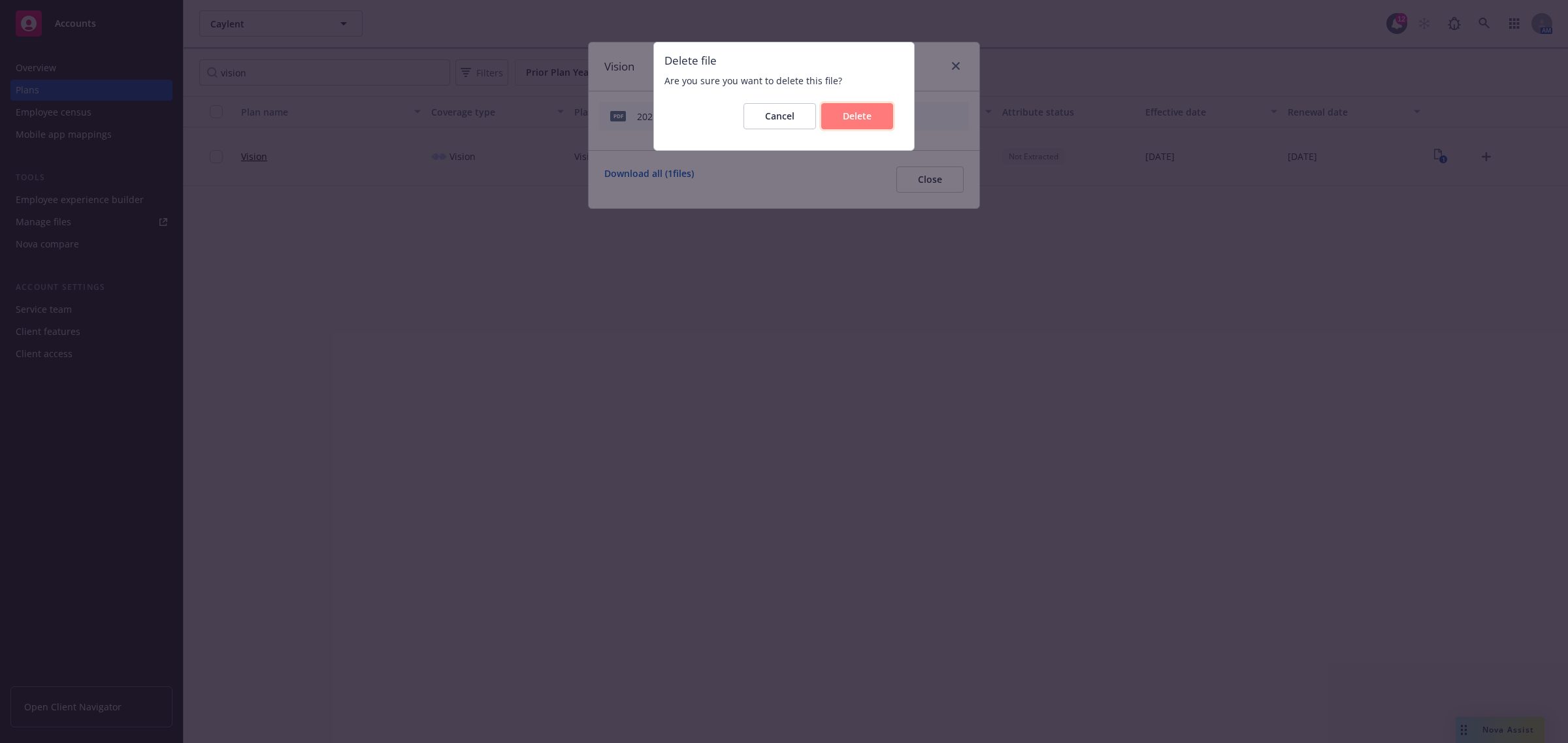
click at [862, 115] on span "Delete" at bounding box center [857, 116] width 29 height 12
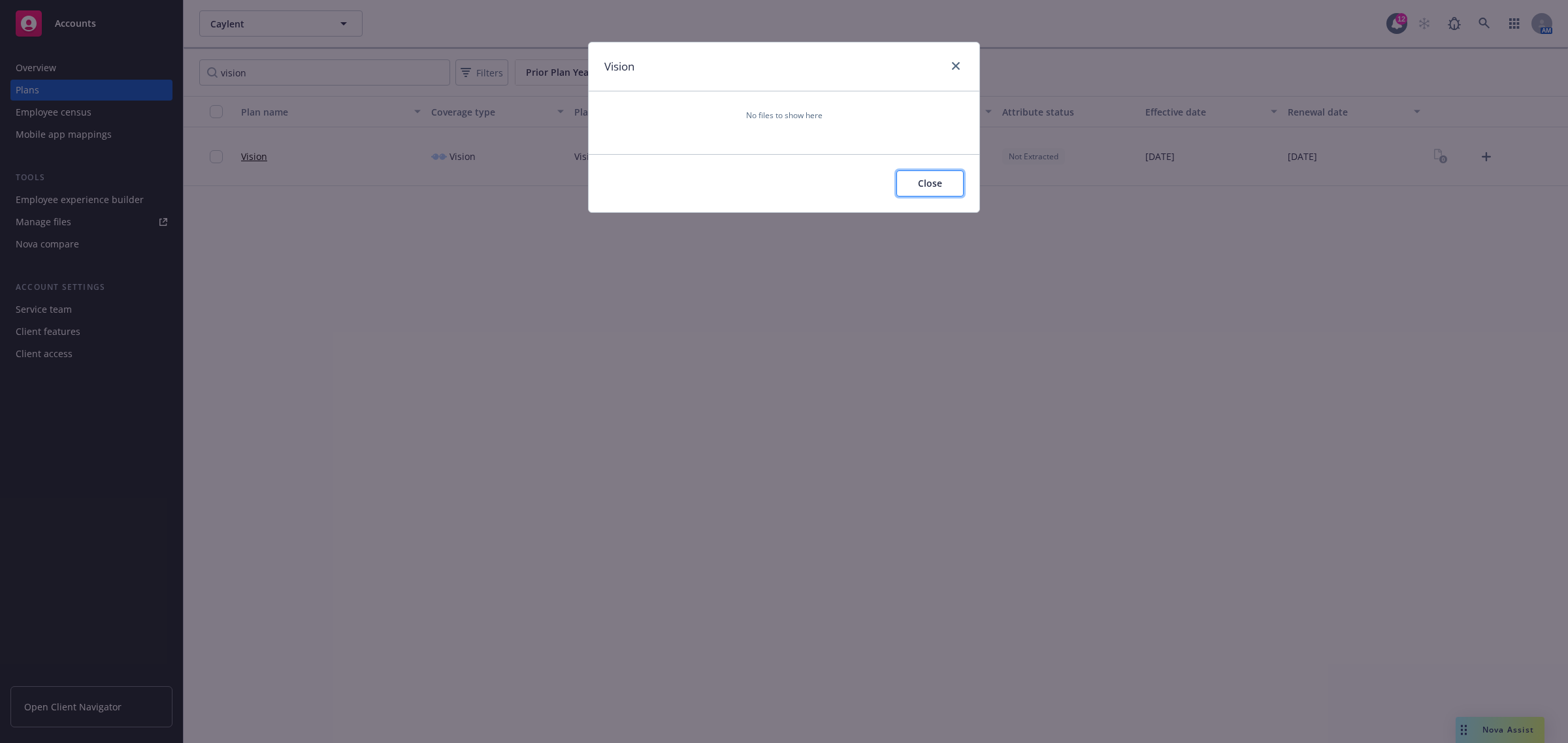
click at [928, 177] on span "Close" at bounding box center [930, 183] width 24 height 12
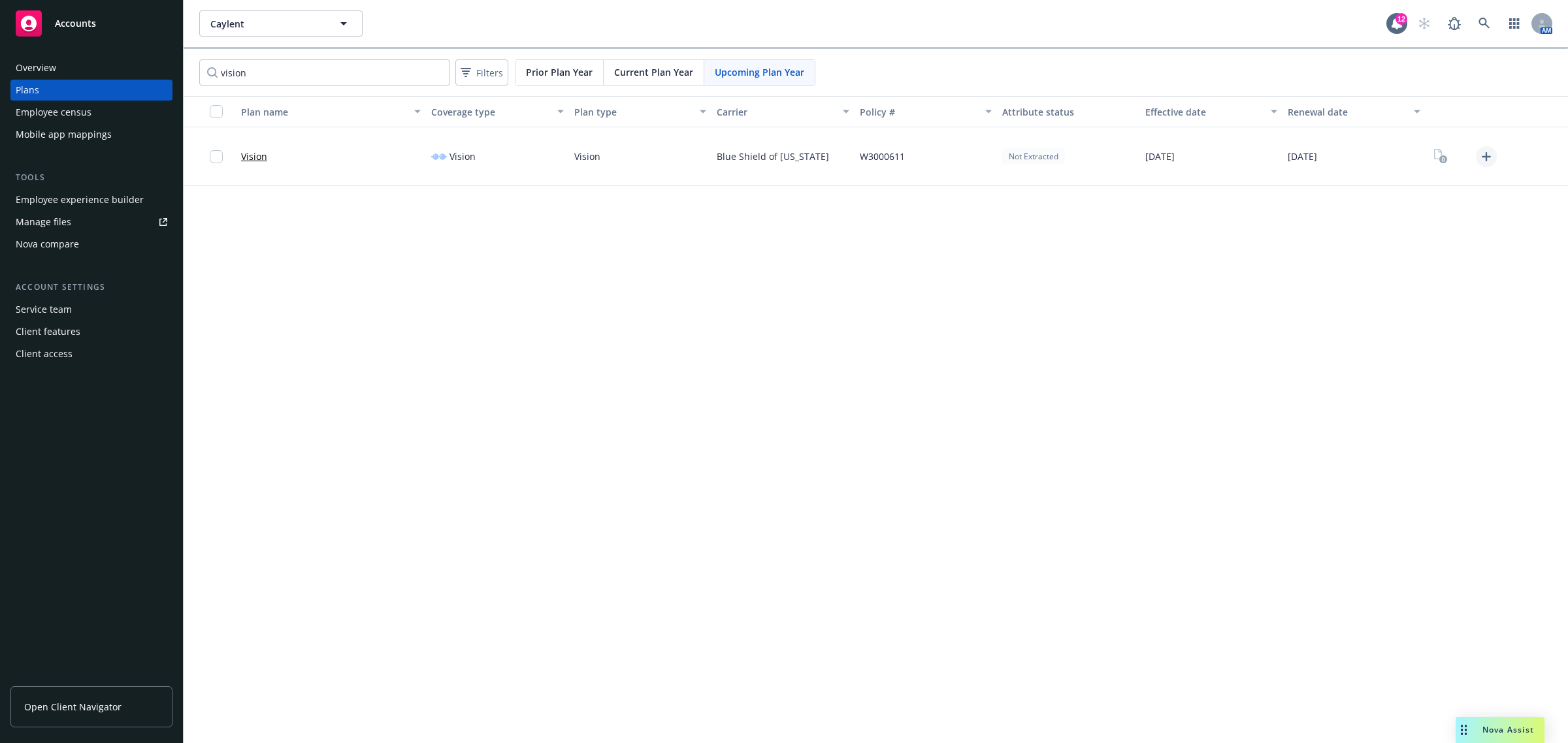
click at [1483, 155] on icon "Upload Plan Documents" at bounding box center [1486, 157] width 16 height 16
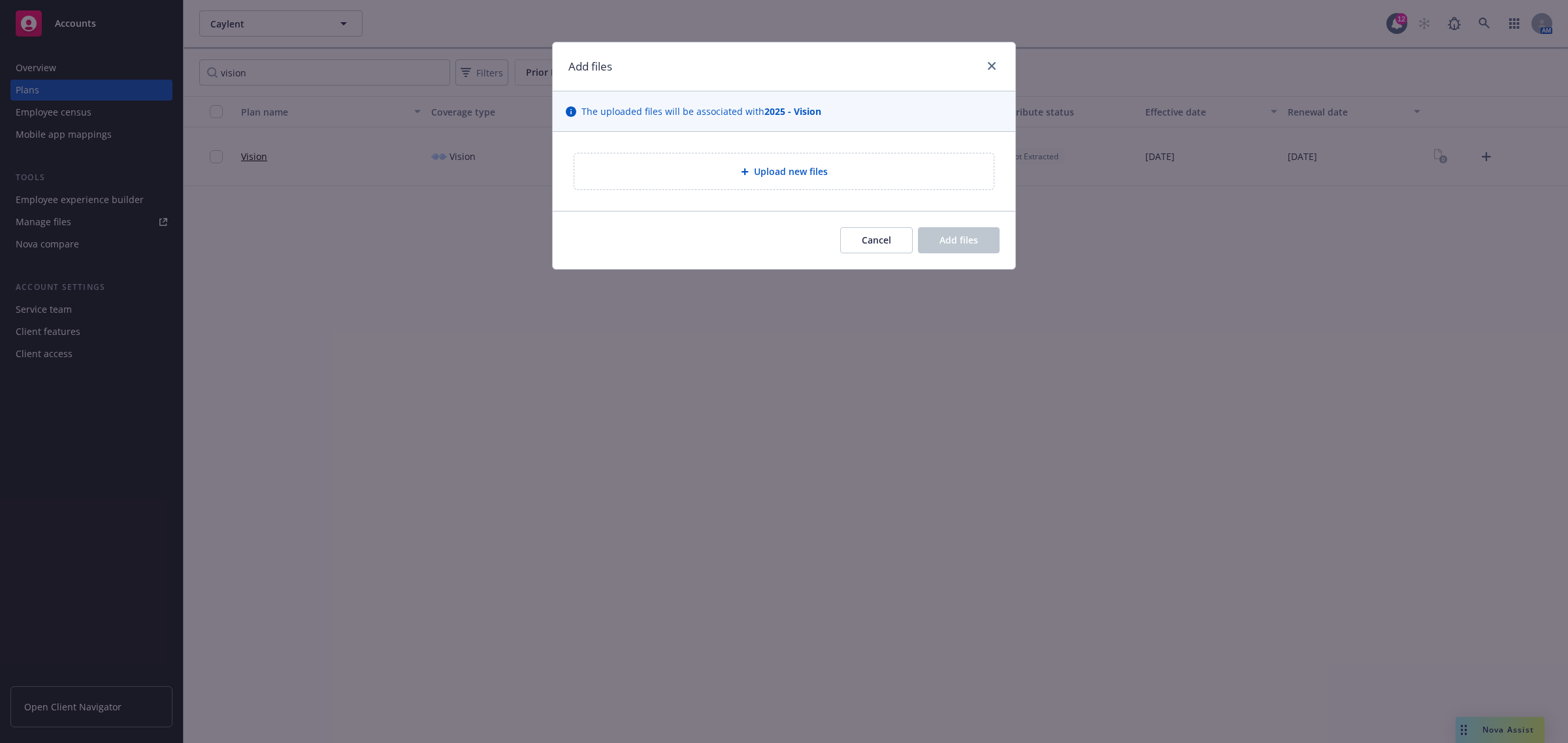
click at [795, 177] on span "Upload new files" at bounding box center [790, 171] width 74 height 14
click at [876, 238] on span "Cancel" at bounding box center [877, 240] width 30 height 12
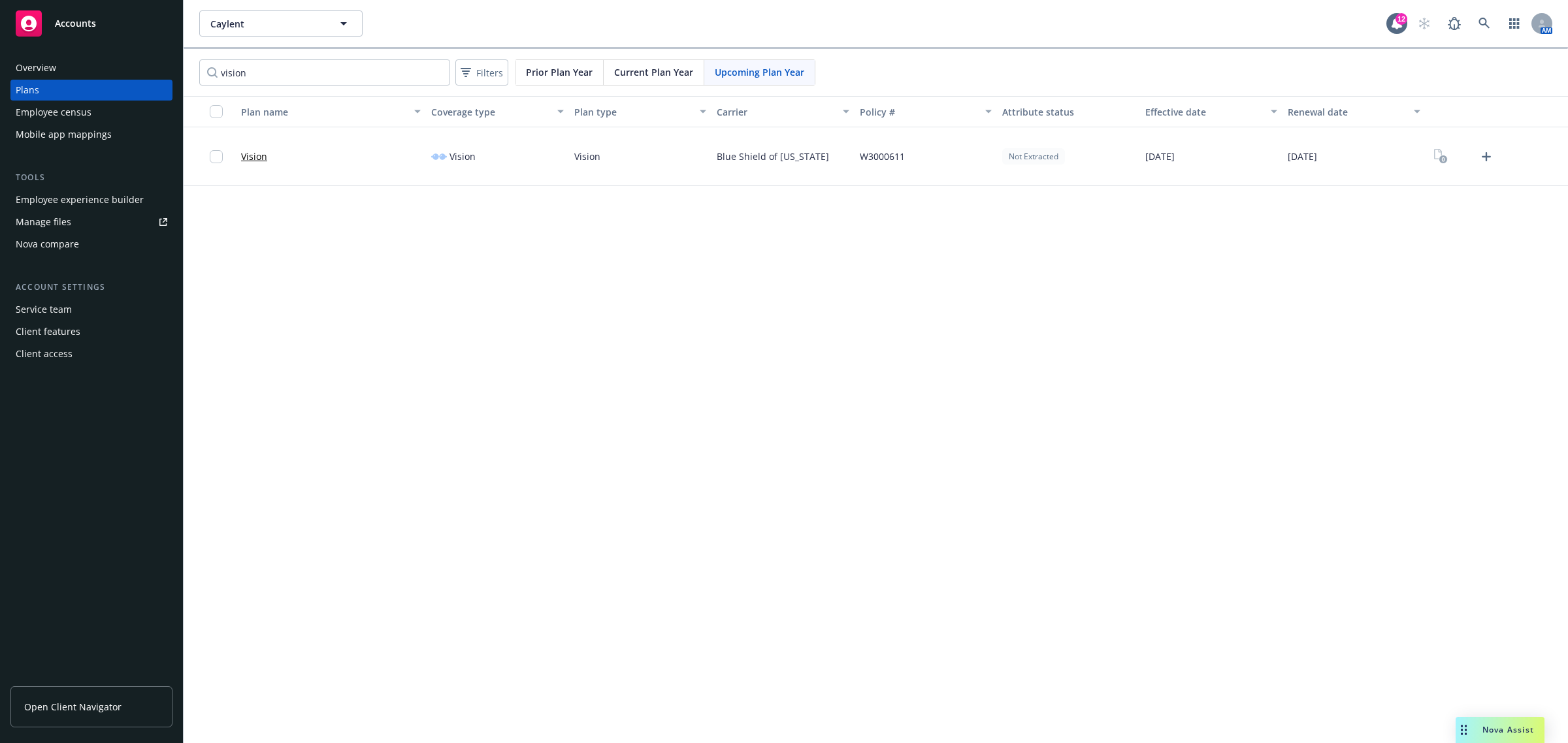
click at [774, 61] on div "Upcoming Plan Year" at bounding box center [759, 72] width 110 height 25
click at [1487, 149] on icon "Upload Plan Documents" at bounding box center [1486, 157] width 16 height 16
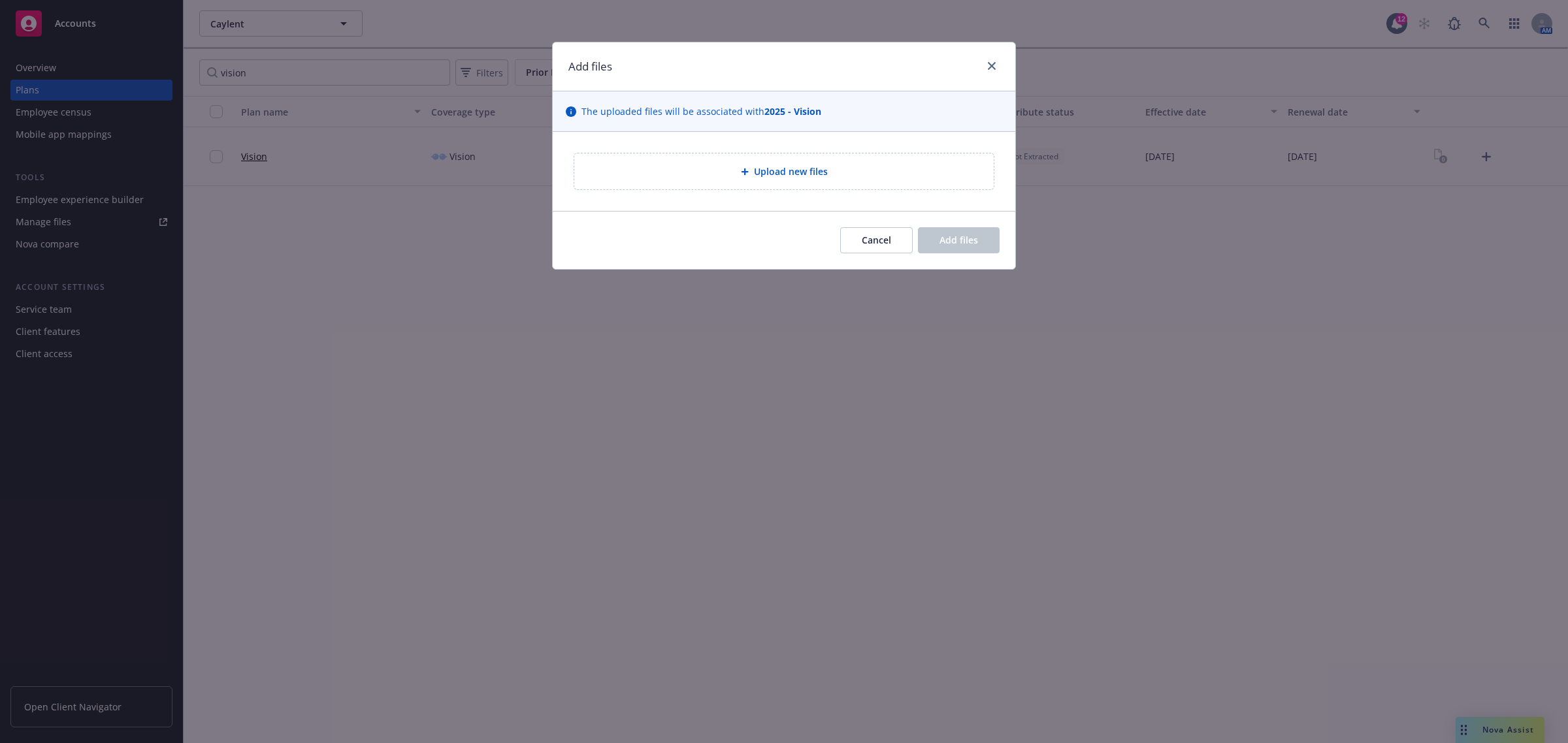
click at [820, 180] on div "Upload new files" at bounding box center [784, 171] width 420 height 36
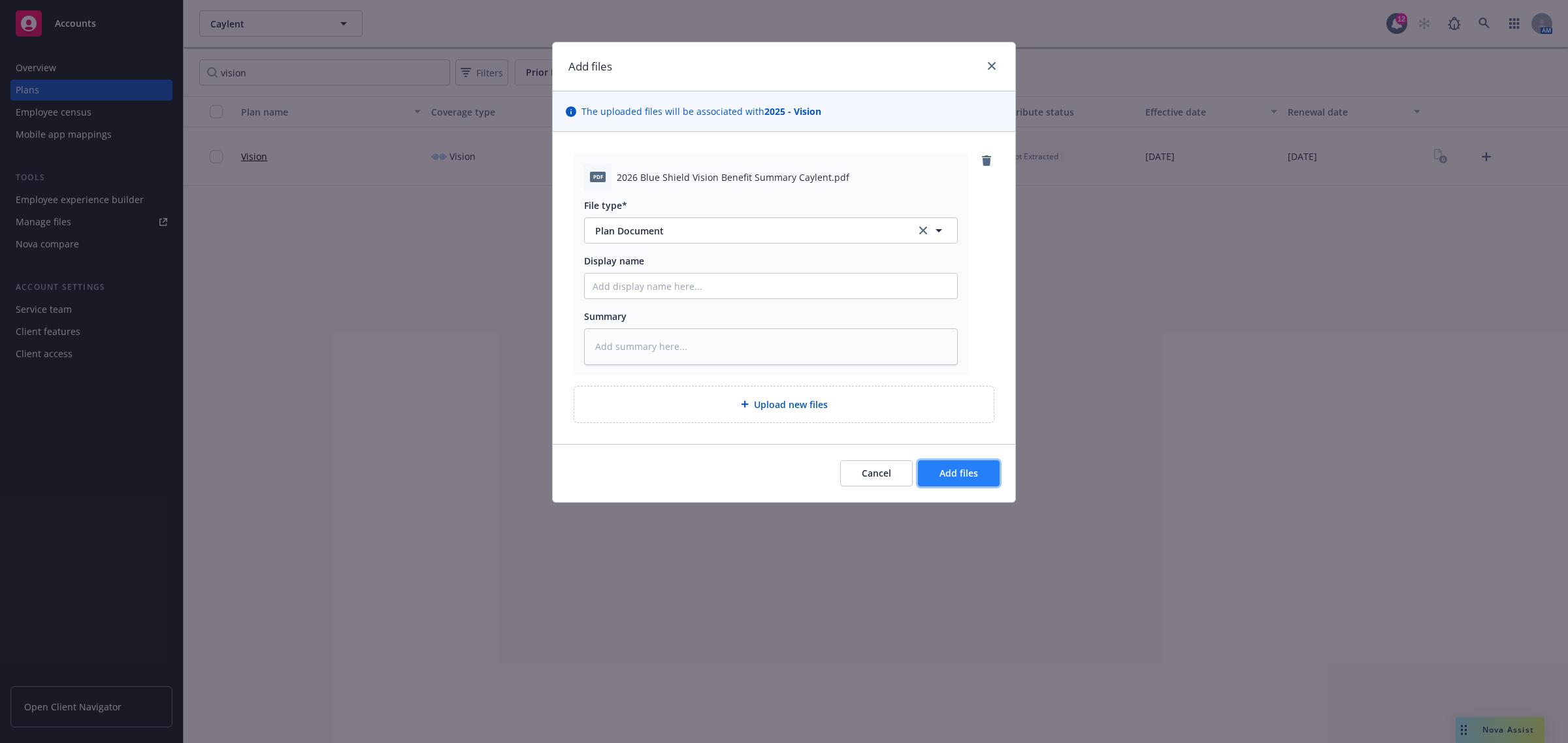
click at [953, 469] on span "Add files" at bounding box center [959, 473] width 39 height 12
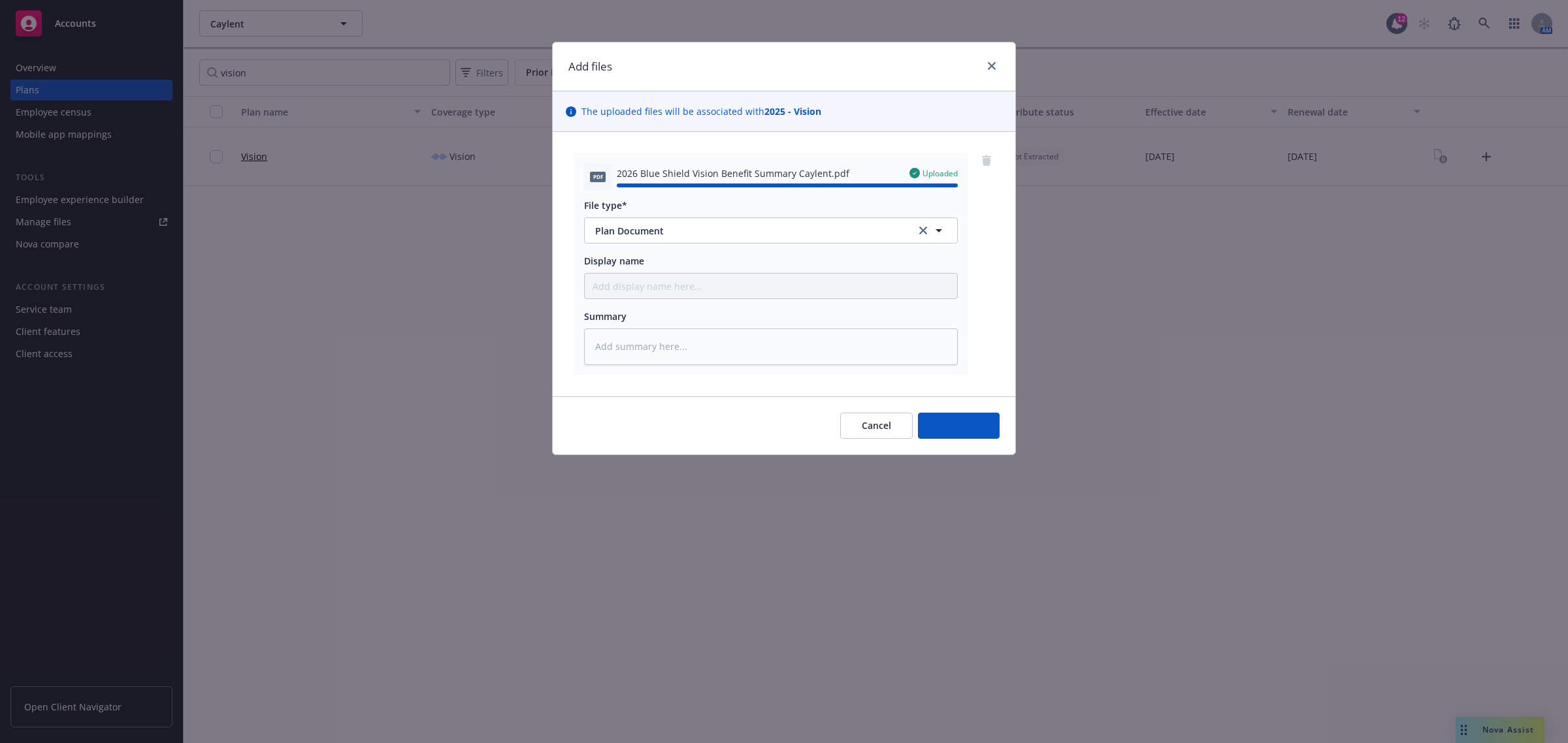
type textarea "x"
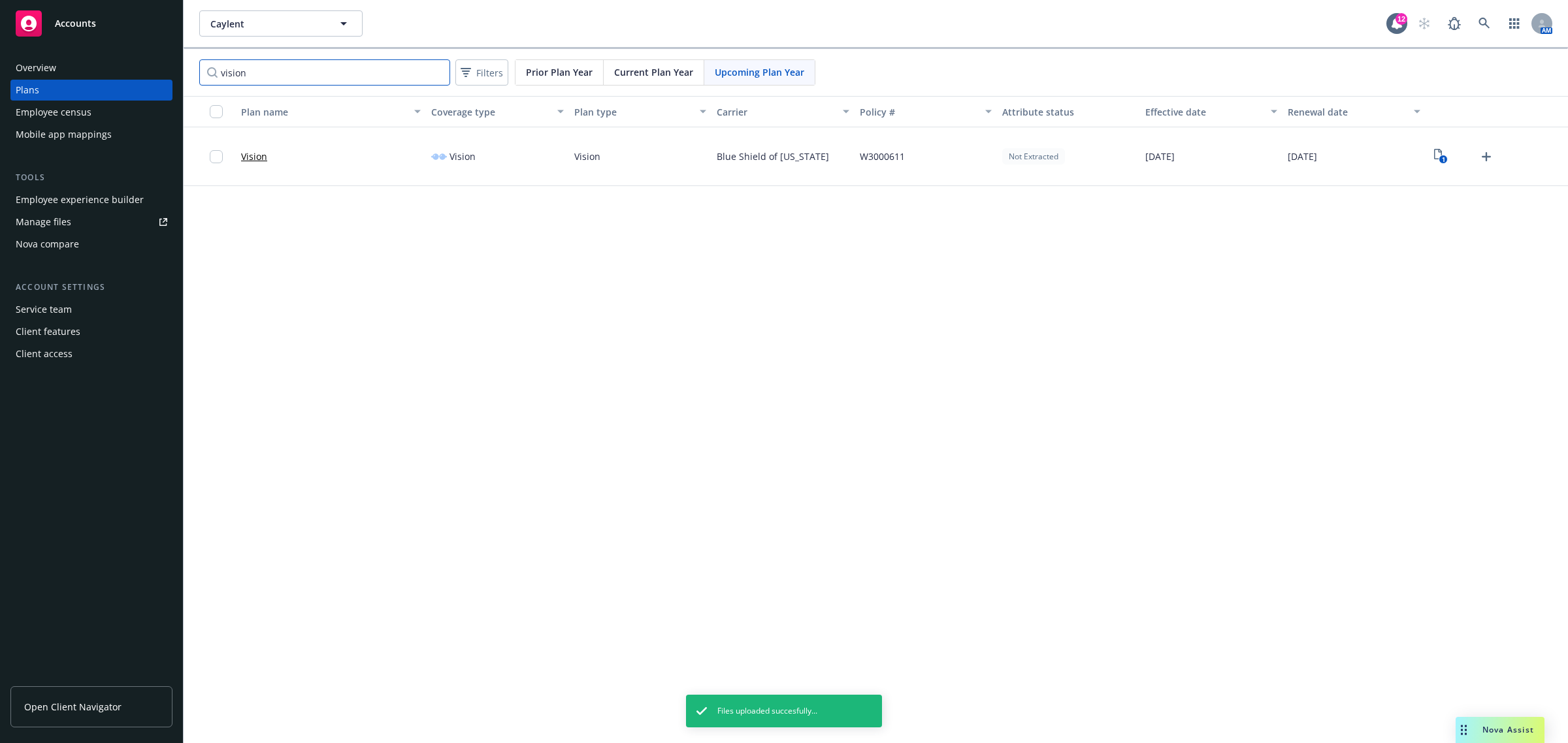
click at [255, 67] on input "vision" at bounding box center [324, 72] width 251 height 26
type input "dental"
click at [774, 73] on span "Upcoming Plan Year" at bounding box center [760, 72] width 90 height 14
click at [647, 69] on span "Current Plan Year" at bounding box center [653, 72] width 79 height 14
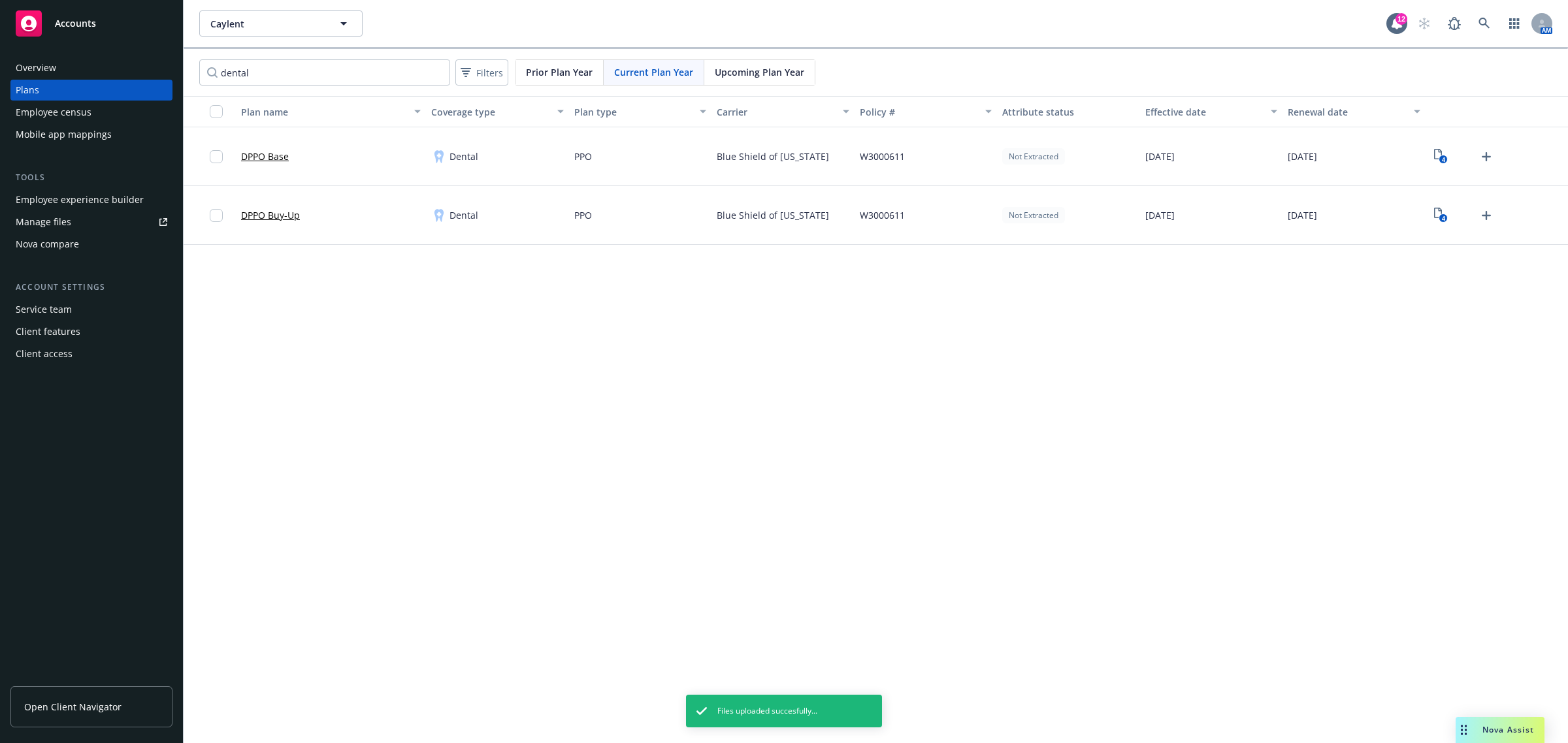
click at [733, 71] on span "Upcoming Plan Year" at bounding box center [760, 72] width 90 height 14
click at [1442, 160] on text "4" at bounding box center [1443, 159] width 3 height 8
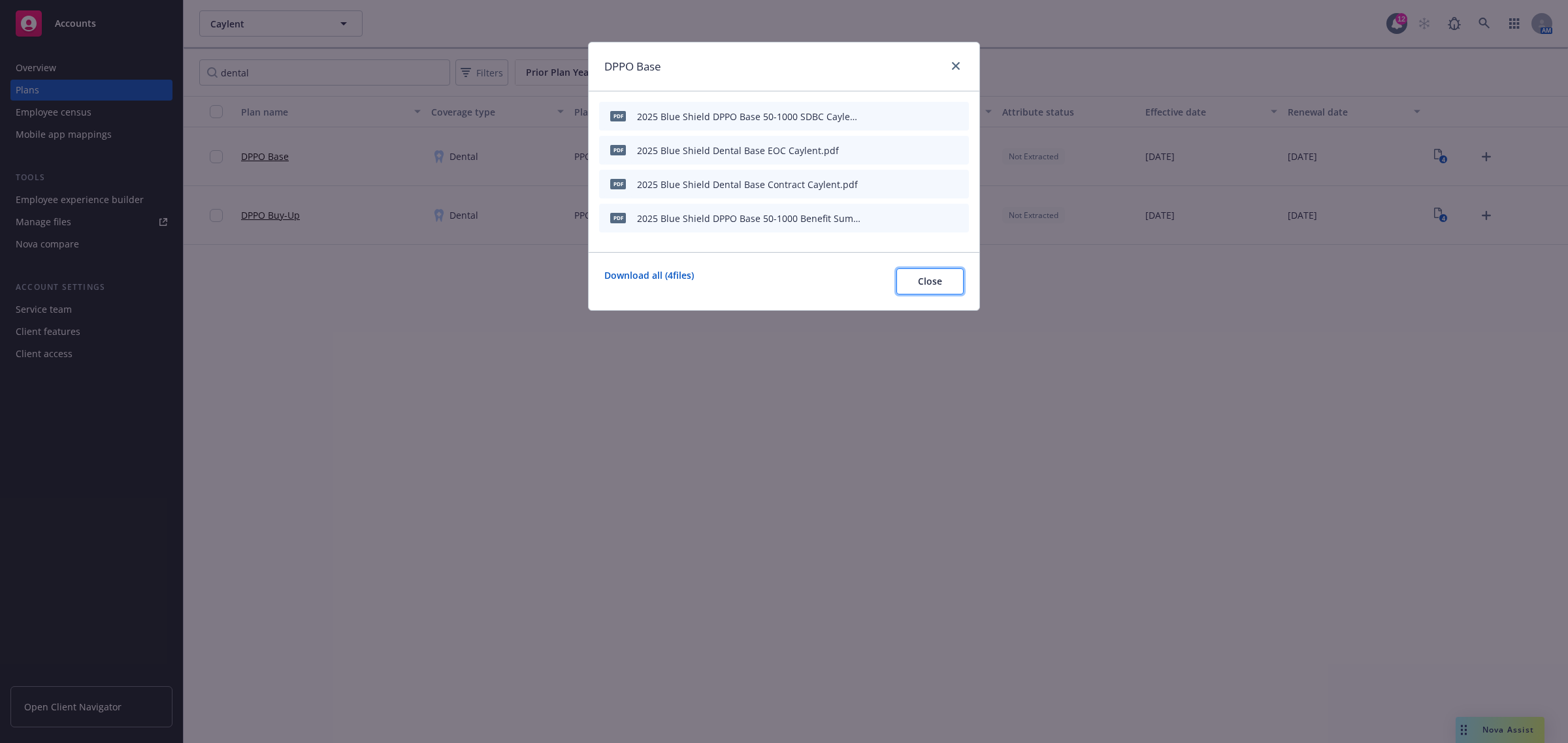
click at [945, 281] on button "Close" at bounding box center [930, 282] width 67 height 26
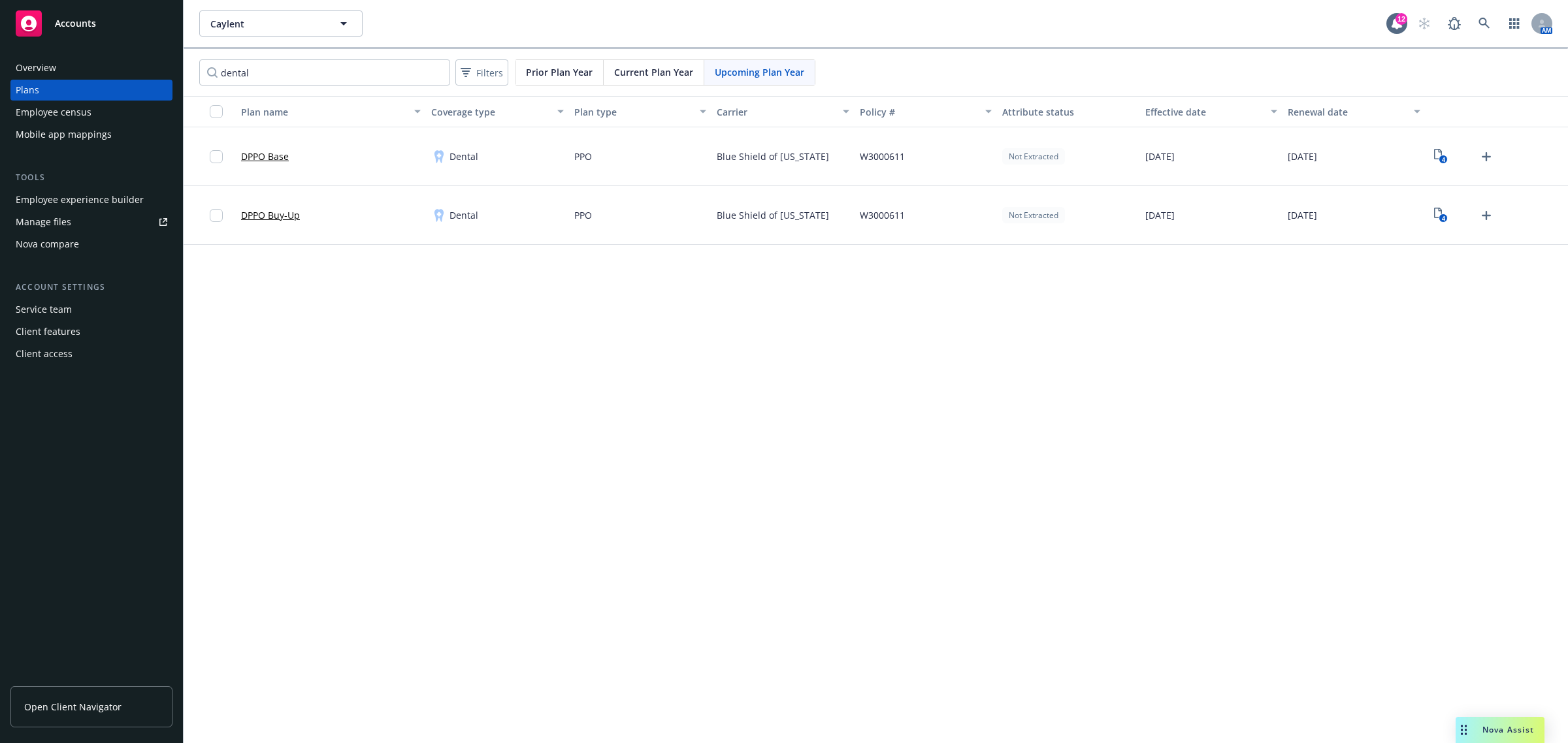
click at [662, 57] on div "dental Filters Prior Plan Year Current Plan Year Upcoming Plan Year" at bounding box center [876, 72] width 1384 height 47
click at [674, 72] on span "Current Plan Year" at bounding box center [653, 72] width 79 height 14
click at [739, 80] on div "Upcoming Plan Year" at bounding box center [759, 72] width 110 height 25
click at [1442, 158] on text "4" at bounding box center [1443, 159] width 3 height 8
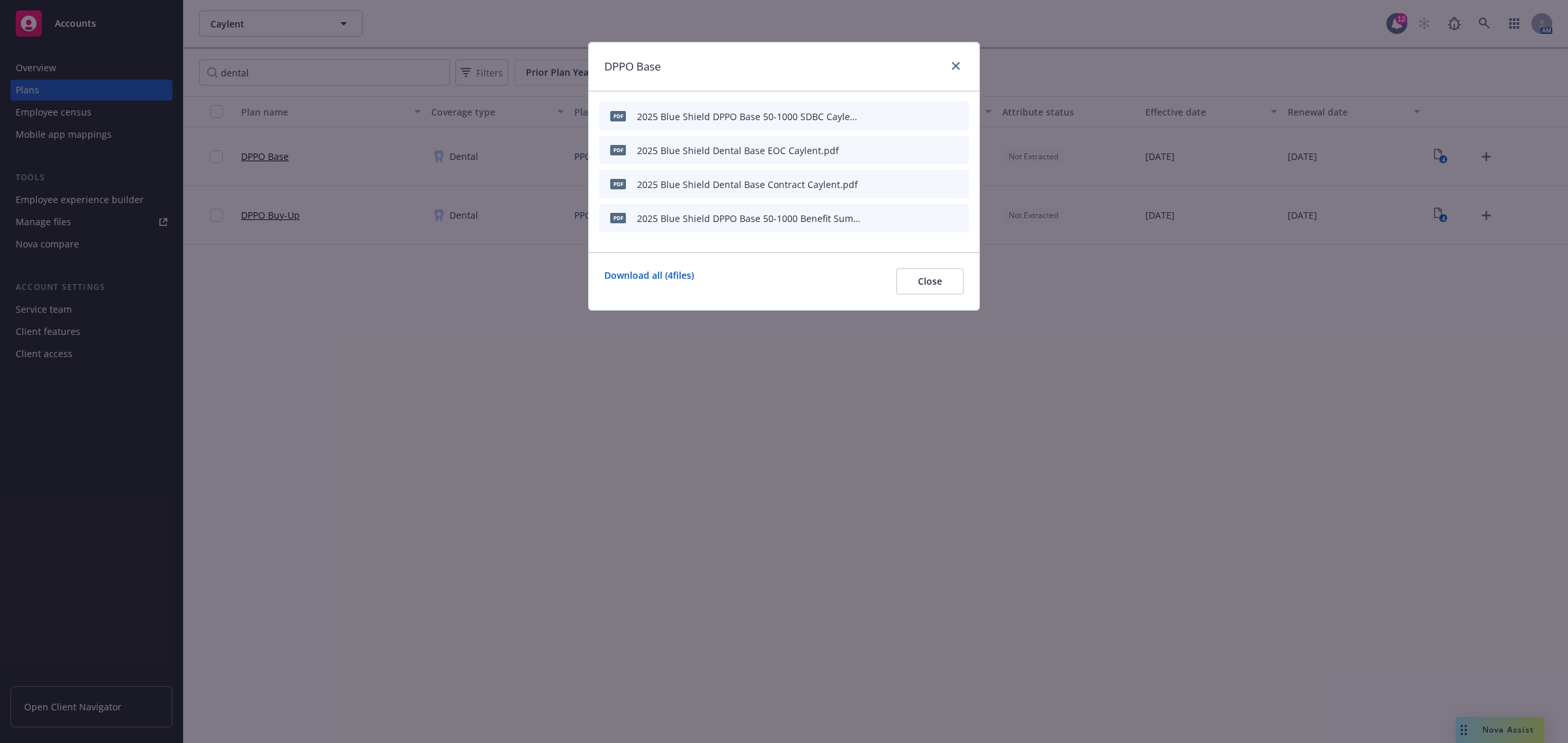
click at [962, 116] on icon "archive file" at bounding box center [957, 116] width 11 height 11
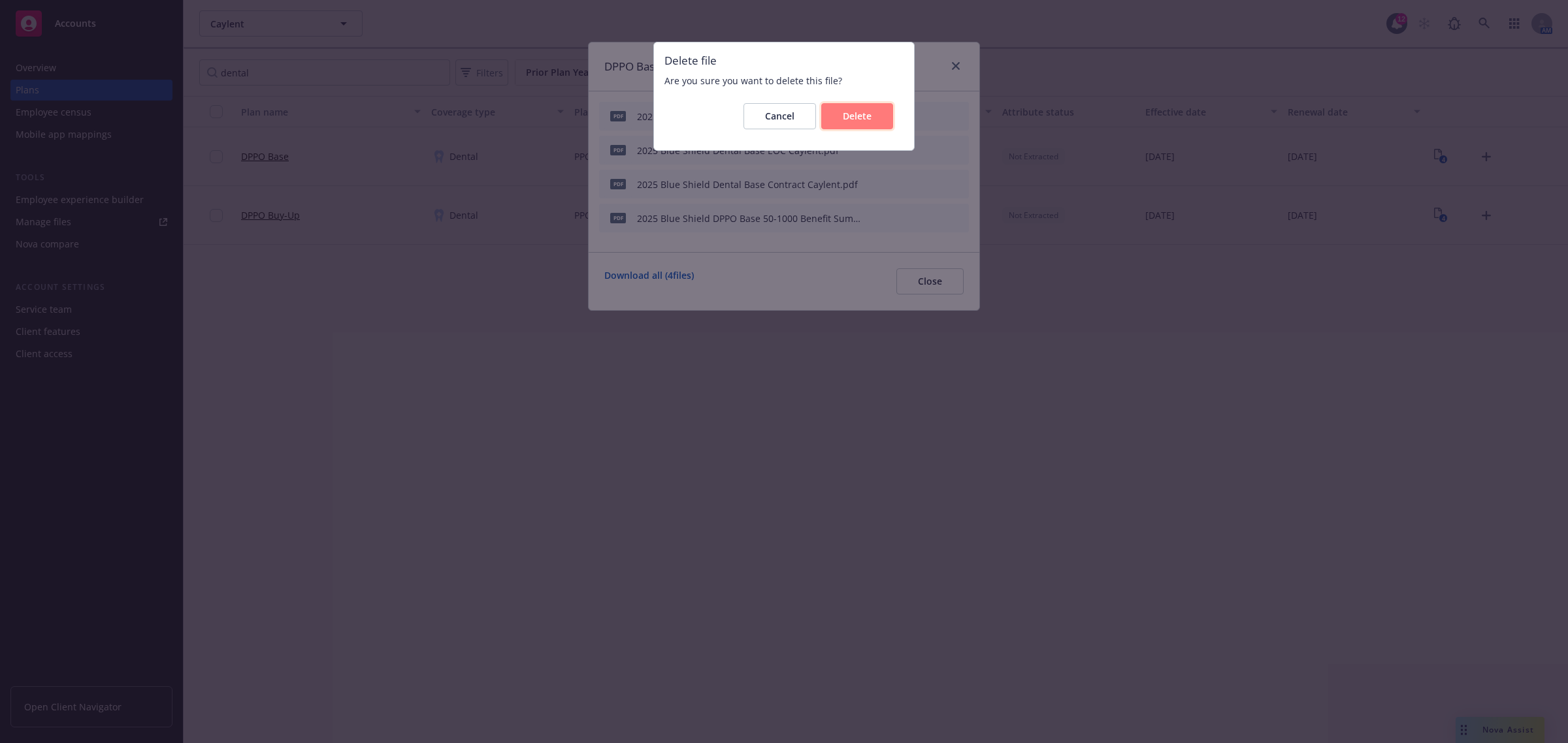
click at [889, 116] on button "Delete" at bounding box center [857, 116] width 72 height 26
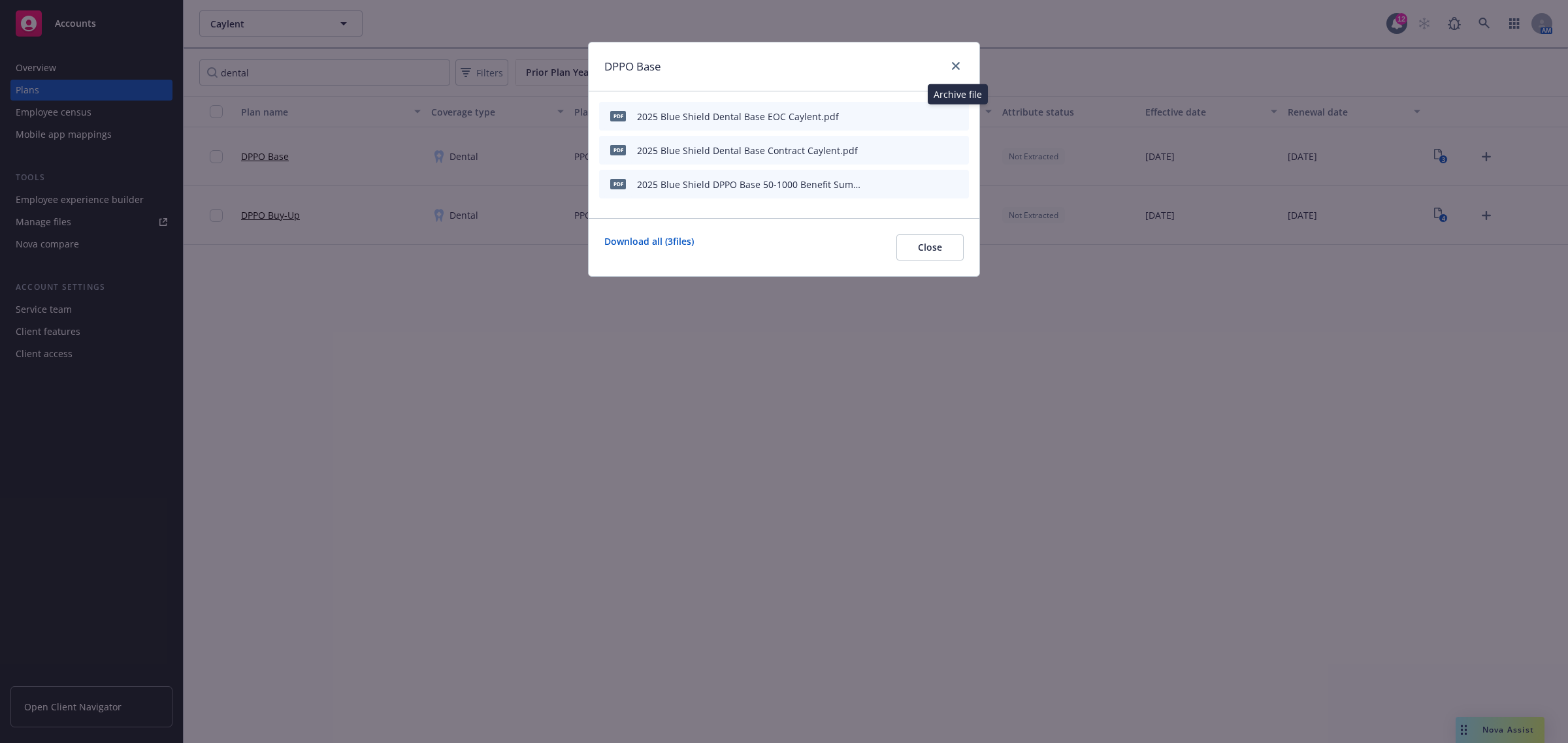
click at [962, 114] on icon "archive file" at bounding box center [957, 116] width 11 height 11
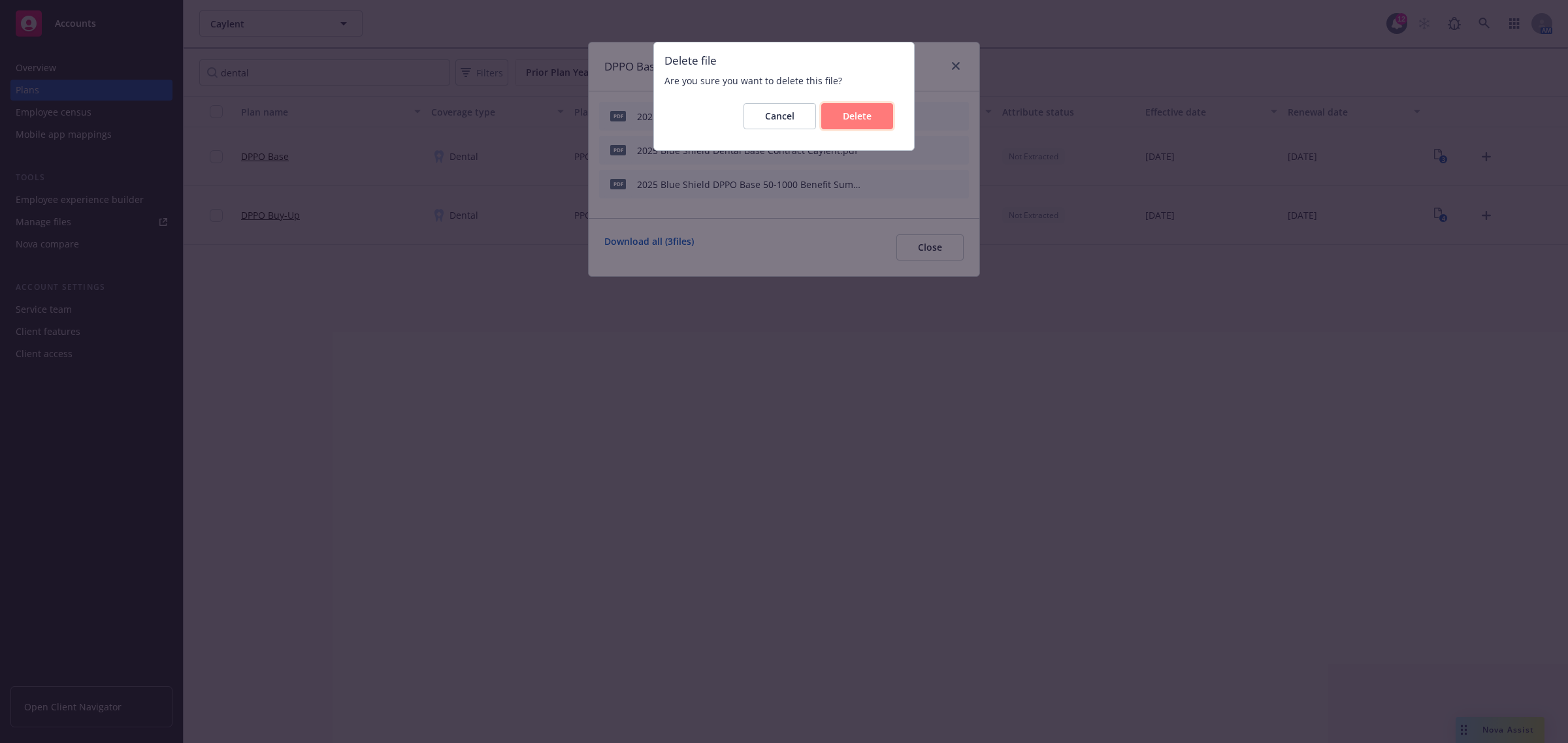
click at [850, 116] on span "Delete" at bounding box center [857, 116] width 29 height 12
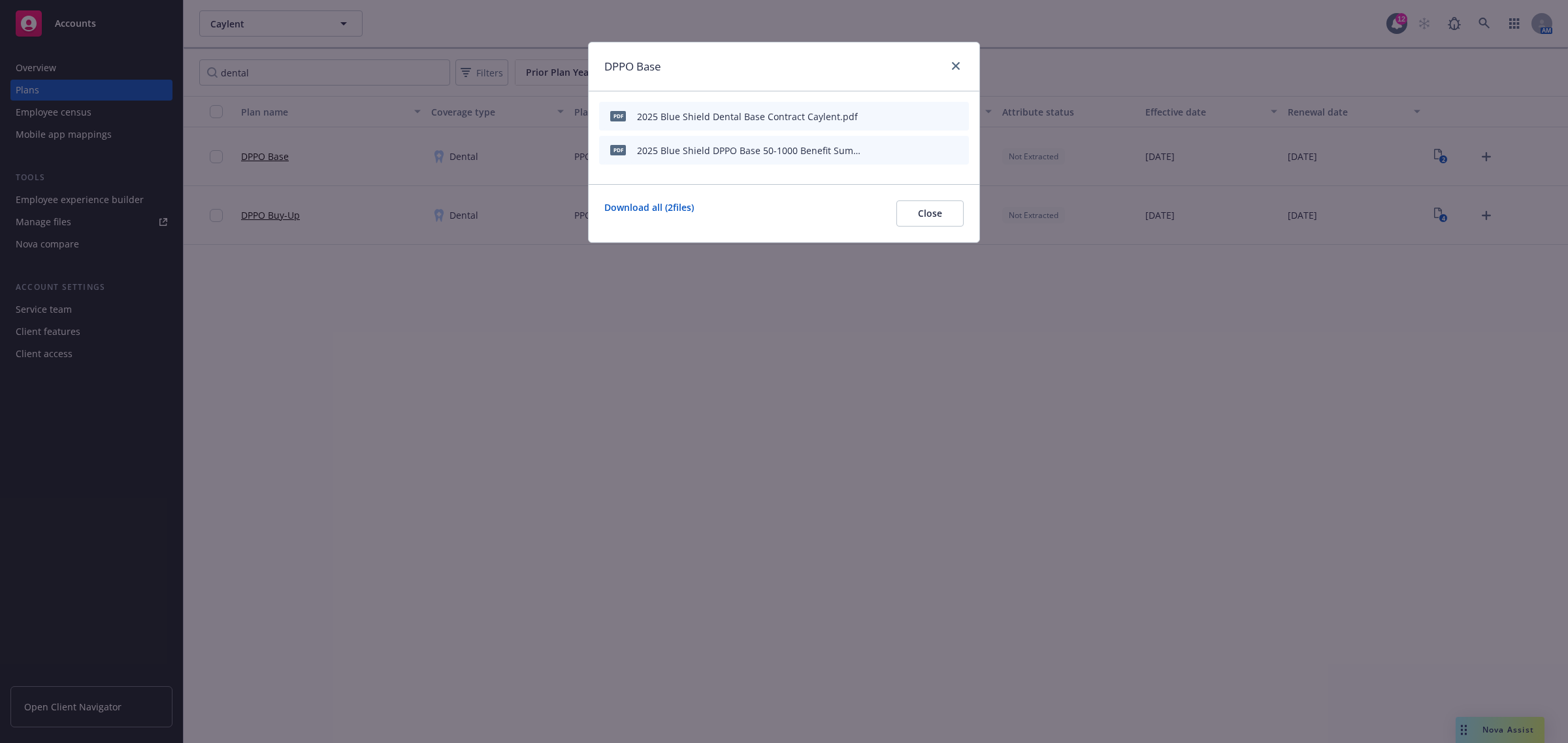
click at [955, 114] on icon "archive file" at bounding box center [957, 116] width 9 height 11
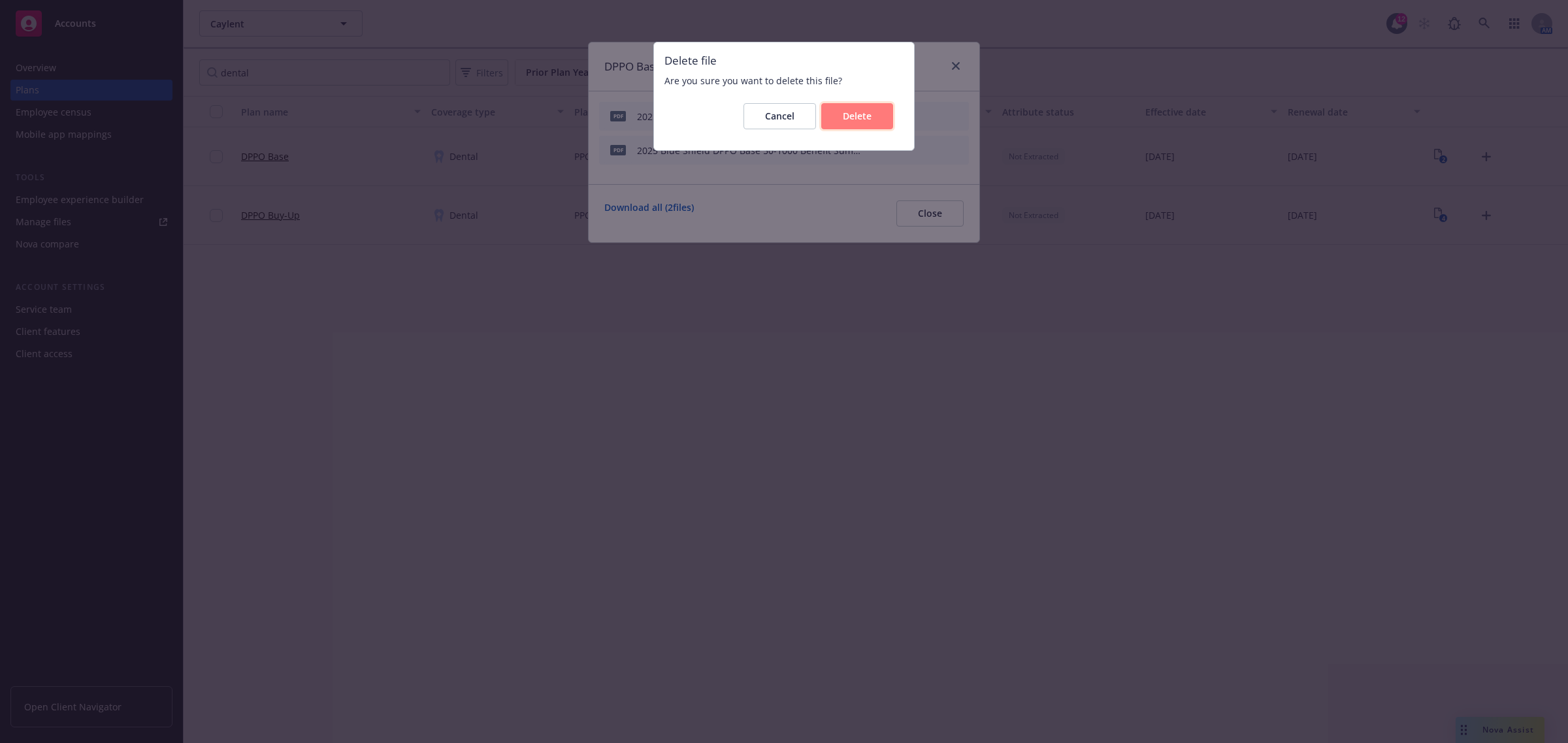
click at [857, 122] on span "Delete" at bounding box center [857, 116] width 29 height 12
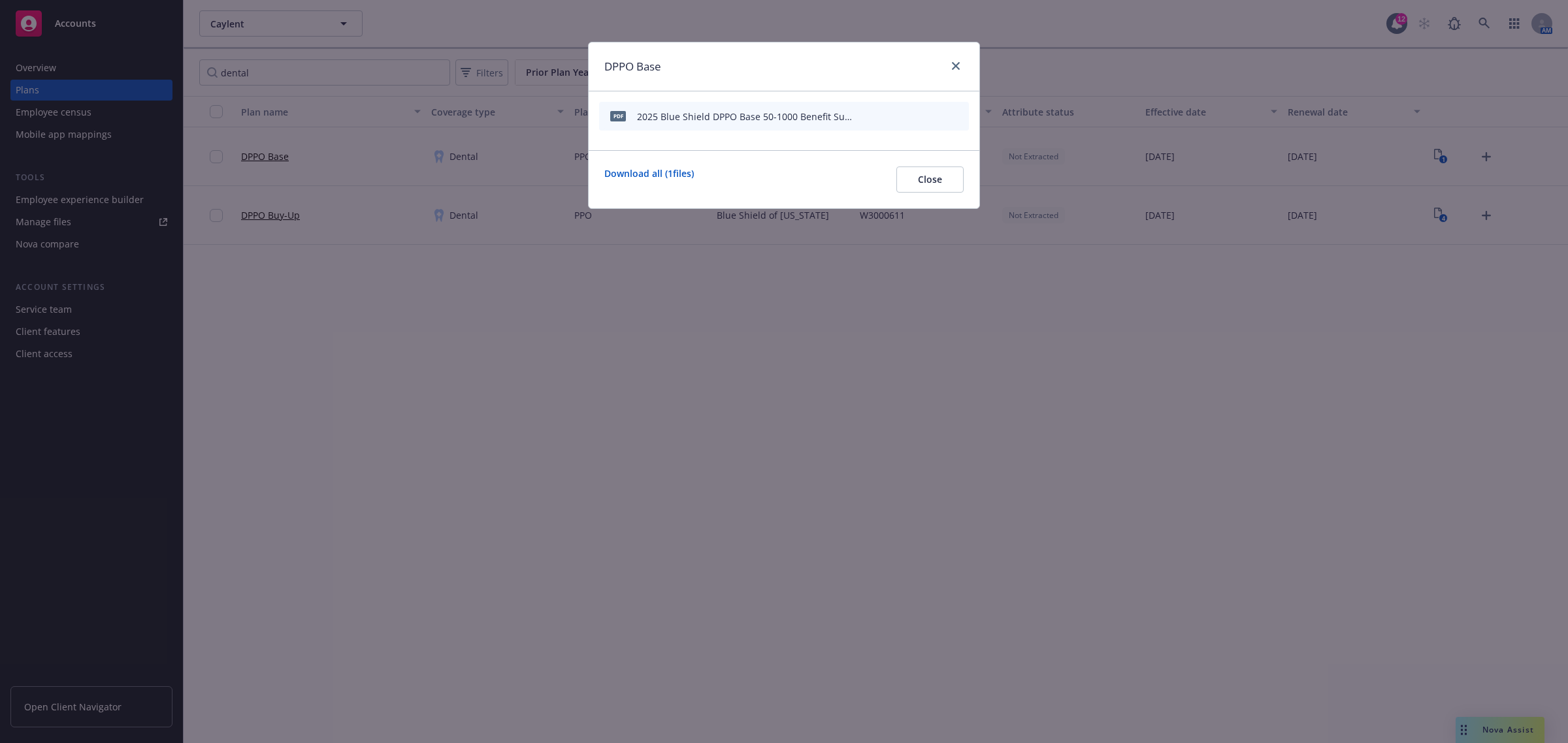
click at [956, 115] on icon "archive file" at bounding box center [957, 116] width 9 height 11
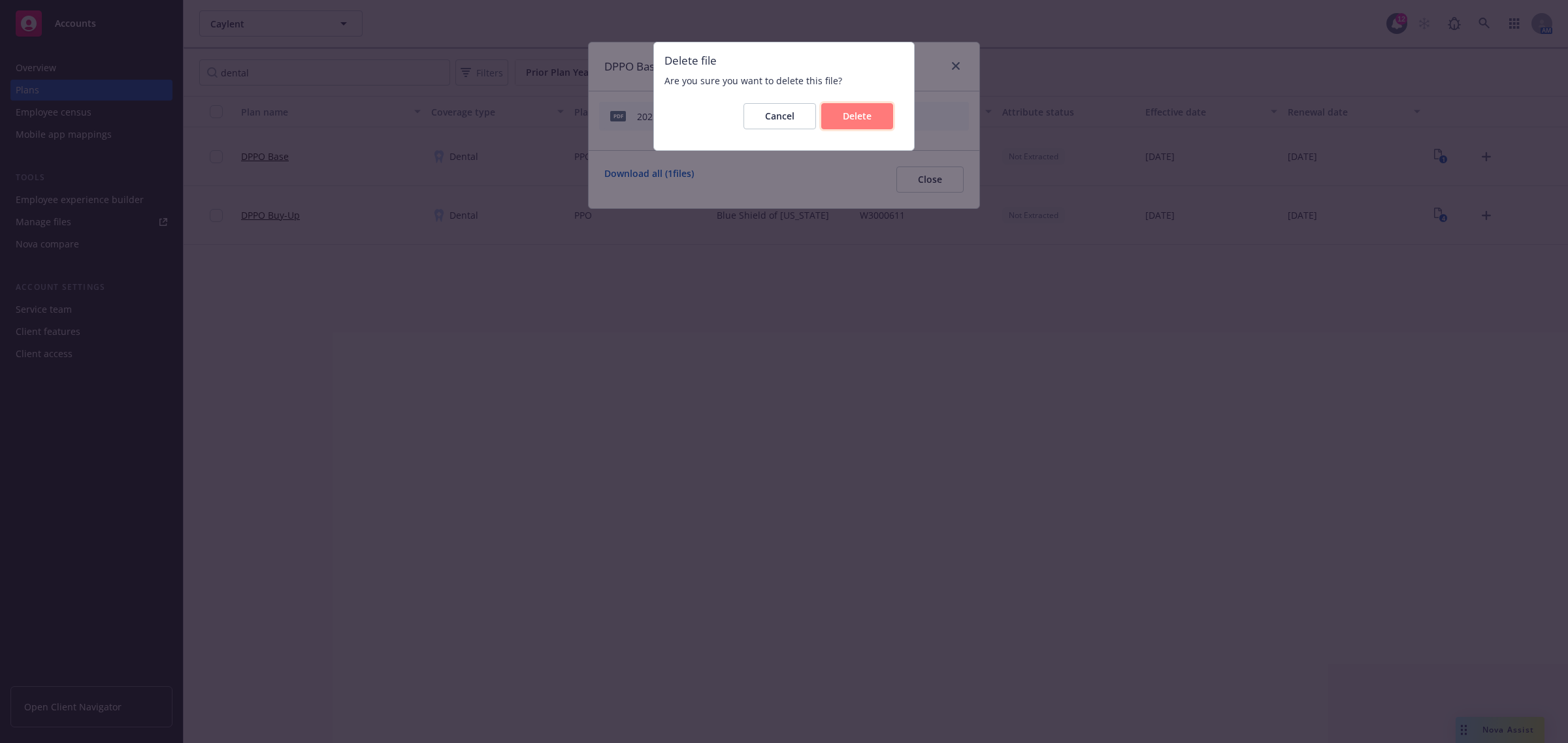
click at [851, 120] on span "Delete" at bounding box center [857, 116] width 29 height 12
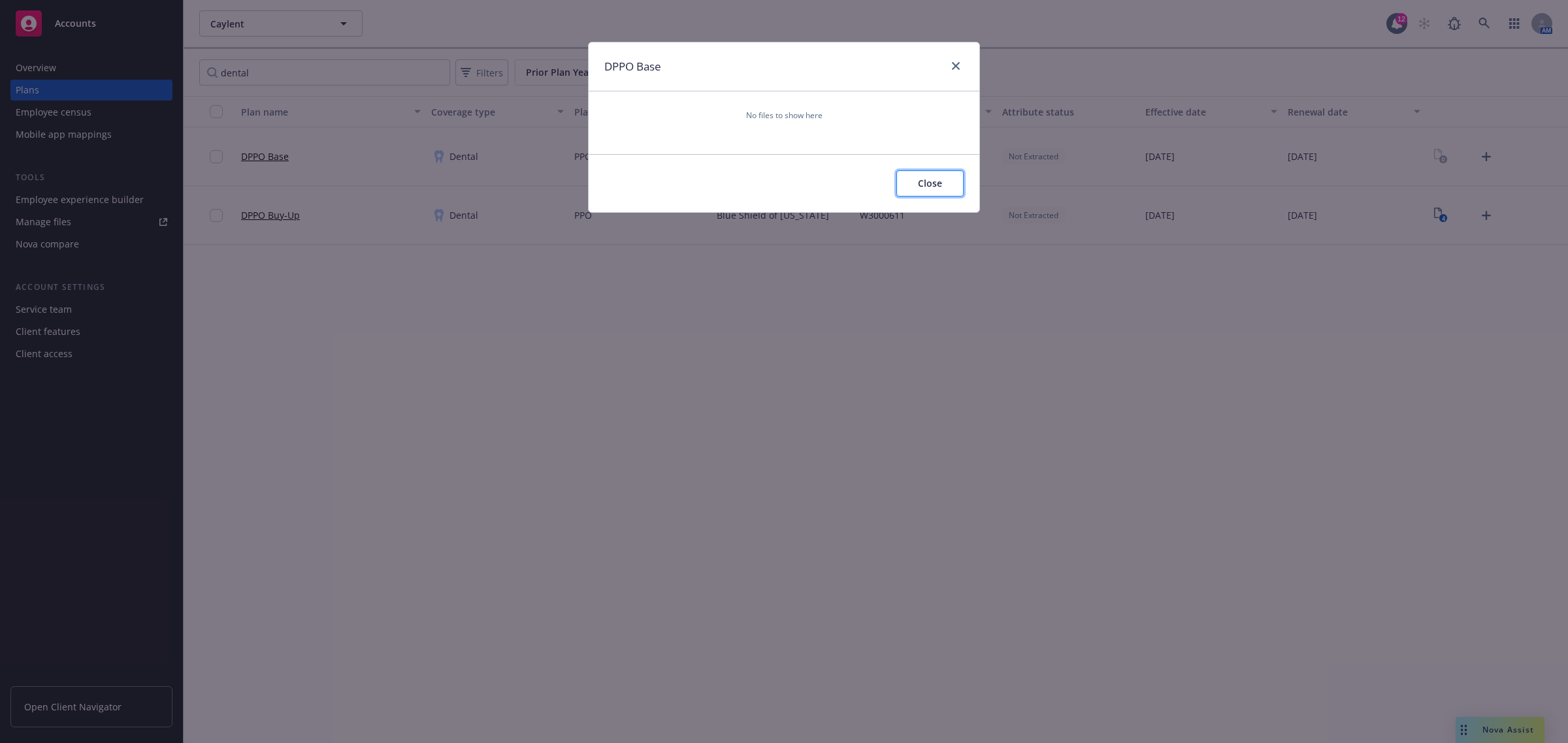
click at [928, 181] on span "Close" at bounding box center [930, 183] width 24 height 12
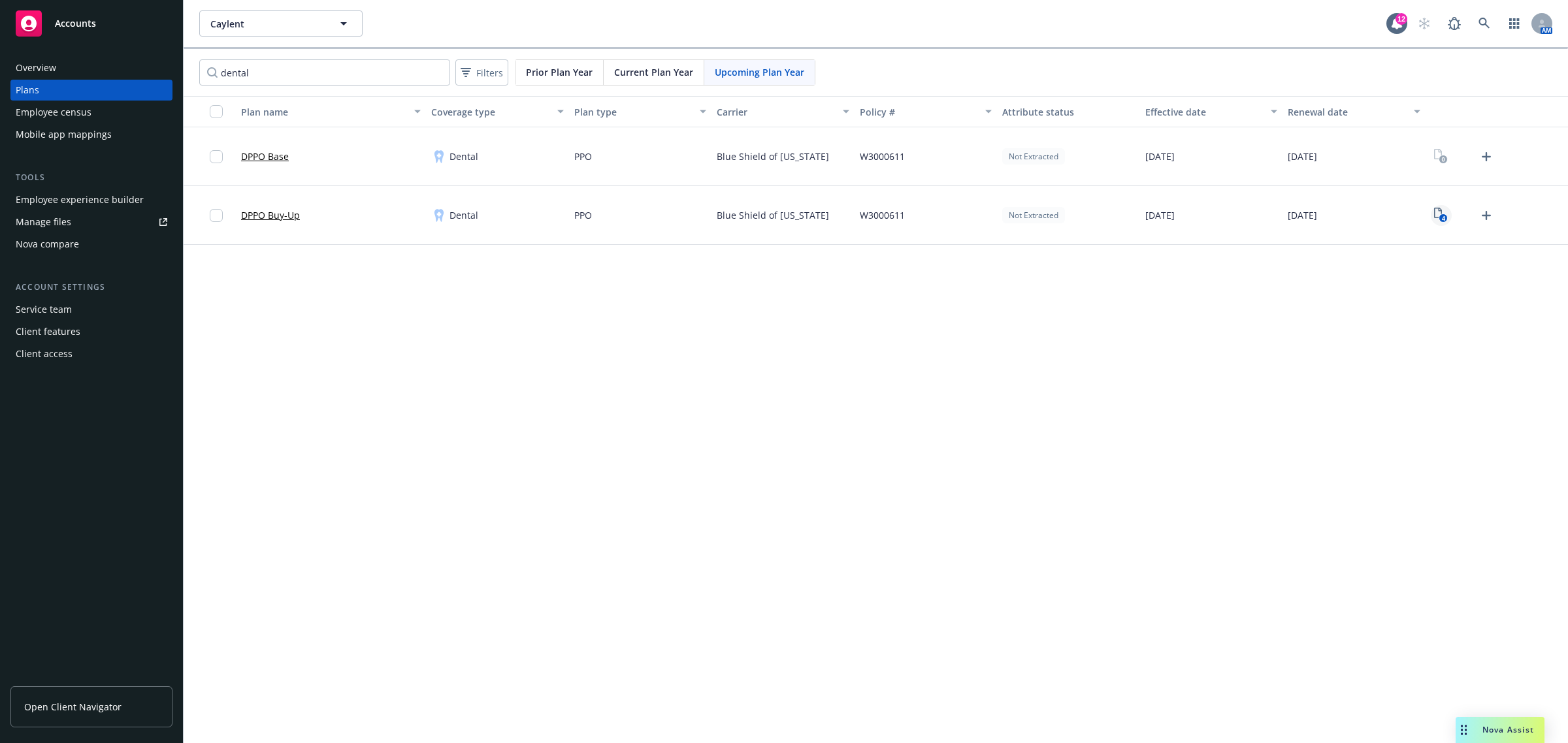
click at [1444, 217] on text "4" at bounding box center [1443, 218] width 3 height 8
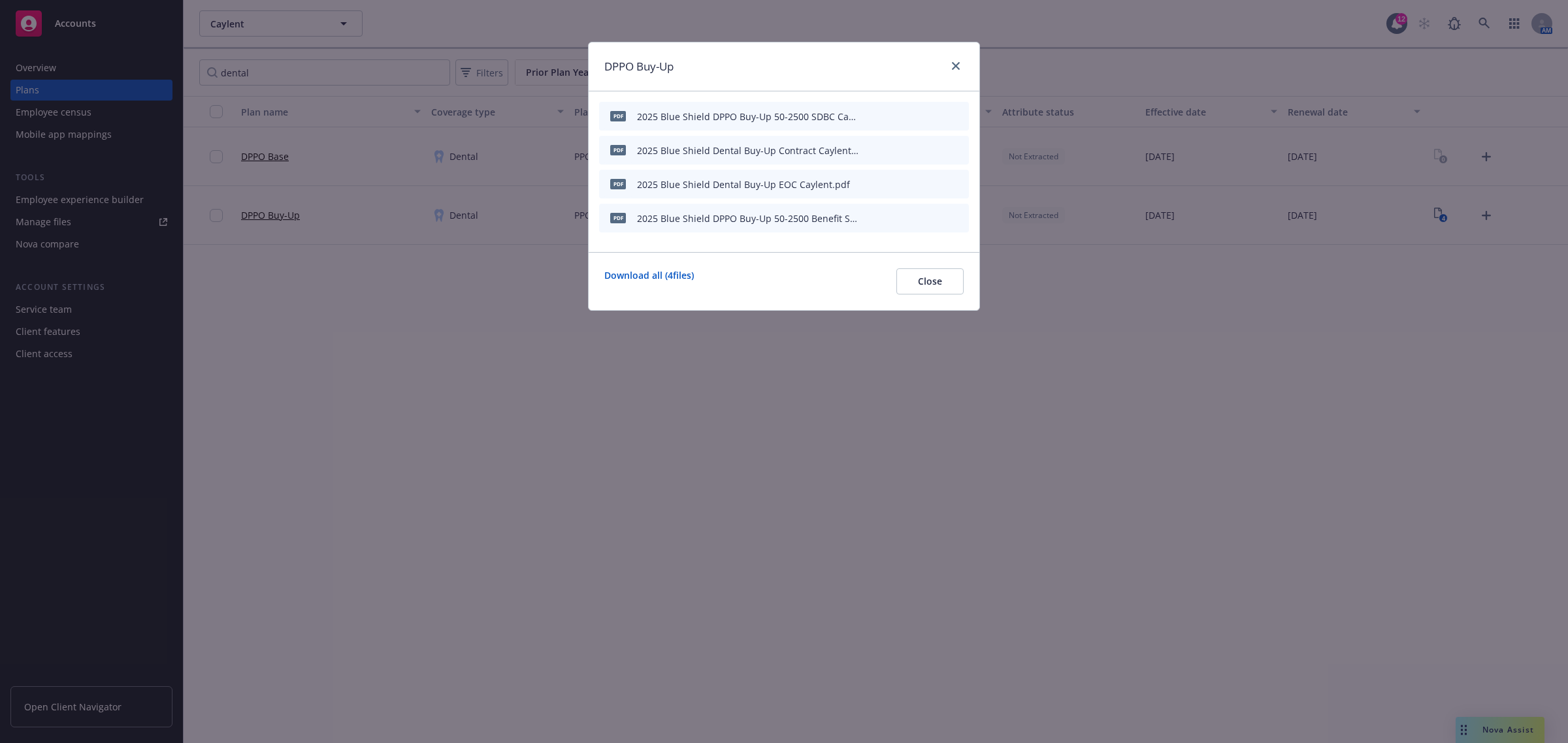
click at [955, 110] on icon "archive file" at bounding box center [957, 116] width 11 height 11
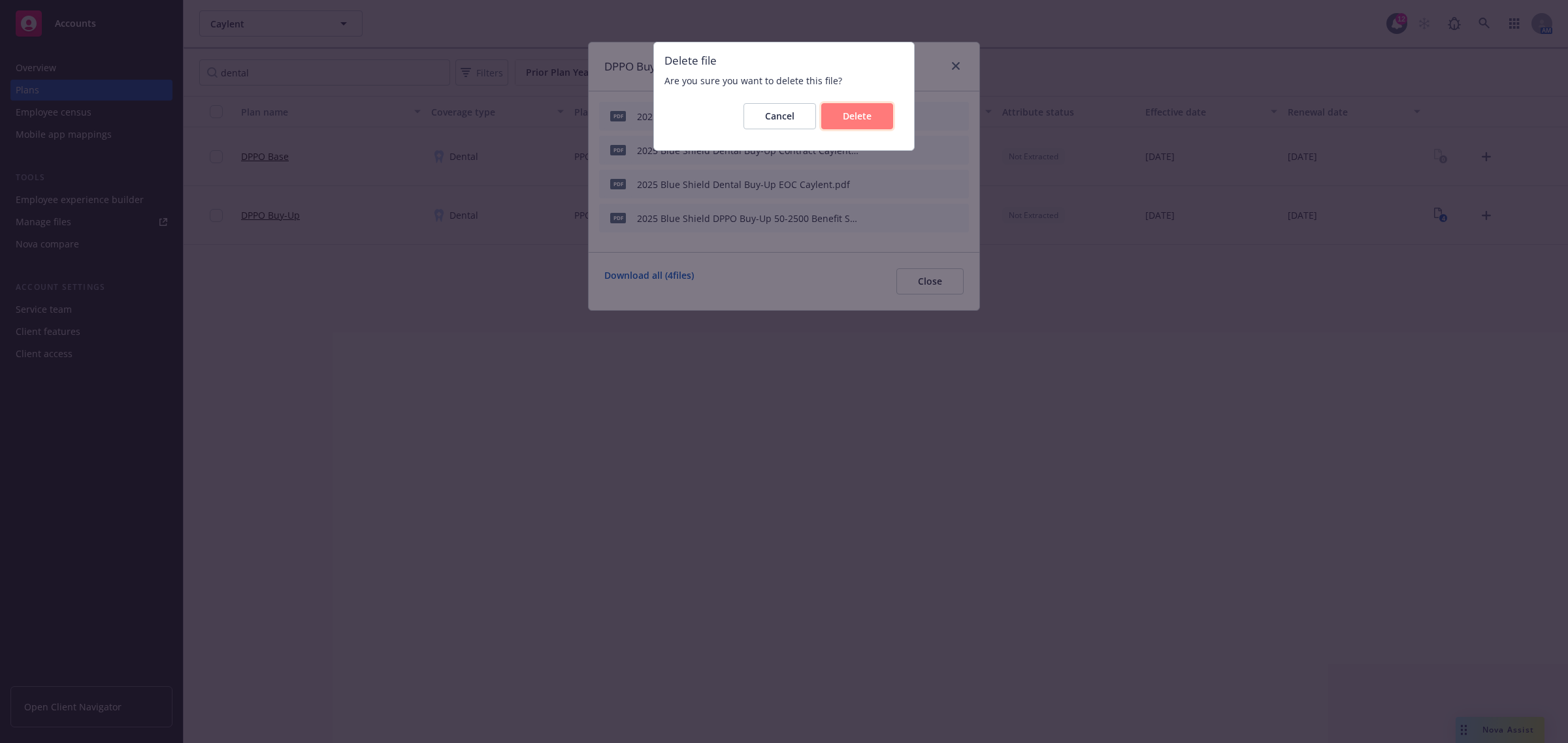
click at [857, 117] on span "Delete" at bounding box center [857, 116] width 29 height 12
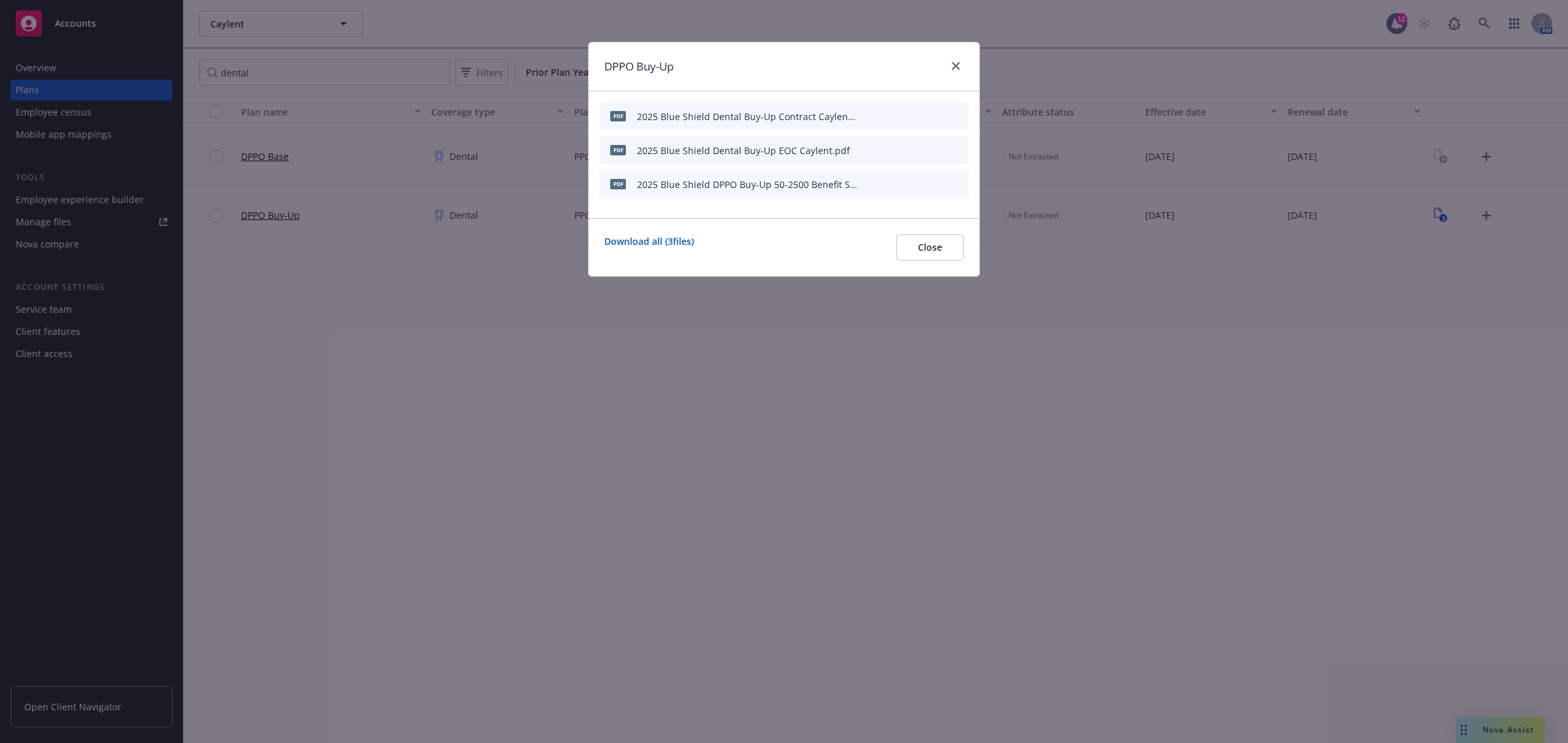
click at [956, 118] on icon "archive file" at bounding box center [957, 116] width 9 height 11
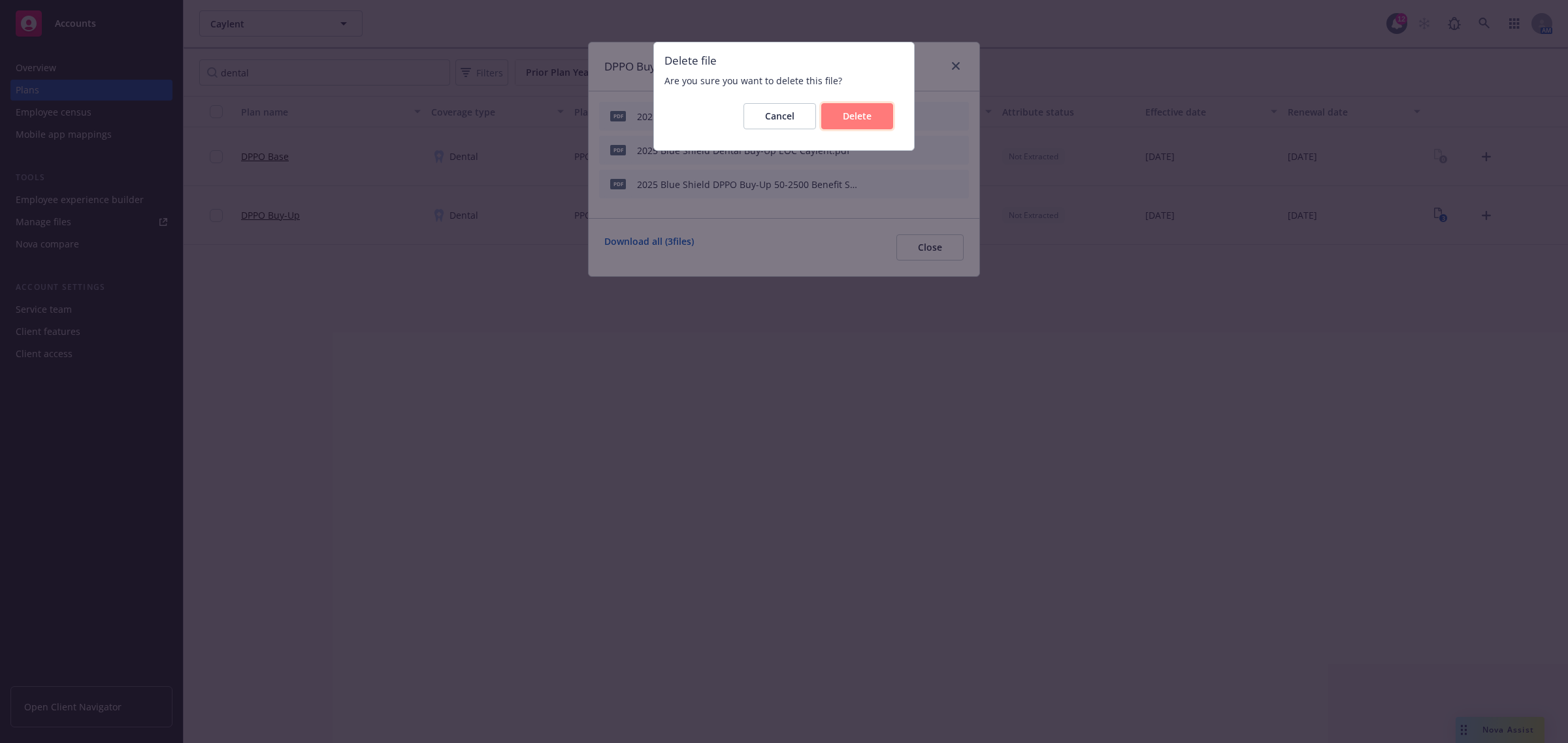
click at [861, 116] on span "Delete" at bounding box center [857, 116] width 29 height 12
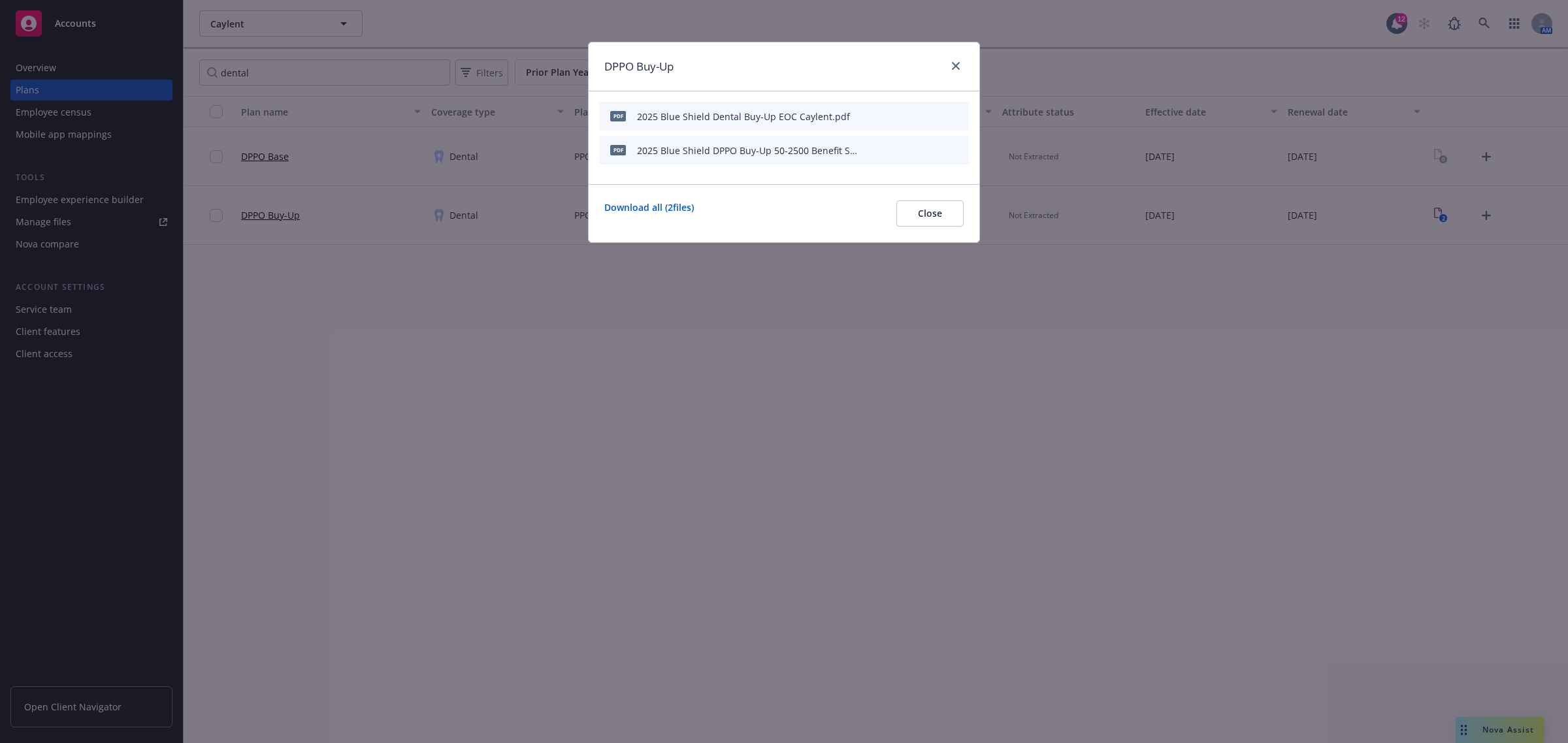
click at [953, 113] on icon "archive file" at bounding box center [957, 116] width 11 height 11
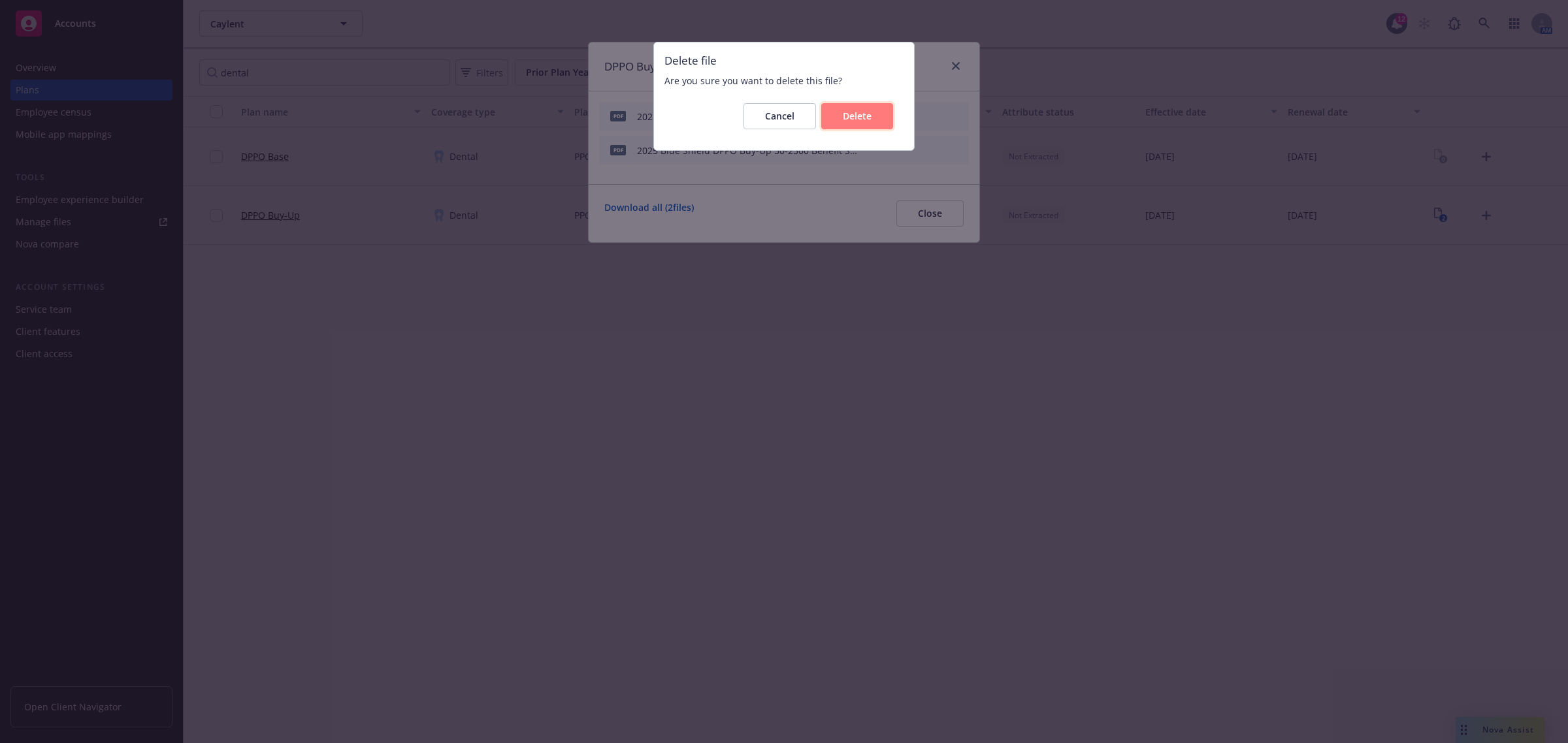
click at [848, 119] on span "Delete" at bounding box center [857, 116] width 29 height 12
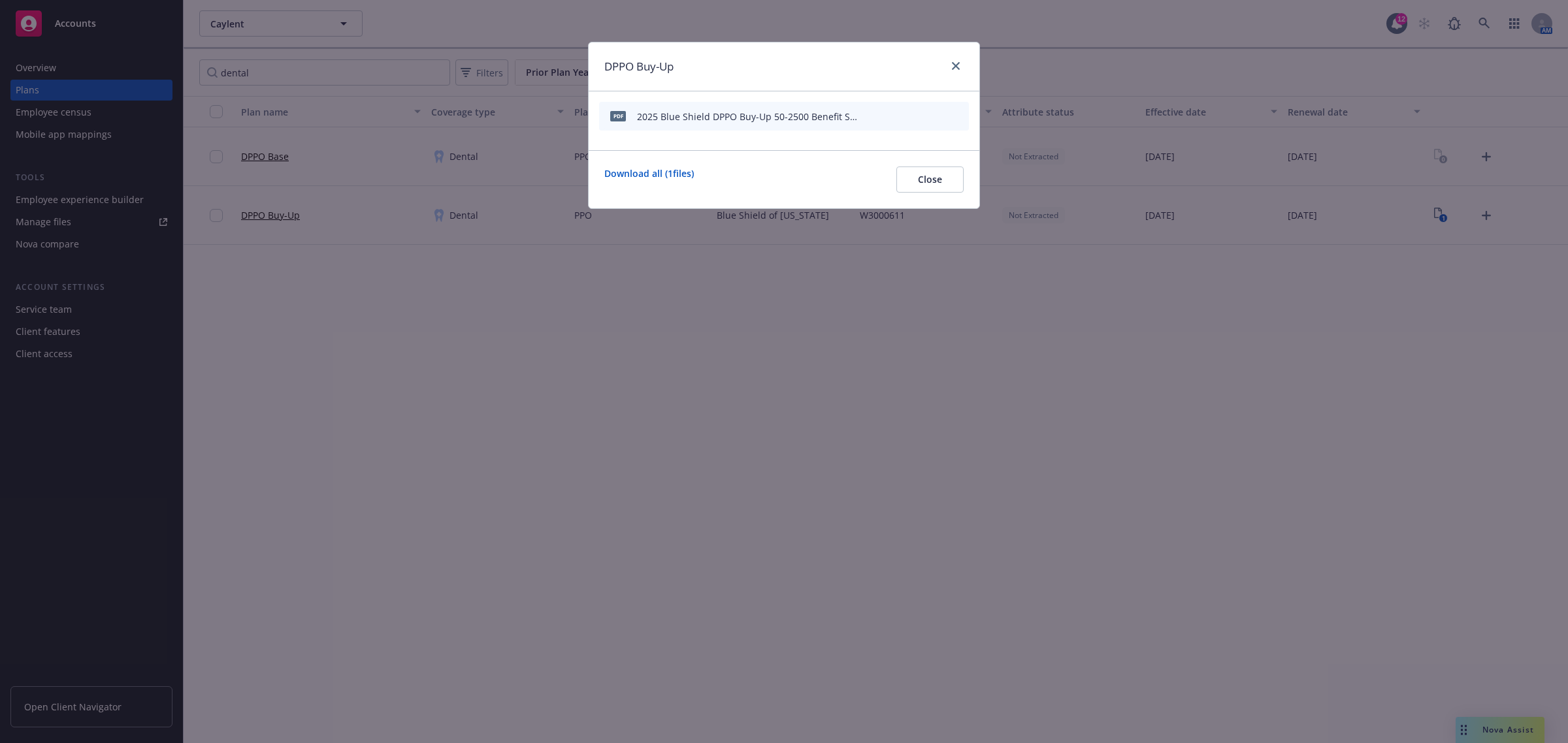
click at [955, 116] on icon "archive file" at bounding box center [957, 116] width 9 height 11
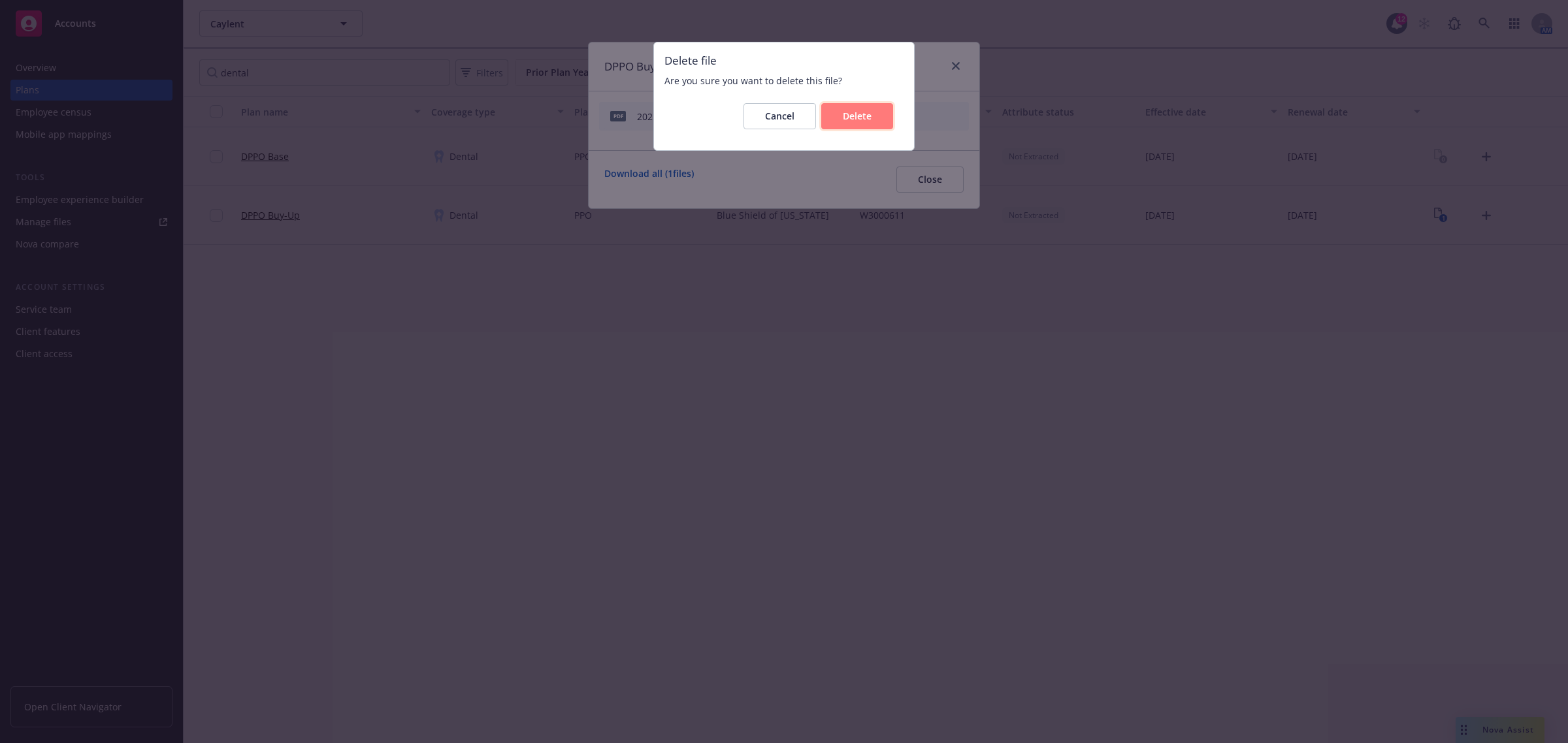
click at [840, 116] on button "Delete" at bounding box center [857, 116] width 72 height 26
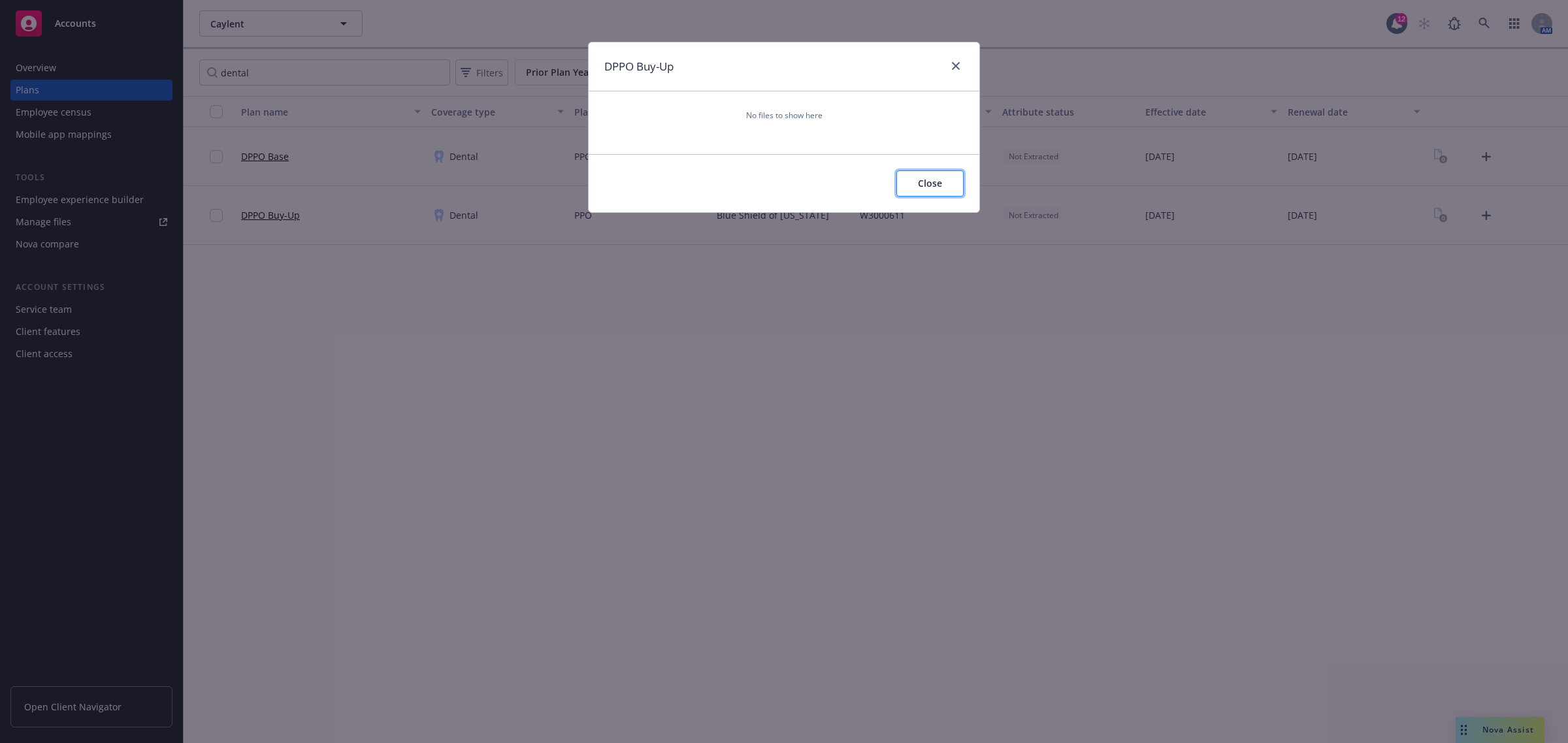
click at [932, 184] on span "Close" at bounding box center [930, 183] width 24 height 12
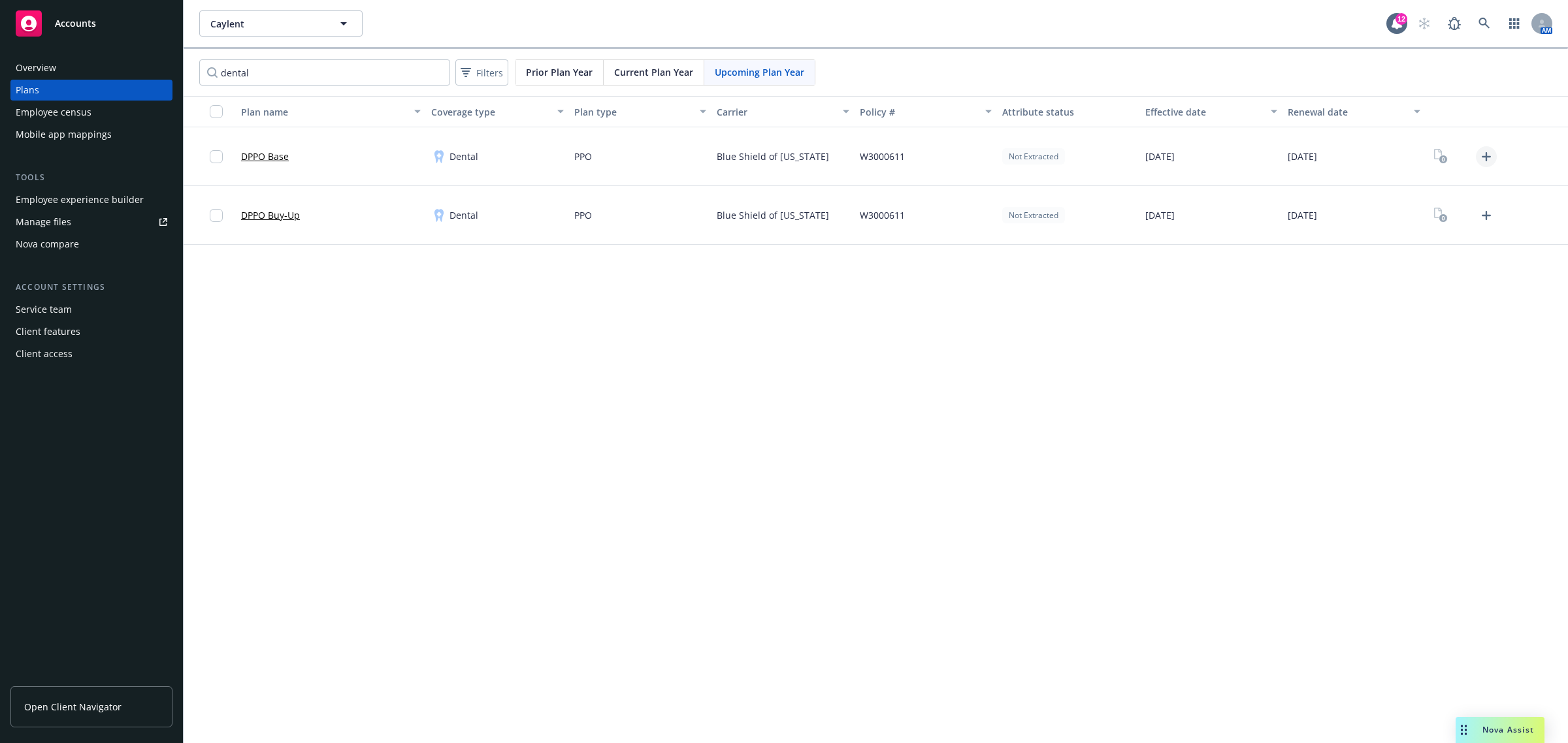
click at [1482, 158] on icon "Upload Plan Documents" at bounding box center [1486, 157] width 16 height 16
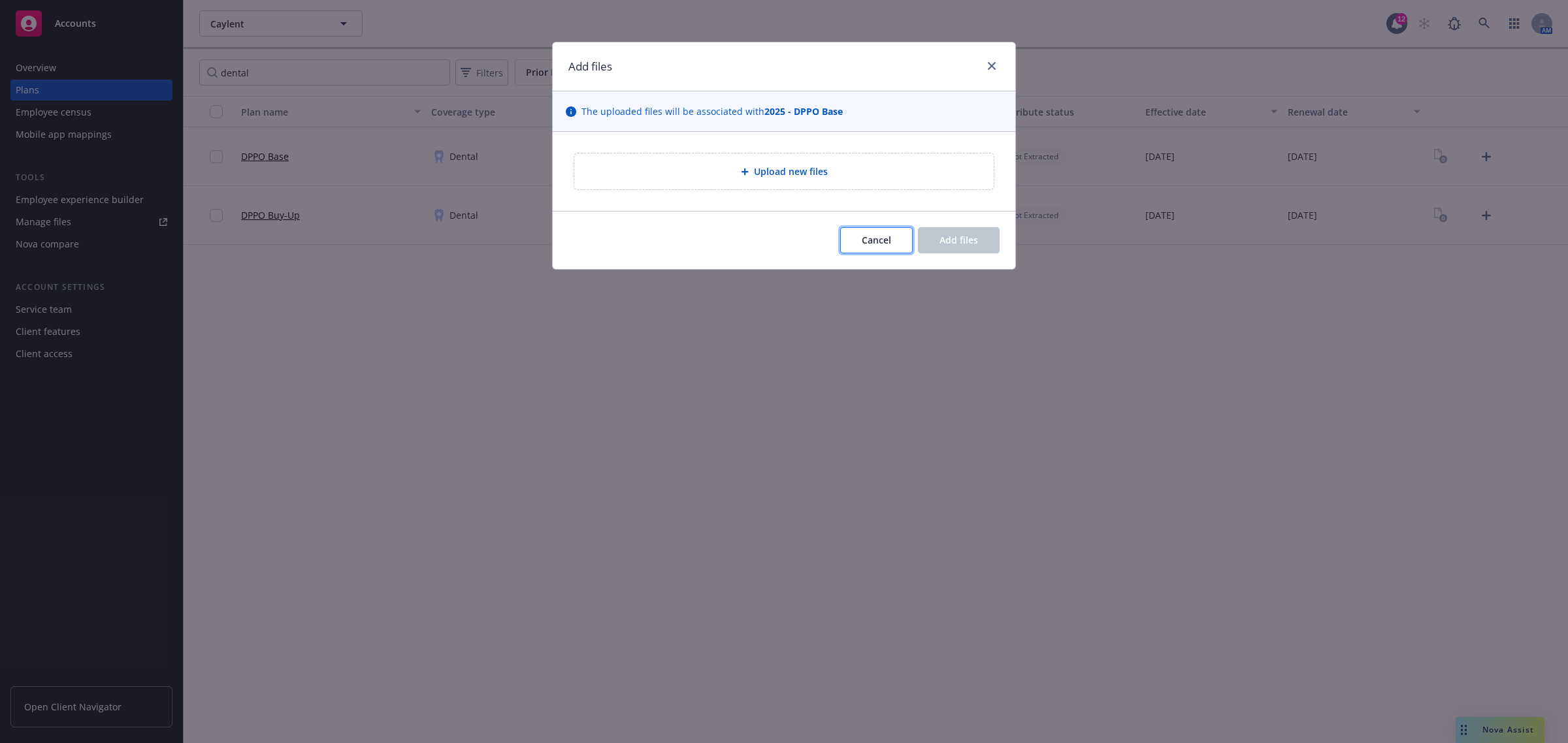
click at [856, 235] on button "Cancel" at bounding box center [876, 241] width 72 height 26
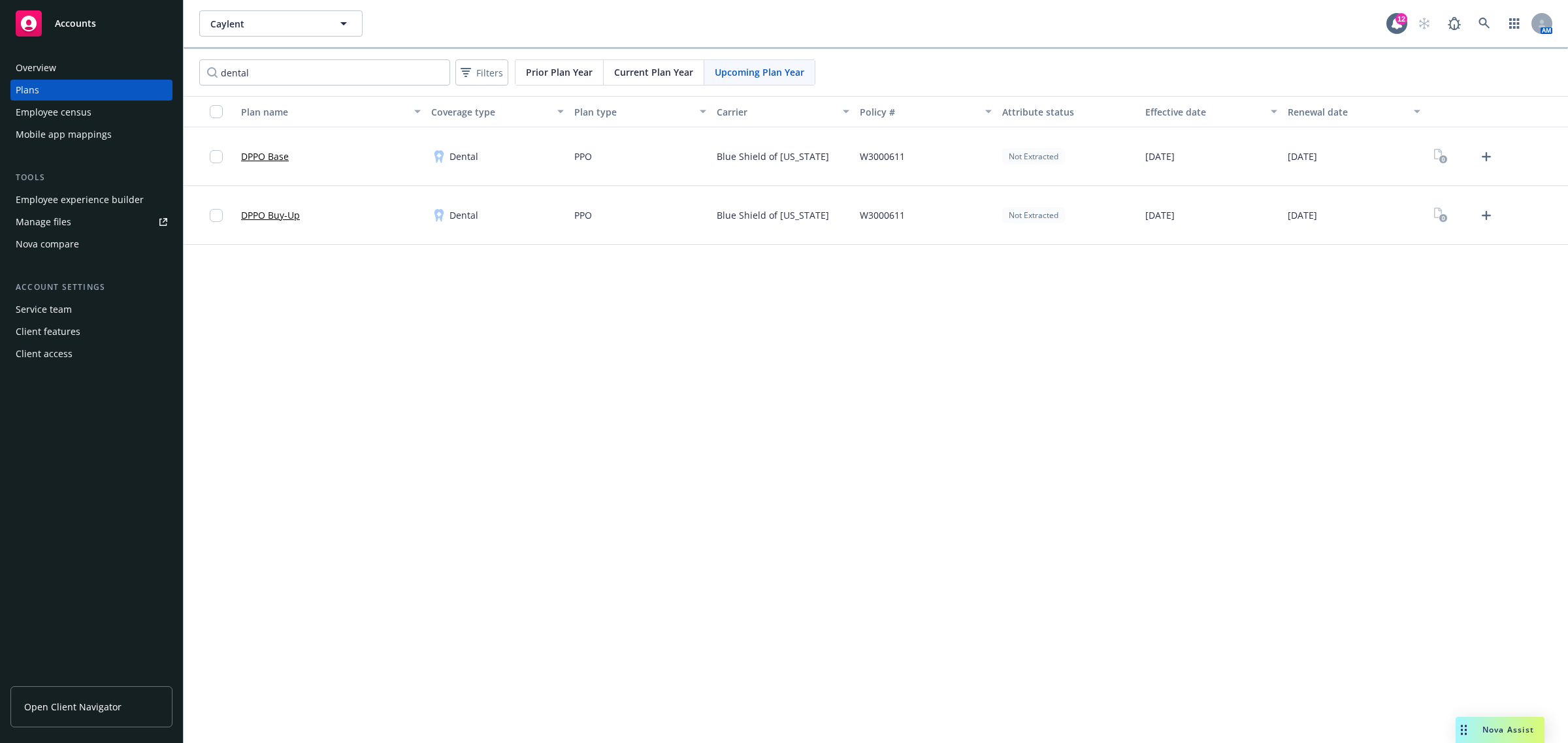
click at [775, 78] on div "Upcoming Plan Year" at bounding box center [759, 72] width 110 height 25
click at [727, 57] on div "dental Filters Prior Plan Year Current Plan Year Upcoming Plan Year" at bounding box center [876, 72] width 1384 height 47
click at [733, 72] on span "Upcoming Plan Year" at bounding box center [760, 72] width 90 height 14
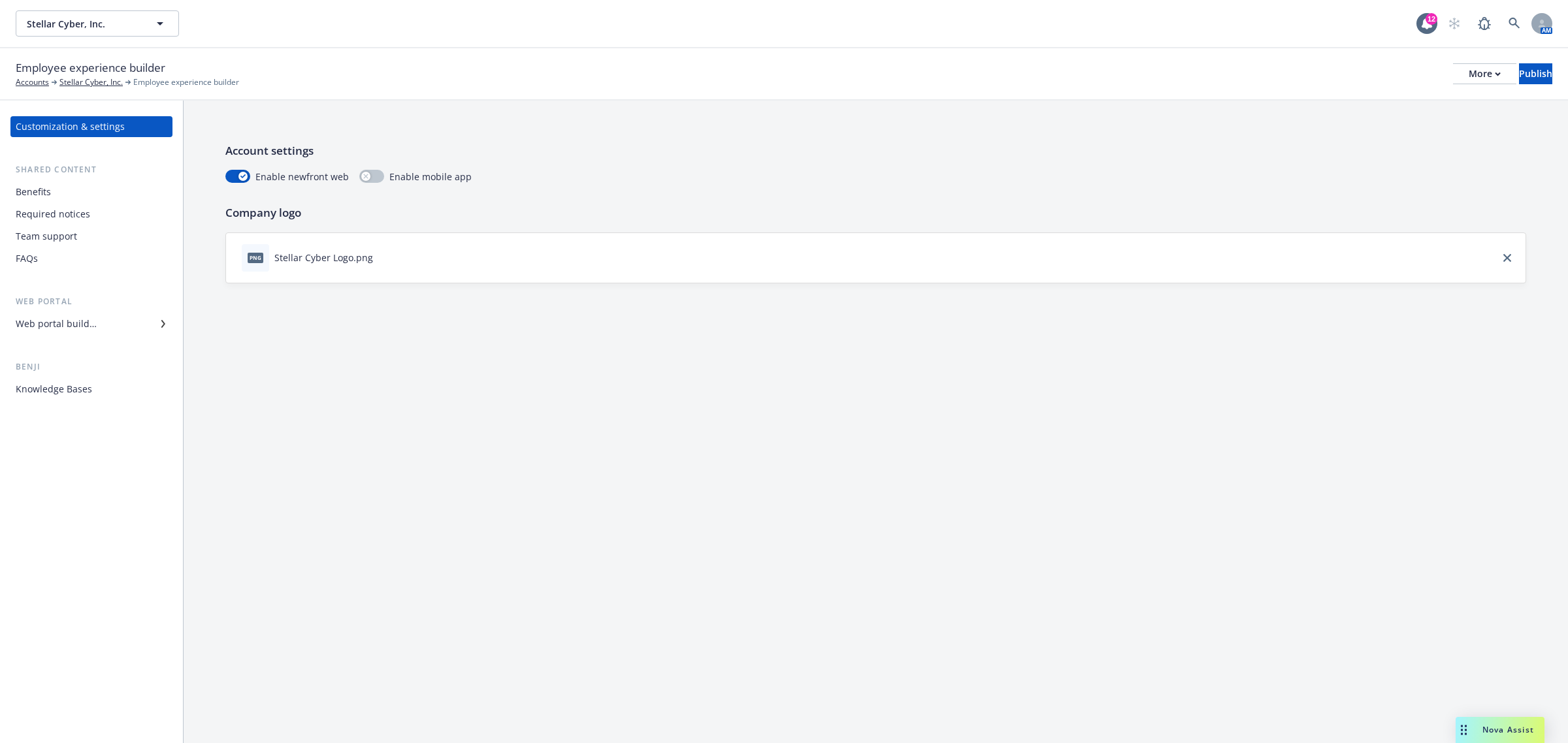
click at [93, 318] on div "Web portal builder" at bounding box center [56, 324] width 81 height 21
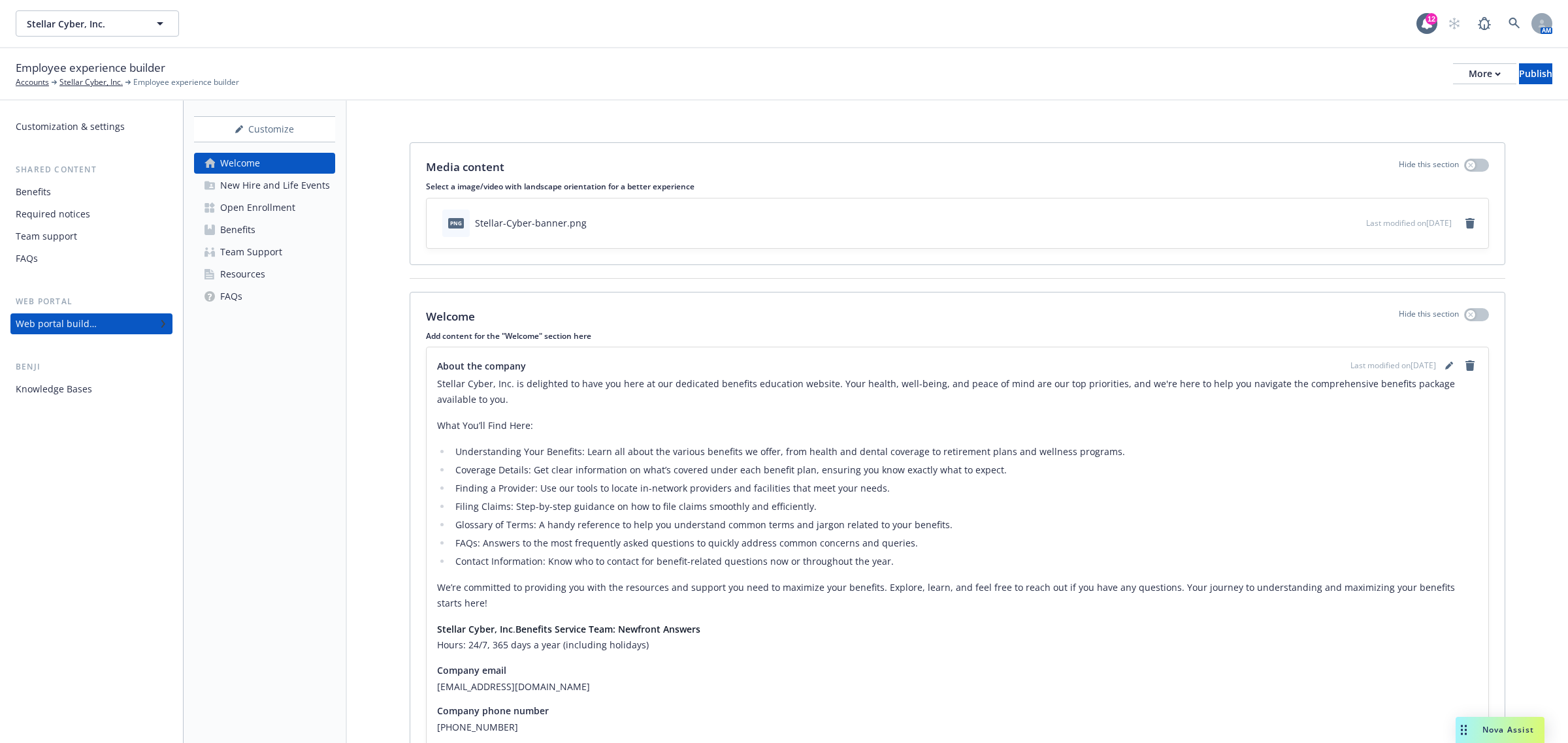
click at [259, 228] on link "Benefits" at bounding box center [264, 229] width 141 height 21
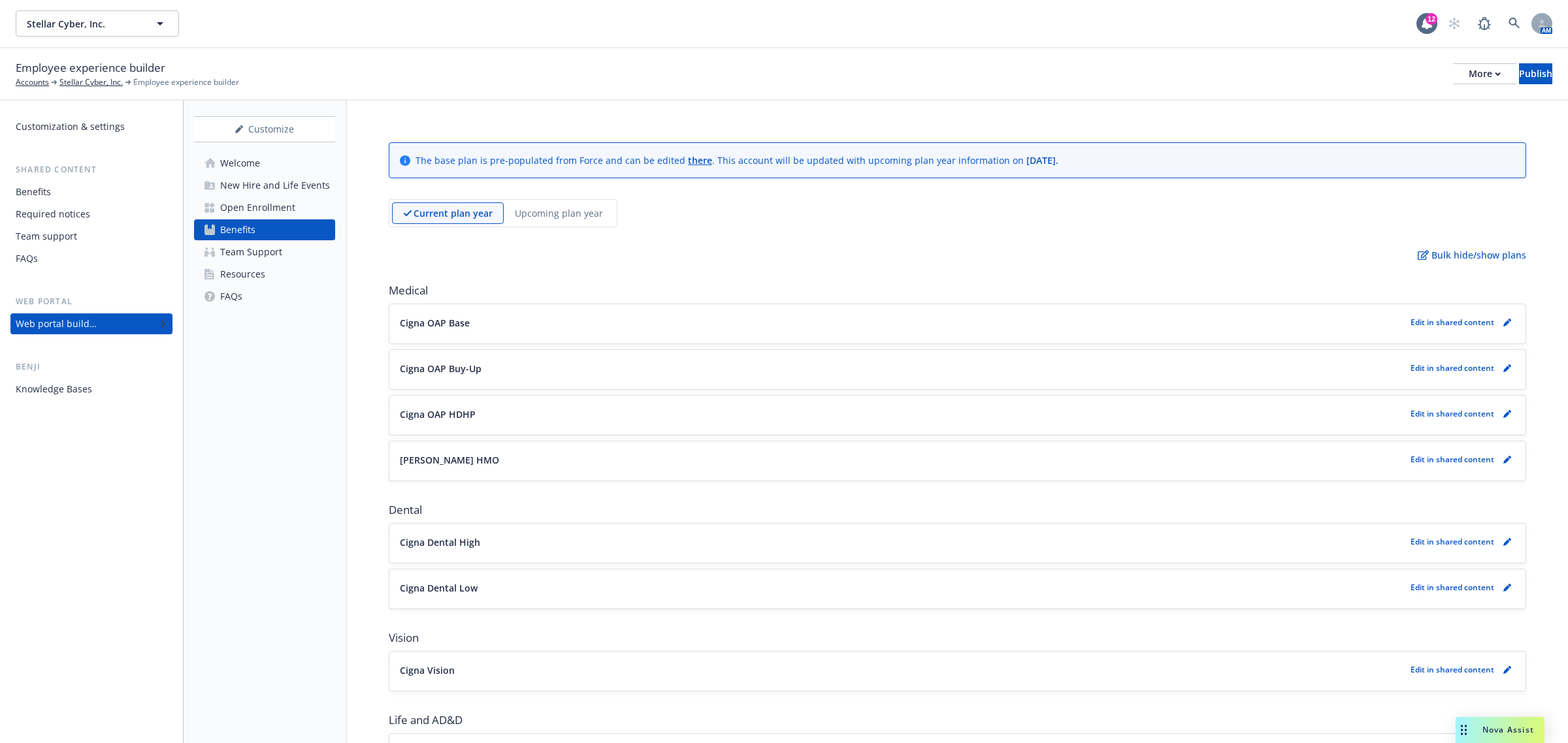
click at [543, 209] on p "Upcoming plan year" at bounding box center [559, 213] width 88 height 14
click at [1503, 319] on icon "pencil" at bounding box center [1507, 323] width 8 height 8
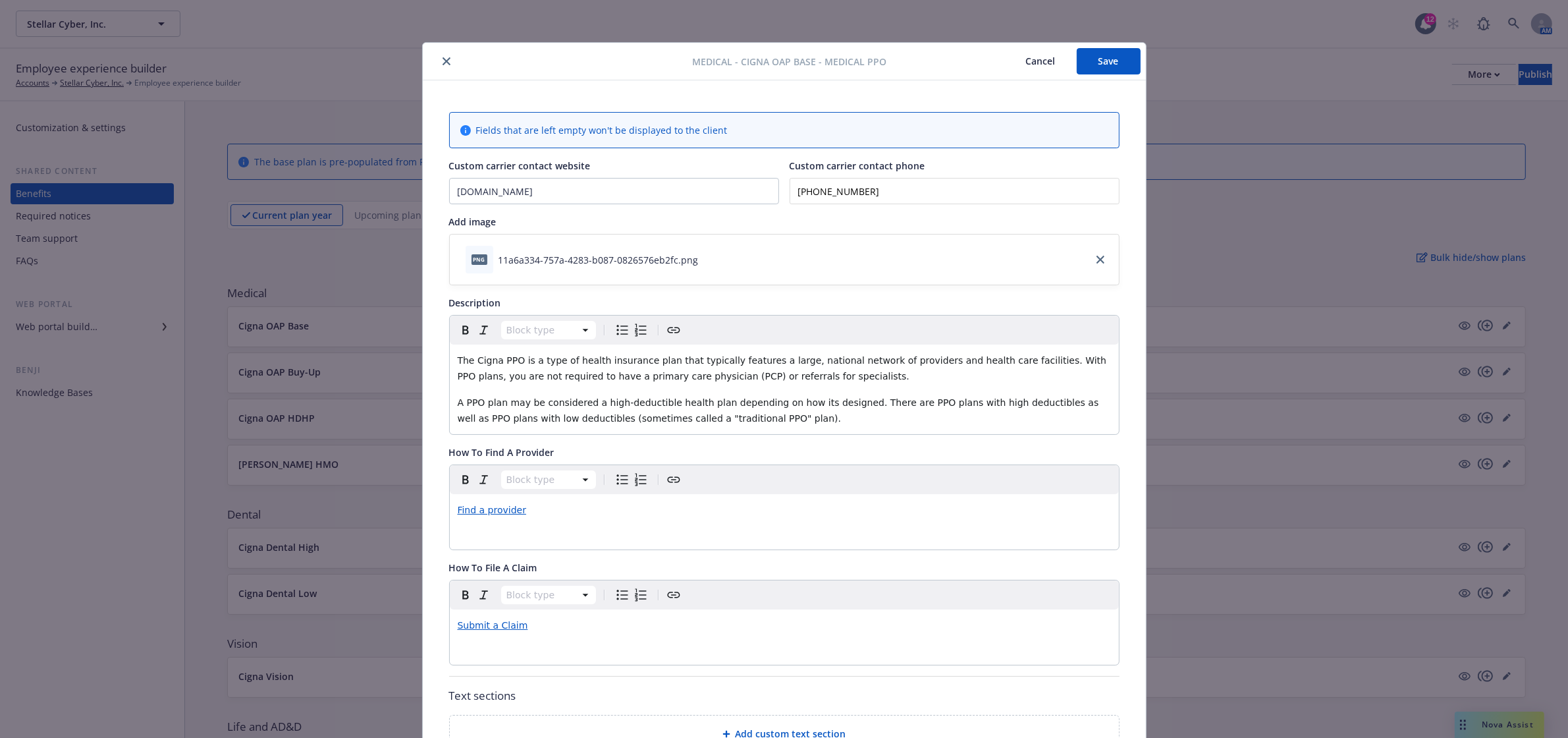
click at [442, 61] on icon "close" at bounding box center [446, 61] width 8 height 8
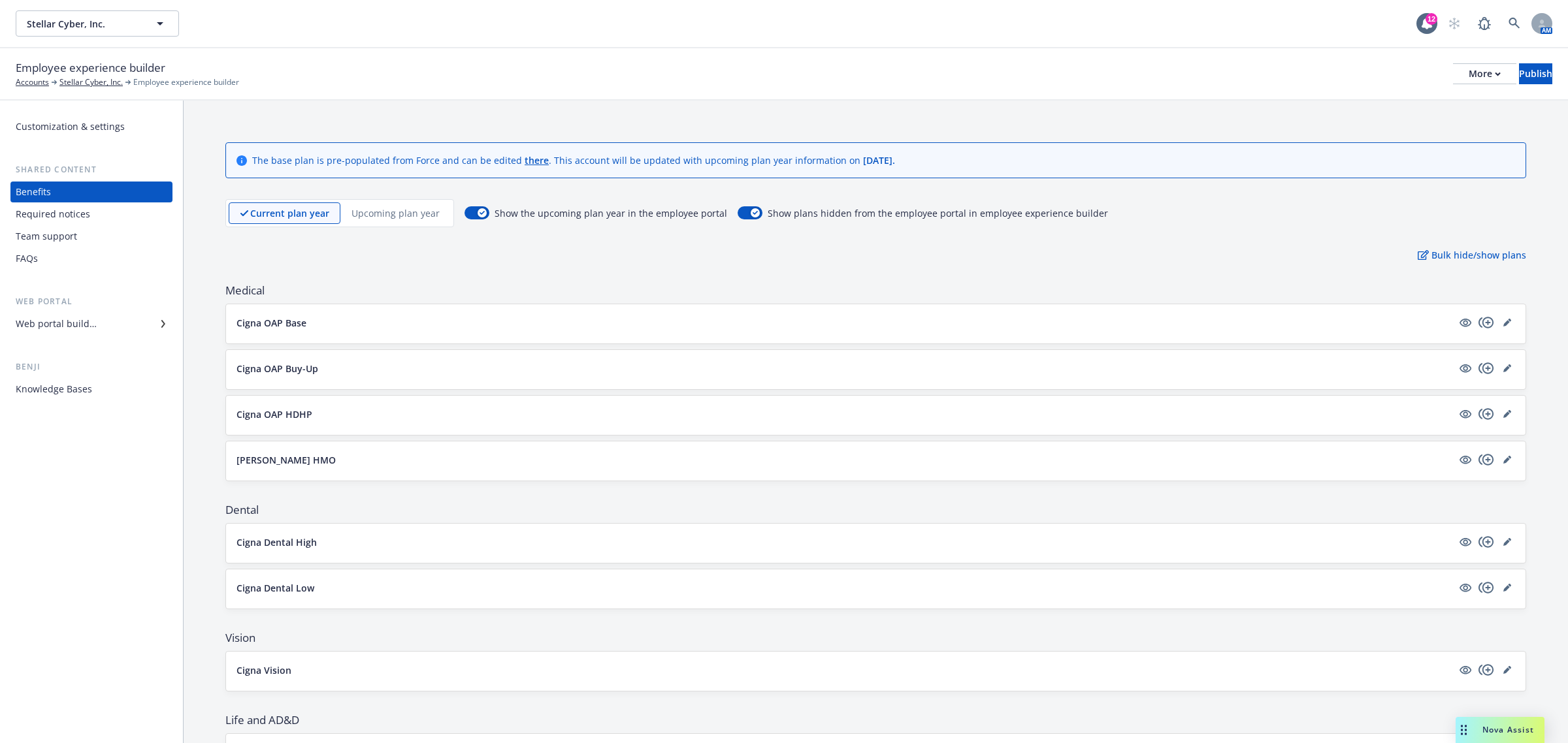
click at [372, 214] on p "Upcoming plan year" at bounding box center [396, 213] width 88 height 14
click at [1503, 320] on icon "editPencil" at bounding box center [1507, 323] width 8 height 8
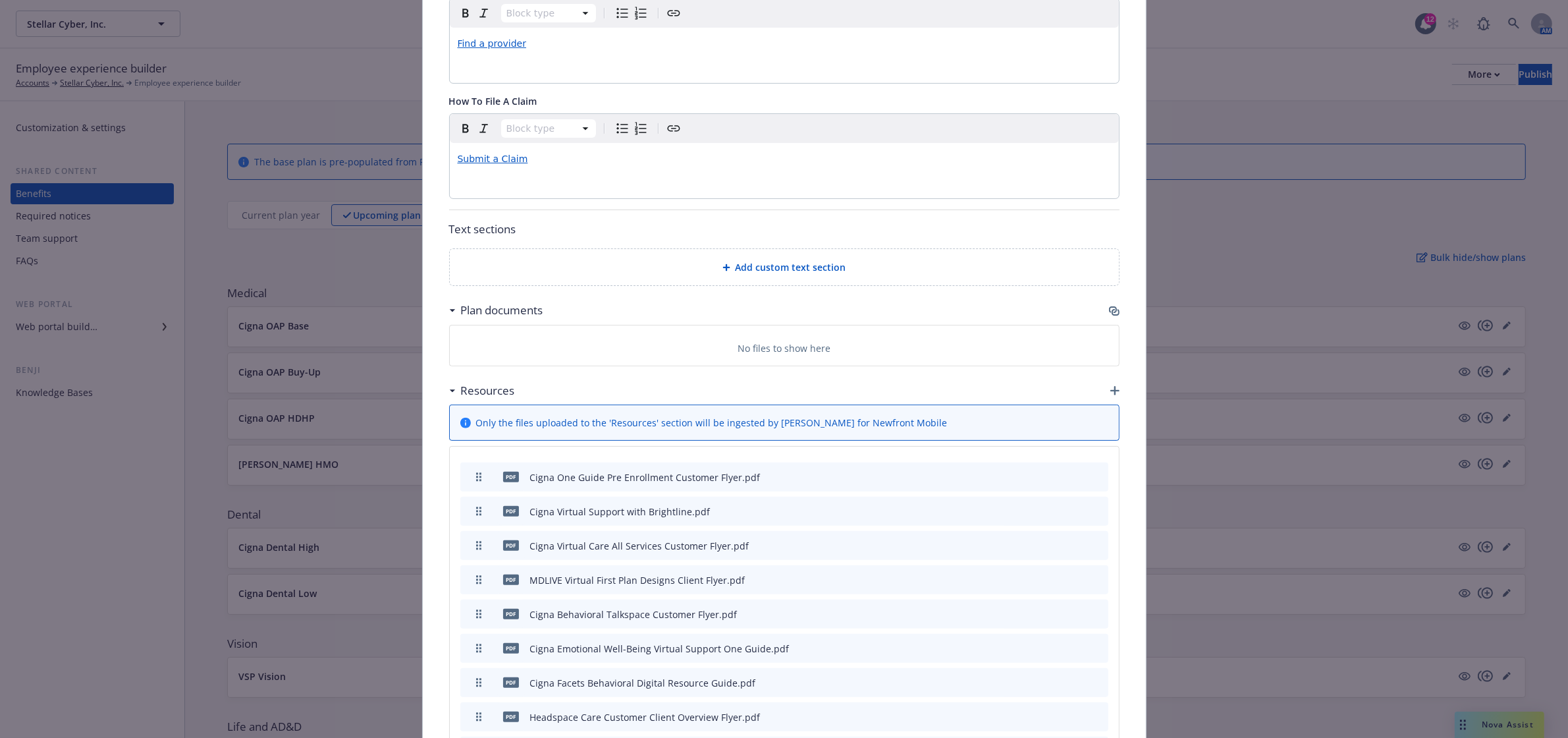
scroll to position [478, 0]
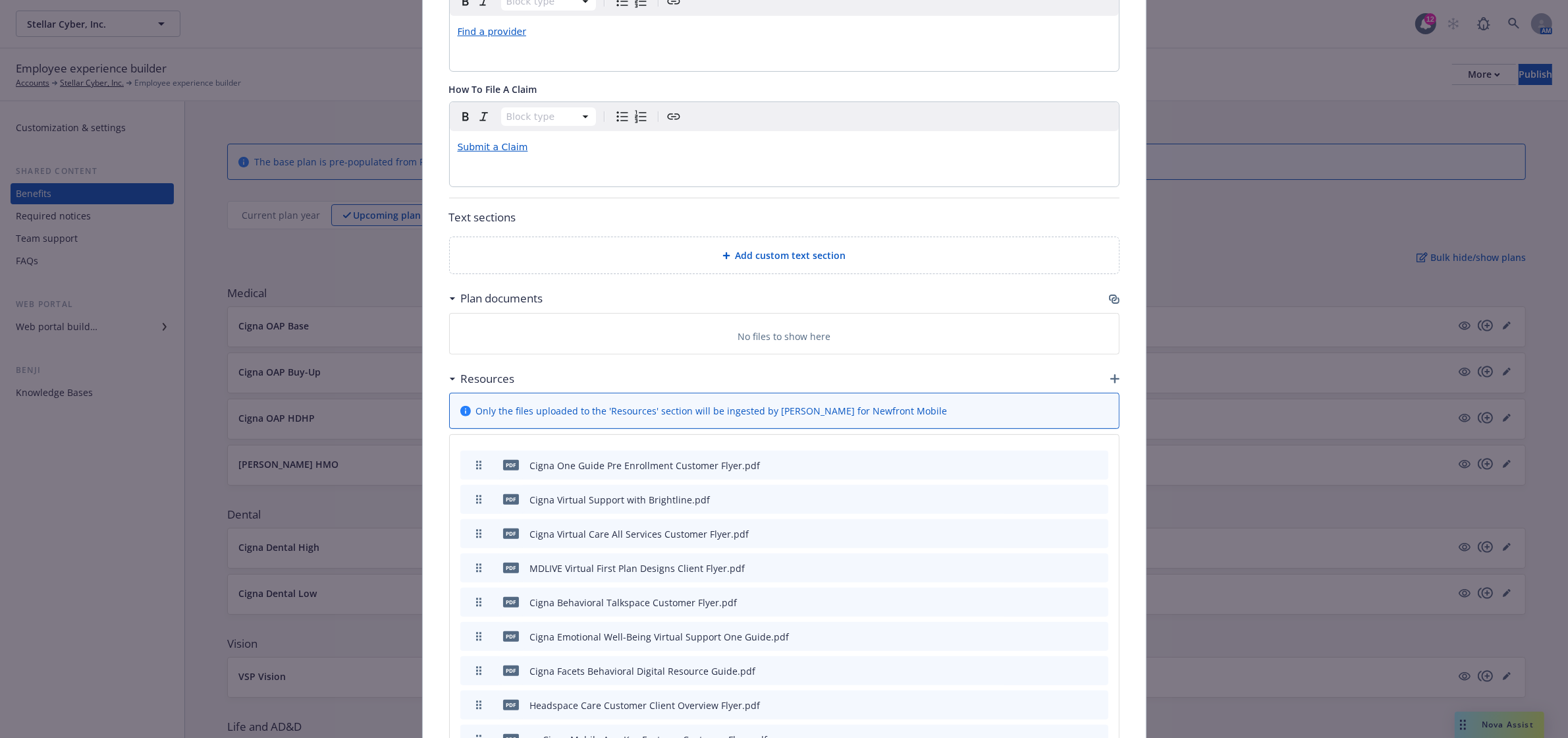
click at [1101, 300] on div "Plan documents" at bounding box center [784, 299] width 670 height 28
click at [1109, 298] on icon "button" at bounding box center [1114, 300] width 11 height 11
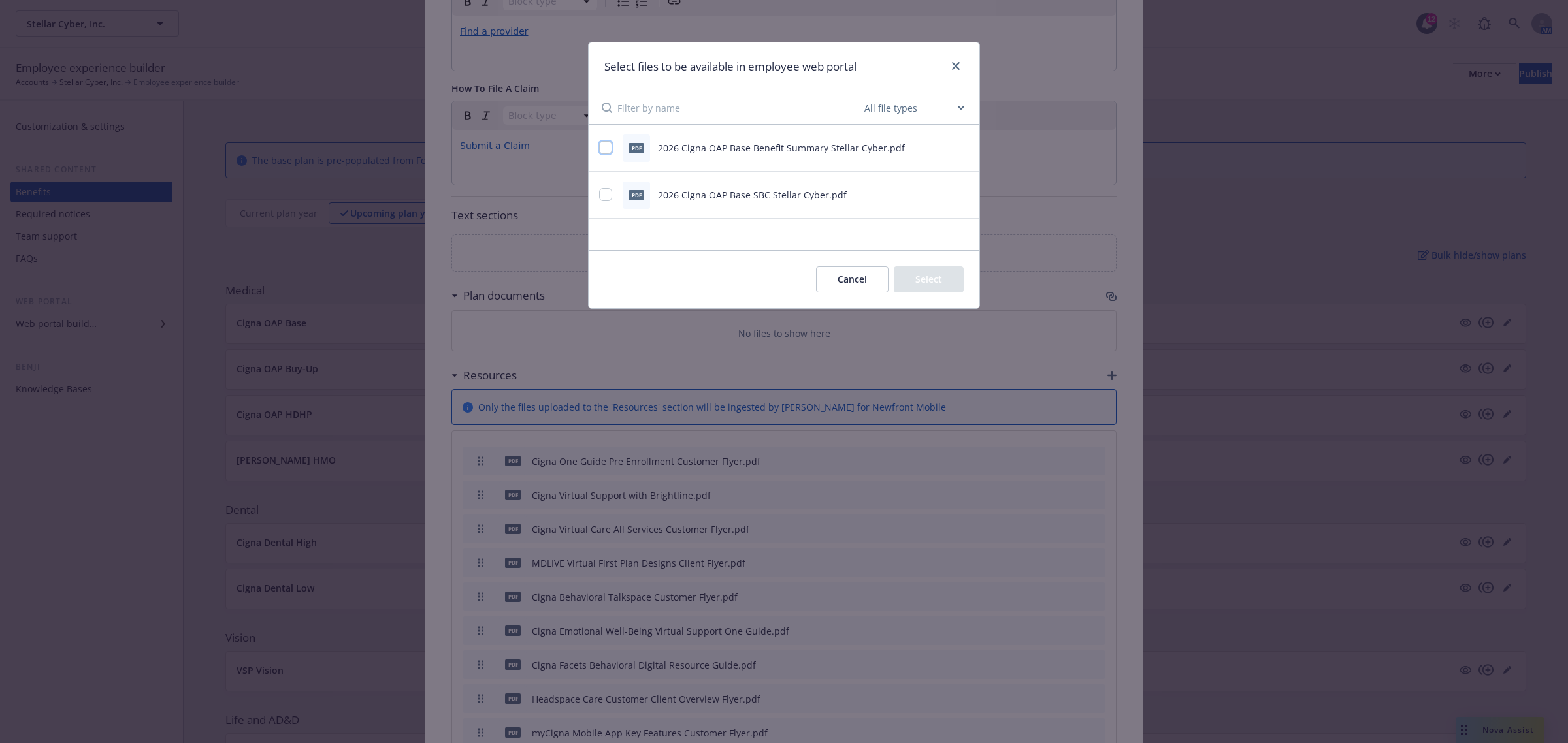
click at [605, 151] on input "checkbox" at bounding box center [605, 147] width 13 height 13
checkbox input "true"
click at [602, 194] on input "checkbox" at bounding box center [605, 194] width 13 height 13
checkbox input "true"
click at [928, 278] on button "Select 2 files" at bounding box center [915, 279] width 99 height 26
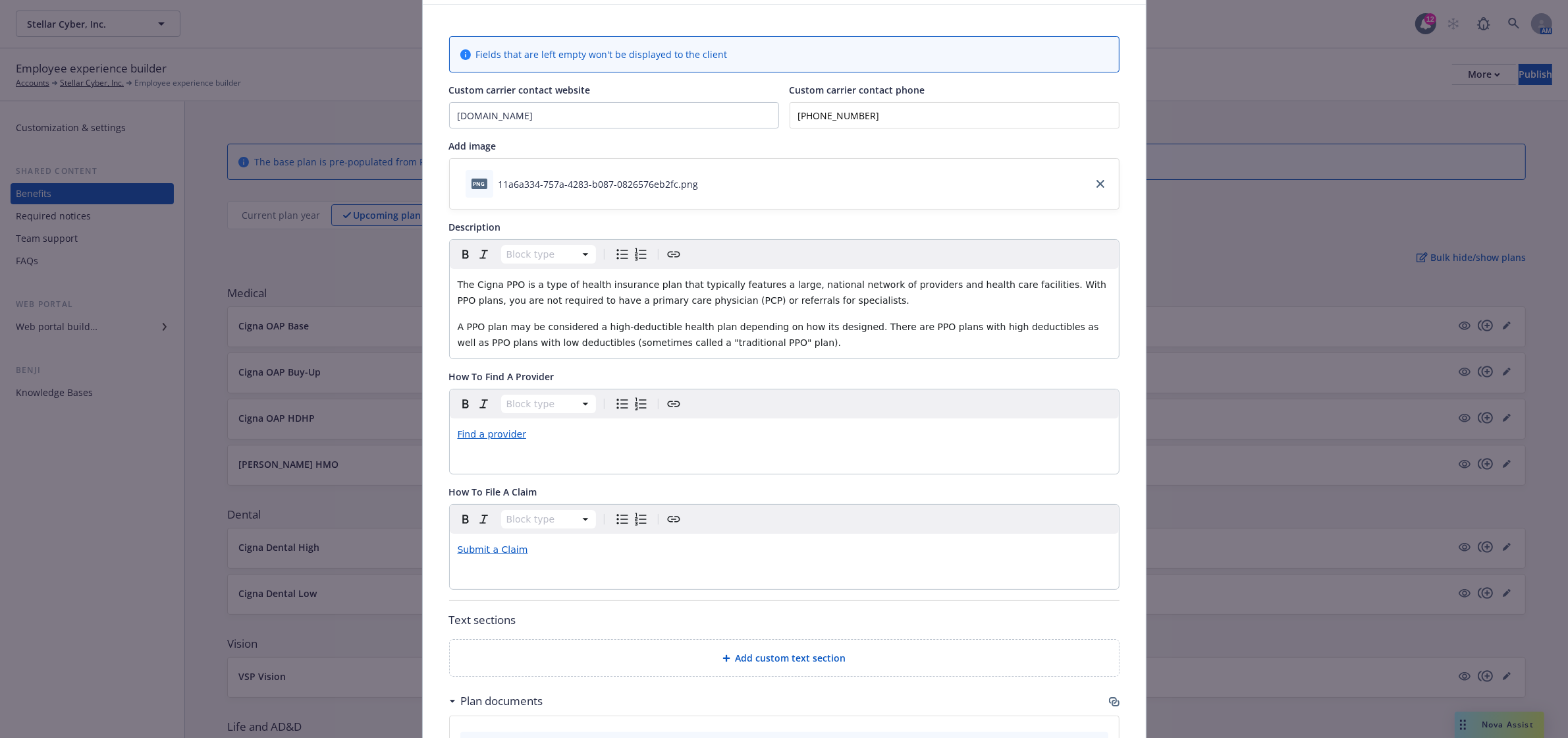
scroll to position [0, 0]
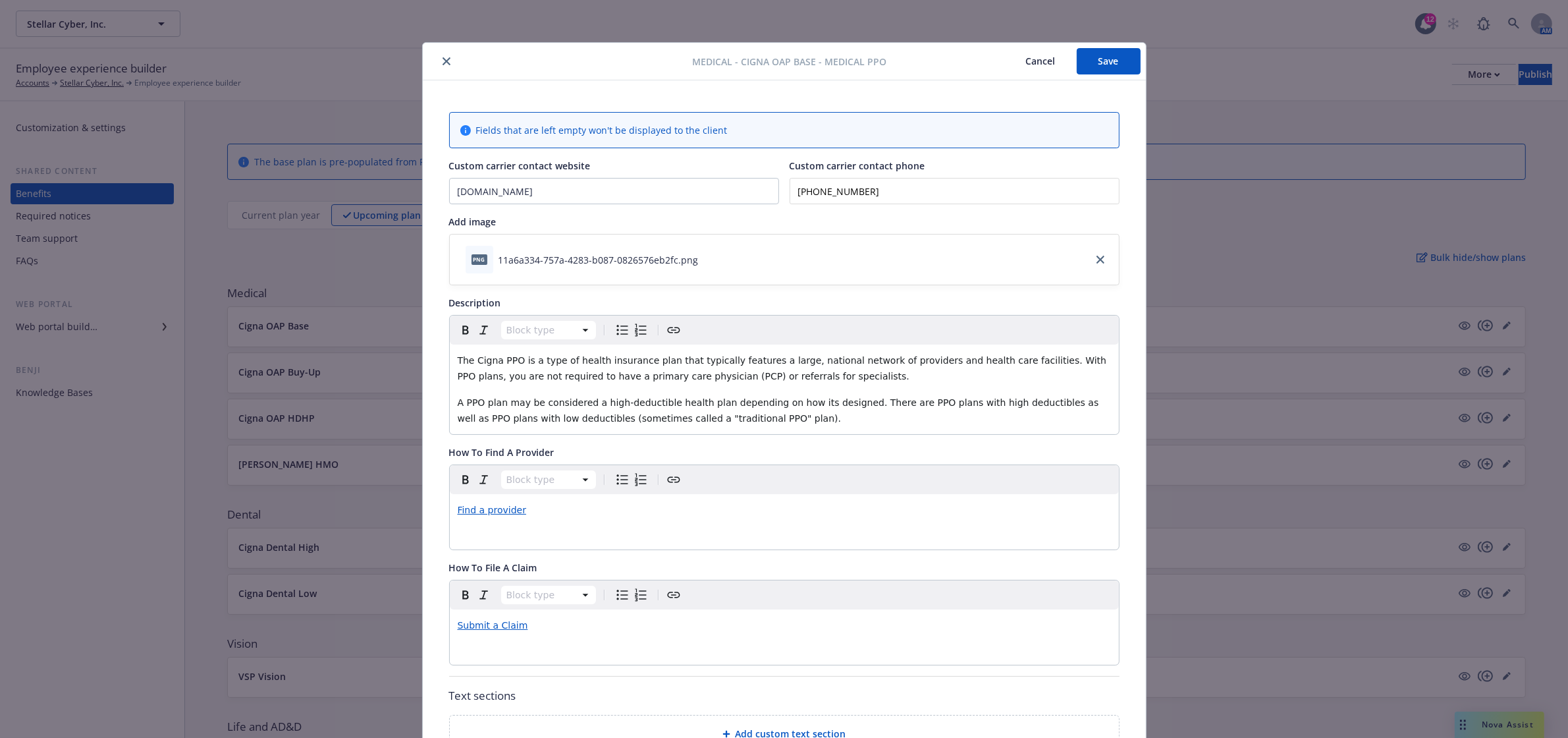
click at [1088, 60] on button "Save" at bounding box center [1108, 61] width 64 height 26
click at [443, 61] on button "close" at bounding box center [446, 61] width 16 height 16
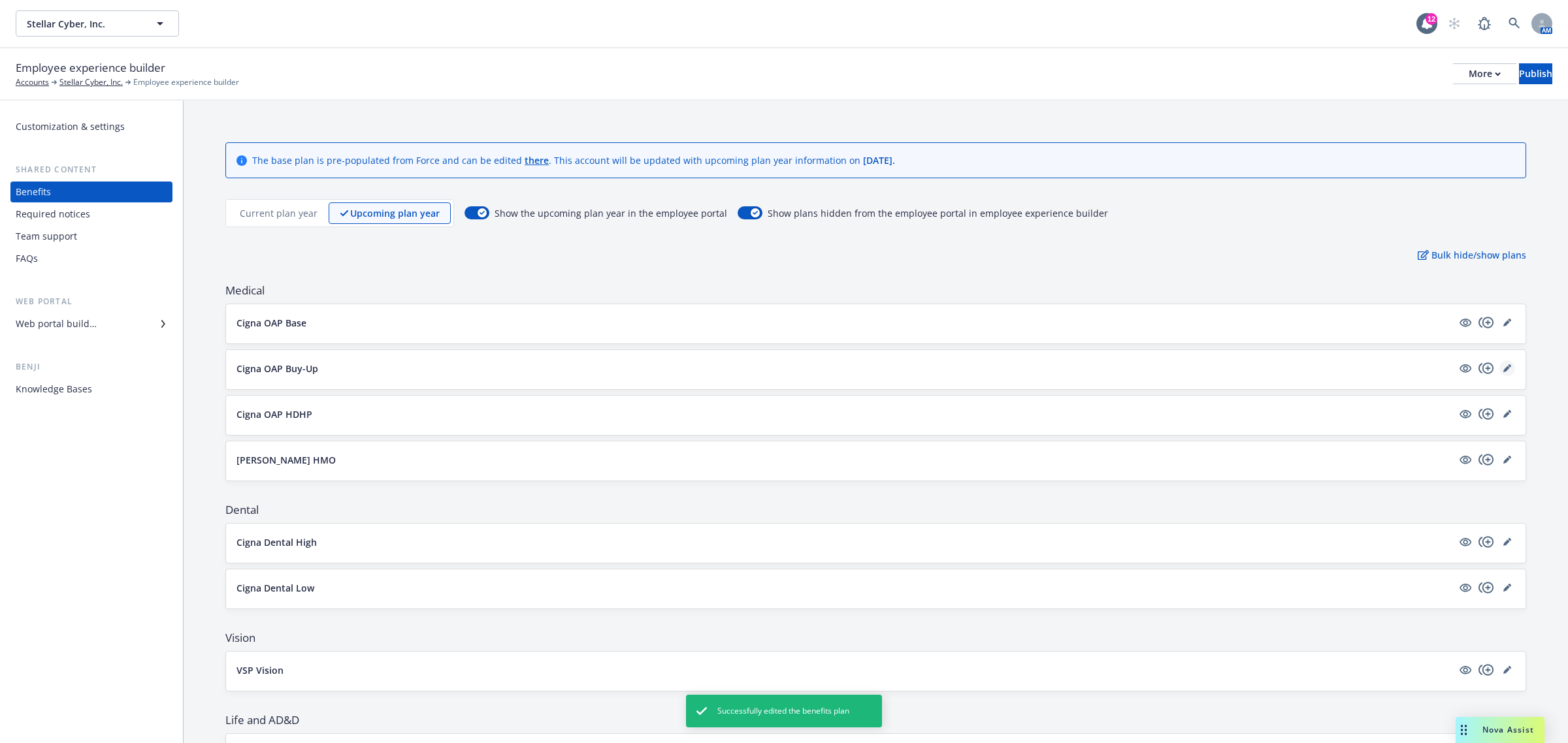
click at [1503, 371] on icon "editPencil" at bounding box center [1506, 368] width 7 height 7
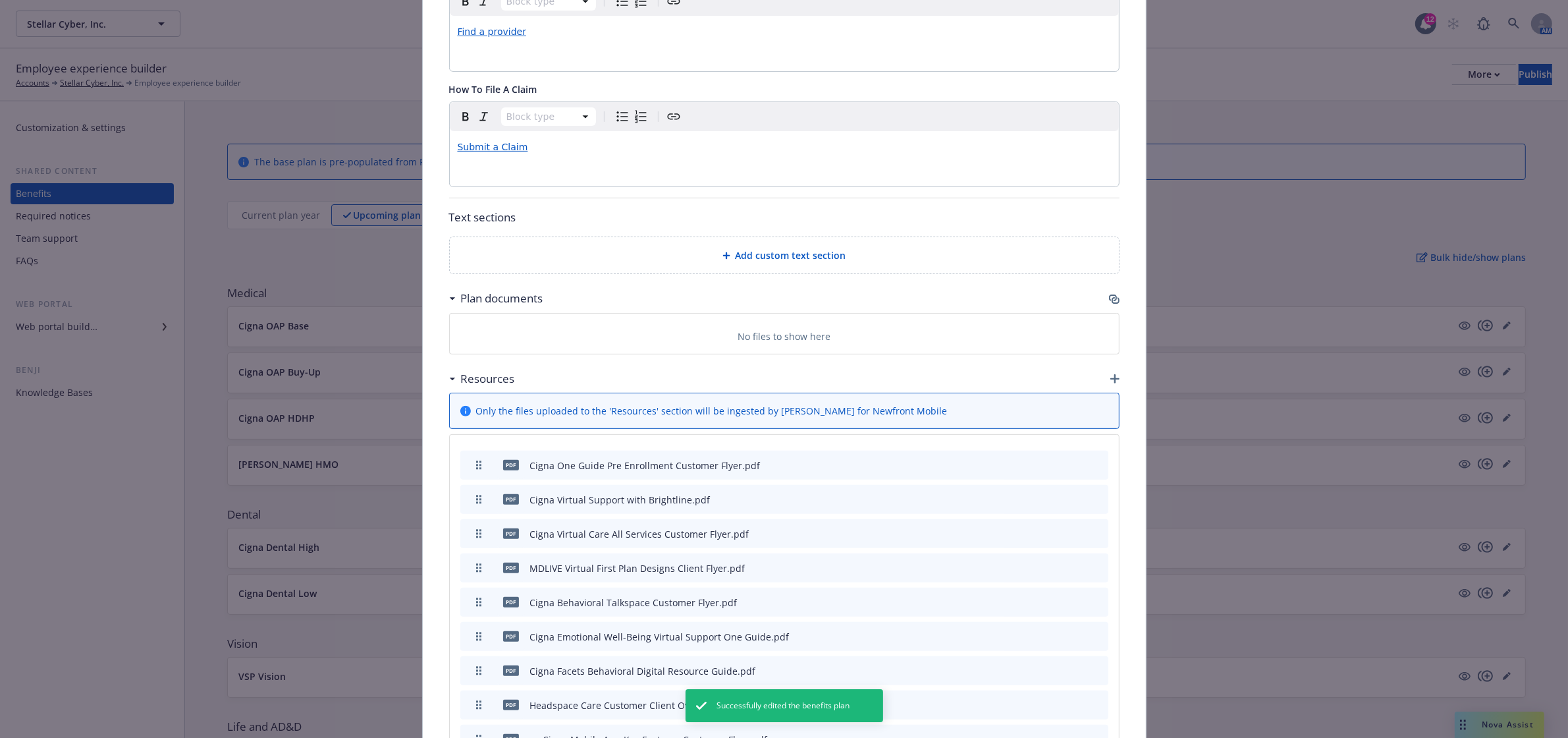
scroll to position [698, 0]
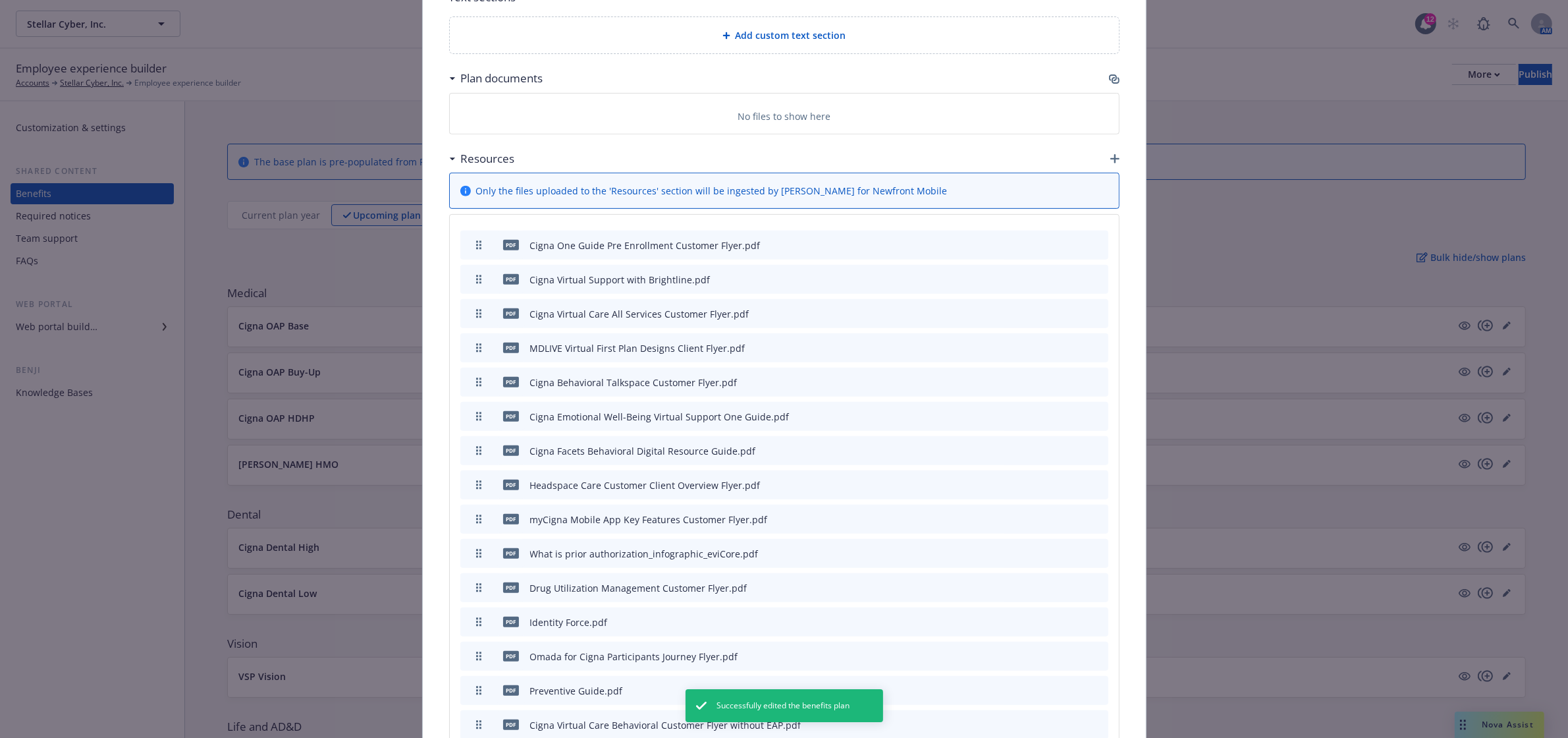
click at [1109, 78] on icon "button" at bounding box center [1114, 79] width 11 height 11
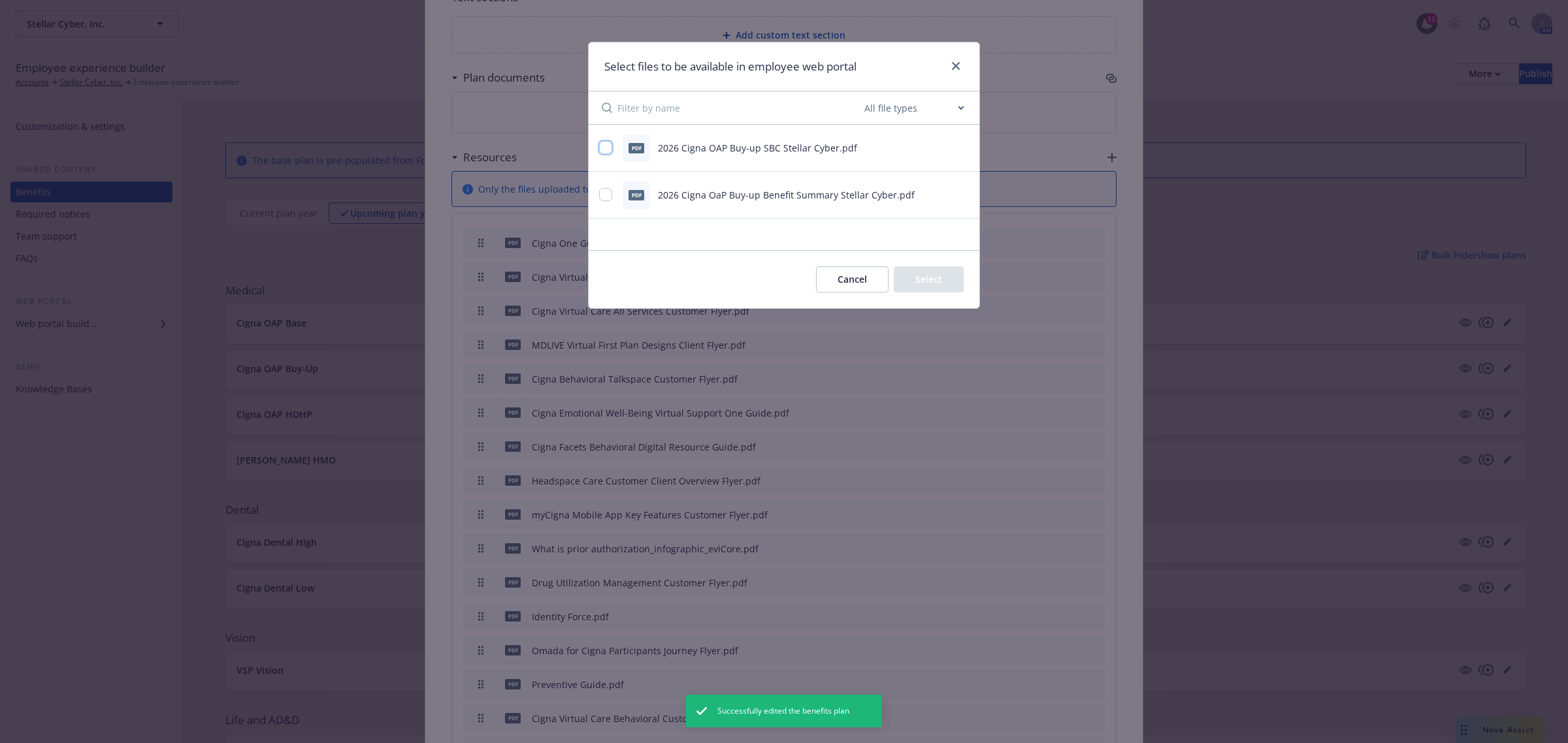
click at [609, 150] on input "checkbox" at bounding box center [605, 147] width 13 height 13
checkbox input "true"
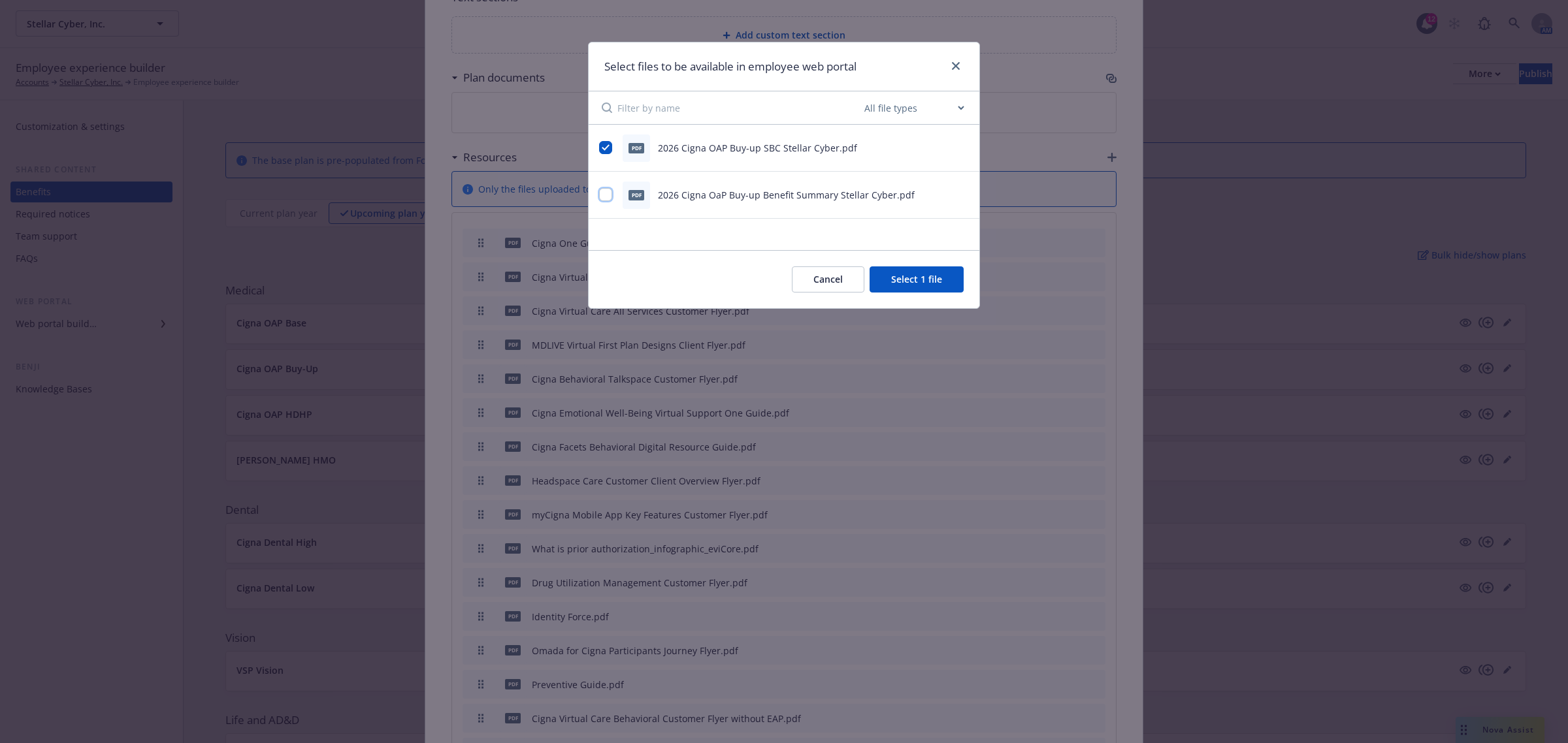
click at [601, 200] on input "checkbox" at bounding box center [605, 194] width 13 height 13
checkbox input "true"
click at [923, 282] on button "Select 2 files" at bounding box center [915, 279] width 99 height 26
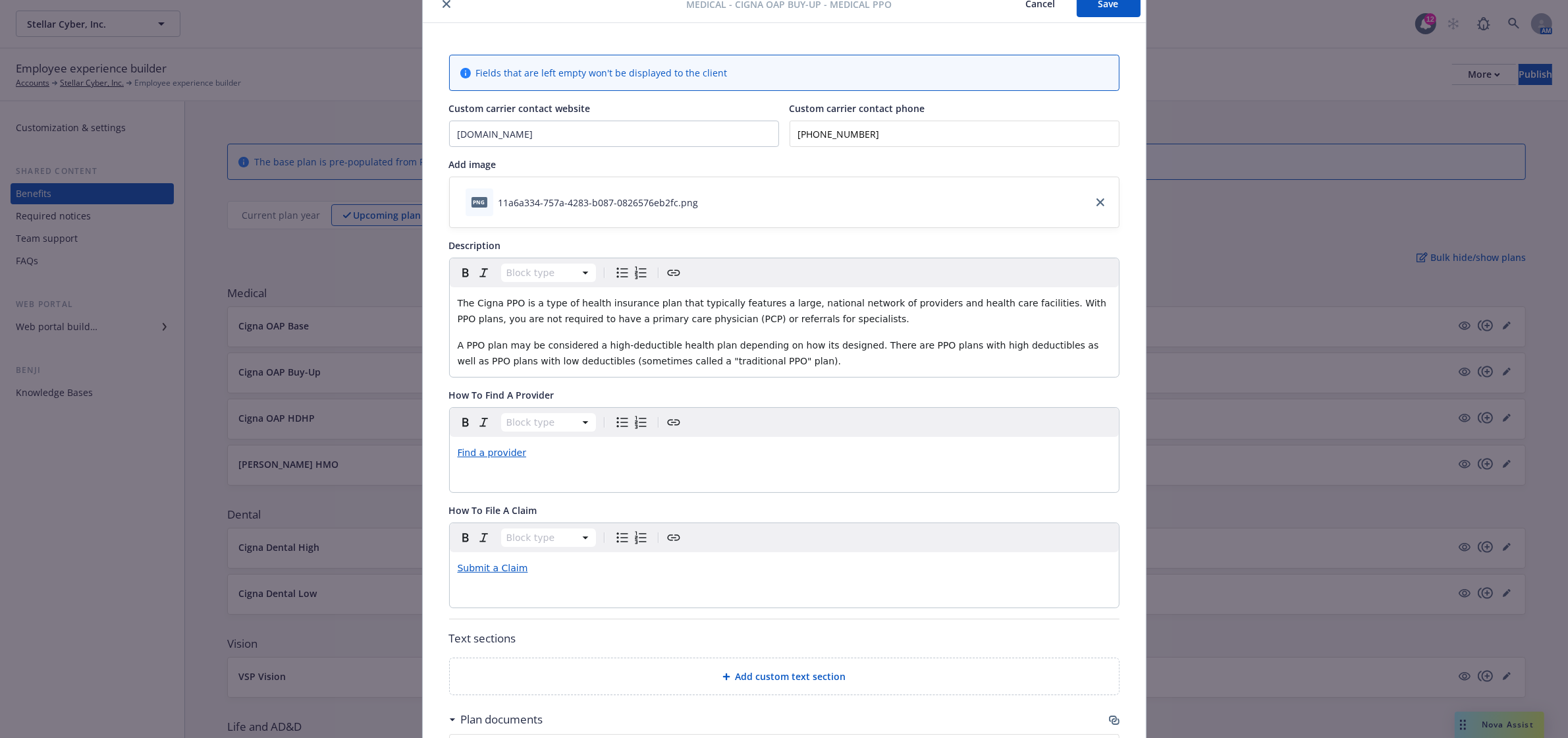
scroll to position [0, 0]
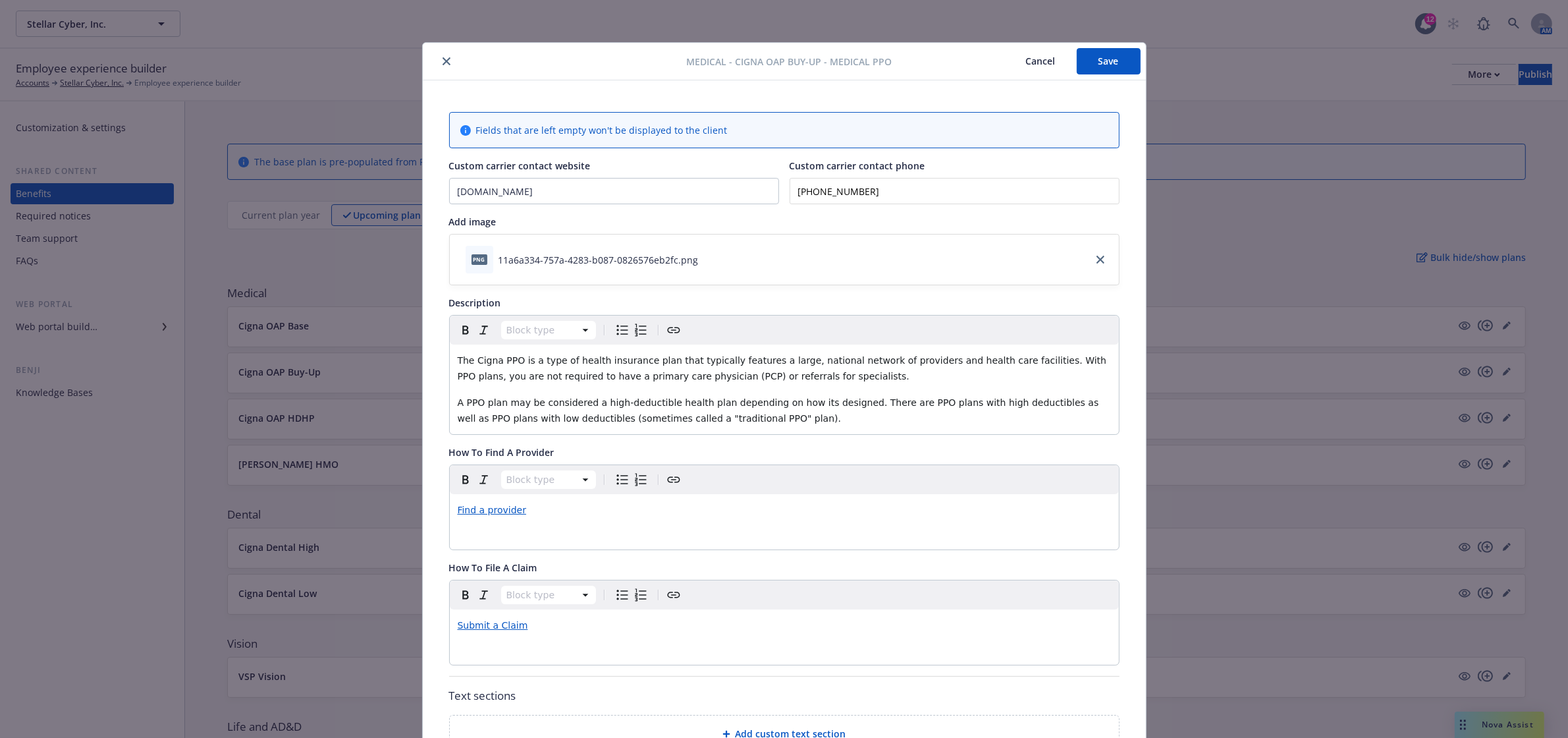
click at [1118, 58] on button "Save" at bounding box center [1108, 61] width 64 height 26
click at [442, 62] on icon "close" at bounding box center [446, 63] width 8 height 8
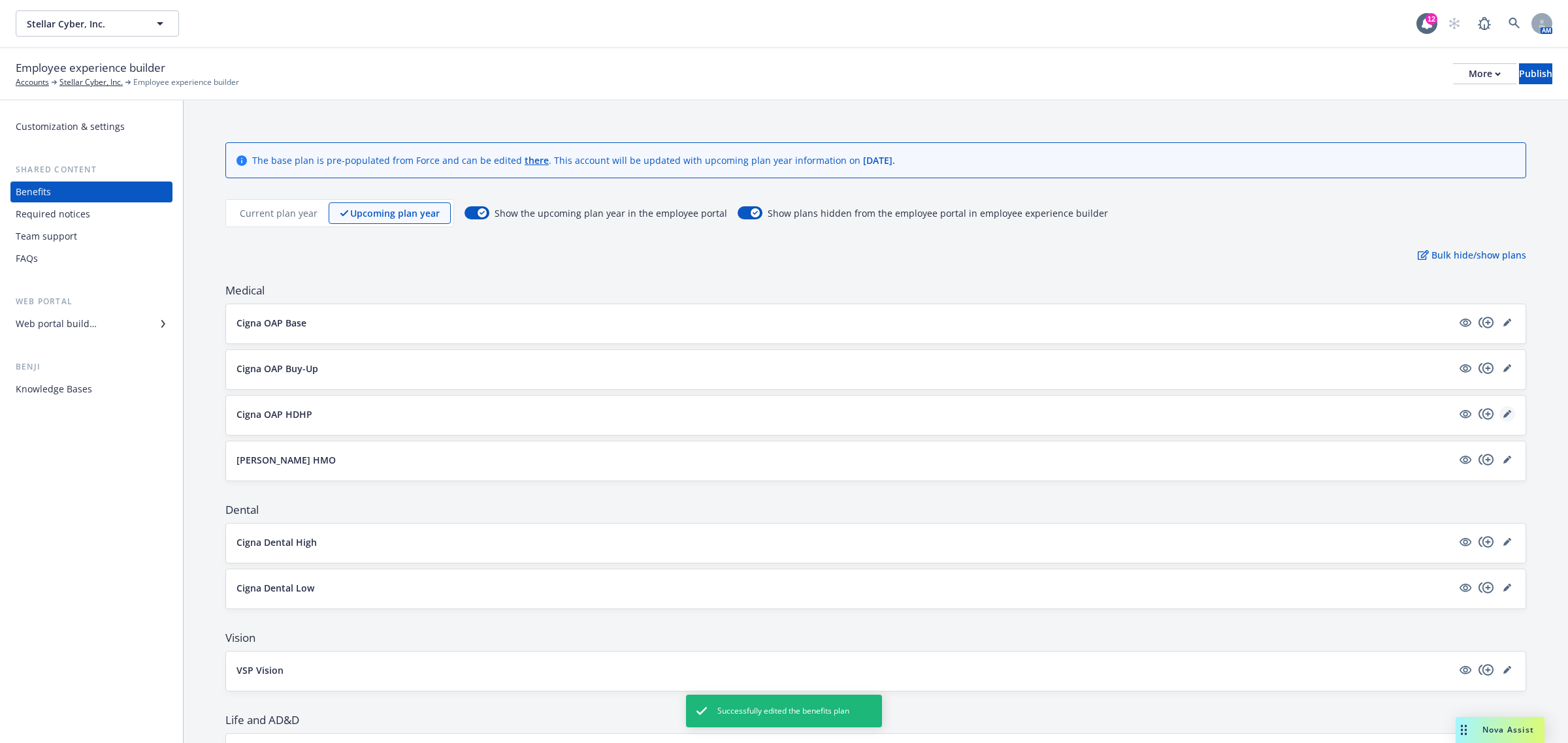
click at [1503, 415] on icon "editPencil" at bounding box center [1507, 414] width 8 height 8
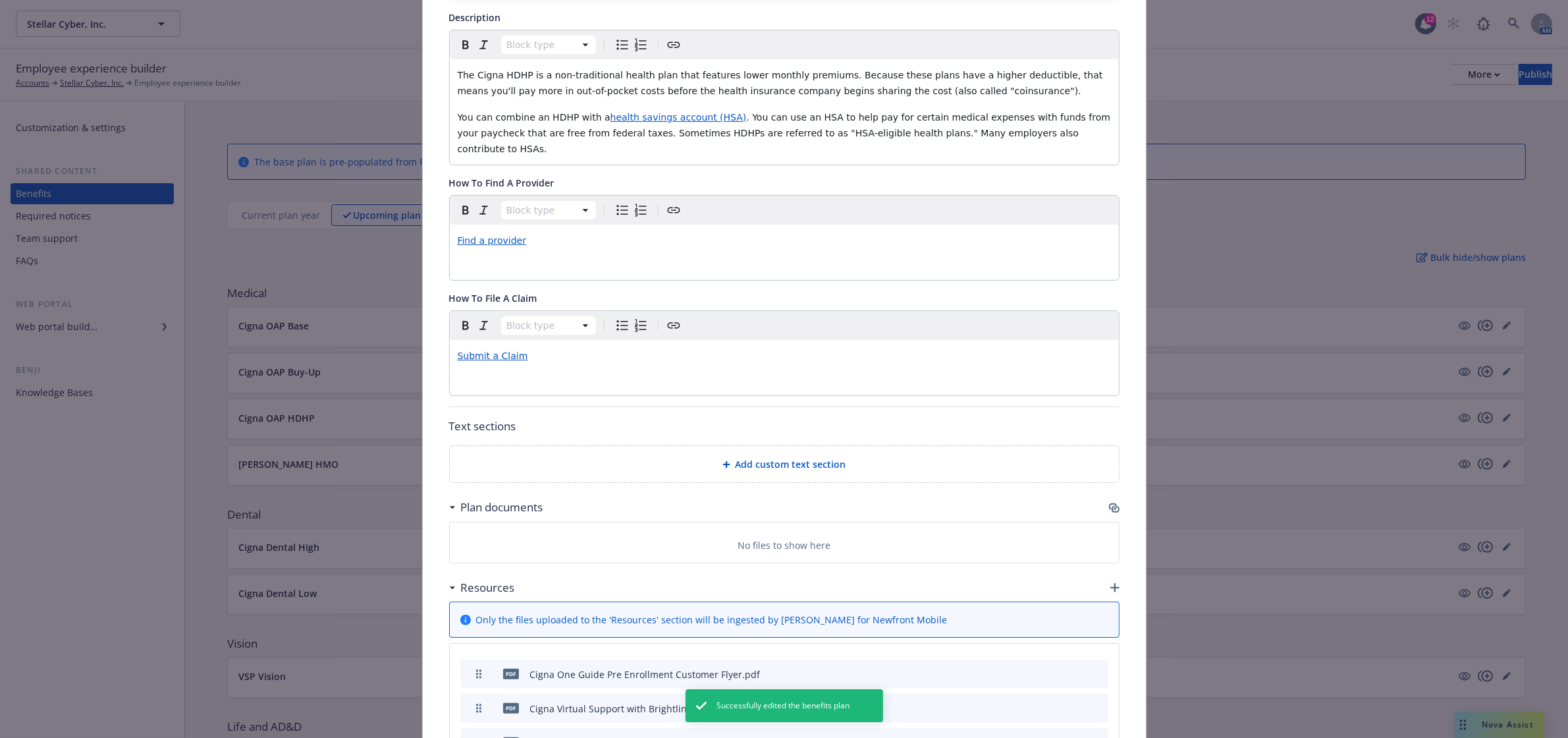
scroll to position [478, 0]
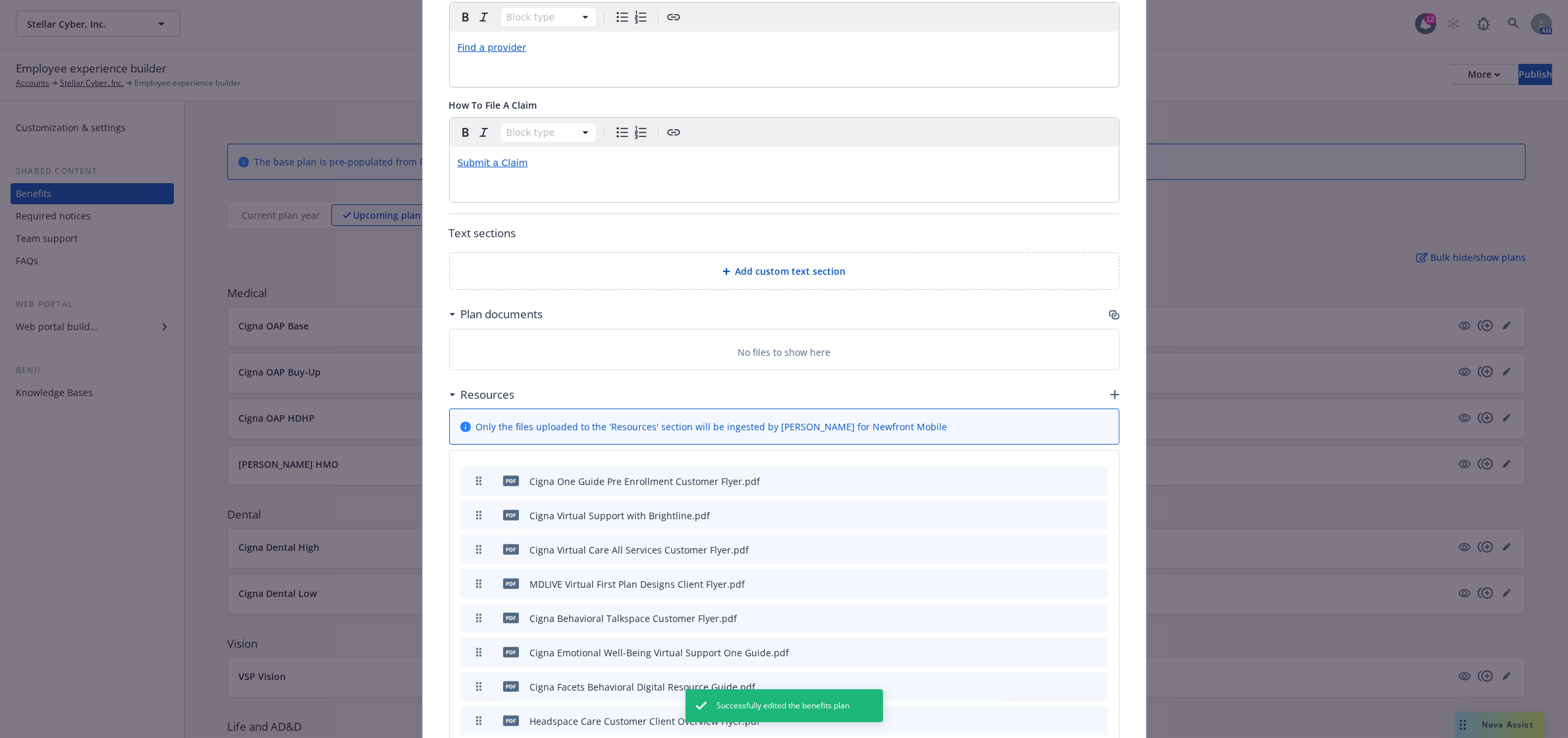
click at [1111, 313] on icon "button" at bounding box center [1115, 316] width 8 height 7
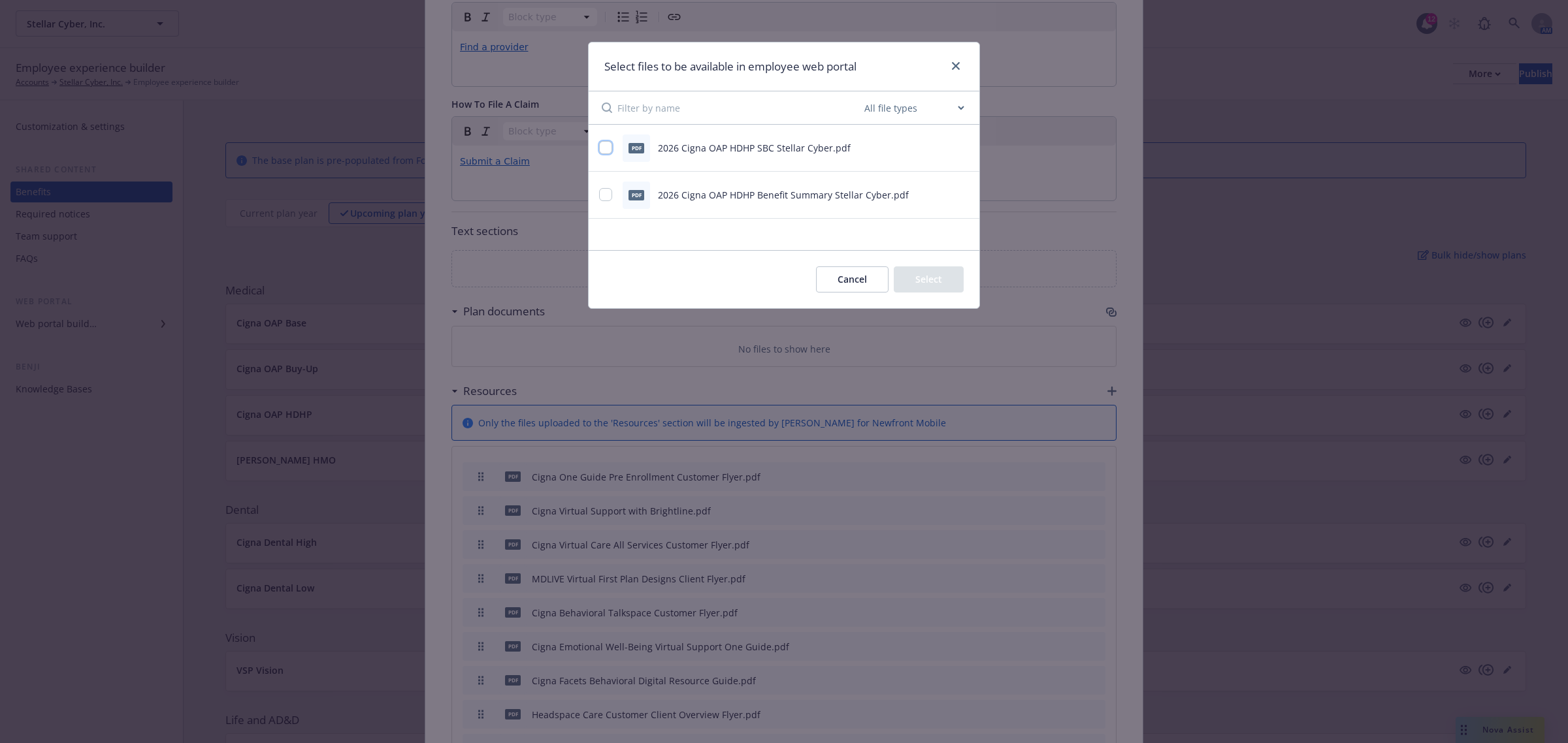
click at [605, 149] on input "checkbox" at bounding box center [605, 147] width 13 height 13
checkbox input "true"
click at [605, 194] on input "checkbox" at bounding box center [605, 194] width 13 height 13
checkbox input "true"
click at [947, 278] on button "Select 2 files" at bounding box center [915, 279] width 99 height 26
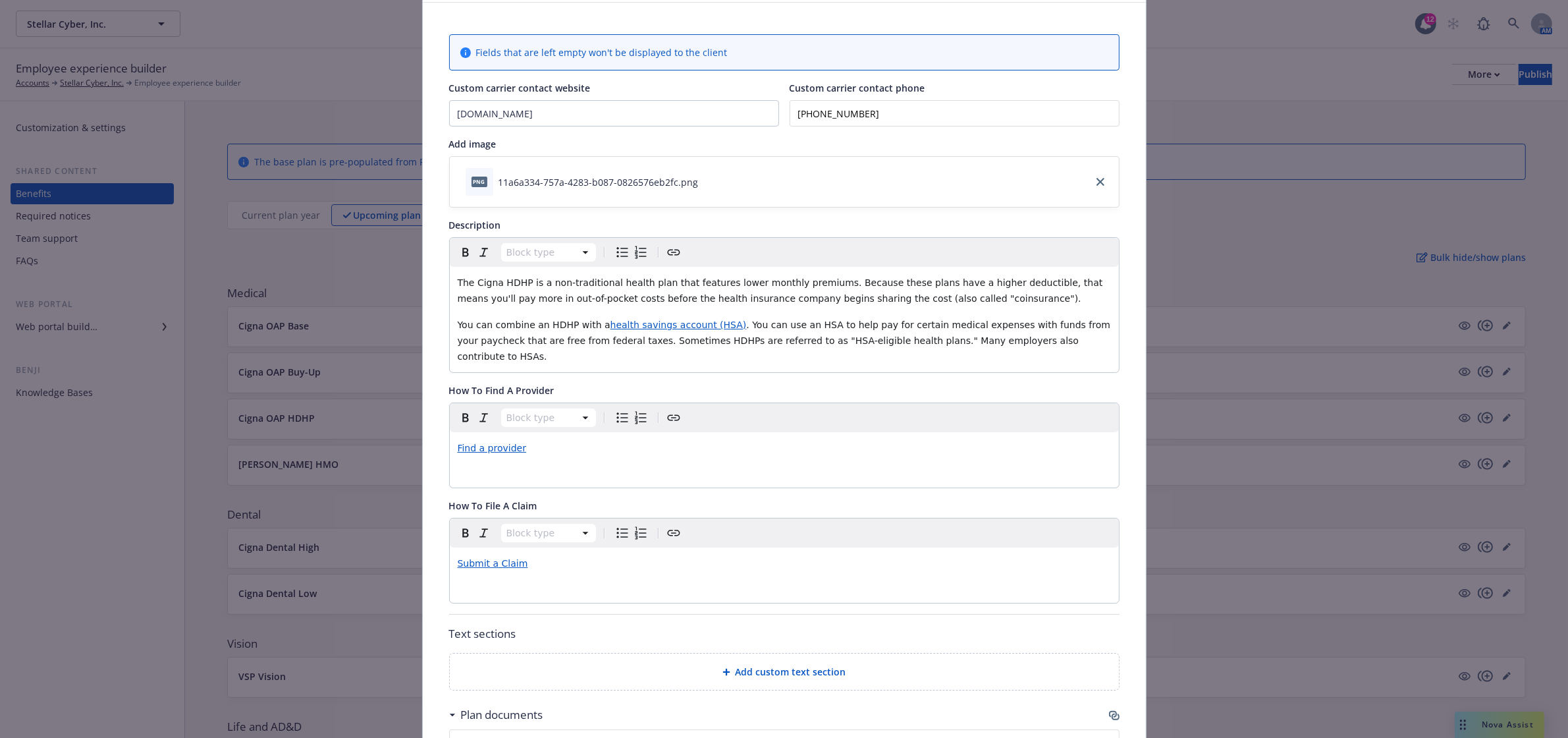
scroll to position [0, 0]
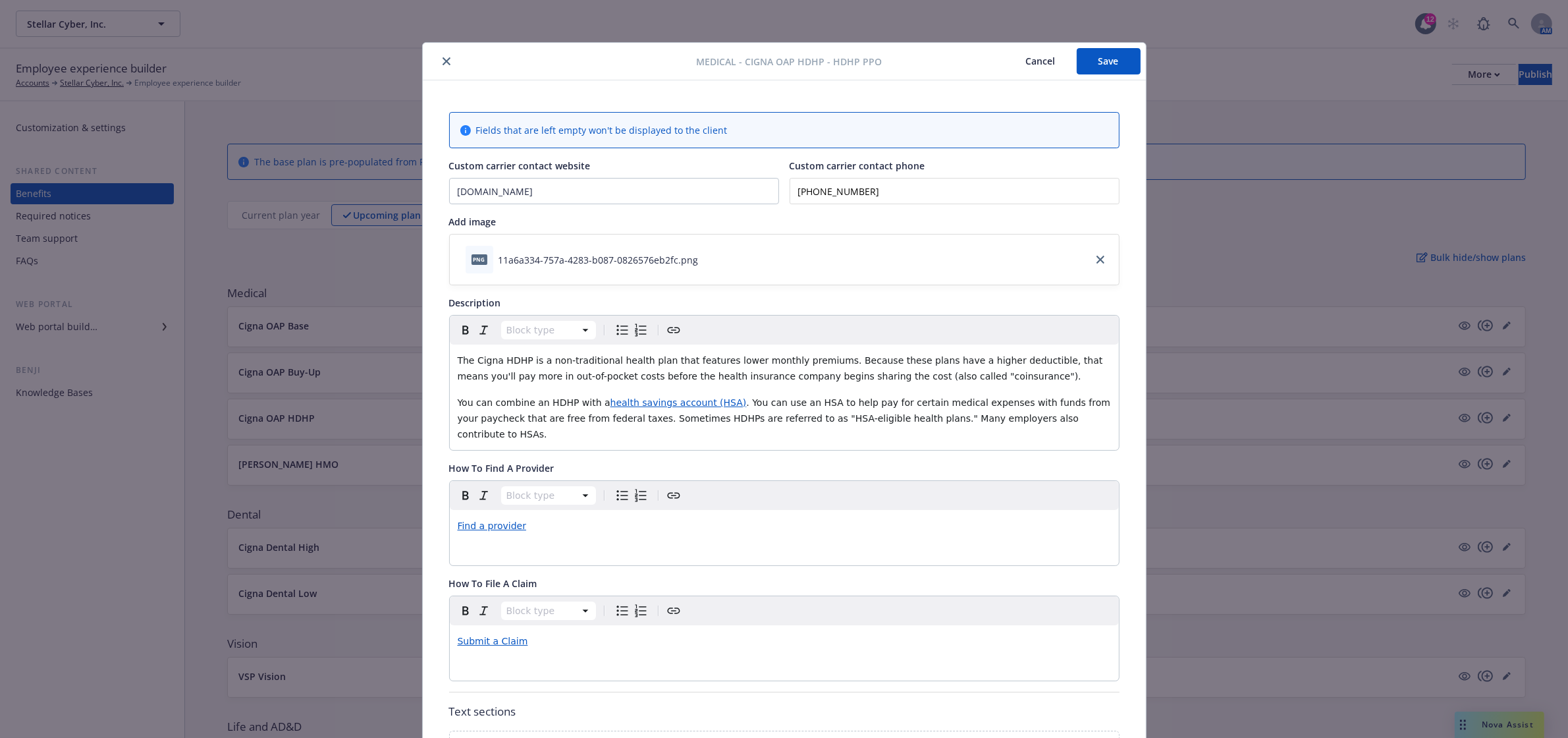
click at [1088, 64] on button "Save" at bounding box center [1108, 61] width 64 height 26
click at [442, 60] on icon "close" at bounding box center [446, 61] width 8 height 8
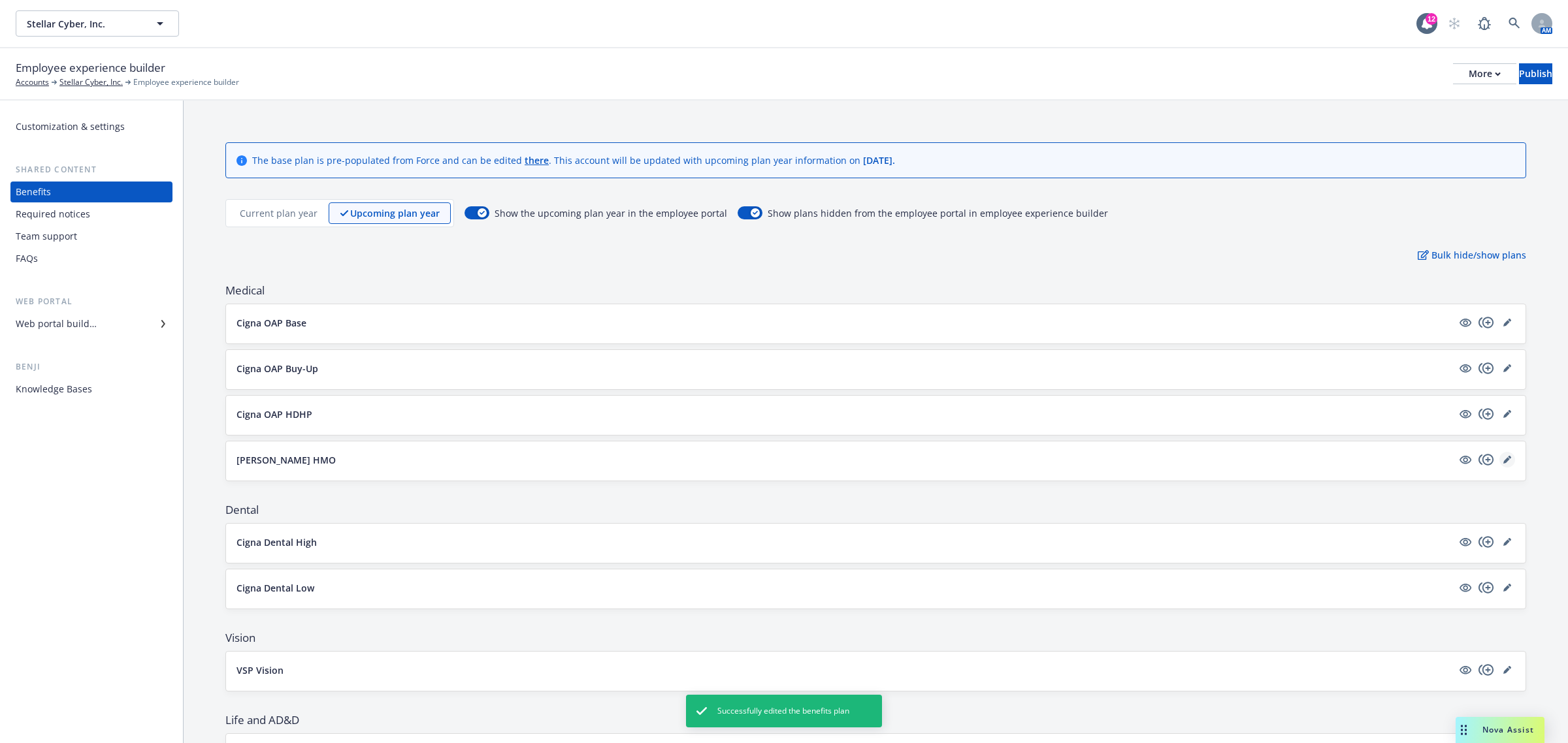
click at [1503, 461] on icon "editPencil" at bounding box center [1507, 460] width 8 height 8
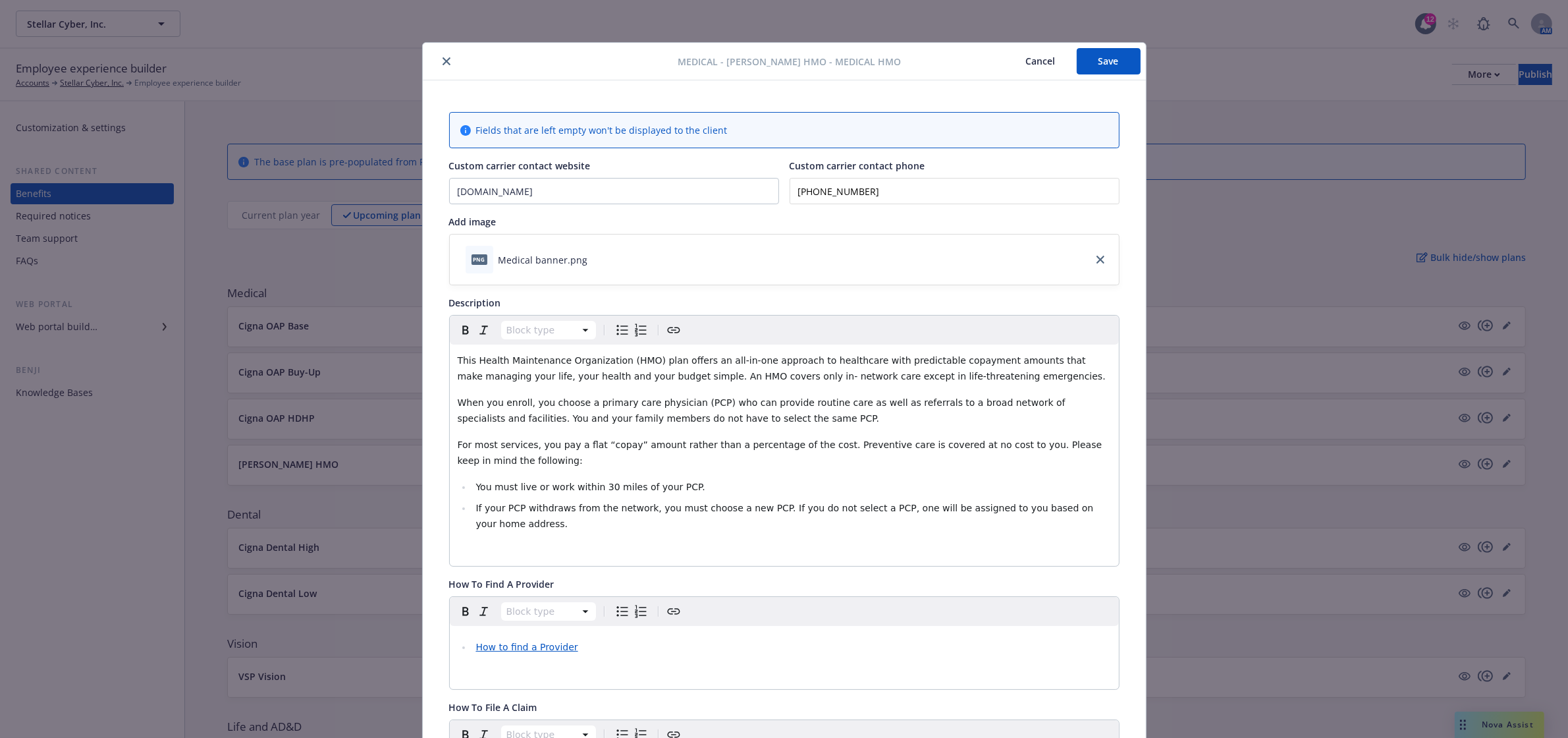
click at [1091, 77] on div "Medical - Kaiser HMO - Medical HMO Cancel Save" at bounding box center [784, 61] width 723 height 38
click at [1094, 64] on button "Save" at bounding box center [1108, 61] width 64 height 26
click at [442, 66] on button "close" at bounding box center [446, 61] width 16 height 16
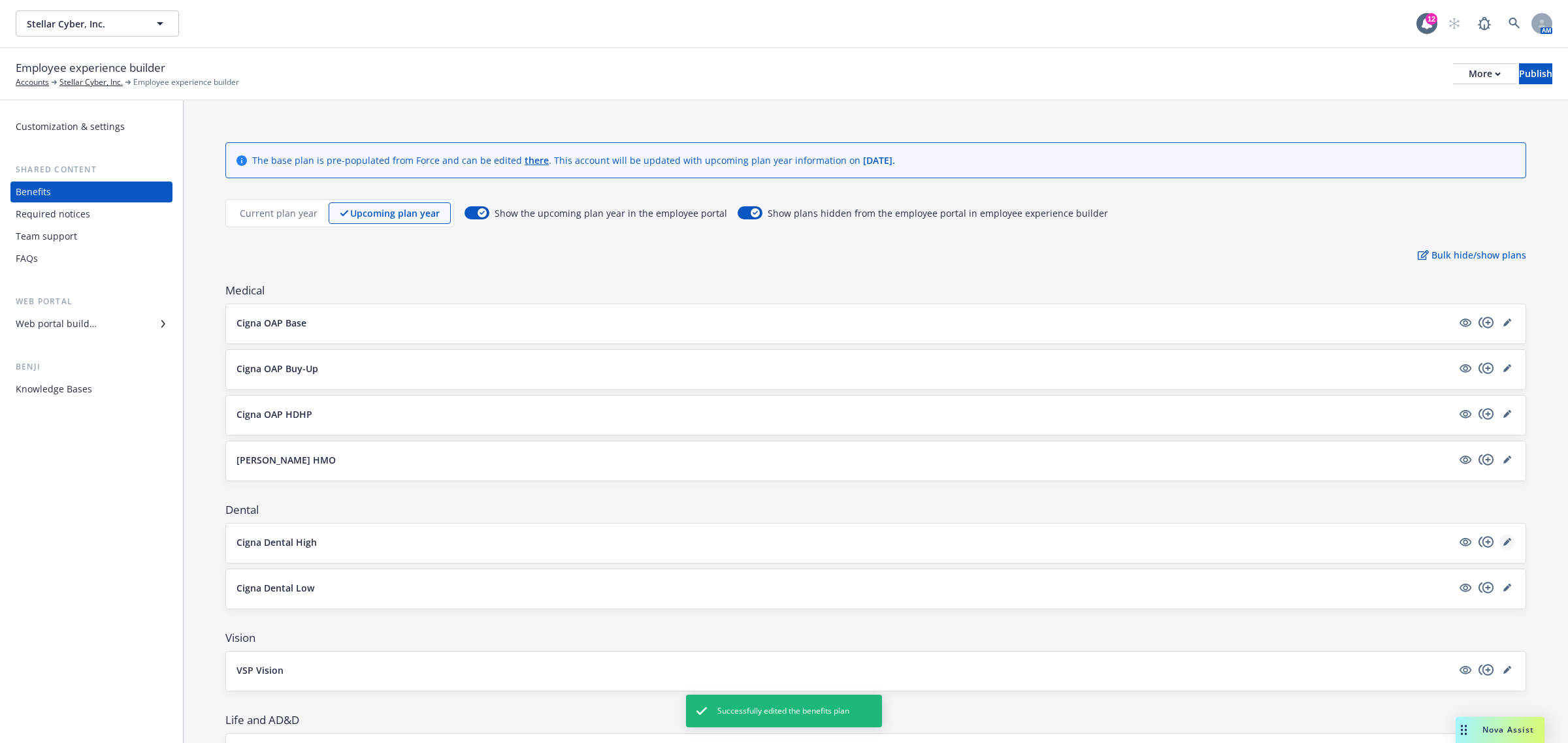
click at [1499, 544] on link "editPencil" at bounding box center [1507, 542] width 16 height 16
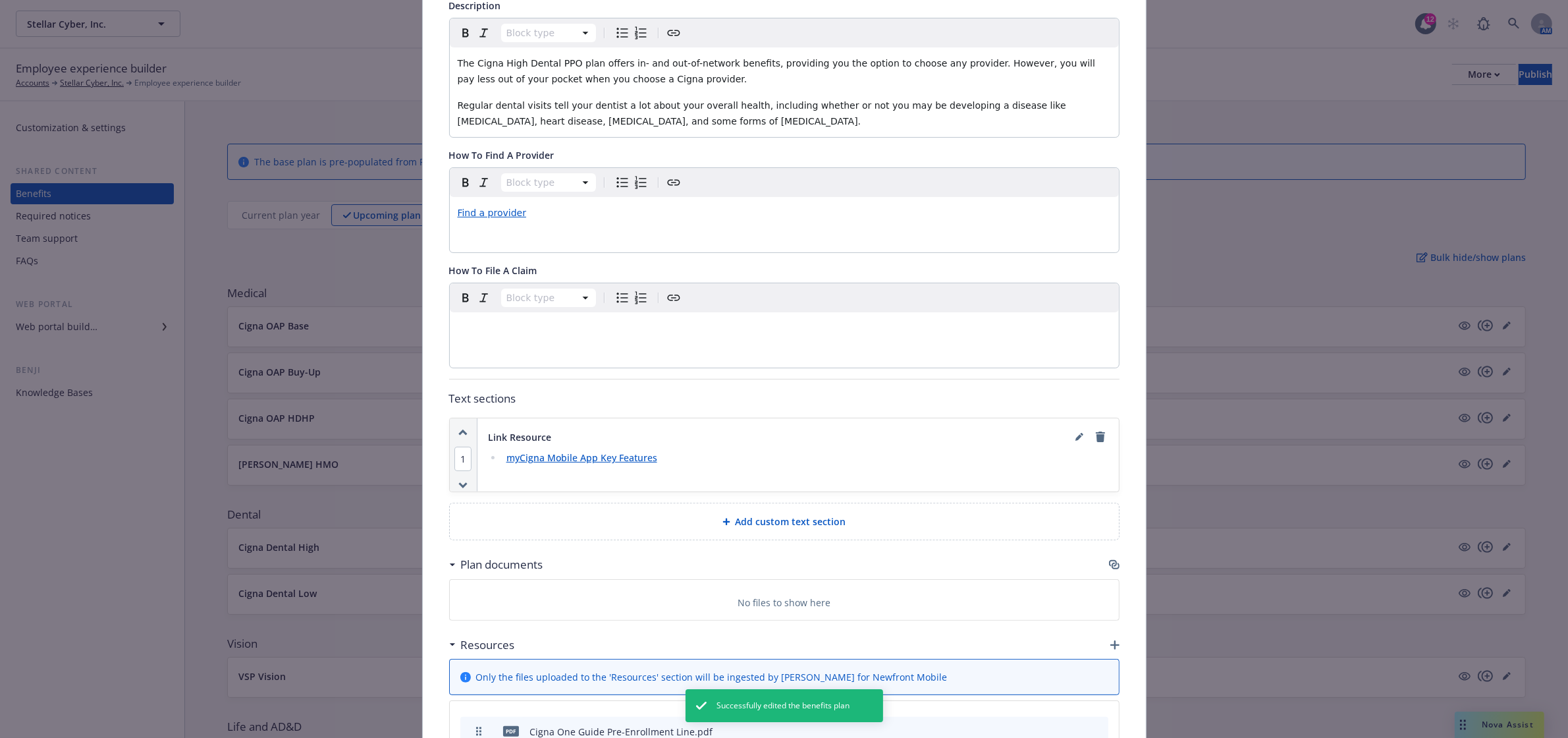
scroll to position [442, 0]
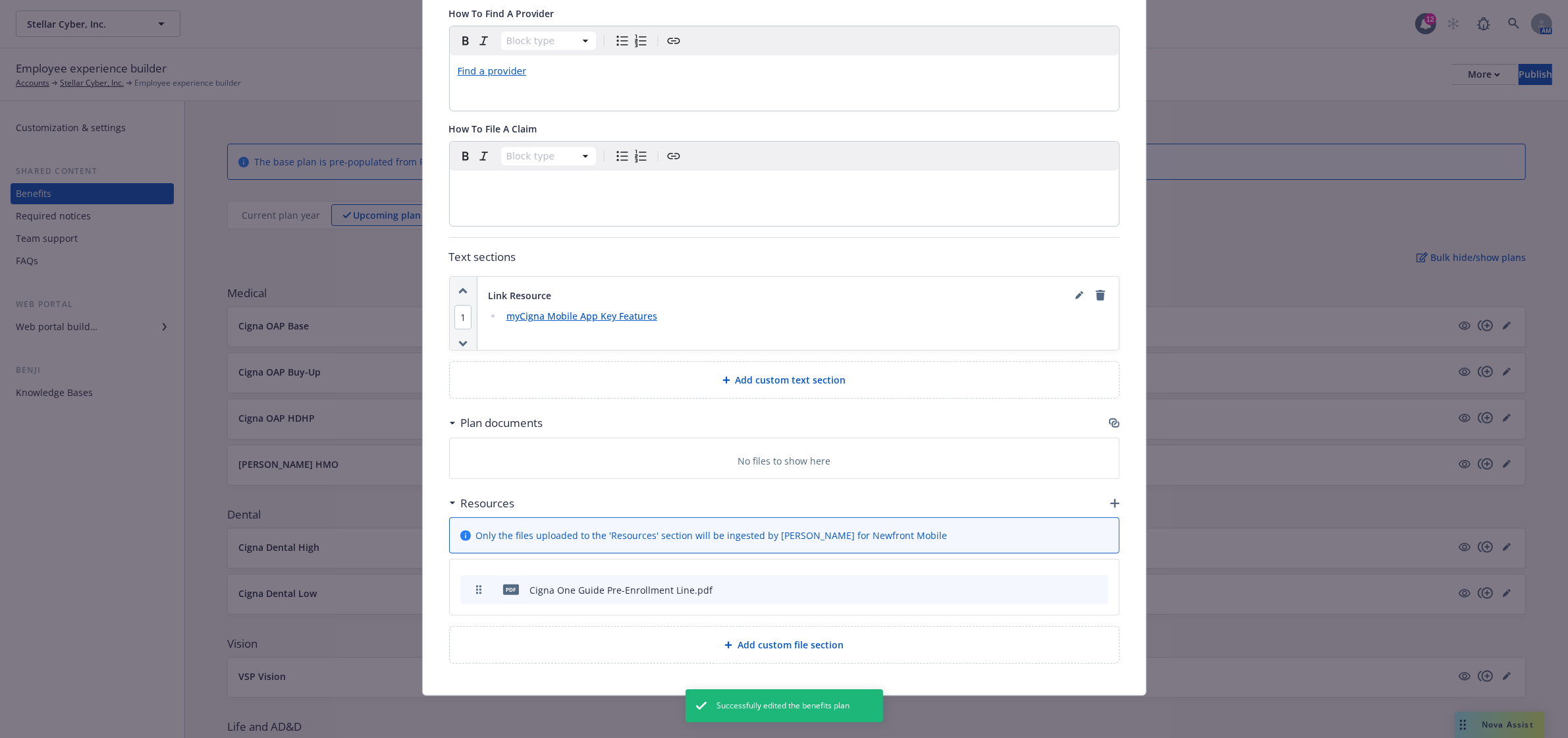
click at [1104, 415] on div "Plan documents" at bounding box center [784, 423] width 670 height 28
click at [1109, 420] on icon "button" at bounding box center [1114, 423] width 11 height 11
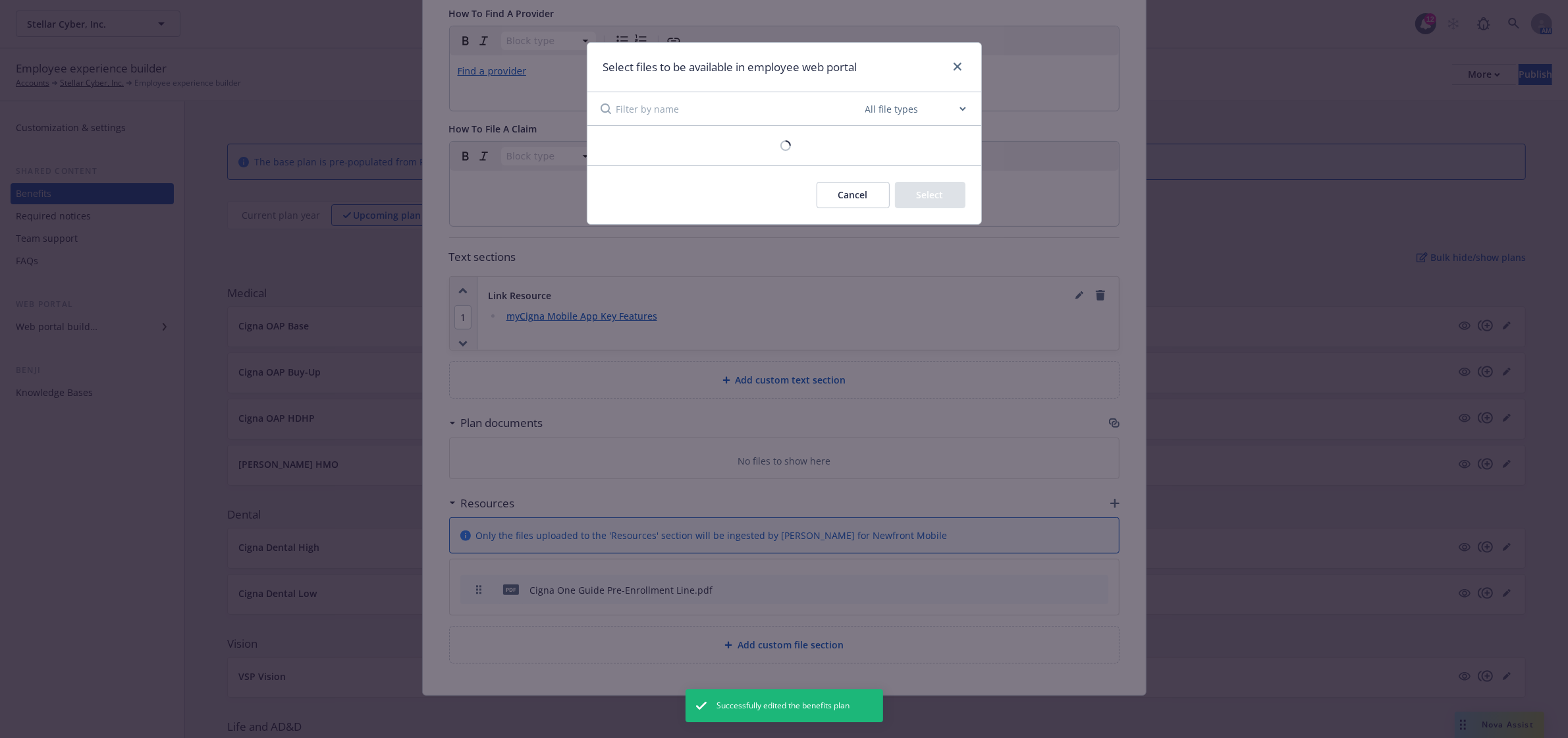
scroll to position [430, 0]
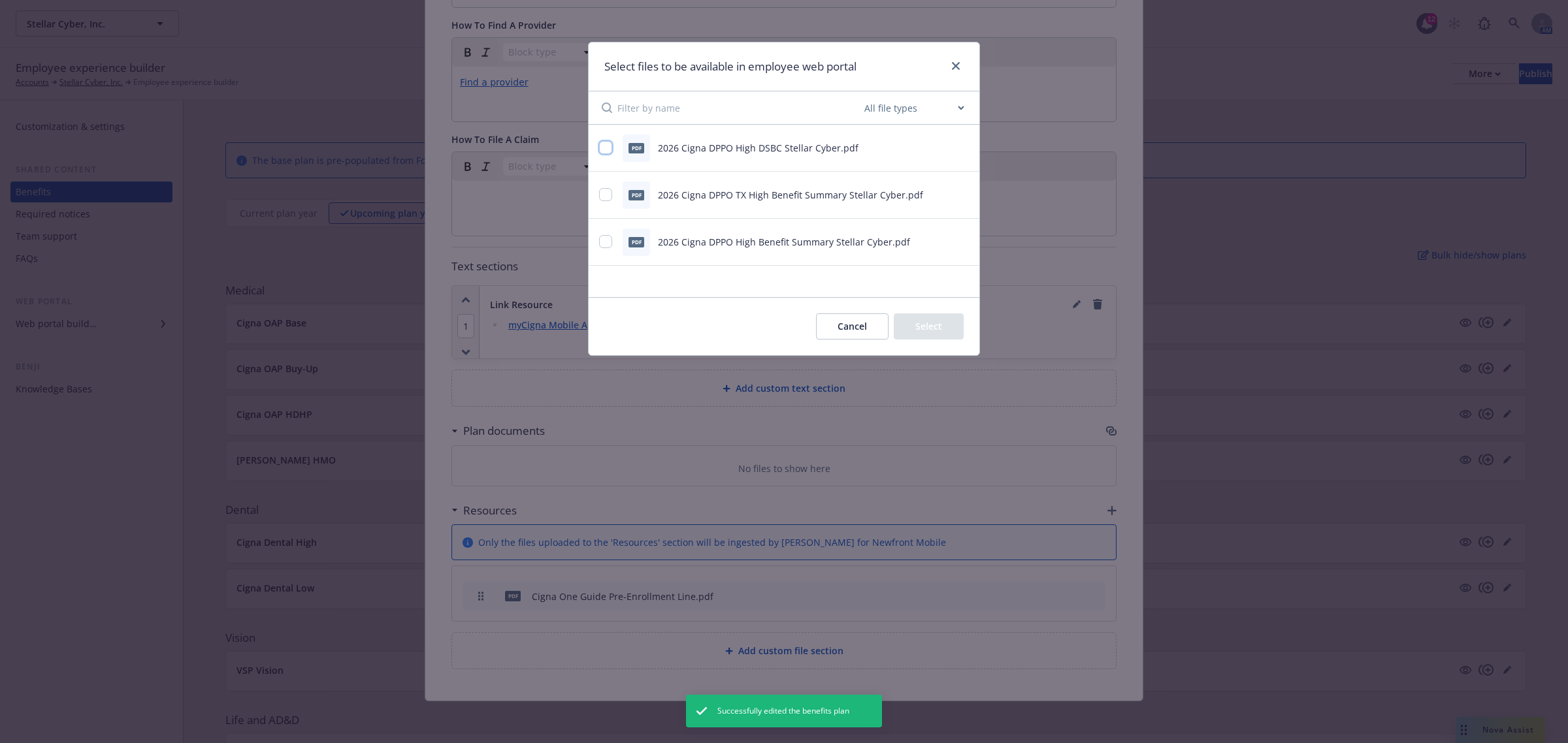
click at [608, 151] on input "checkbox" at bounding box center [605, 147] width 13 height 13
checkbox input "true"
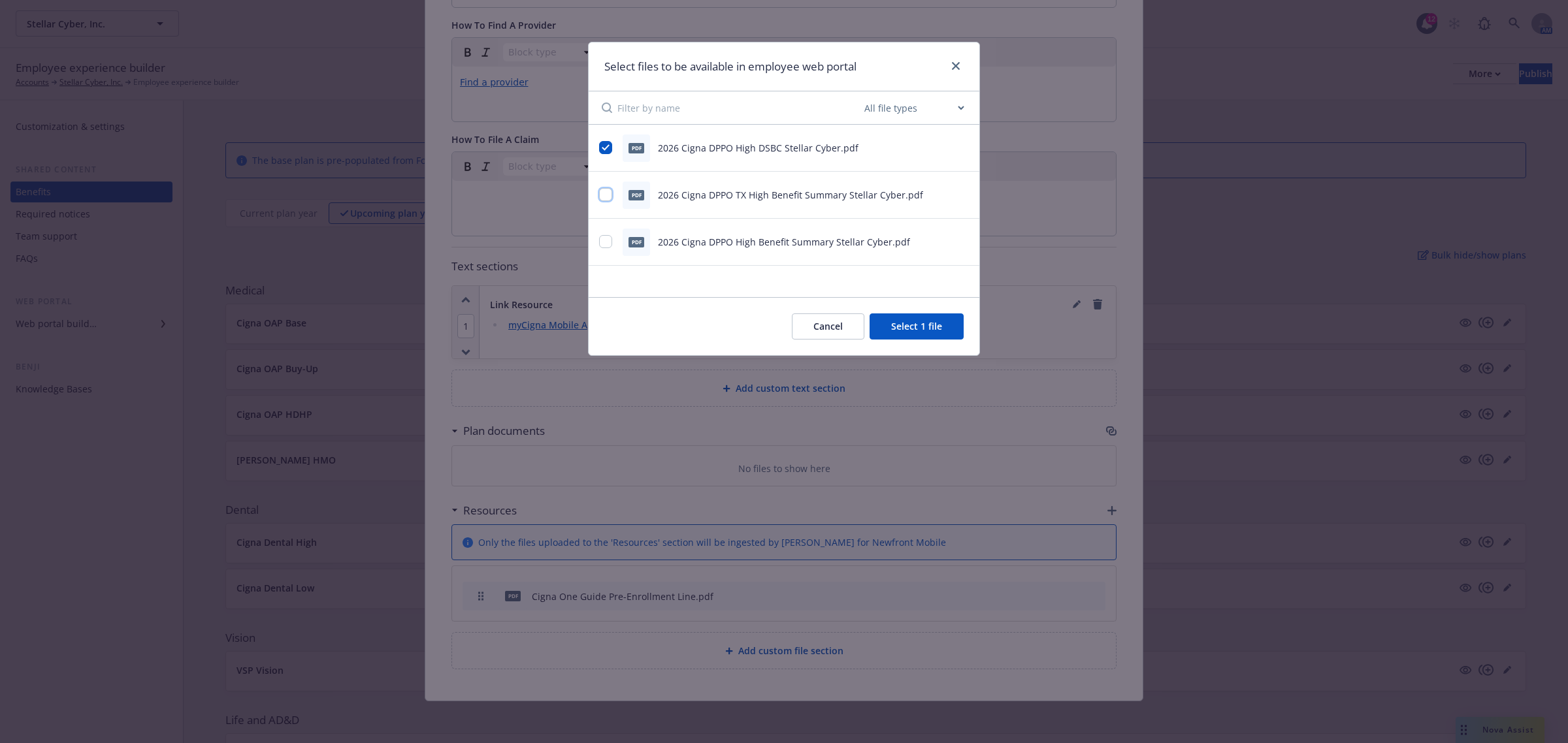
click at [609, 198] on input "checkbox" at bounding box center [605, 194] width 13 height 13
checkbox input "true"
click at [600, 243] on input "checkbox" at bounding box center [605, 241] width 13 height 13
checkbox input "true"
click at [932, 337] on button "Select 3 files" at bounding box center [915, 327] width 99 height 26
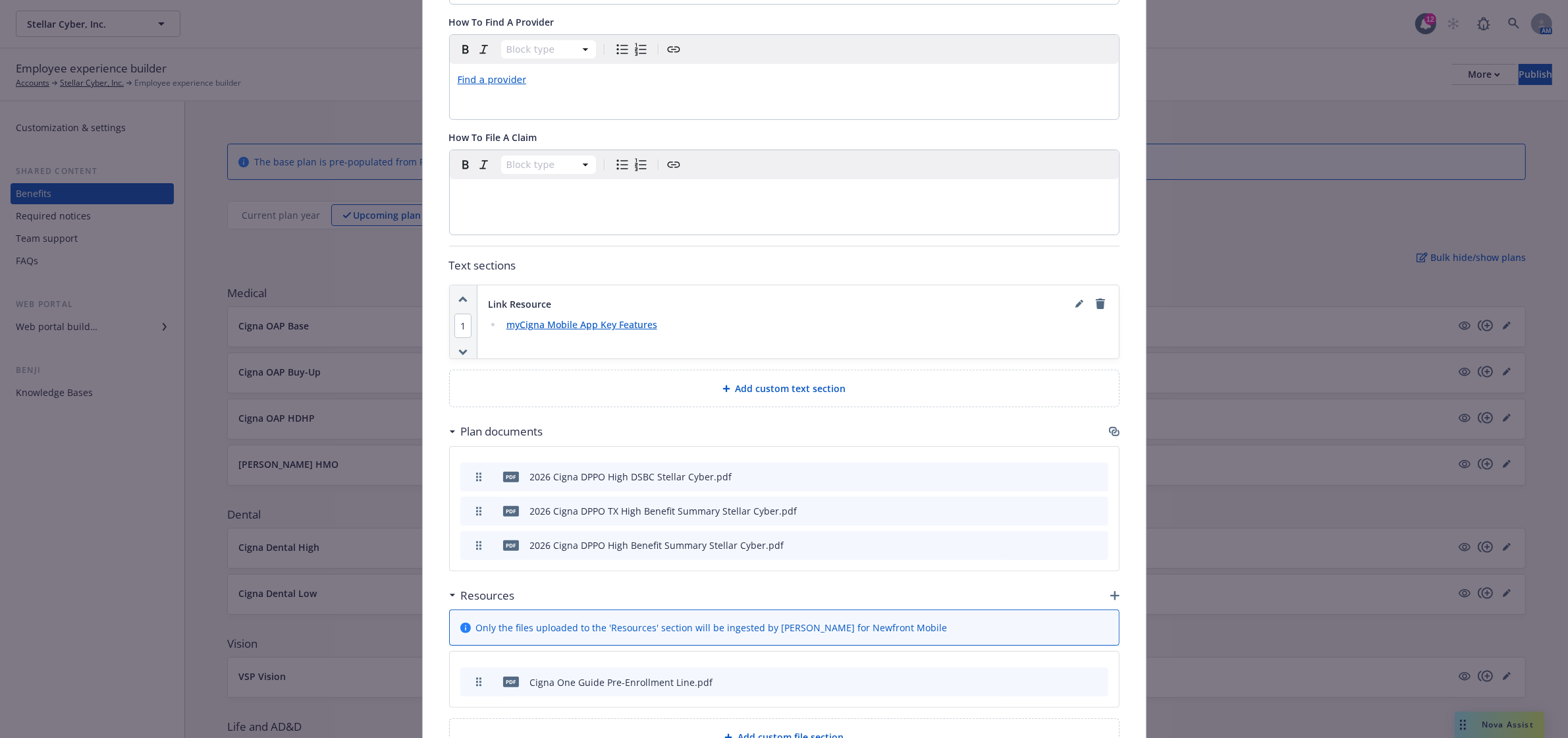
scroll to position [0, 0]
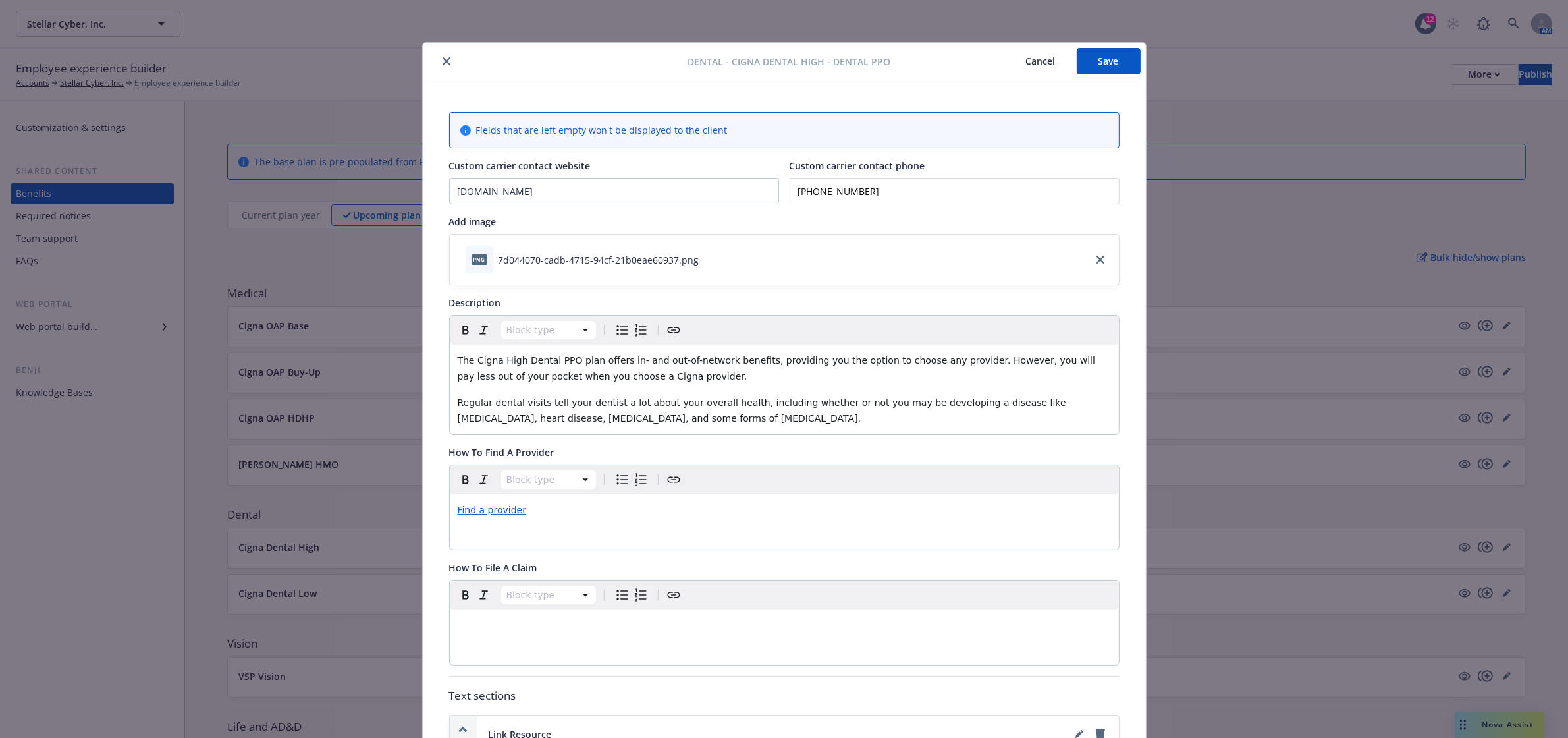
click at [1094, 63] on button "Save" at bounding box center [1108, 61] width 64 height 26
click at [442, 62] on icon "close" at bounding box center [446, 63] width 8 height 8
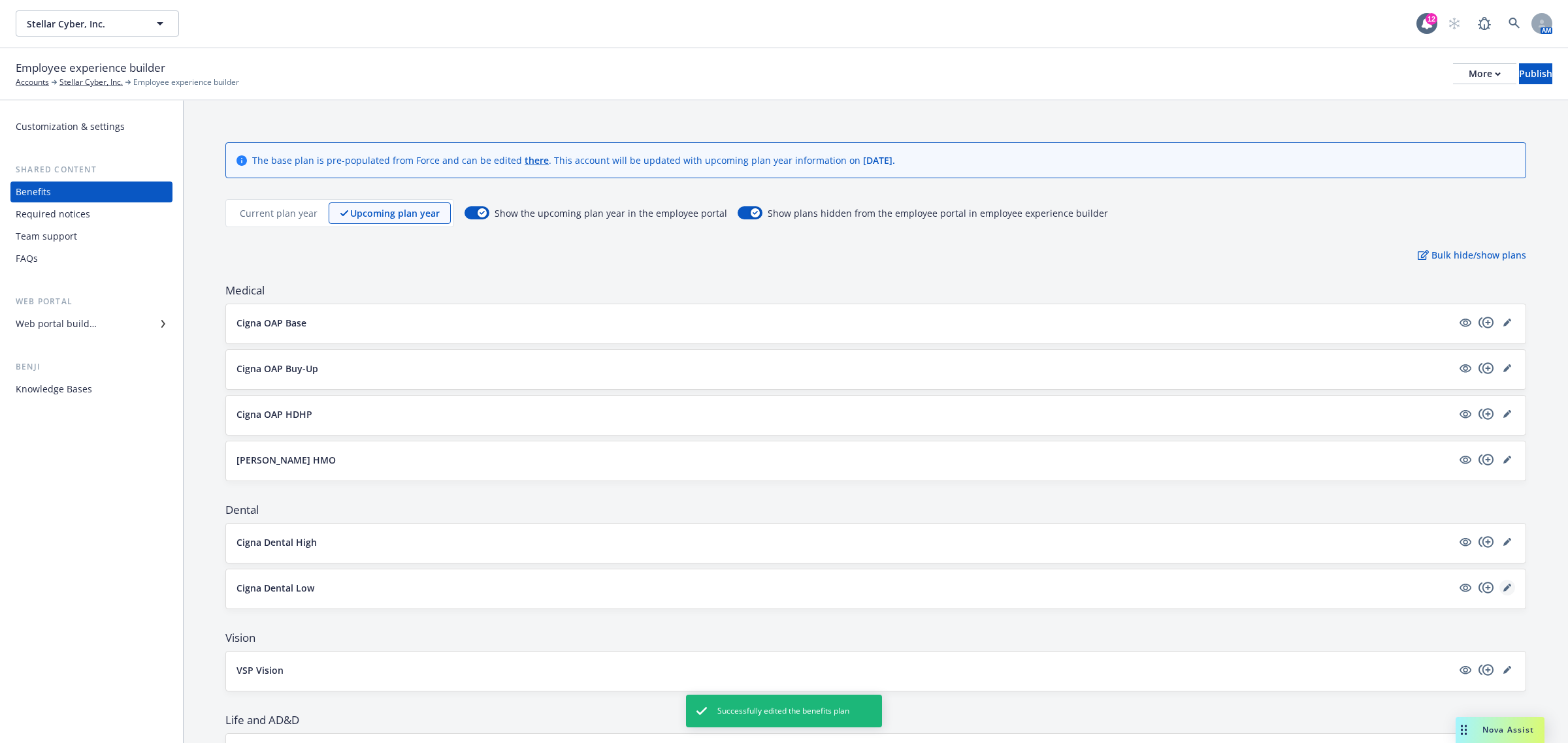
click at [1503, 588] on icon "editPencil" at bounding box center [1507, 588] width 8 height 8
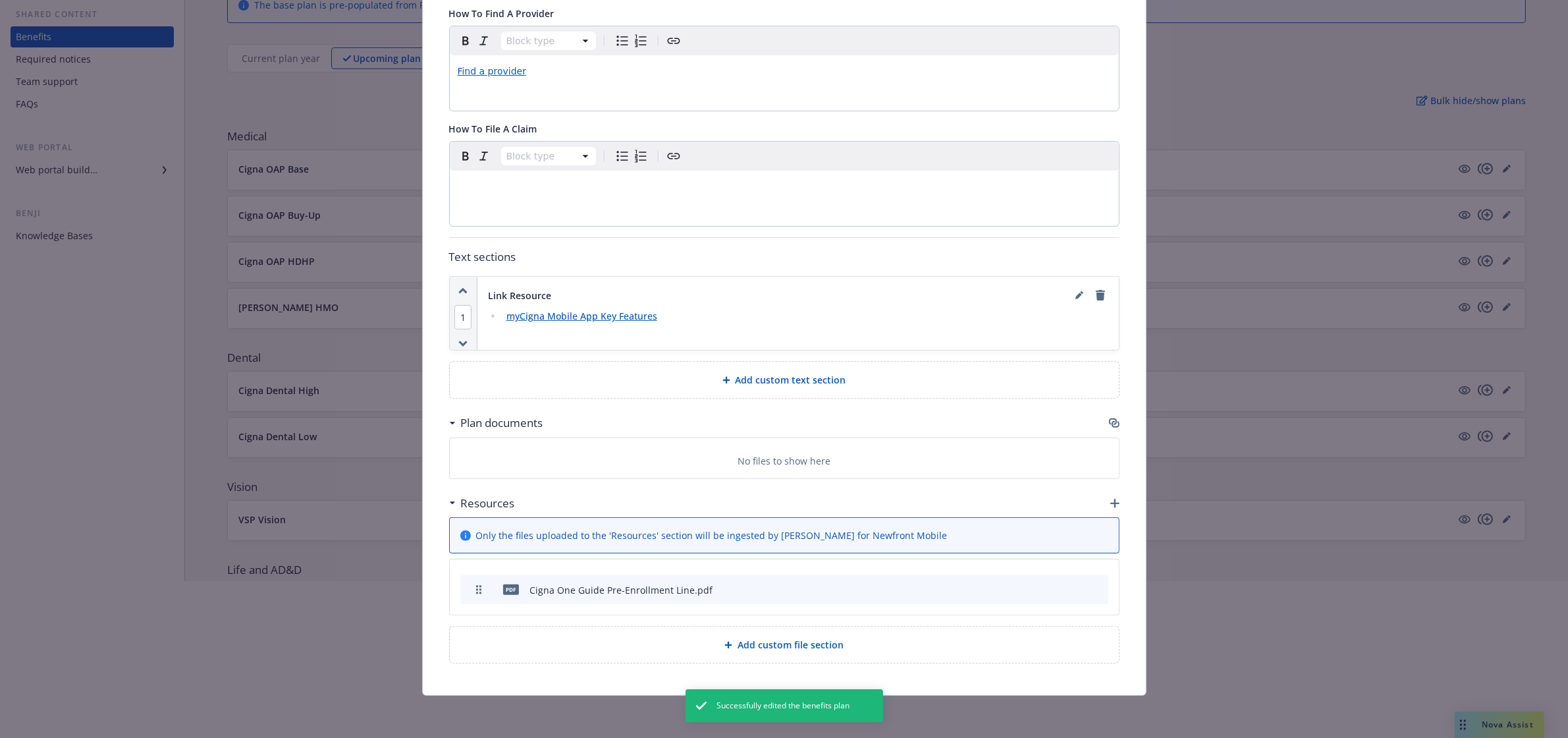
scroll to position [220, 0]
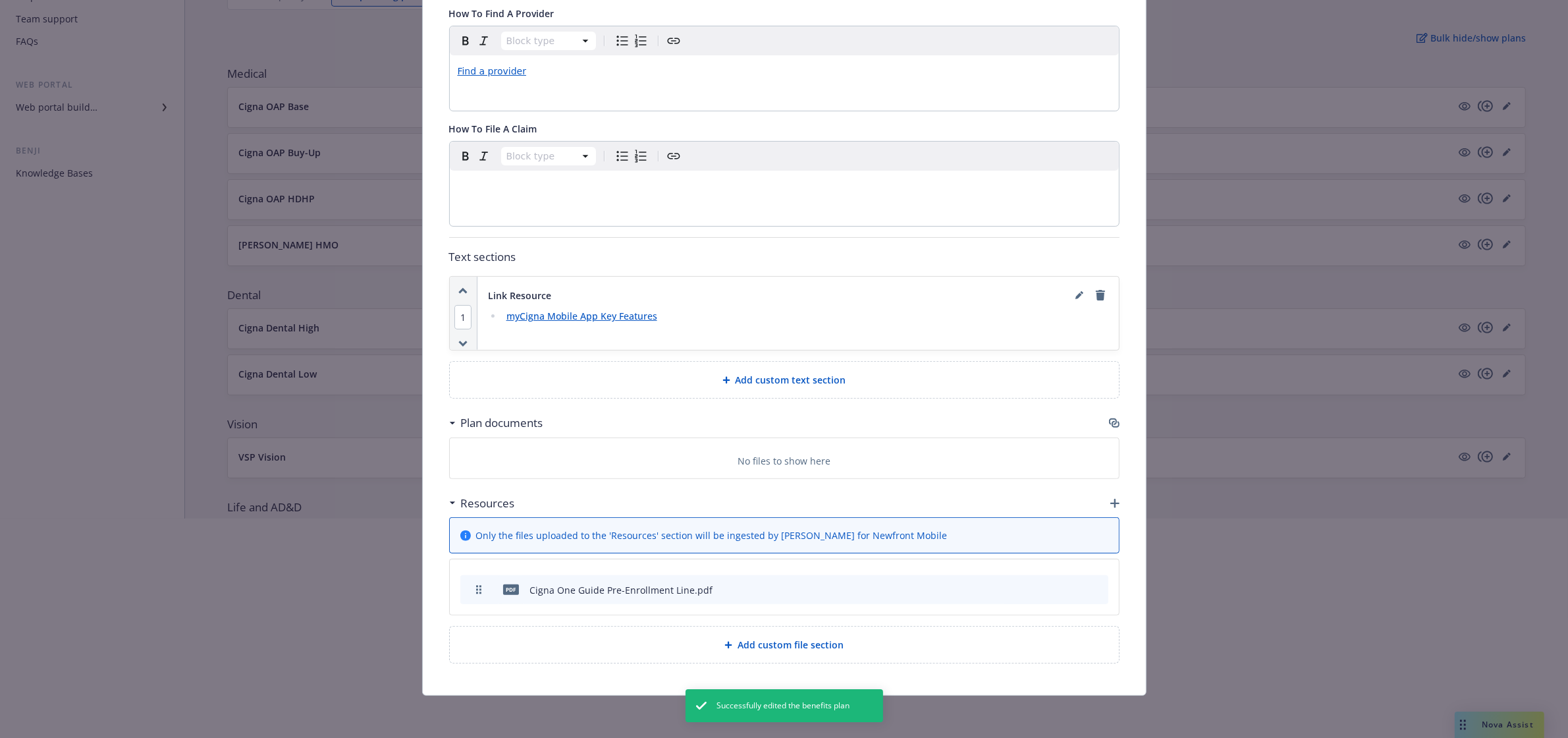
click at [1109, 418] on icon "button" at bounding box center [1114, 423] width 11 height 11
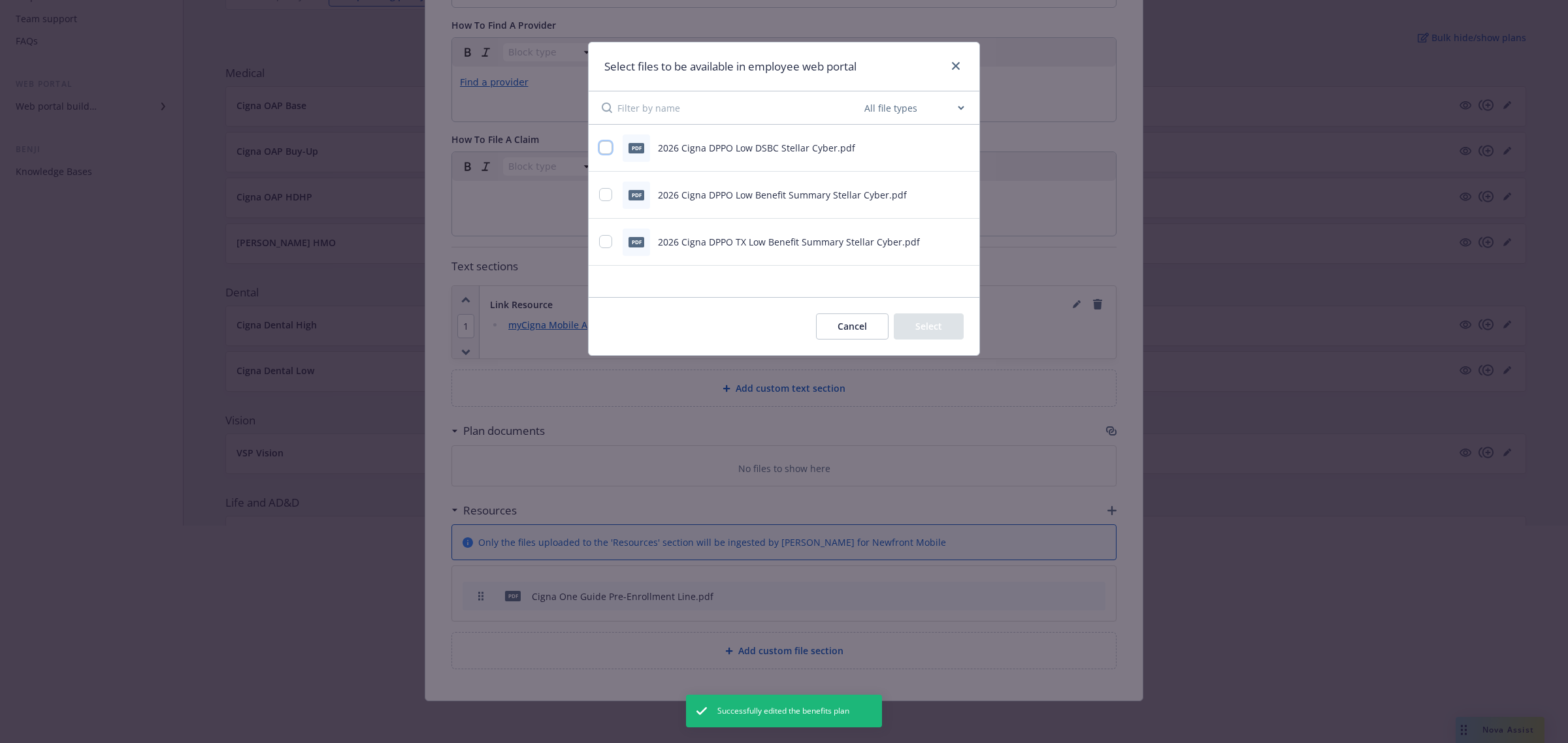
click at [602, 154] on input "checkbox" at bounding box center [605, 147] width 13 height 13
checkbox input "true"
click at [605, 196] on input "checkbox" at bounding box center [605, 194] width 13 height 13
checkbox input "true"
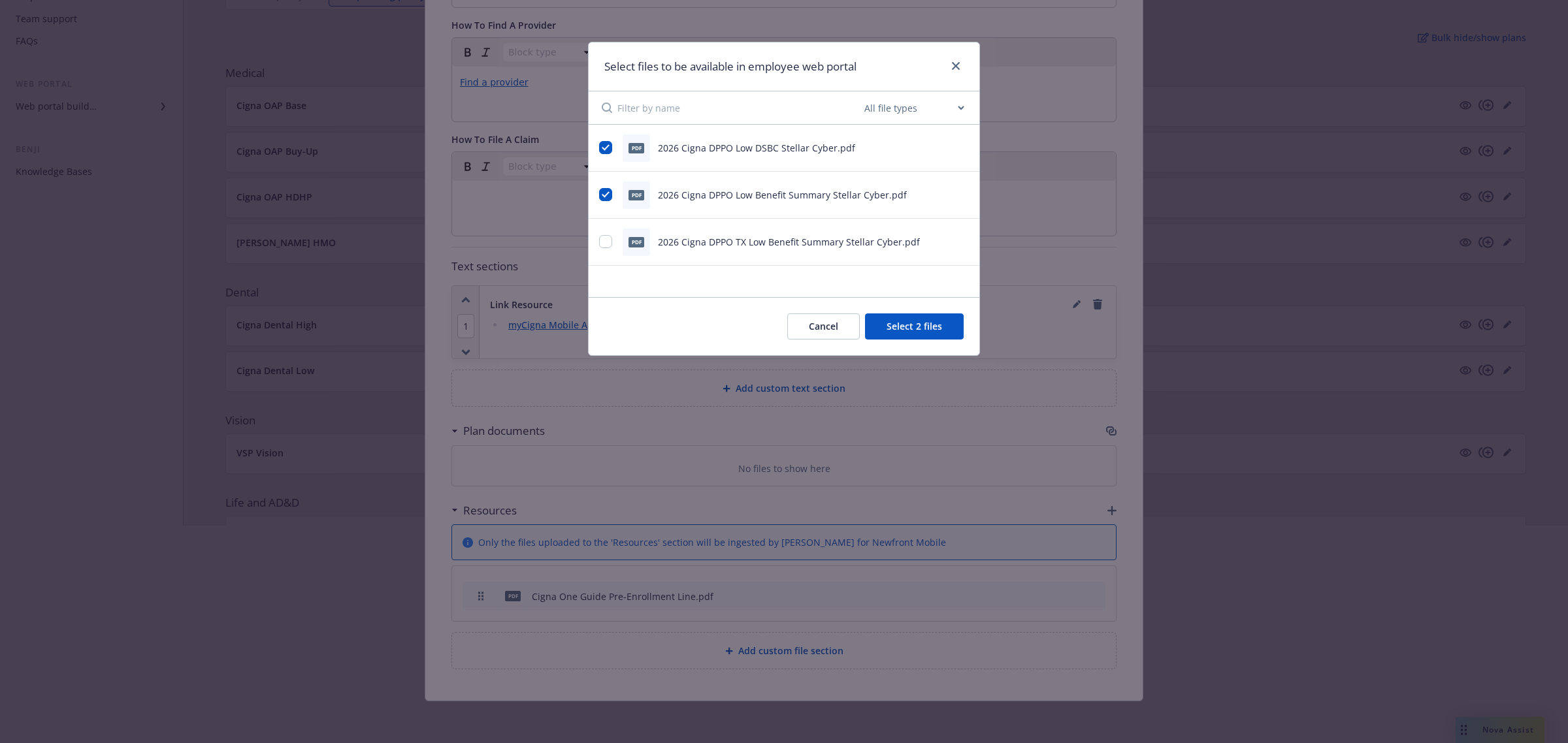
click at [603, 234] on div "pdf 2026 Cigna DPPO TX Low Benefit Summary Stellar Cyber.pdf" at bounding box center [768, 242] width 337 height 27
click at [605, 239] on input "checkbox" at bounding box center [605, 241] width 13 height 13
checkbox input "true"
click at [900, 330] on button "Select 3 files" at bounding box center [915, 327] width 99 height 26
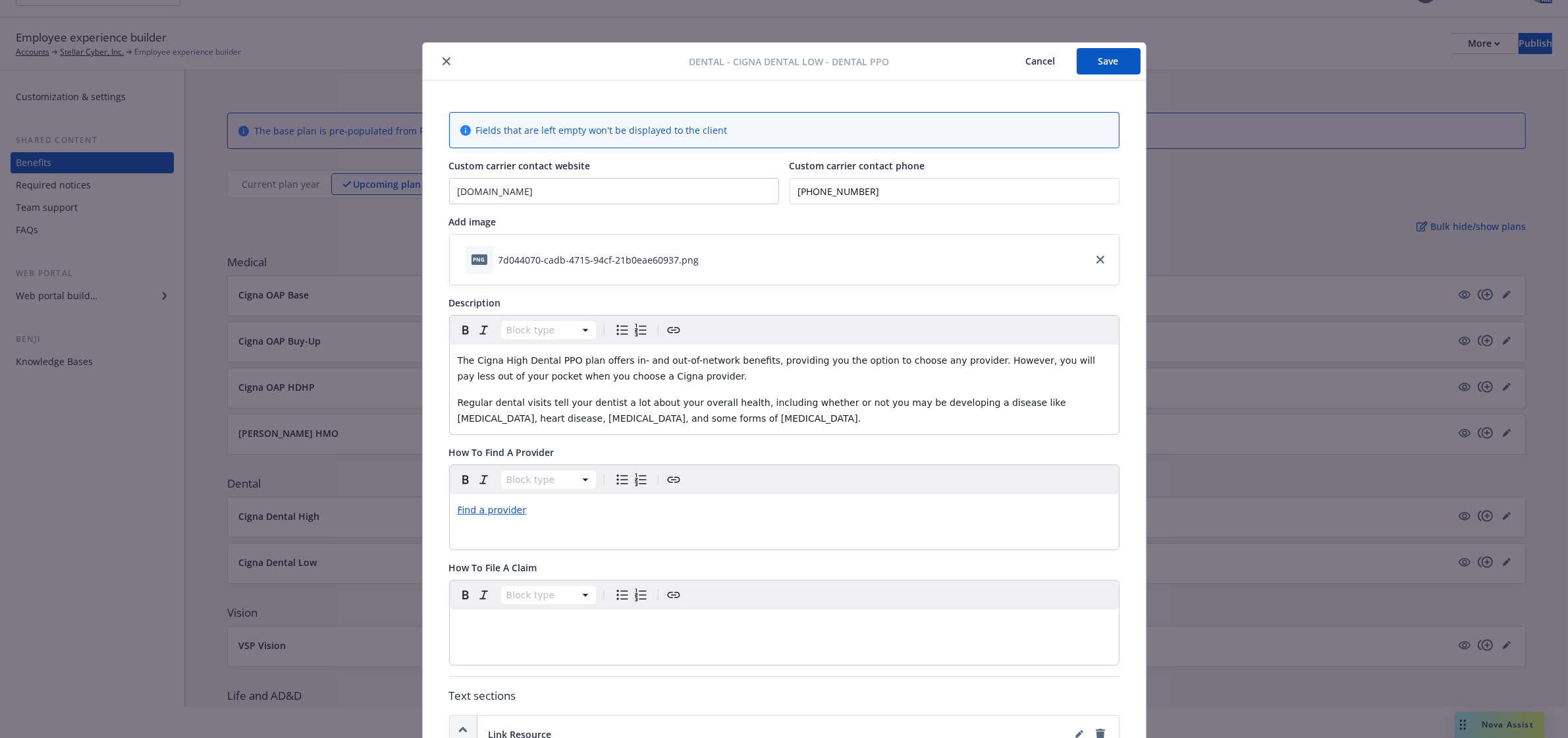
scroll to position [0, 0]
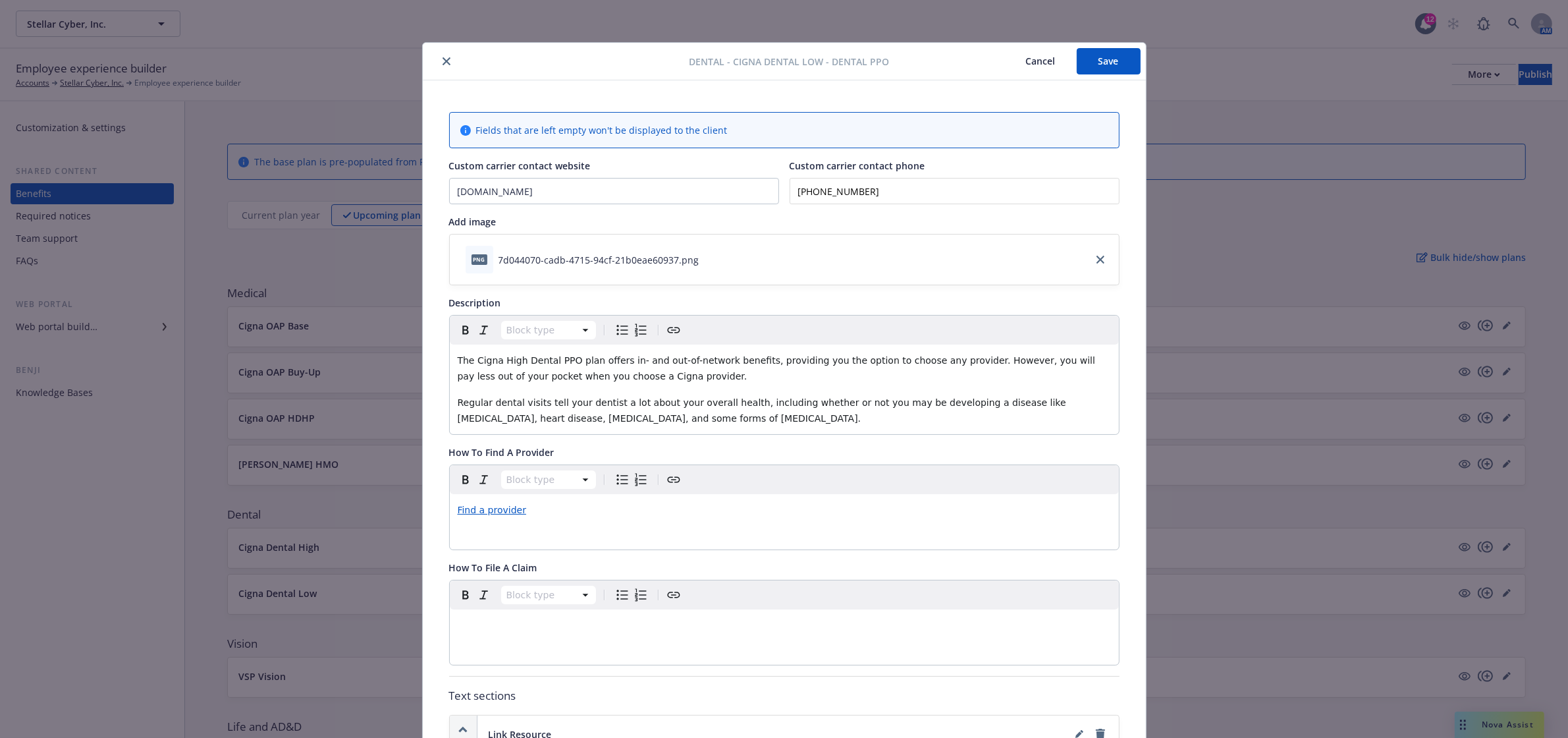
click at [1094, 60] on button "Save" at bounding box center [1108, 61] width 64 height 26
click at [442, 60] on icon "close" at bounding box center [446, 63] width 8 height 8
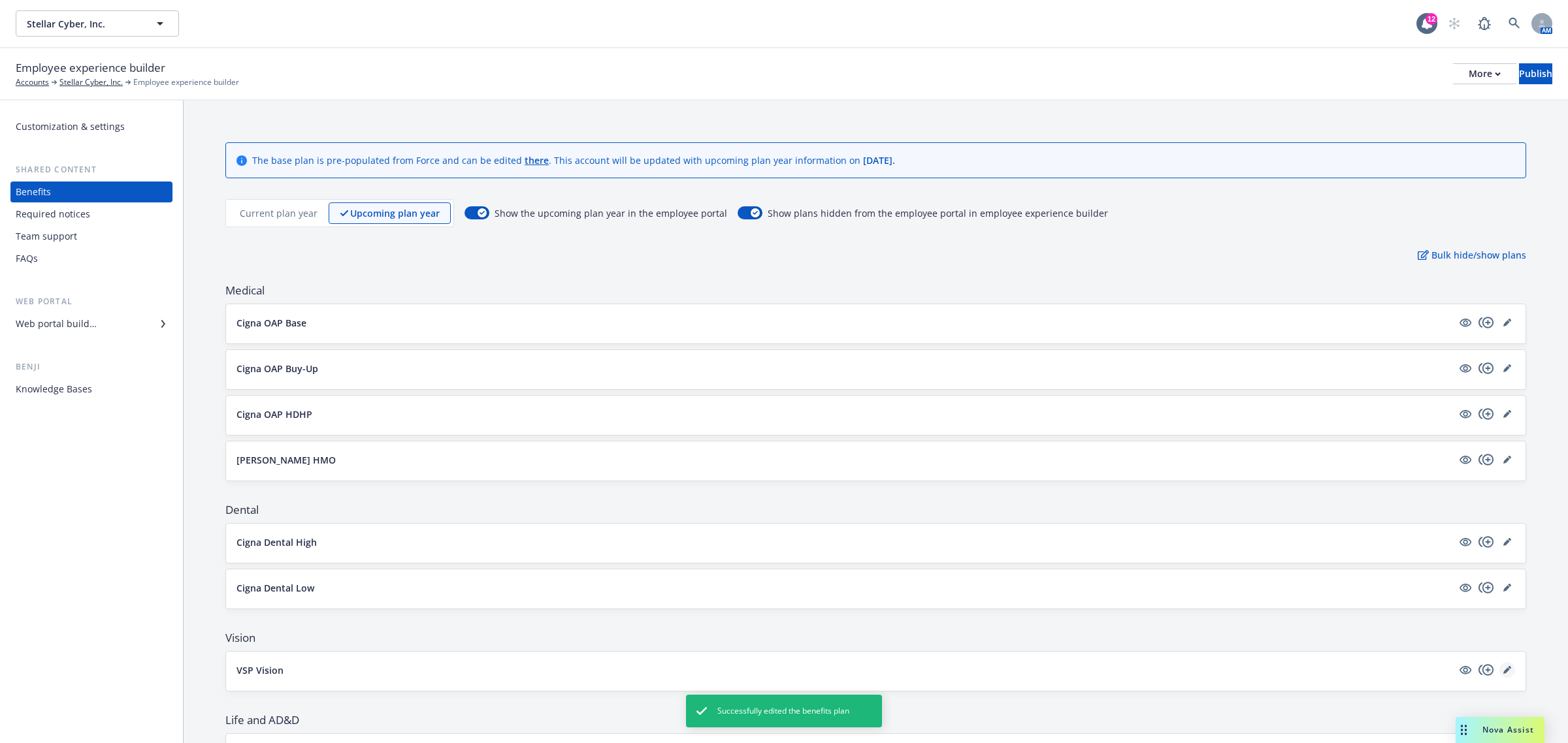
click at [1503, 674] on icon "editPencil" at bounding box center [1507, 670] width 8 height 8
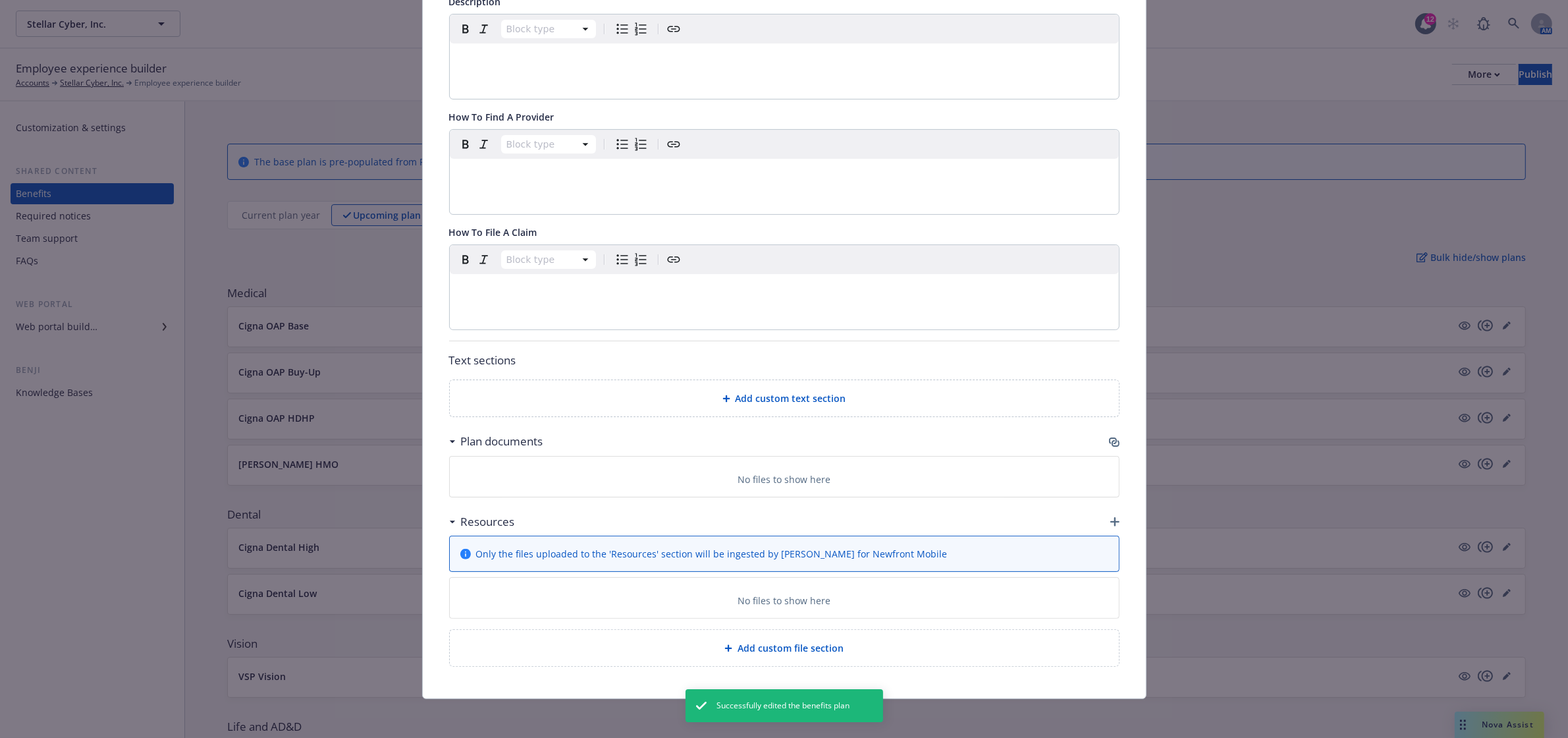
scroll to position [294, 0]
click at [1109, 433] on icon "button" at bounding box center [1114, 438] width 11 height 11
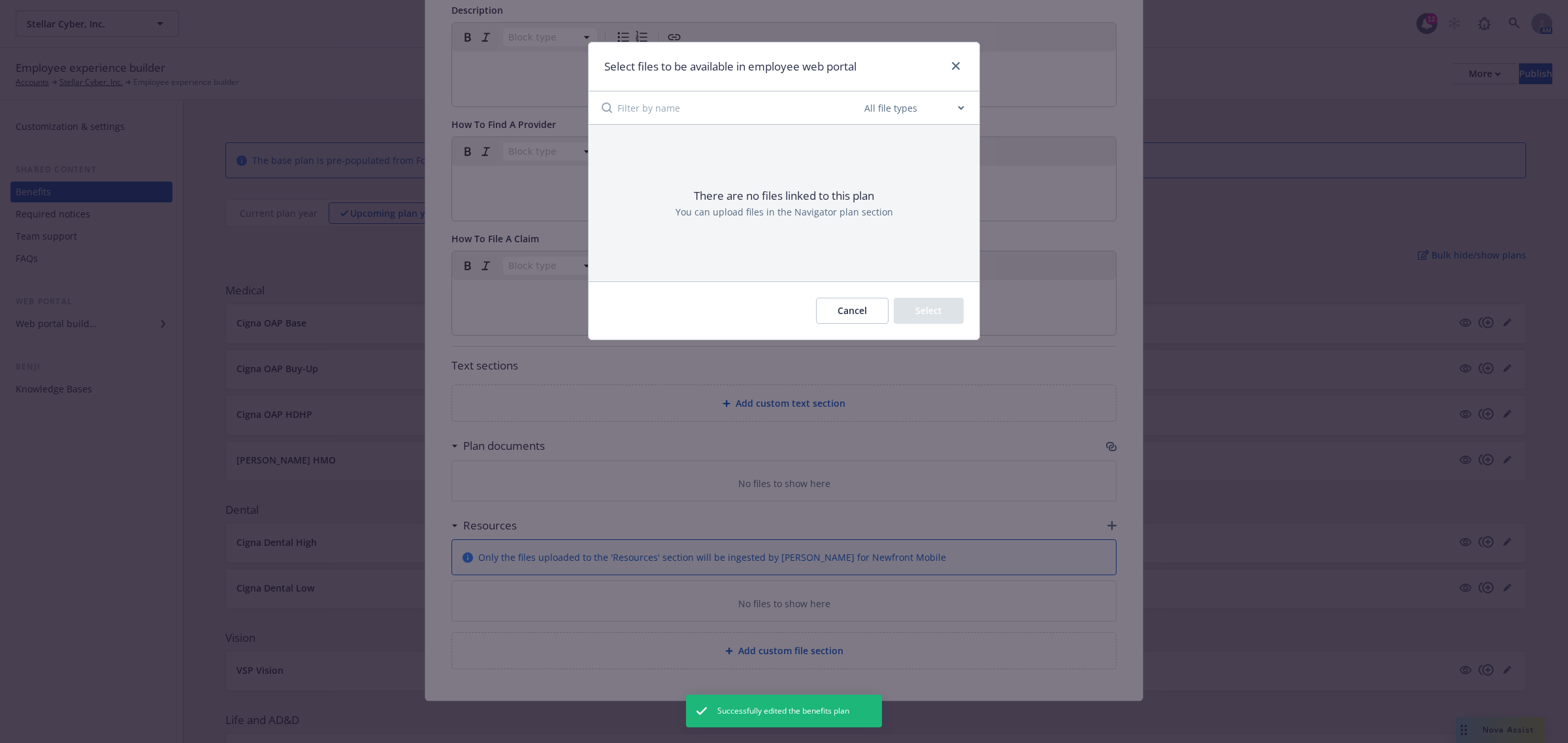
drag, startPoint x: 835, startPoint y: 318, endPoint x: 811, endPoint y: 294, distance: 33.9
click at [835, 317] on button "Cancel" at bounding box center [851, 311] width 72 height 26
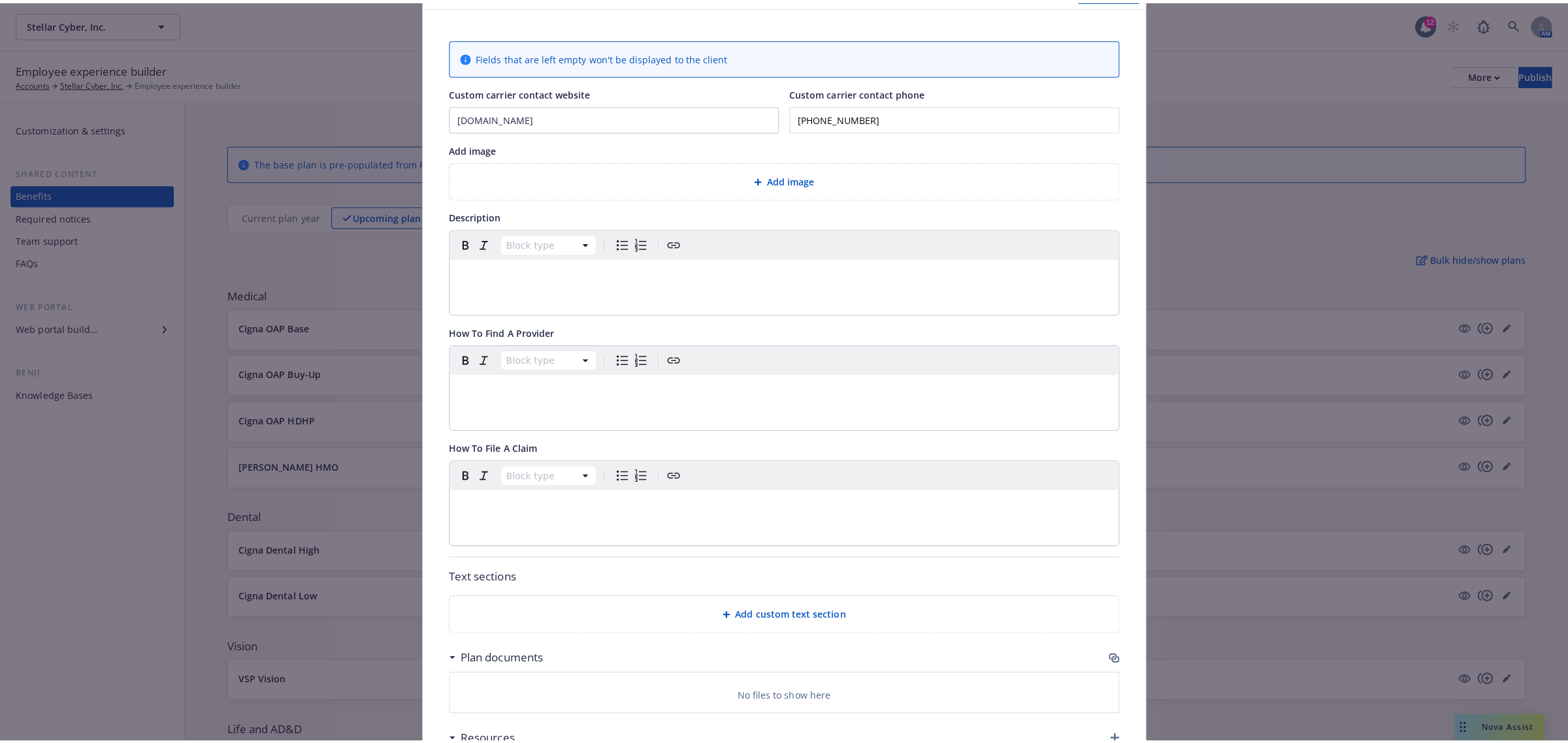
scroll to position [0, 0]
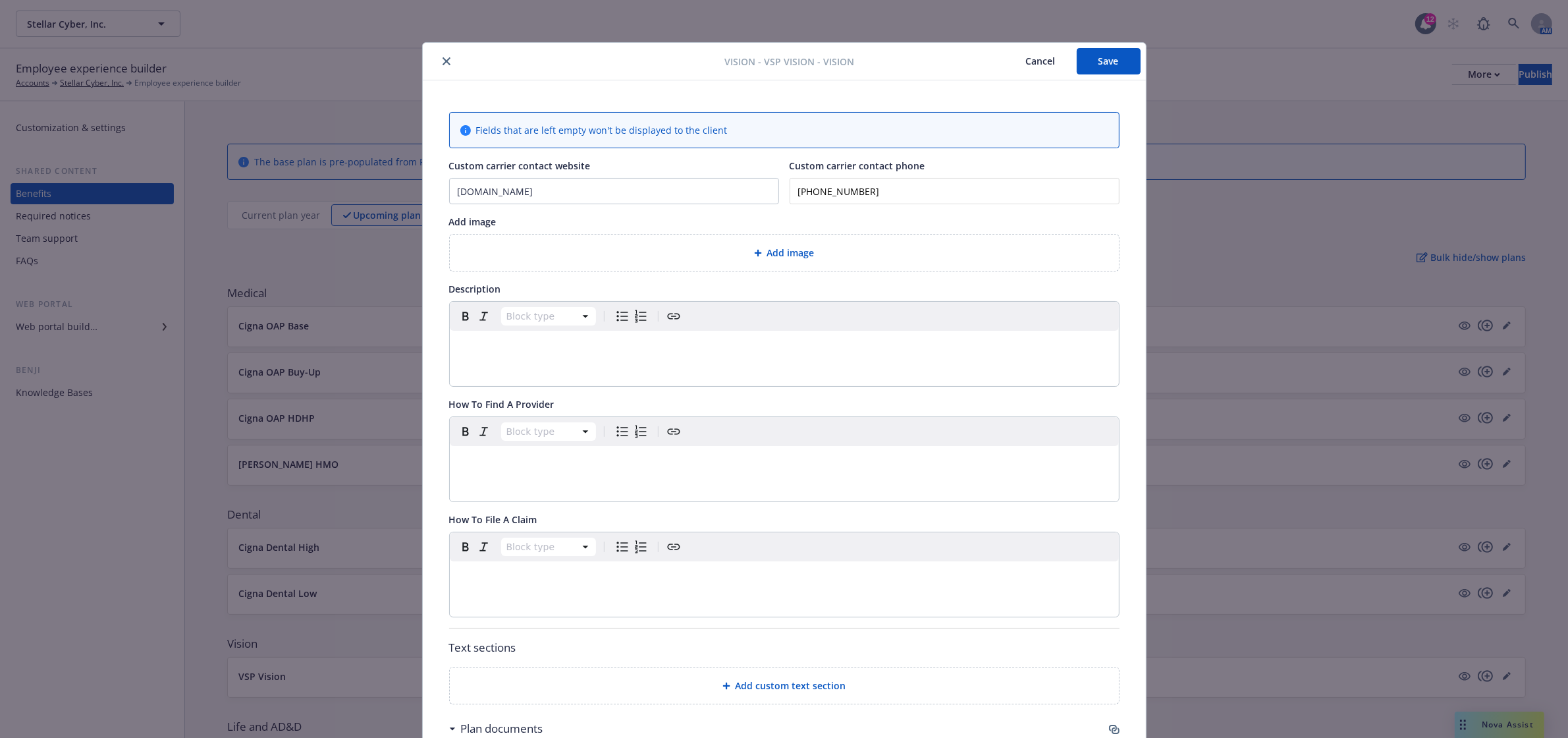
click at [439, 53] on button "close" at bounding box center [446, 61] width 16 height 16
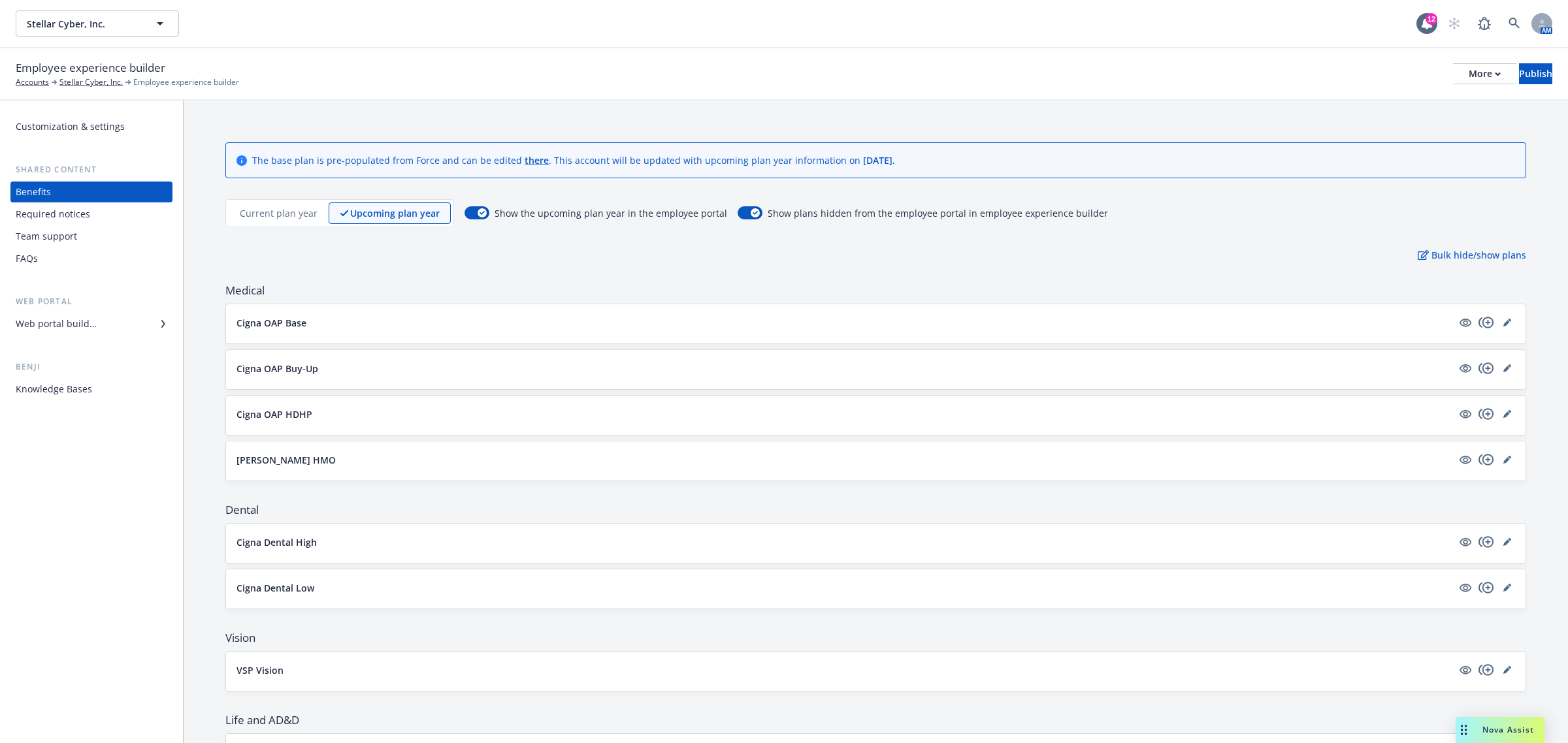
click at [414, 213] on p "Upcoming plan year" at bounding box center [395, 213] width 90 height 14
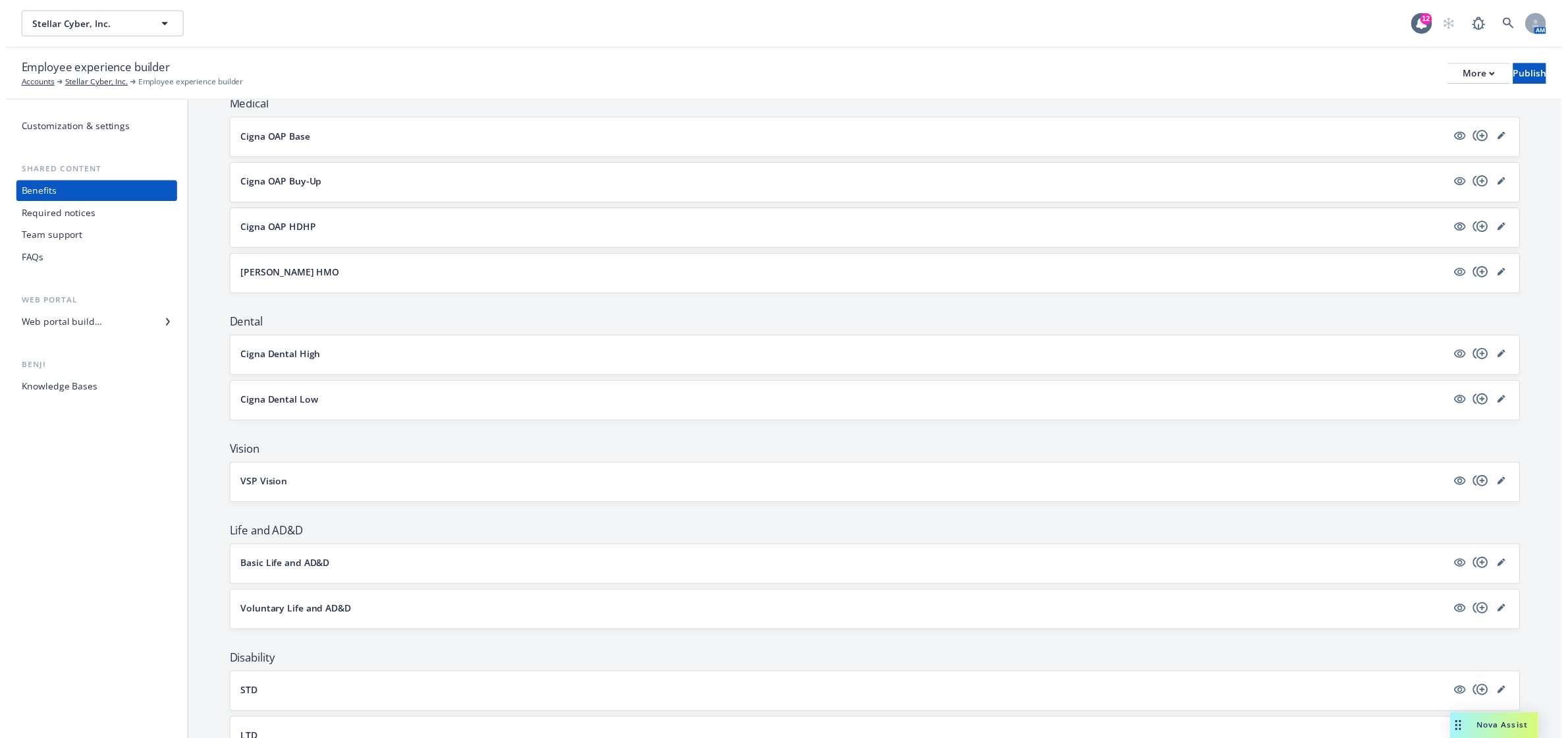
scroll to position [220, 0]
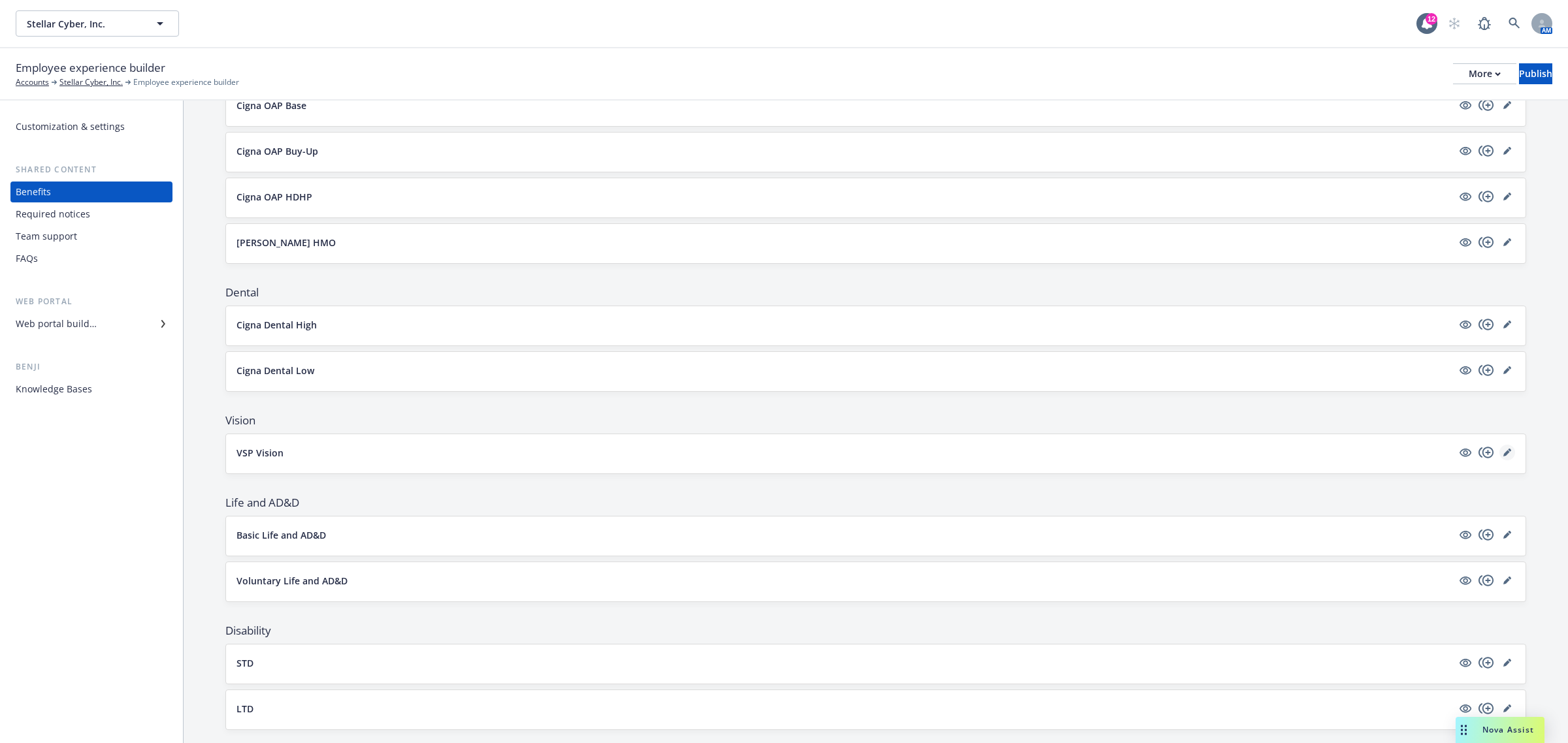
click at [1503, 452] on icon "editPencil" at bounding box center [1507, 452] width 8 height 8
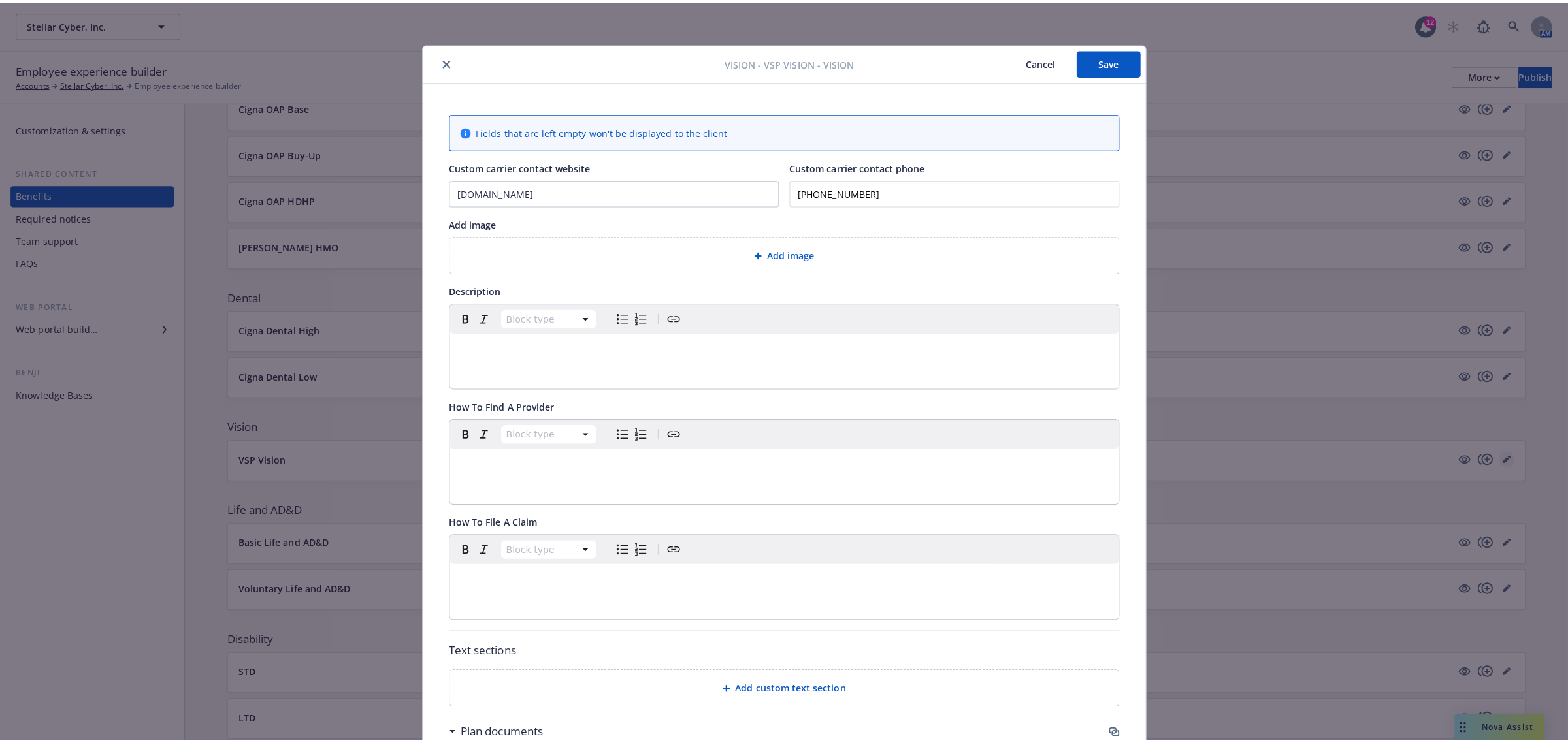
scroll to position [39, 0]
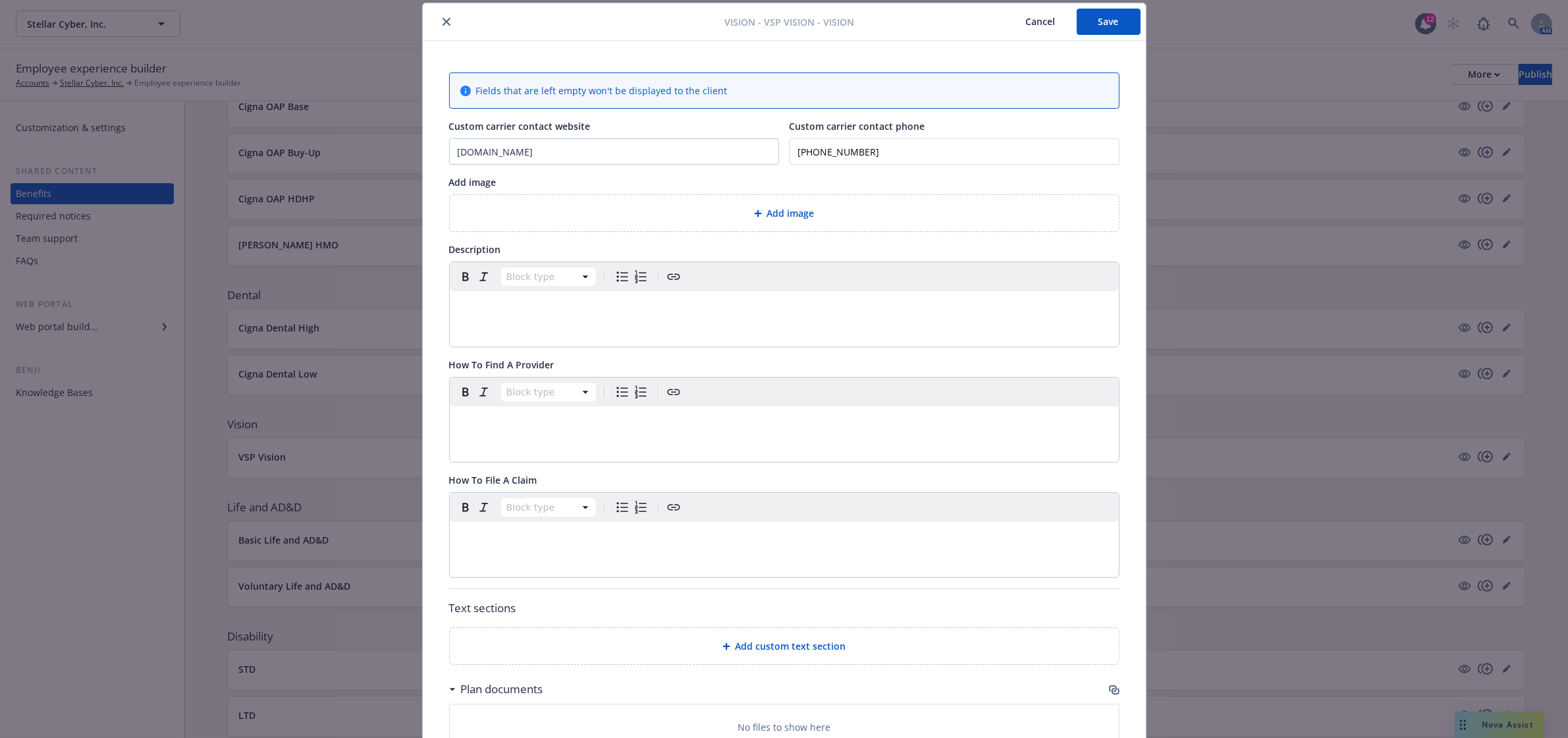
click at [442, 18] on icon "close" at bounding box center [446, 22] width 8 height 8
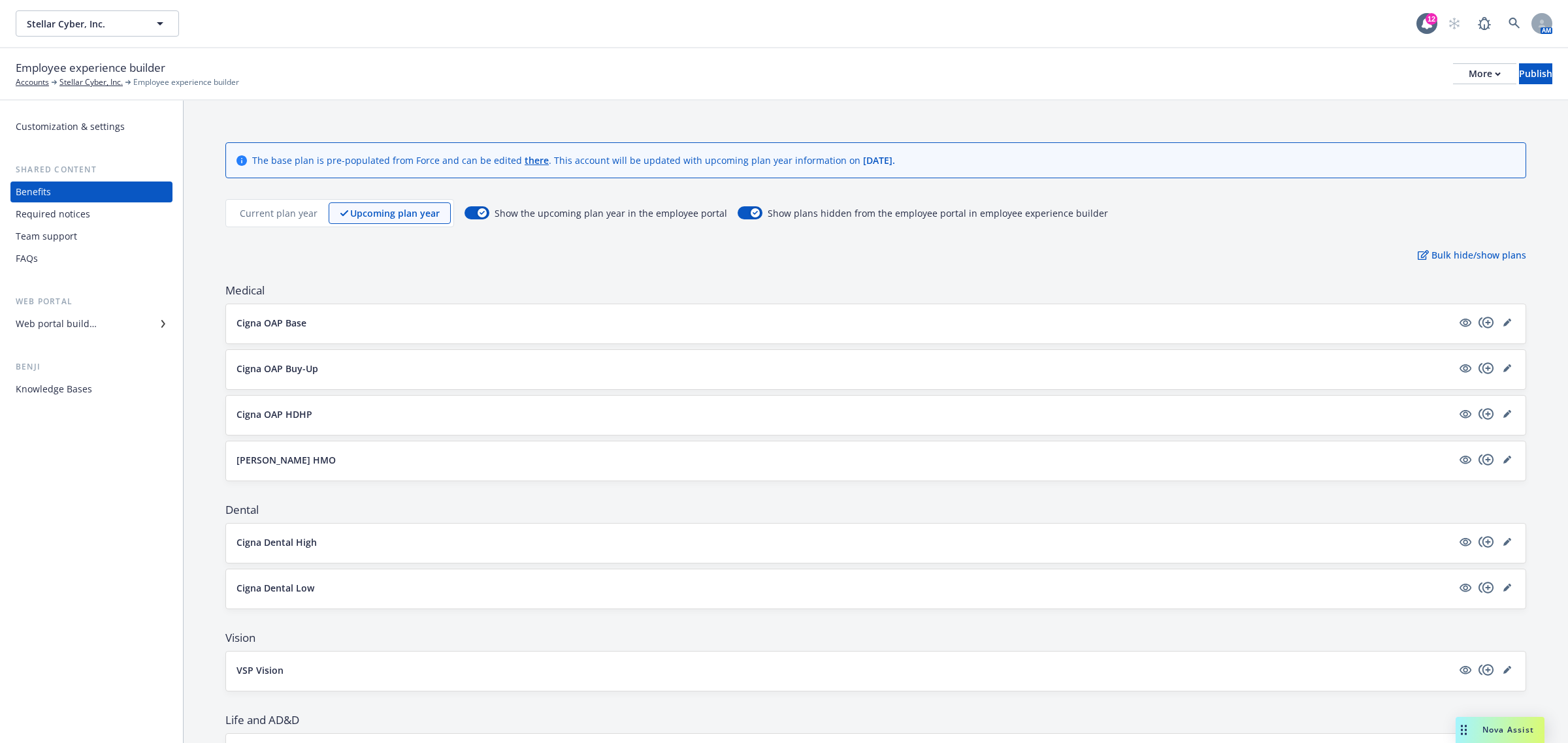
click at [283, 217] on p "Current plan year" at bounding box center [279, 213] width 78 height 14
click at [416, 209] on p "Upcoming plan year" at bounding box center [396, 213] width 88 height 14
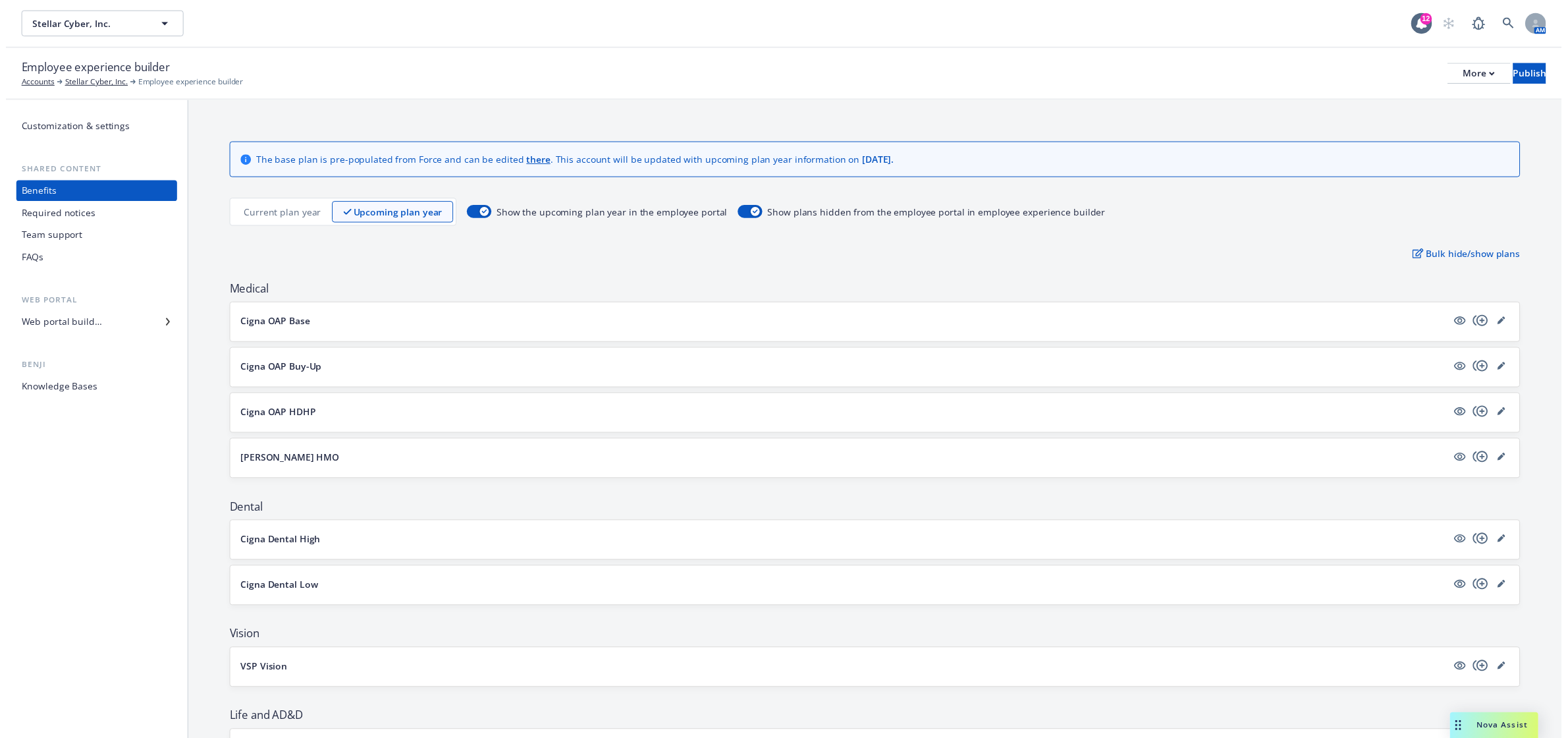
scroll to position [438, 0]
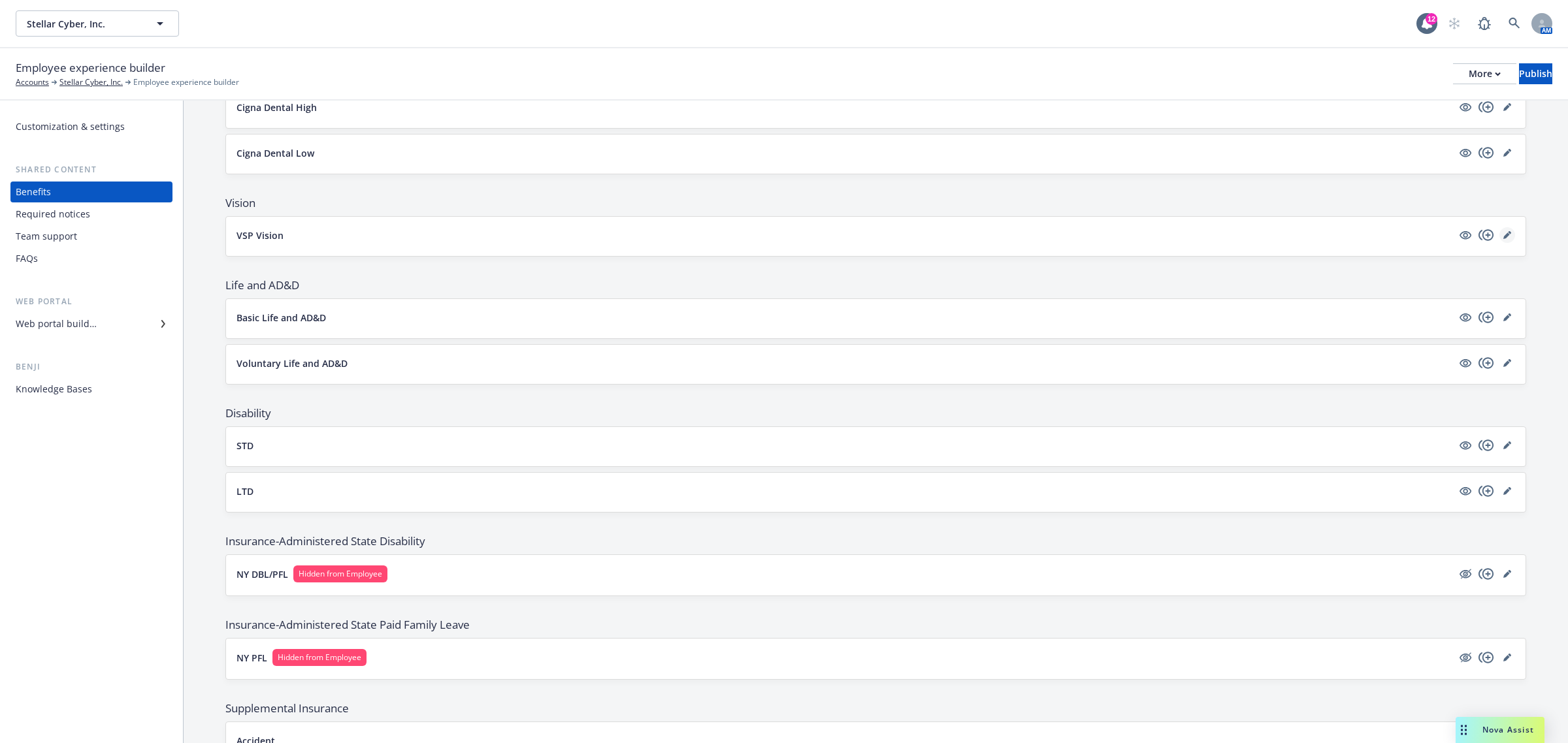
click at [1503, 232] on icon "editPencil" at bounding box center [1507, 235] width 8 height 8
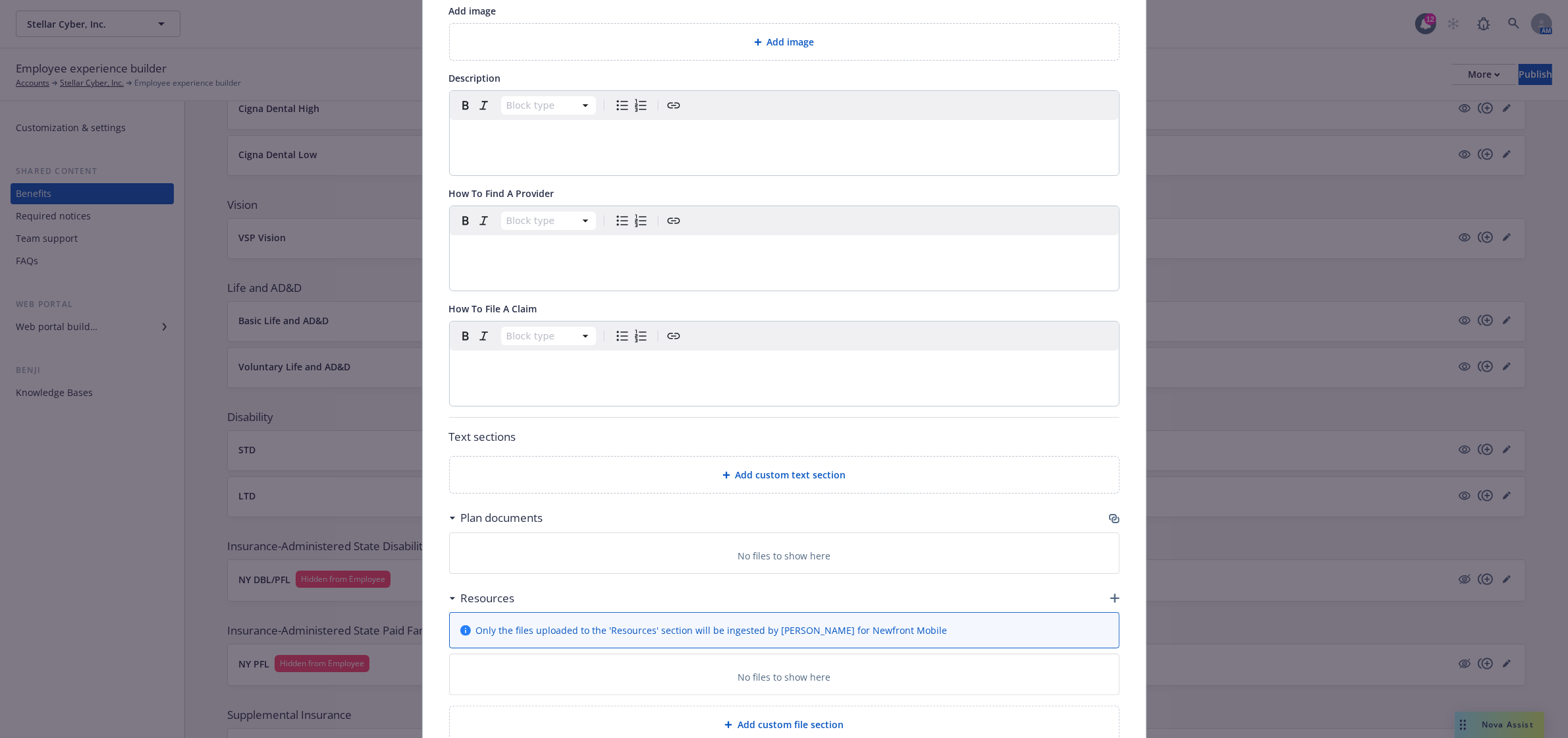
scroll to position [294, 0]
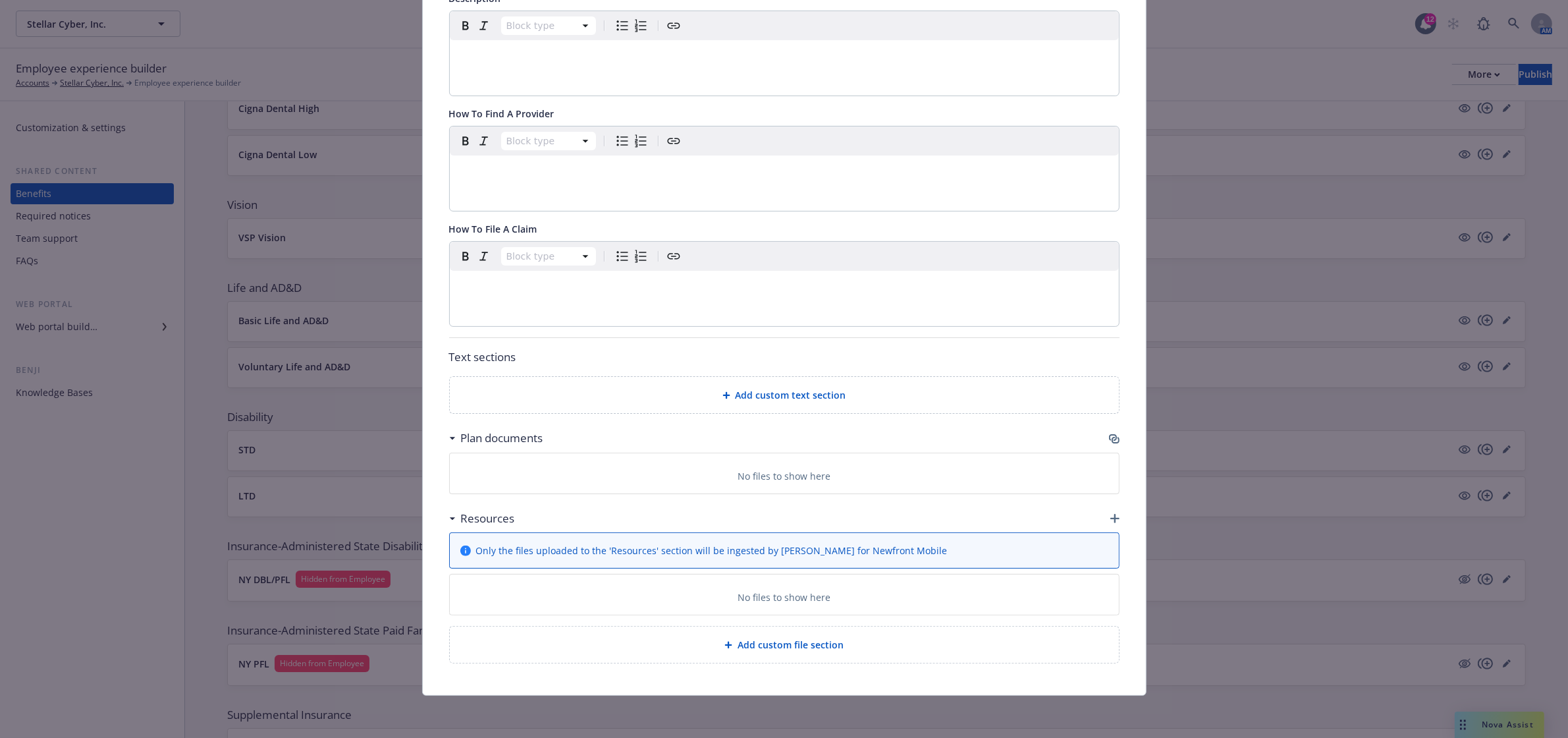
click at [1111, 439] on icon "button" at bounding box center [1115, 440] width 8 height 7
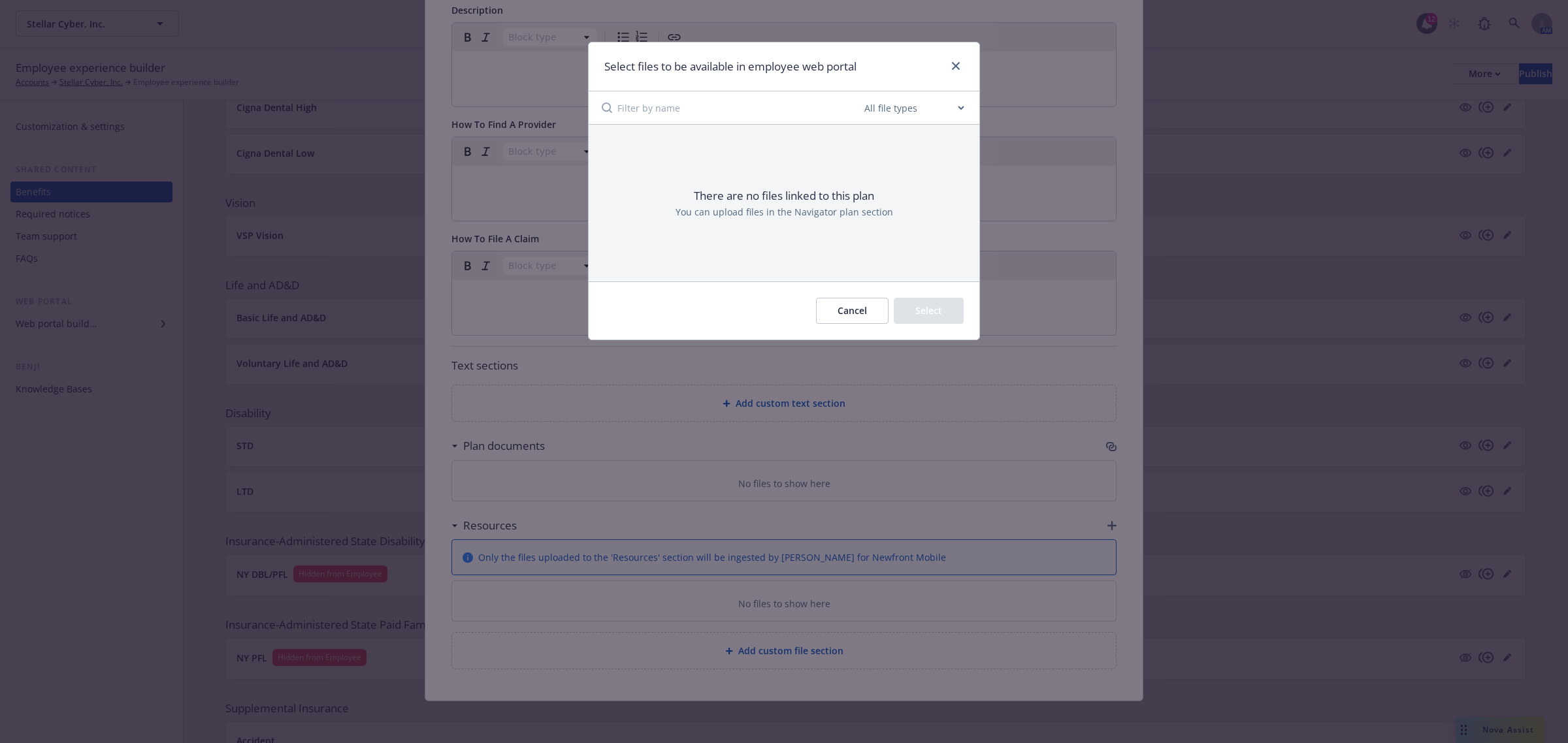
click at [832, 318] on button "Cancel" at bounding box center [851, 311] width 72 height 26
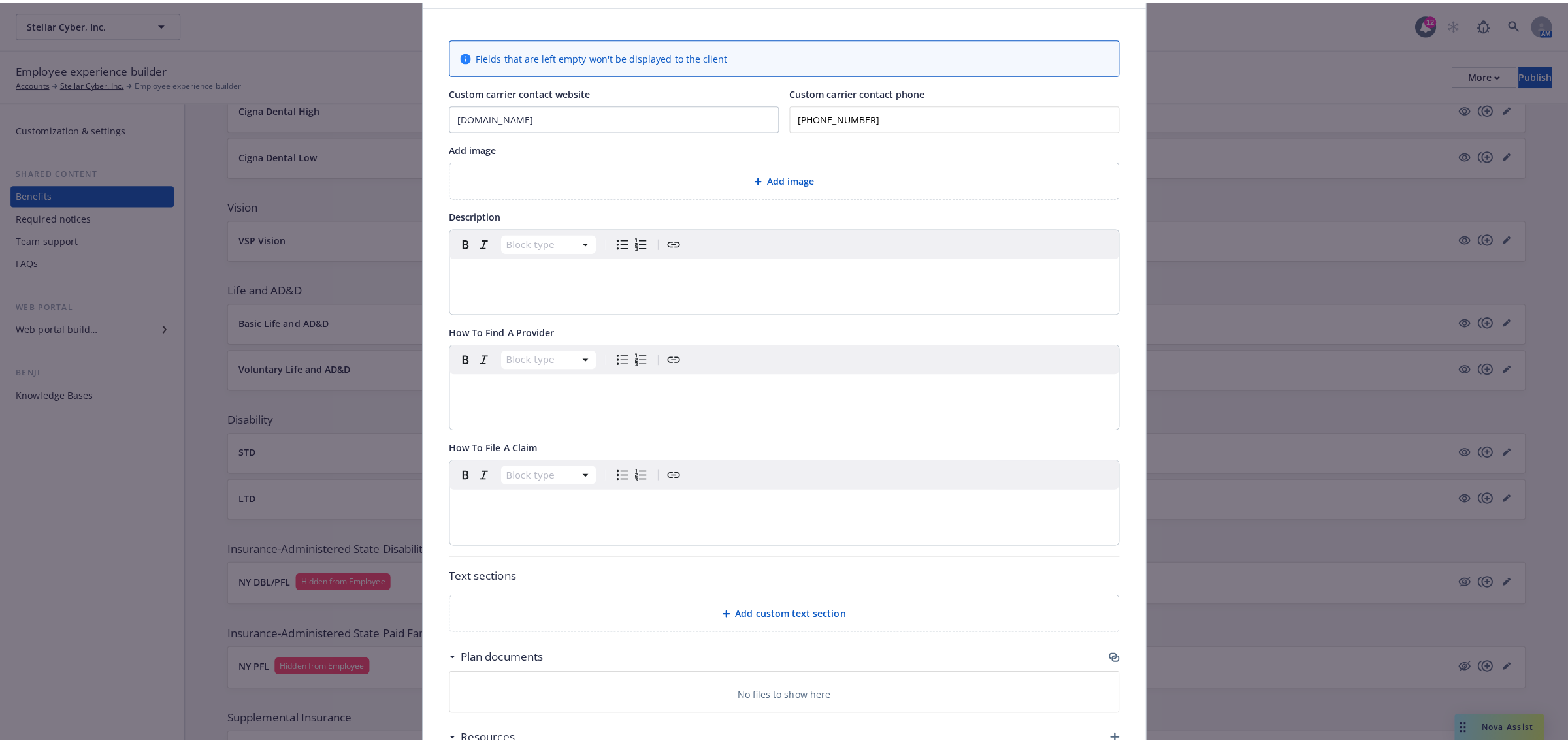
scroll to position [0, 0]
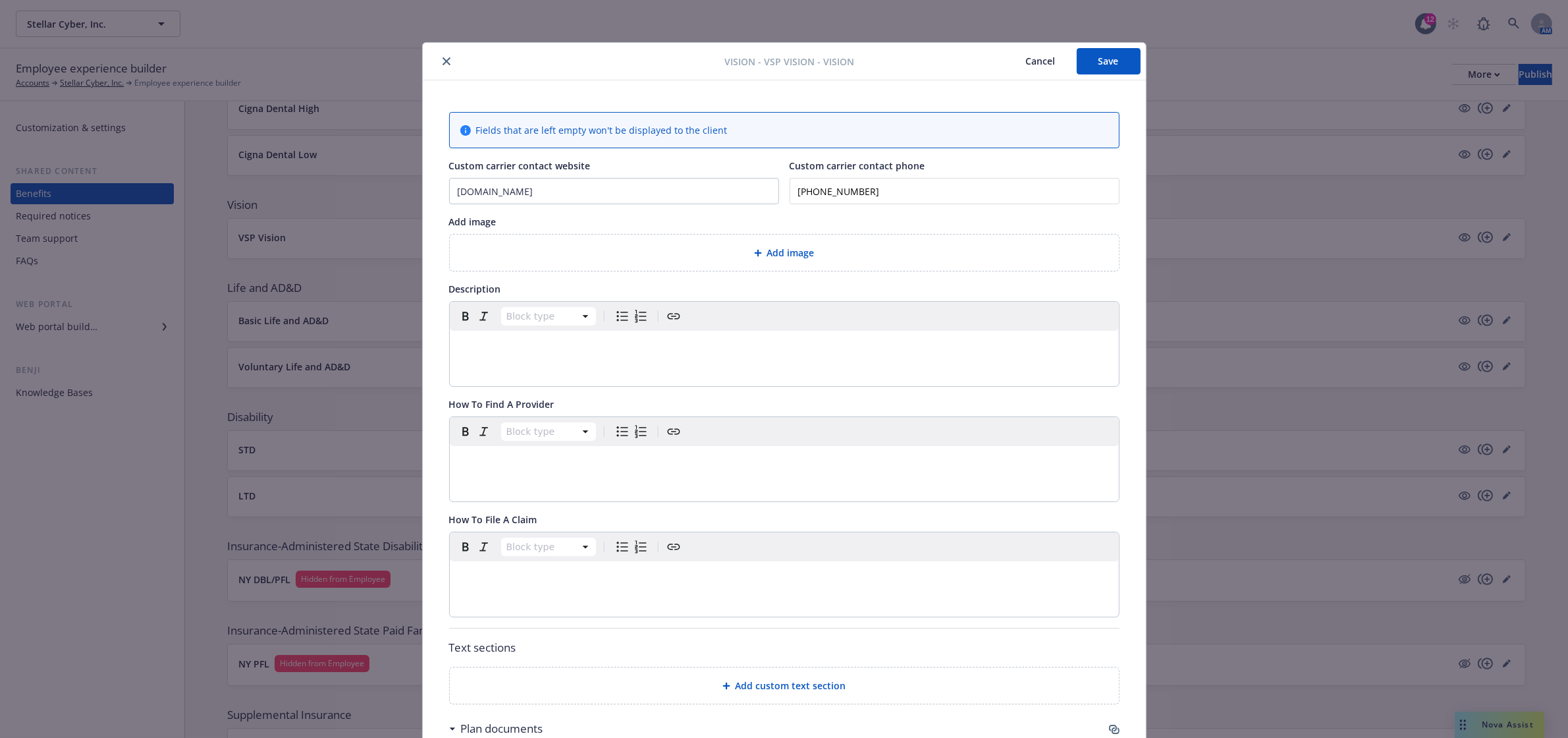
click at [1105, 56] on button "Save" at bounding box center [1108, 61] width 64 height 26
click at [442, 64] on icon "close" at bounding box center [446, 61] width 8 height 8
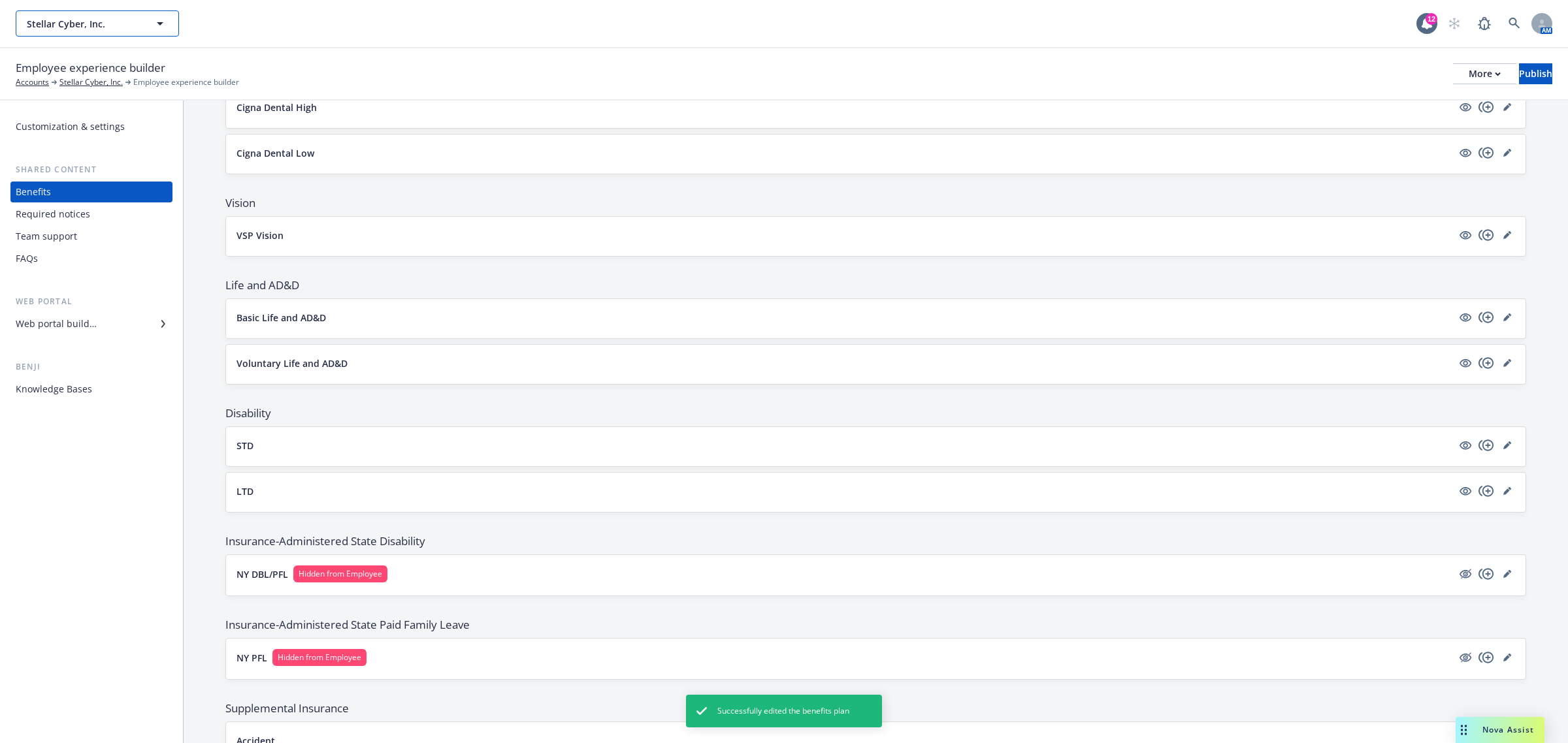
click at [149, 26] on button "Stellar Cyber, Inc." at bounding box center [97, 24] width 163 height 26
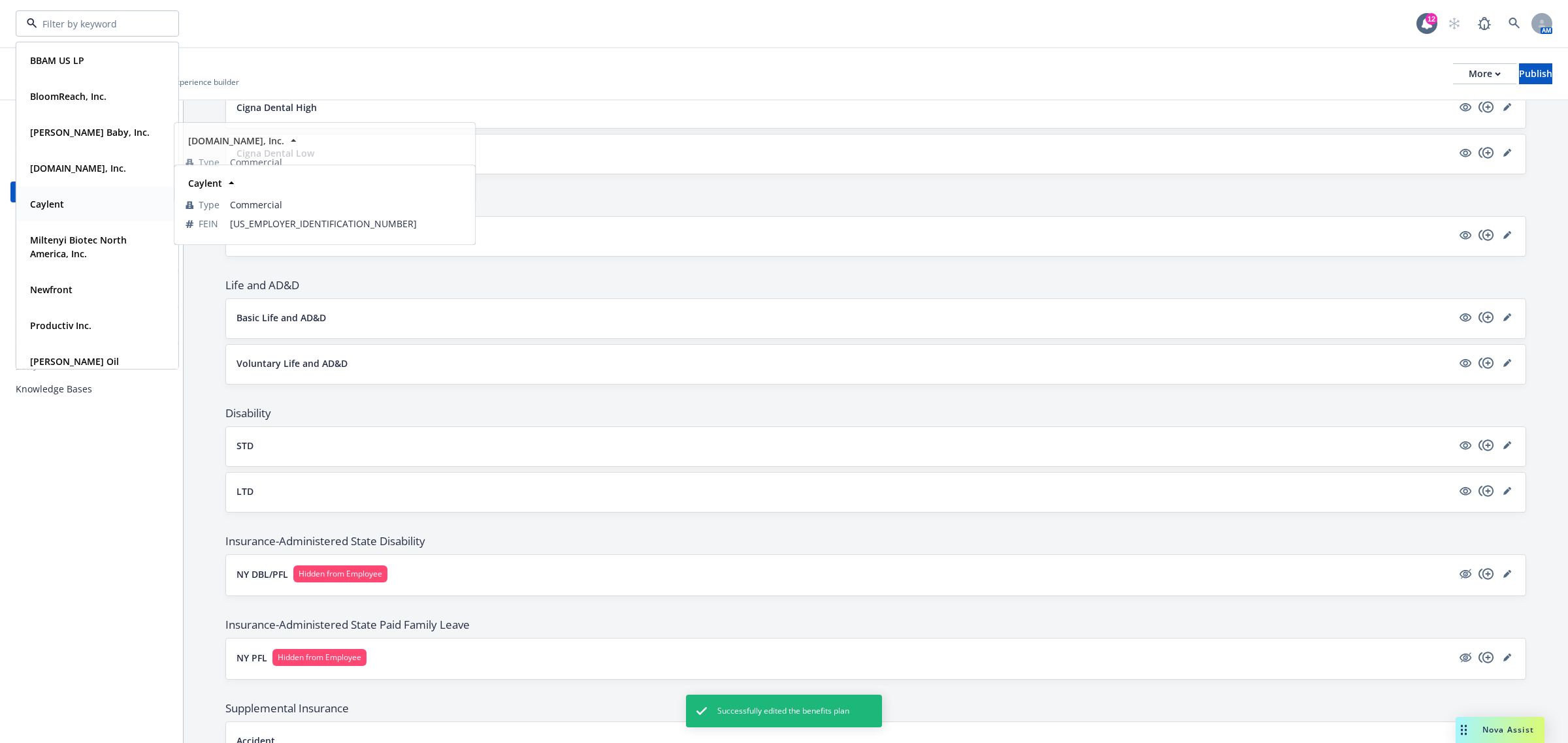
click at [113, 201] on div "Caylent" at bounding box center [97, 204] width 145 height 19
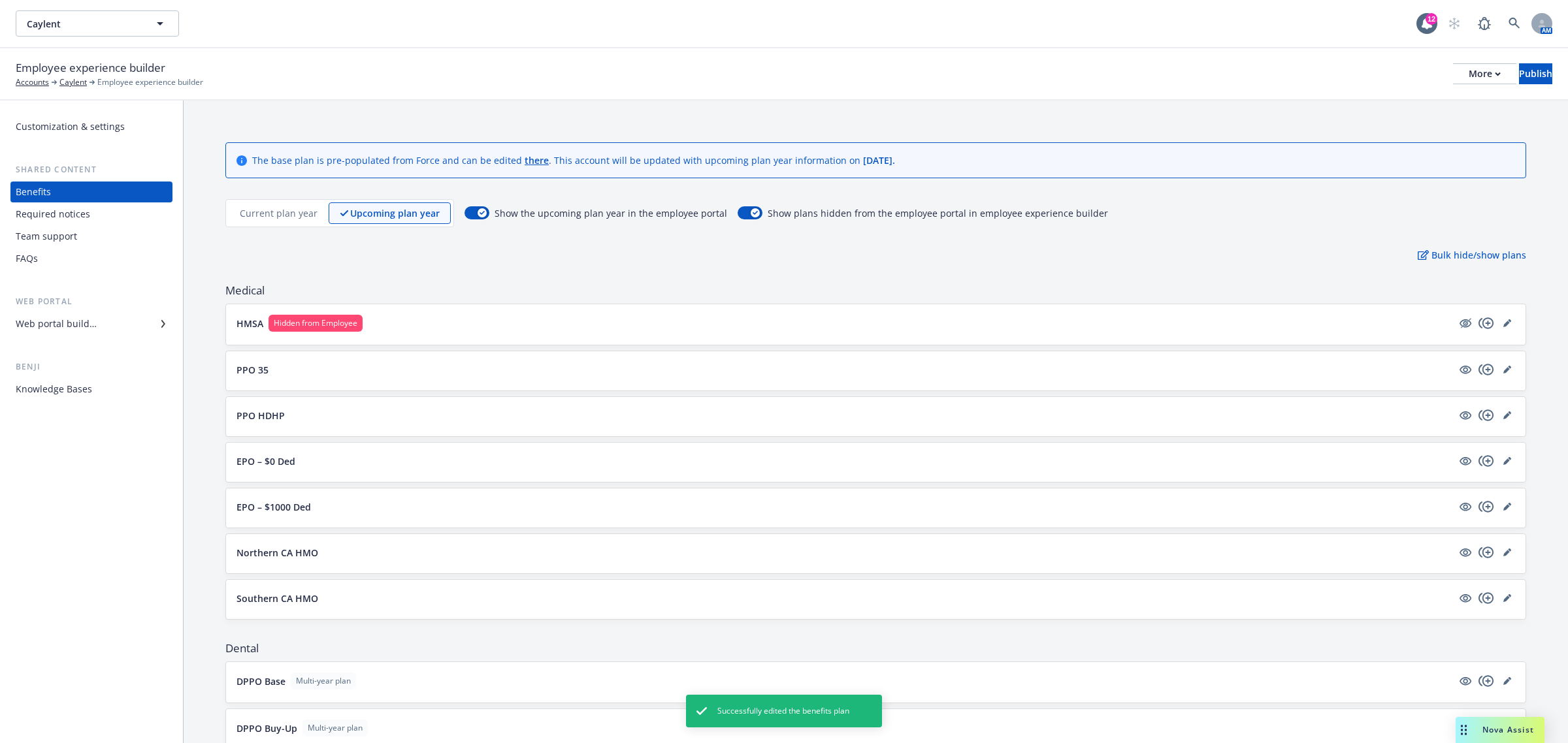
click at [278, 208] on p "Current plan year" at bounding box center [279, 213] width 78 height 14
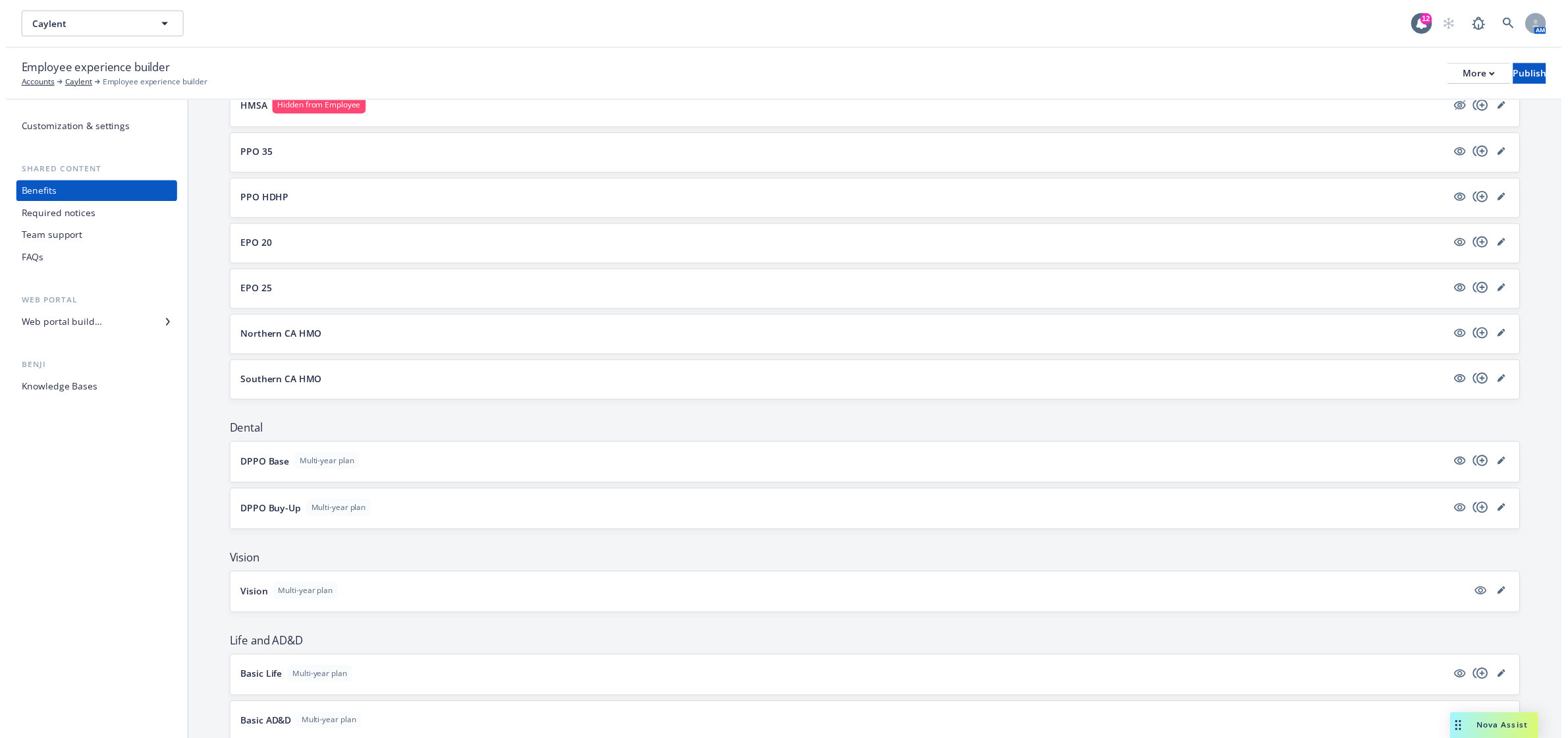
scroll to position [438, 0]
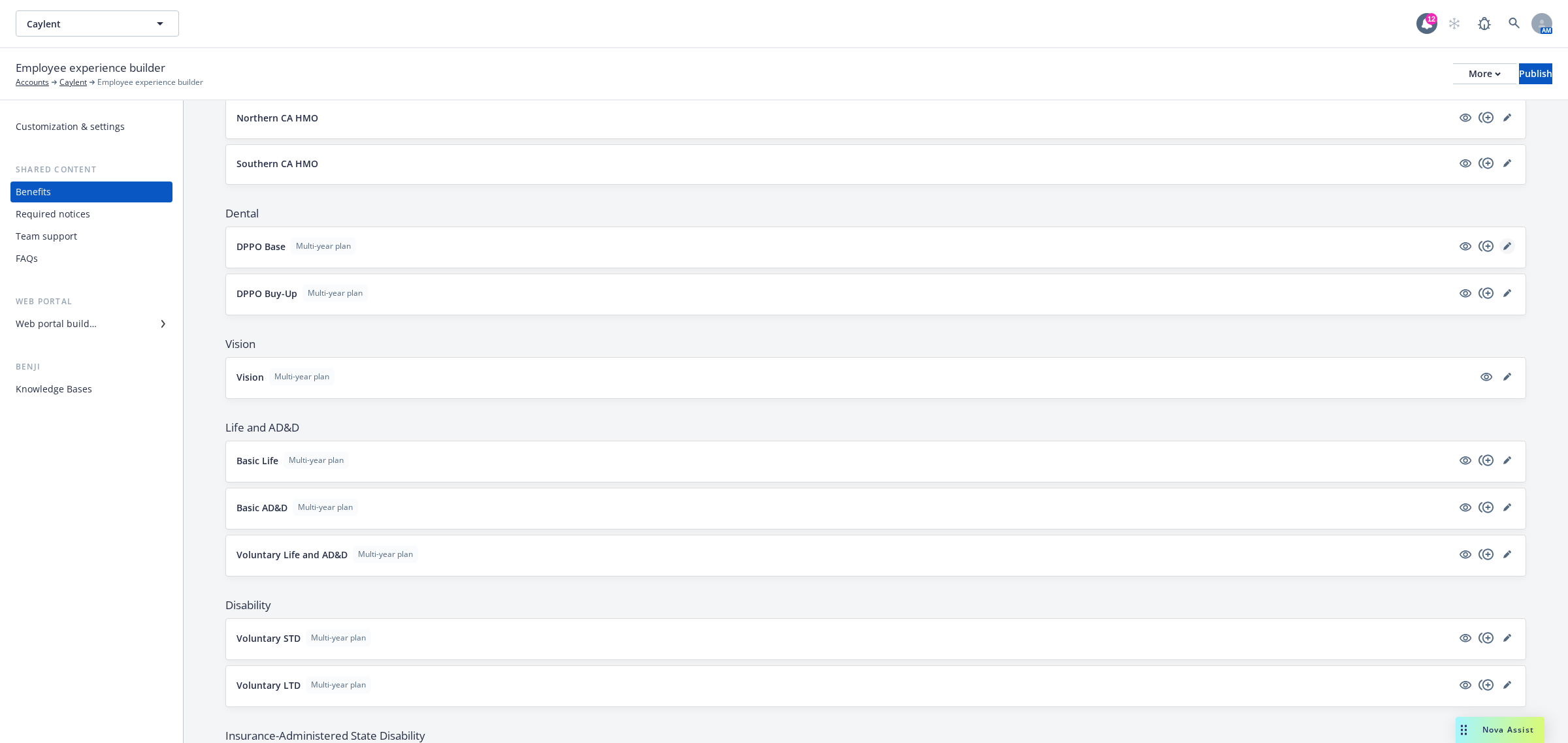
click at [1503, 247] on icon "editPencil" at bounding box center [1506, 247] width 7 height 7
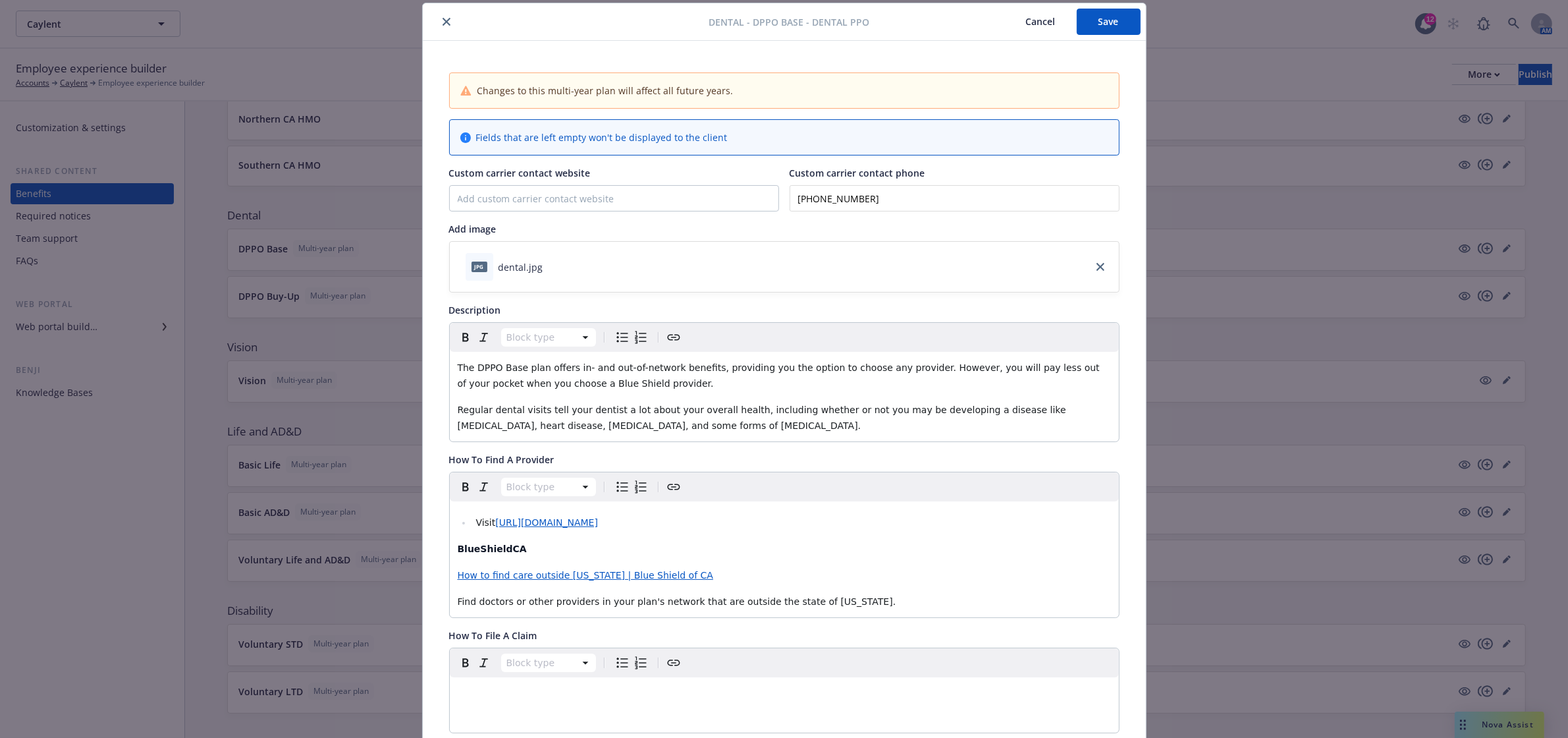
scroll to position [478, 0]
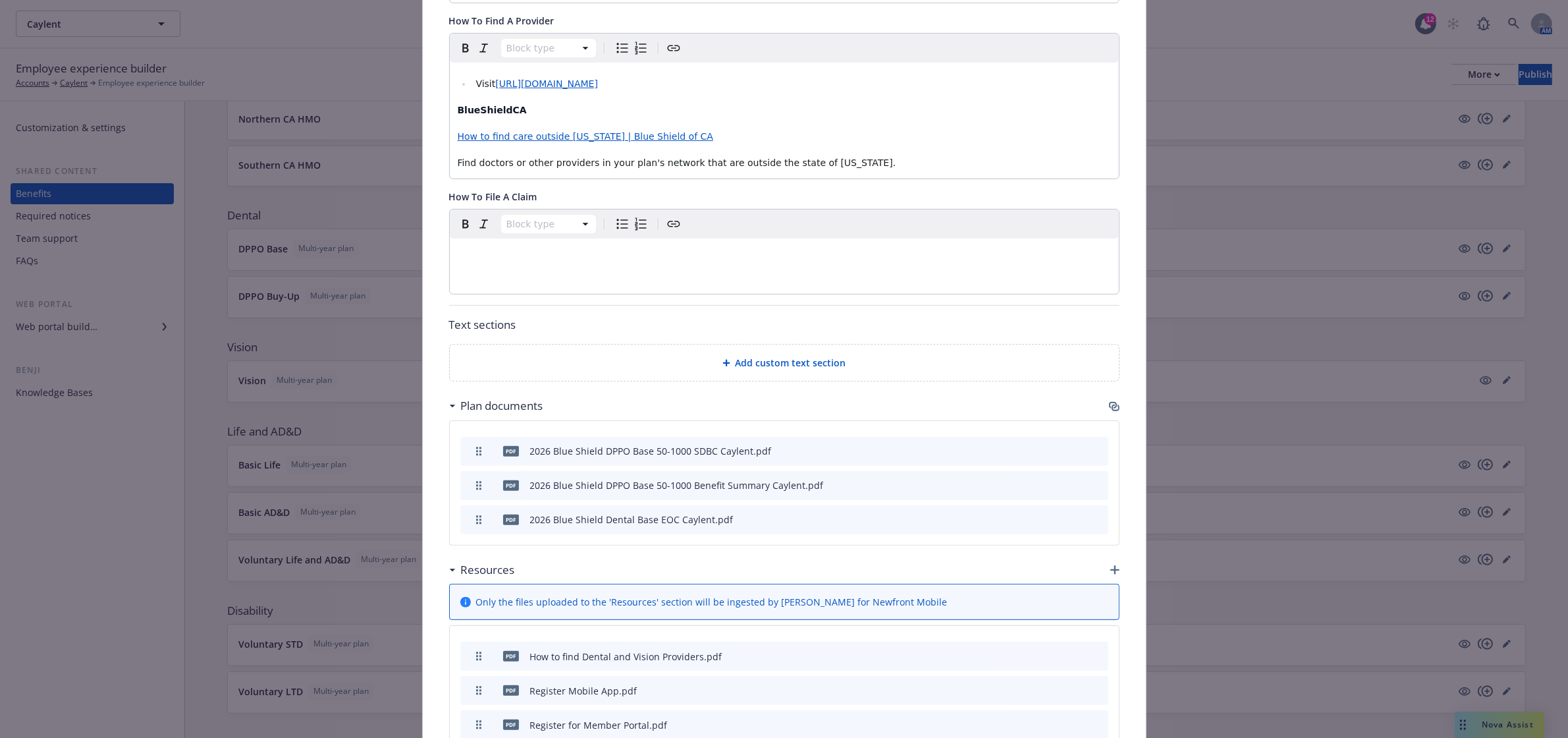
click at [1071, 452] on icon "preview file" at bounding box center [1074, 451] width 12 height 9
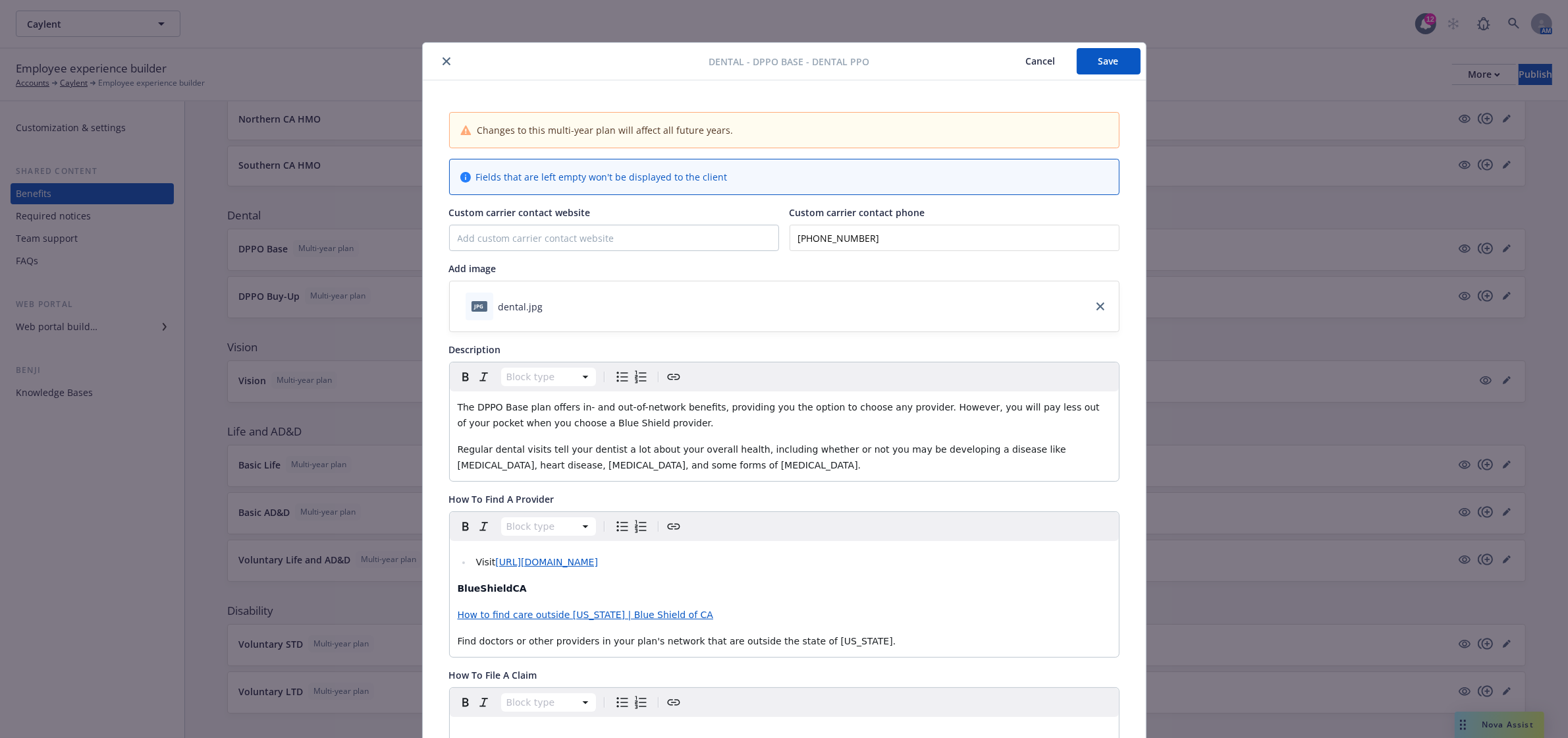
click at [442, 61] on icon "close" at bounding box center [446, 61] width 8 height 8
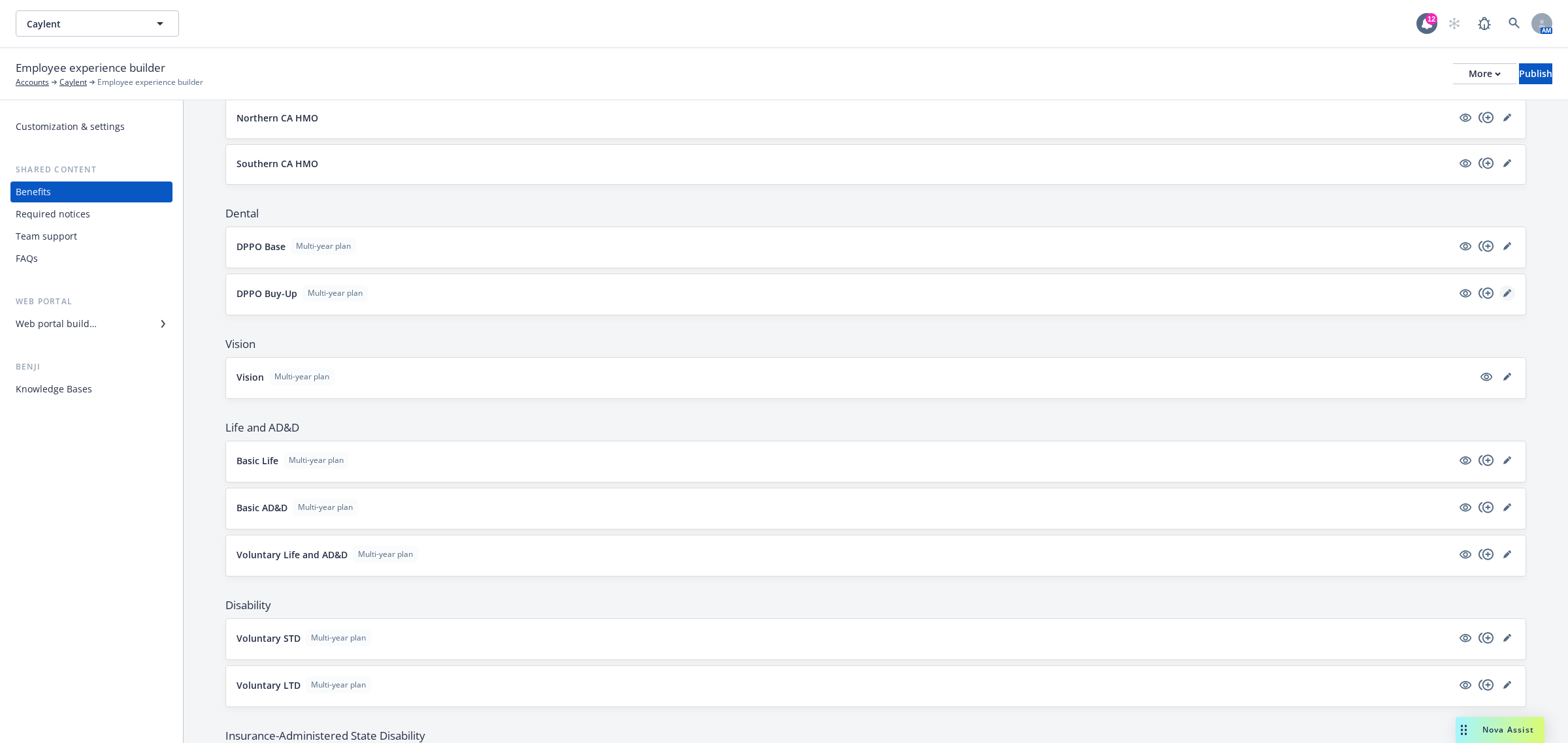
click at [1503, 297] on icon "editPencil" at bounding box center [1507, 293] width 8 height 8
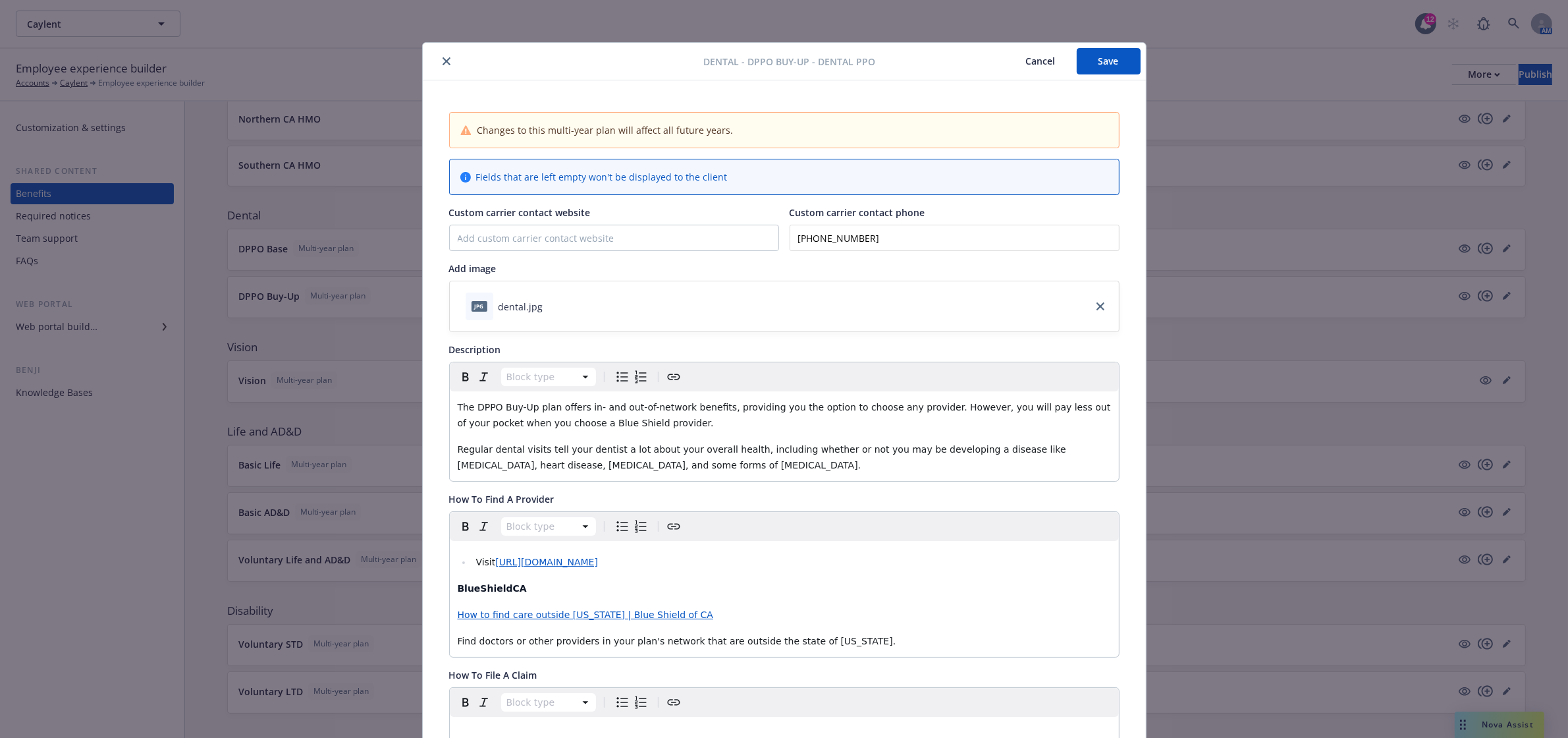
click at [1094, 59] on button "Save" at bounding box center [1108, 61] width 64 height 26
click at [446, 65] on button "close" at bounding box center [446, 61] width 16 height 16
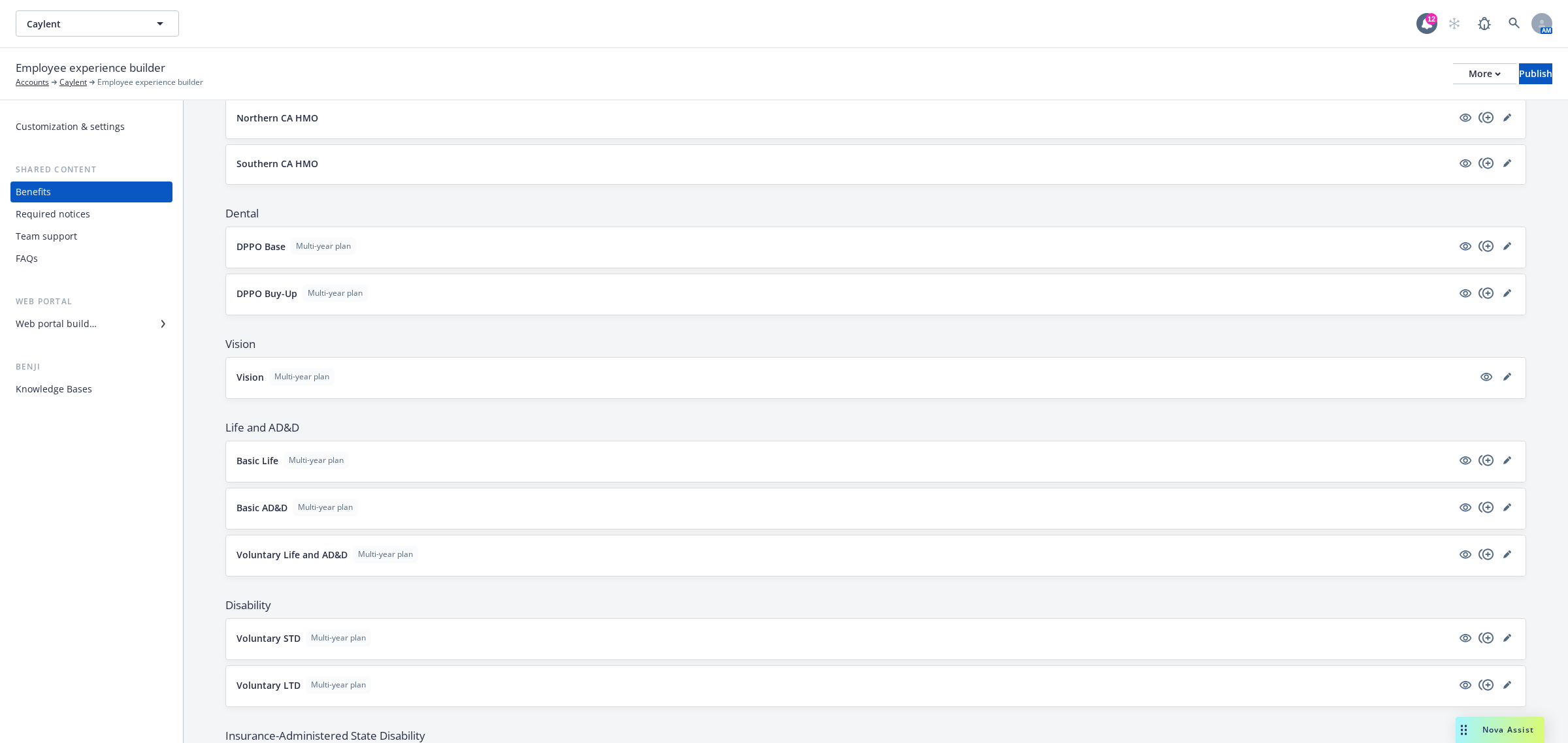
click at [106, 325] on div "Web portal builder" at bounding box center [91, 324] width 152 height 21
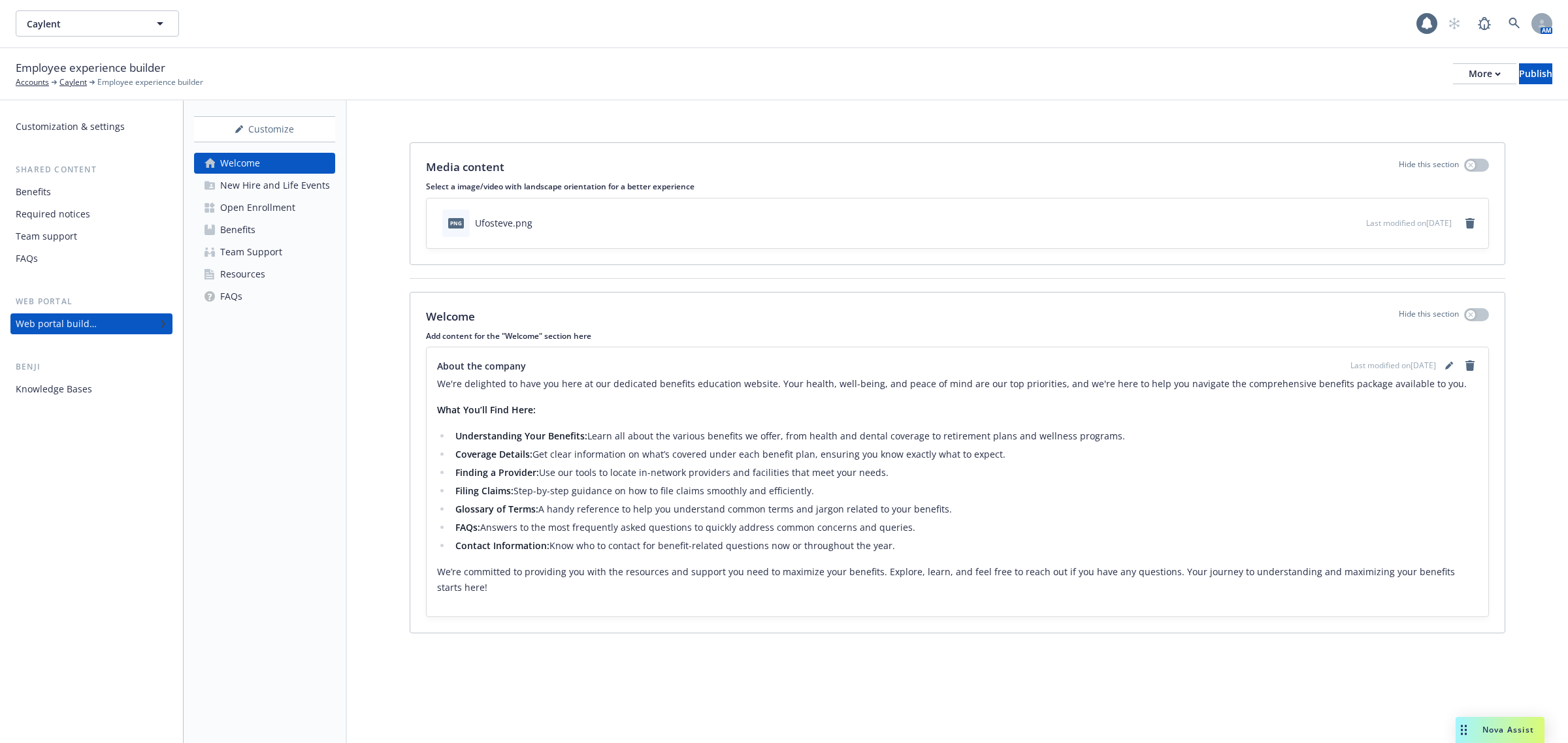
click at [266, 219] on link "Benefits" at bounding box center [264, 229] width 141 height 21
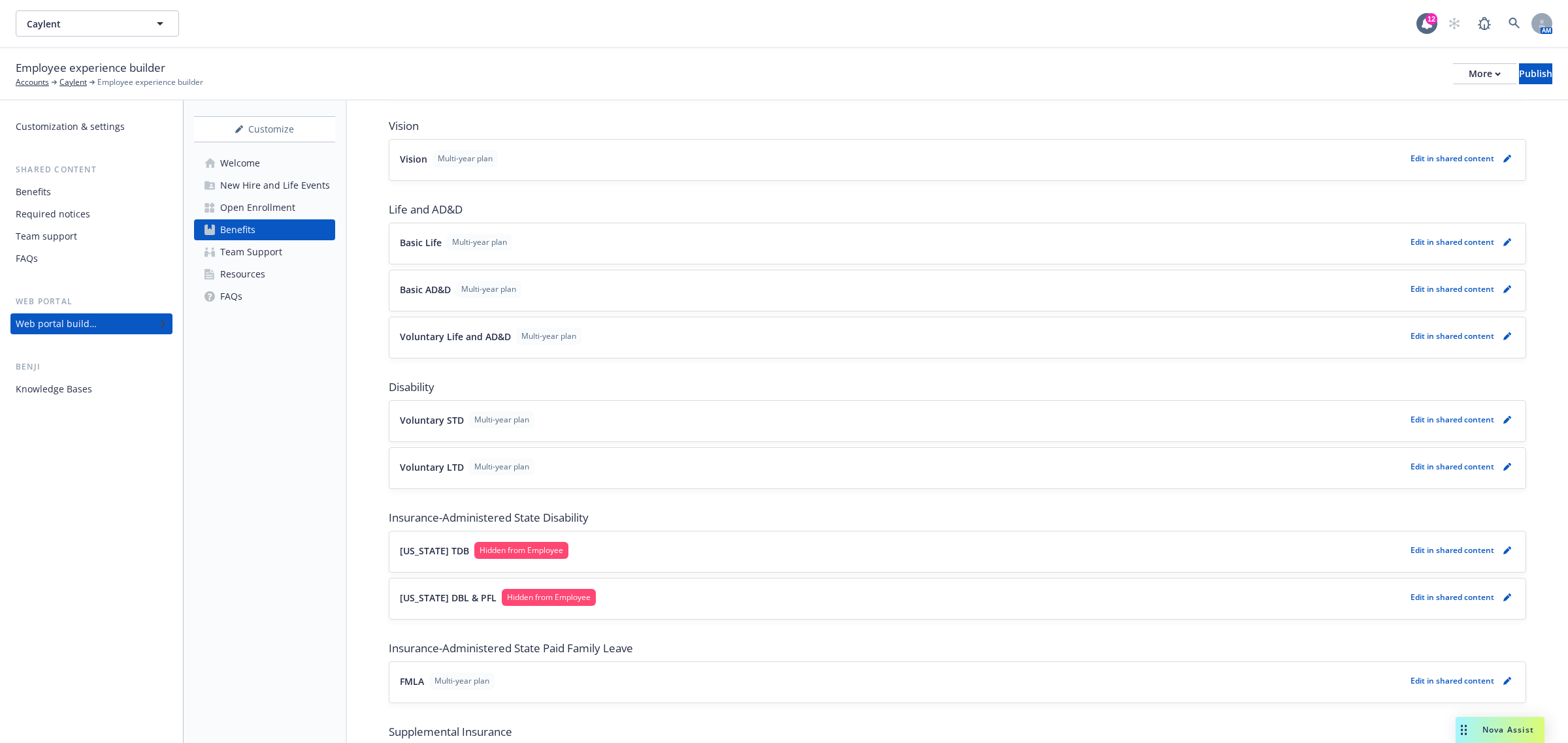
scroll to position [435, 0]
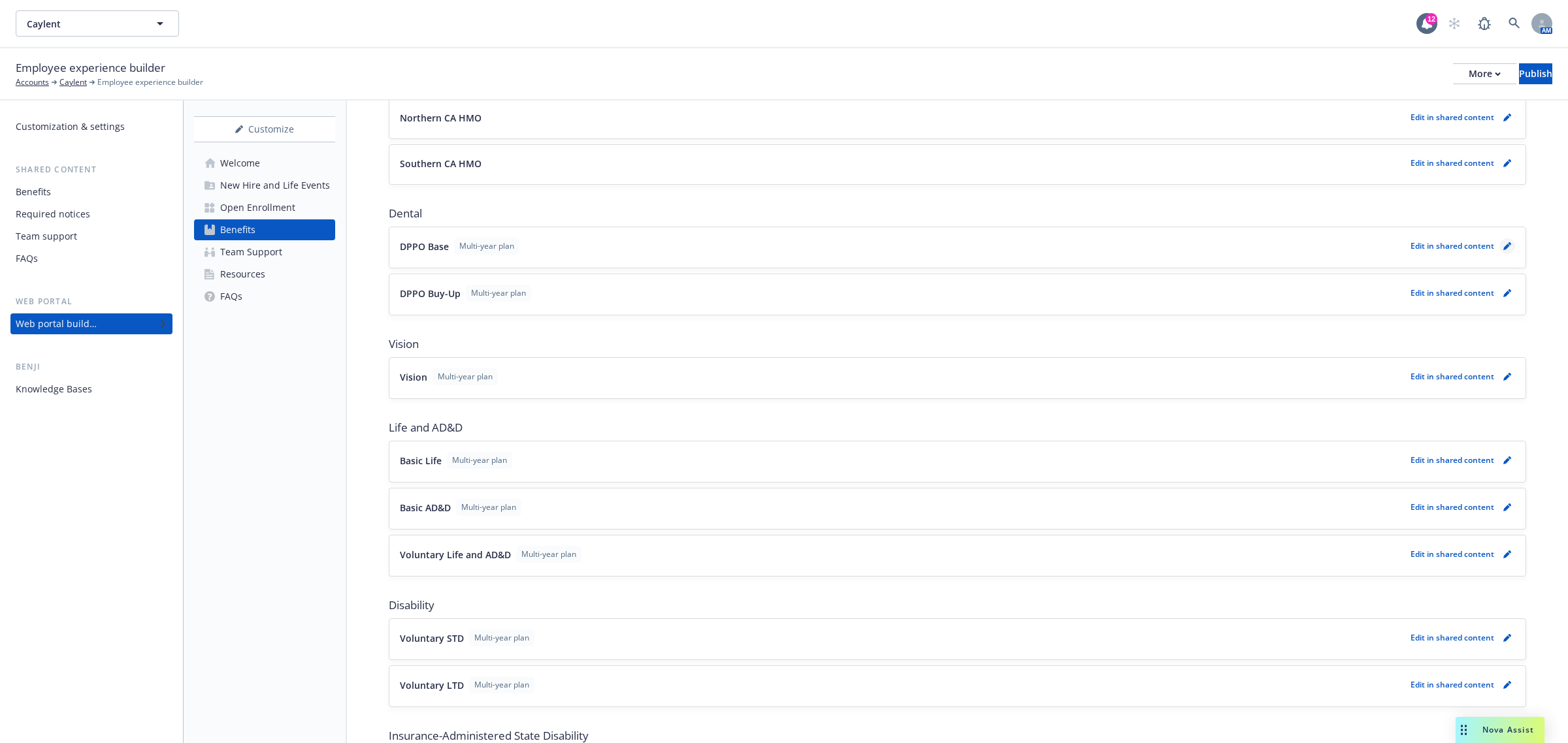
click at [1503, 250] on icon "pencil" at bounding box center [1506, 247] width 7 height 7
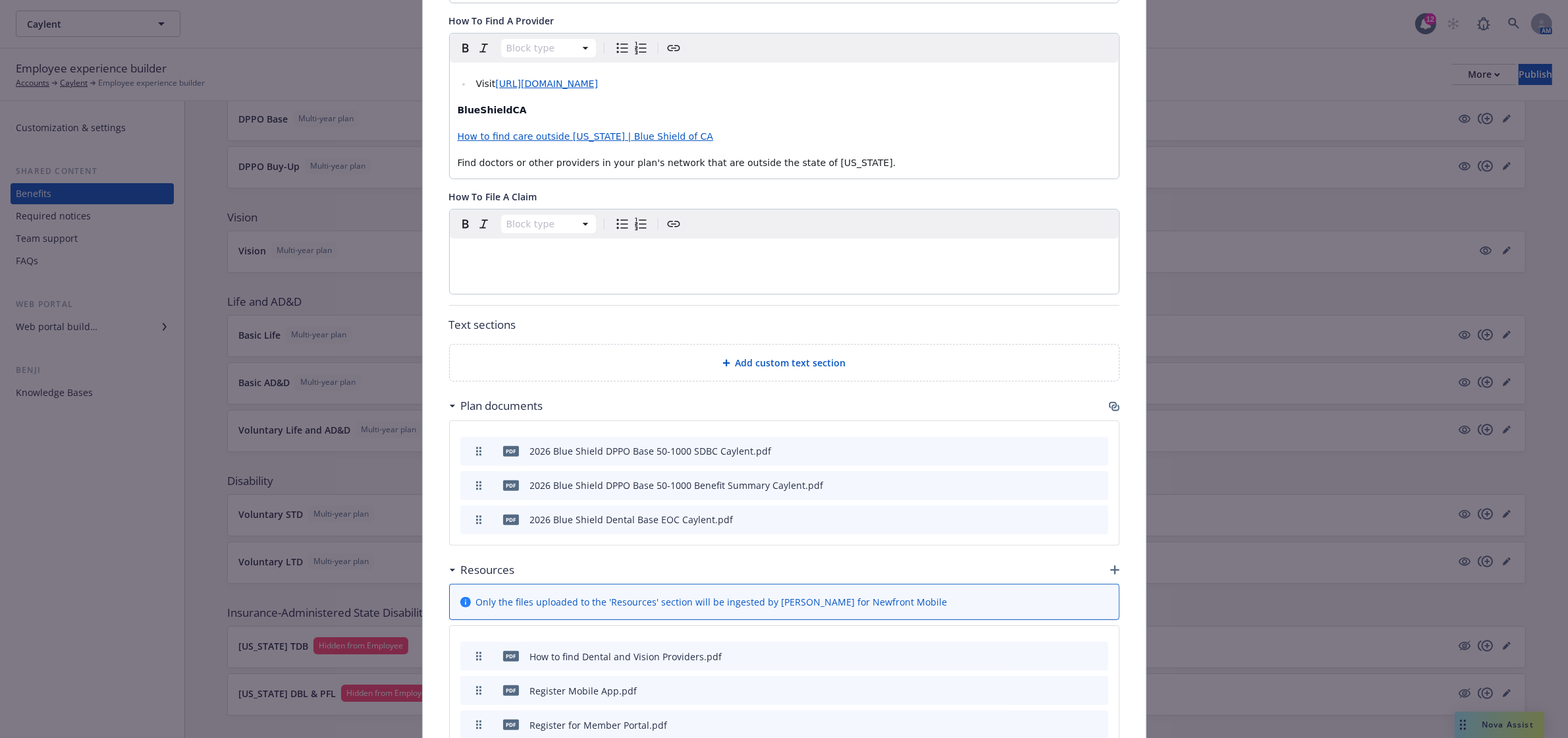
scroll to position [617, 0]
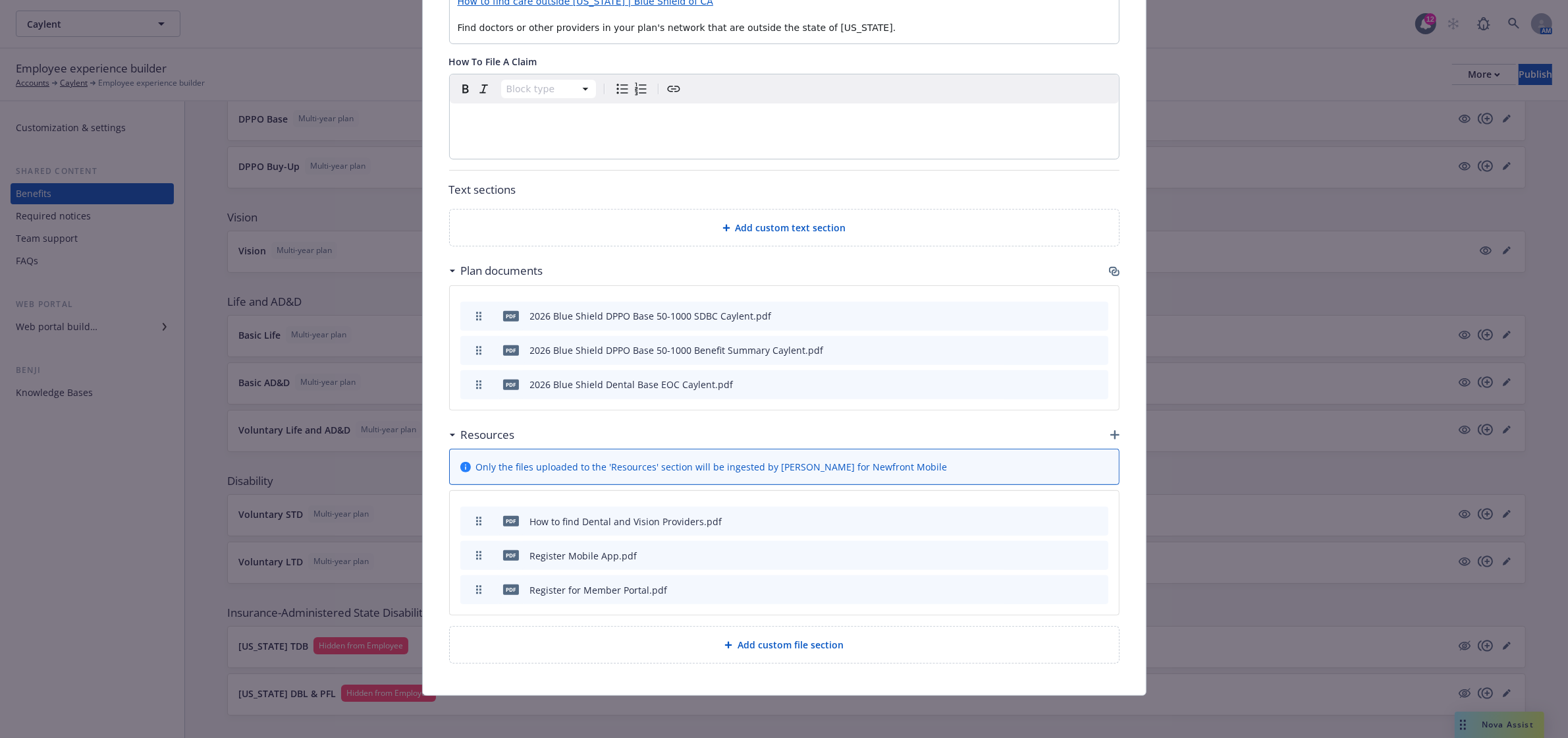
click at [1109, 268] on icon "button" at bounding box center [1114, 272] width 11 height 11
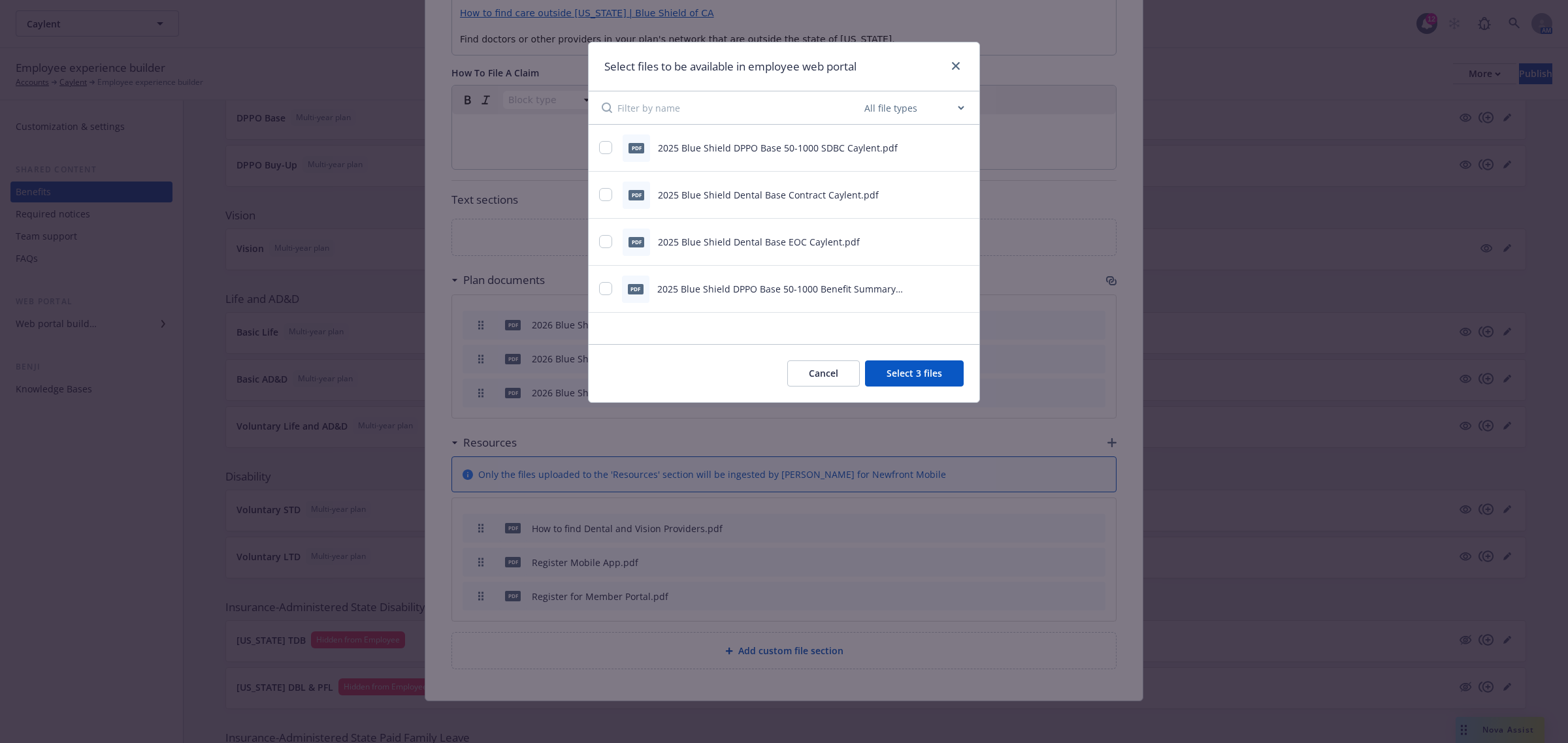
click at [624, 155] on div "pdf" at bounding box center [637, 148] width 27 height 27
click at [608, 145] on input "checkbox" at bounding box center [605, 147] width 13 height 13
checkbox input "true"
drag, startPoint x: 605, startPoint y: 187, endPoint x: 608, endPoint y: 198, distance: 11.4
click at [605, 188] on div "pdf 2025 Blue Shield Dental Base Contract Caylent.pdf" at bounding box center [768, 195] width 337 height 27
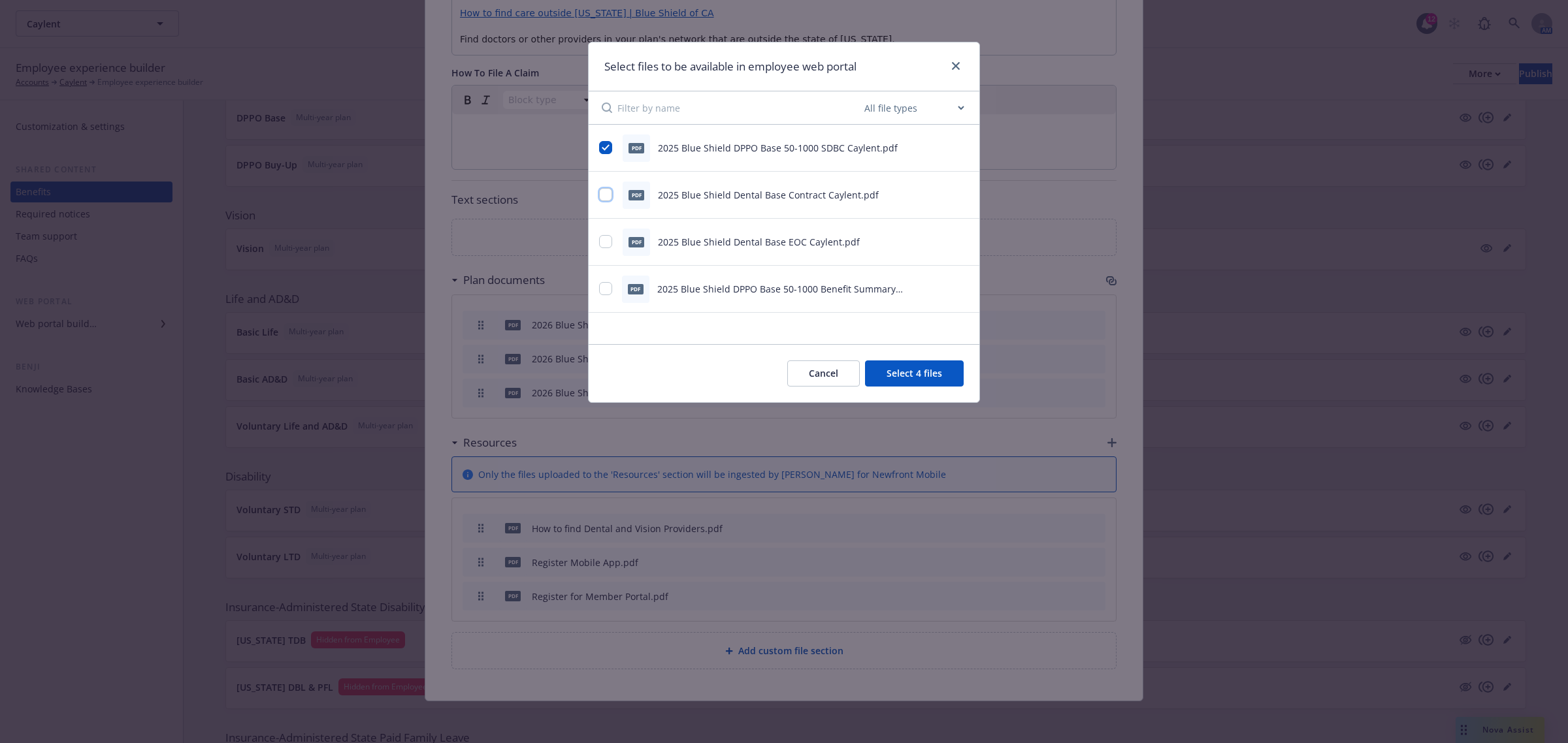
click at [605, 196] on input "checkbox" at bounding box center [605, 194] width 13 height 13
checkbox input "true"
click at [609, 244] on input "checkbox" at bounding box center [605, 241] width 13 height 13
checkbox input "true"
click at [606, 287] on input "checkbox" at bounding box center [605, 289] width 13 height 13
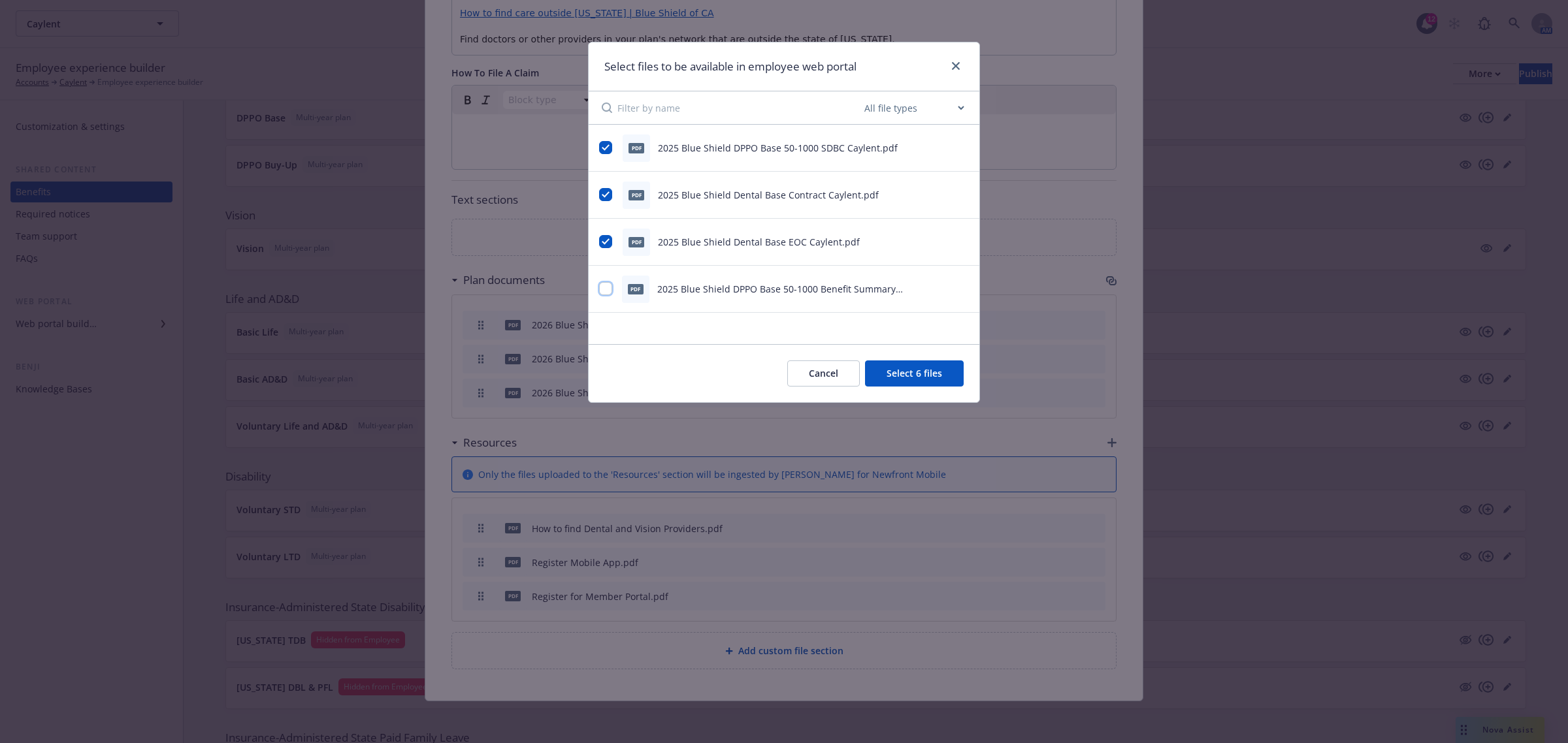
checkbox input "true"
click at [897, 371] on button "Select 7 files" at bounding box center [915, 374] width 99 height 26
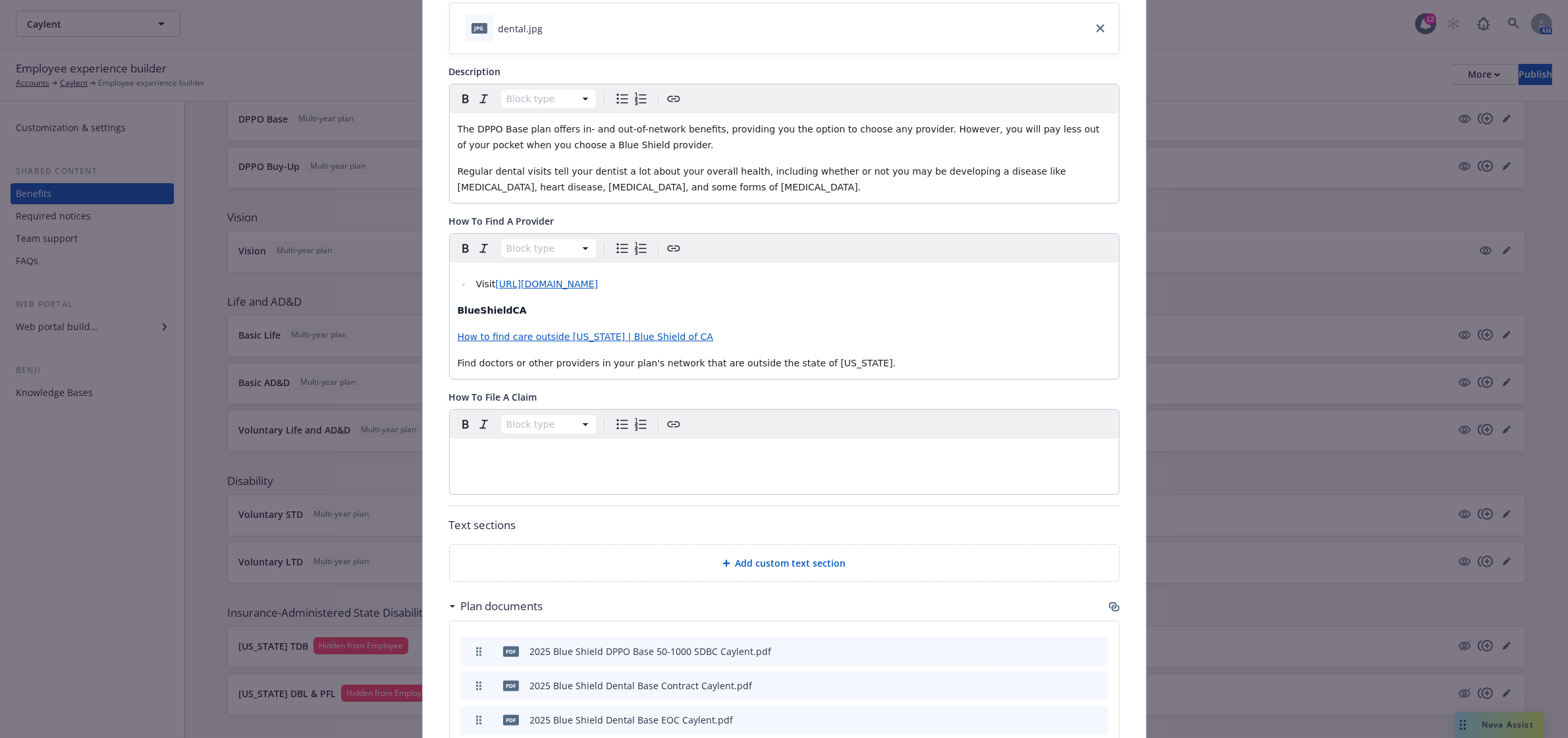
scroll to position [0, 0]
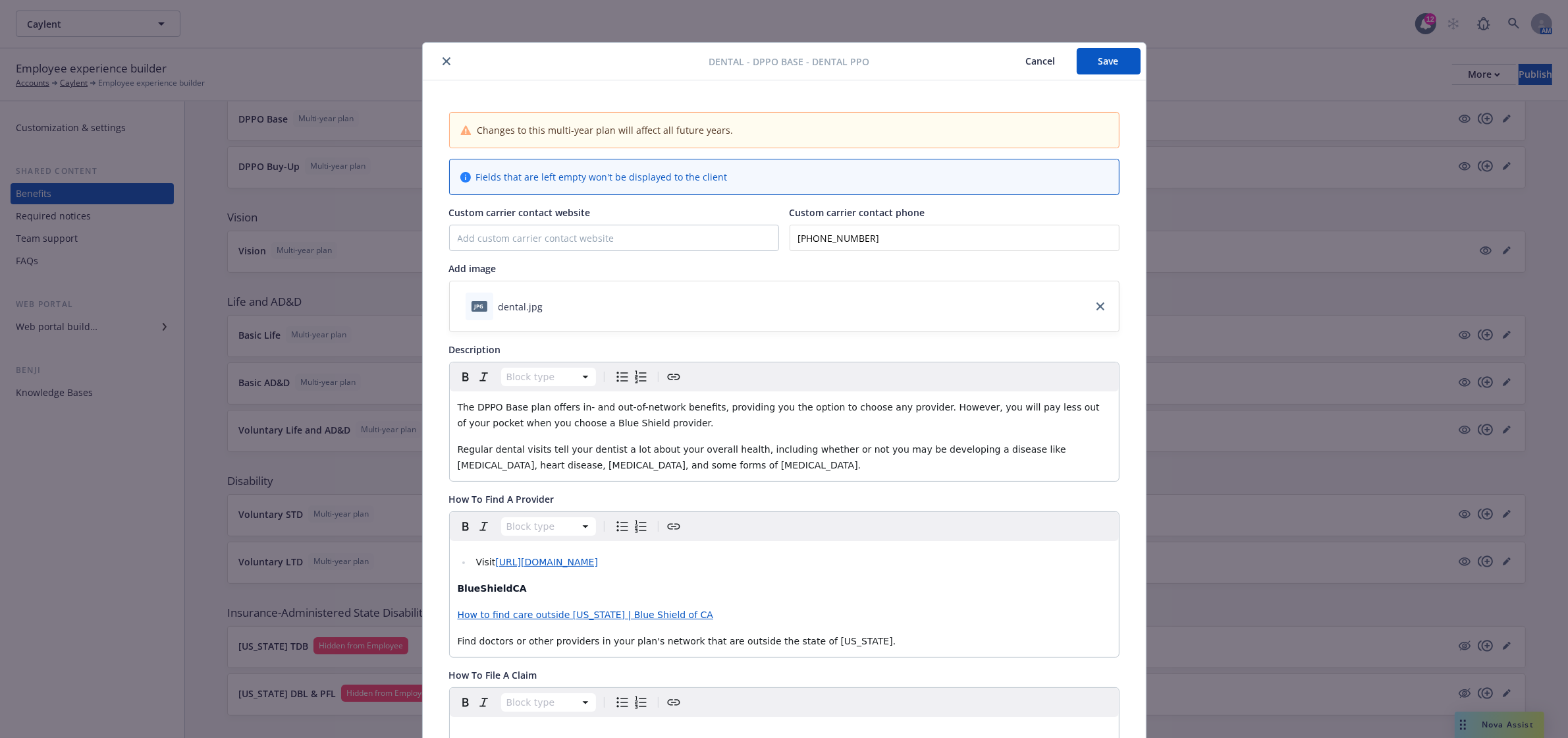
click at [1091, 63] on button "Save" at bounding box center [1108, 61] width 64 height 26
click at [442, 61] on icon "close" at bounding box center [446, 61] width 8 height 8
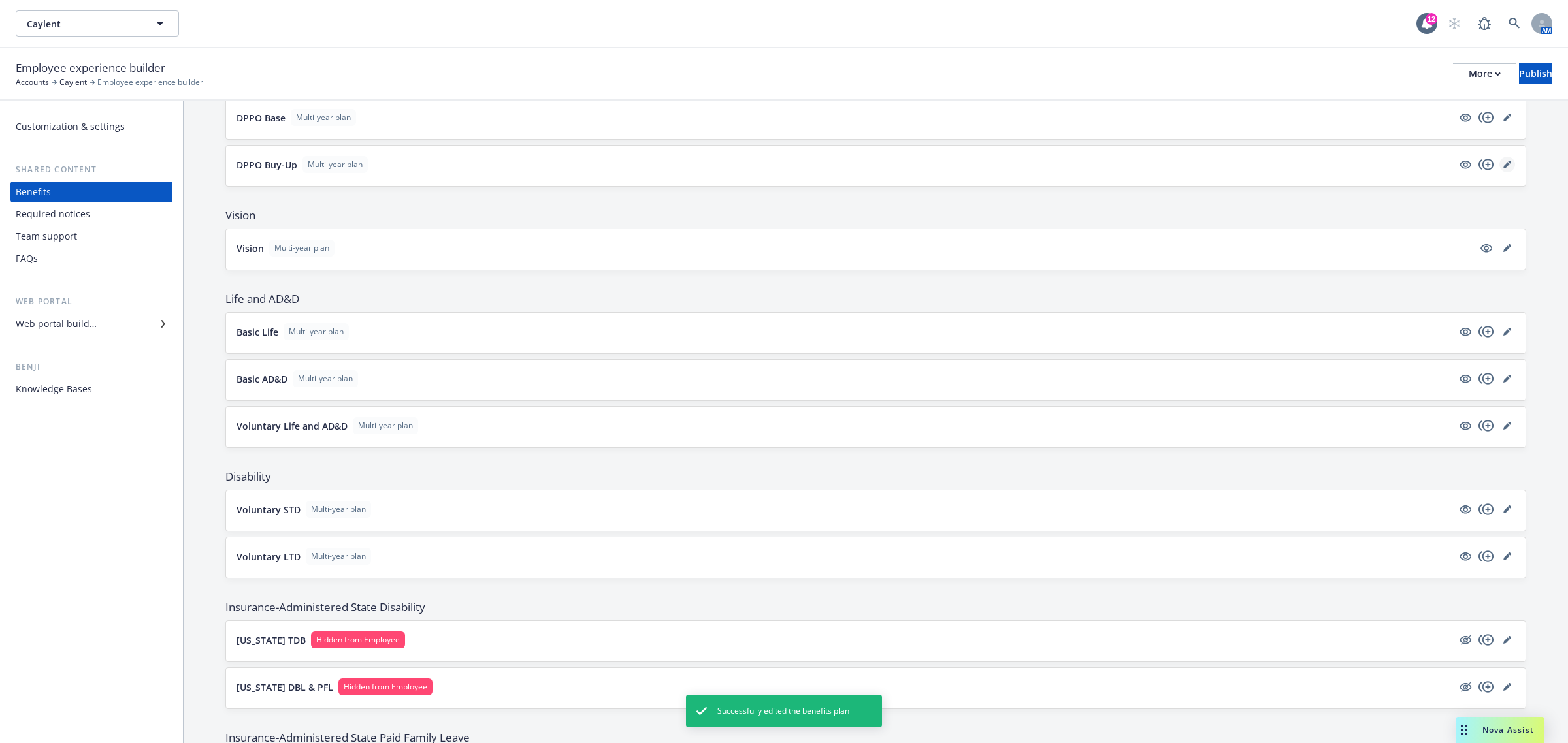
click at [1499, 158] on link "editPencil" at bounding box center [1507, 164] width 16 height 16
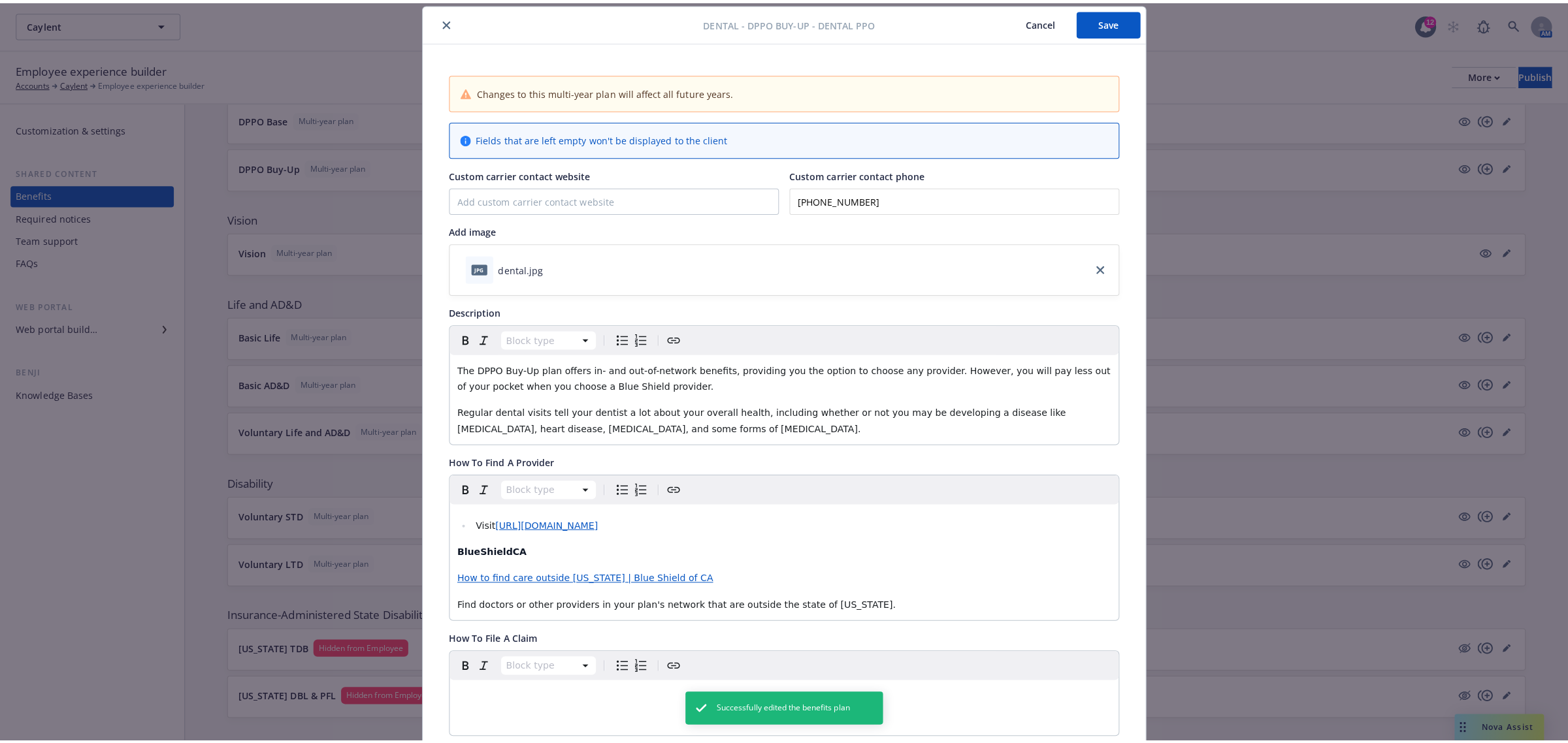
scroll to position [612, 0]
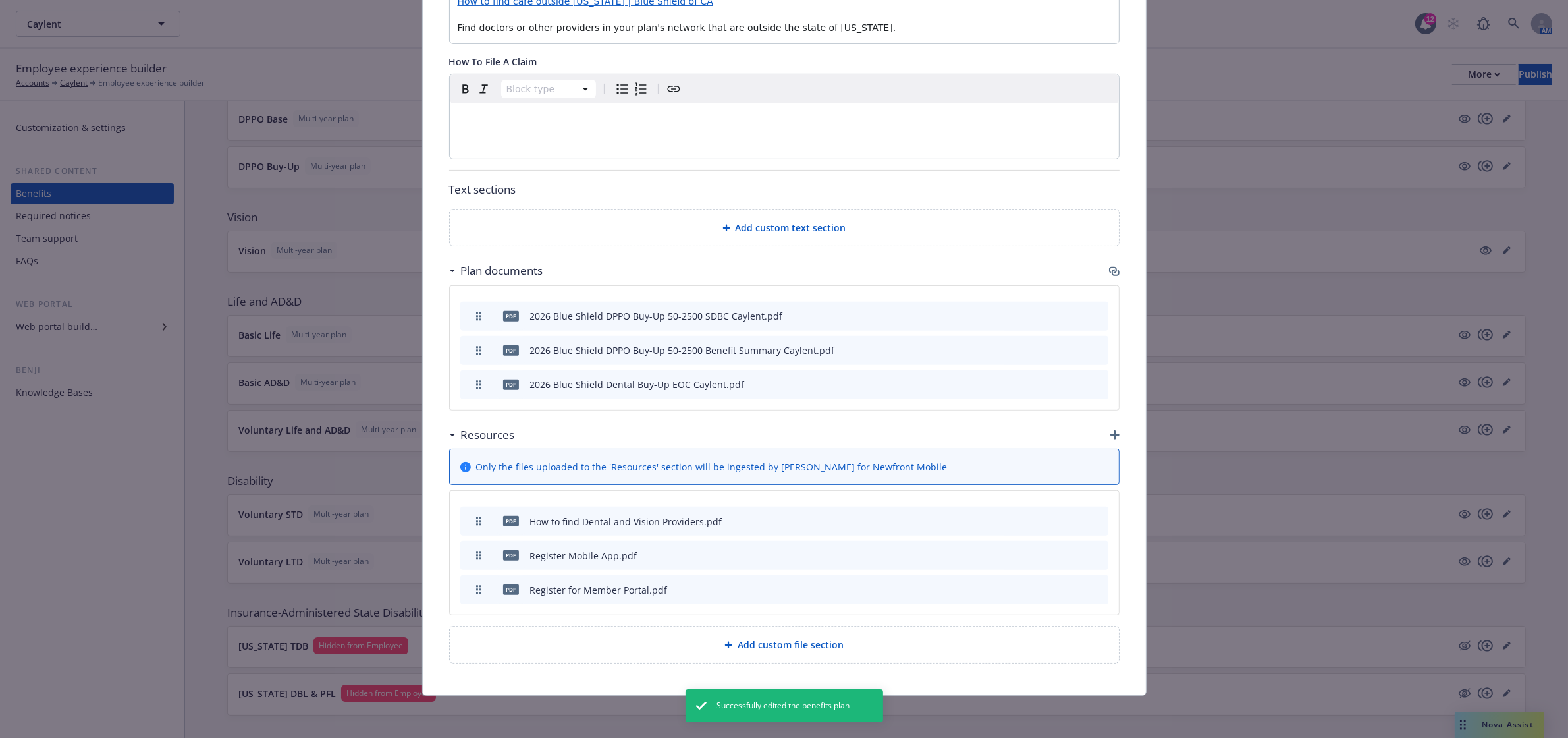
click at [1109, 268] on icon "button" at bounding box center [1114, 272] width 11 height 11
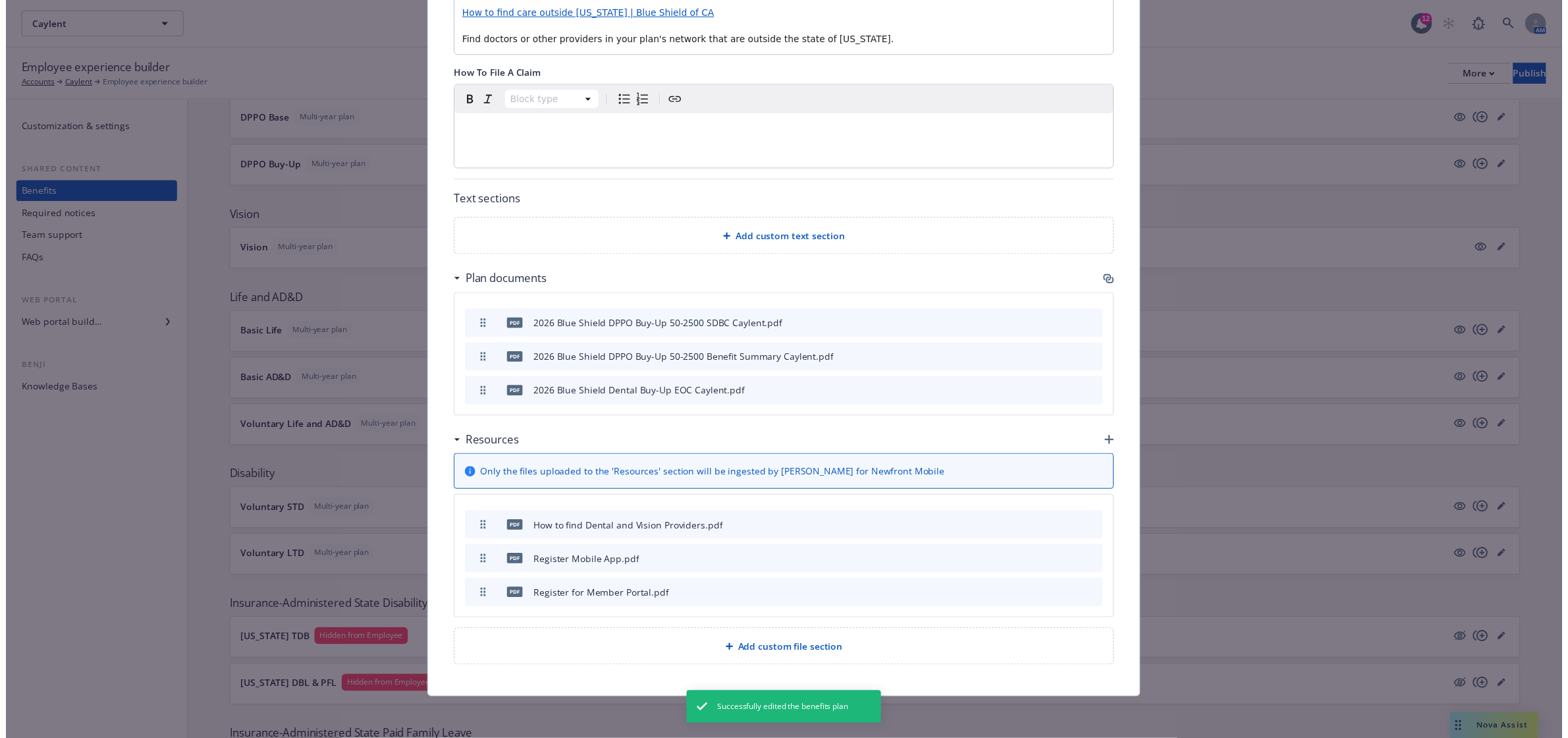
scroll to position [605, 0]
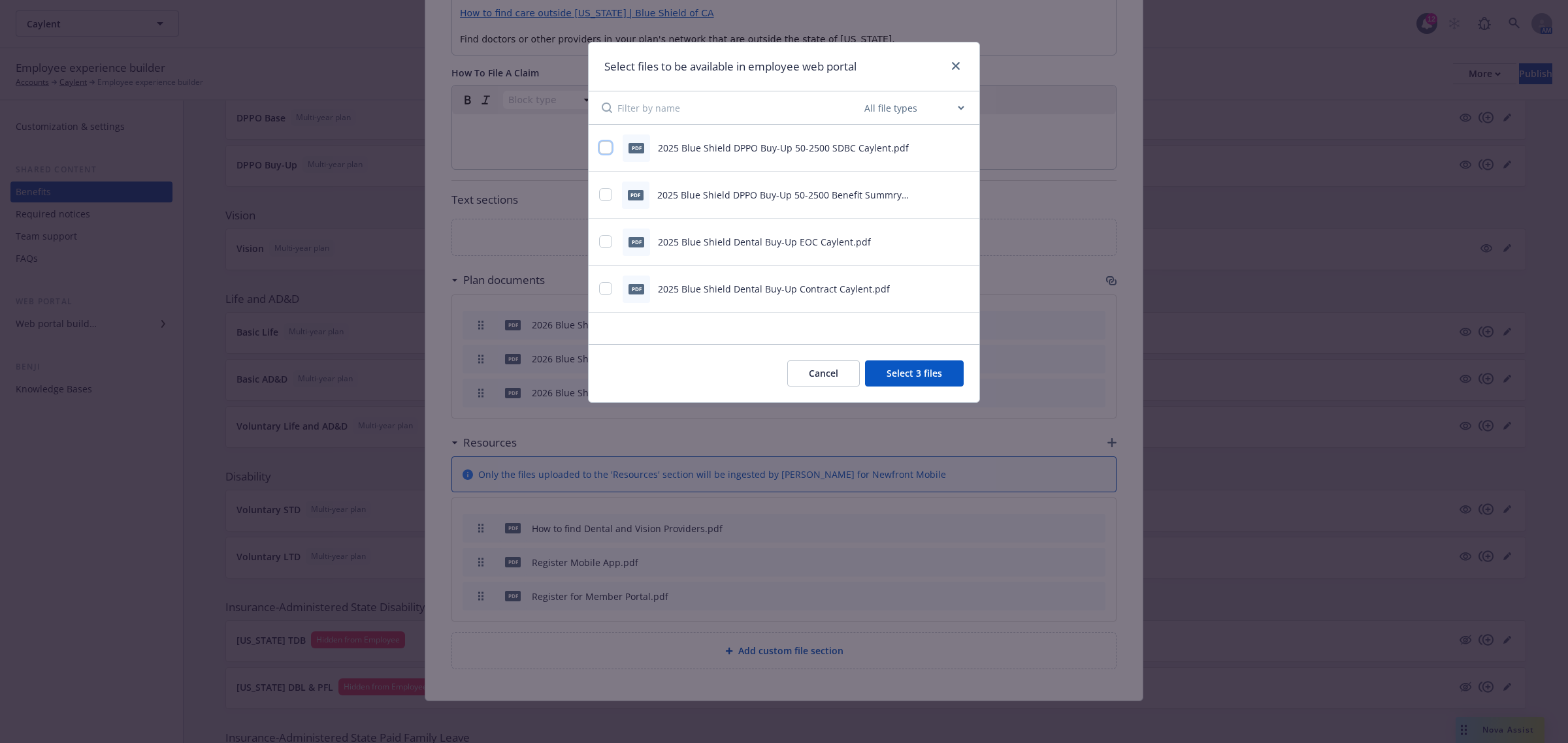
click at [603, 149] on input "checkbox" at bounding box center [605, 147] width 13 height 13
checkbox input "true"
click at [603, 195] on input "checkbox" at bounding box center [605, 194] width 13 height 13
checkbox input "true"
click at [605, 241] on input "checkbox" at bounding box center [605, 241] width 13 height 13
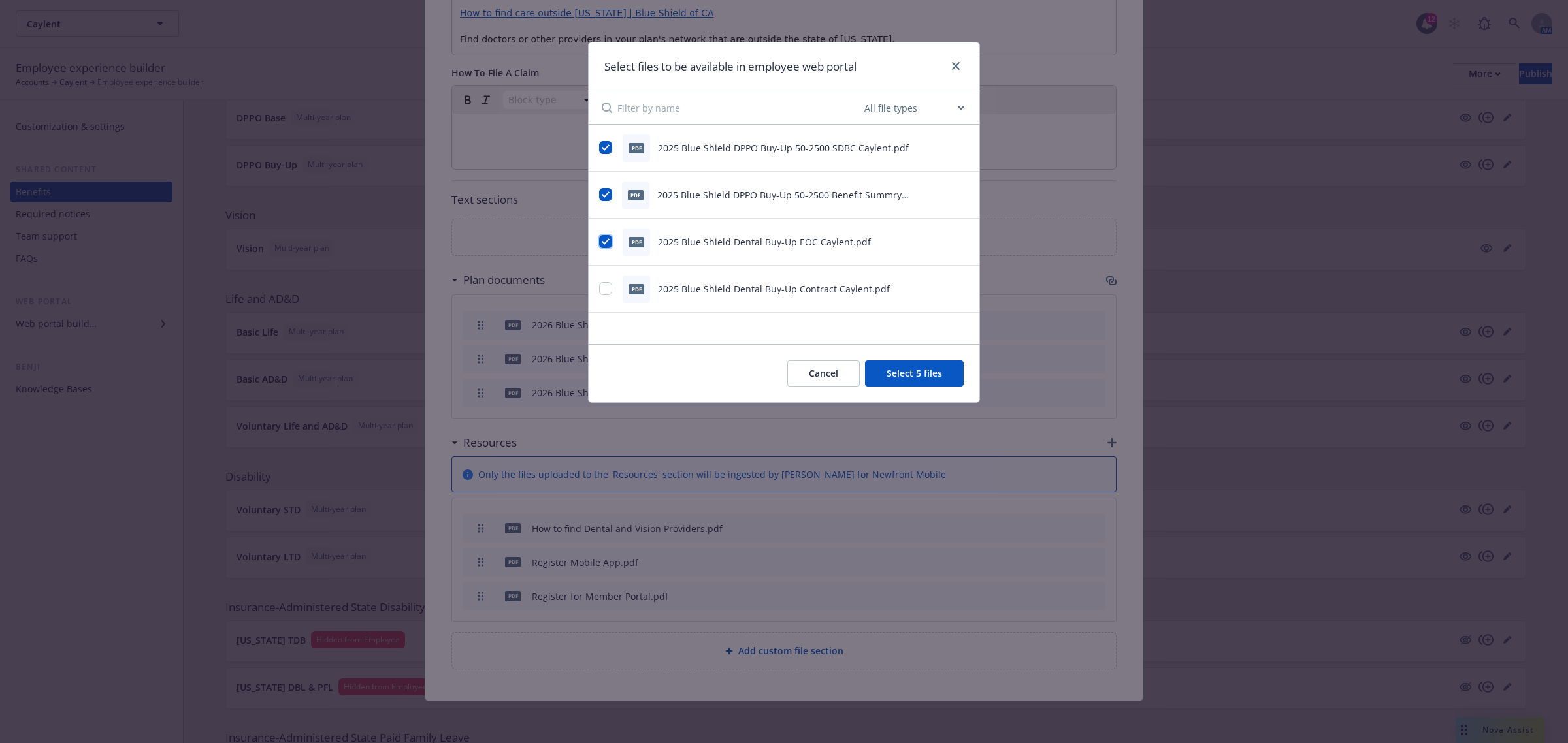
checkbox input "true"
click at [605, 289] on input "checkbox" at bounding box center [605, 289] width 13 height 13
checkbox input "true"
click at [890, 369] on button "Select 7 files" at bounding box center [915, 374] width 99 height 26
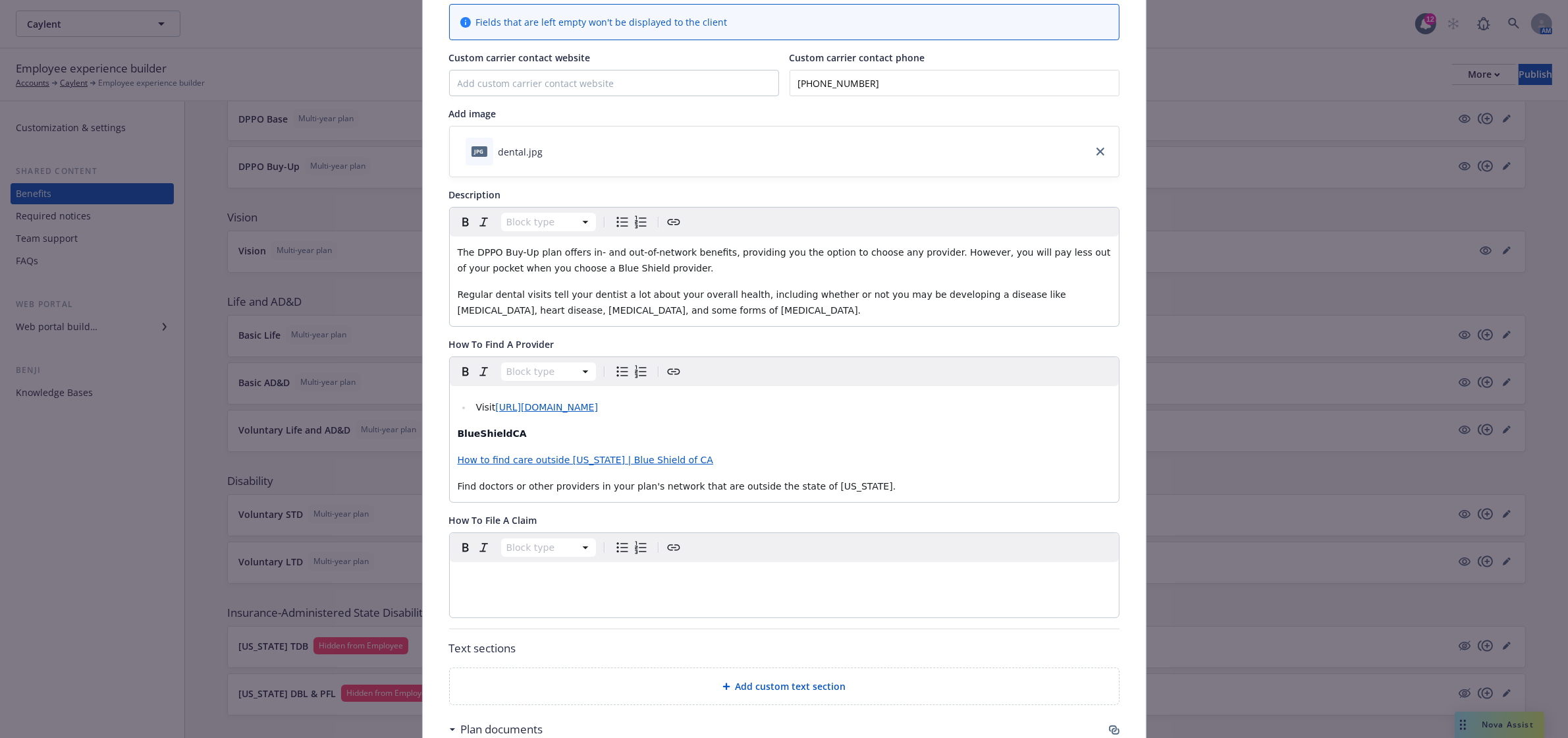
scroll to position [0, 0]
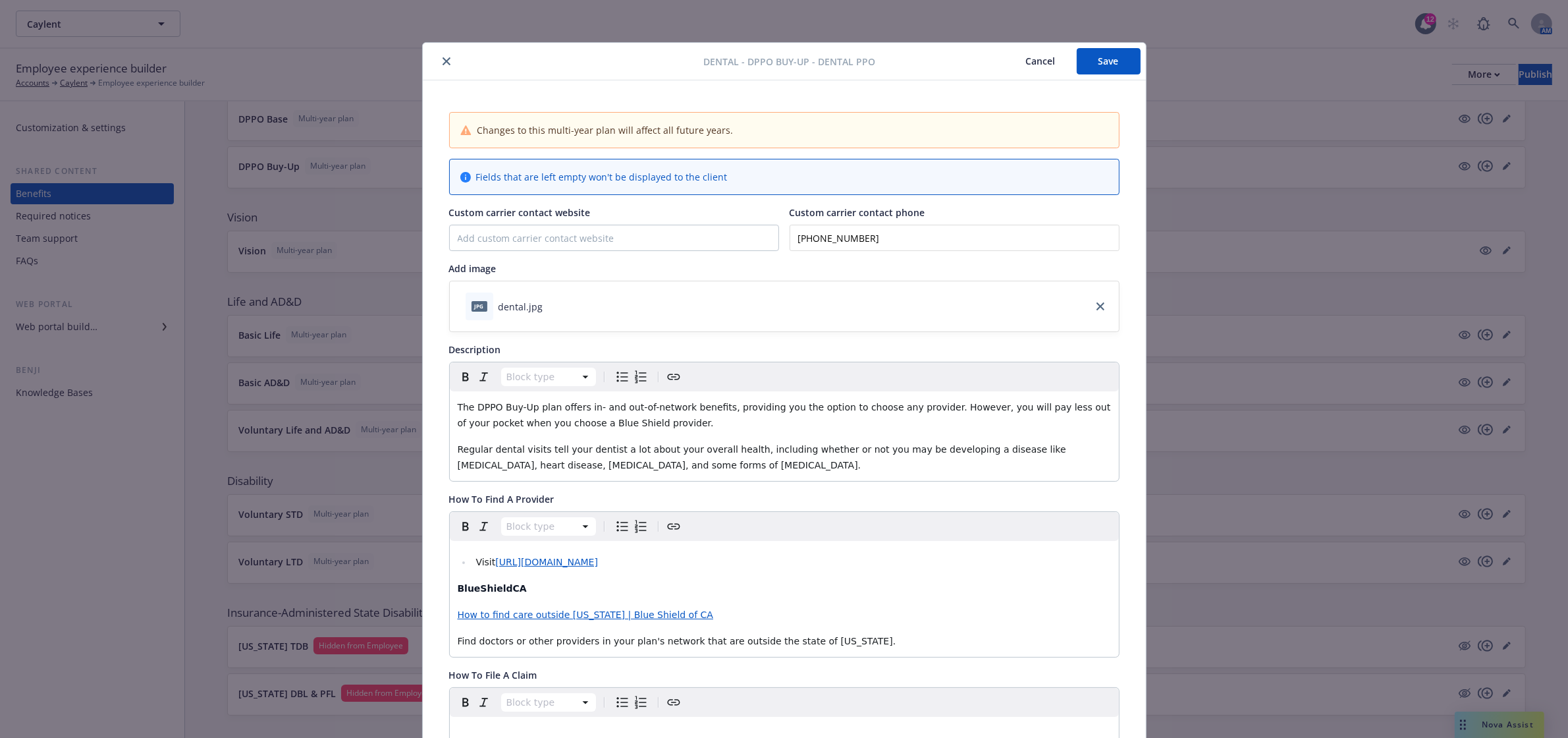
click at [1136, 46] on div "Dental - DPPO Buy-Up - Dental PPO Cancel Save" at bounding box center [784, 61] width 723 height 38
click at [1113, 72] on button "Save" at bounding box center [1108, 61] width 64 height 26
click at [442, 62] on icon "close" at bounding box center [446, 61] width 8 height 8
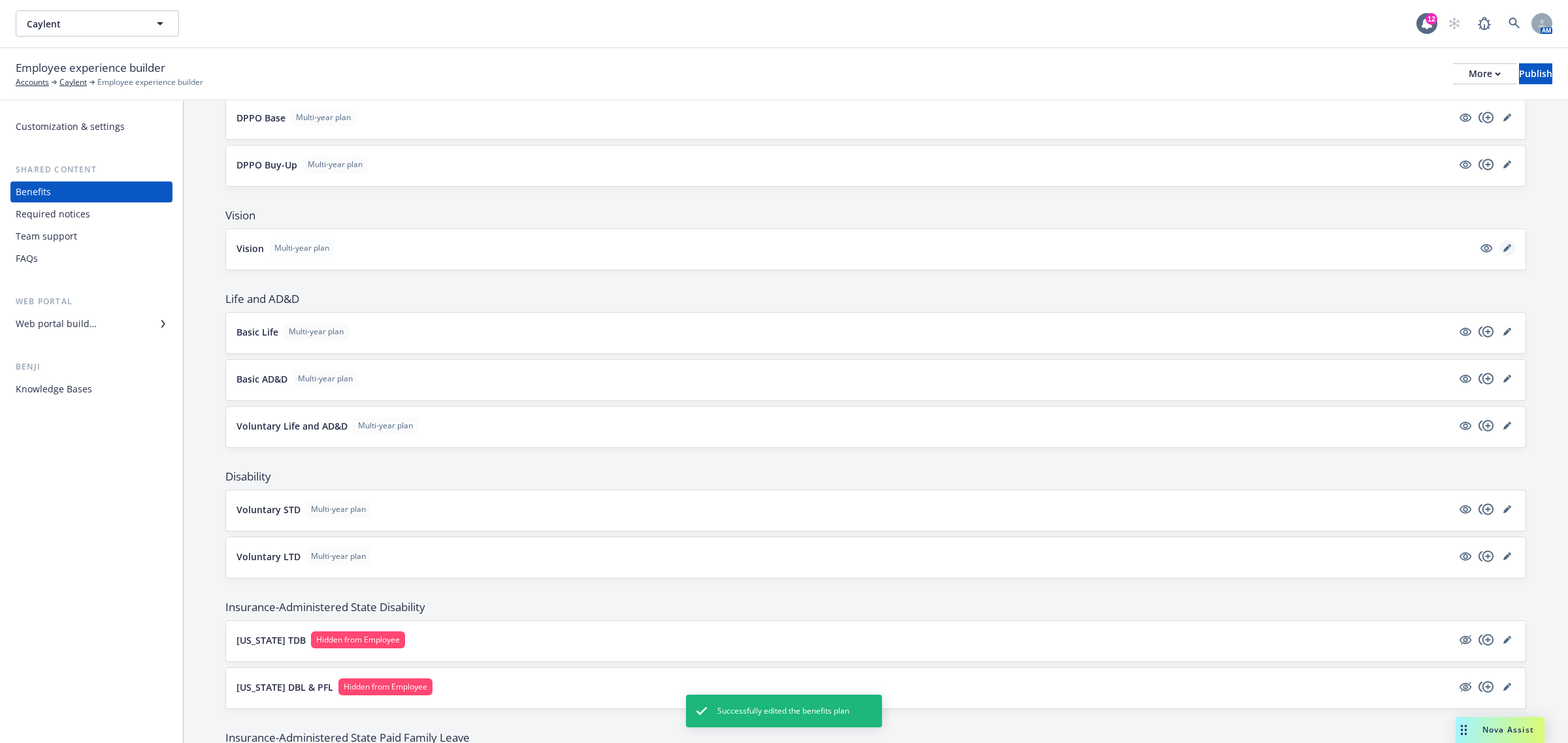
click at [1503, 252] on icon "editPencil" at bounding box center [1506, 249] width 7 height 7
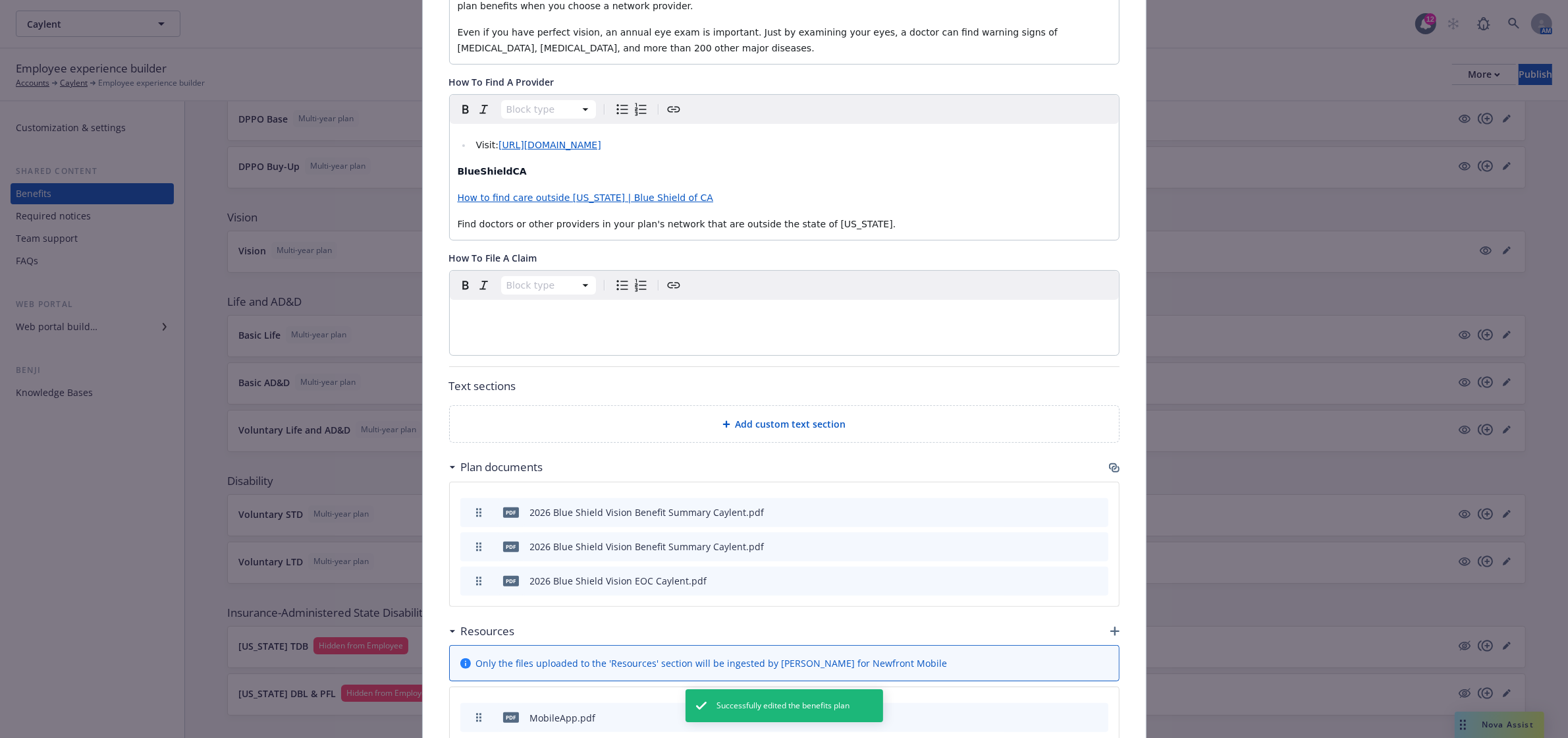
scroll to position [549, 0]
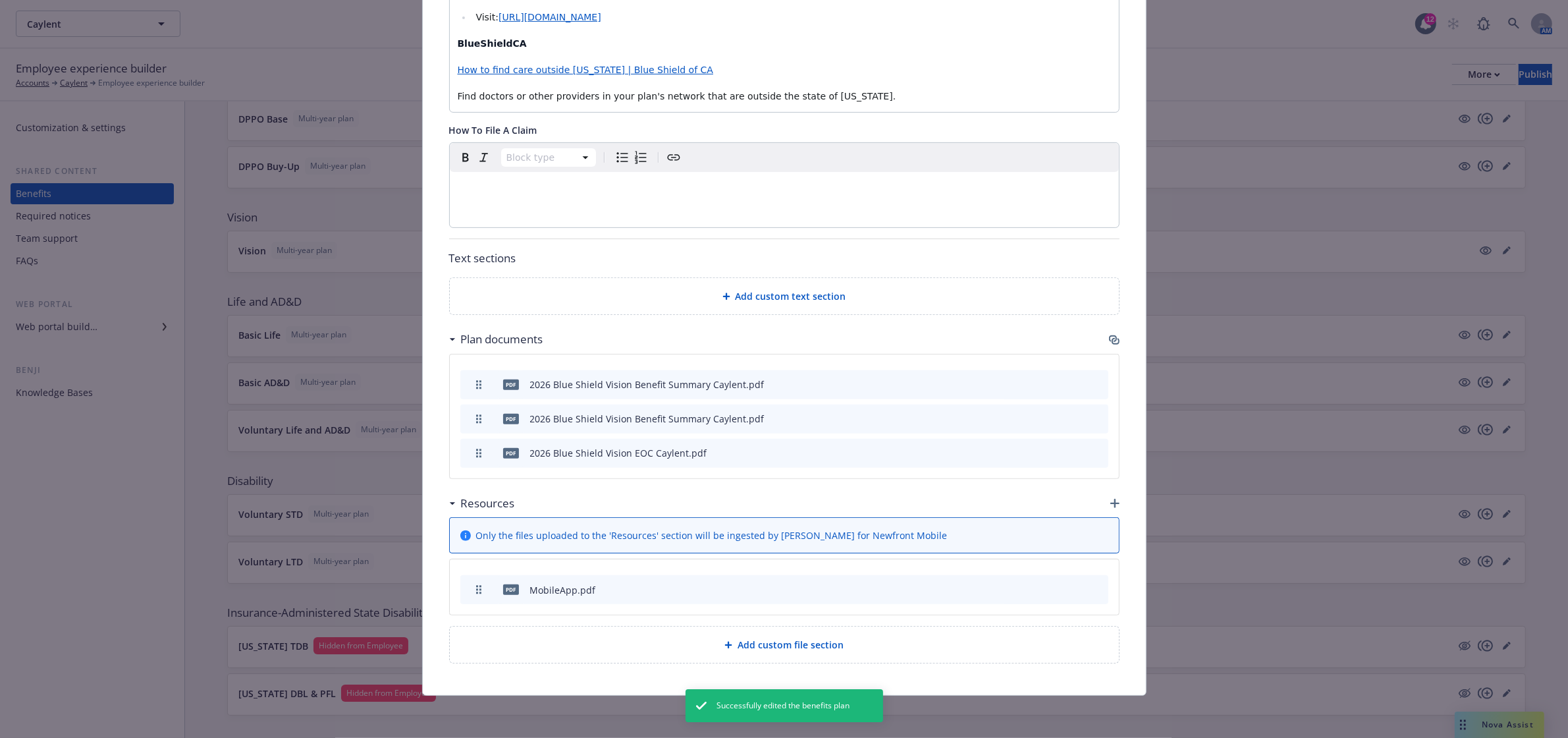
click at [1109, 338] on icon "button" at bounding box center [1113, 339] width 8 height 7
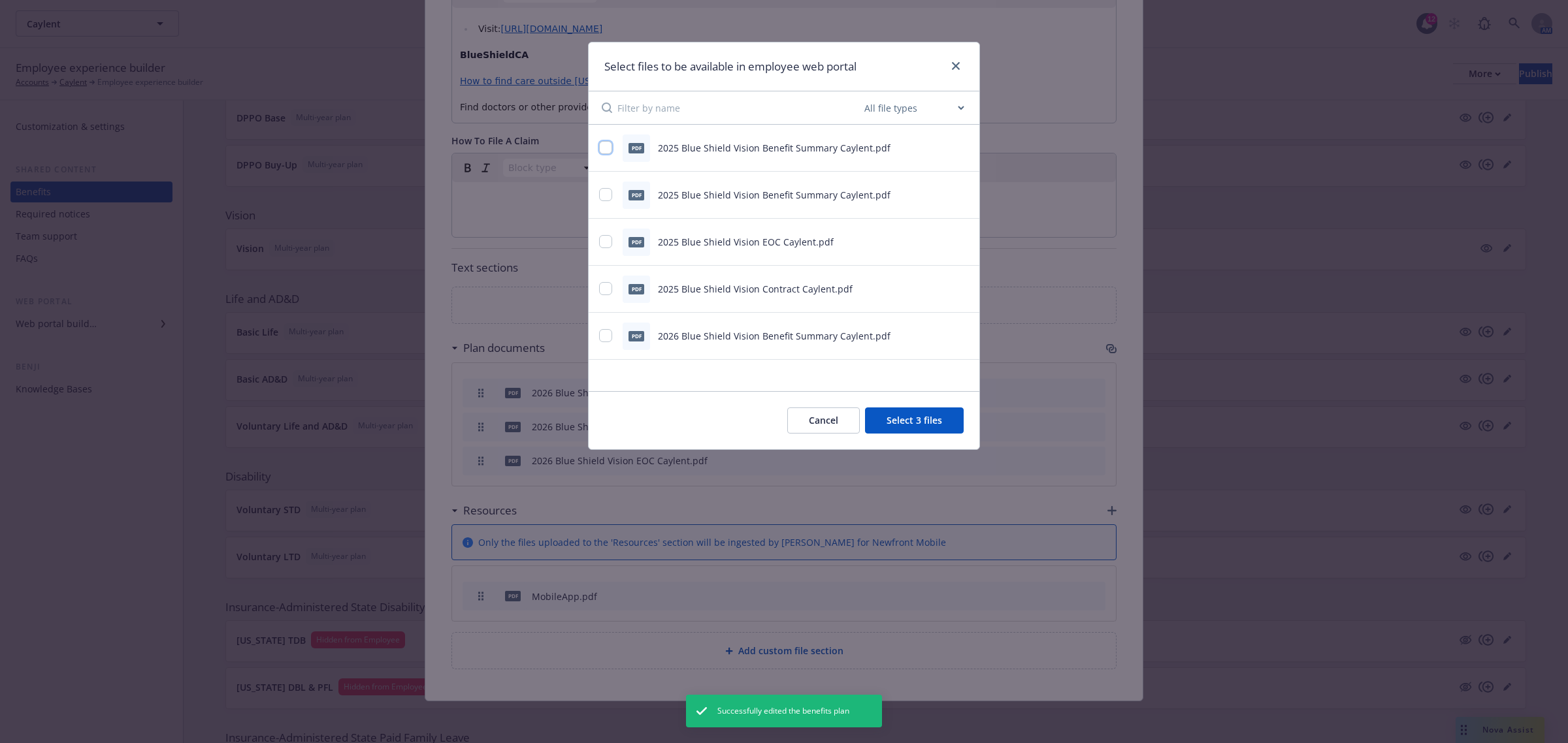
click at [605, 148] on input "checkbox" at bounding box center [605, 147] width 13 height 13
checkbox input "true"
click at [605, 190] on input "checkbox" at bounding box center [605, 194] width 13 height 13
checkbox input "true"
click at [605, 238] on input "checkbox" at bounding box center [605, 241] width 13 height 13
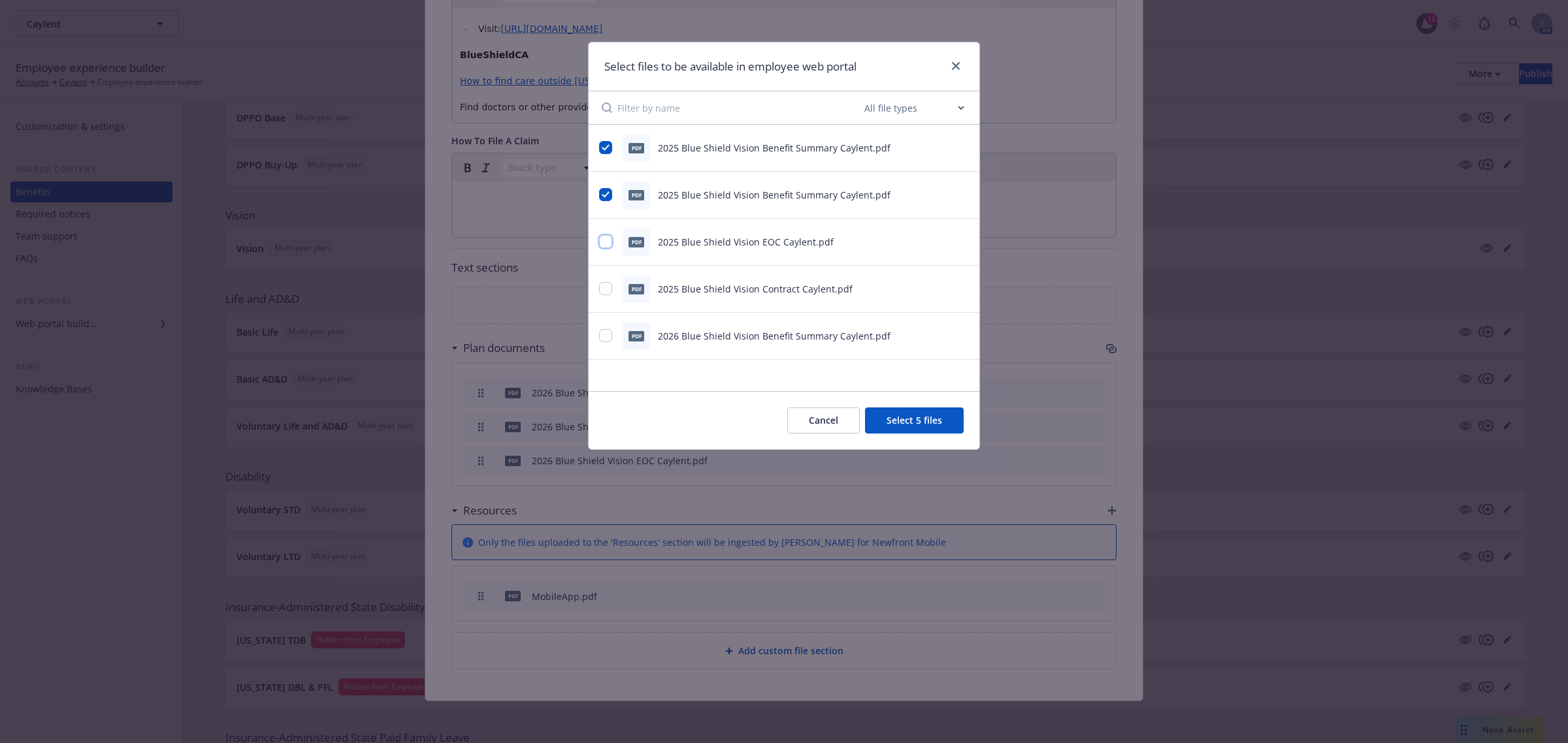
checkbox input "true"
click at [609, 288] on input "checkbox" at bounding box center [605, 289] width 13 height 13
checkbox input "true"
click at [899, 425] on button "Select 7 files" at bounding box center [915, 420] width 99 height 26
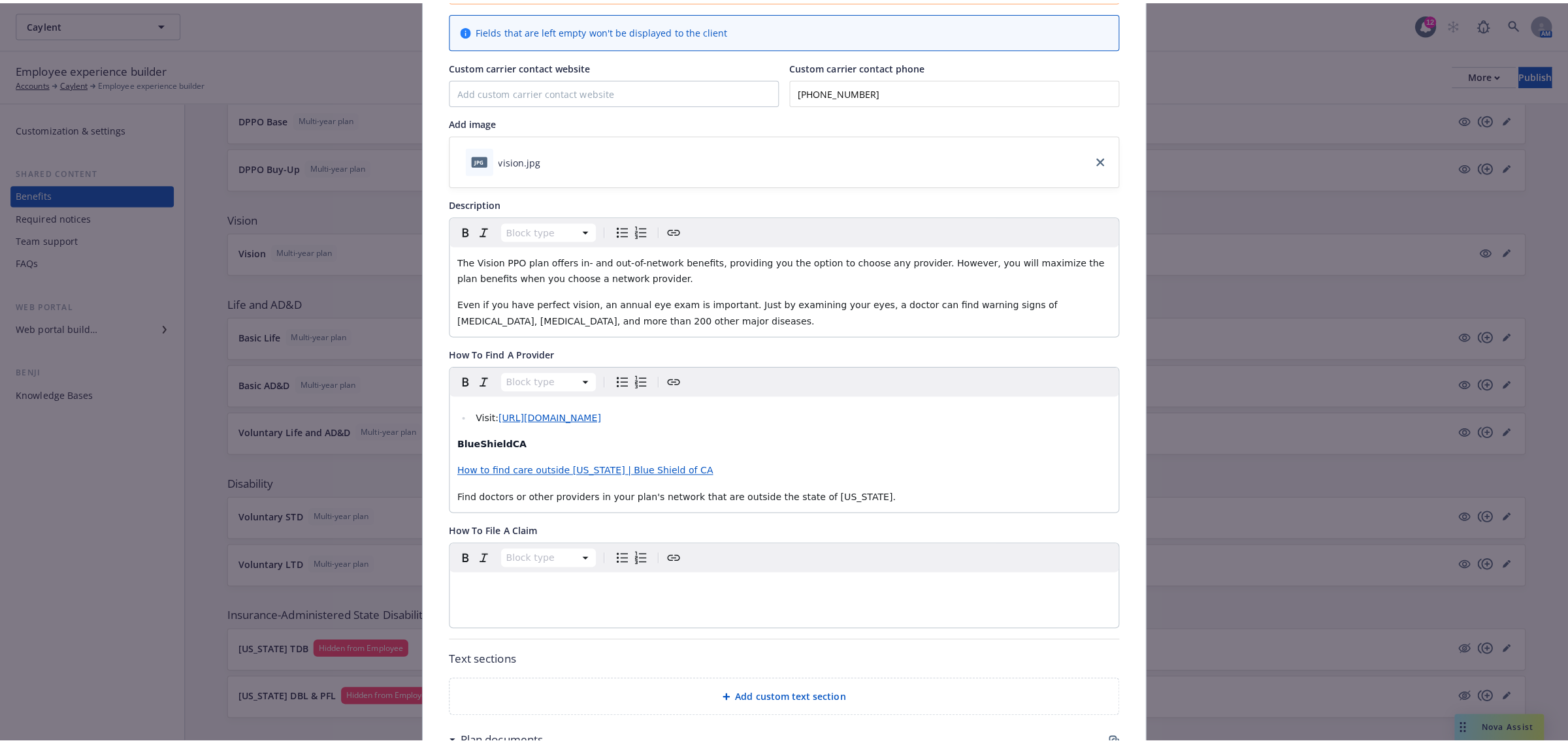
scroll to position [0, 0]
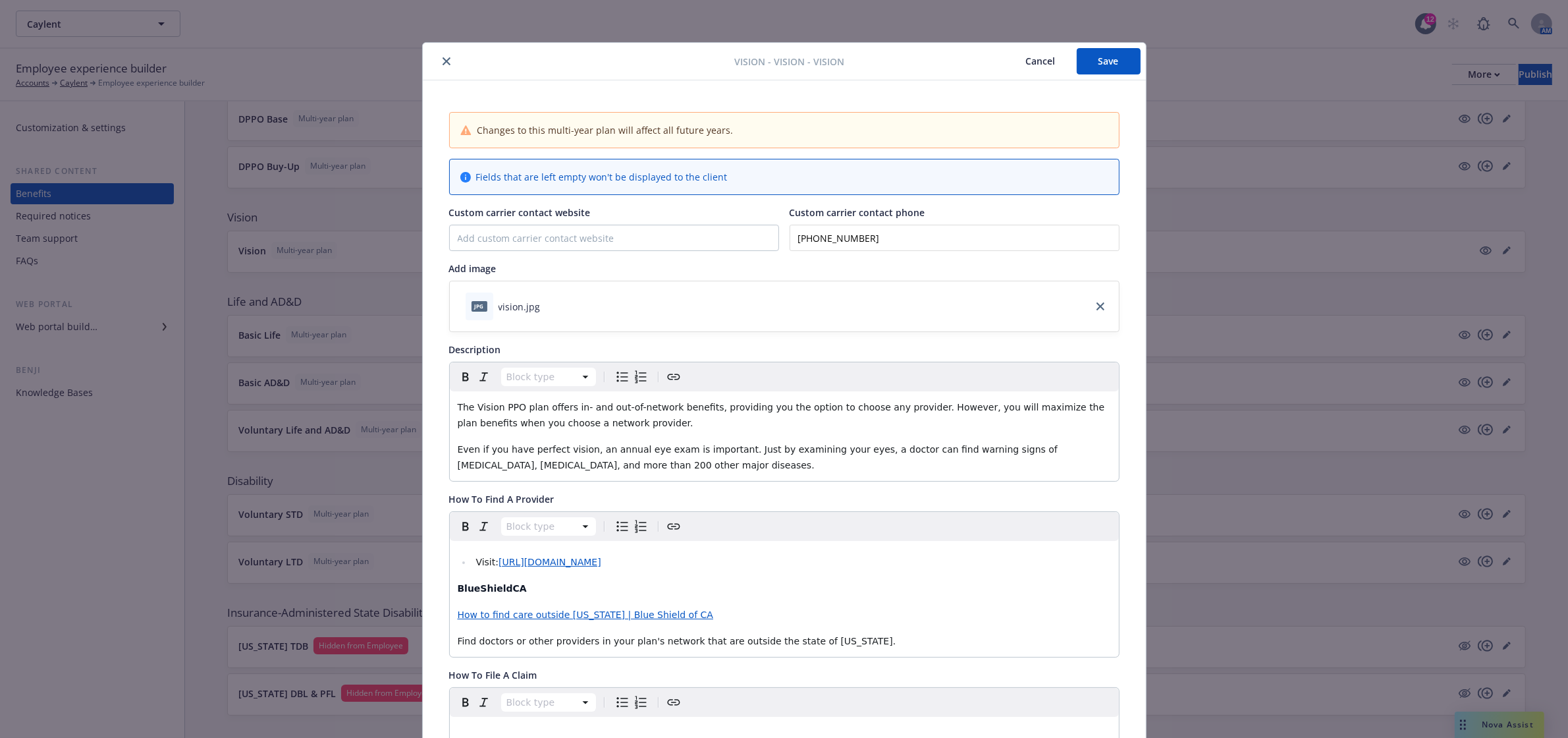
click at [1081, 62] on button "Save" at bounding box center [1108, 61] width 64 height 26
click at [442, 62] on icon "close" at bounding box center [446, 61] width 8 height 8
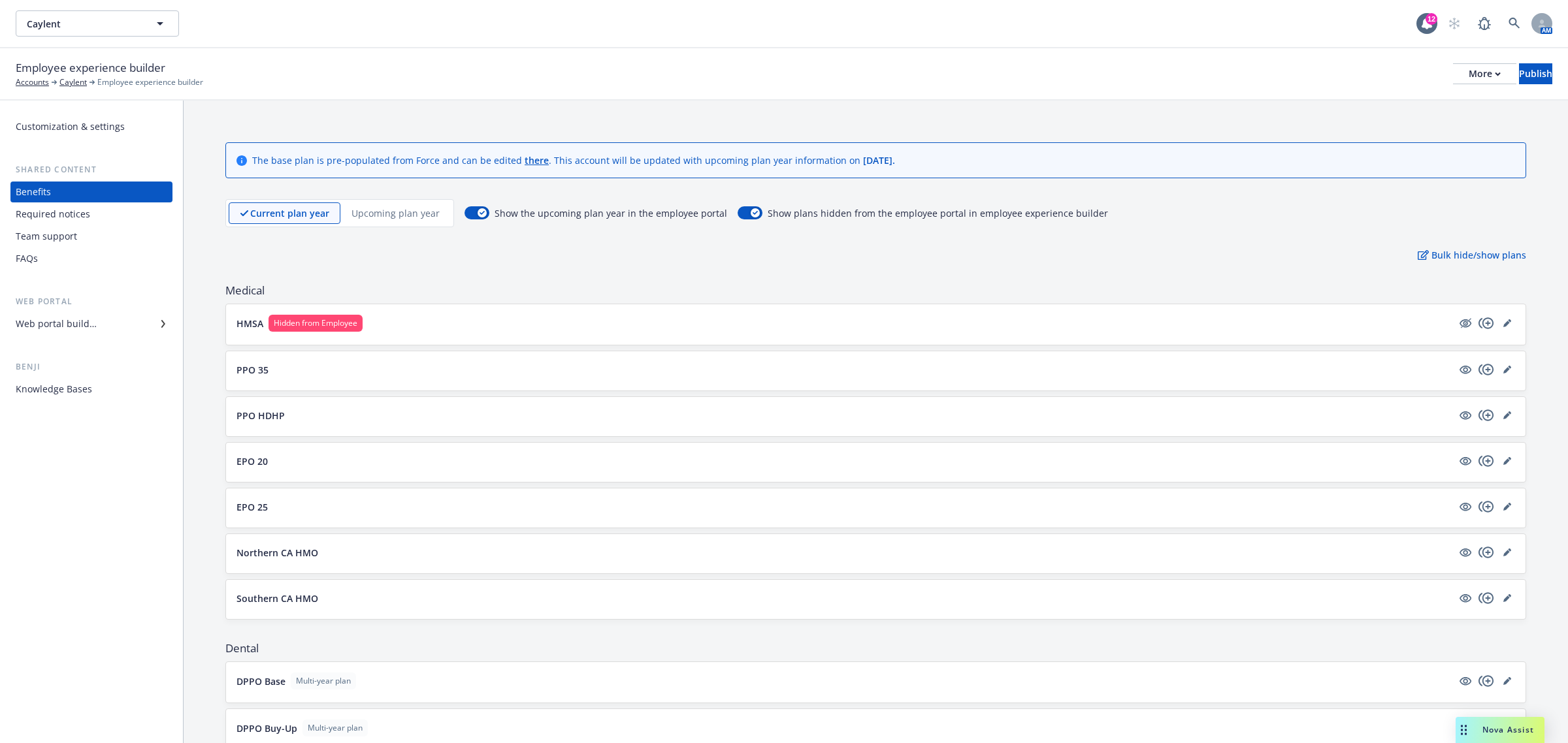
click at [378, 208] on p "Upcoming plan year" at bounding box center [396, 213] width 88 height 14
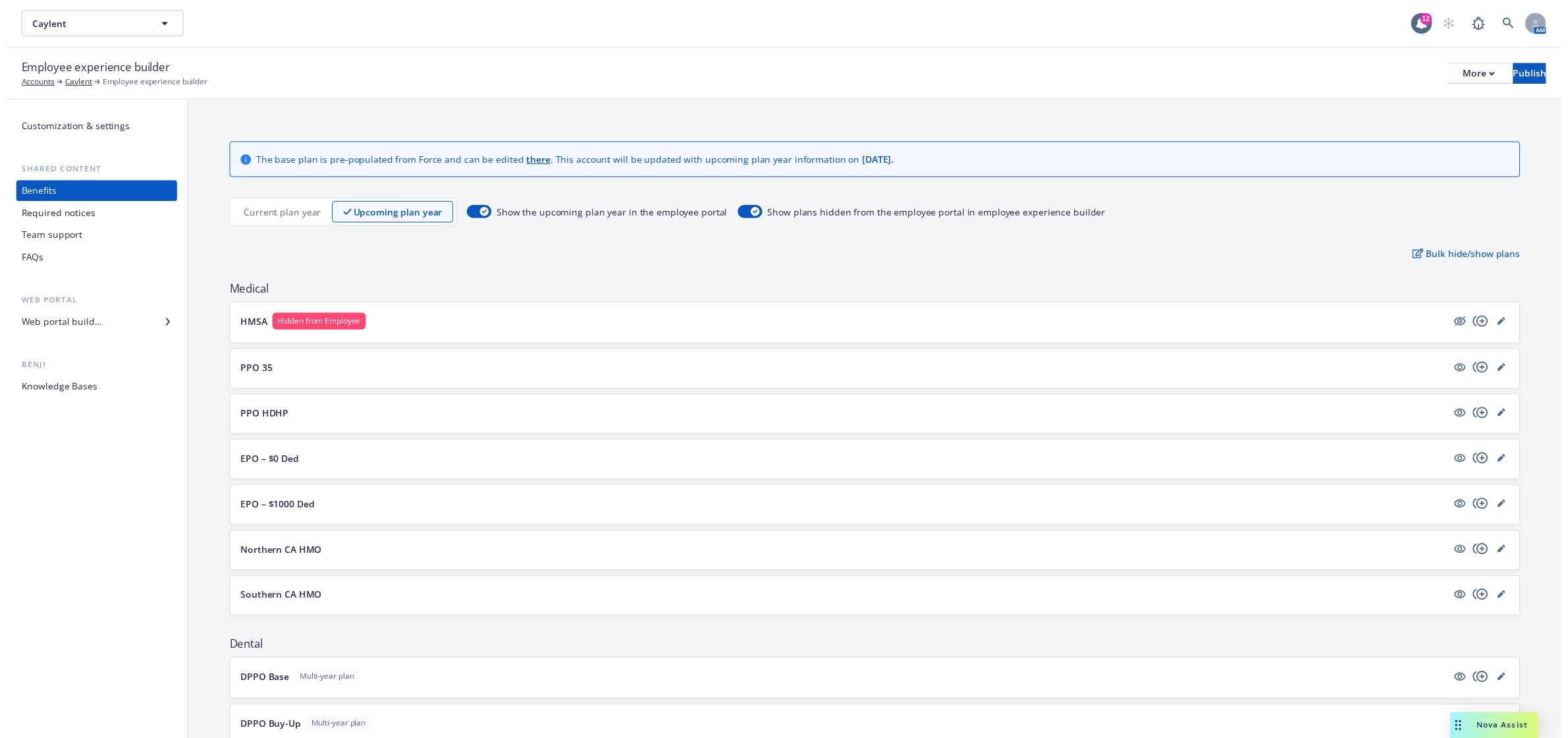
scroll to position [438, 0]
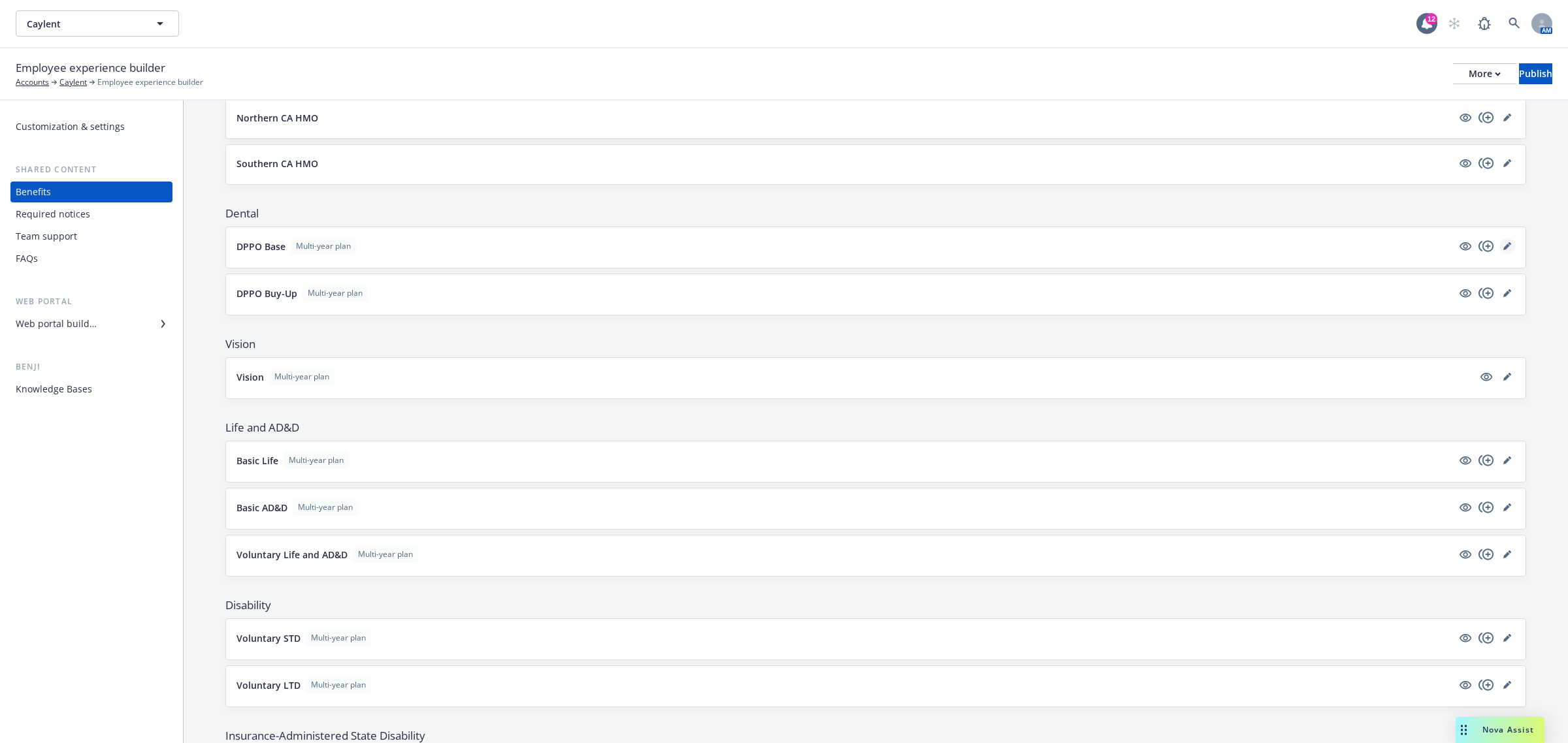
click at [1503, 246] on icon "editPencil" at bounding box center [1507, 246] width 8 height 8
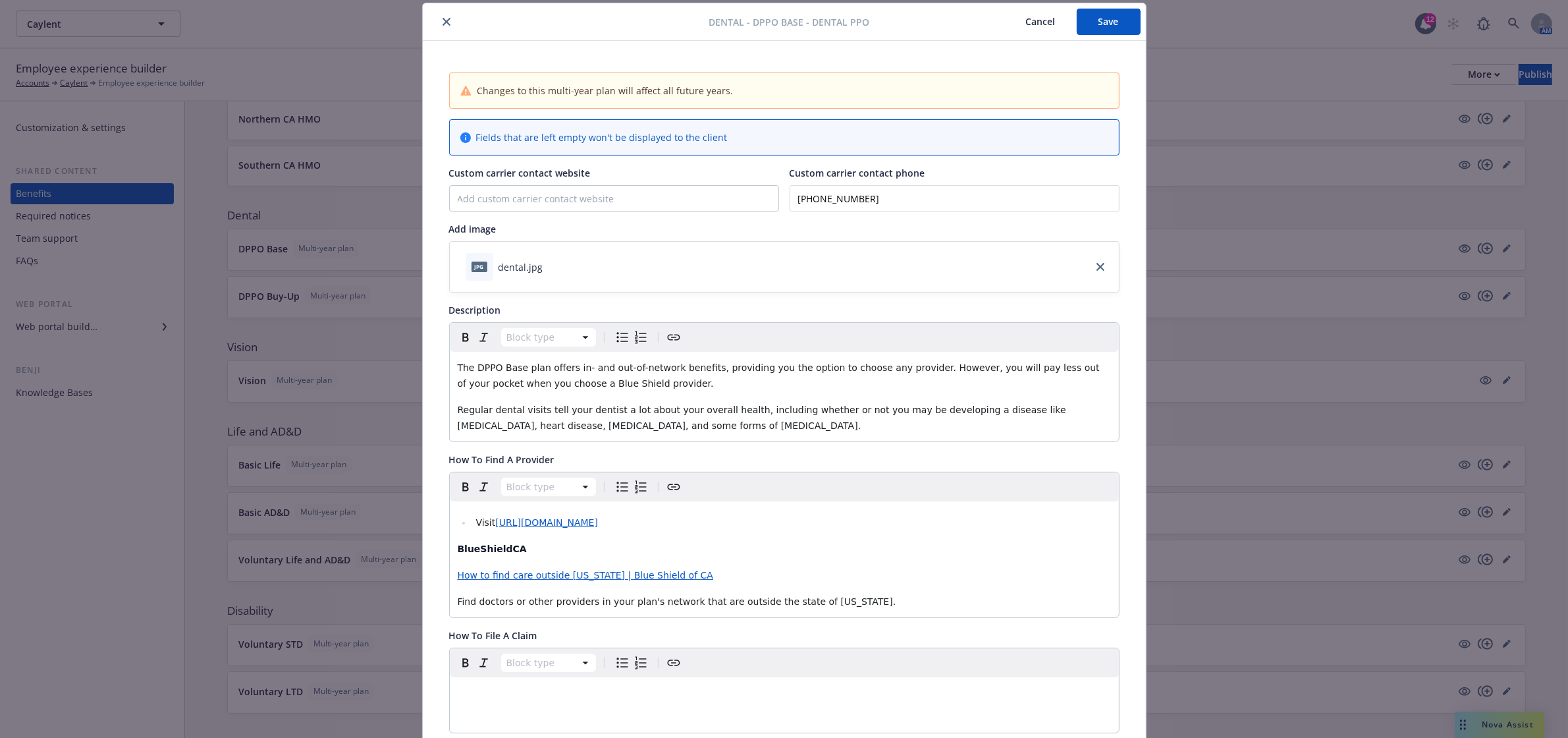
scroll to position [478, 0]
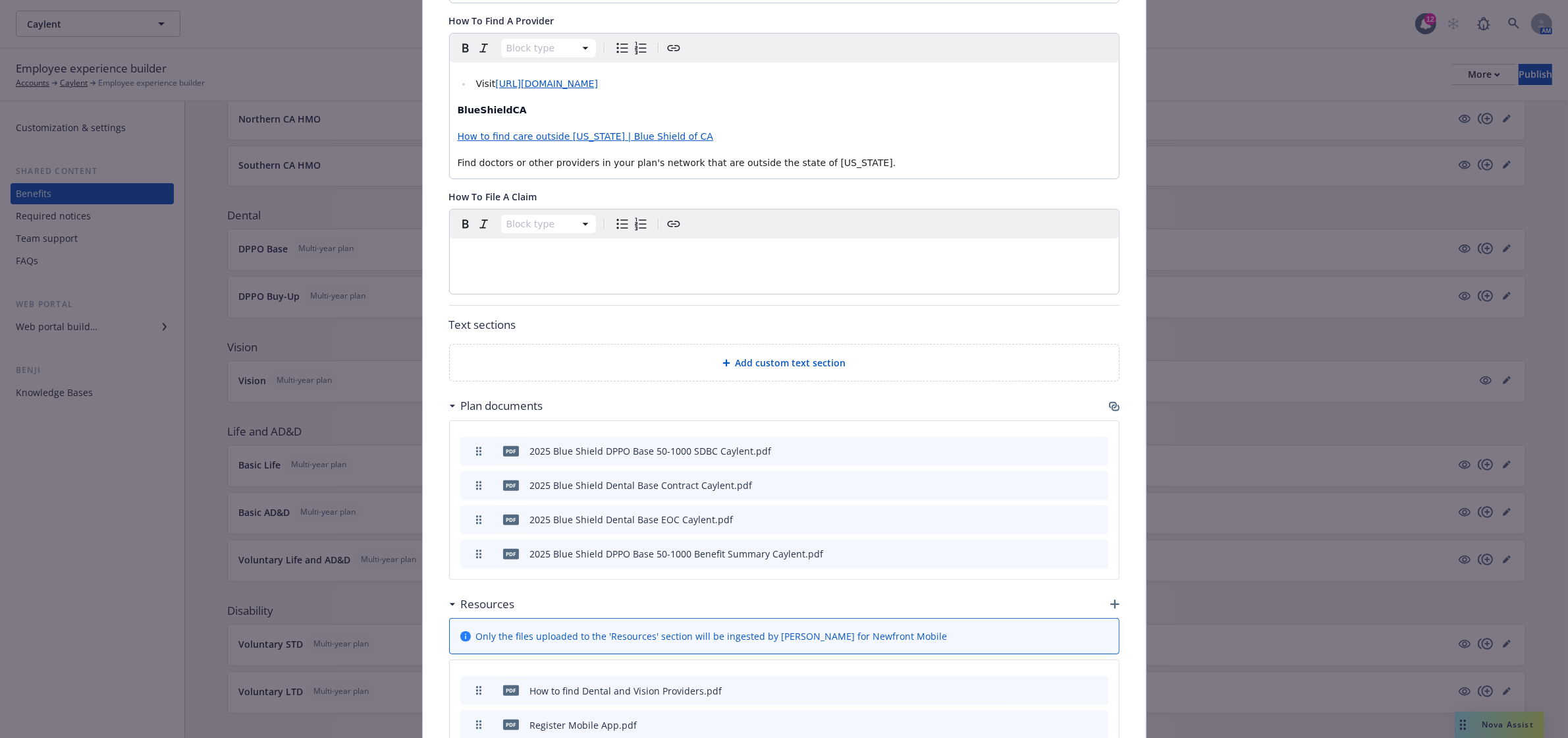
click at [1109, 409] on icon "button" at bounding box center [1113, 405] width 8 height 7
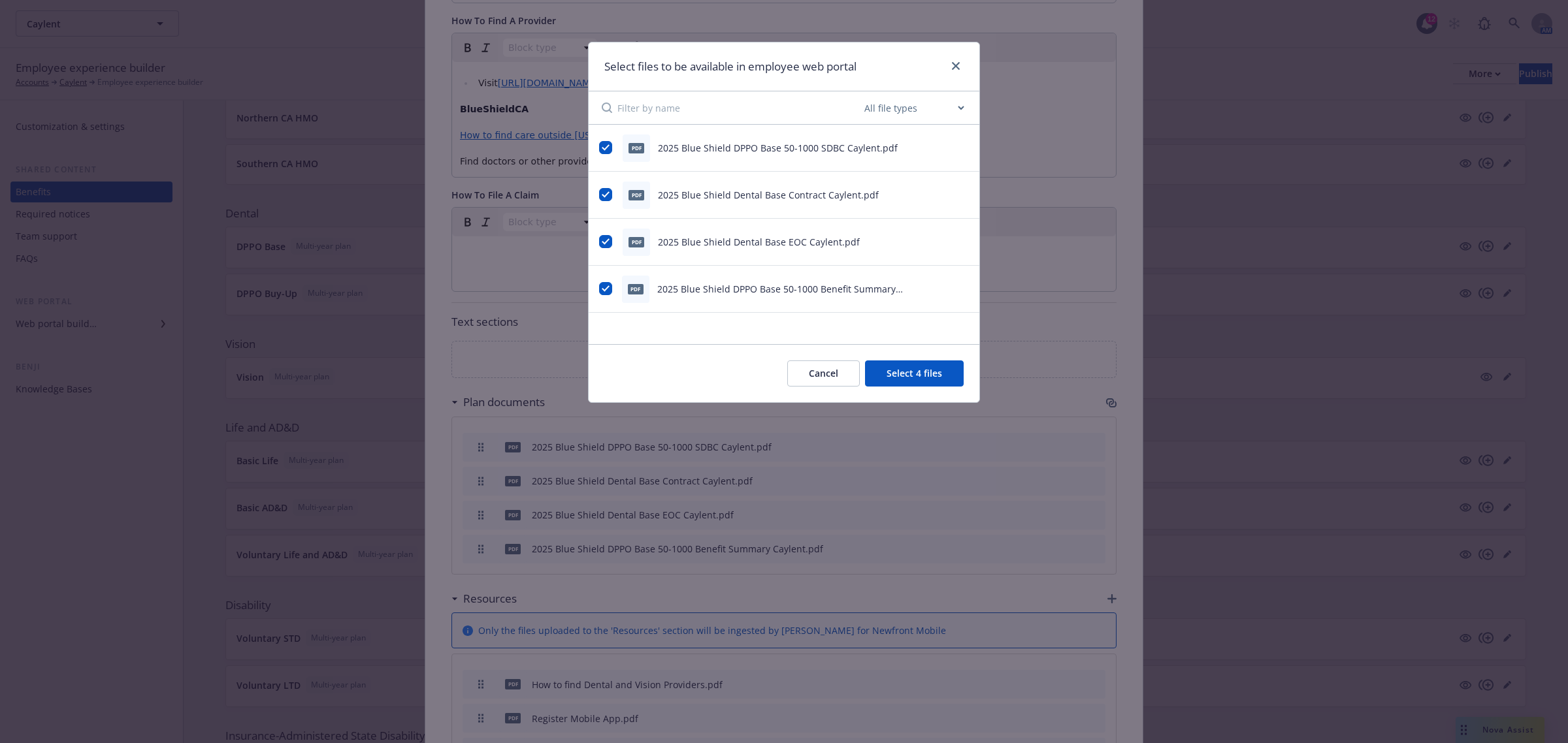
click at [806, 387] on button "Cancel" at bounding box center [823, 374] width 72 height 26
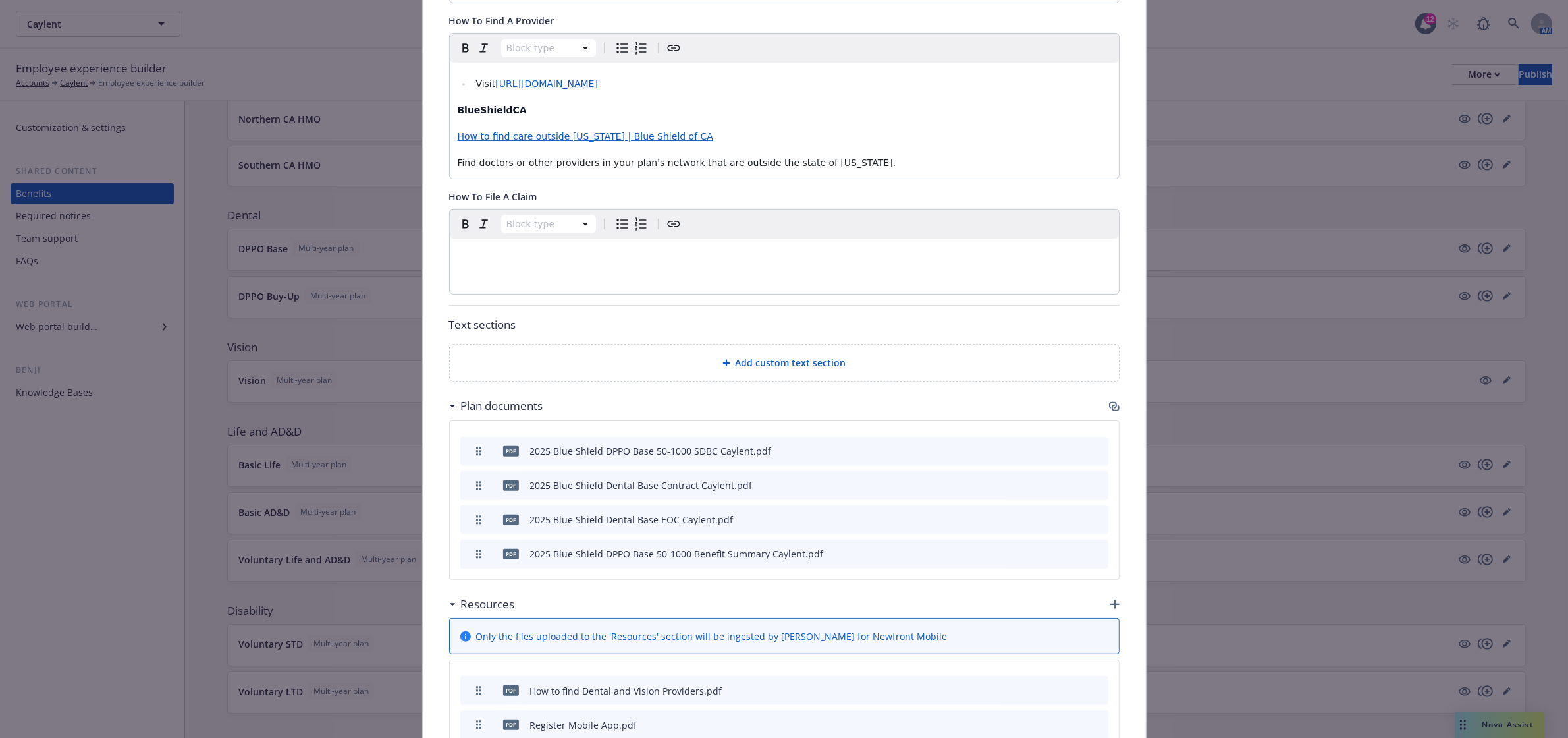
click at [811, 423] on div "pdf 2025 Blue Shield DPPO Base 50-1000 SDBC Caylent.pdf pdf 2025 Blue Shield De…" at bounding box center [784, 500] width 669 height 158
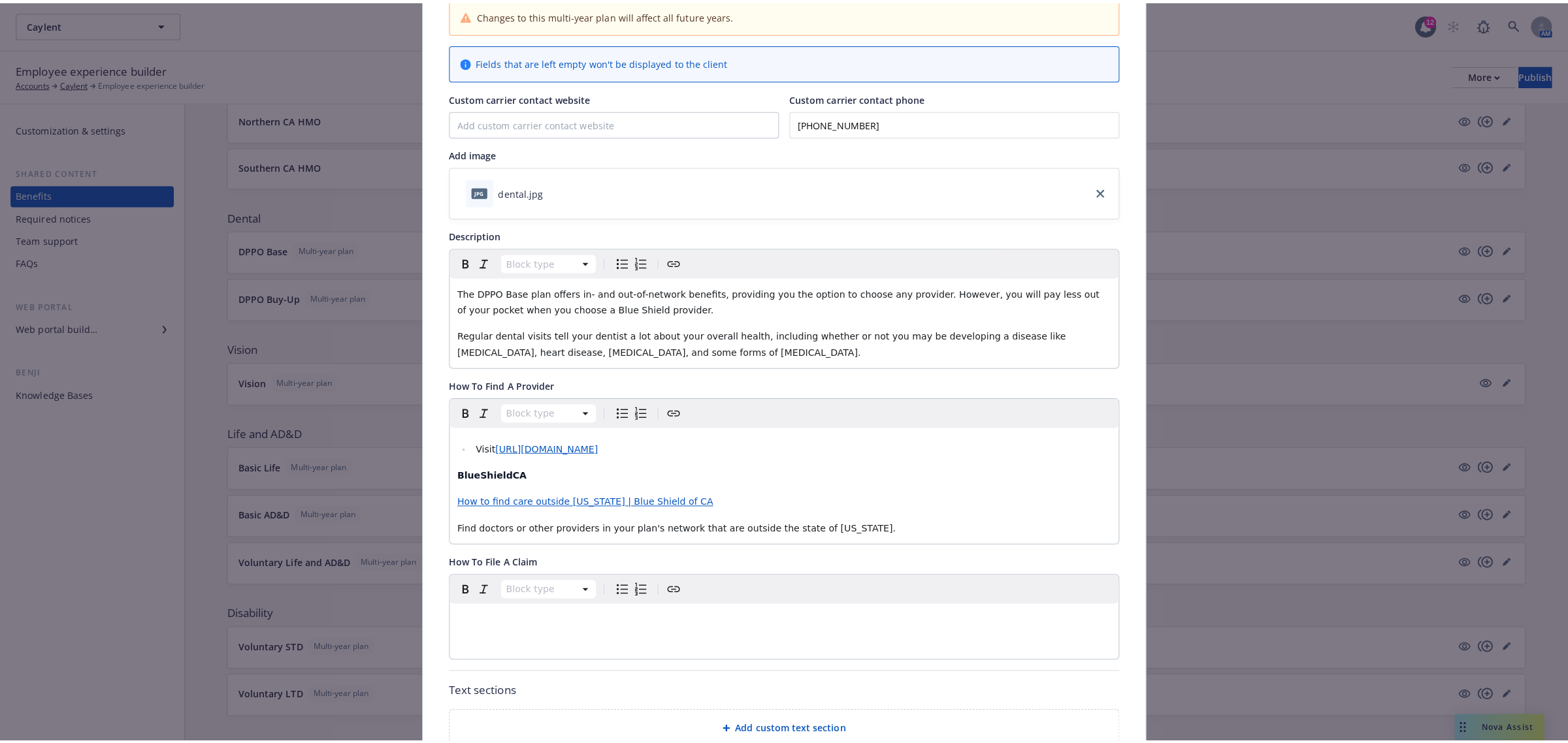
scroll to position [0, 0]
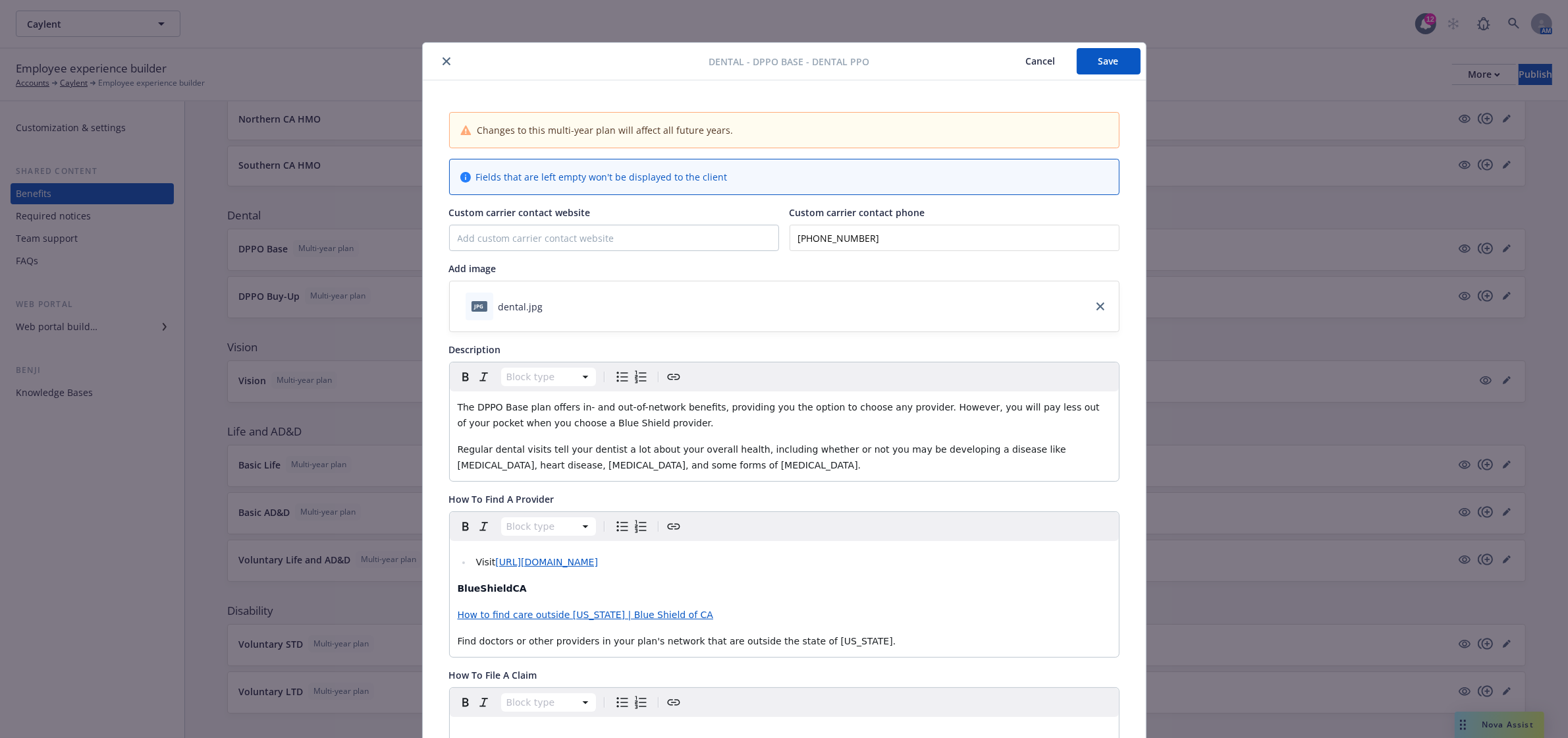
click at [442, 58] on icon "close" at bounding box center [446, 61] width 8 height 8
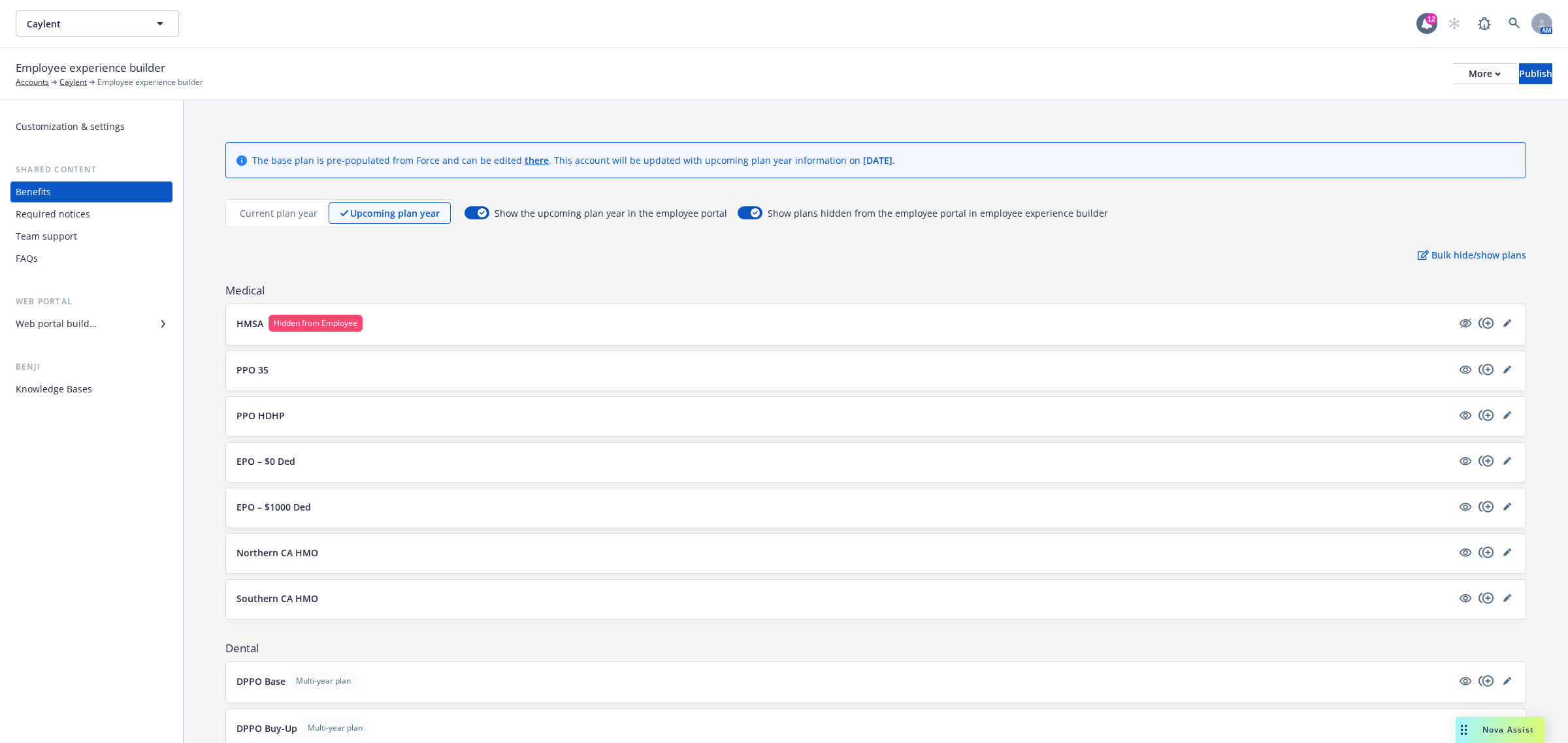
click at [410, 213] on p "Upcoming plan year" at bounding box center [395, 213] width 90 height 14
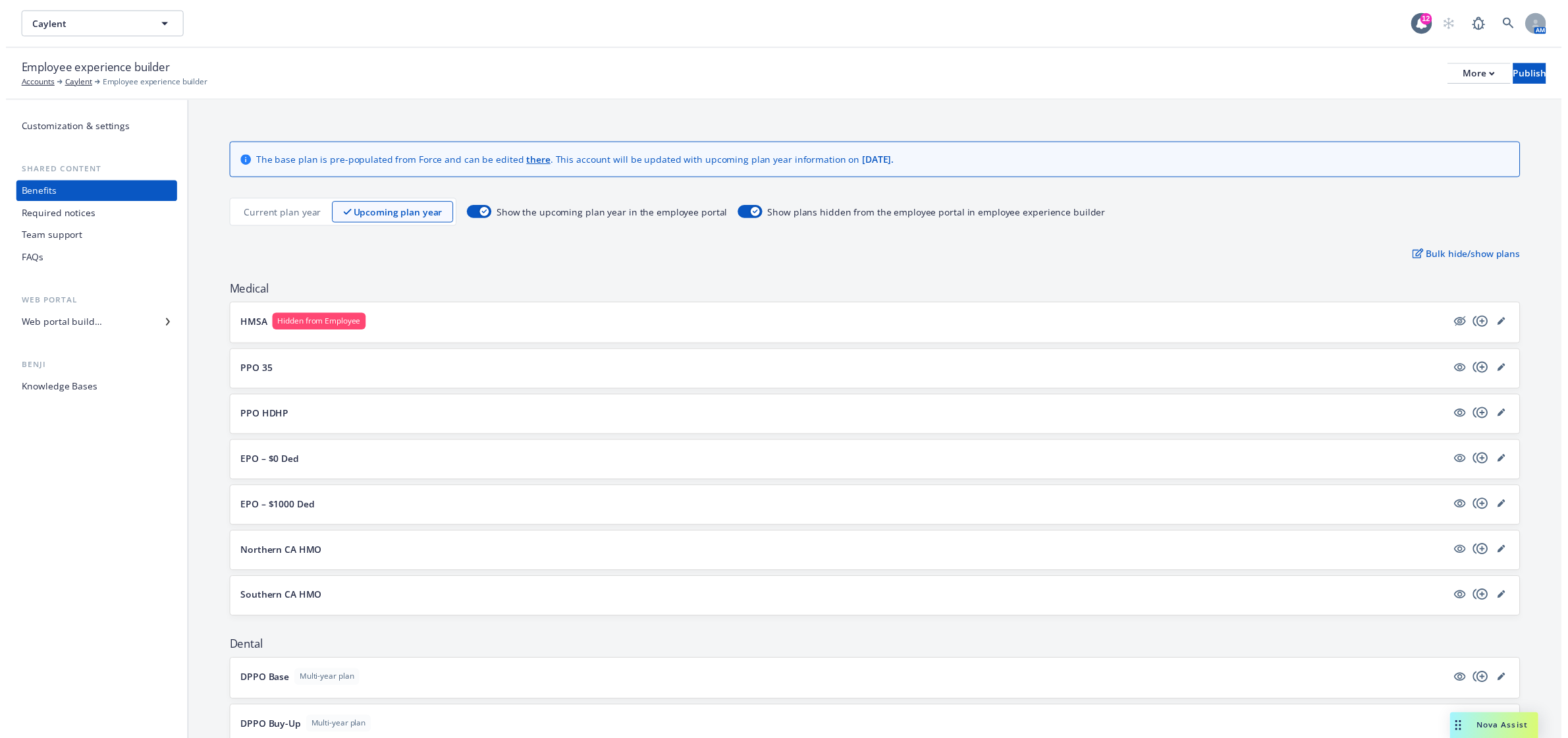
scroll to position [438, 0]
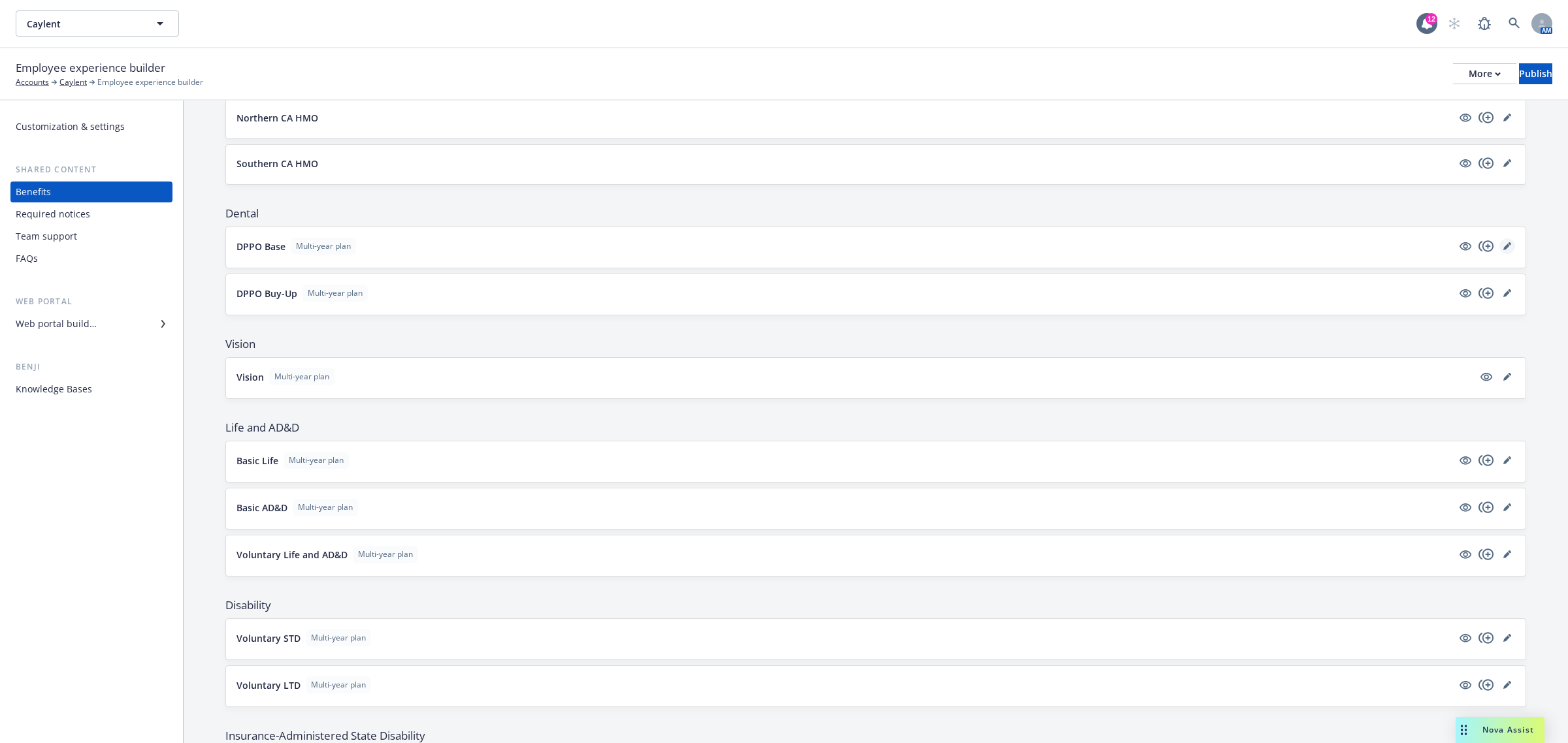
click at [1503, 249] on icon "editPencil" at bounding box center [1507, 246] width 8 height 8
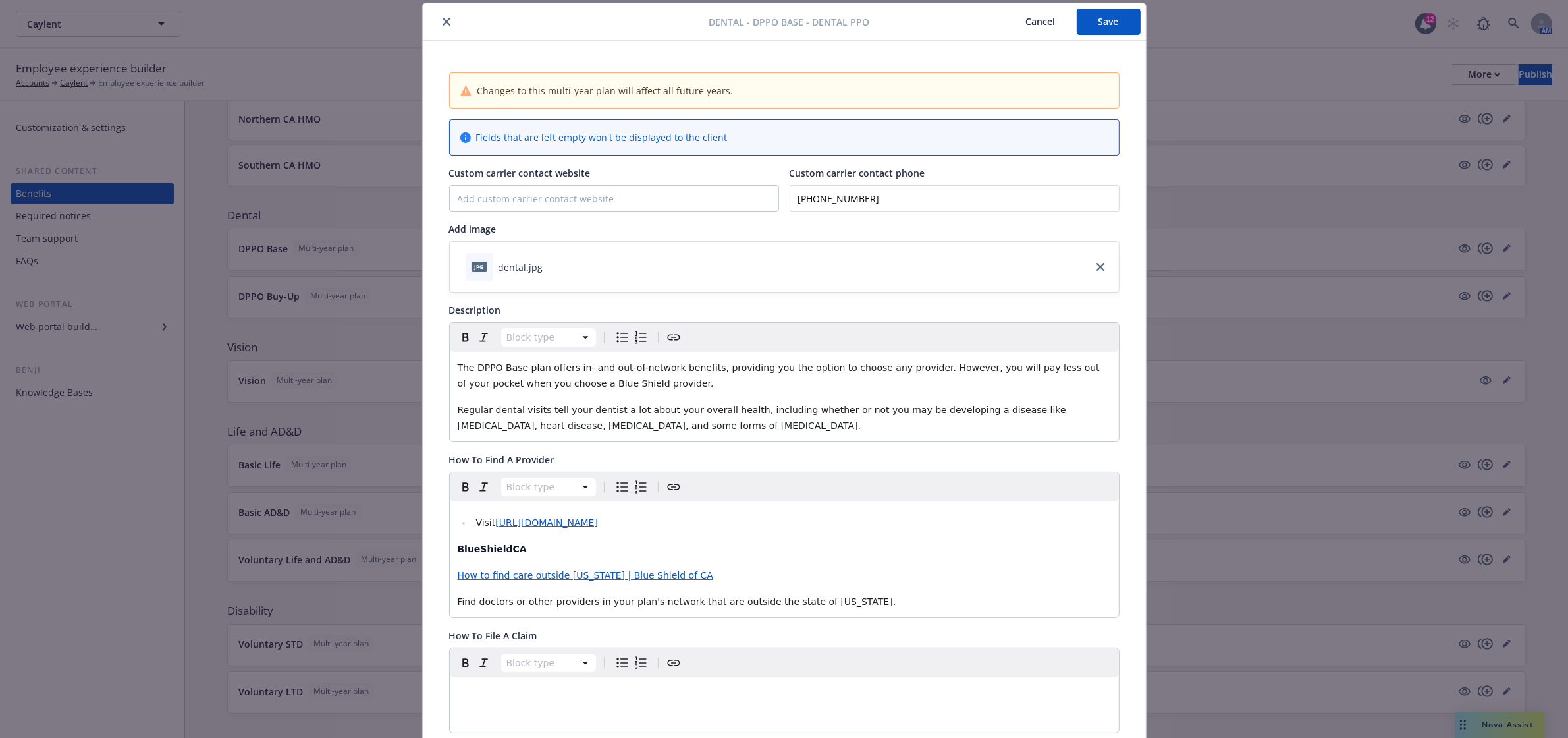
scroll to position [478, 0]
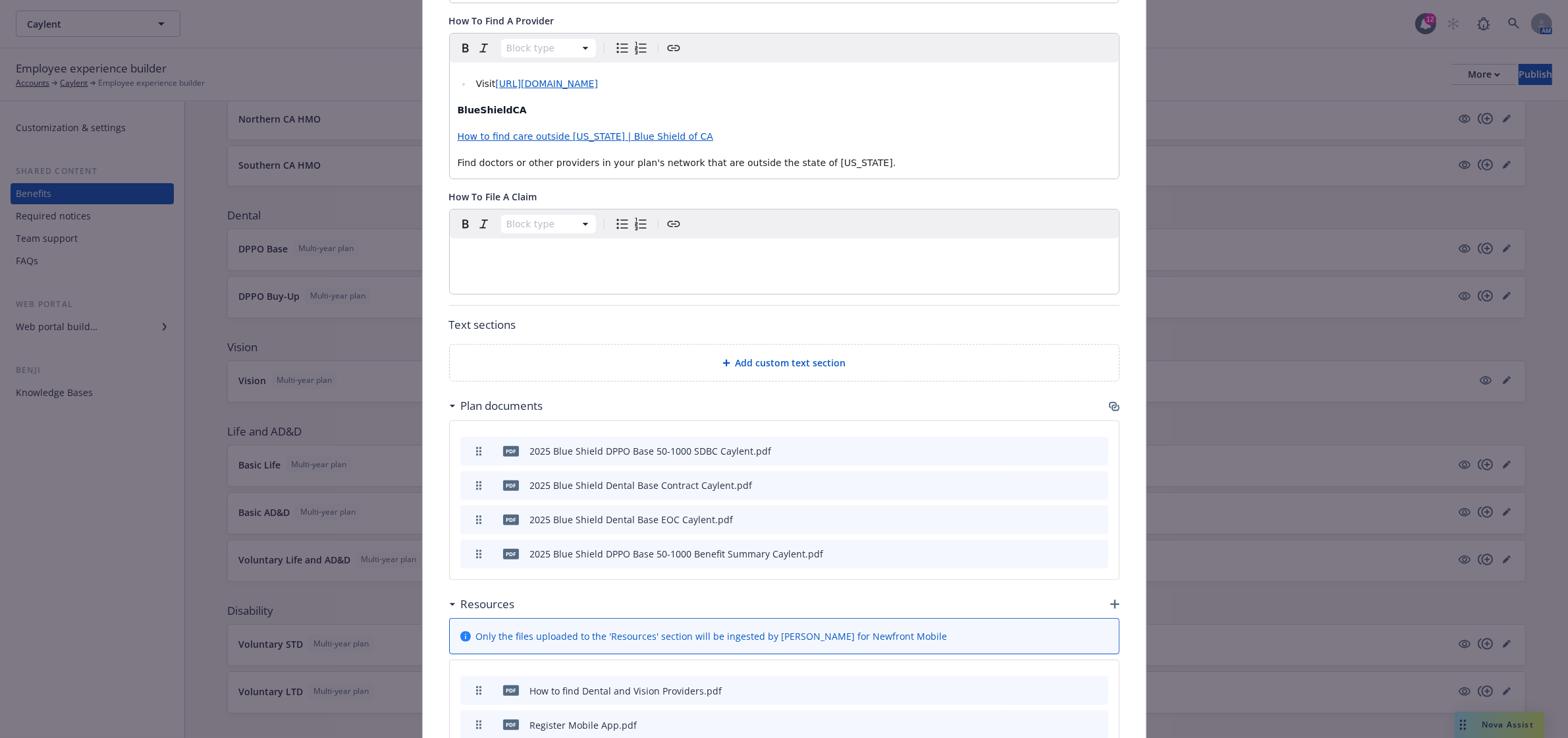
click at [1109, 409] on icon "button" at bounding box center [1113, 405] width 8 height 7
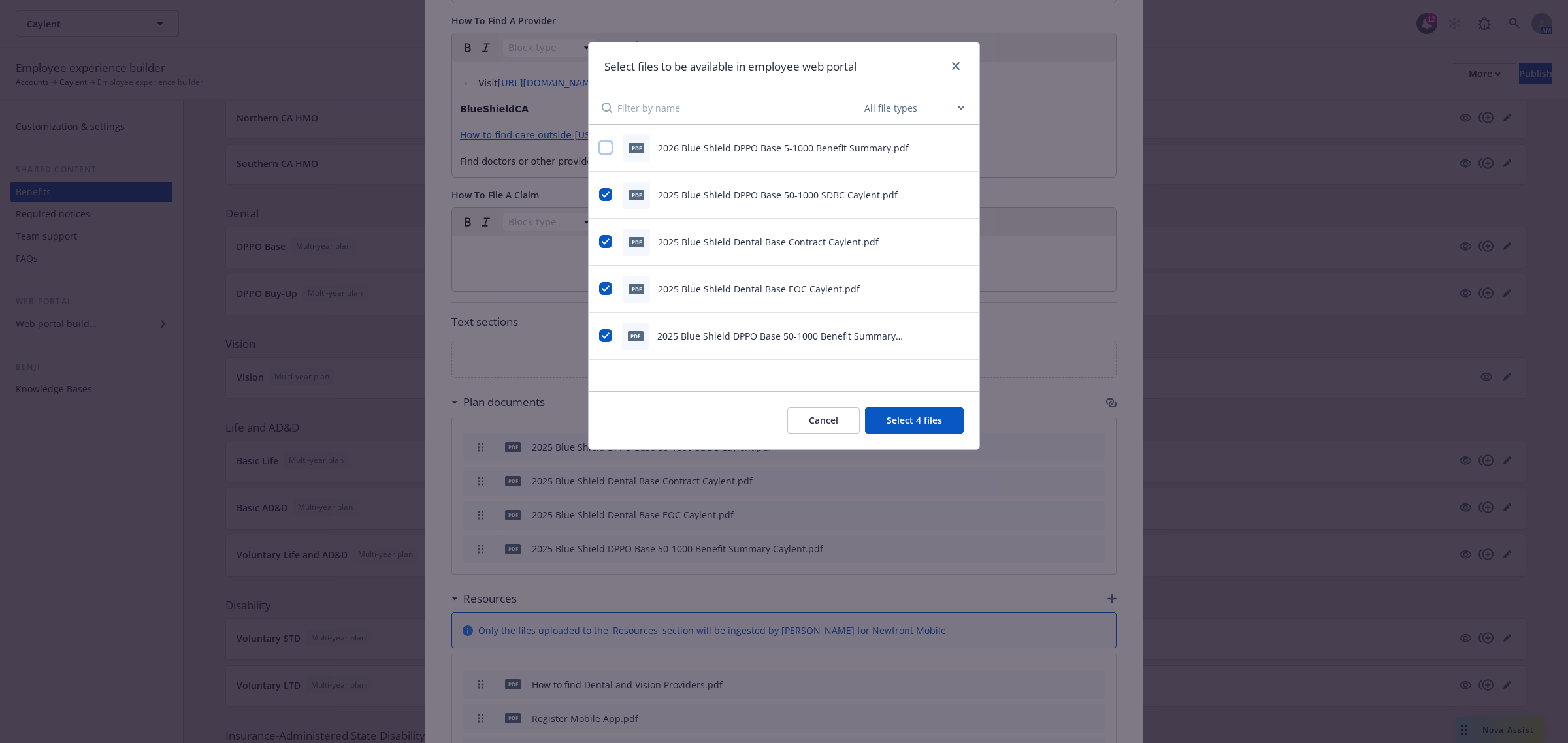
click at [603, 149] on input "checkbox" at bounding box center [605, 147] width 13 height 13
checkbox input "true"
click at [931, 423] on button "Select 5 files" at bounding box center [915, 420] width 99 height 26
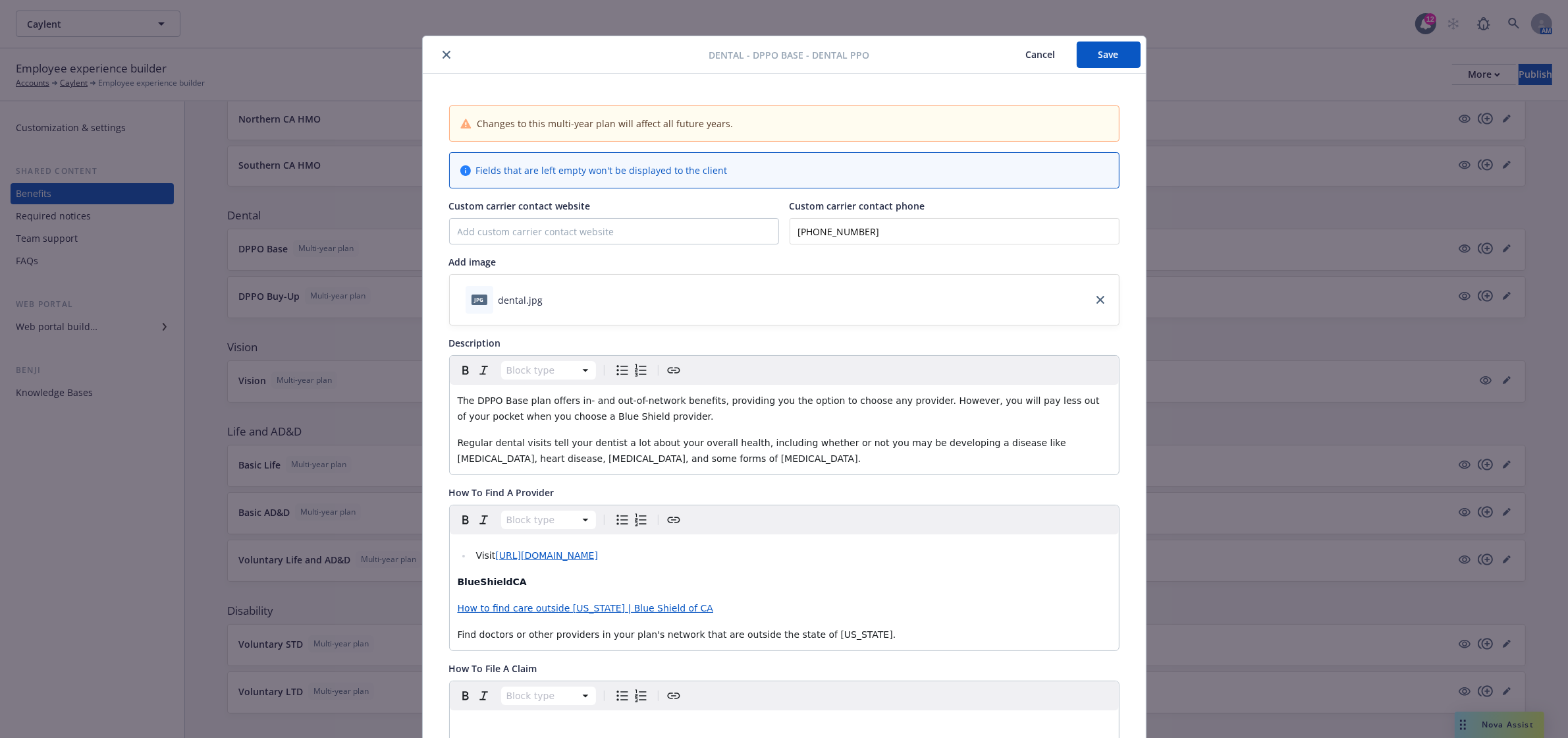
scroll to position [0, 0]
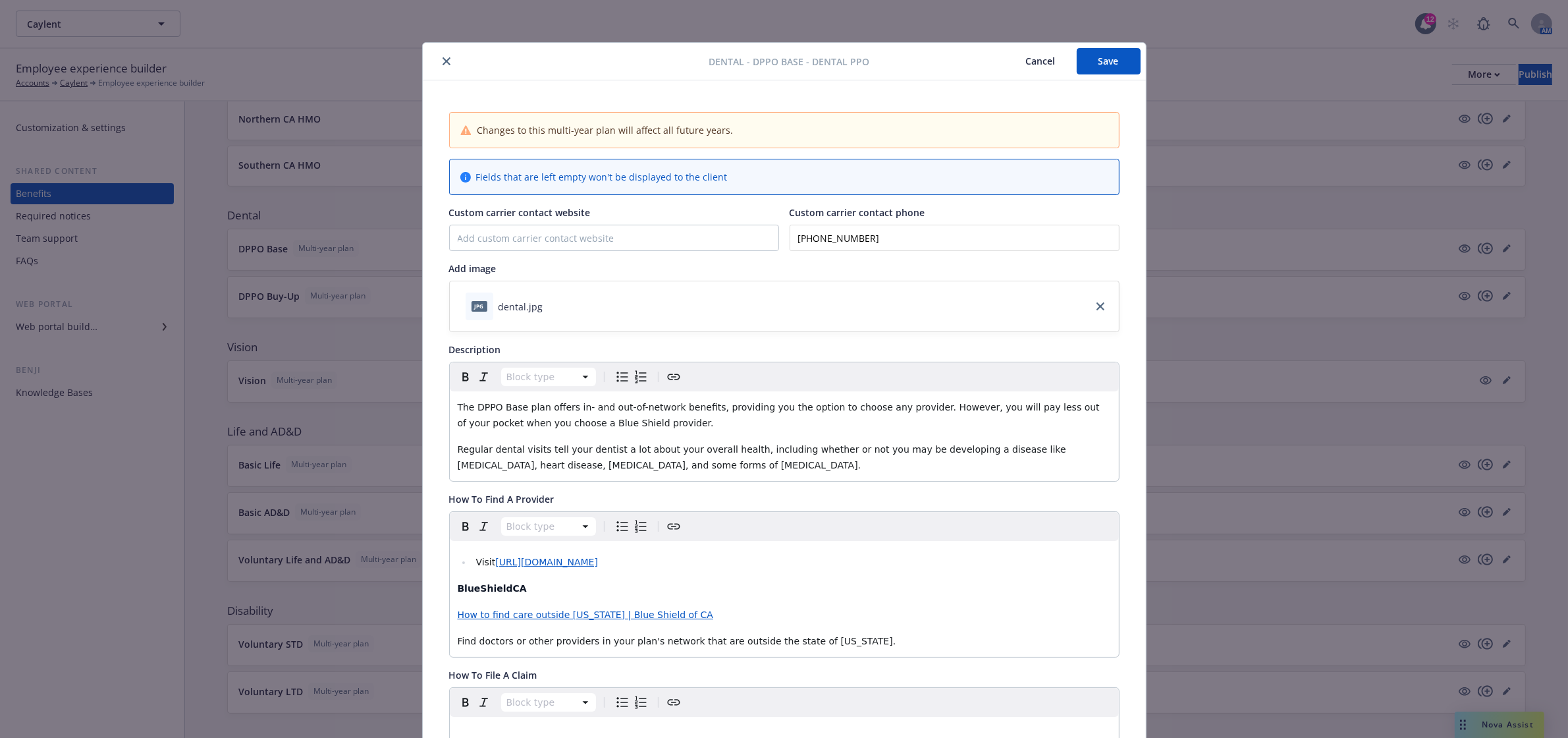
click at [1100, 67] on button "Save" at bounding box center [1108, 61] width 64 height 26
click at [442, 59] on icon "close" at bounding box center [446, 61] width 8 height 8
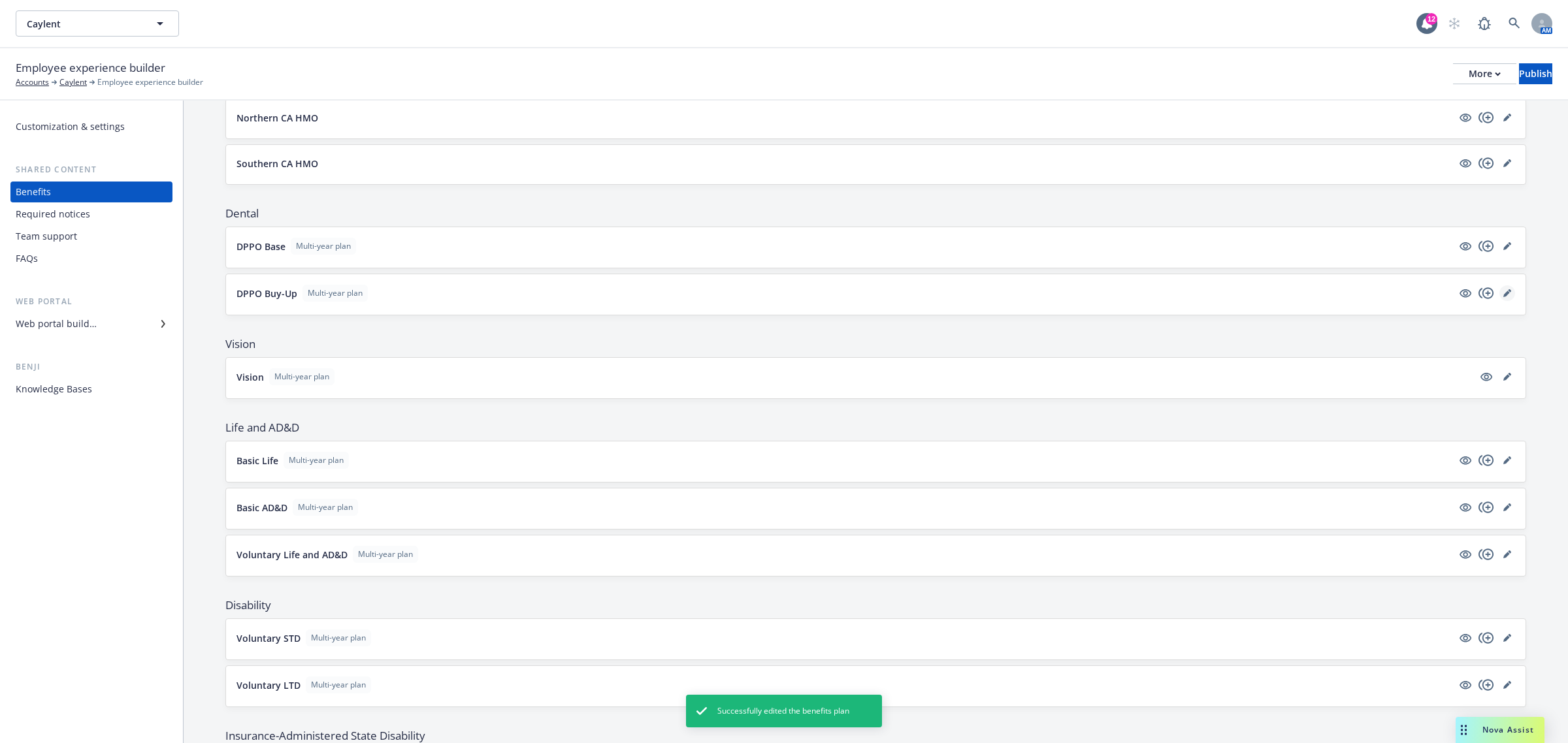
click at [1503, 295] on icon "editPencil" at bounding box center [1507, 293] width 8 height 8
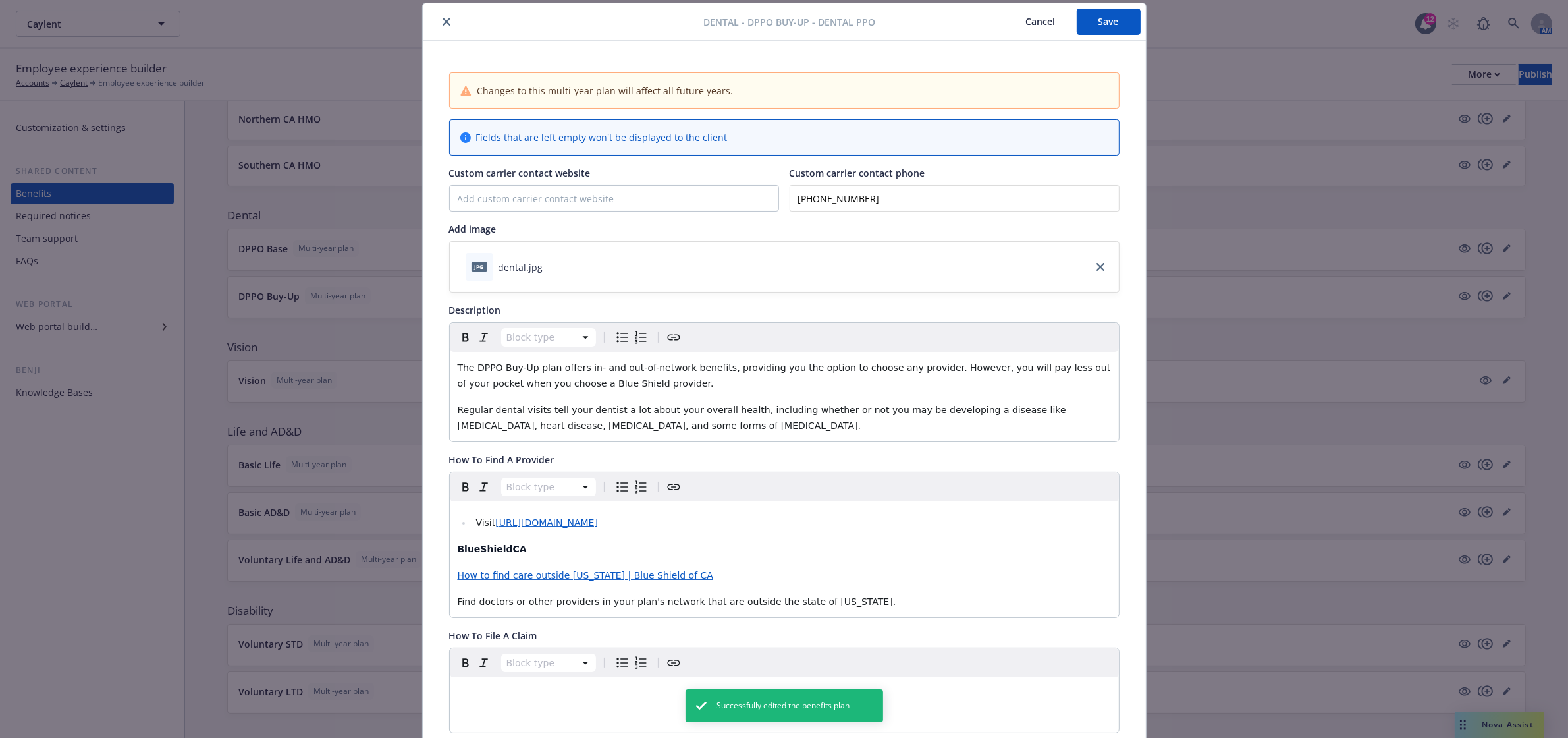
scroll to position [478, 0]
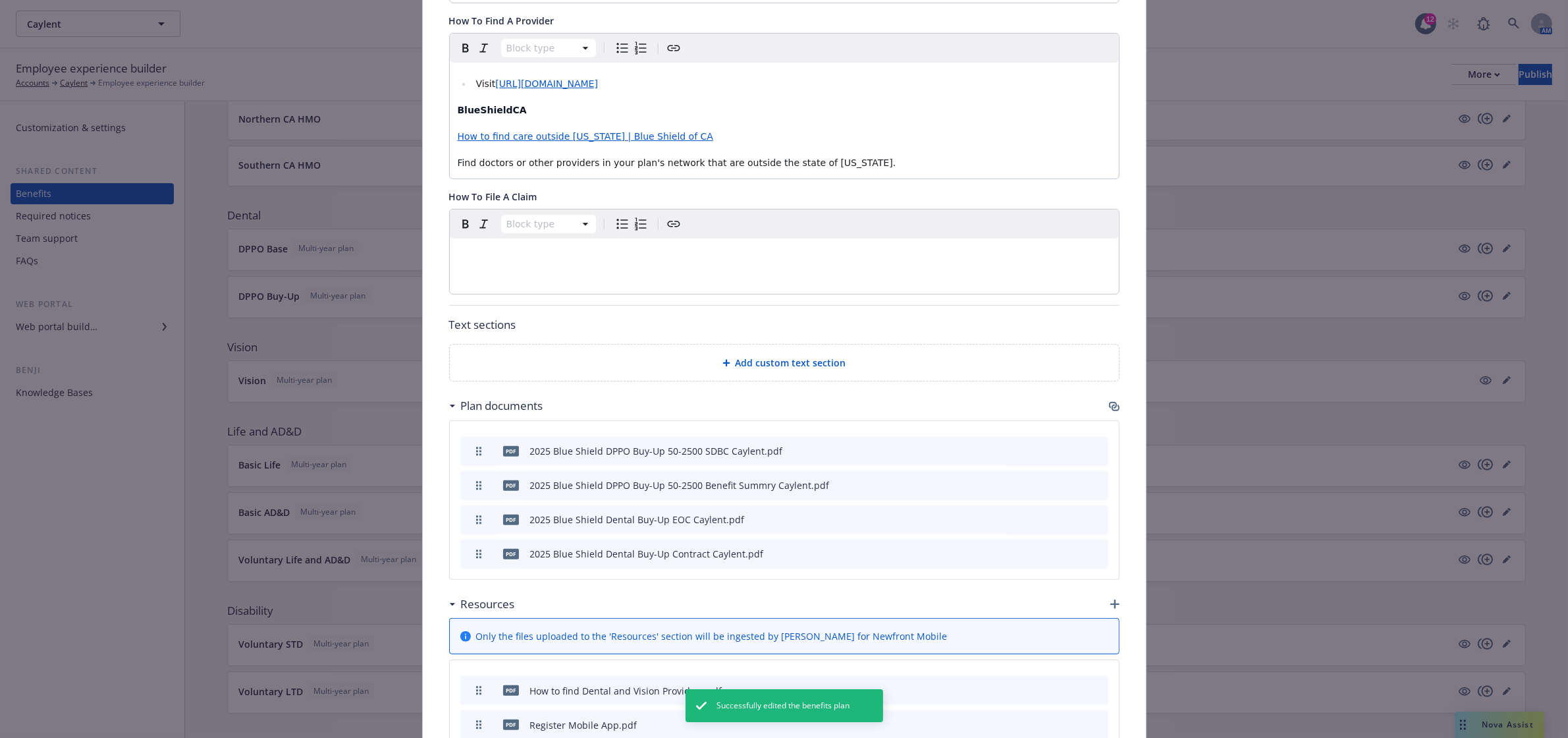
click at [1109, 405] on icon "button" at bounding box center [1113, 405] width 8 height 7
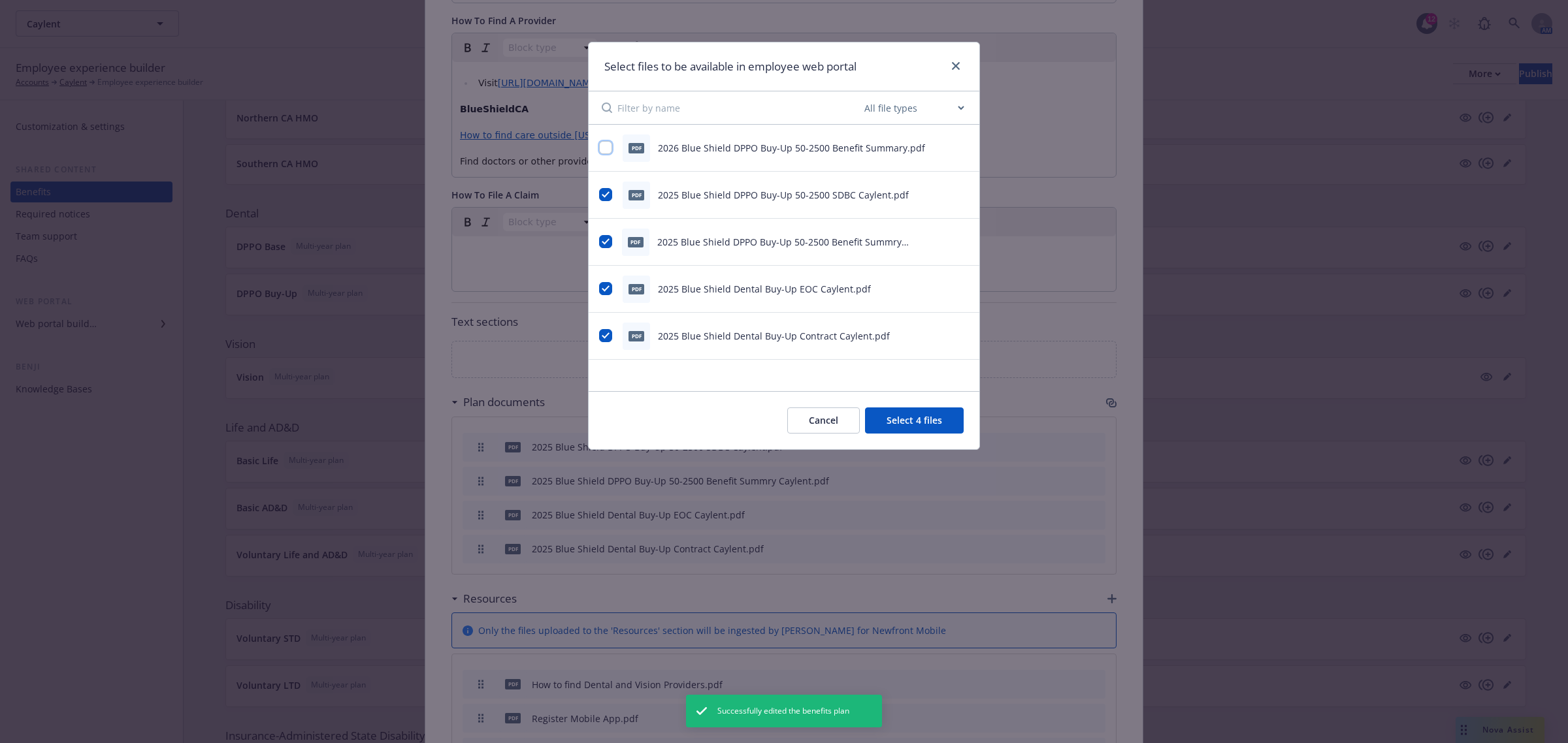
click at [608, 147] on input "checkbox" at bounding box center [605, 147] width 13 height 13
checkbox input "true"
click at [912, 416] on button "Select 5 files" at bounding box center [915, 420] width 99 height 26
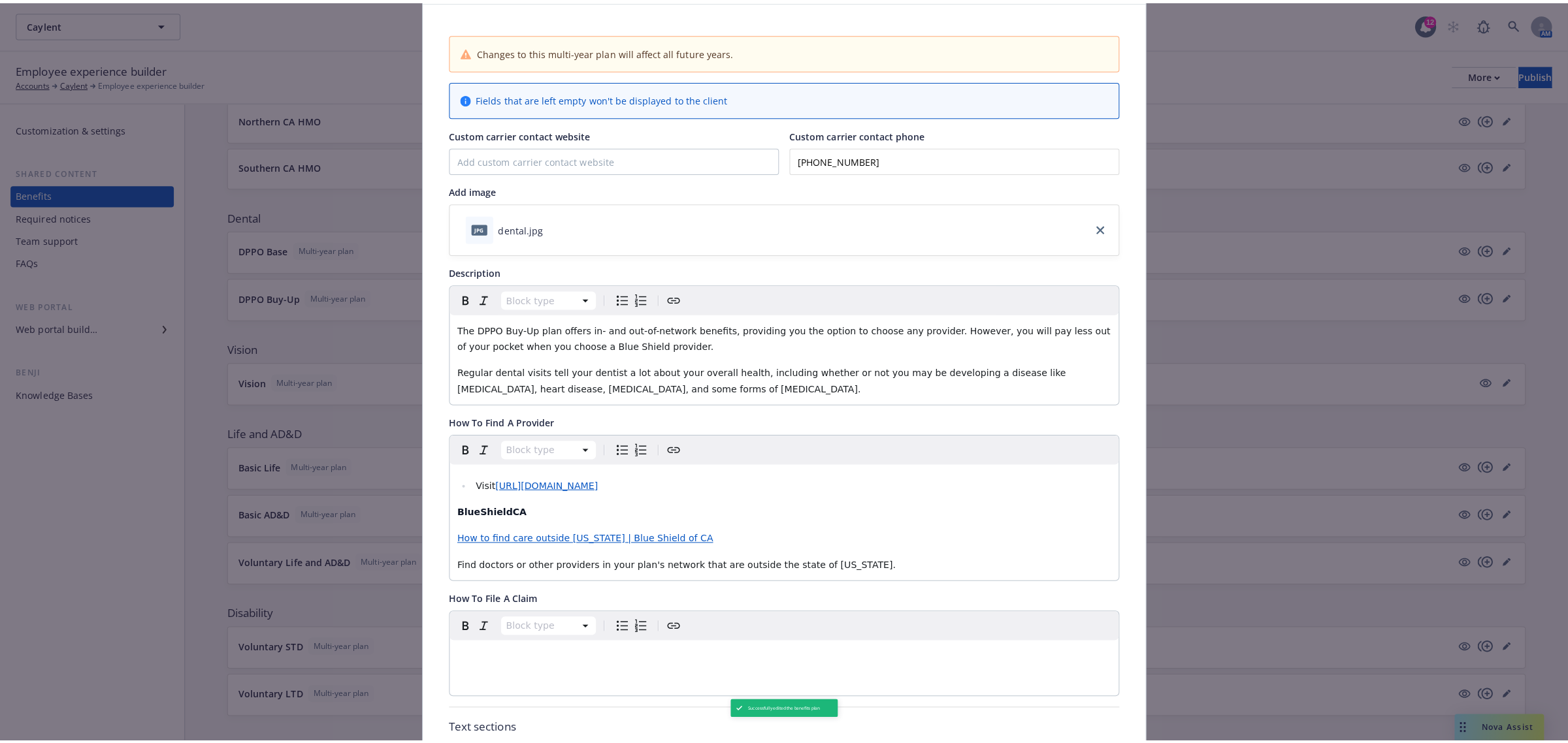
scroll to position [0, 0]
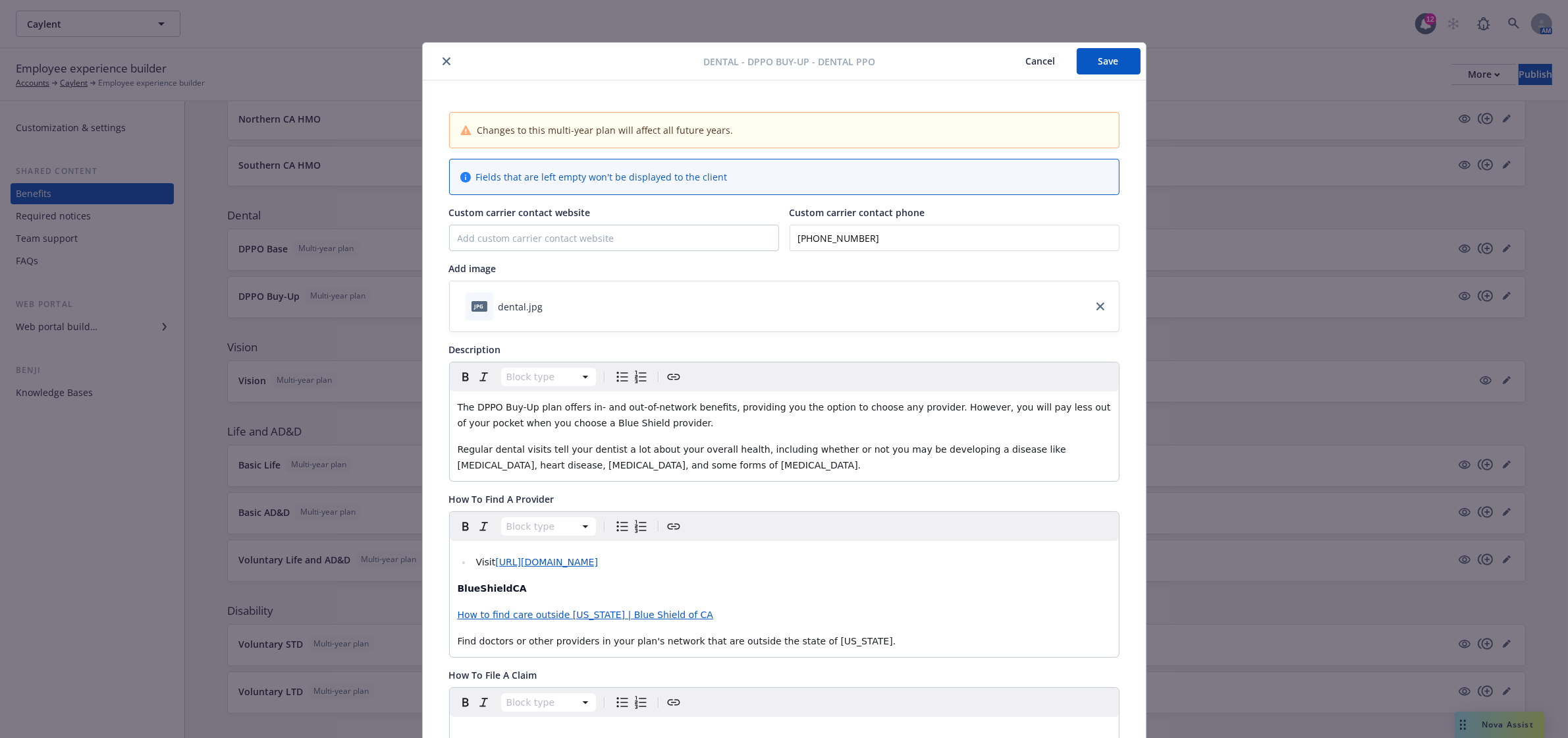
click at [1114, 66] on button "Save" at bounding box center [1108, 61] width 64 height 26
click at [442, 65] on icon "close" at bounding box center [446, 63] width 8 height 8
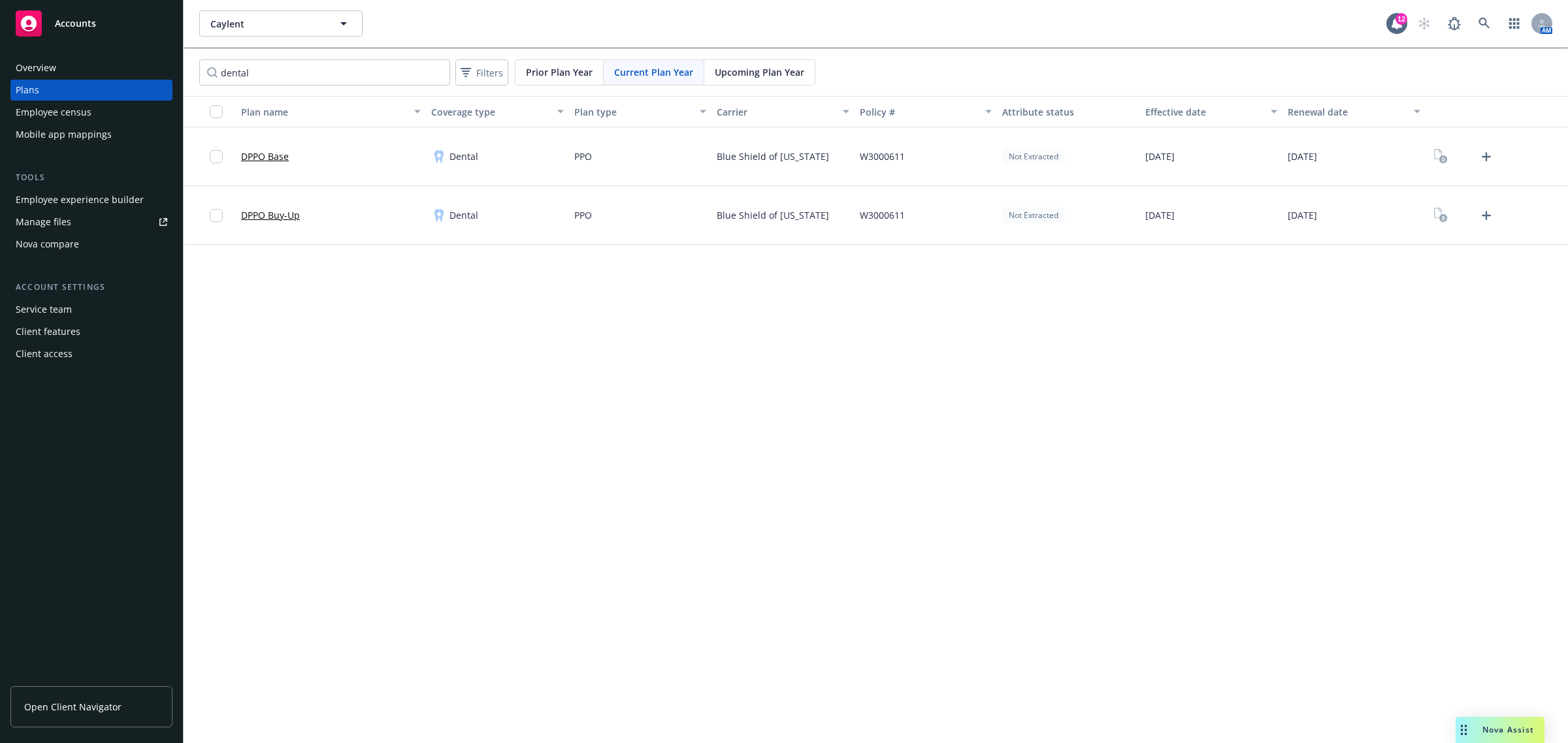
click at [739, 67] on span "Upcoming Plan Year" at bounding box center [760, 72] width 90 height 14
click at [640, 75] on span "Current Plan Year" at bounding box center [653, 72] width 79 height 14
click at [1487, 151] on icon "Upload Plan Documents" at bounding box center [1486, 157] width 16 height 16
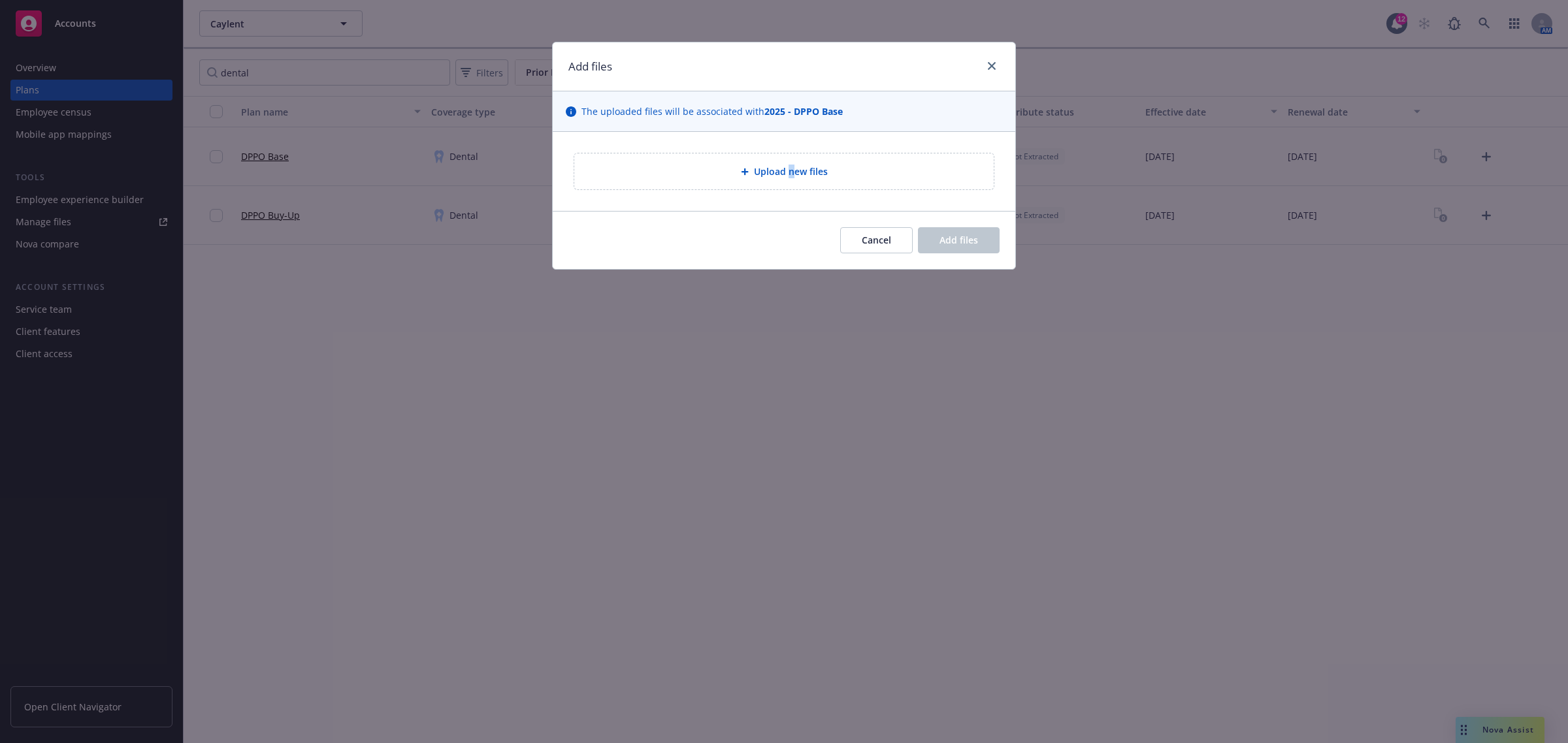
click at [790, 172] on span "Upload new files" at bounding box center [790, 171] width 74 height 14
click at [885, 241] on span "Cancel" at bounding box center [877, 240] width 30 height 12
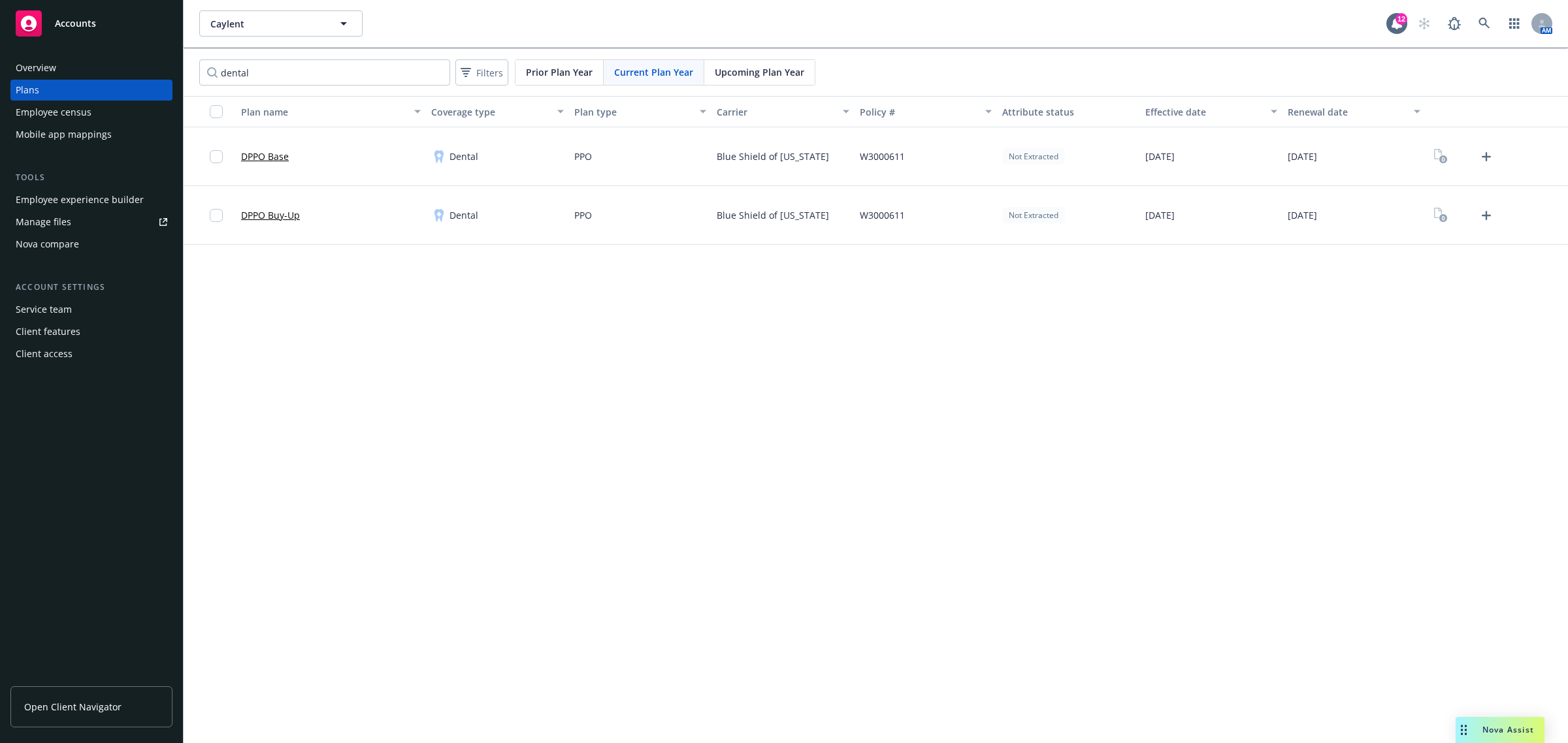
click at [769, 69] on span "Upcoming Plan Year" at bounding box center [760, 72] width 90 height 14
click at [1487, 155] on icon "Upload Plan Documents" at bounding box center [1487, 157] width 9 height 9
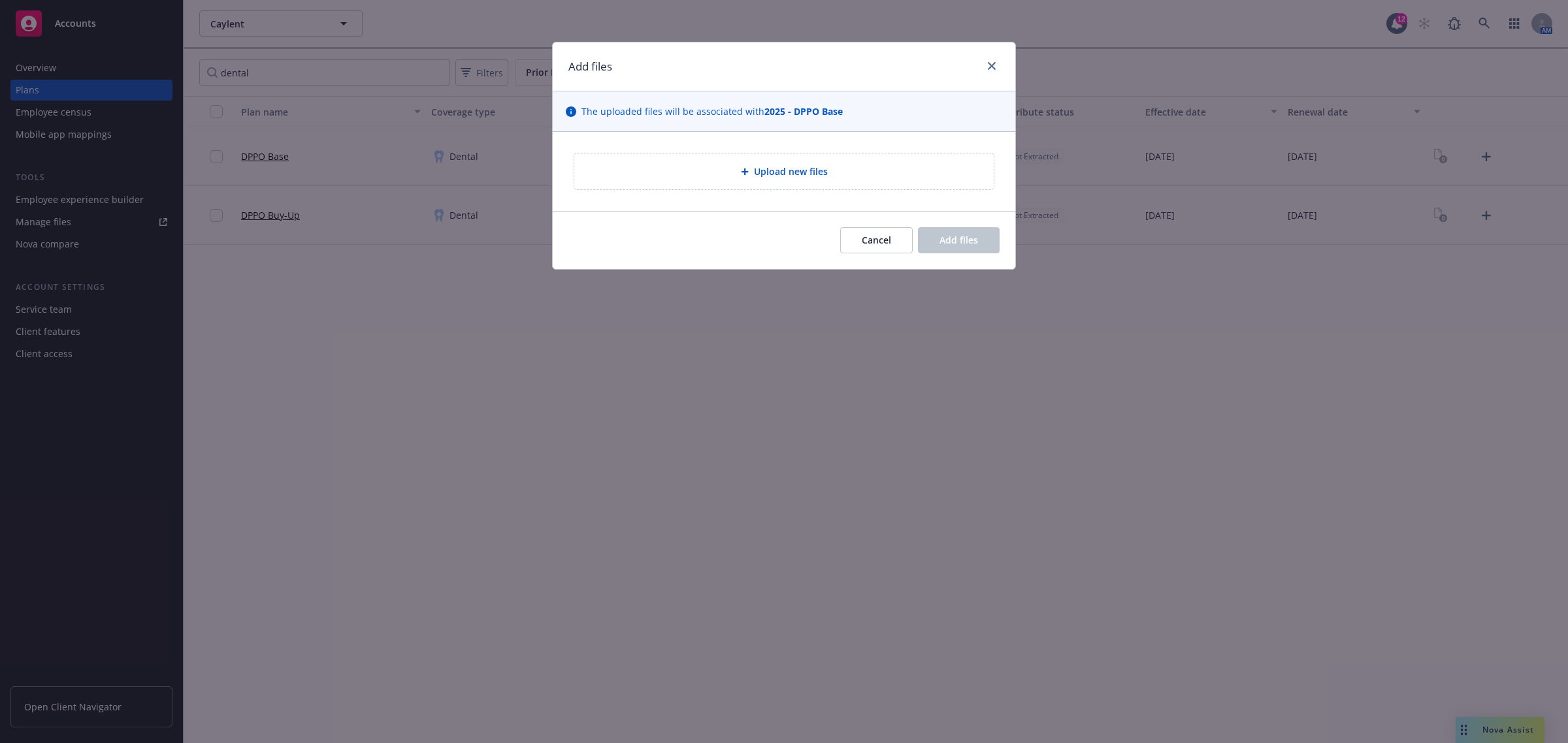
click at [867, 255] on div "Cancel Add files" at bounding box center [784, 240] width 462 height 58
click at [863, 244] on span "Cancel" at bounding box center [877, 240] width 30 height 12
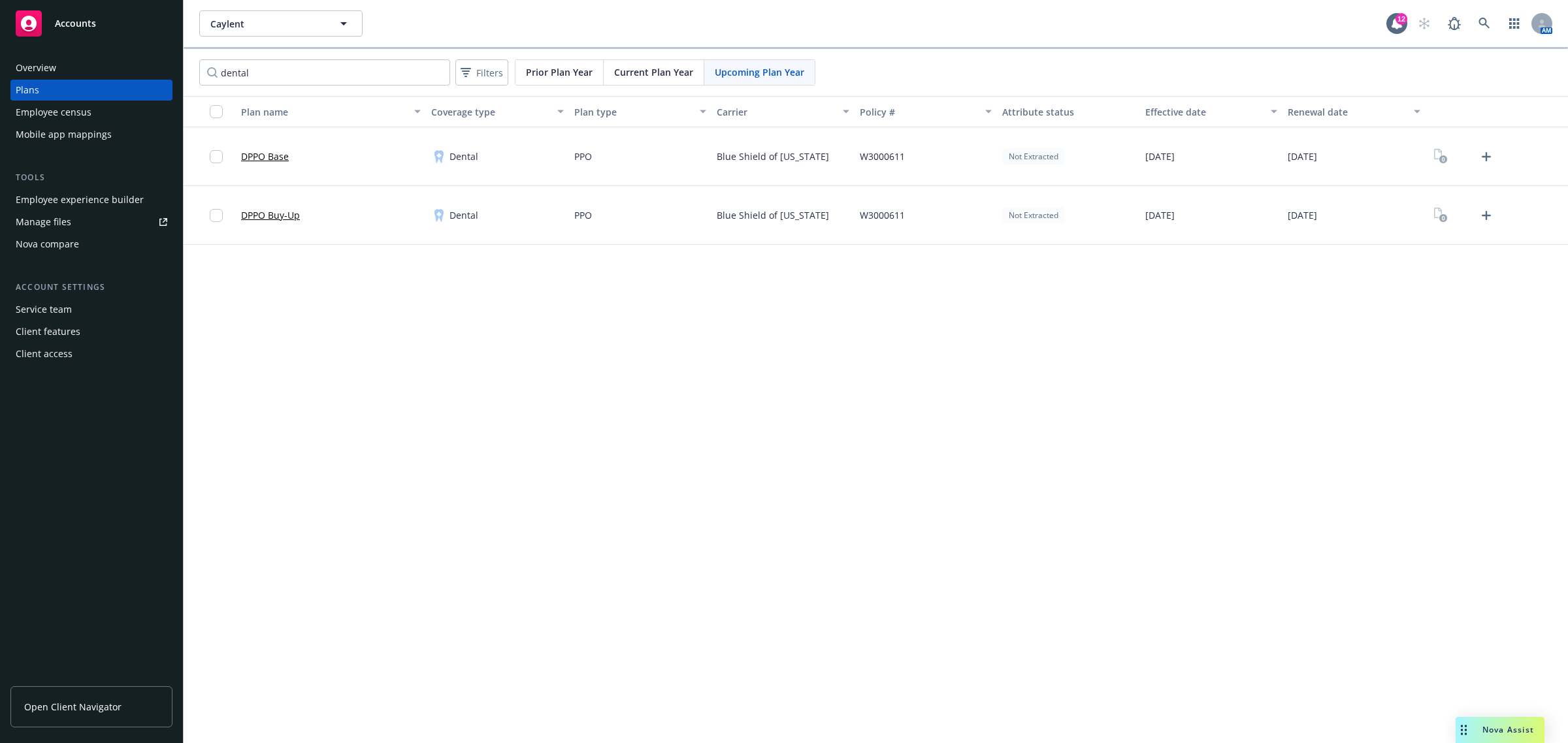
click at [650, 75] on span "Current Plan Year" at bounding box center [653, 72] width 79 height 14
click at [1485, 154] on icon "Upload Plan Documents" at bounding box center [1487, 157] width 9 height 9
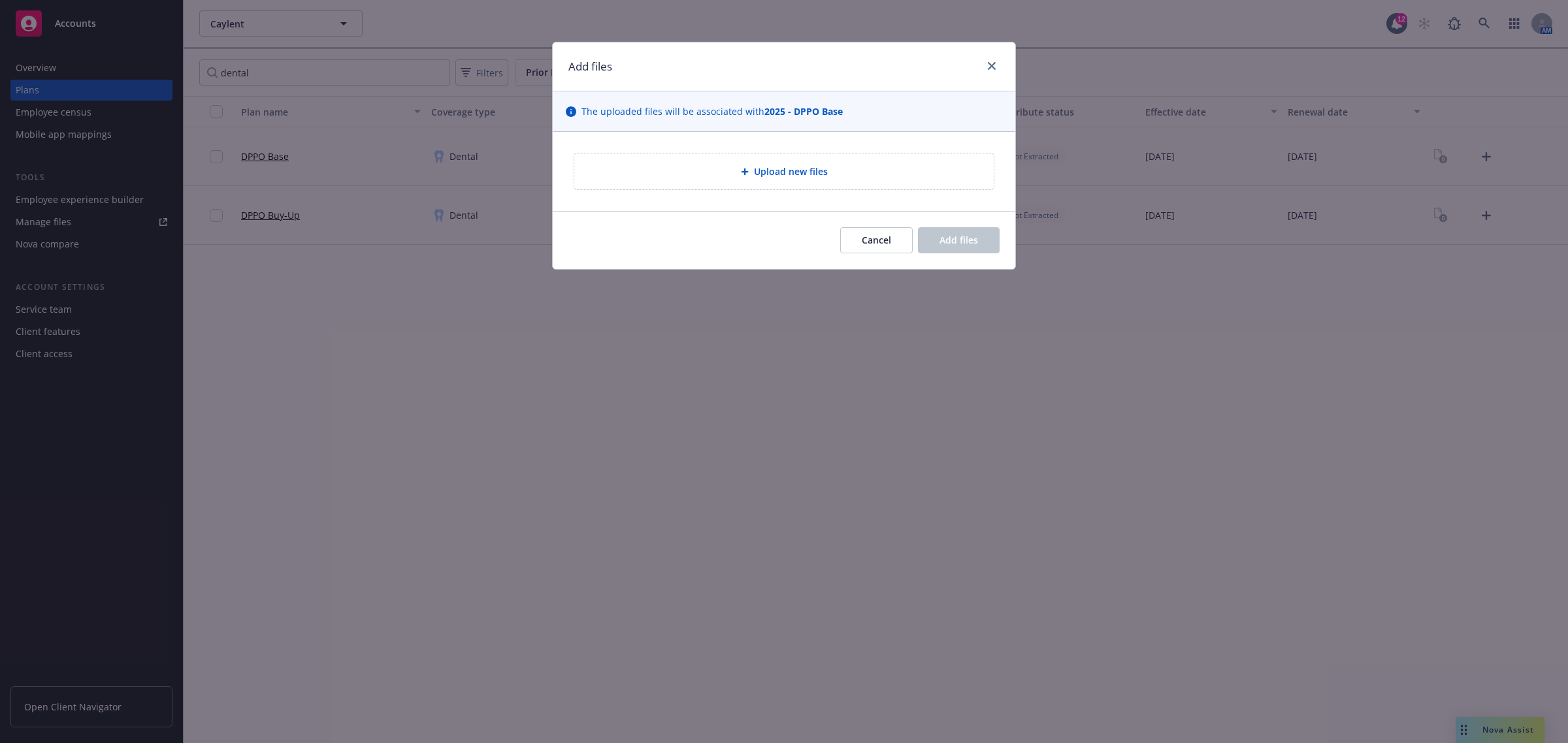
click at [768, 167] on span "Upload new files" at bounding box center [790, 171] width 74 height 14
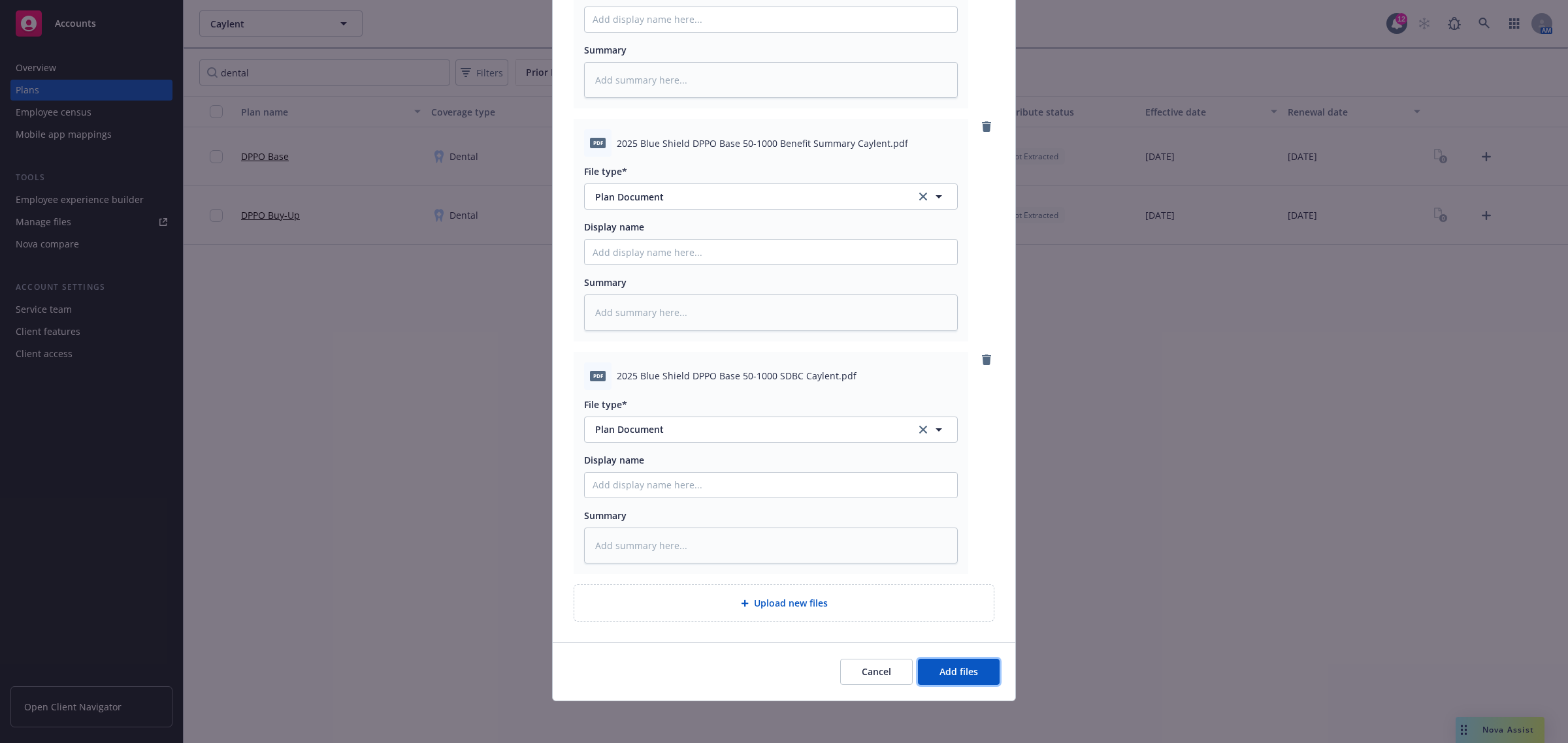
click at [945, 671] on span "Add files" at bounding box center [959, 671] width 39 height 12
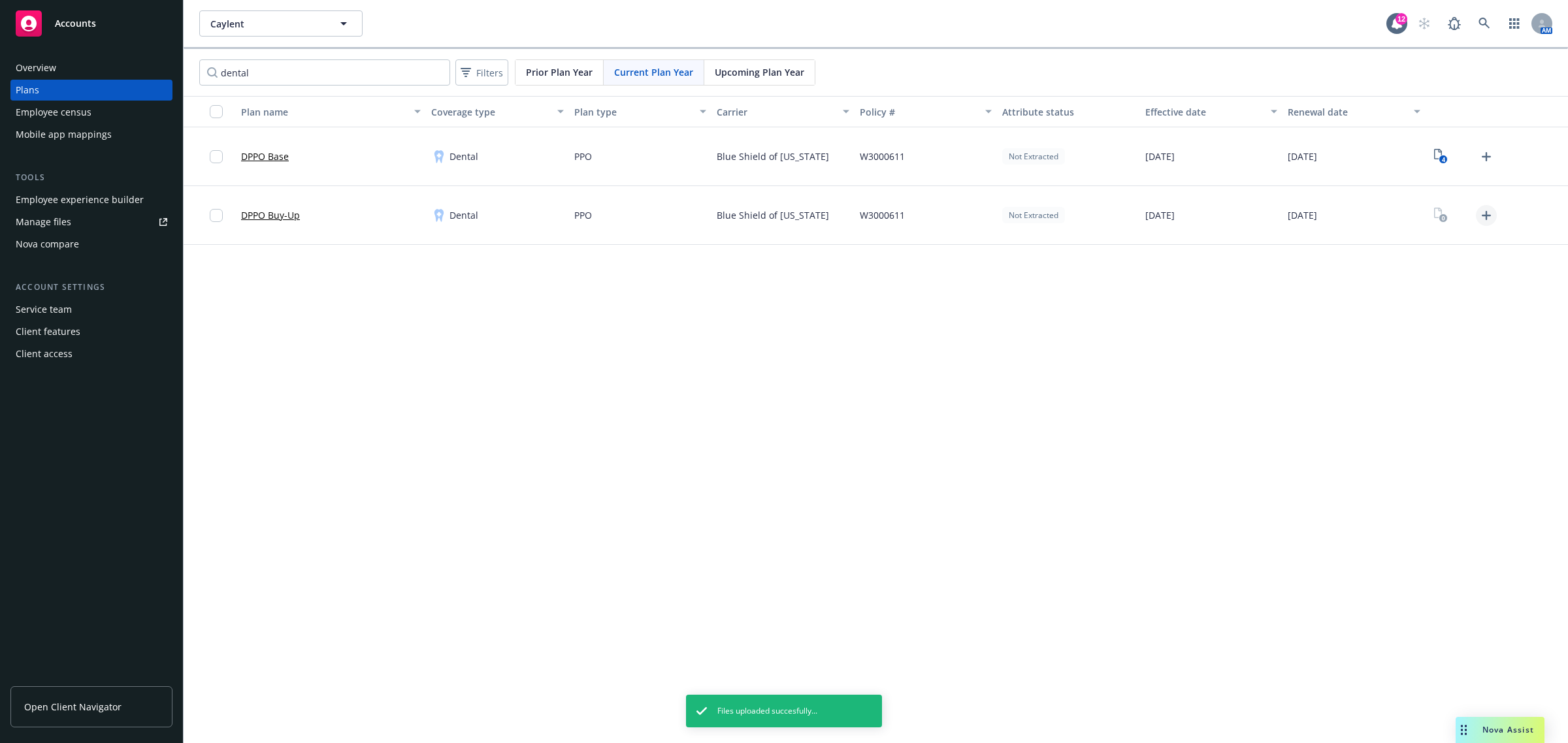
click at [1488, 214] on icon "Upload Plan Documents" at bounding box center [1486, 215] width 16 height 16
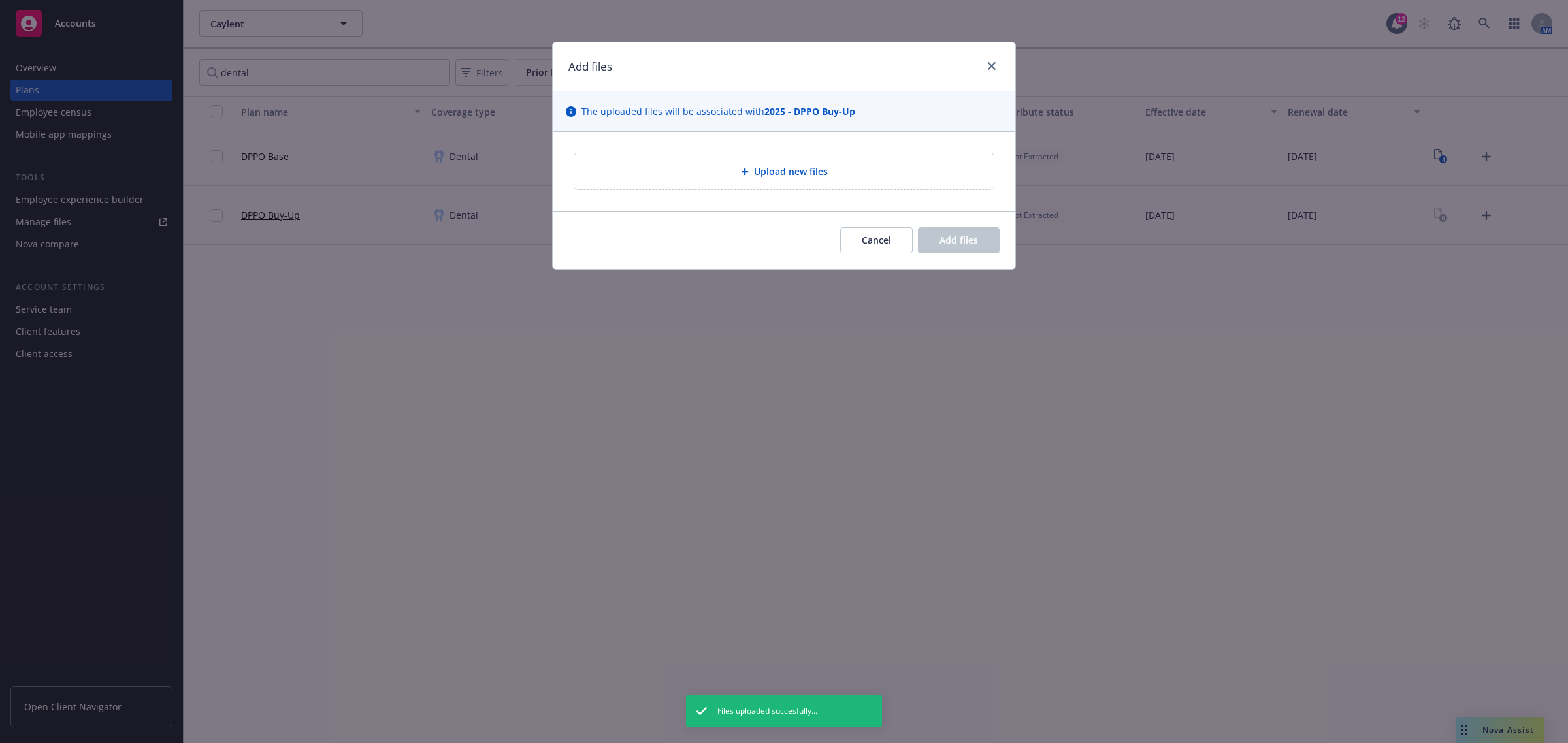
click at [784, 167] on span "Upload new files" at bounding box center [790, 171] width 74 height 14
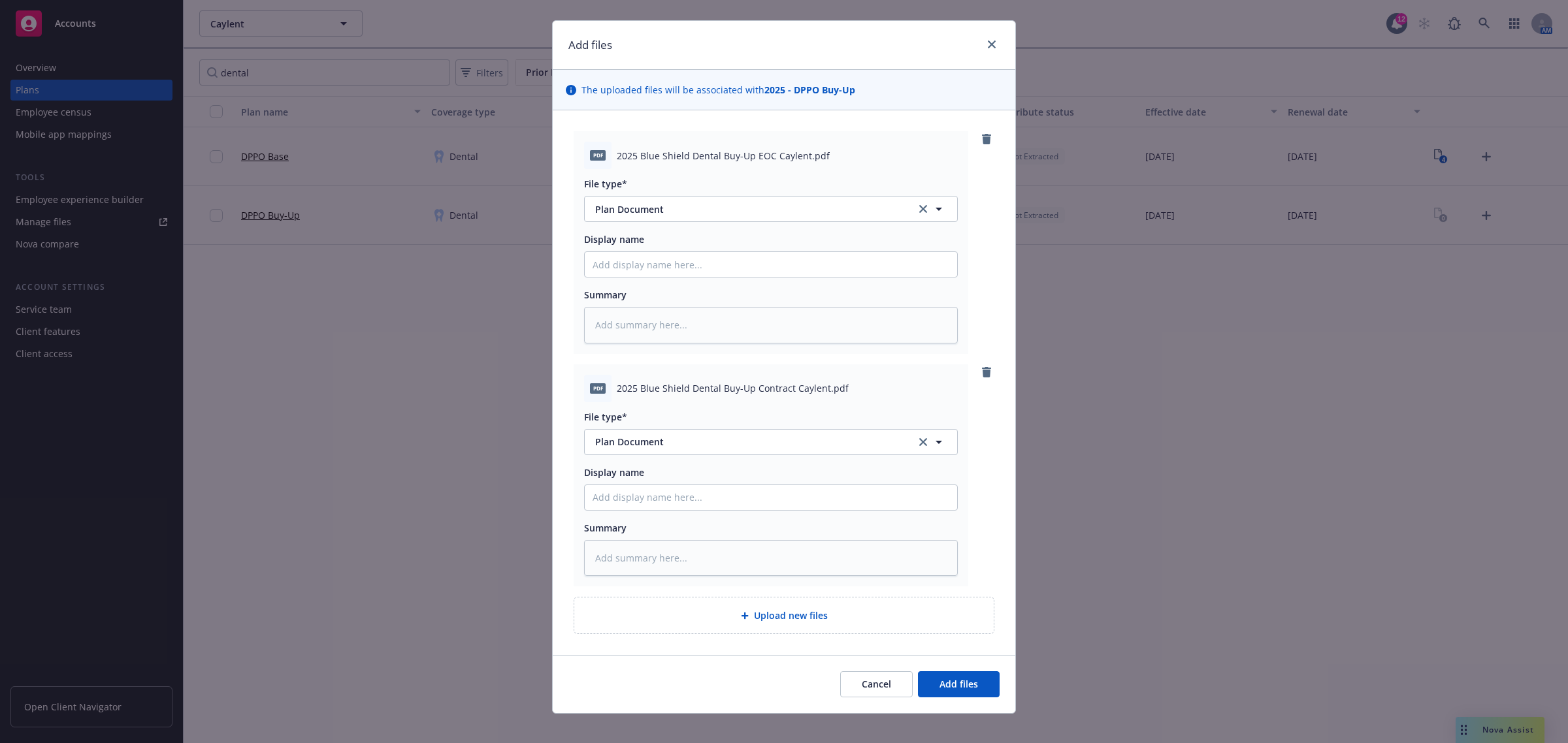
scroll to position [34, 0]
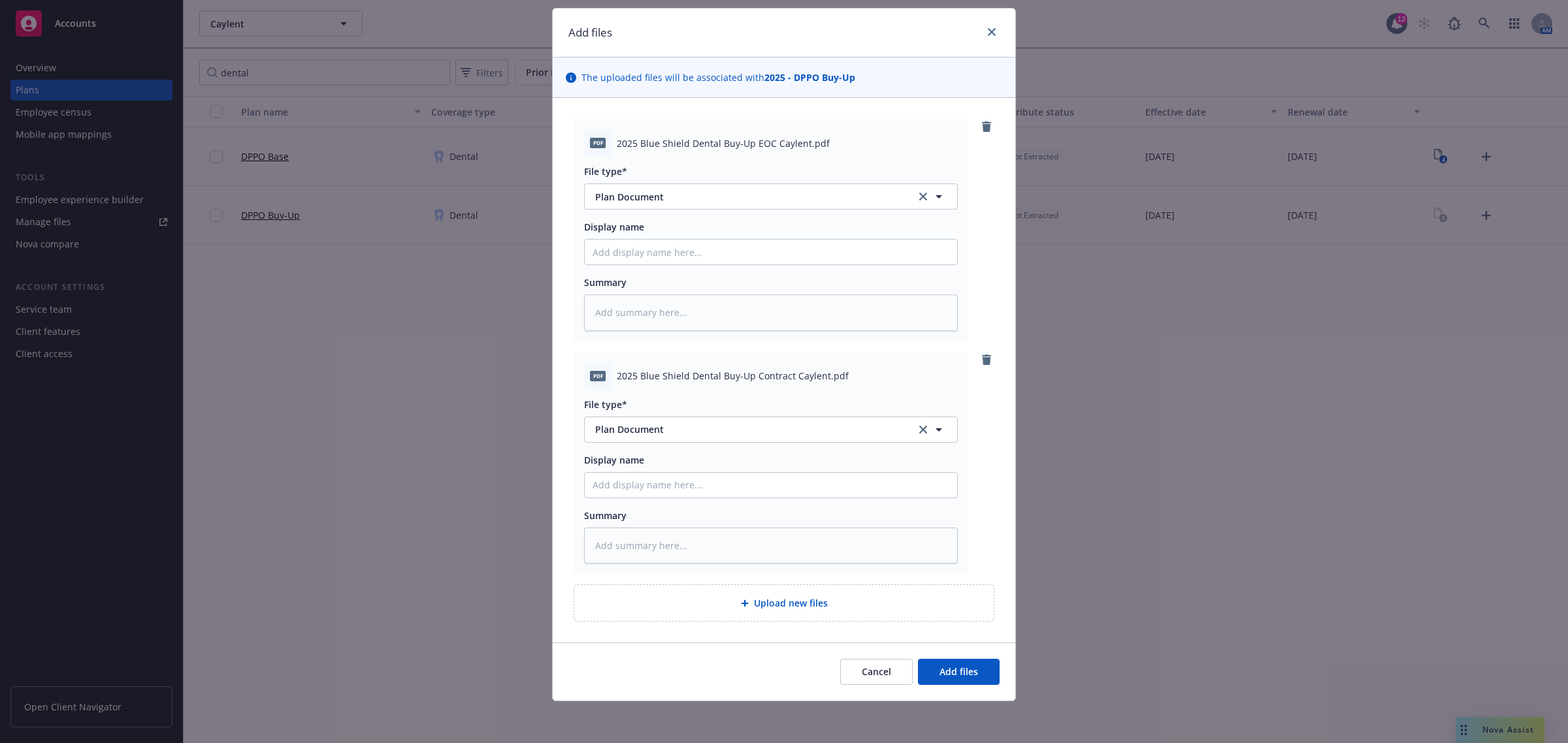
click at [802, 600] on span "Upload new files" at bounding box center [790, 603] width 74 height 14
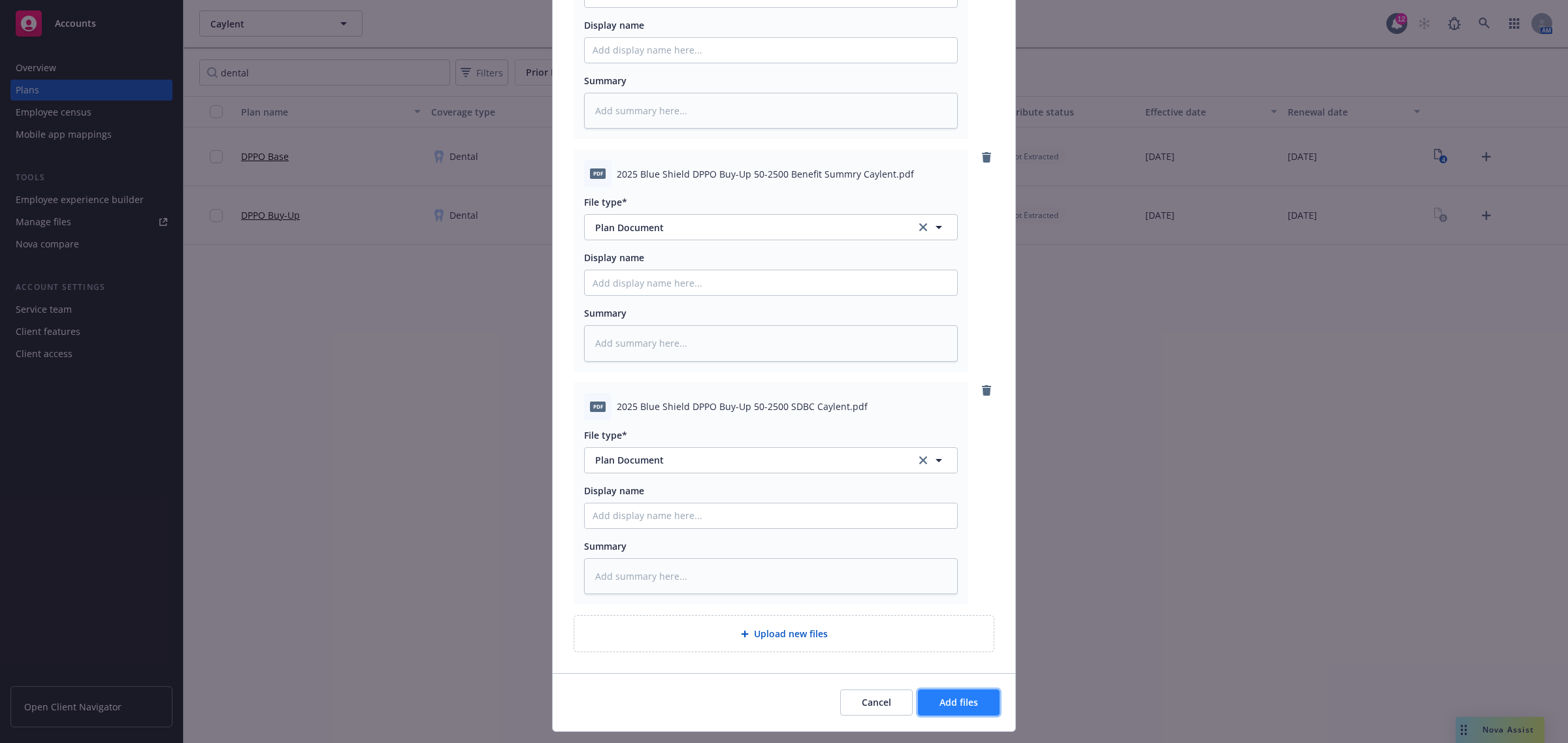
click at [965, 704] on span "Add files" at bounding box center [959, 703] width 39 height 12
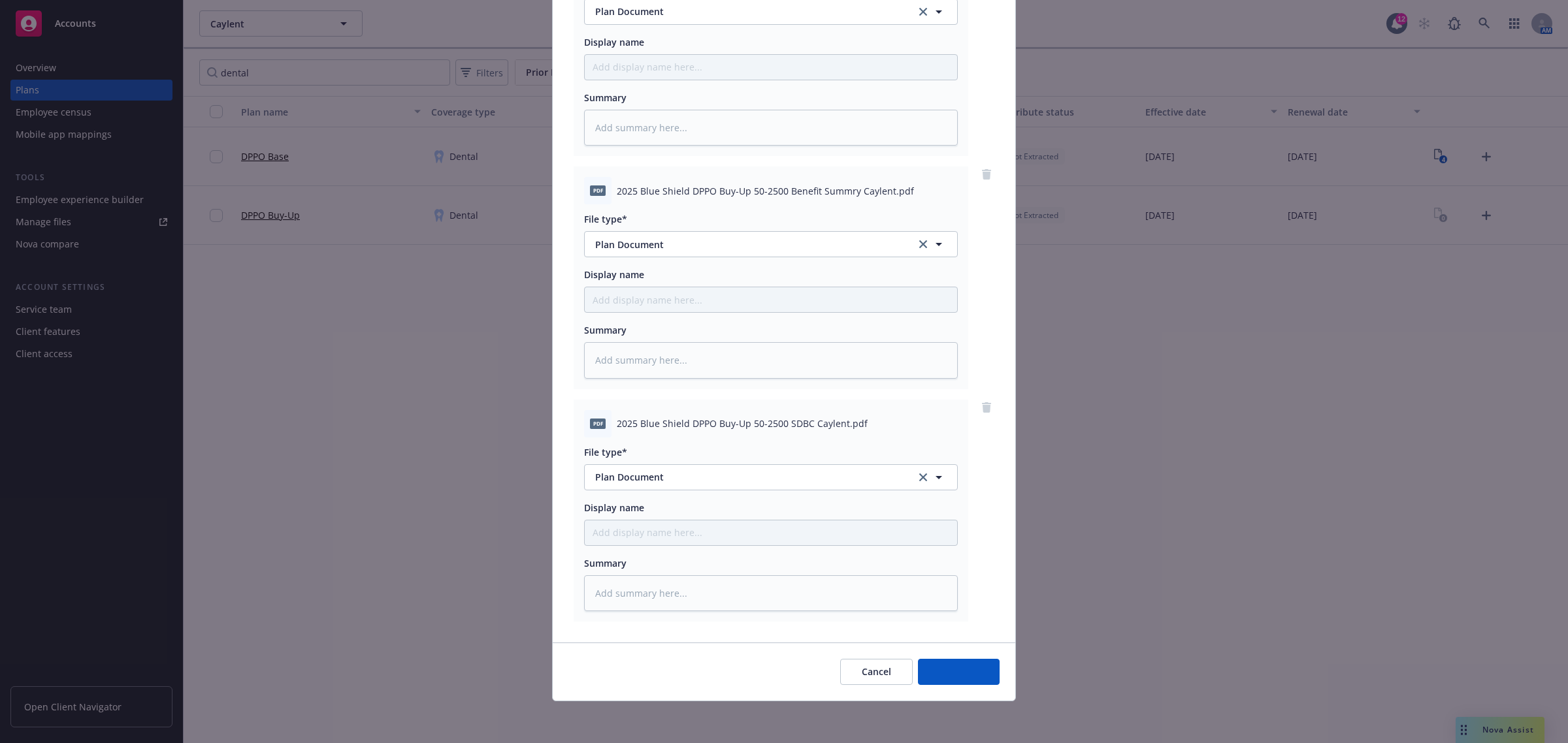
scroll to position [452, 0]
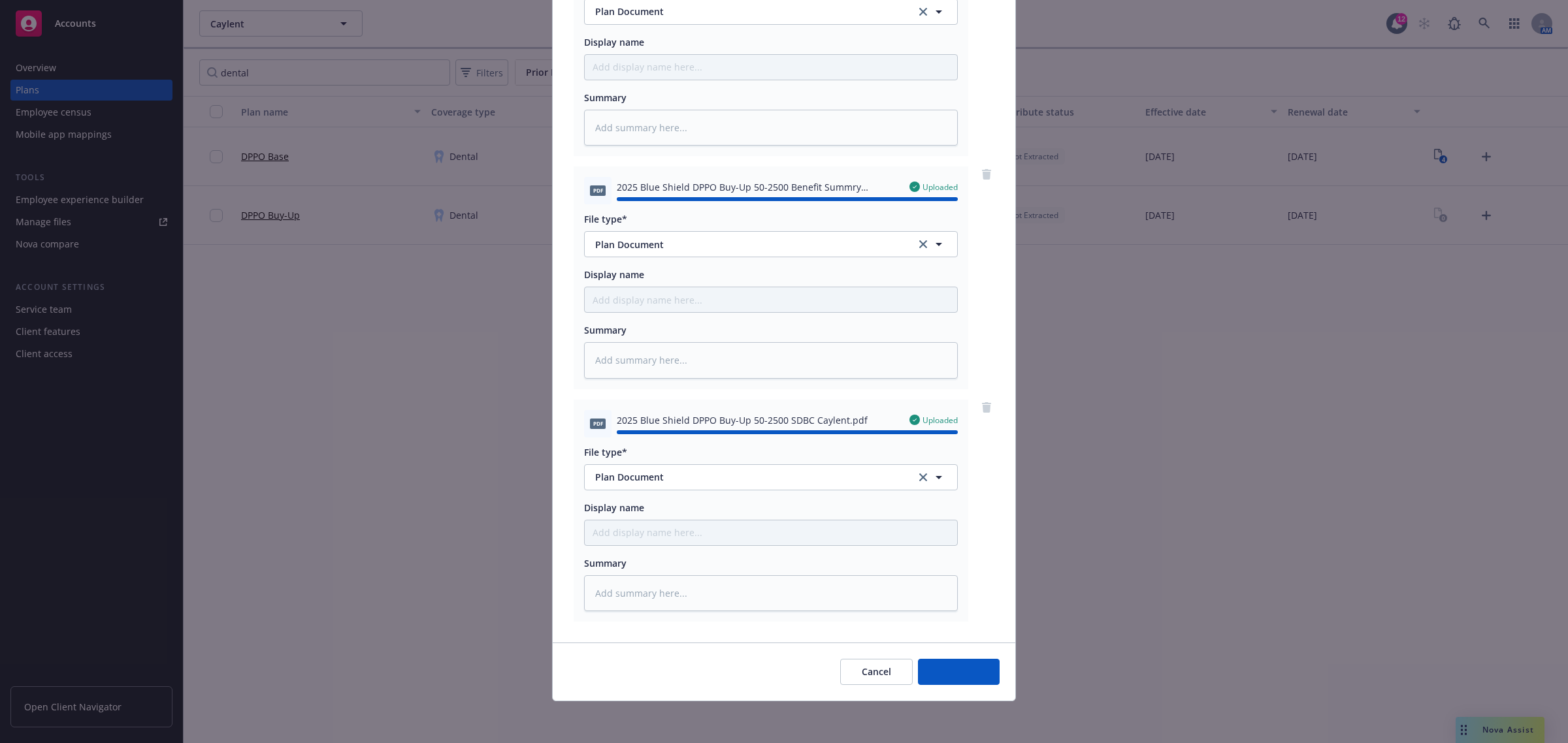
type textarea "x"
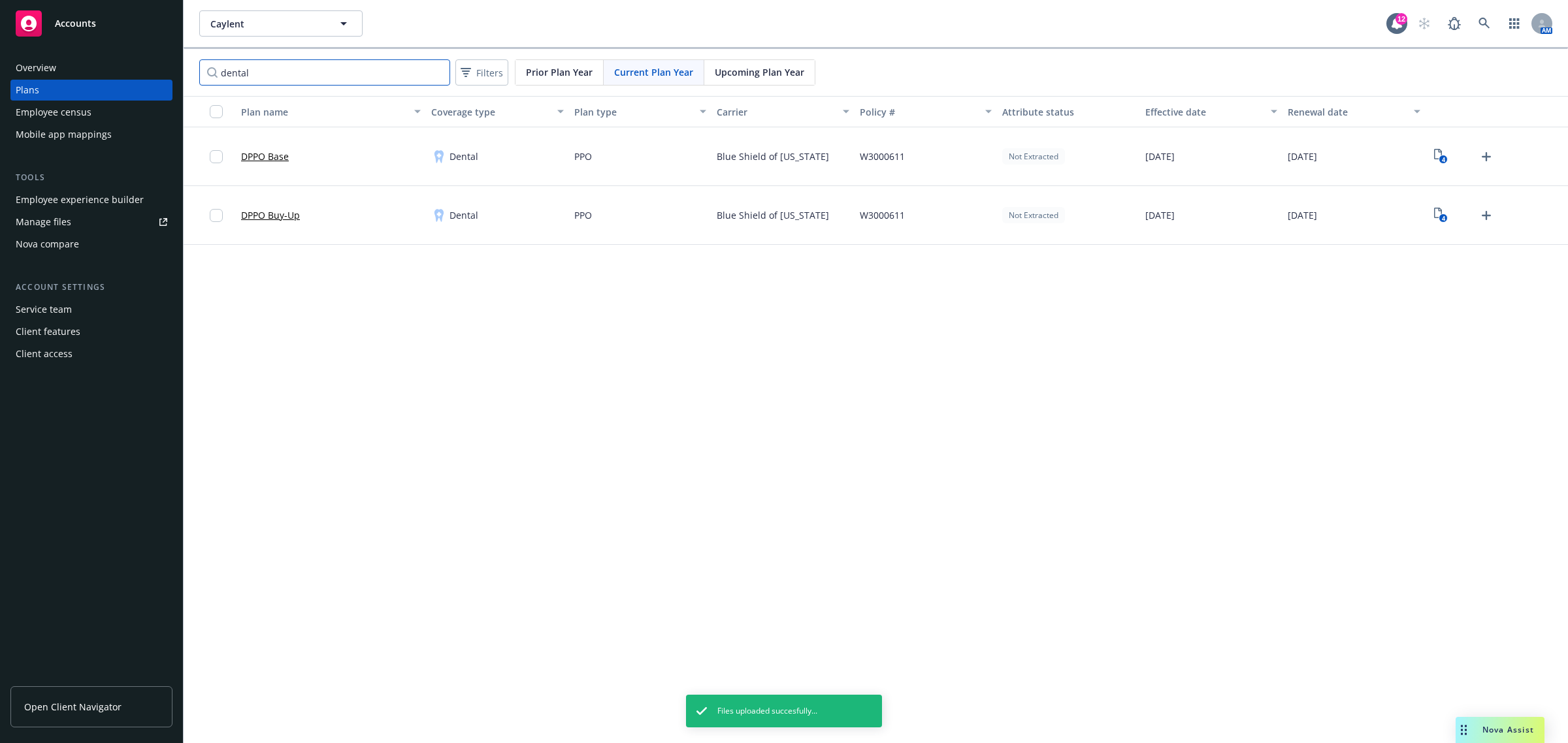
click at [263, 69] on input "dental" at bounding box center [324, 72] width 251 height 26
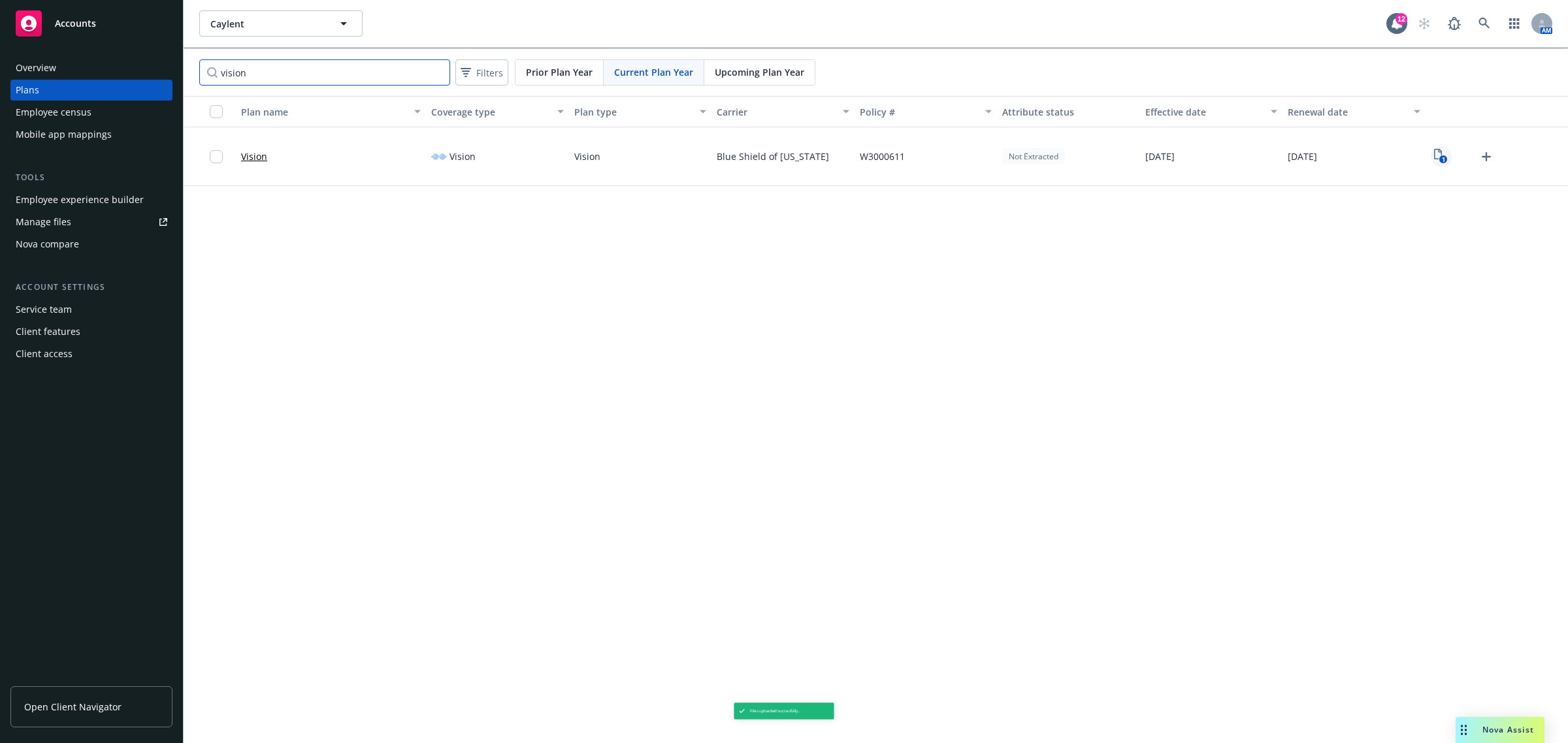
type input "vision"
click at [1438, 158] on icon "View Plan Documents" at bounding box center [1438, 155] width 8 height 11
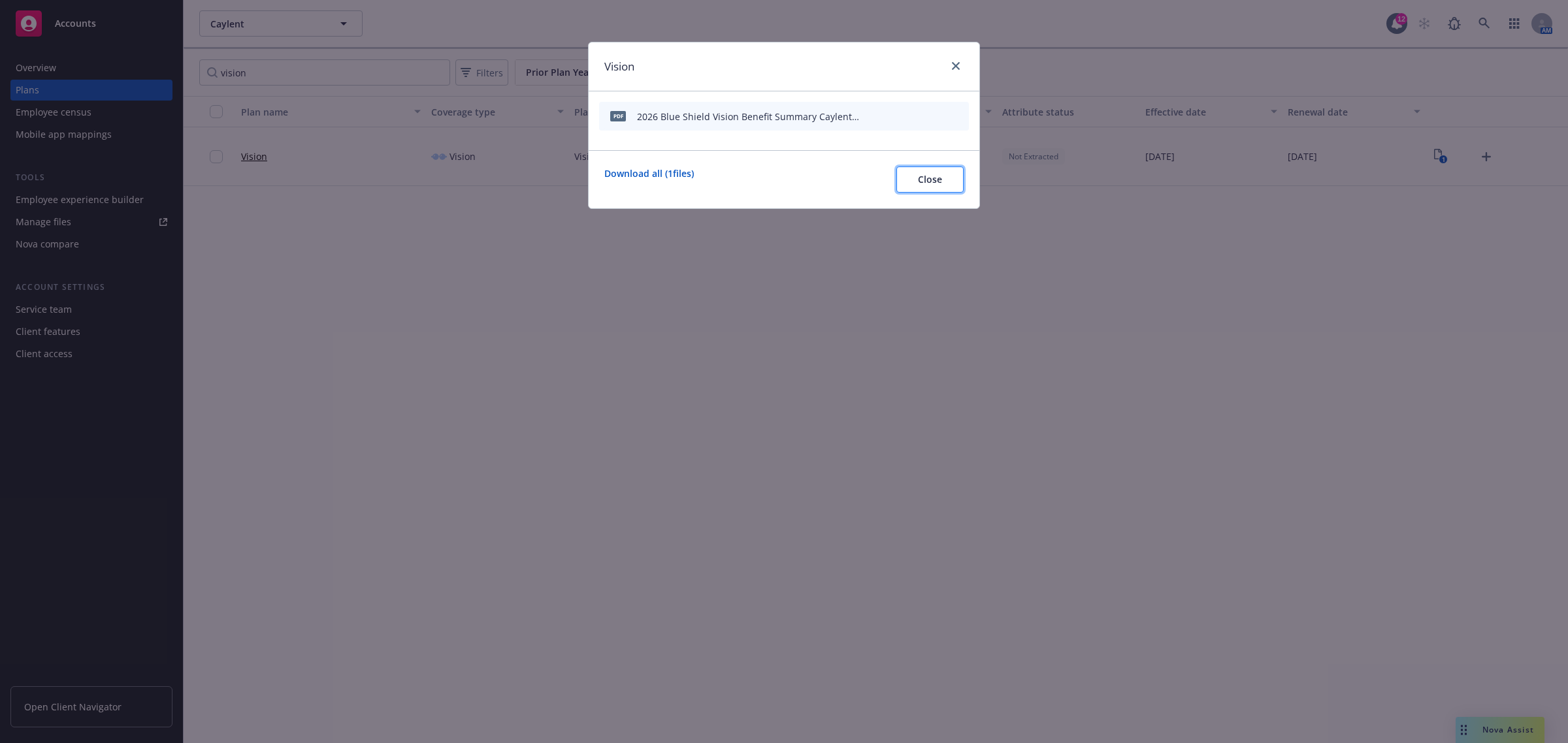
click at [928, 174] on span "Close" at bounding box center [930, 179] width 24 height 12
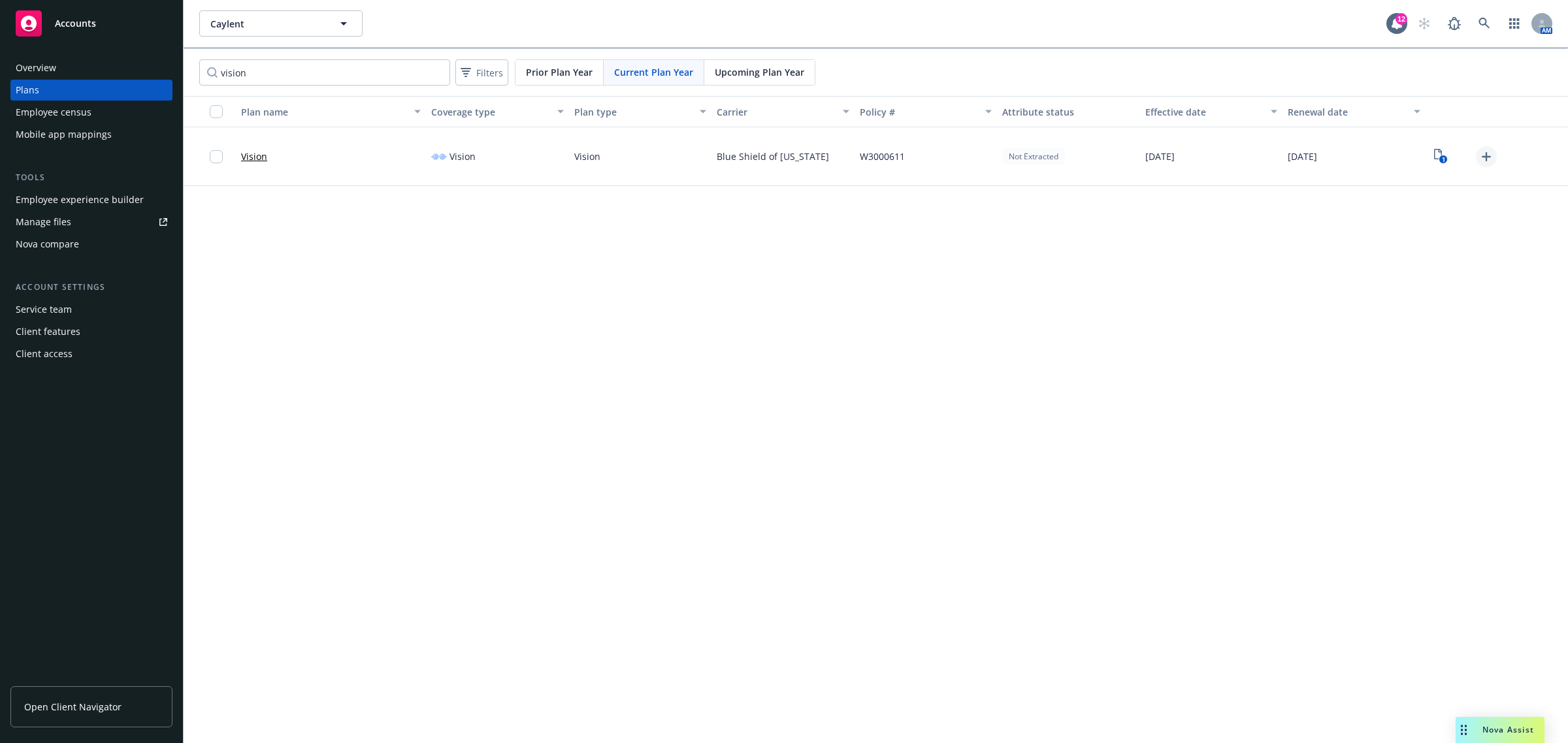
click at [1491, 161] on icon "Upload Plan Documents" at bounding box center [1486, 157] width 16 height 16
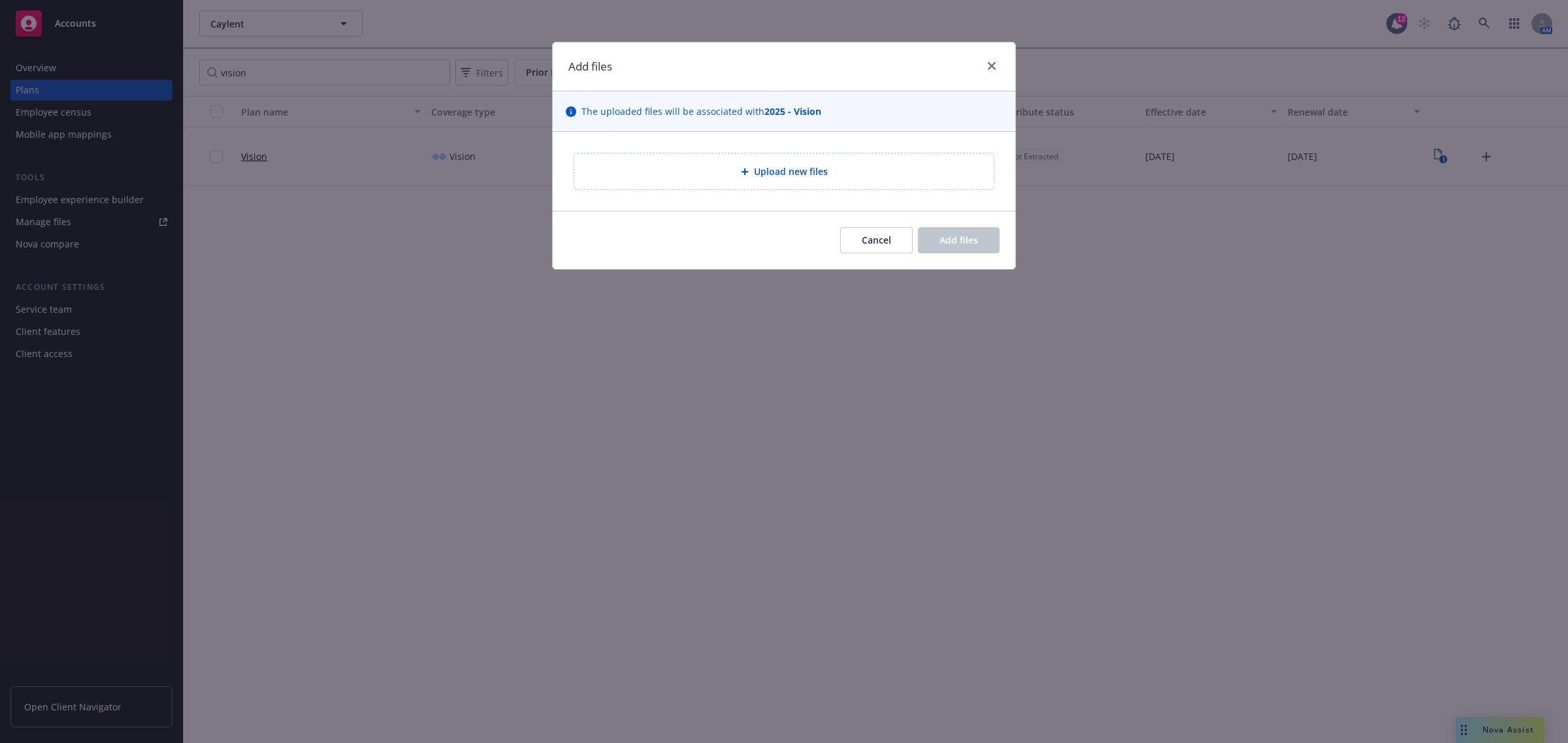
click at [785, 167] on span "Upload new files" at bounding box center [790, 171] width 74 height 14
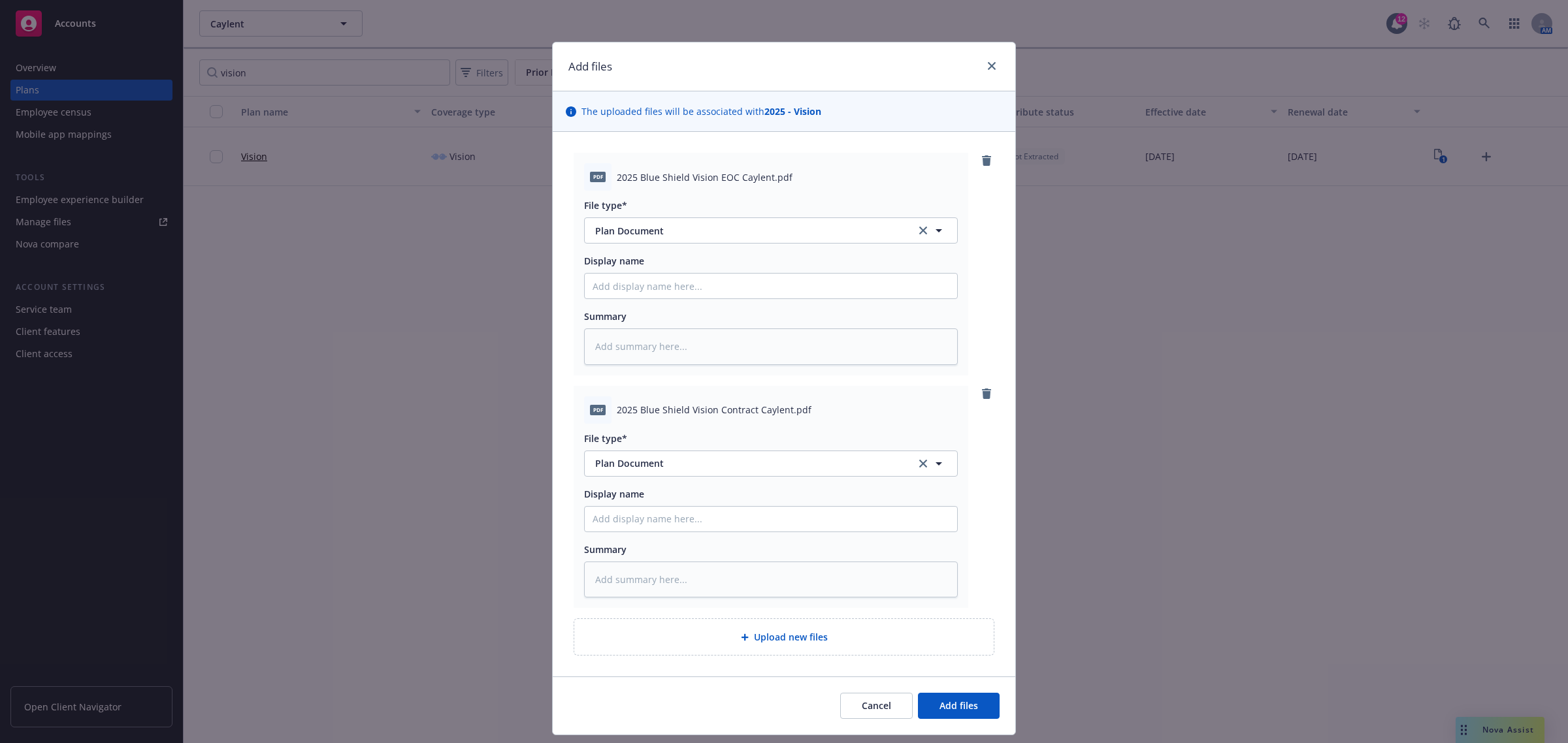
click at [864, 642] on div "Upload new files" at bounding box center [784, 637] width 398 height 15
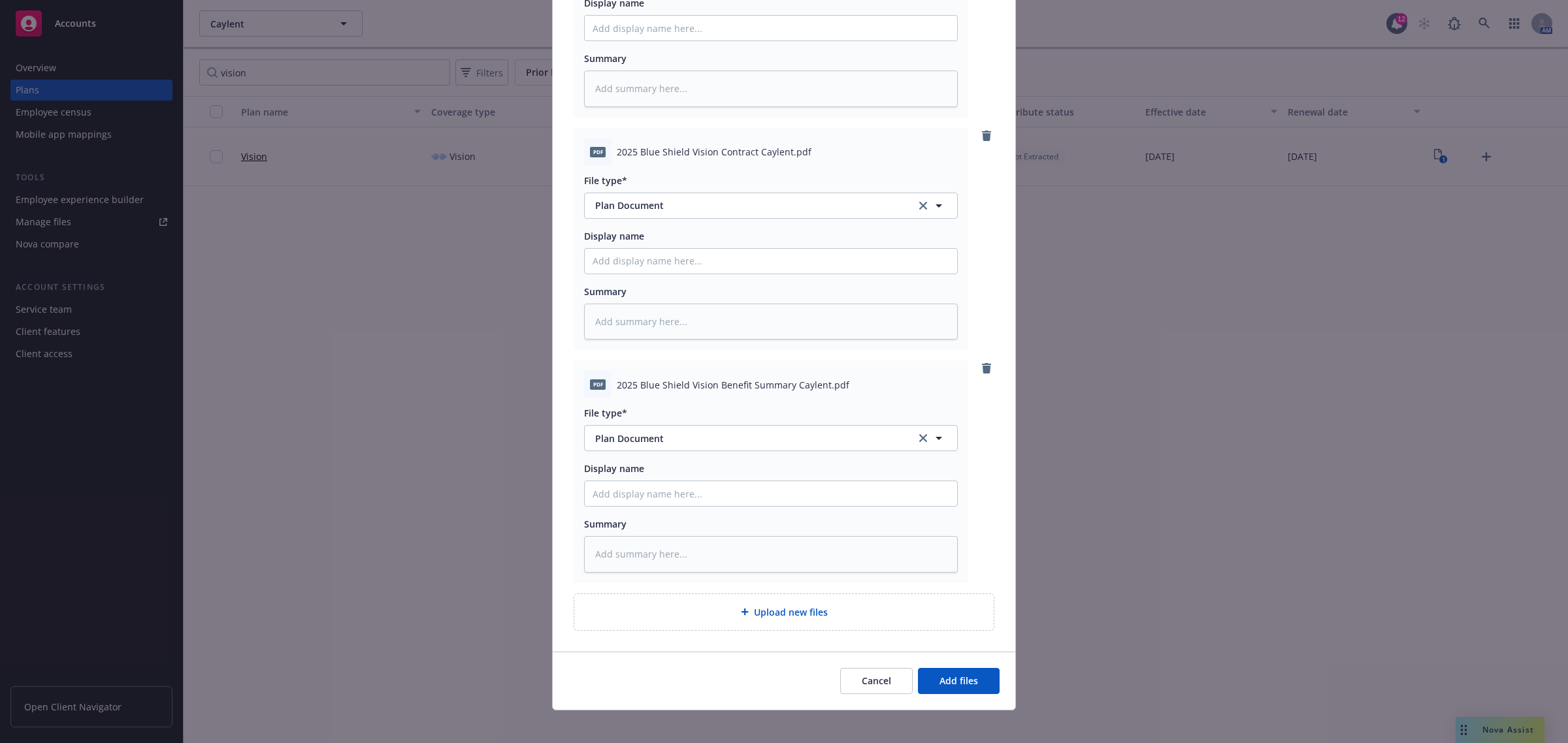
scroll to position [268, 0]
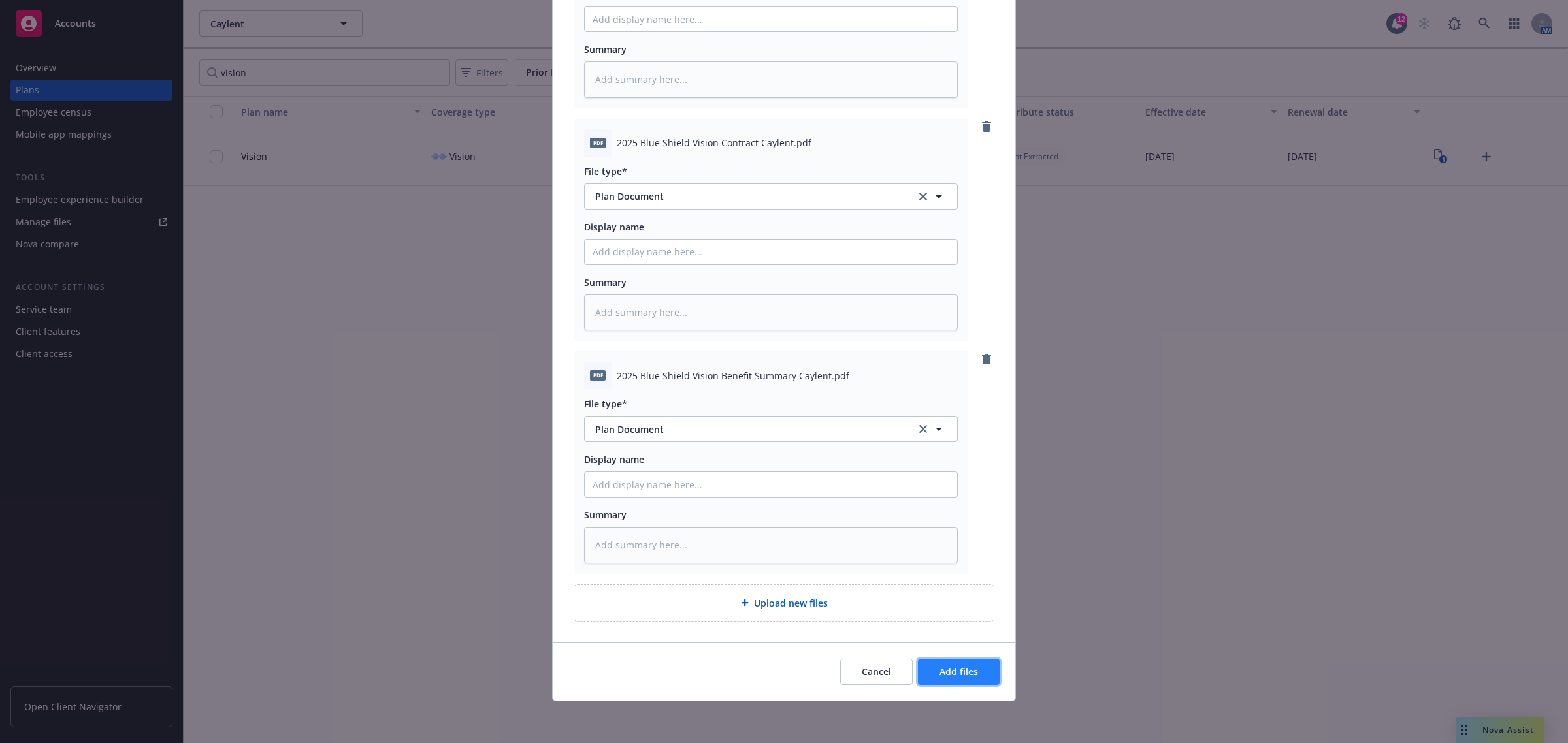
click at [949, 668] on span "Add files" at bounding box center [959, 671] width 39 height 12
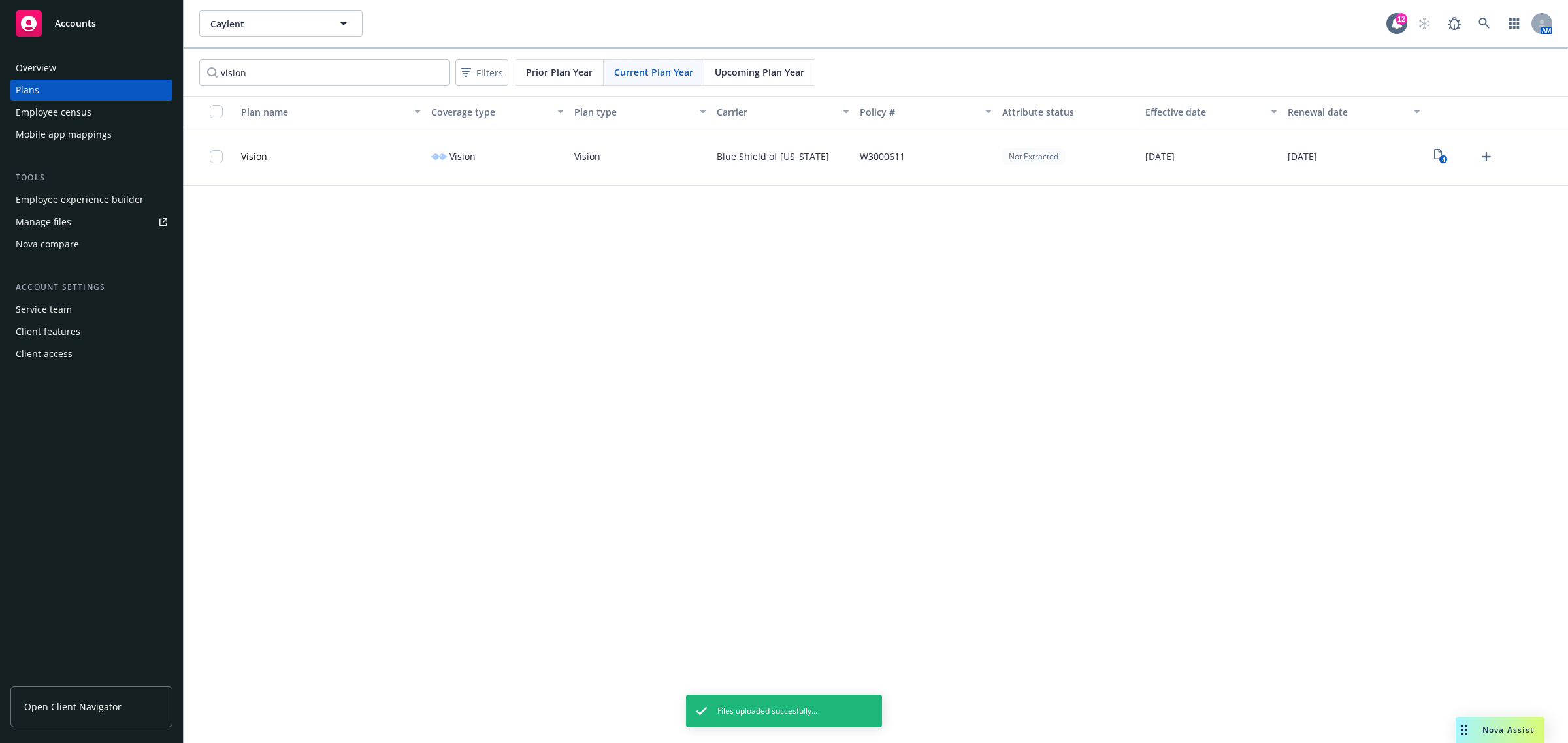
click at [781, 60] on div "Upcoming Plan Year" at bounding box center [759, 72] width 110 height 25
click at [1490, 154] on icon "Upload Plan Documents" at bounding box center [1486, 157] width 16 height 16
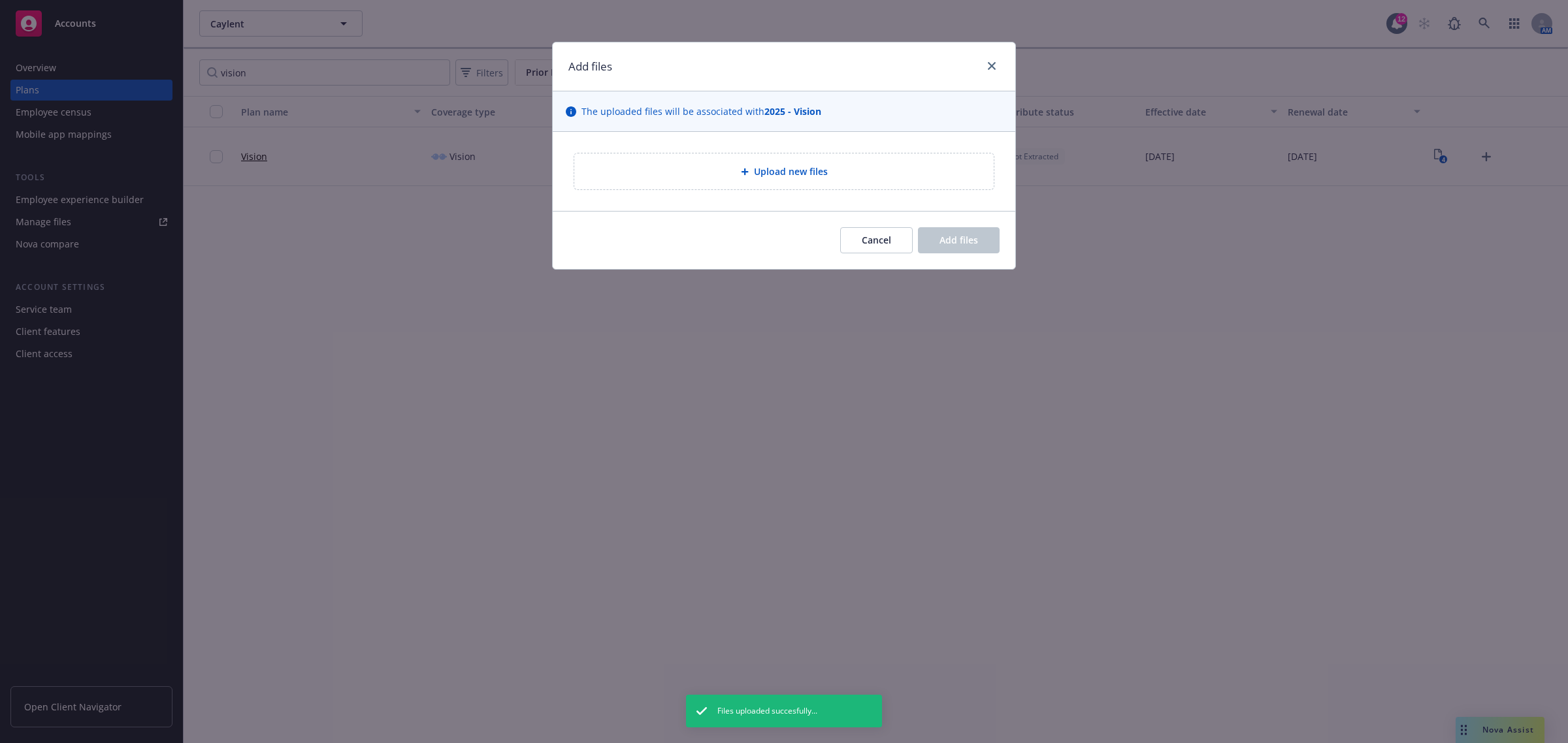
click at [893, 177] on div "Upload new files" at bounding box center [784, 171] width 398 height 15
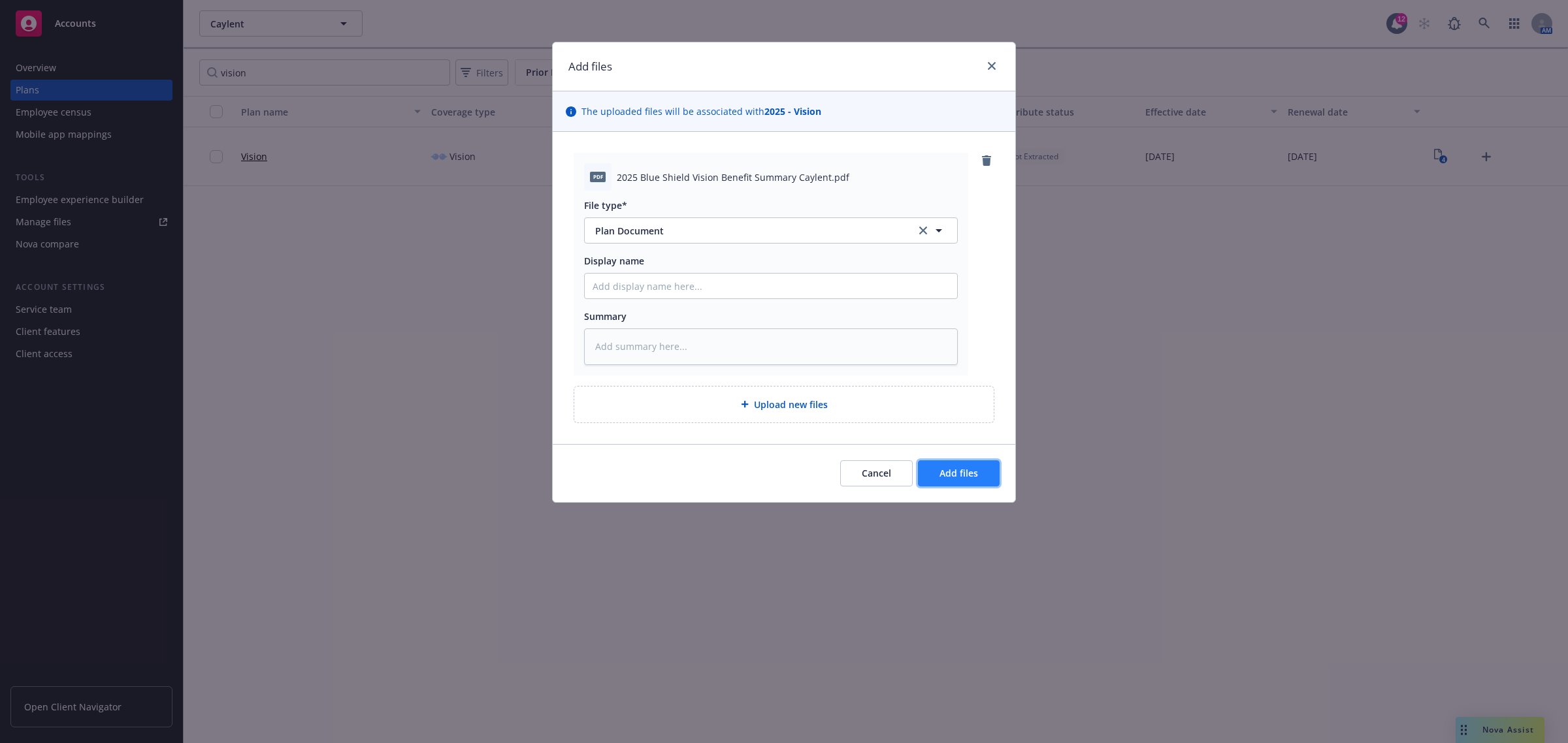
click at [950, 477] on span "Add files" at bounding box center [959, 473] width 39 height 12
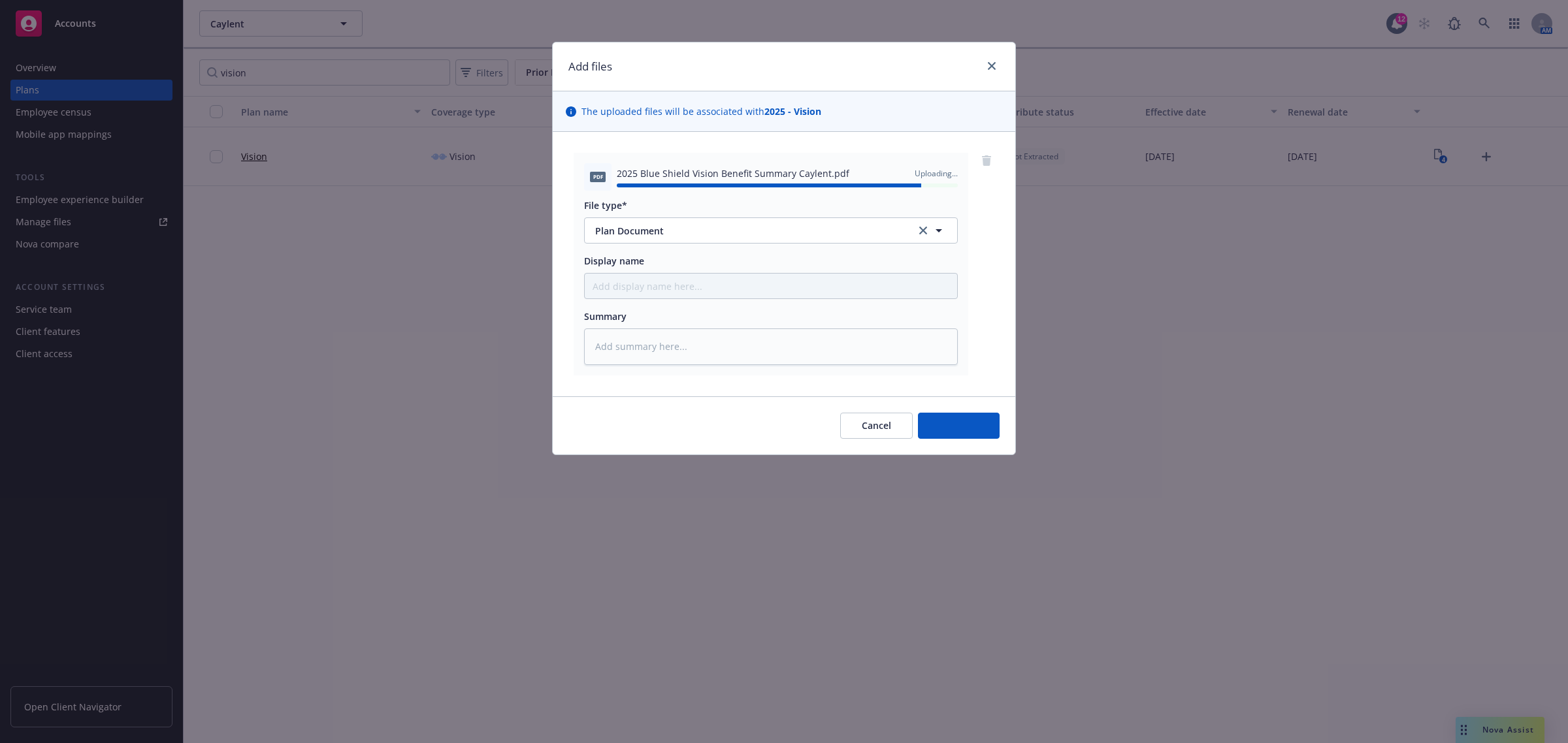
type textarea "x"
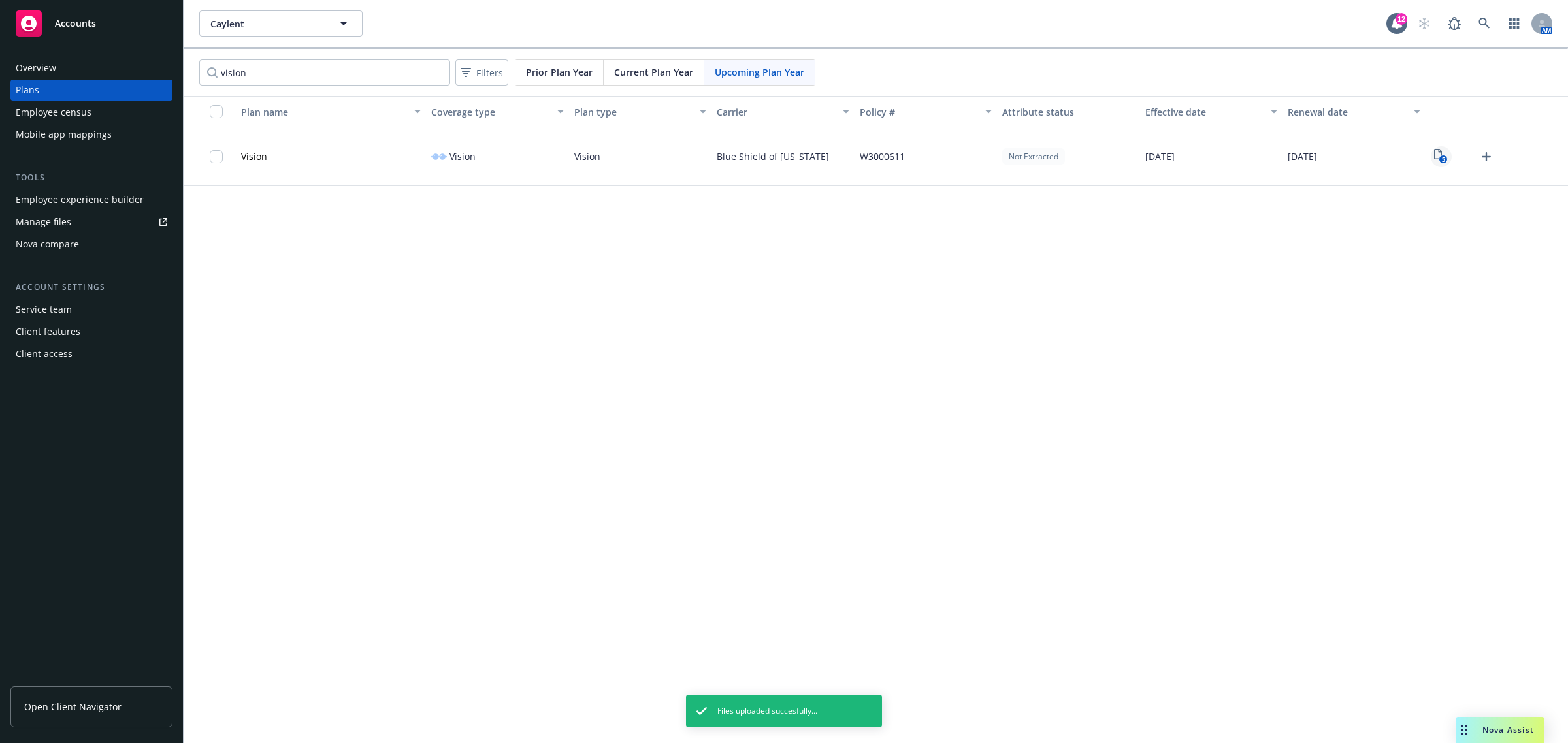
click at [1441, 154] on icon "5" at bounding box center [1441, 157] width 14 height 15
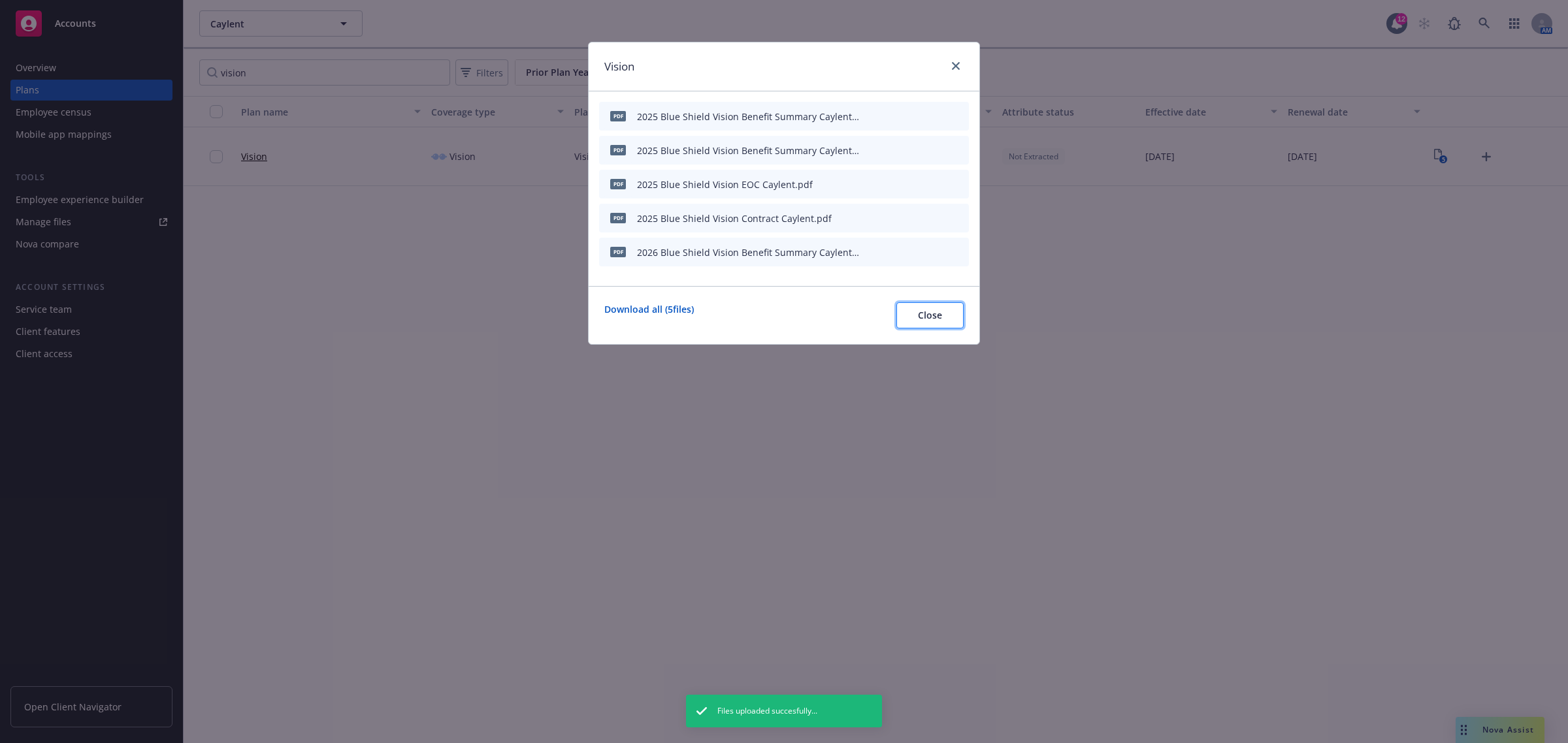
click at [926, 320] on span "Close" at bounding box center [930, 315] width 24 height 12
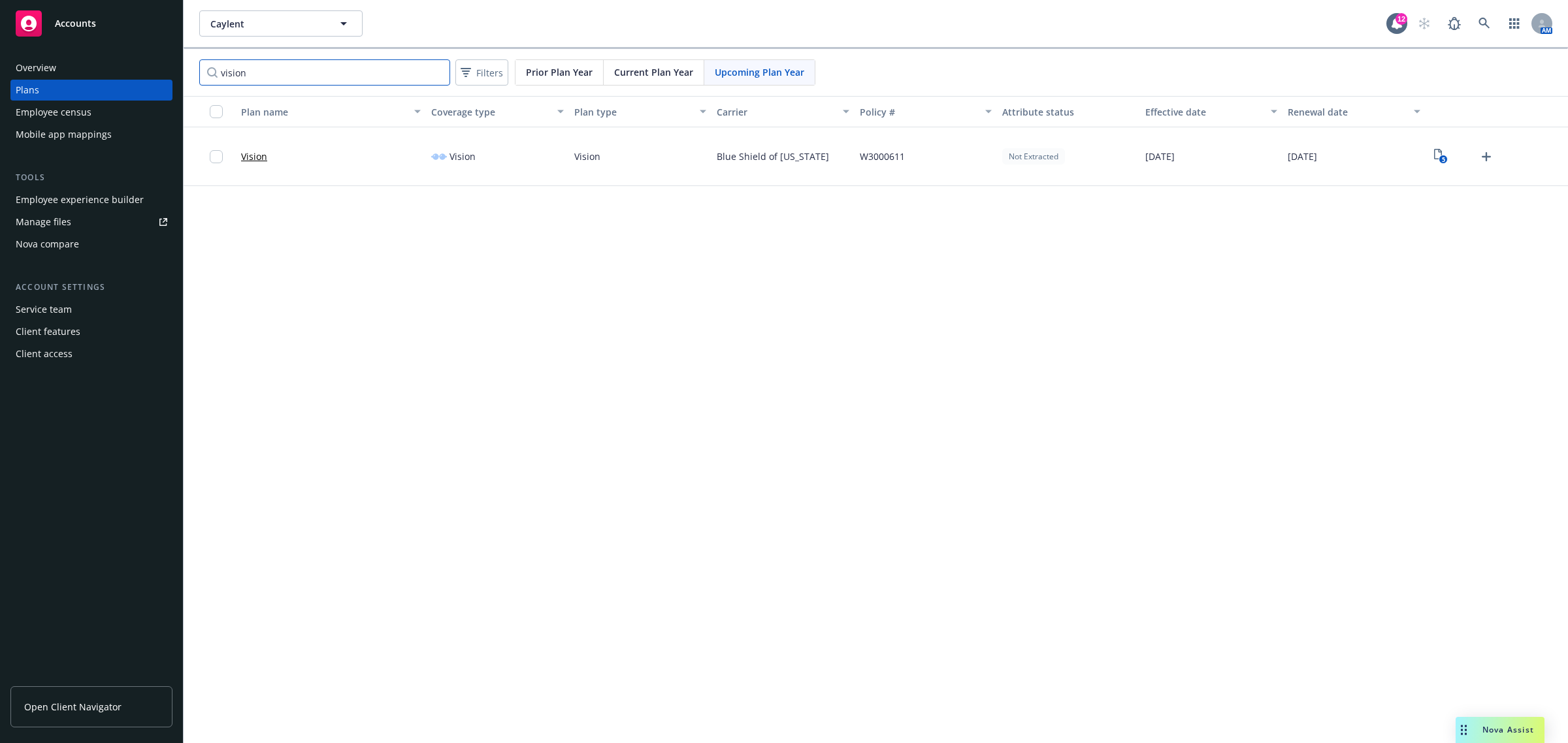
click at [387, 65] on input "vision" at bounding box center [324, 72] width 251 height 26
click at [264, 67] on input "vision" at bounding box center [324, 72] width 251 height 26
type input "dental"
click at [1492, 157] on icon "Upload Plan Documents" at bounding box center [1486, 157] width 16 height 16
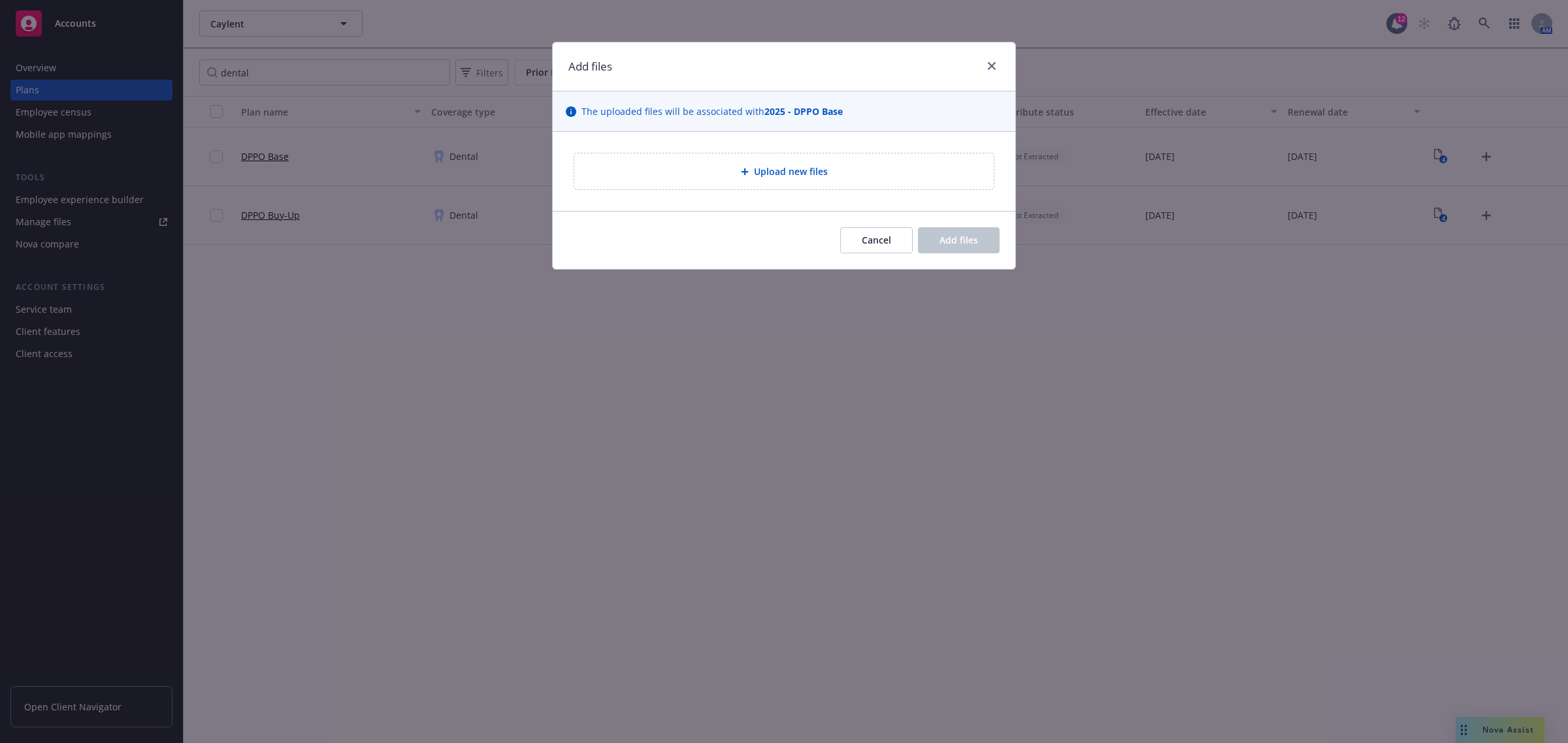
click at [797, 177] on span "Upload new files" at bounding box center [790, 171] width 74 height 14
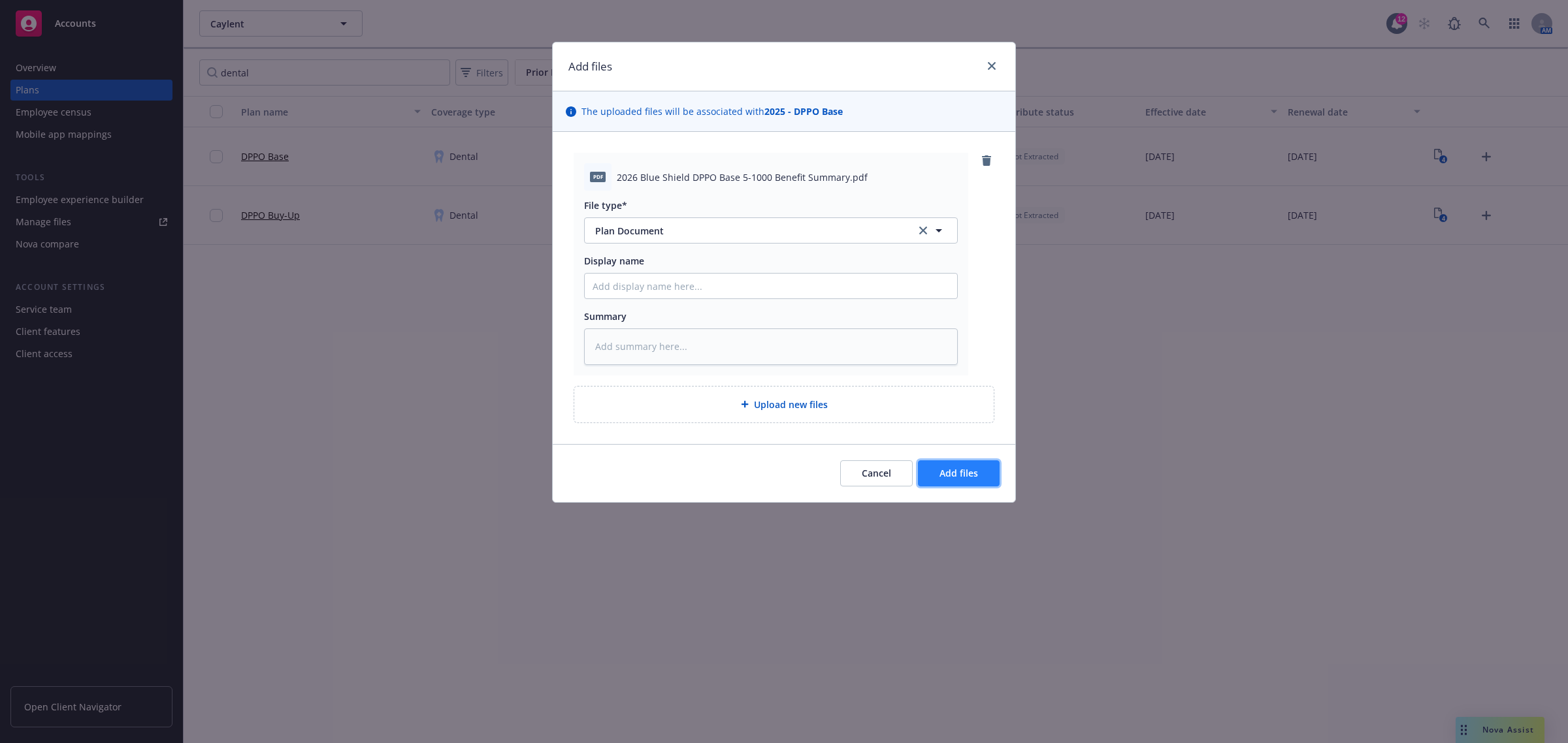
click at [985, 467] on button "Add files" at bounding box center [958, 474] width 81 height 26
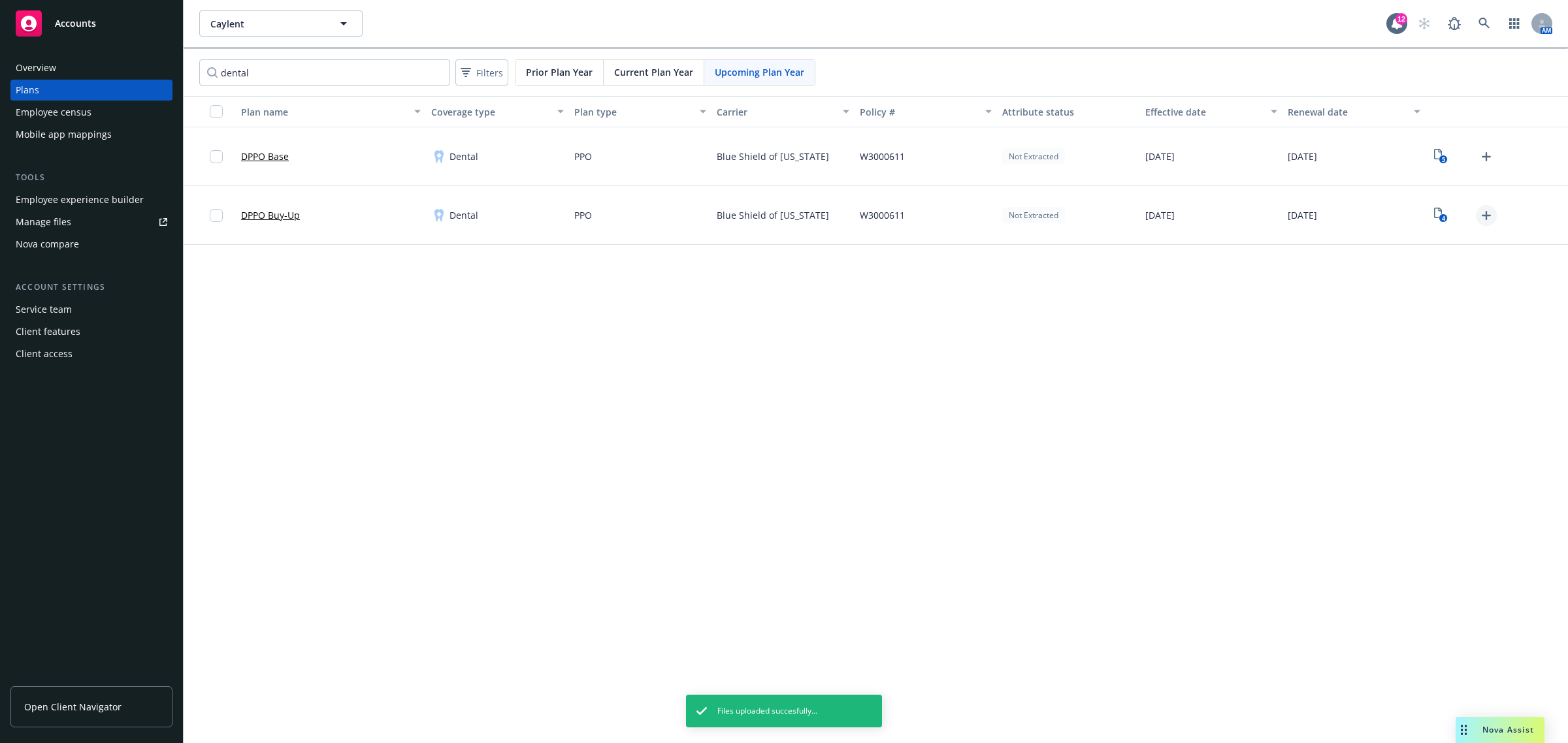
click at [1487, 218] on icon "Upload Plan Documents" at bounding box center [1486, 215] width 16 height 16
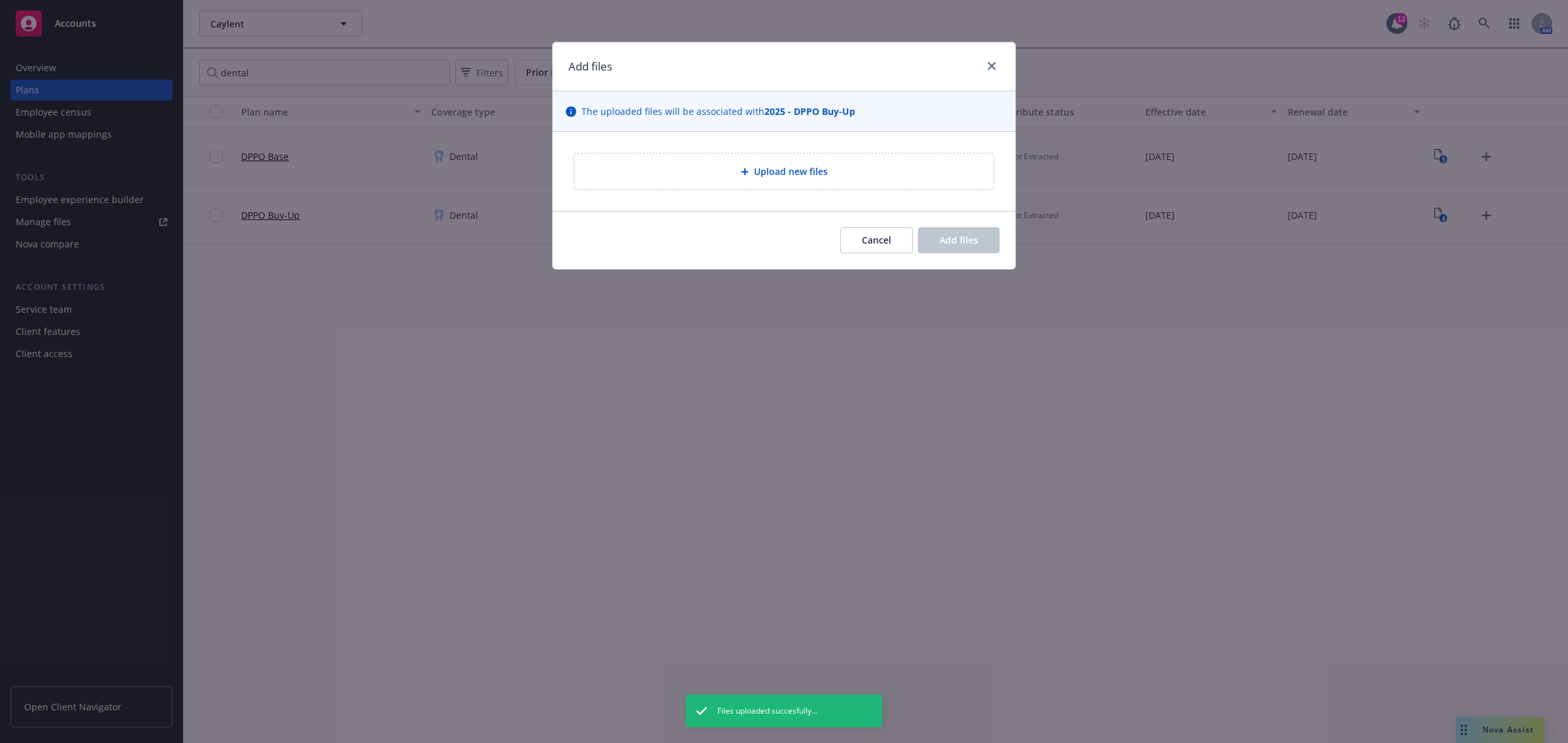
click at [857, 165] on div "Upload new files" at bounding box center [784, 171] width 398 height 15
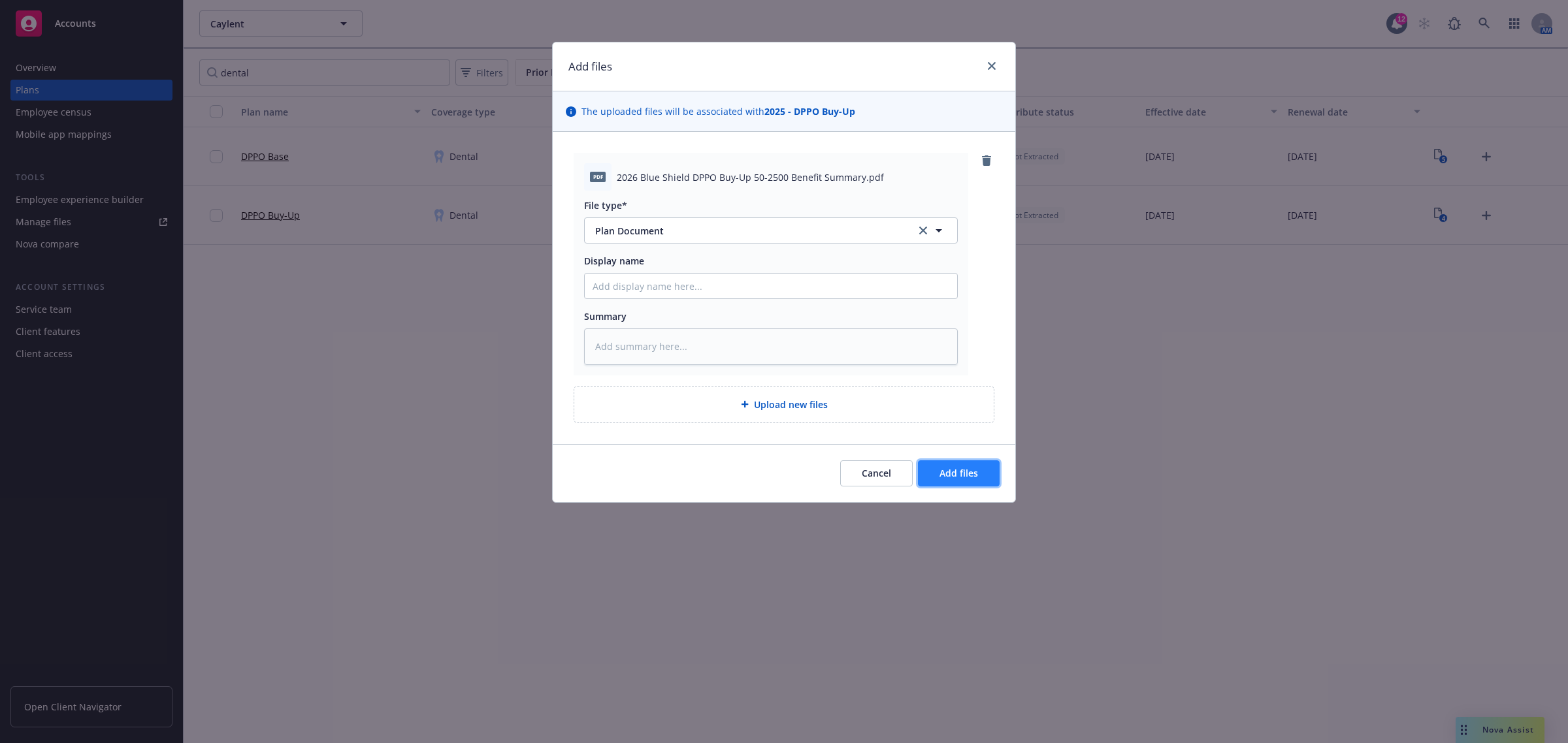
click at [960, 480] on button "Add files" at bounding box center [958, 474] width 81 height 26
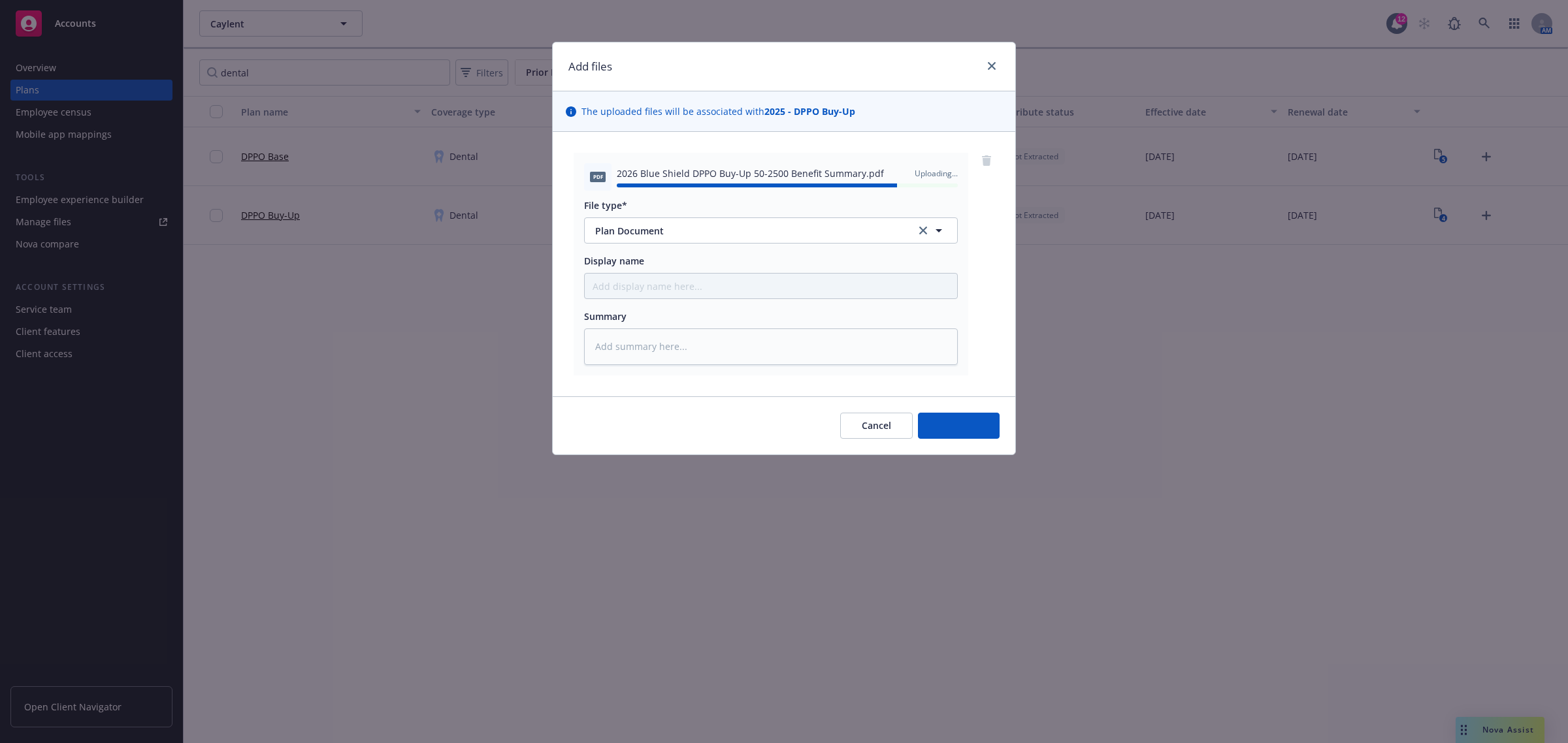
type textarea "x"
